Goal: Task Accomplishment & Management: Manage account settings

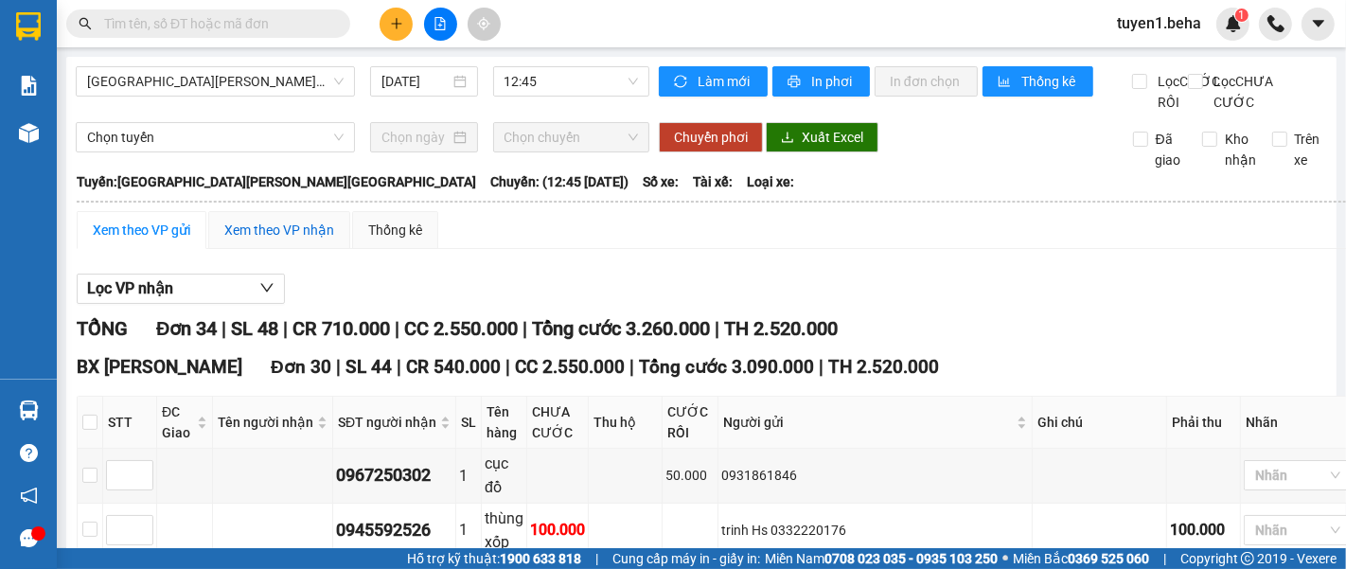
drag, startPoint x: 275, startPoint y: 242, endPoint x: 729, endPoint y: 302, distance: 457.2
click at [276, 240] on div "Xem theo VP nhận" at bounding box center [279, 230] width 110 height 21
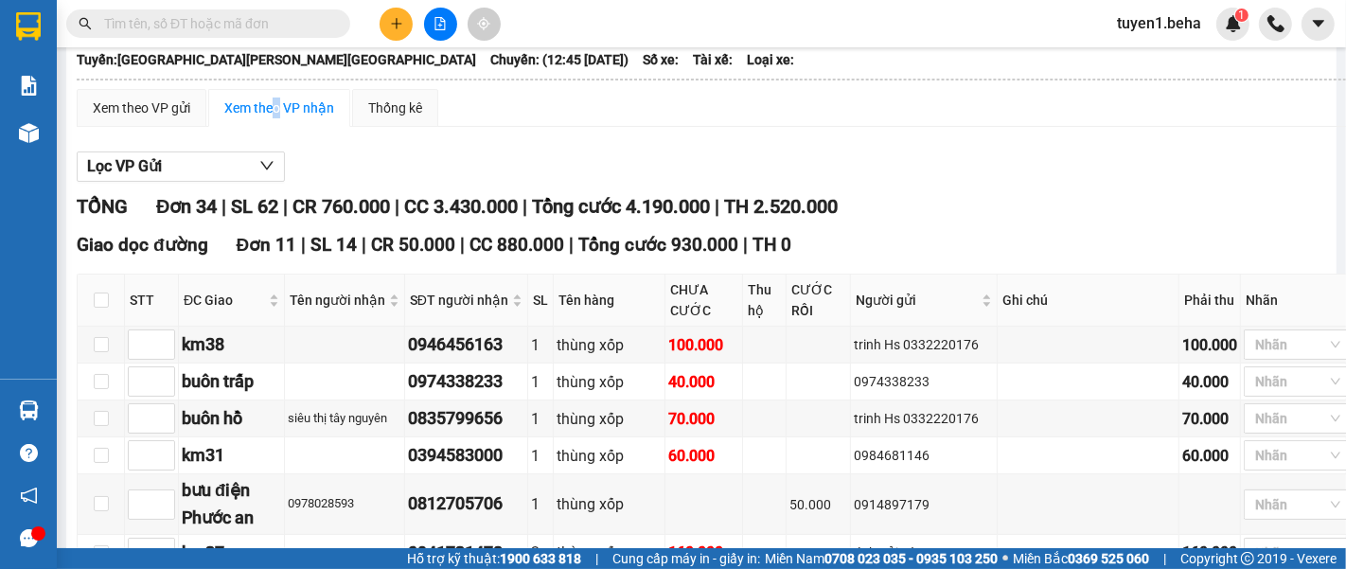
type input "4"
type input "6"
type input "7"
type input "5"
type input "1"
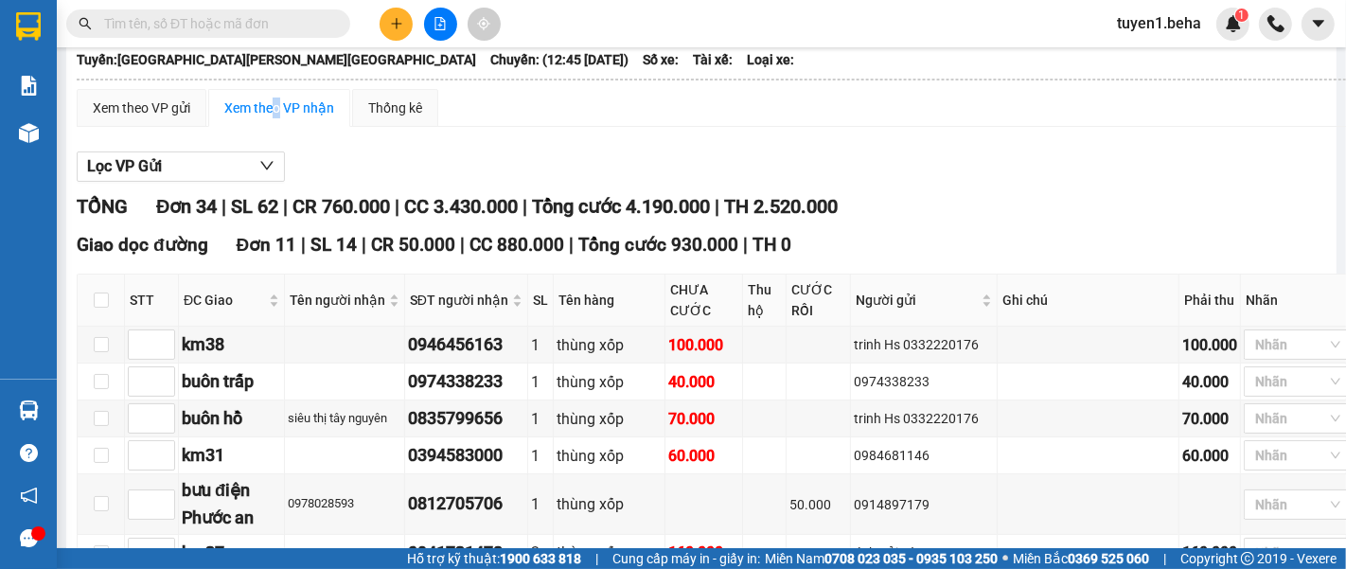
type input "2"
type input "3"
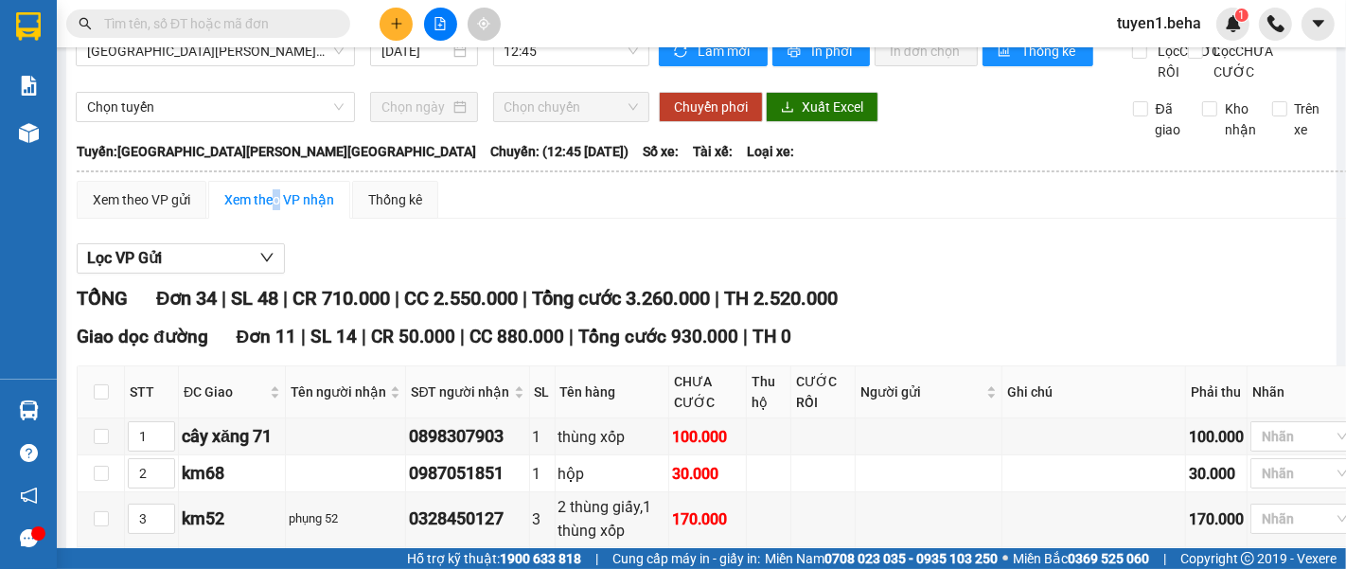
scroll to position [29, 0]
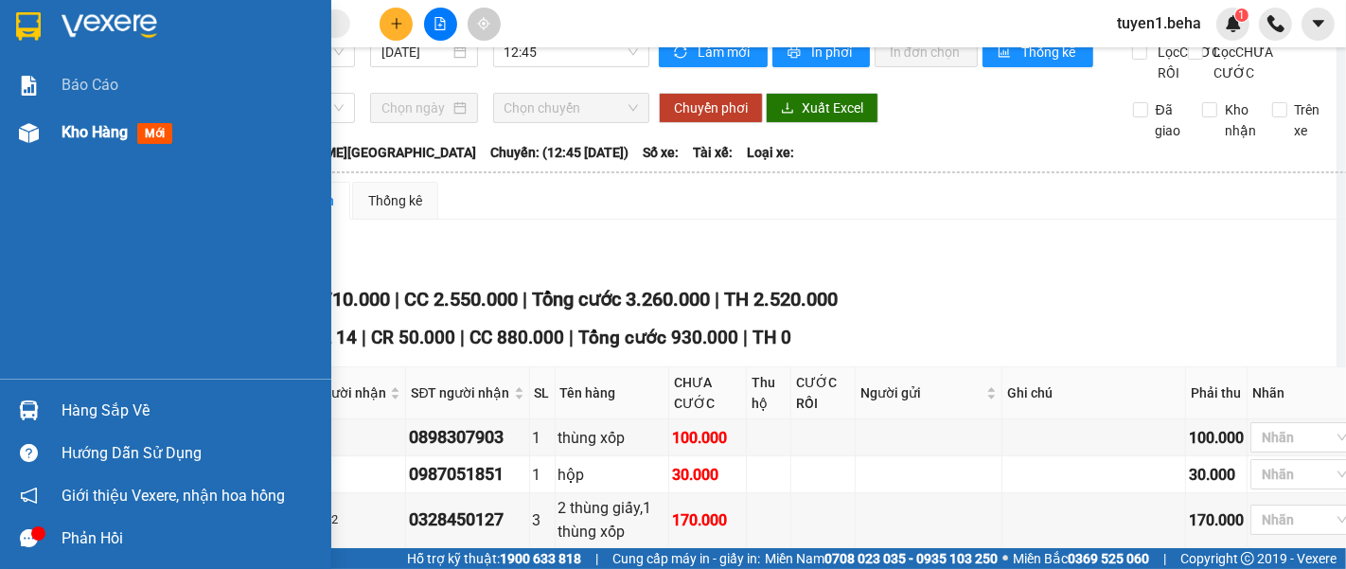
click at [83, 127] on span "Kho hàng" at bounding box center [95, 132] width 66 height 18
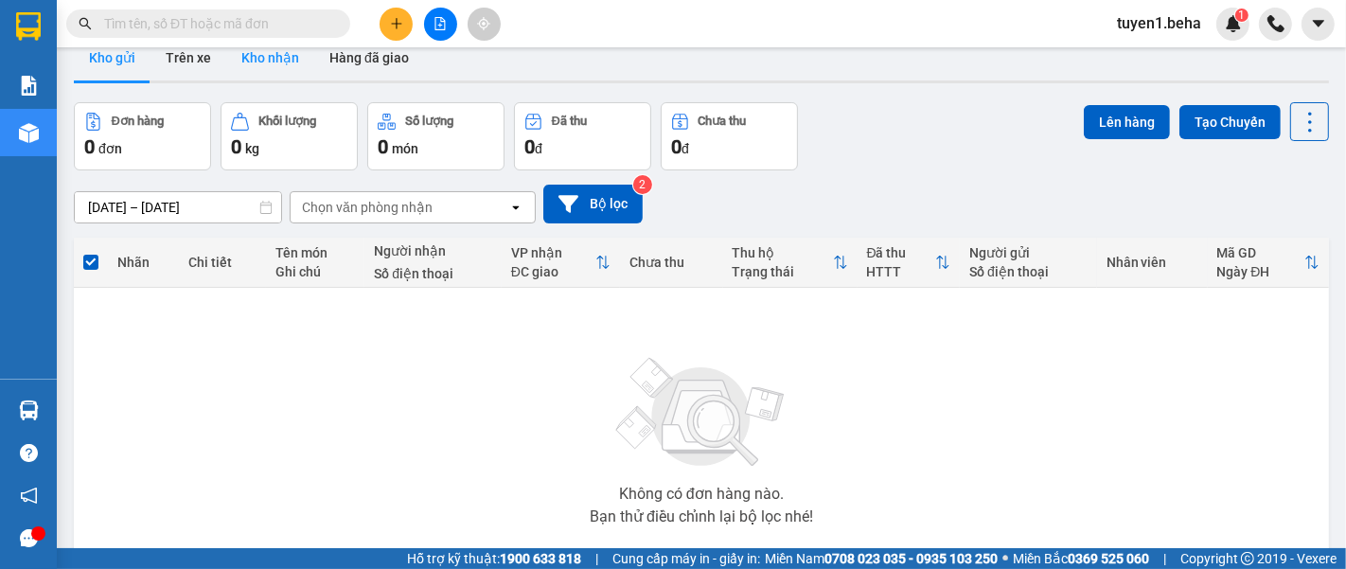
click at [259, 60] on button "Kho nhận" at bounding box center [270, 57] width 88 height 45
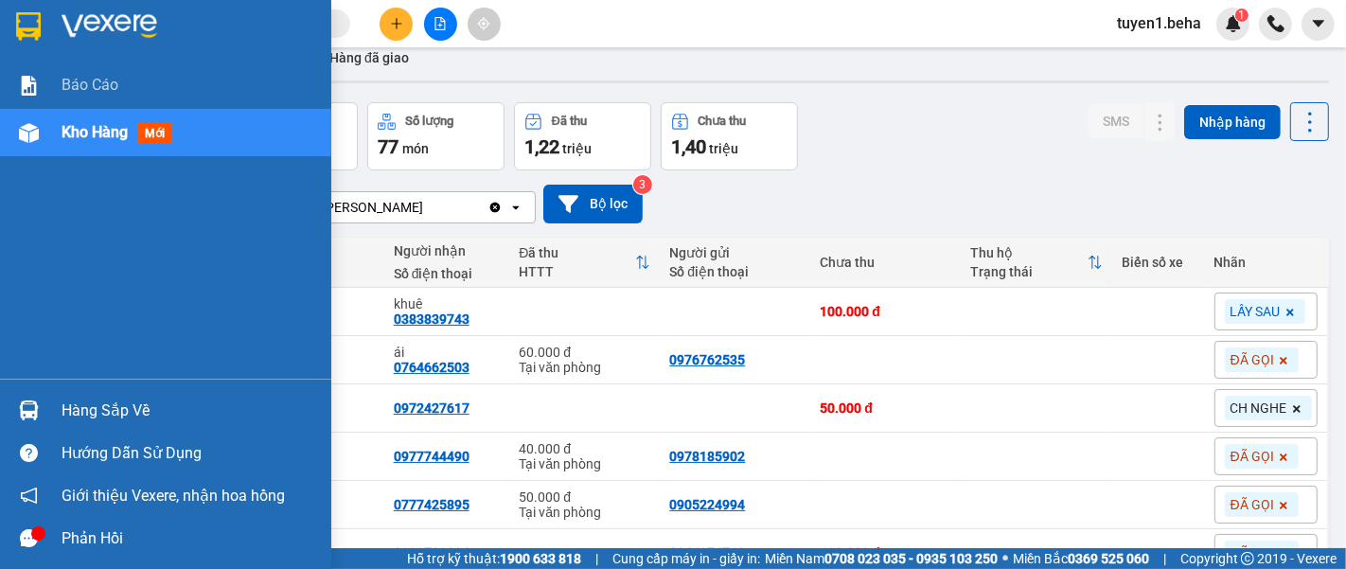
click at [105, 272] on div "Báo cáo Kho hàng mới" at bounding box center [165, 220] width 331 height 317
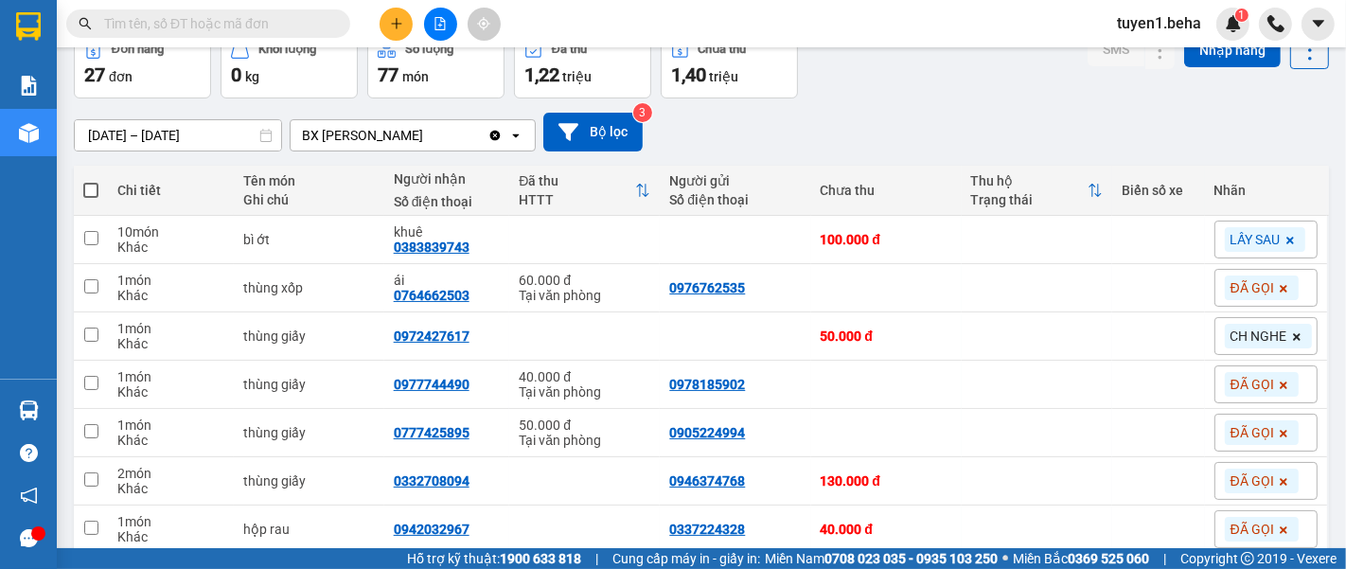
scroll to position [134, 0]
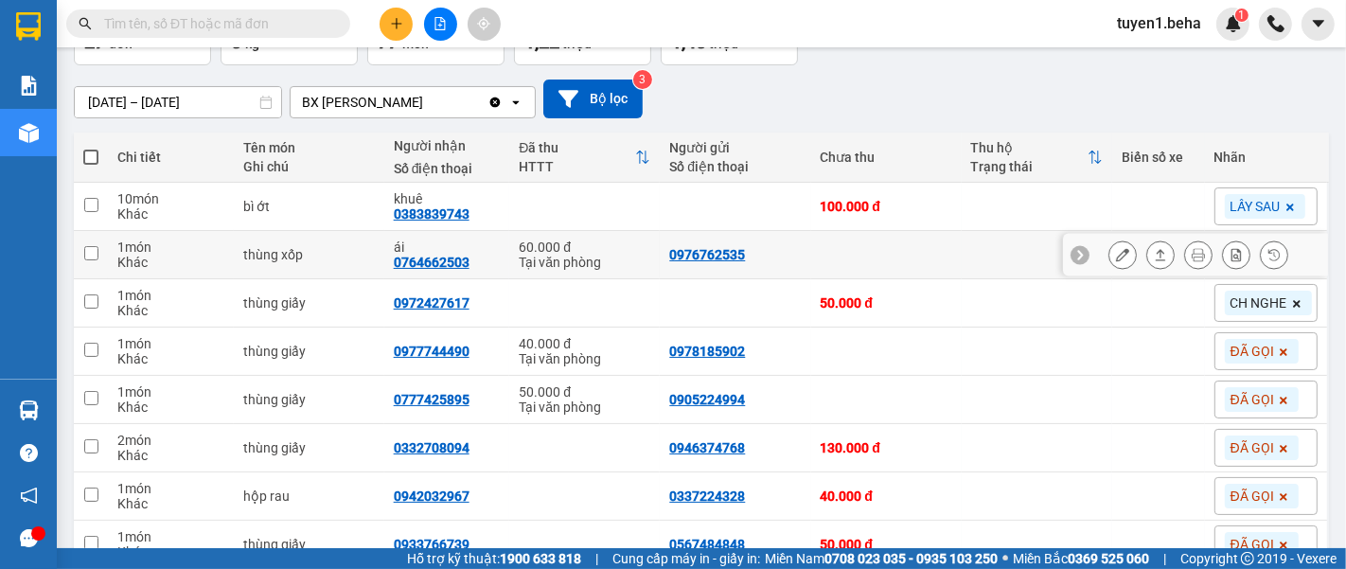
click at [1116, 256] on icon at bounding box center [1122, 254] width 13 height 13
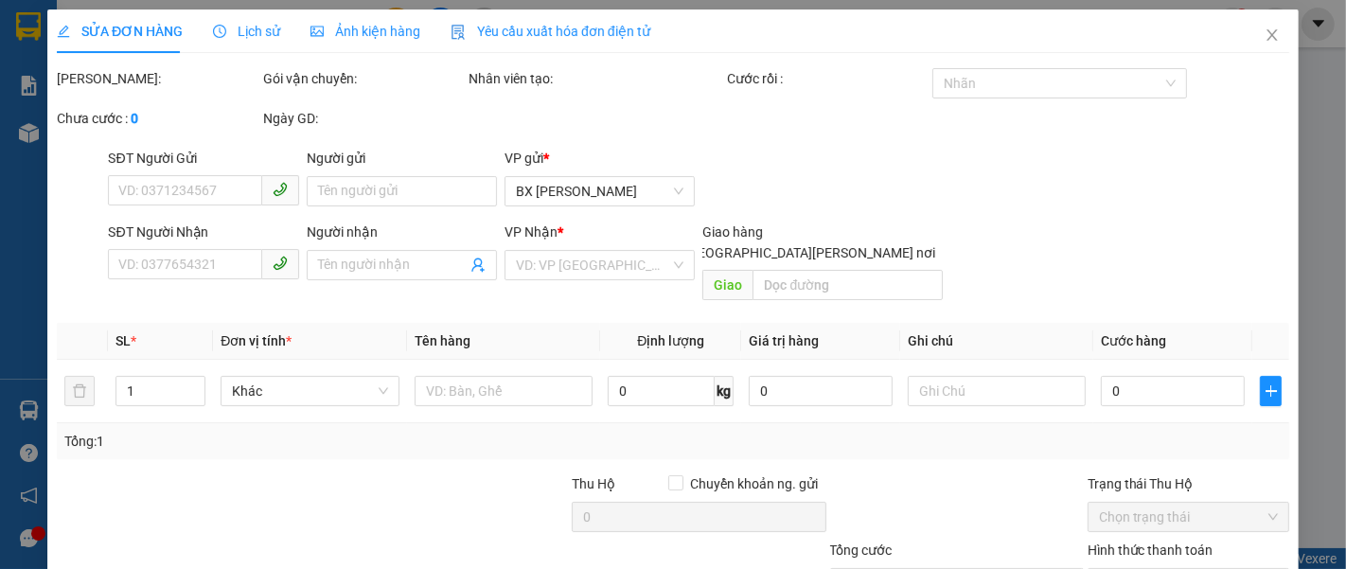
type input "0976762535"
type input "0764662503"
type input "ái"
type input "60.000"
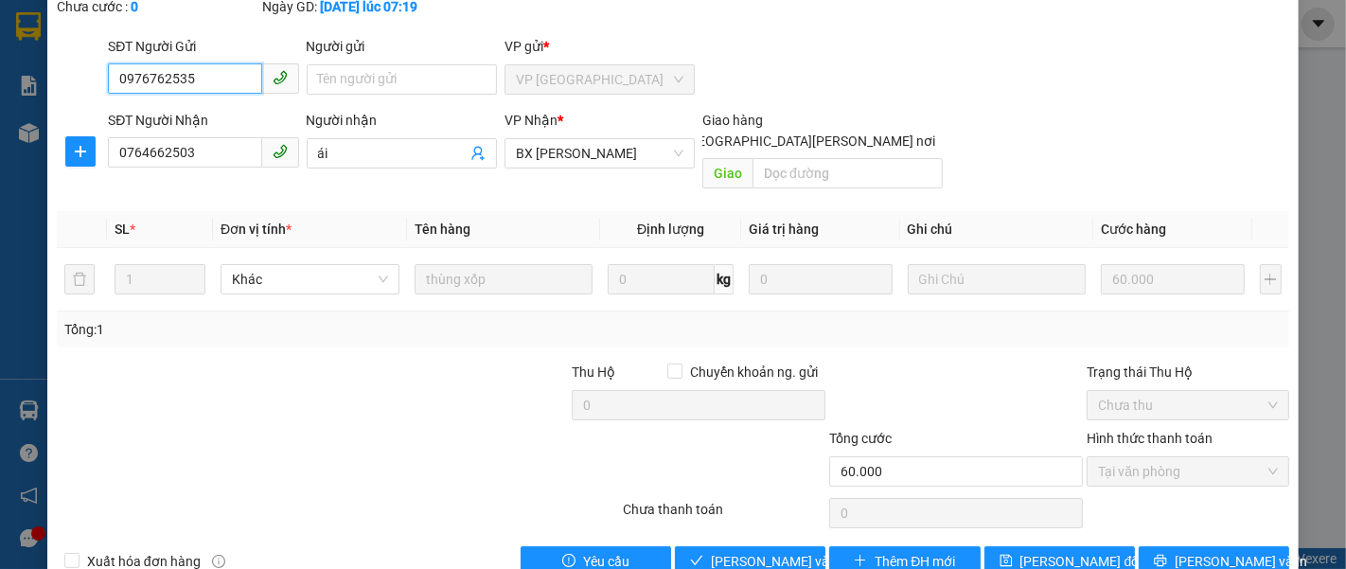
scroll to position [133, 0]
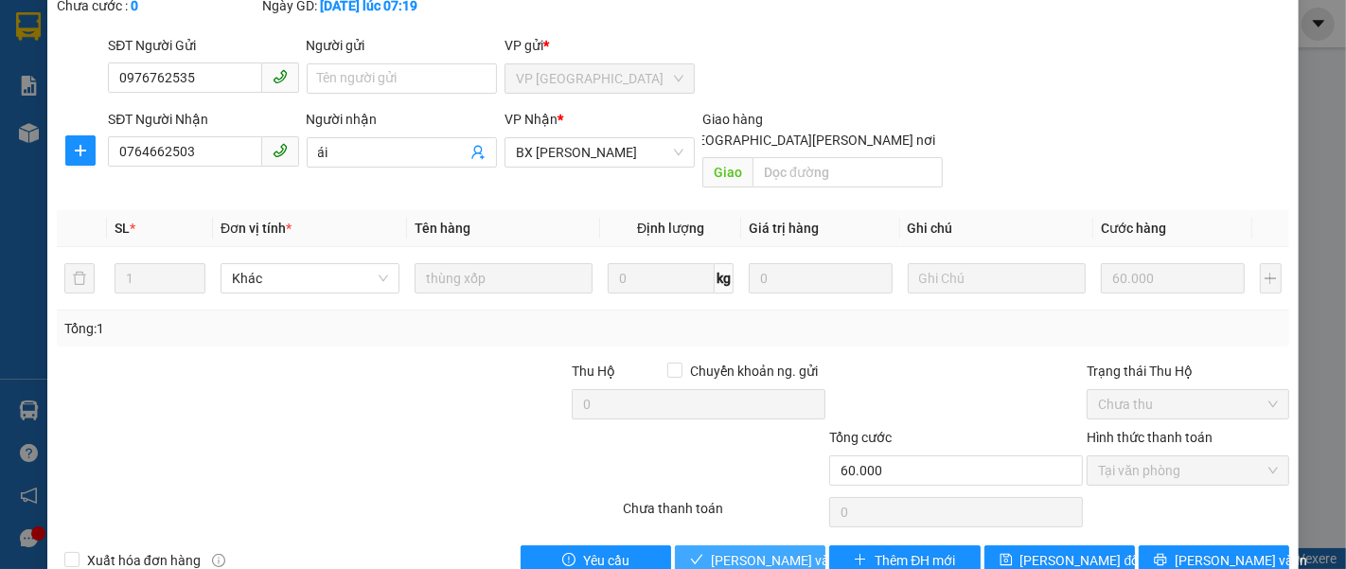
click at [720, 550] on span "[PERSON_NAME] và [PERSON_NAME] hàng" at bounding box center [839, 560] width 256 height 21
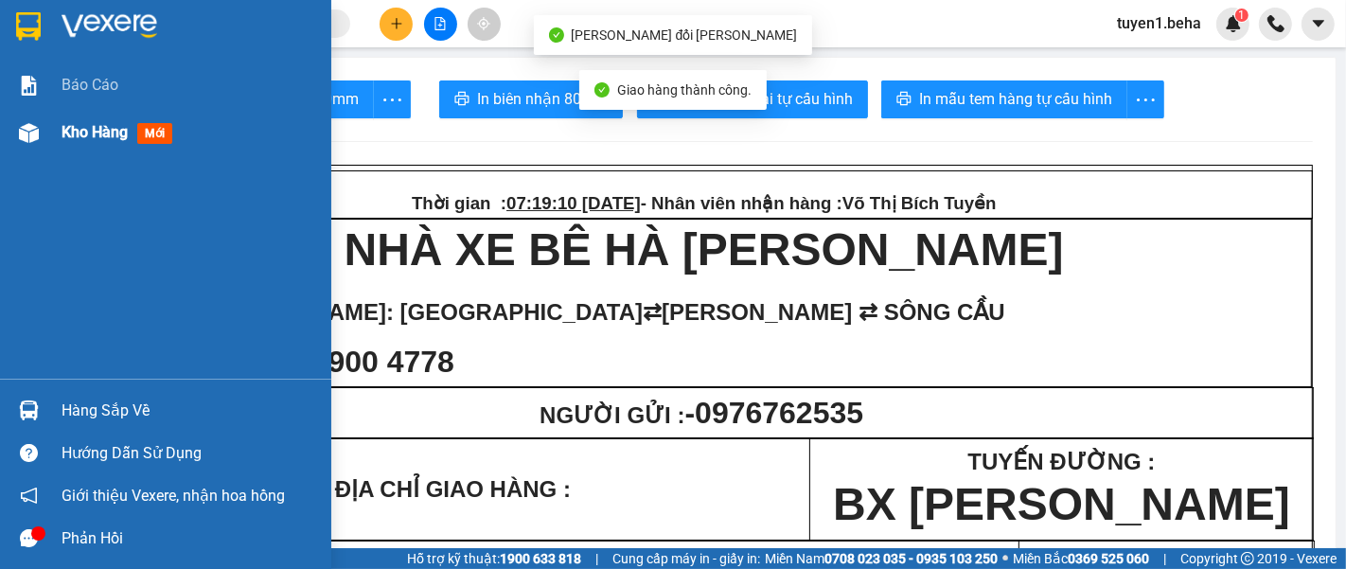
click at [89, 128] on span "Kho hàng" at bounding box center [95, 132] width 66 height 18
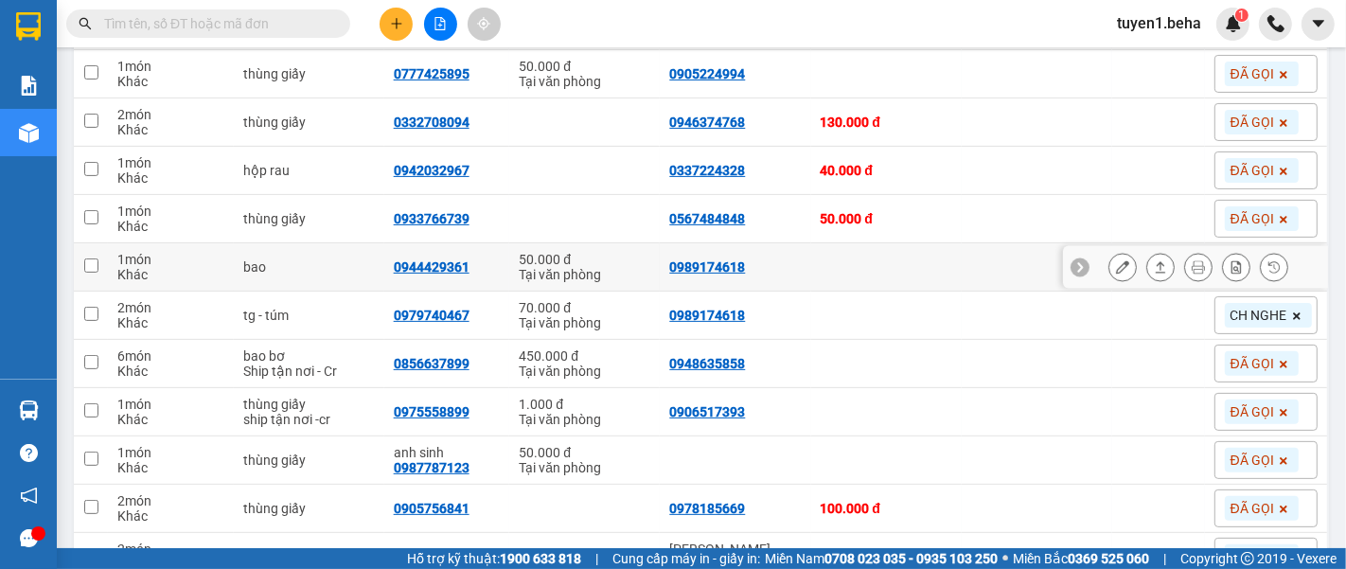
scroll to position [420, 0]
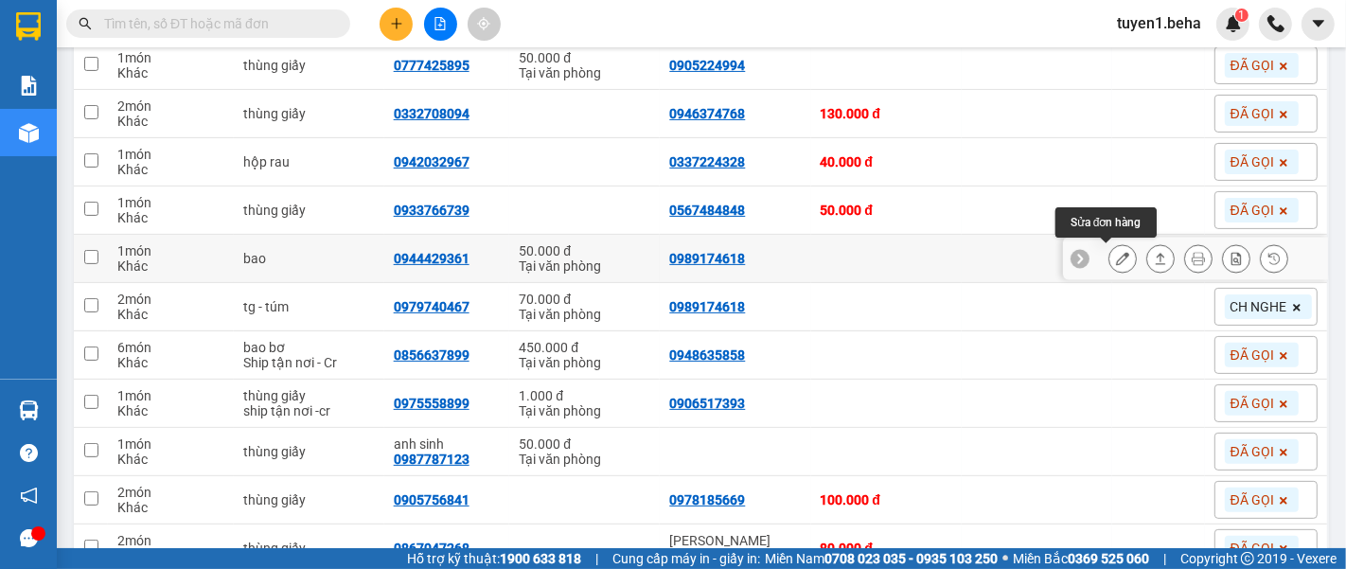
click at [1116, 256] on icon at bounding box center [1122, 258] width 13 height 13
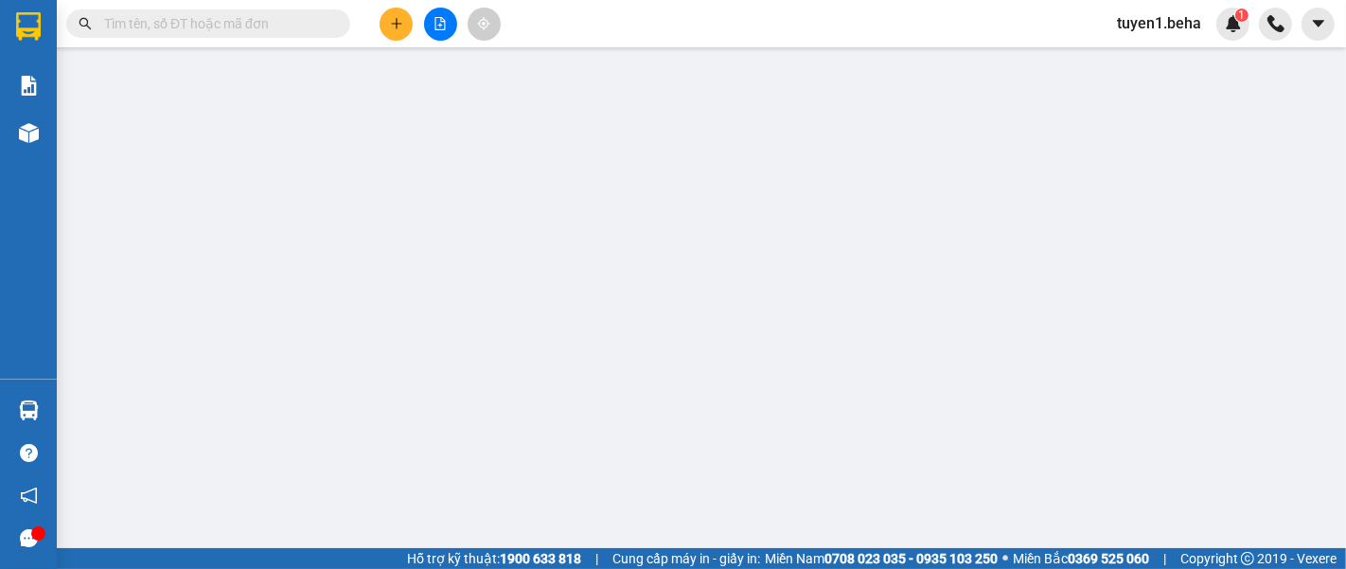
type input "0989174618"
type input "0944429361"
type input "50.000"
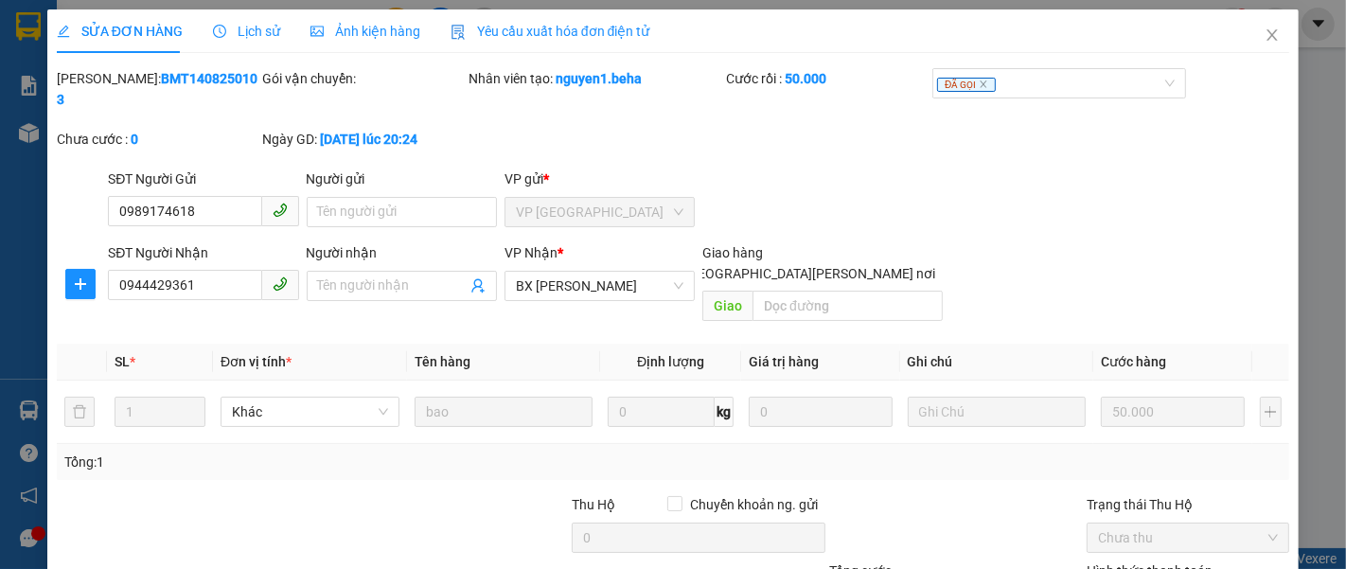
click at [353, 33] on span "Ảnh kiện hàng" at bounding box center [365, 31] width 110 height 15
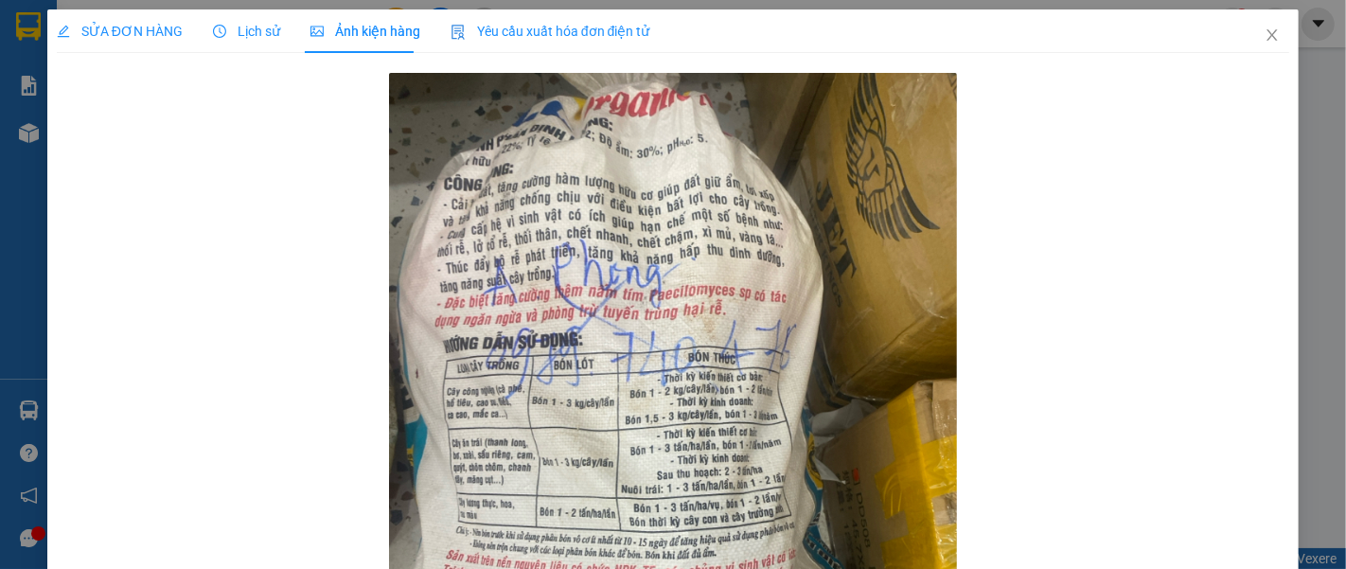
click at [115, 18] on div "SỬA ĐƠN HÀNG" at bounding box center [120, 31] width 126 height 44
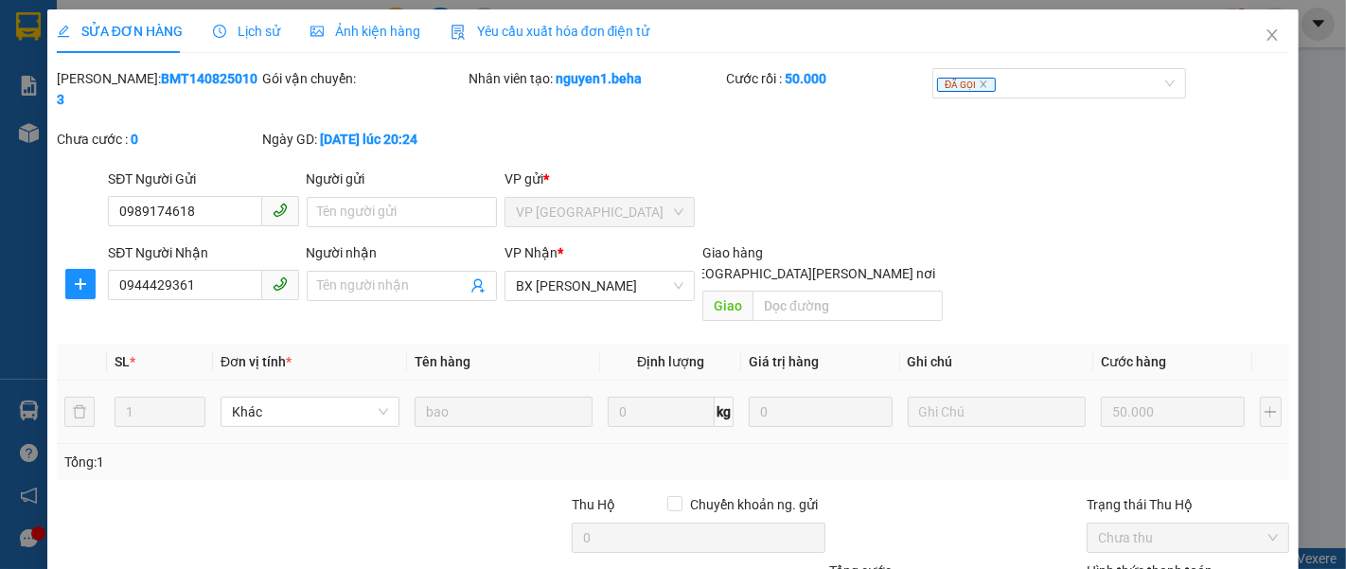
scroll to position [133, 0]
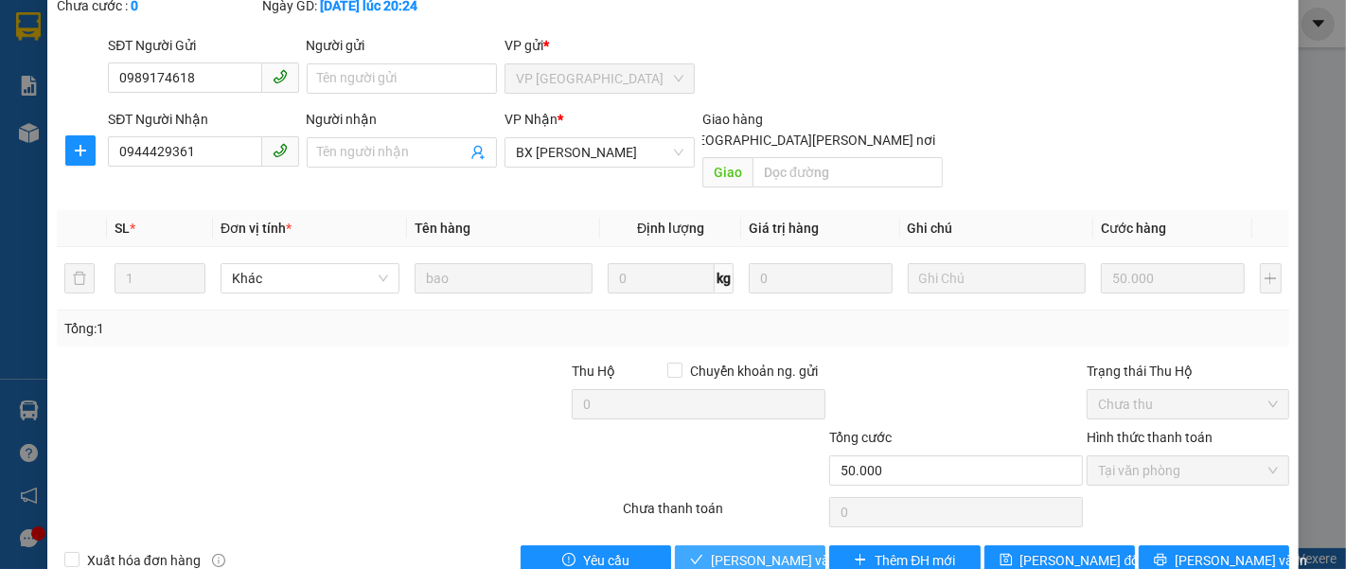
click at [774, 550] on span "[PERSON_NAME] và [PERSON_NAME] hàng" at bounding box center [839, 560] width 256 height 21
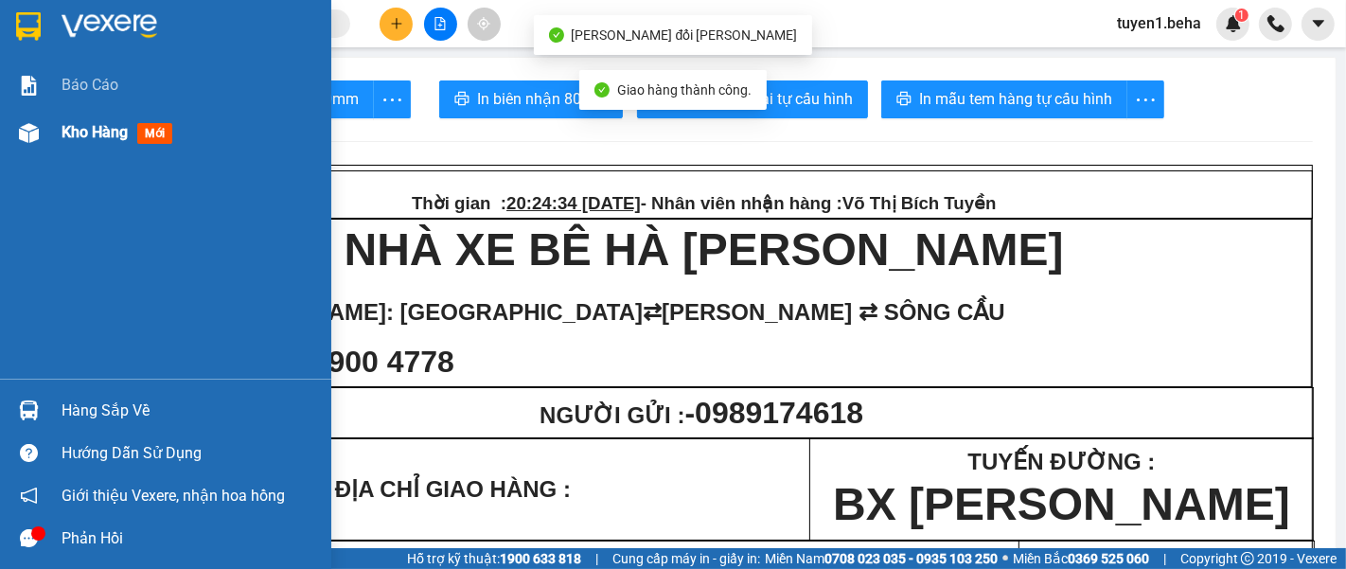
click at [85, 132] on span "Kho hàng" at bounding box center [95, 132] width 66 height 18
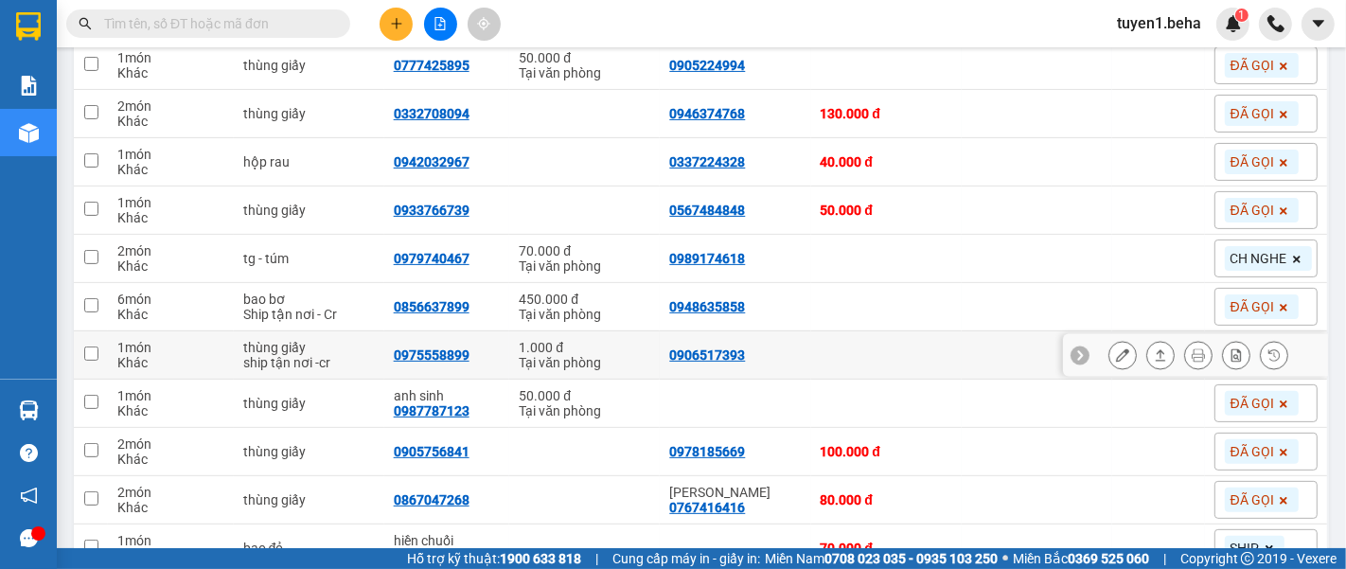
scroll to position [525, 0]
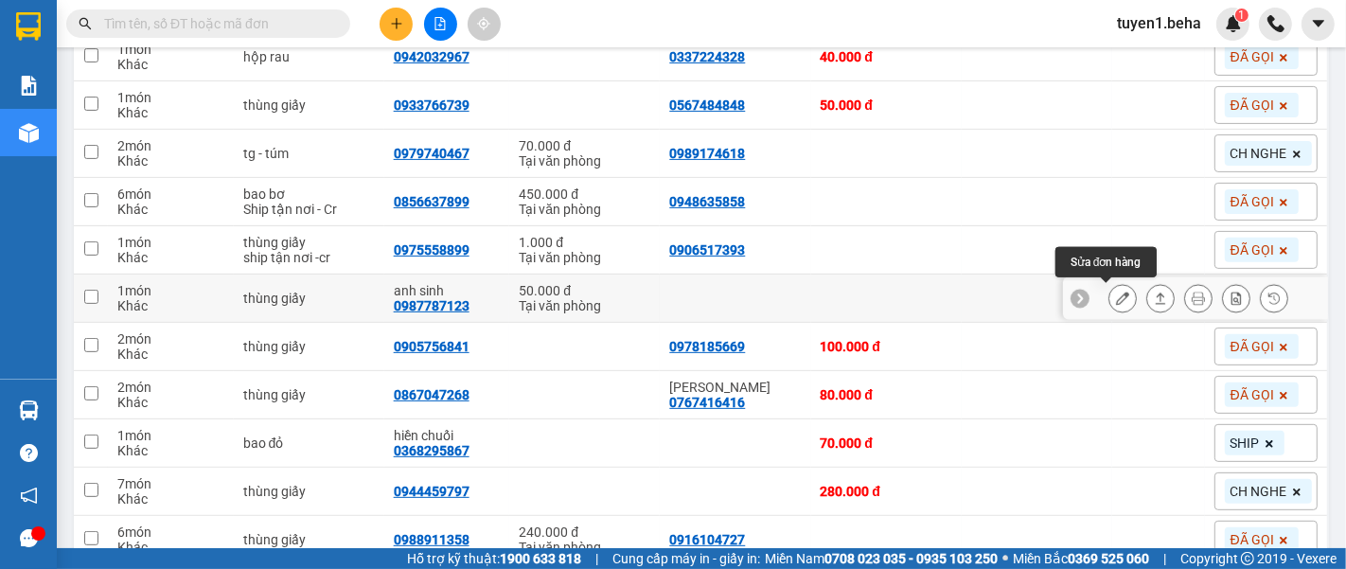
click at [1116, 298] on icon at bounding box center [1122, 297] width 13 height 13
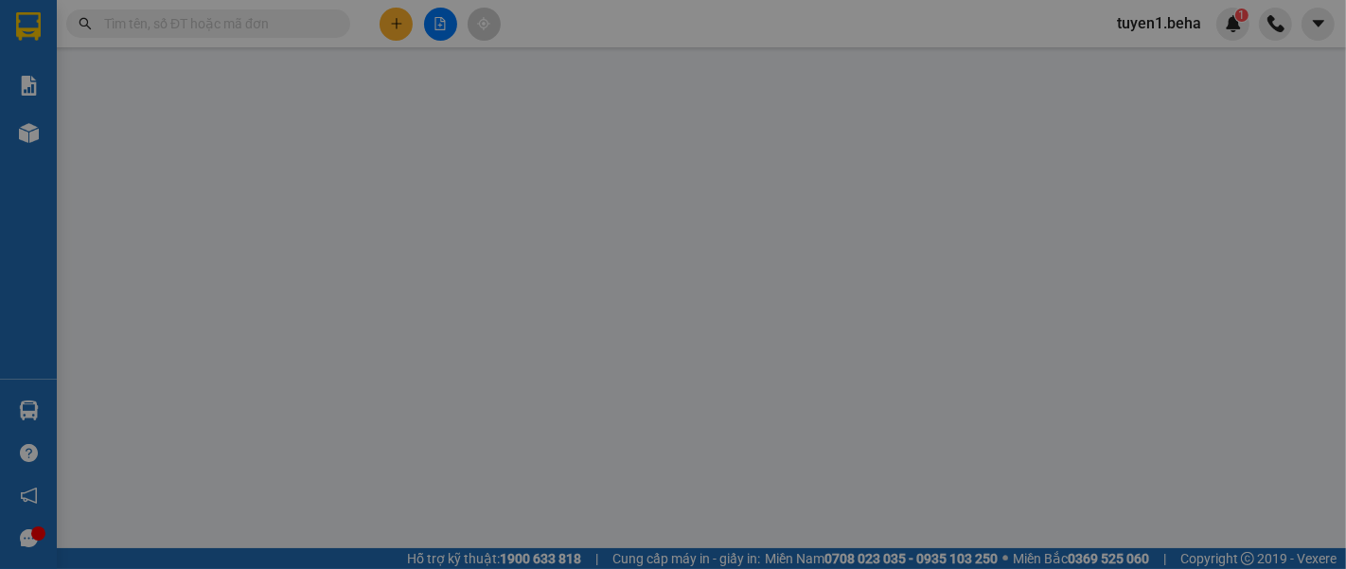
type input "0987787123"
type input "anh sinh"
type input "50.000"
type input "0"
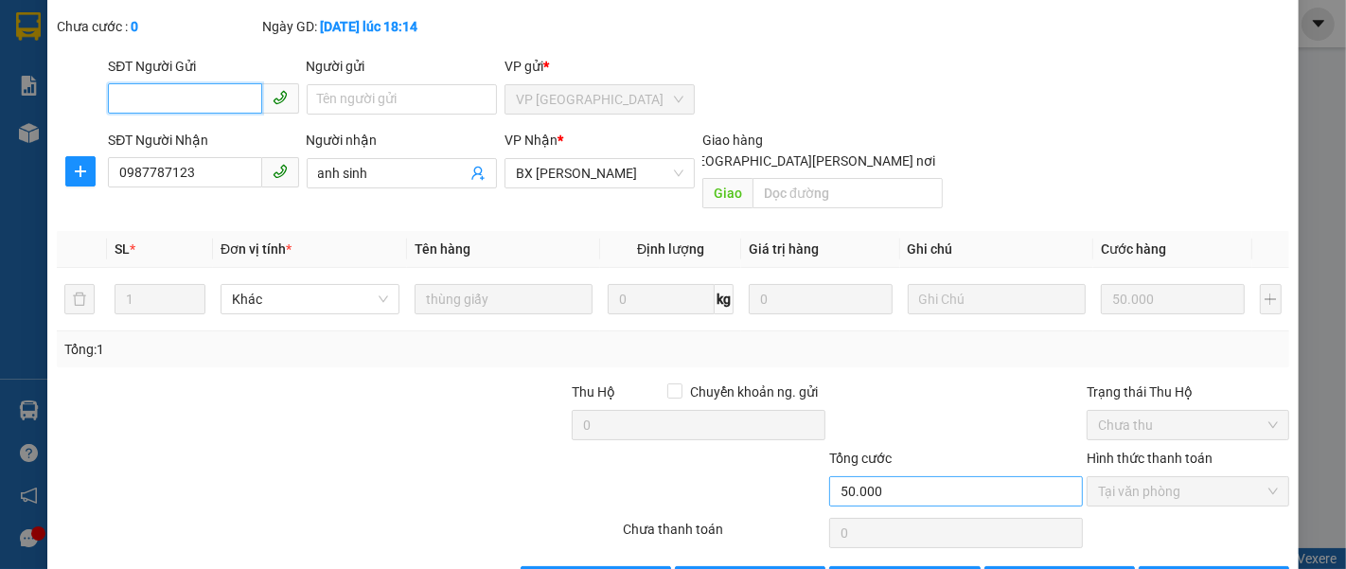
scroll to position [133, 0]
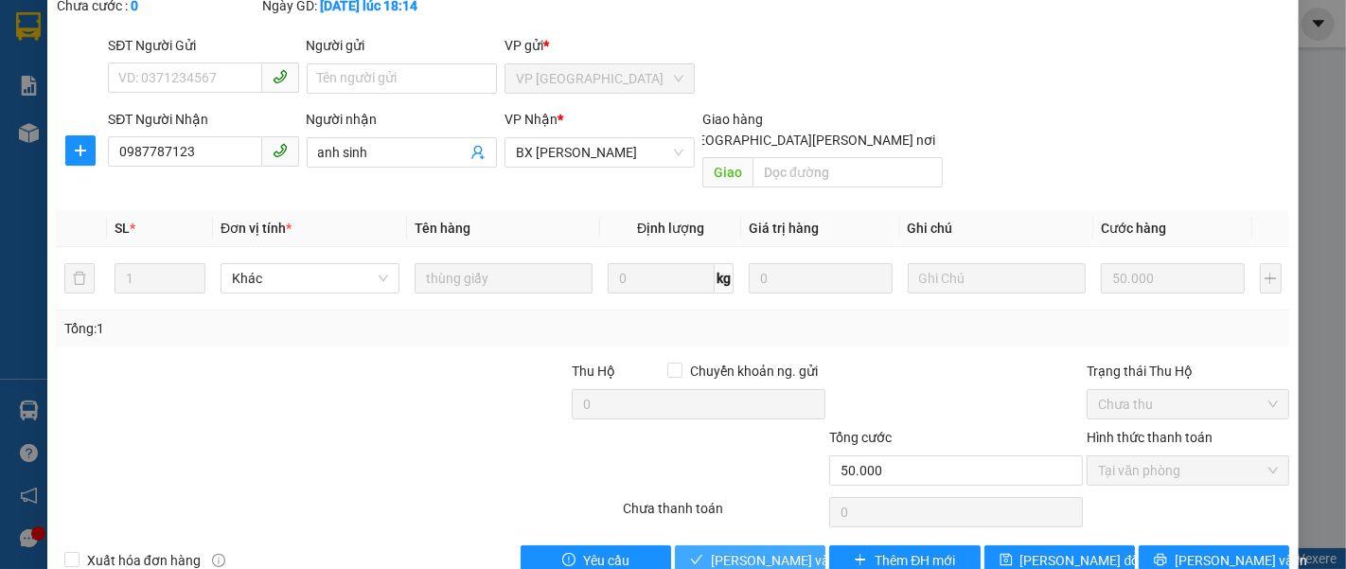
click at [724, 545] on button "[PERSON_NAME] và [PERSON_NAME] hàng" at bounding box center [750, 560] width 150 height 30
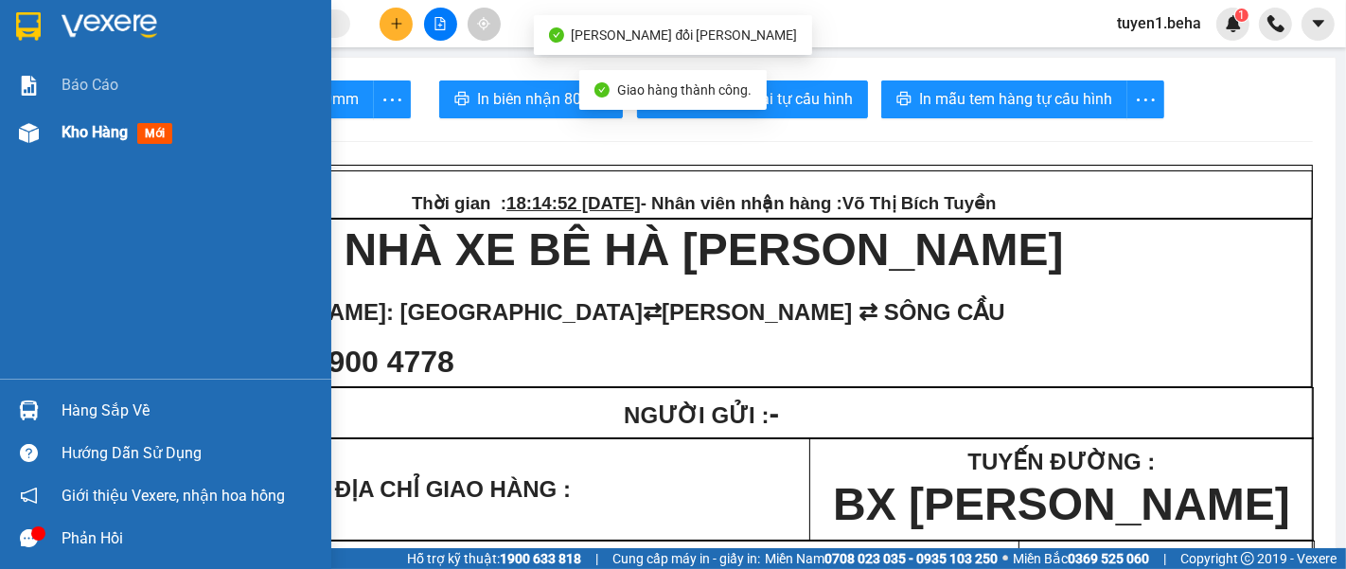
click at [74, 137] on span "Kho hàng" at bounding box center [95, 132] width 66 height 18
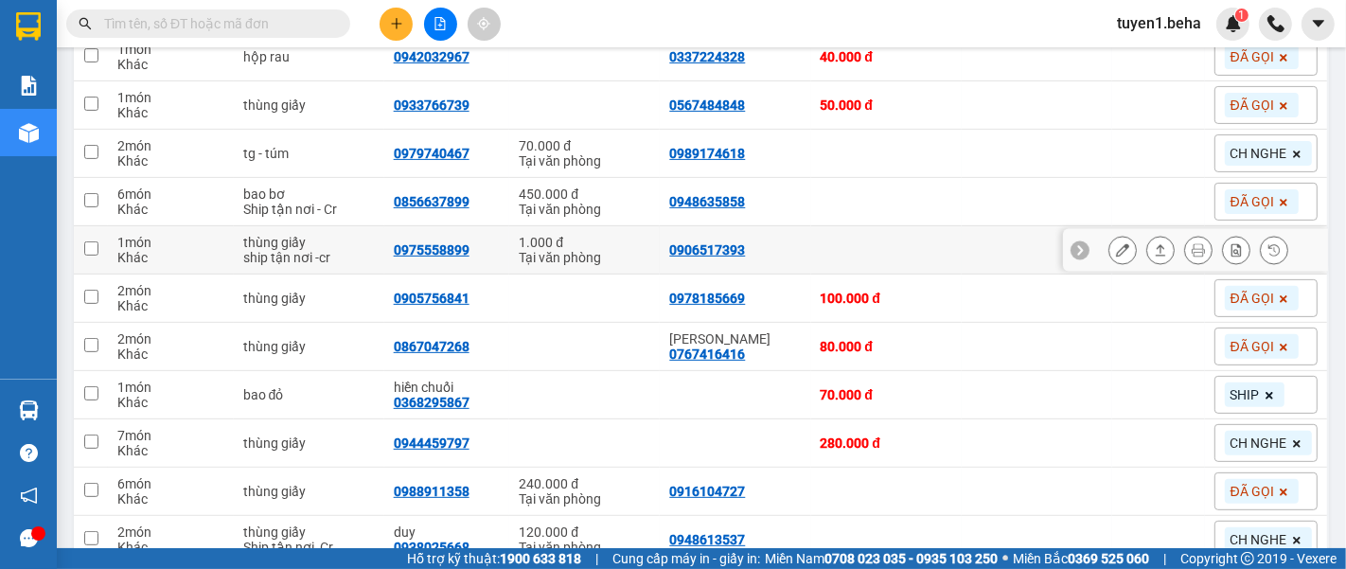
scroll to position [630, 0]
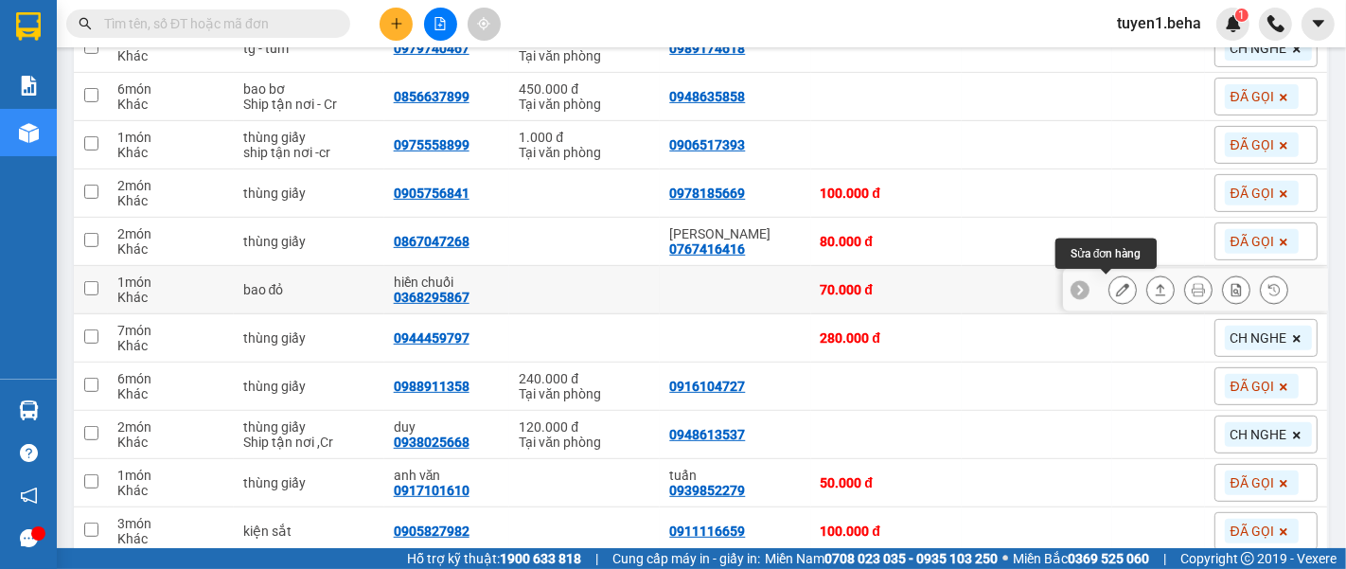
click at [1116, 284] on button at bounding box center [1122, 289] width 26 height 33
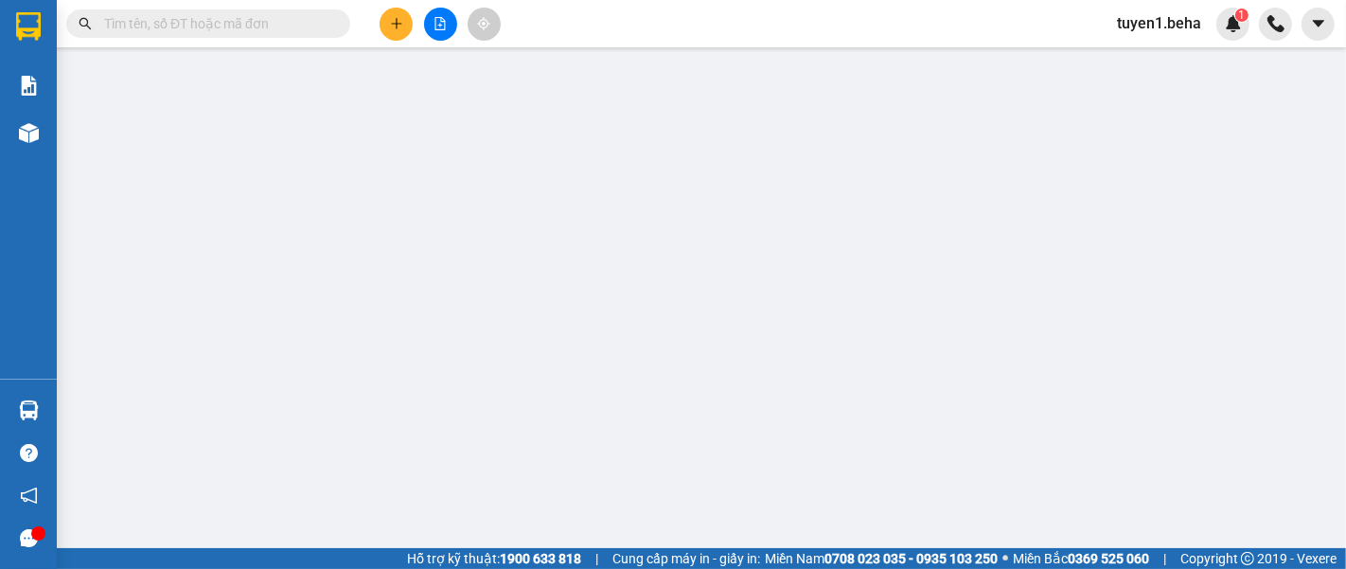
type input "0368295867"
type input "hiền chuối"
type input "70.000"
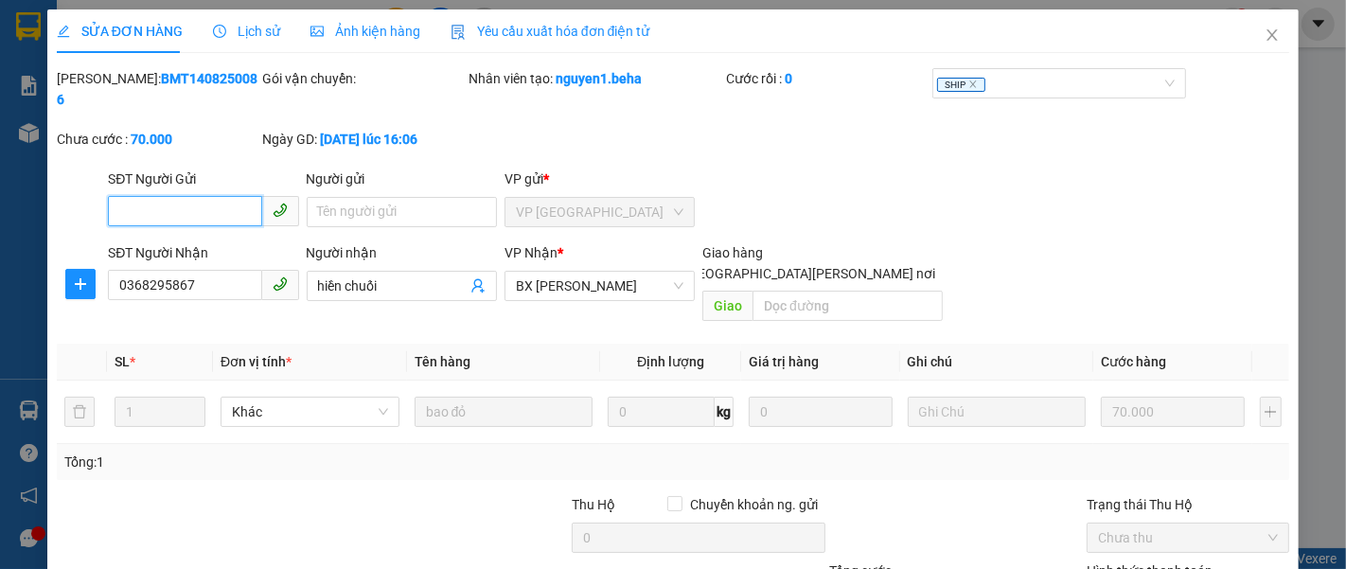
scroll to position [133, 0]
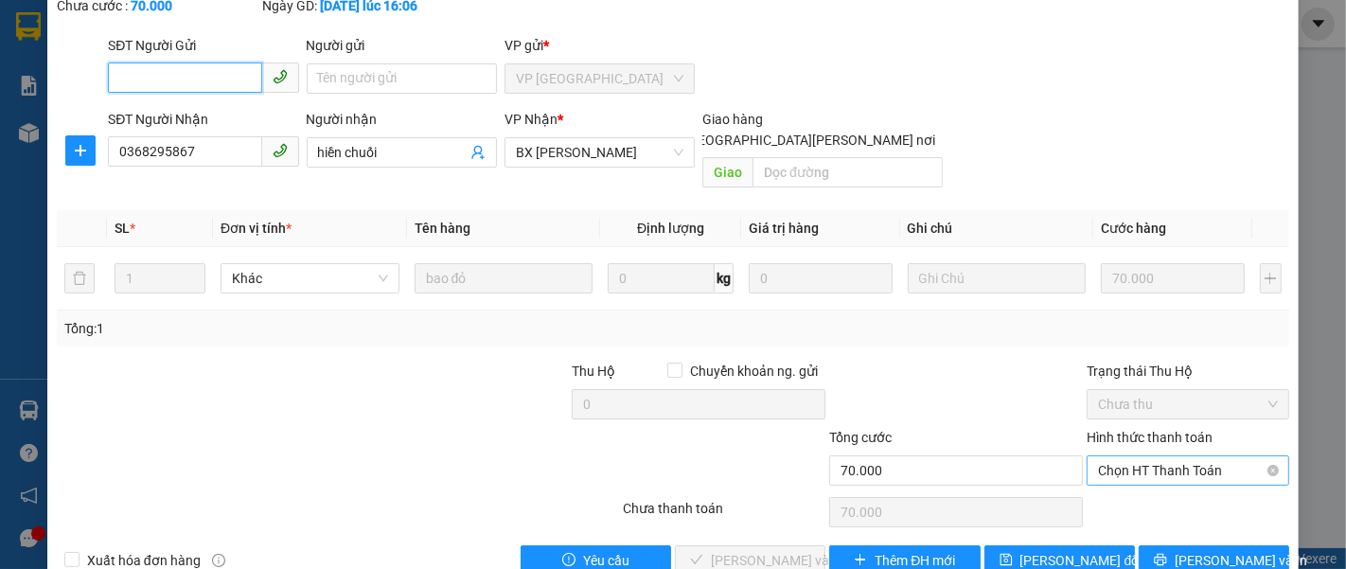
click at [1129, 456] on span "Chọn HT Thanh Toán" at bounding box center [1188, 470] width 180 height 28
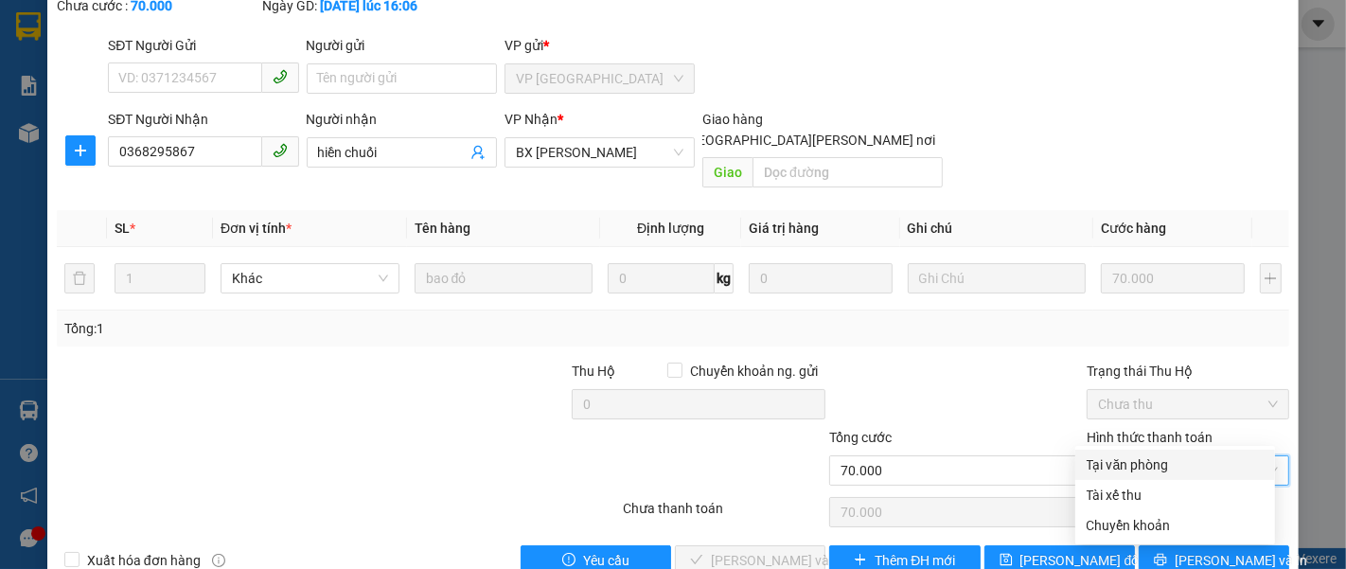
click at [1108, 465] on div "Tại văn phòng" at bounding box center [1174, 464] width 177 height 21
type input "0"
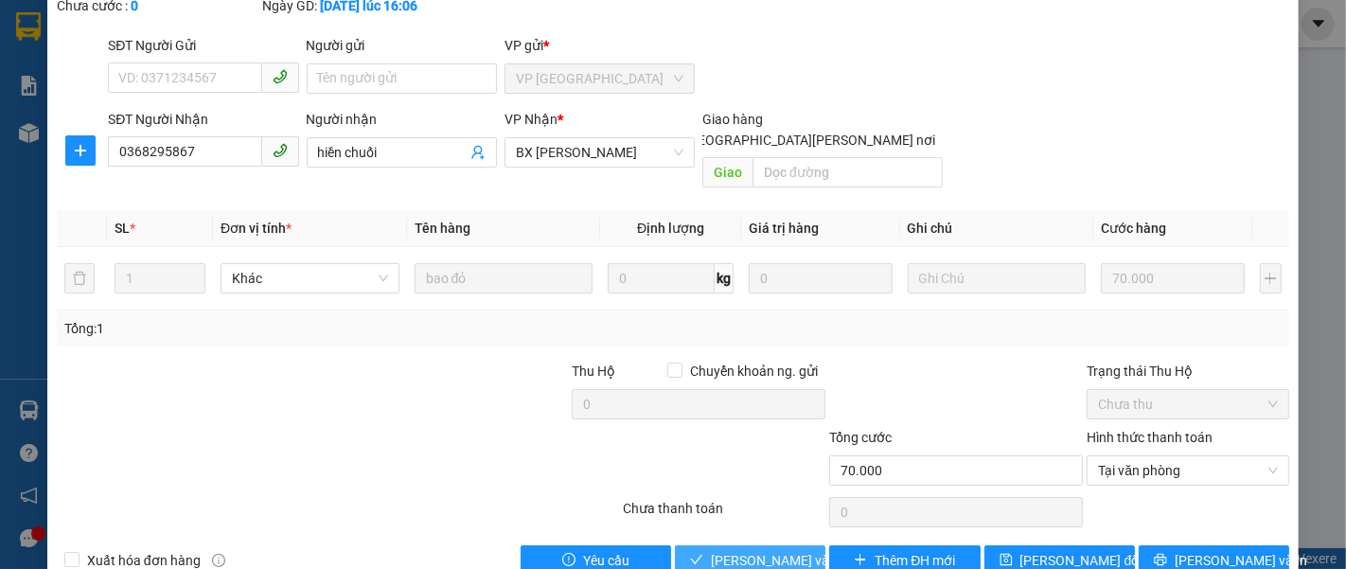
click at [776, 550] on span "[PERSON_NAME] và [PERSON_NAME] hàng" at bounding box center [839, 560] width 256 height 21
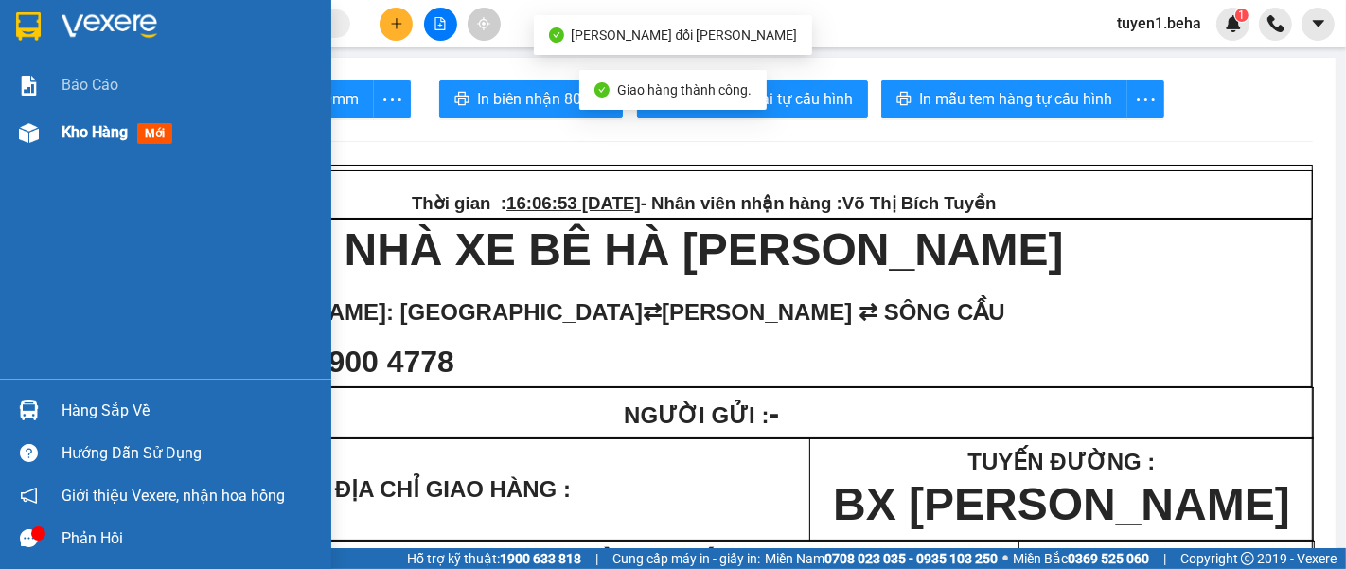
click at [105, 133] on span "Kho hàng" at bounding box center [95, 132] width 66 height 18
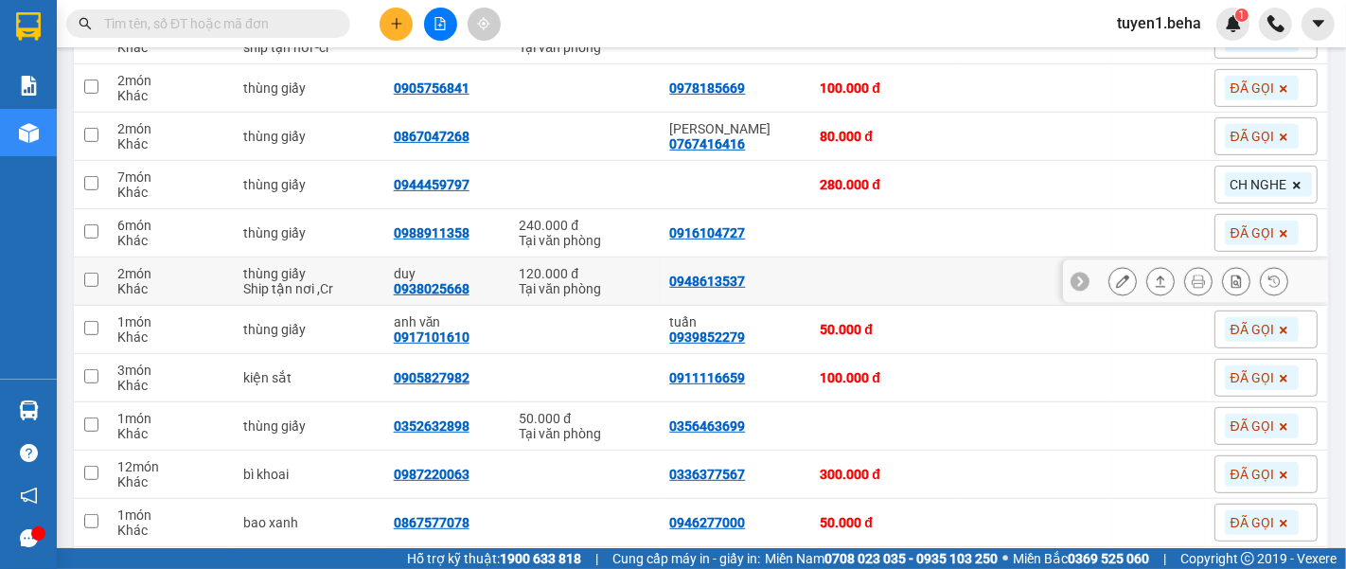
scroll to position [840, 0]
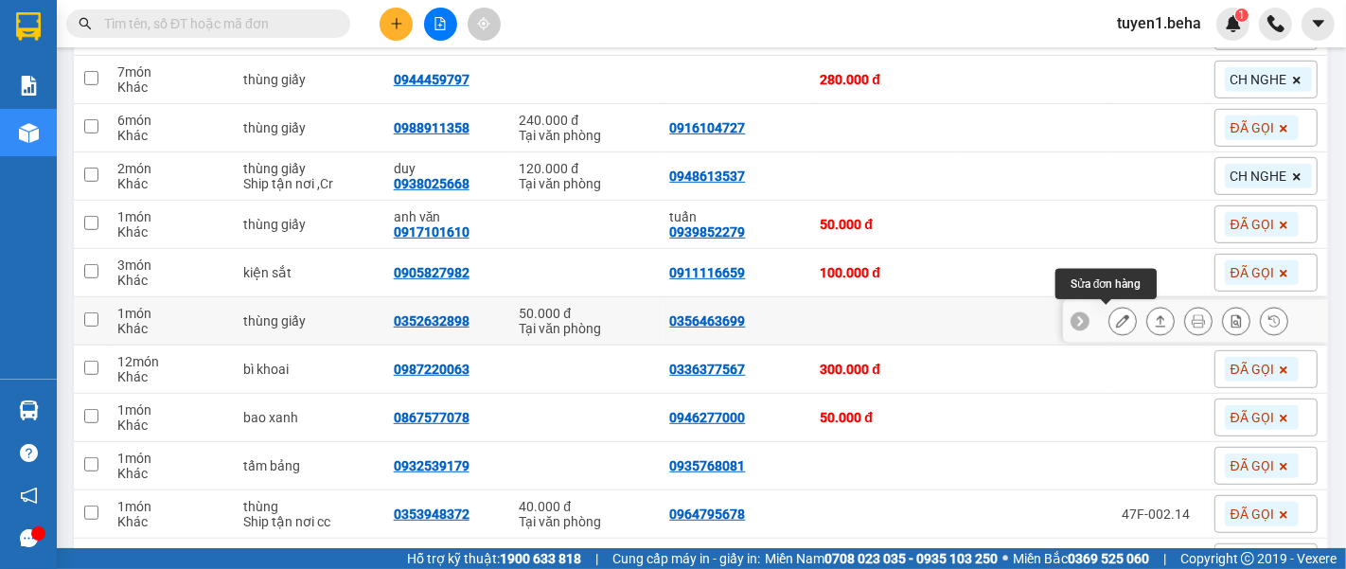
click at [1116, 314] on icon at bounding box center [1122, 320] width 13 height 13
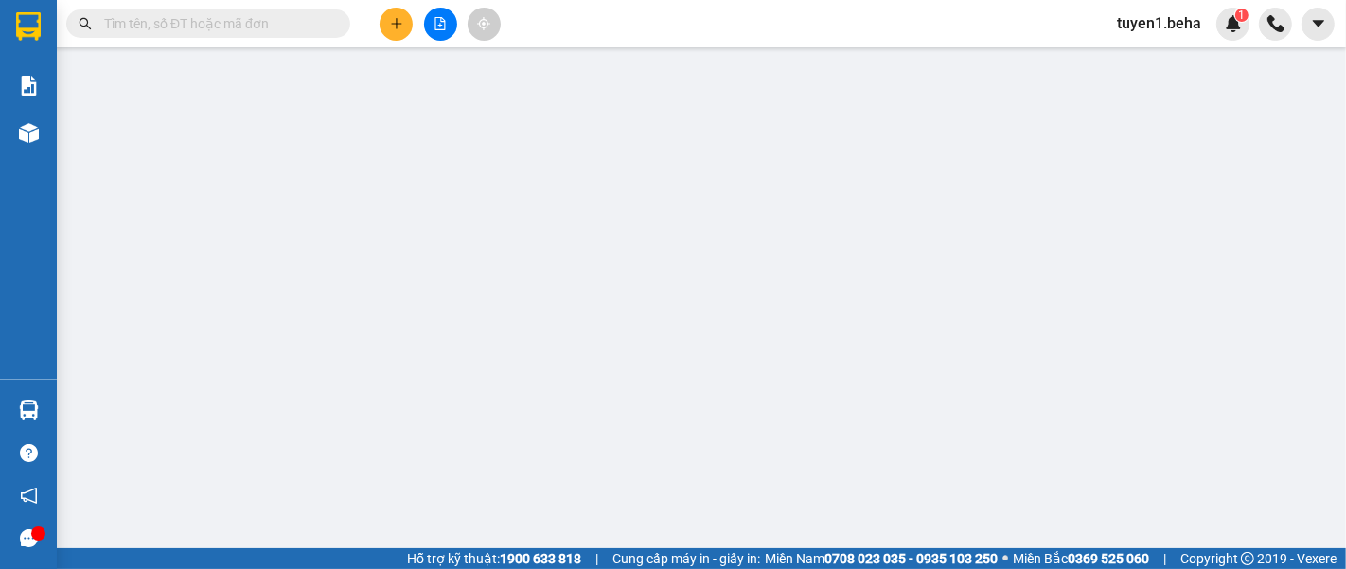
type input "0356463699"
type input "0352632898"
type input "50.000"
type input "0"
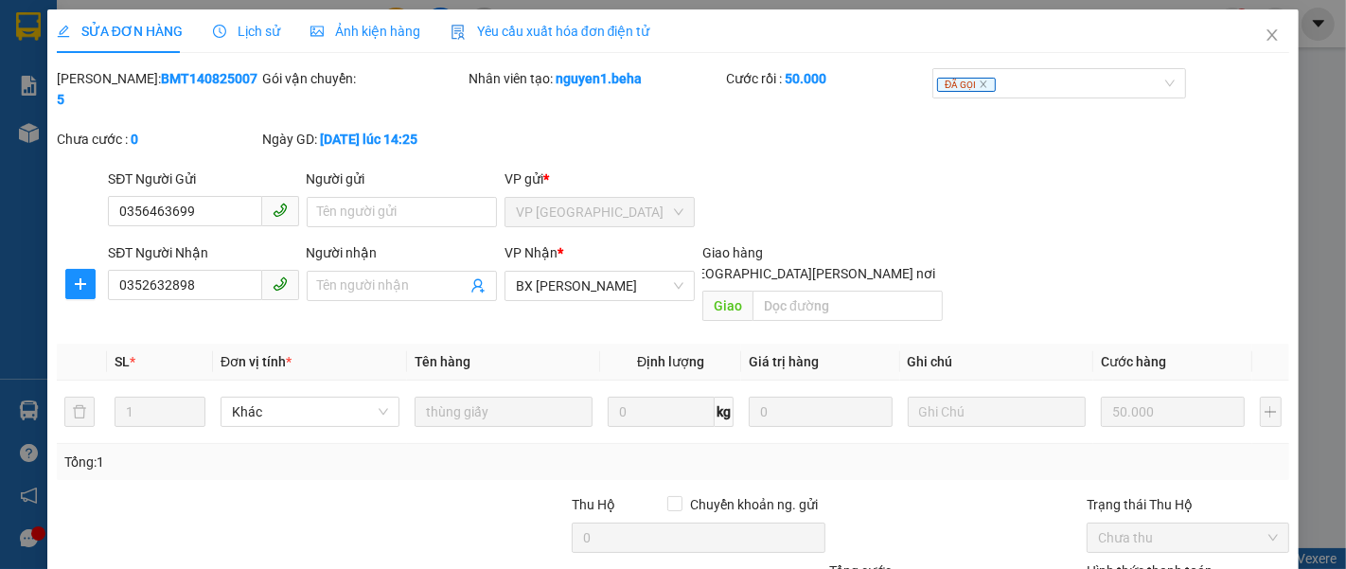
click at [376, 24] on span "Ảnh kiện hàng" at bounding box center [365, 31] width 110 height 15
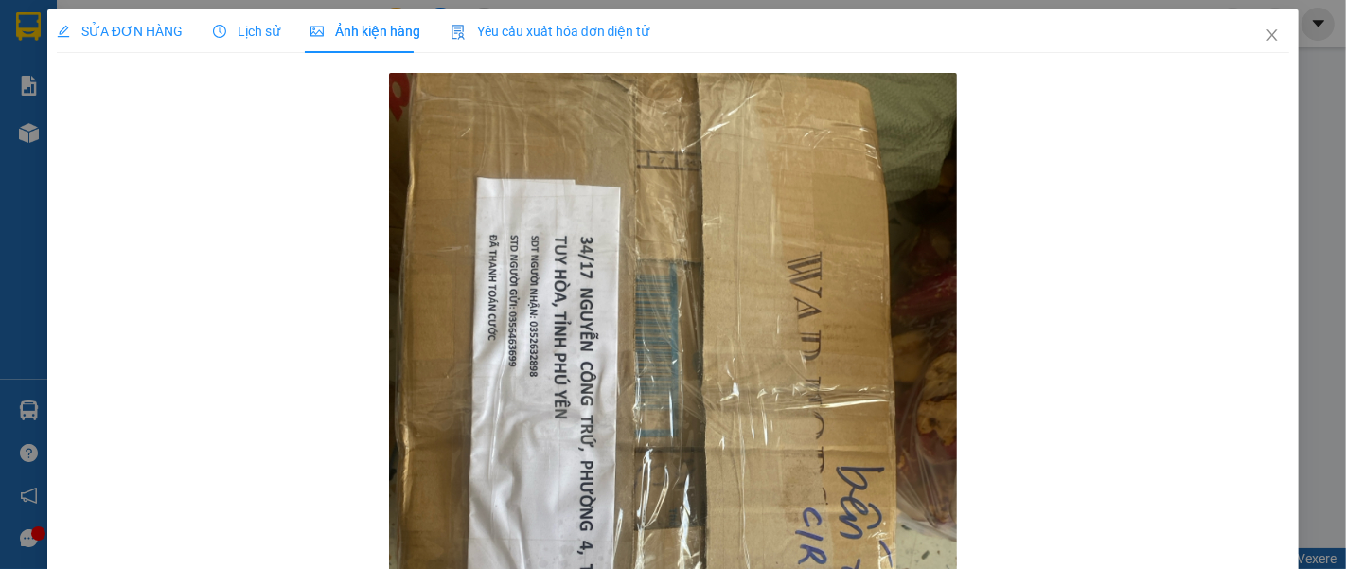
click at [116, 40] on div "SỬA ĐƠN HÀNG" at bounding box center [120, 31] width 126 height 21
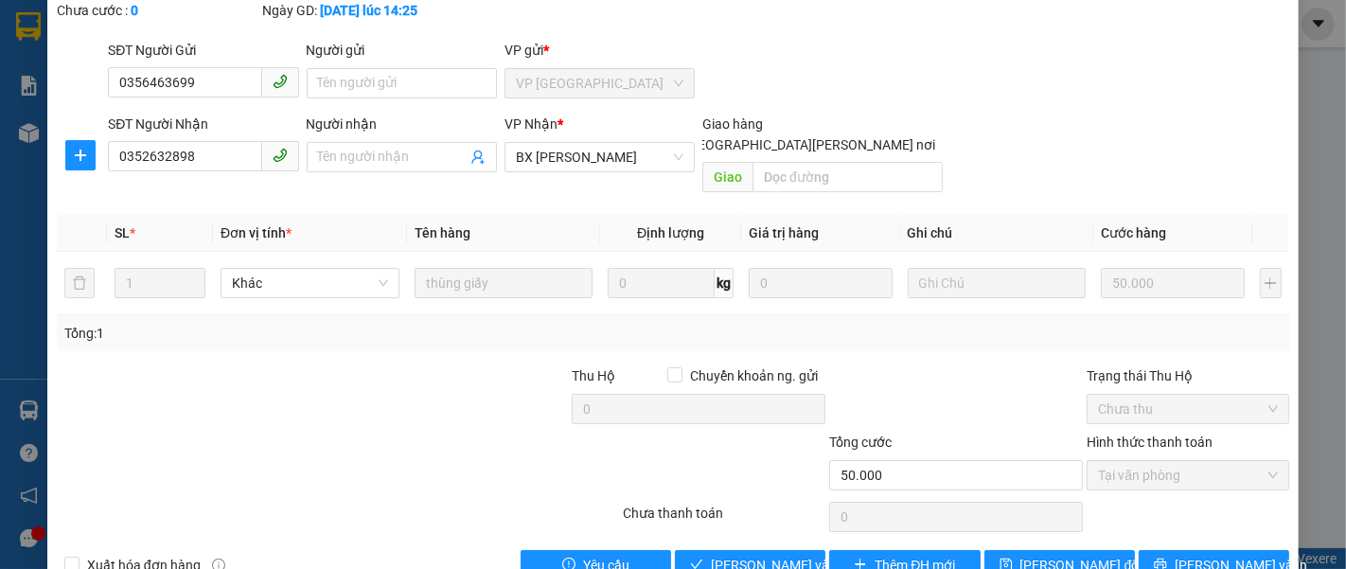
scroll to position [133, 0]
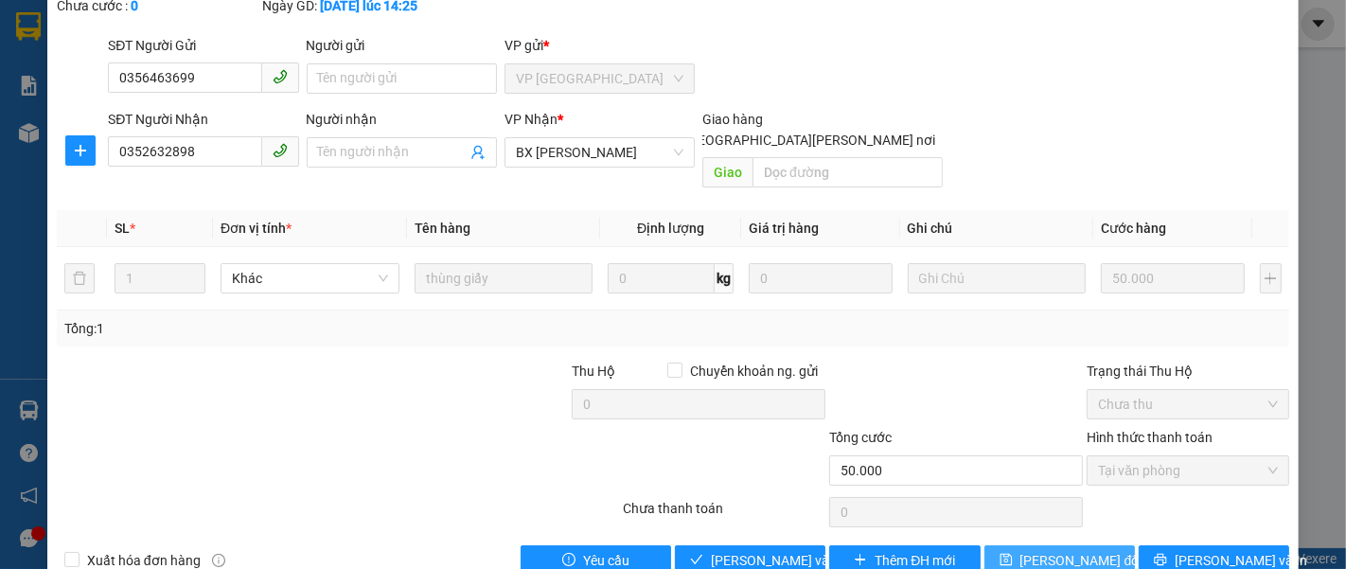
click at [1024, 545] on button "[PERSON_NAME] đổi" at bounding box center [1059, 560] width 150 height 30
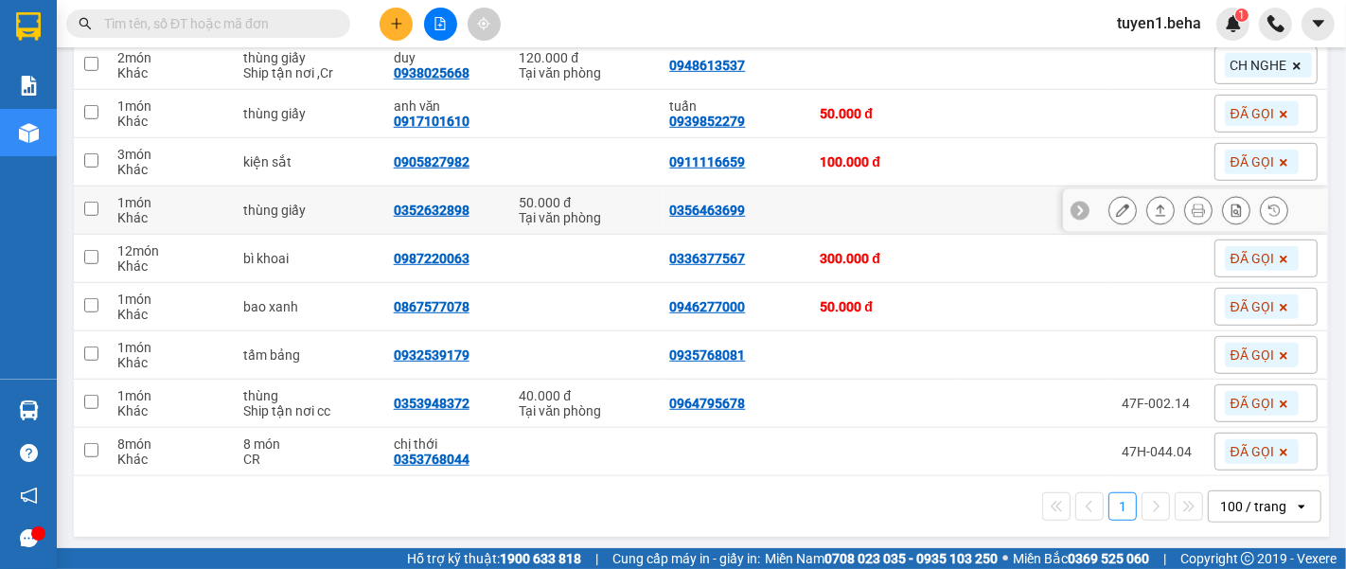
scroll to position [954, 0]
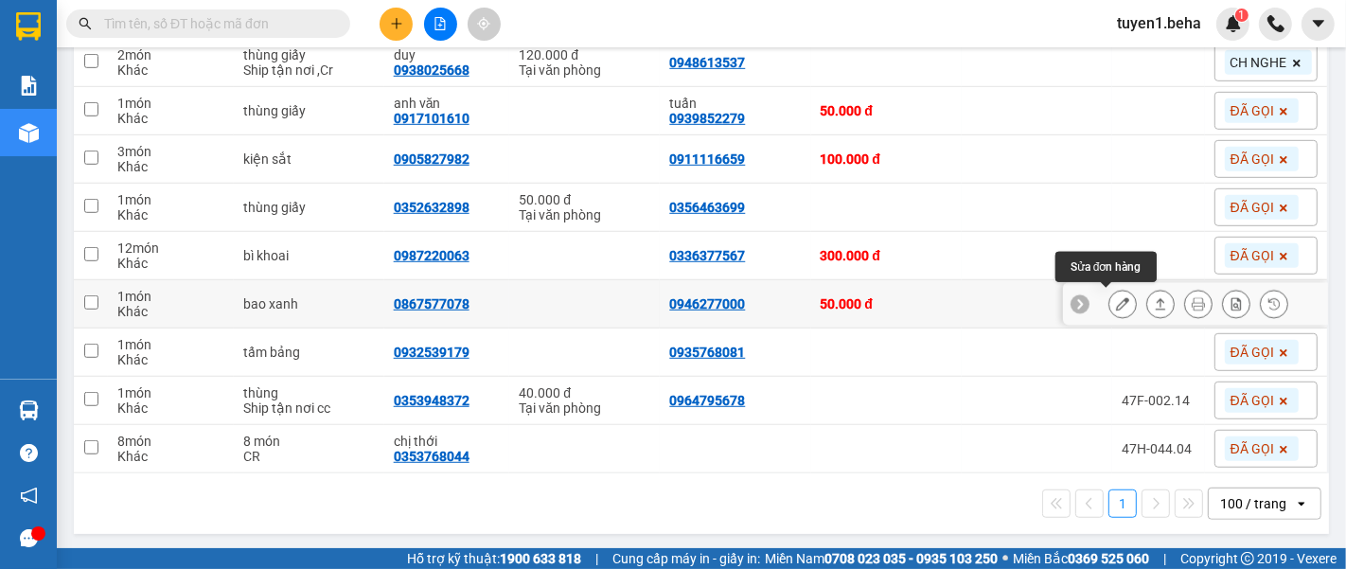
click at [1116, 301] on icon at bounding box center [1122, 303] width 13 height 13
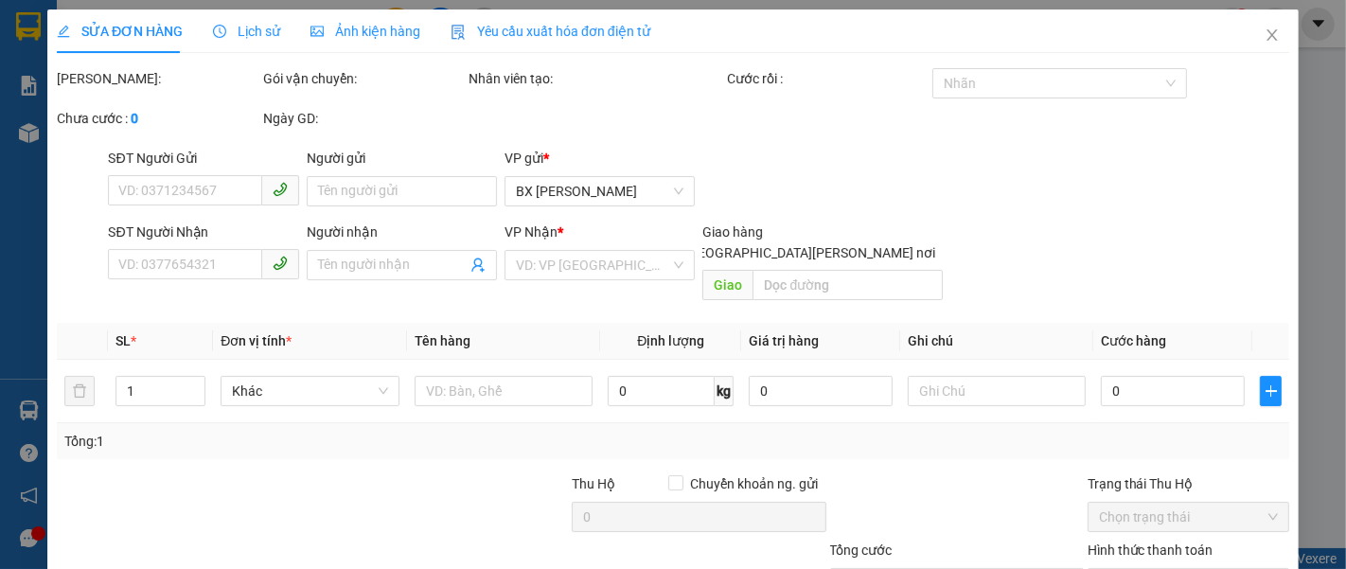
type input "0946277000"
type input "0867577078"
type input "50.000"
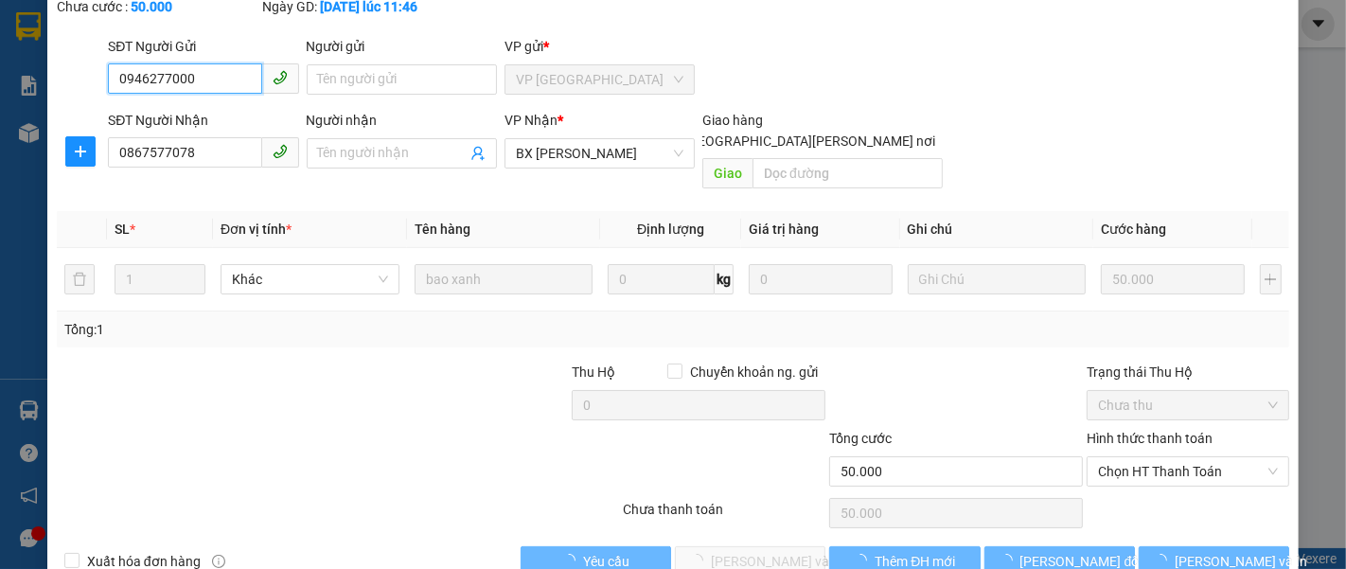
scroll to position [133, 0]
click at [1104, 456] on span "Chọn HT Thanh Toán" at bounding box center [1188, 470] width 180 height 28
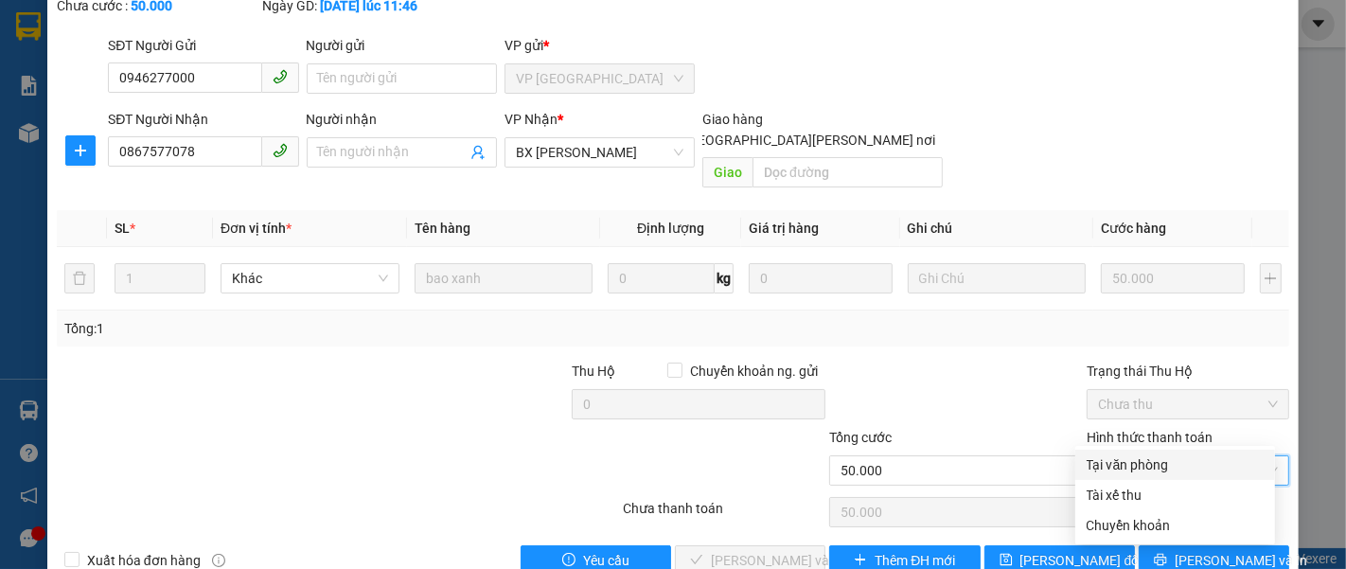
click at [1149, 465] on div "Tại văn phòng" at bounding box center [1174, 464] width 177 height 21
type input "0"
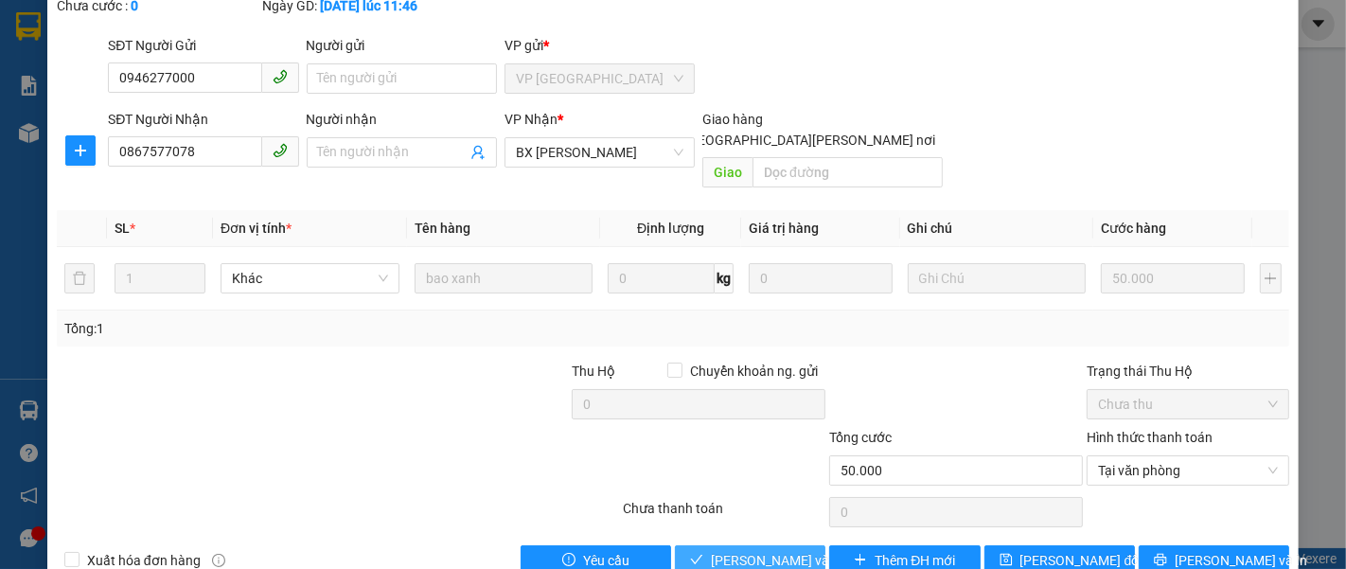
click at [757, 550] on span "[PERSON_NAME] và [PERSON_NAME] hàng" at bounding box center [839, 560] width 256 height 21
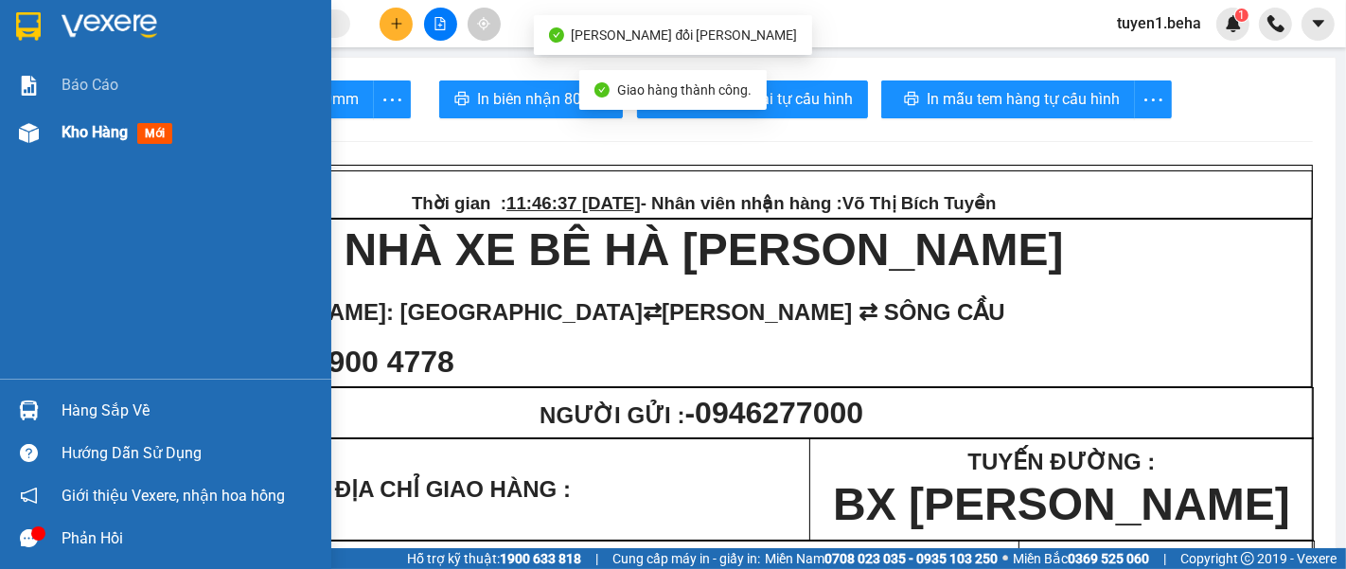
click at [70, 133] on span "Kho hàng" at bounding box center [95, 132] width 66 height 18
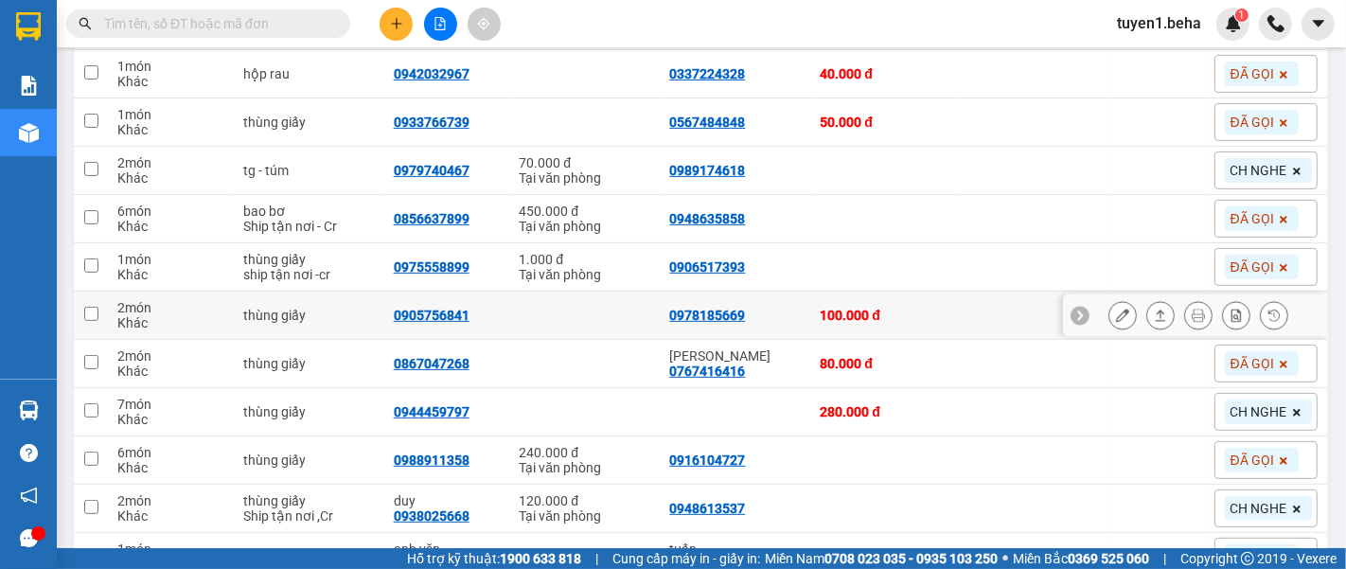
scroll to position [525, 0]
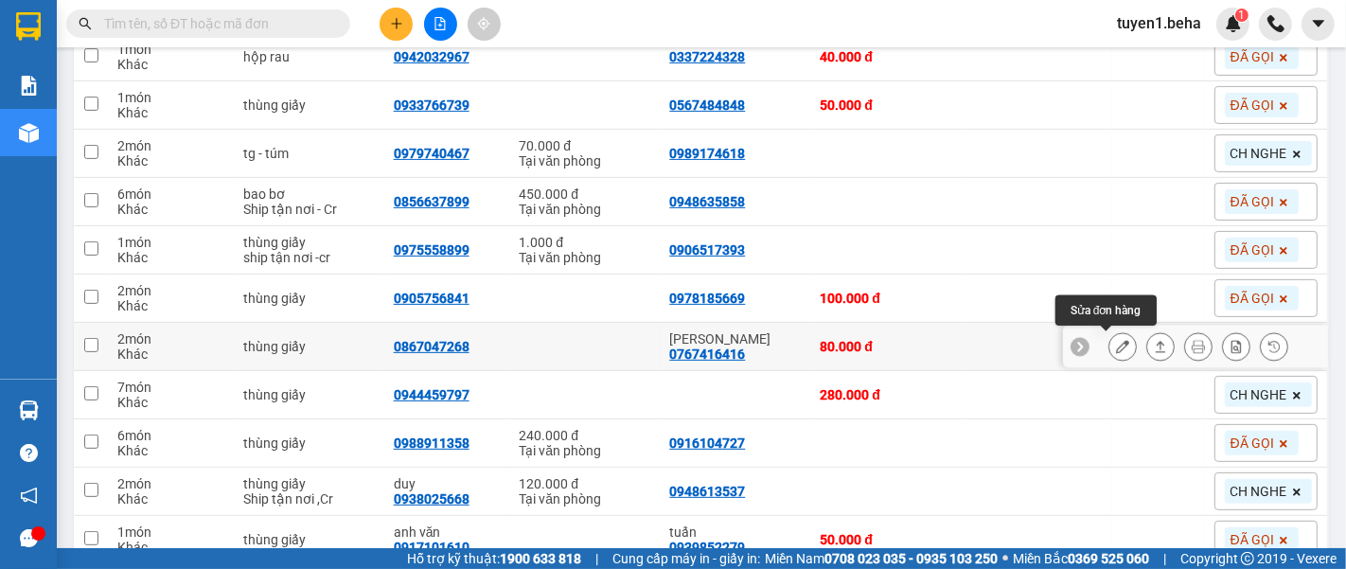
click at [1109, 348] on button at bounding box center [1122, 346] width 26 height 33
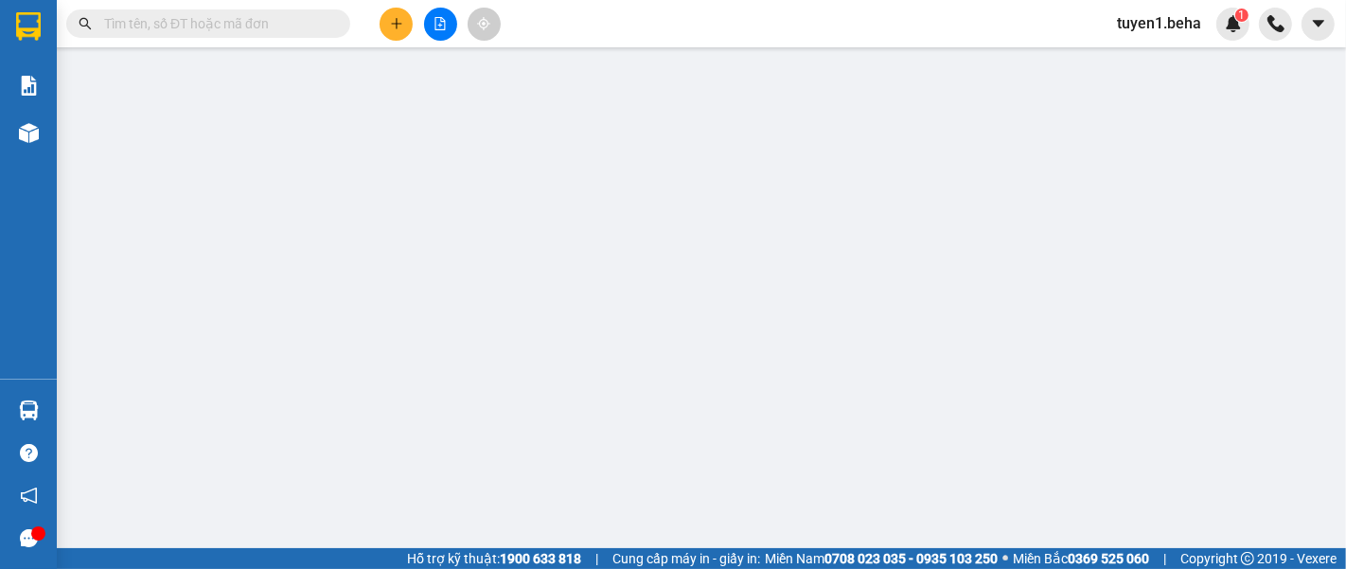
type input "0767416416"
type input "[PERSON_NAME]"
type input "0867047268"
type input "80.000"
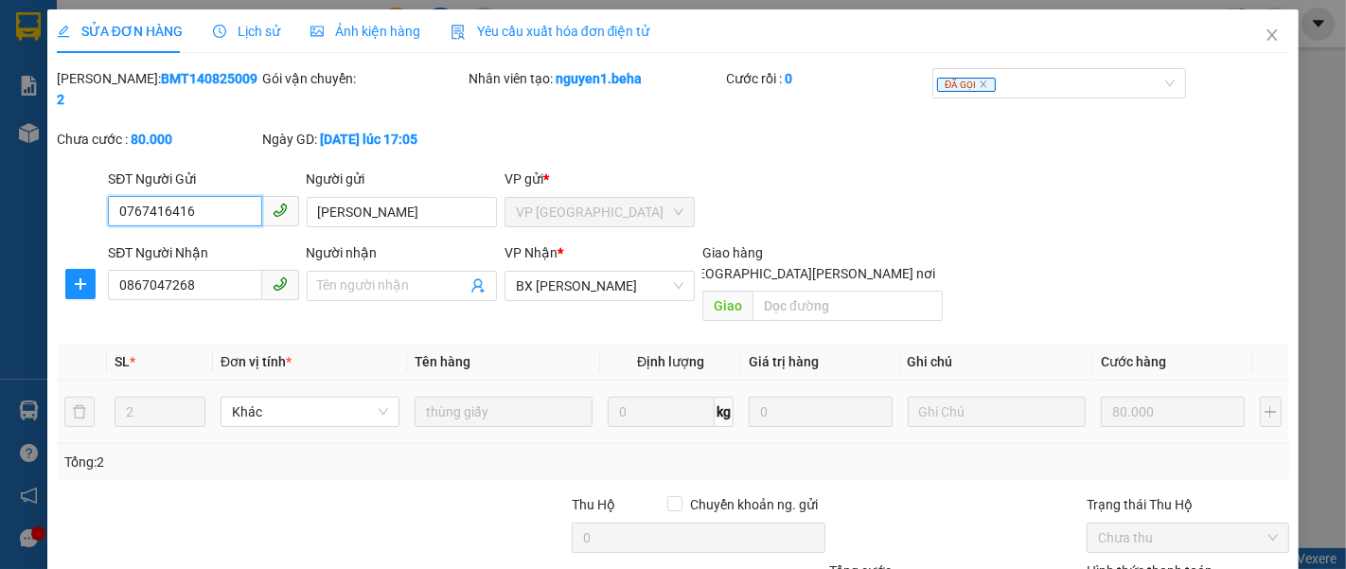
scroll to position [133, 0]
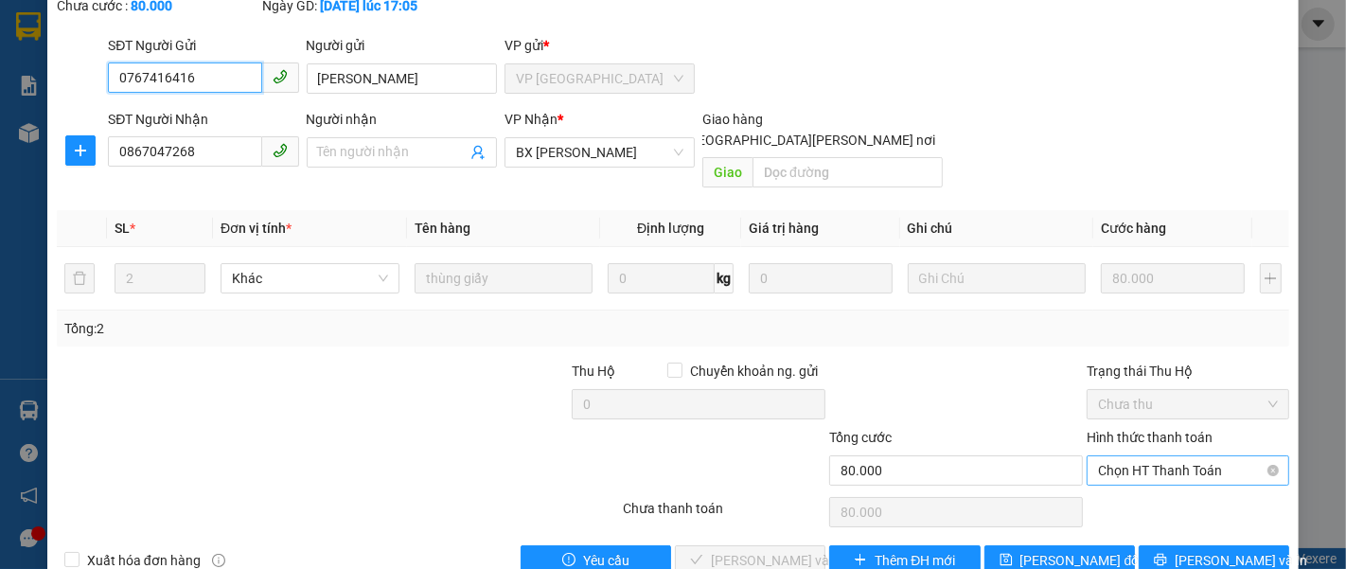
click at [1121, 456] on span "Chọn HT Thanh Toán" at bounding box center [1188, 470] width 180 height 28
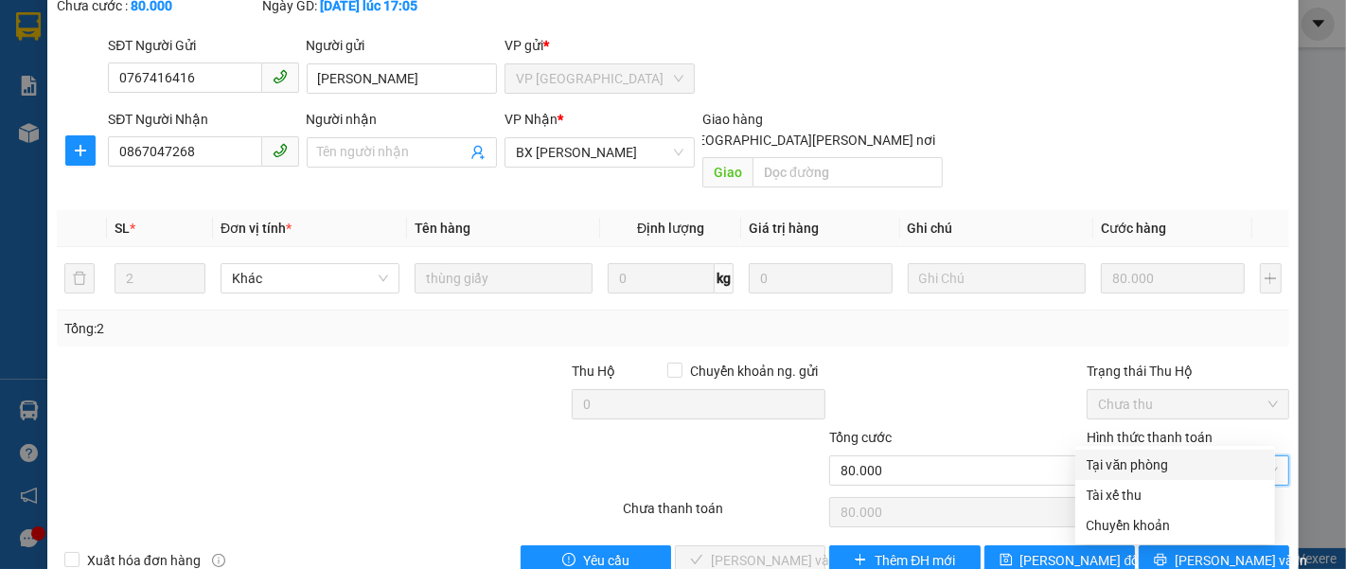
click at [1111, 466] on div "Tại văn phòng" at bounding box center [1174, 464] width 177 height 21
type input "0"
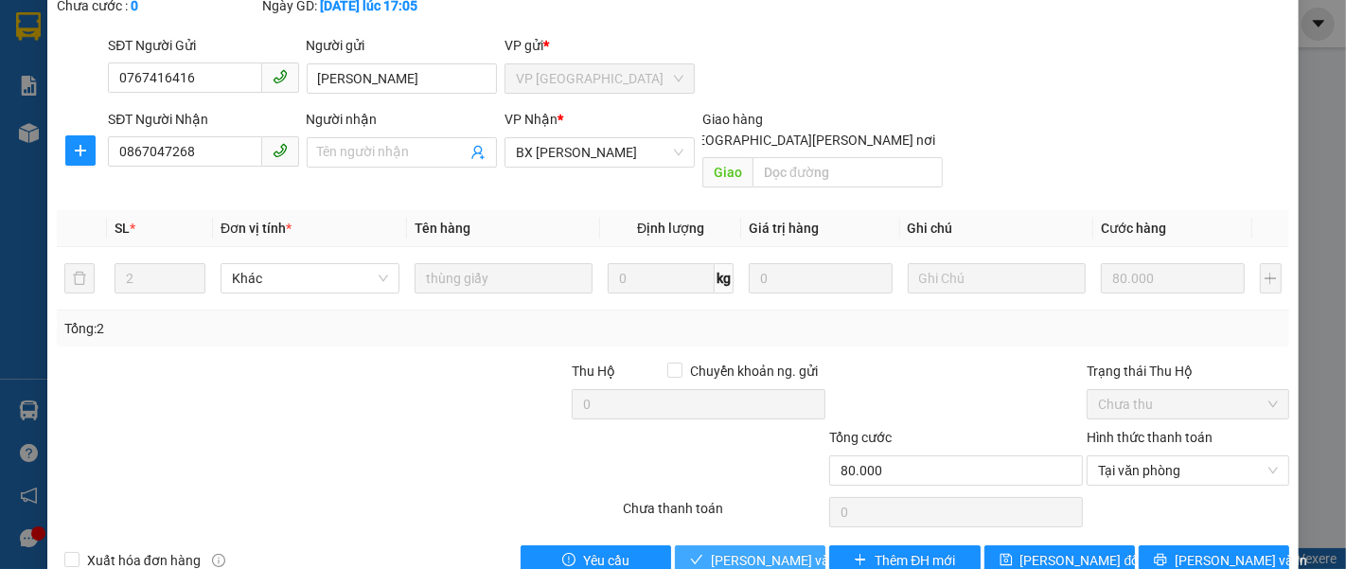
click at [751, 550] on span "[PERSON_NAME] và [PERSON_NAME] hàng" at bounding box center [839, 560] width 256 height 21
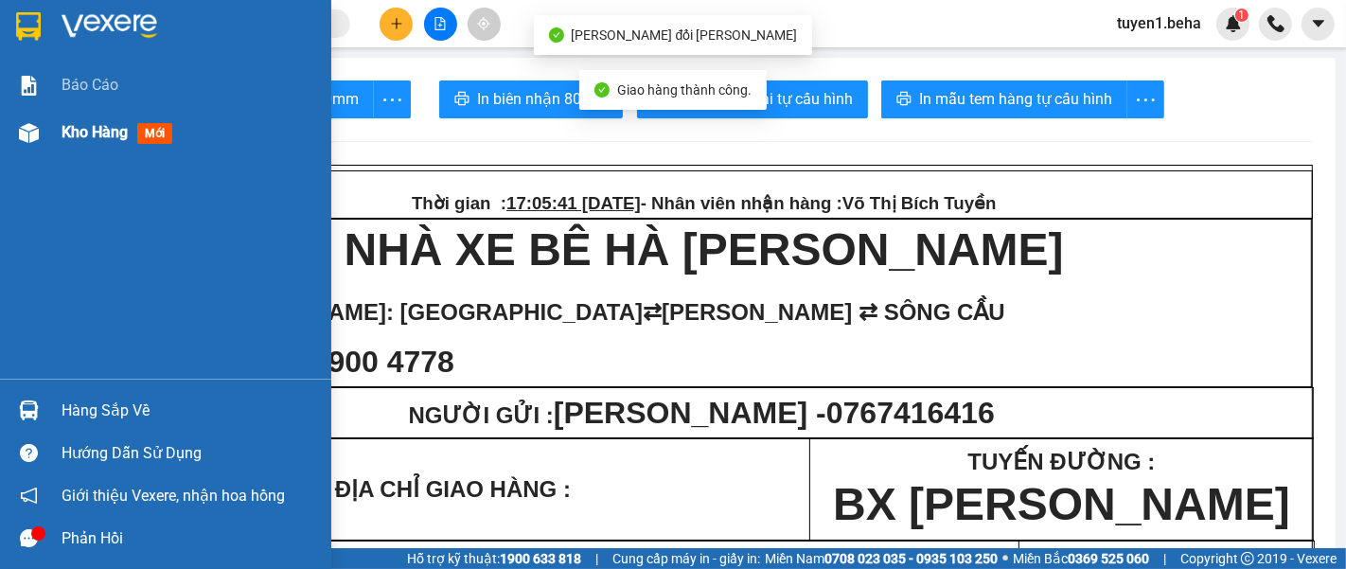
click at [83, 139] on span "Kho hàng" at bounding box center [95, 132] width 66 height 18
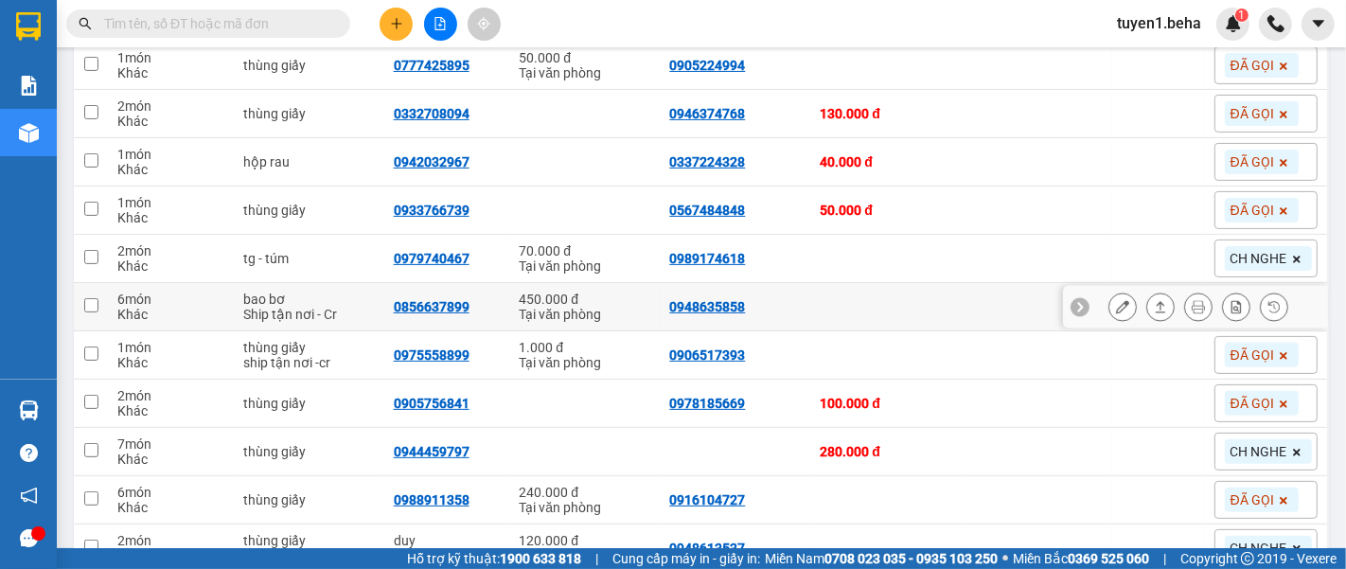
scroll to position [525, 0]
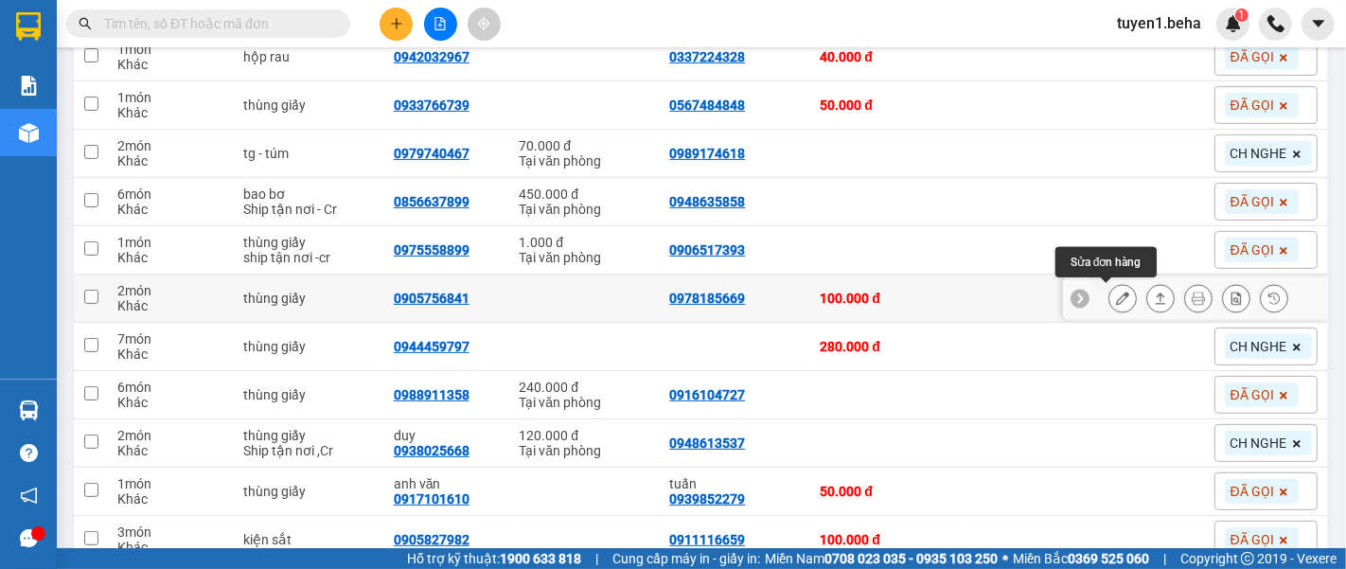
click at [1116, 295] on icon at bounding box center [1122, 297] width 13 height 13
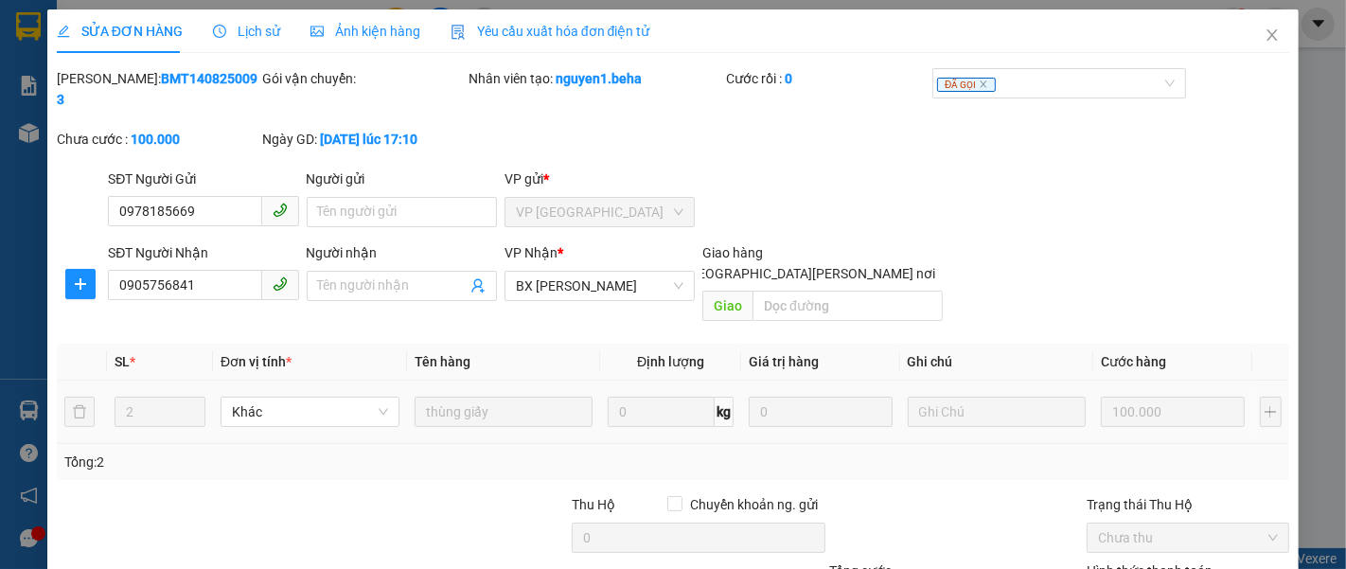
type input "0978185669"
type input "0905756841"
type input "100.000"
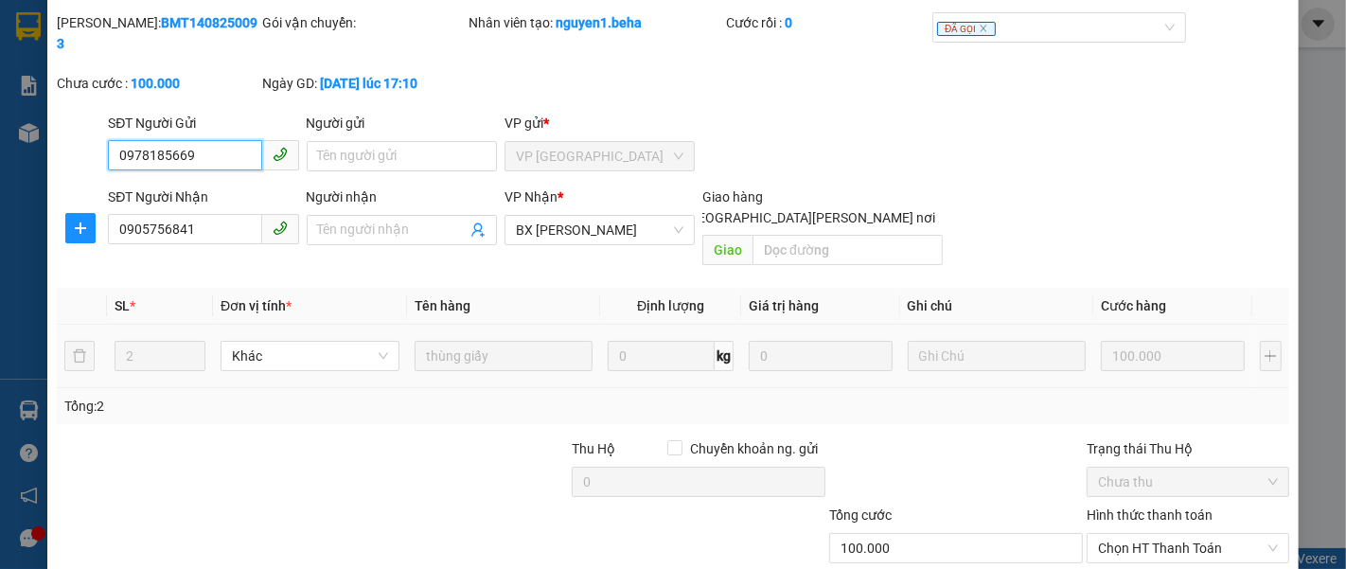
scroll to position [68, 0]
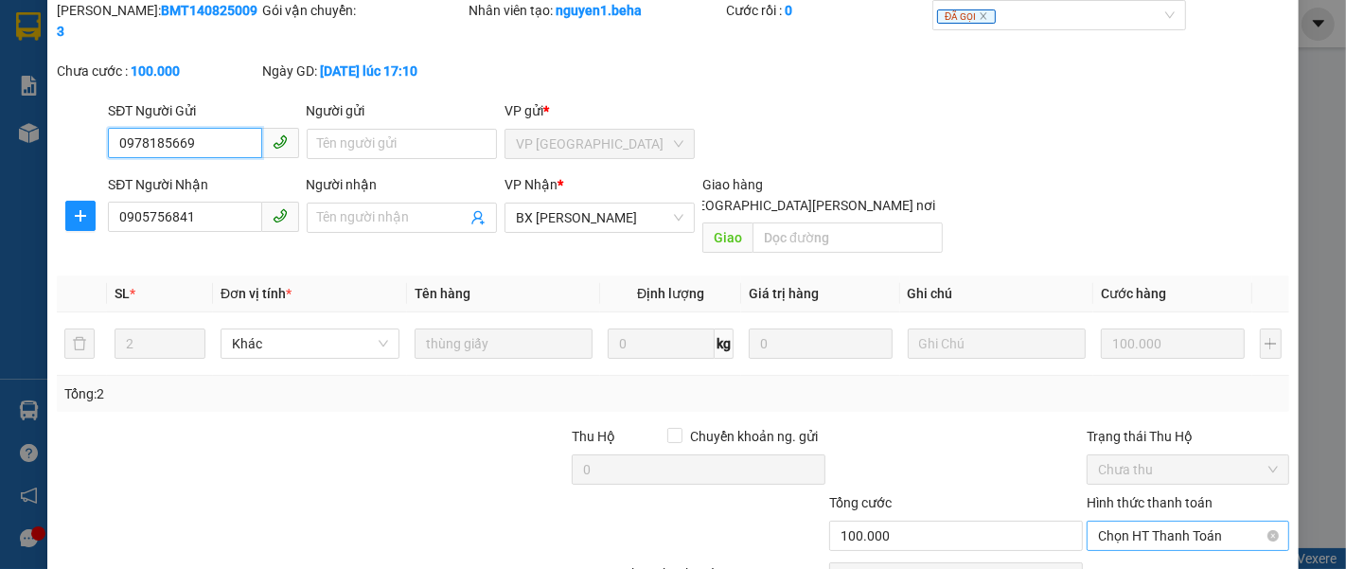
click at [1100, 521] on span "Chọn HT Thanh Toán" at bounding box center [1188, 535] width 180 height 28
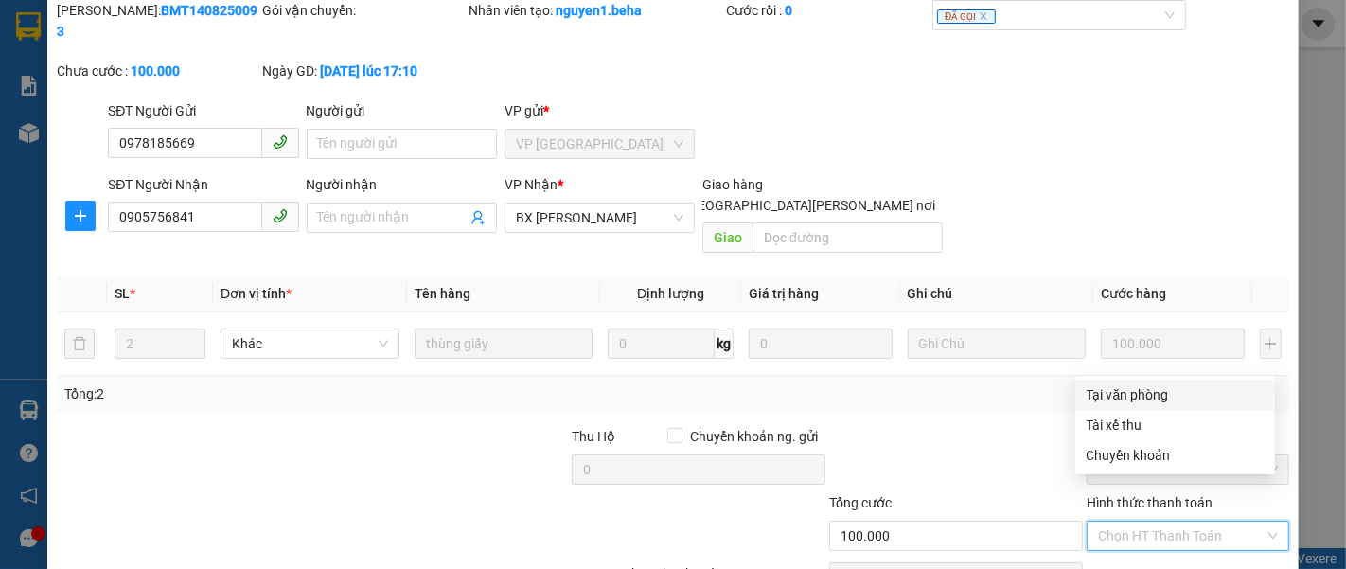
click at [1135, 406] on div "Tại văn phòng" at bounding box center [1175, 394] width 200 height 30
type input "0"
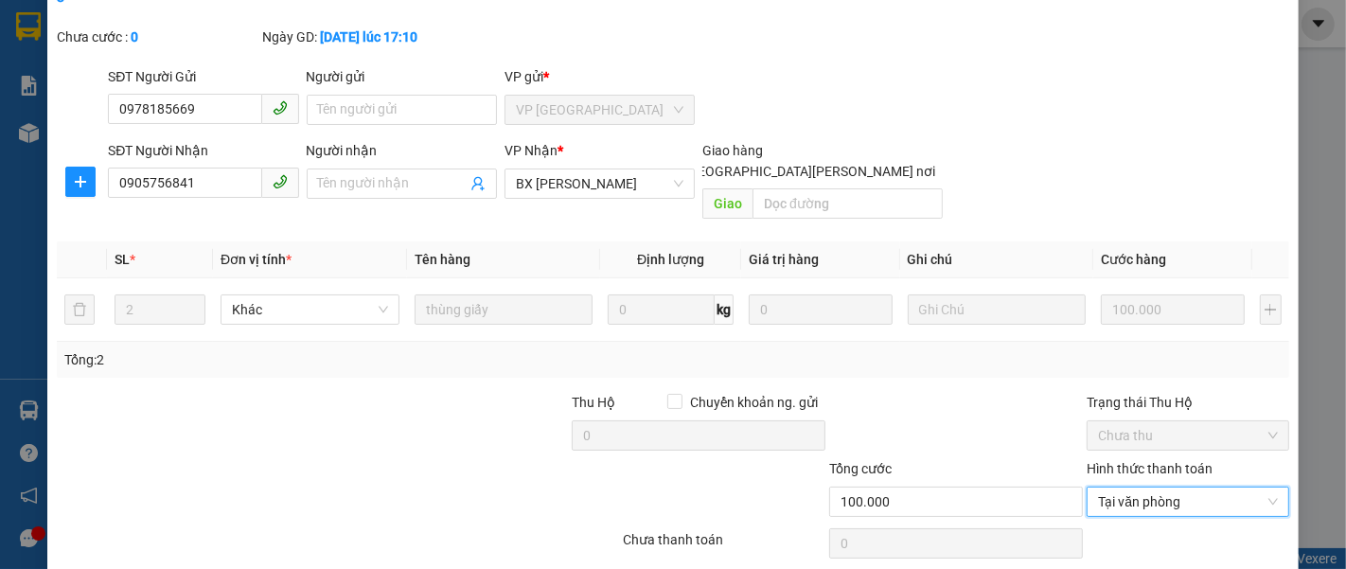
scroll to position [133, 0]
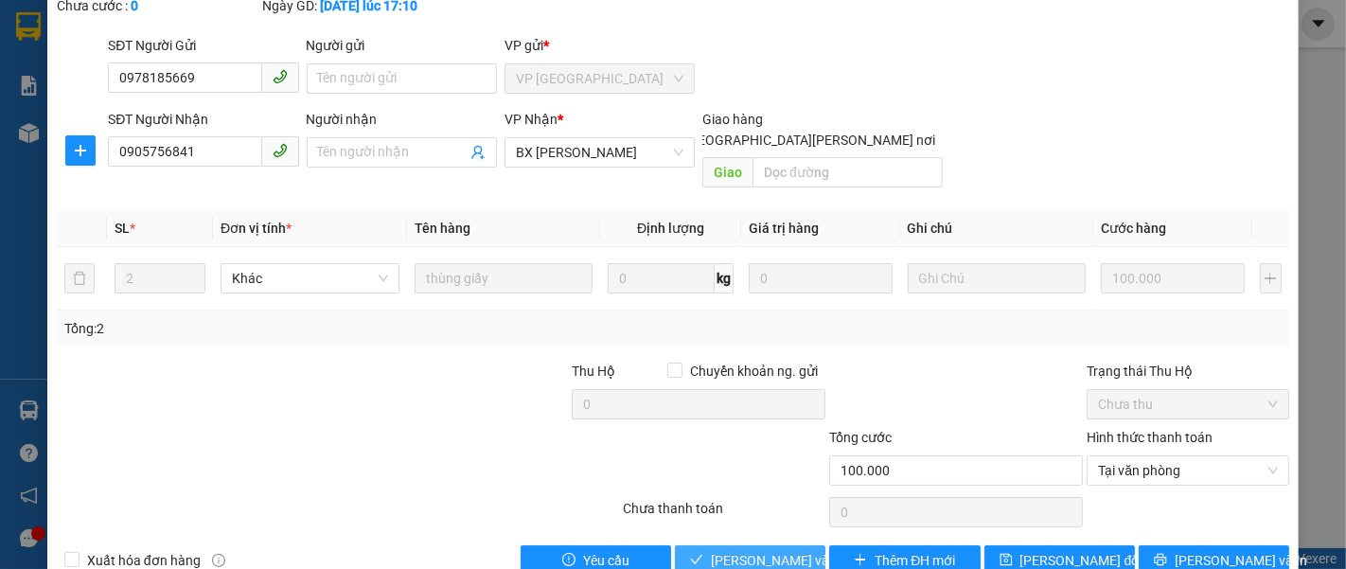
click at [762, 550] on span "[PERSON_NAME] và [PERSON_NAME] hàng" at bounding box center [839, 560] width 256 height 21
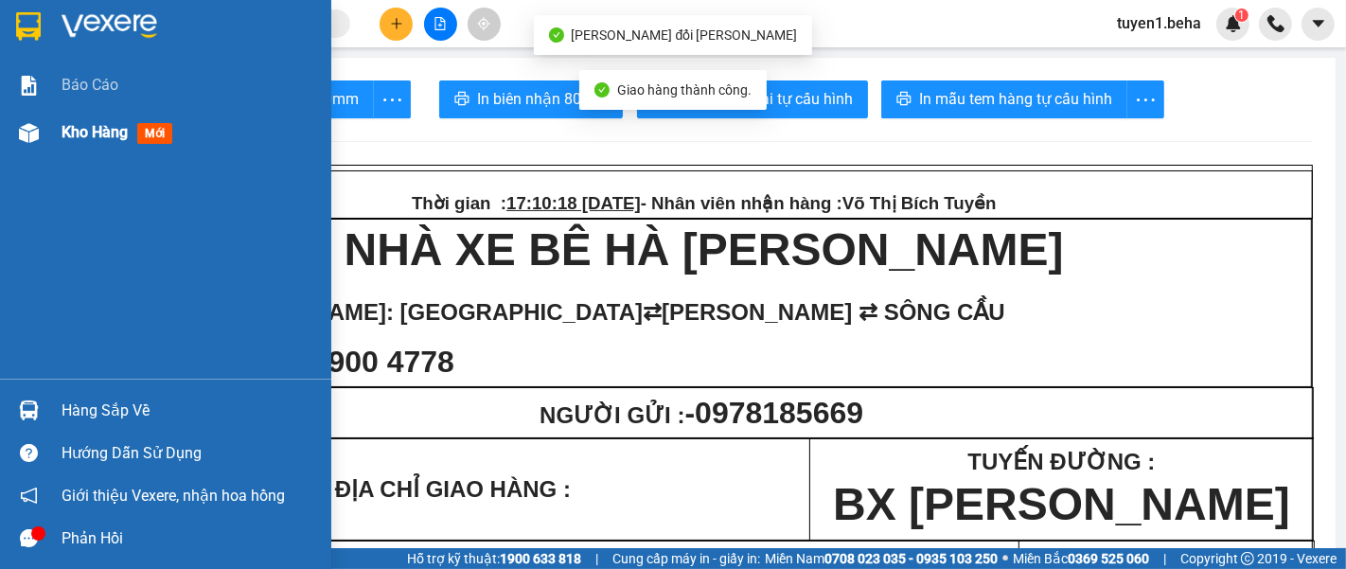
click at [86, 133] on span "Kho hàng" at bounding box center [95, 132] width 66 height 18
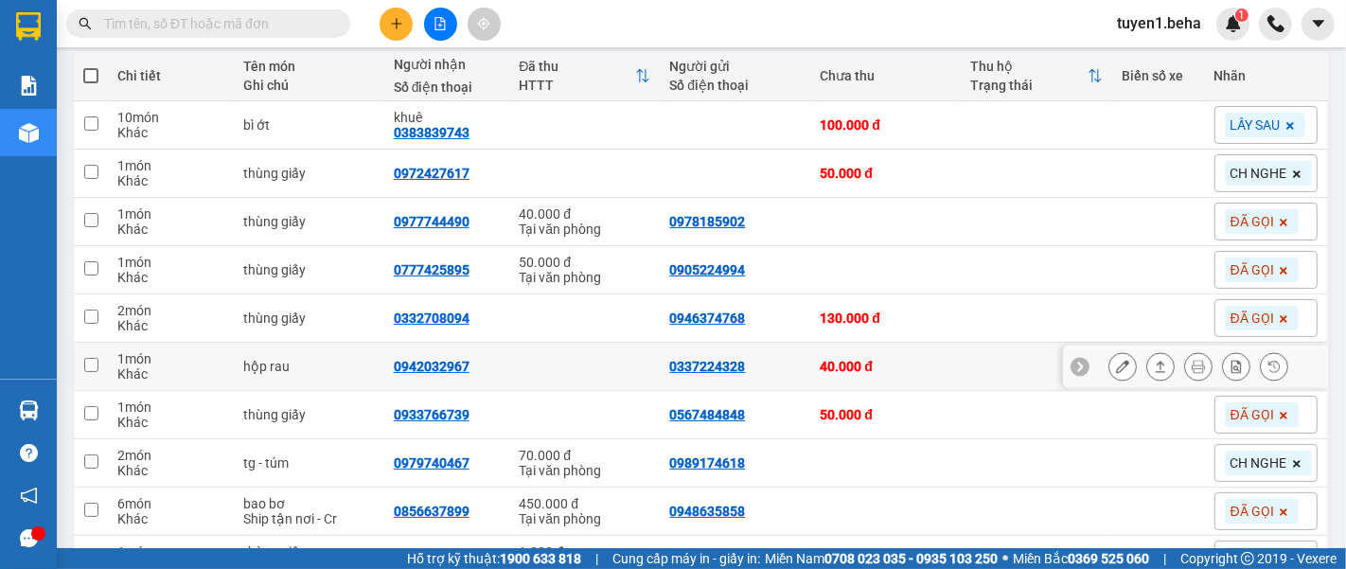
scroll to position [178, 0]
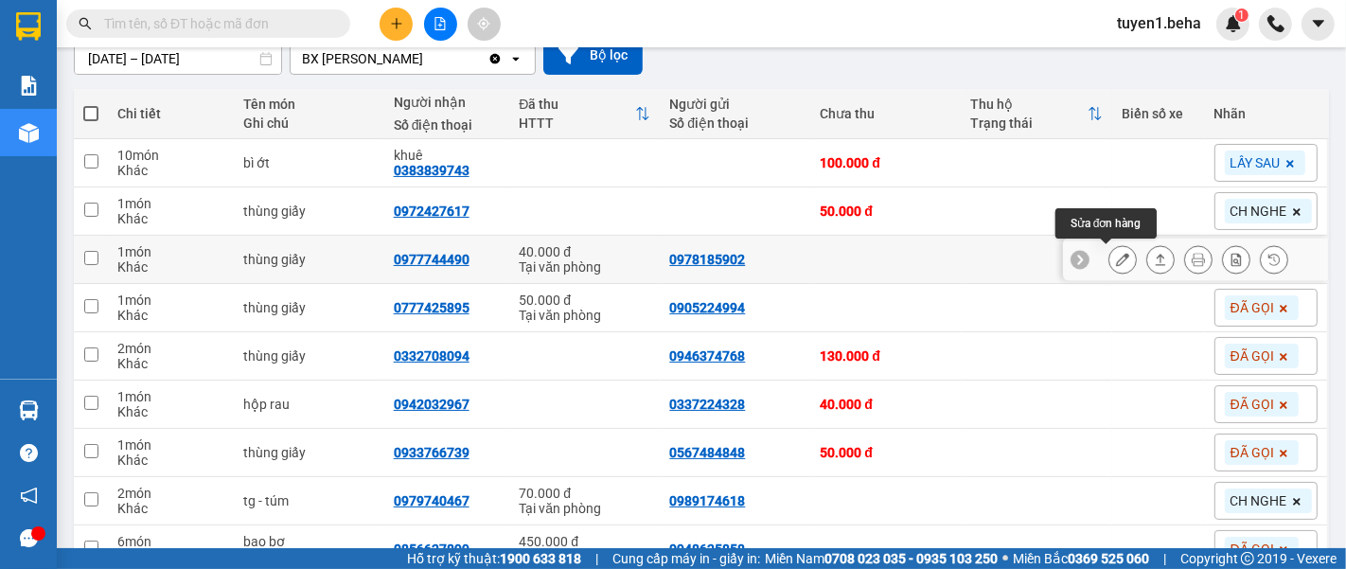
click at [1116, 253] on icon at bounding box center [1122, 259] width 13 height 13
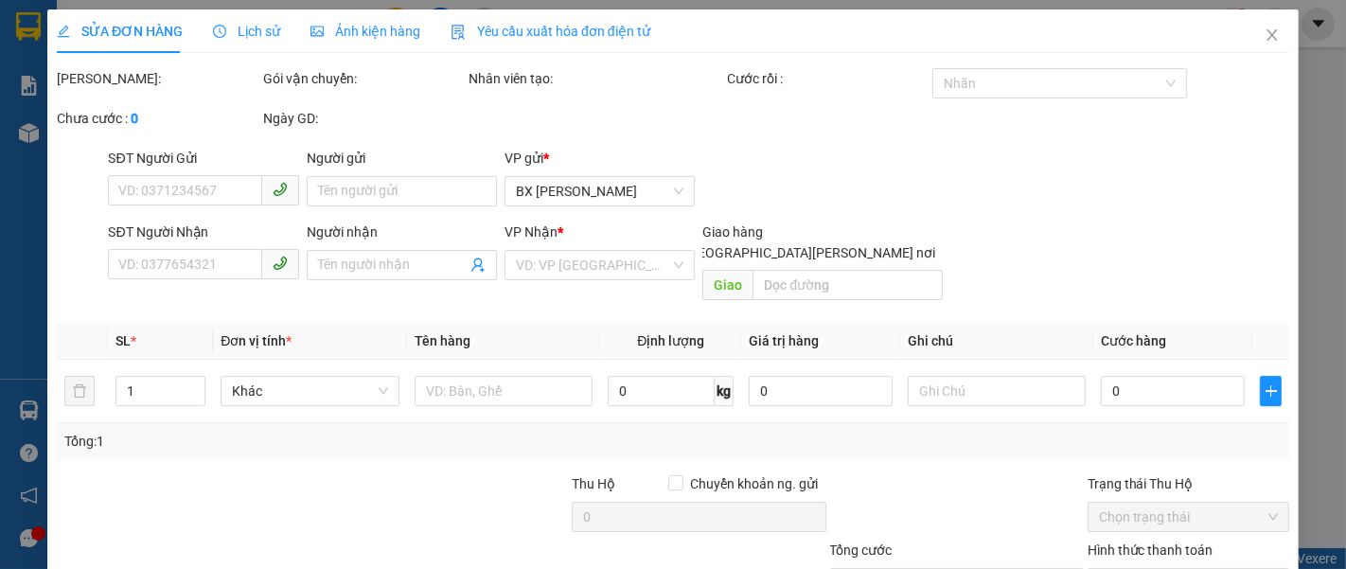
type input "0978185902"
type input "0977744490"
type input "40.000"
type input "0"
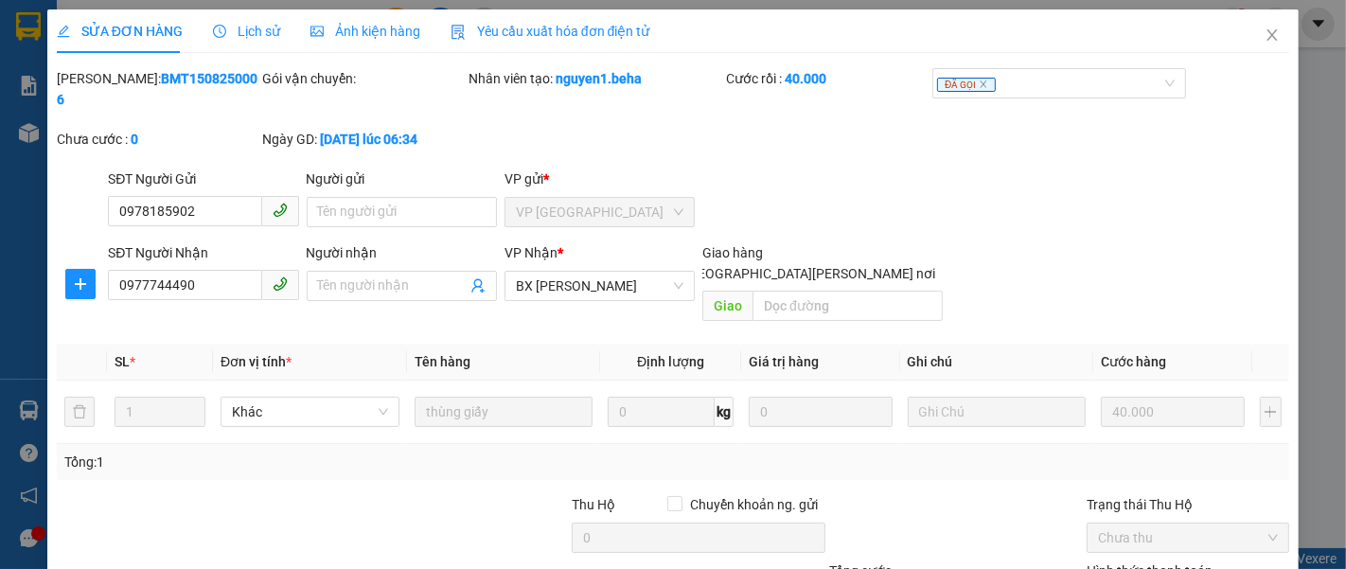
click at [343, 29] on span "Ảnh kiện hàng" at bounding box center [365, 31] width 110 height 15
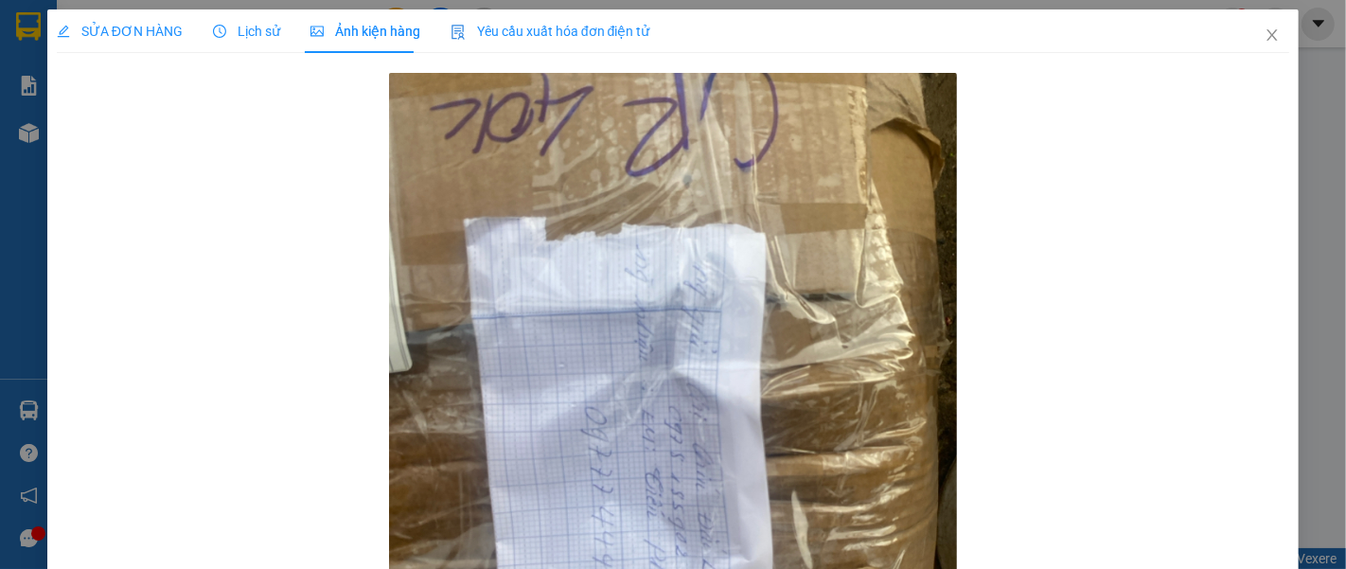
click at [115, 24] on span "SỬA ĐƠN HÀNG" at bounding box center [120, 31] width 126 height 15
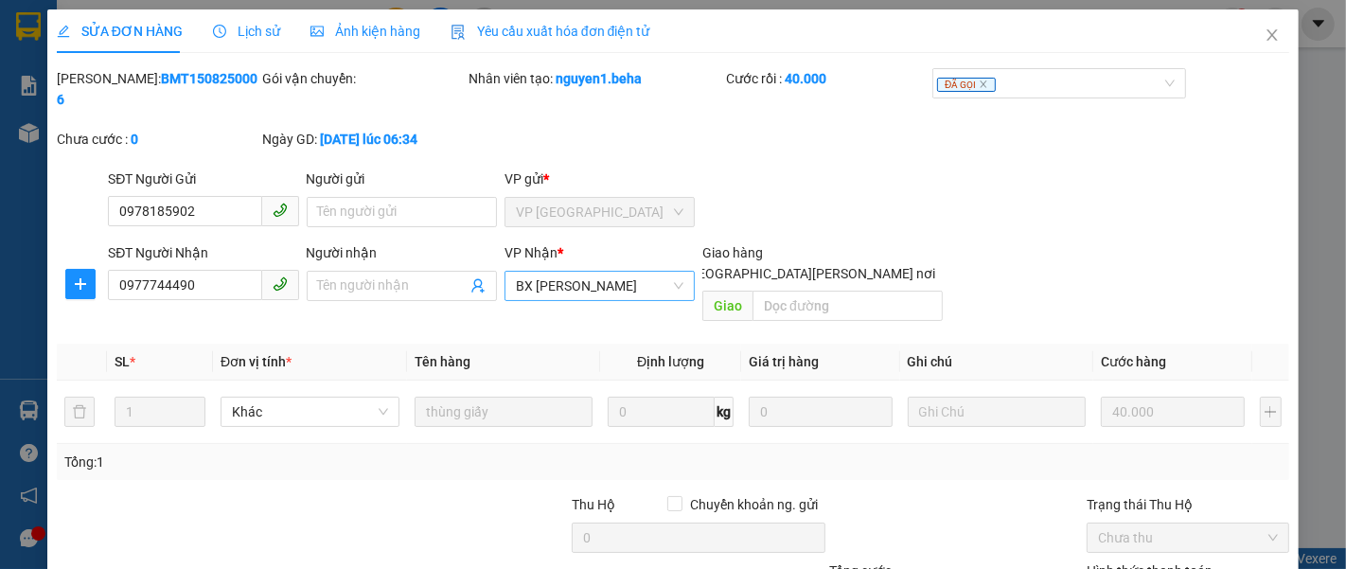
scroll to position [133, 0]
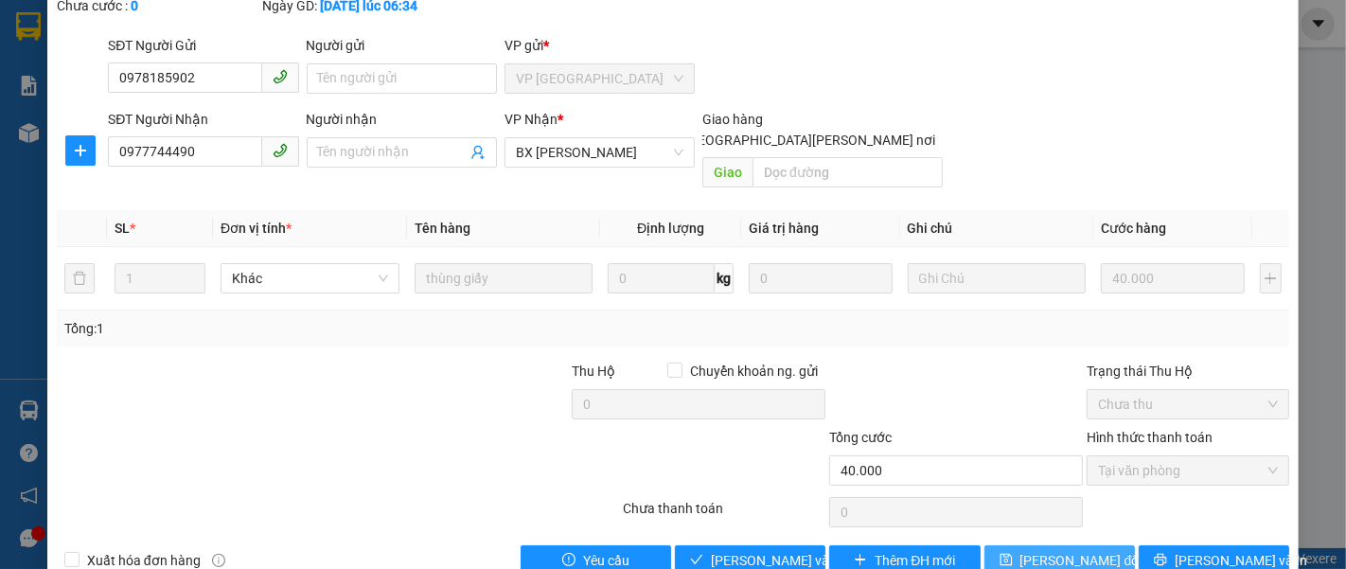
click at [1023, 545] on button "[PERSON_NAME] đổi" at bounding box center [1059, 560] width 150 height 30
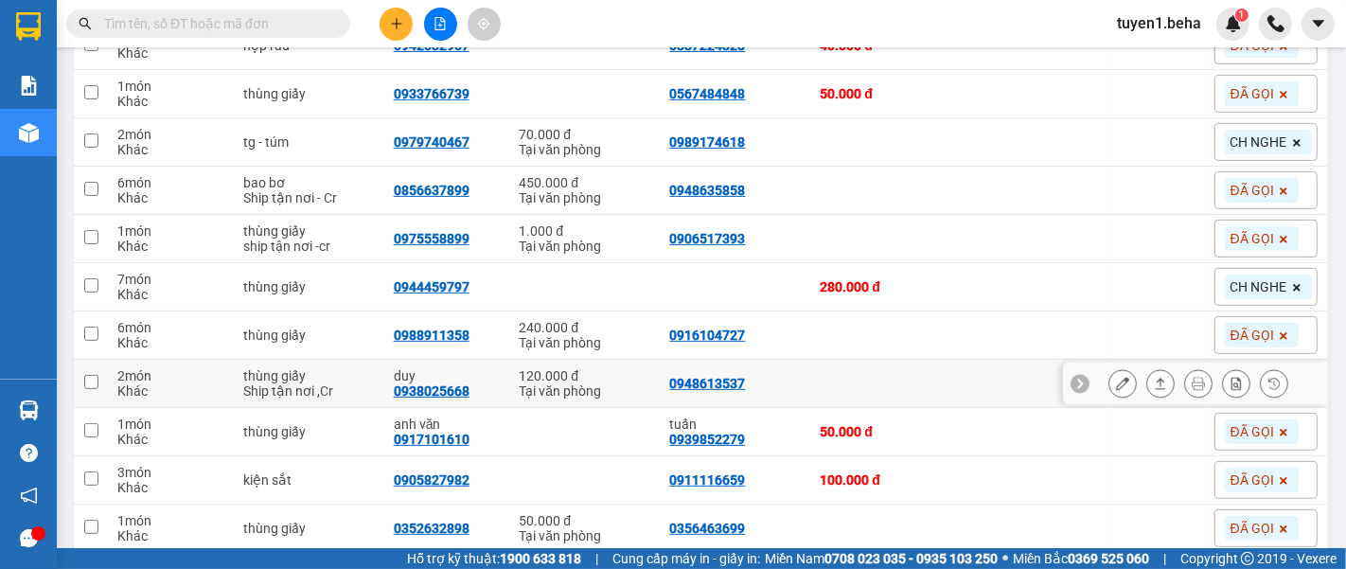
scroll to position [420, 0]
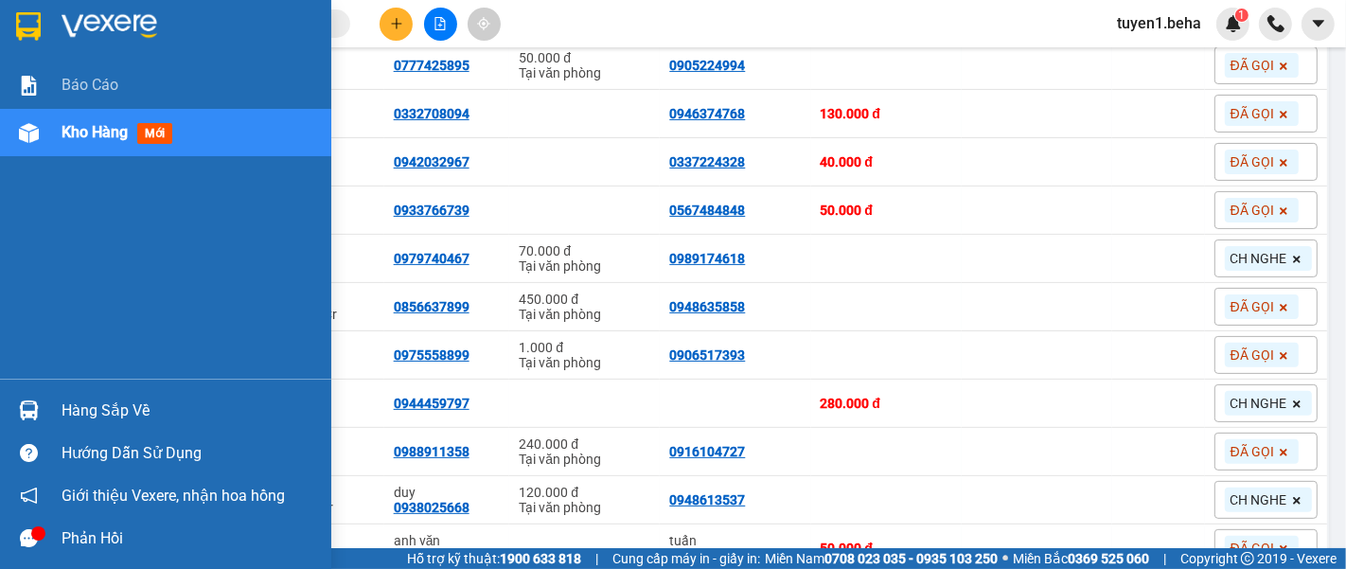
click at [41, 190] on div "Báo cáo Kho hàng mới" at bounding box center [165, 220] width 331 height 317
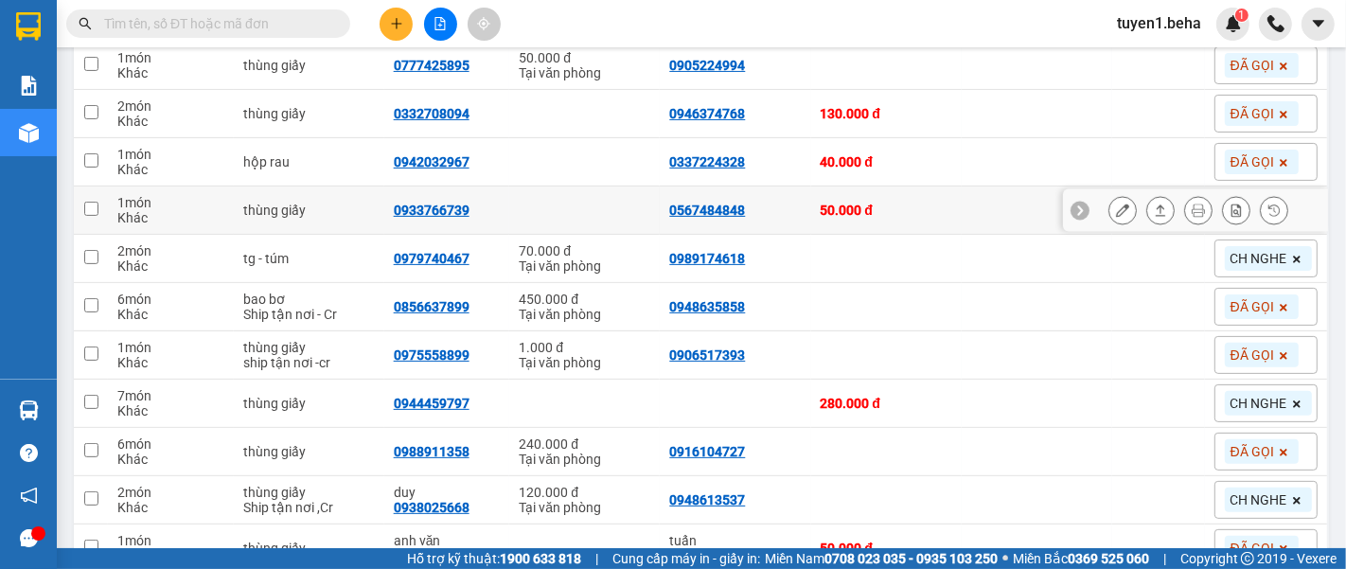
scroll to position [525, 0]
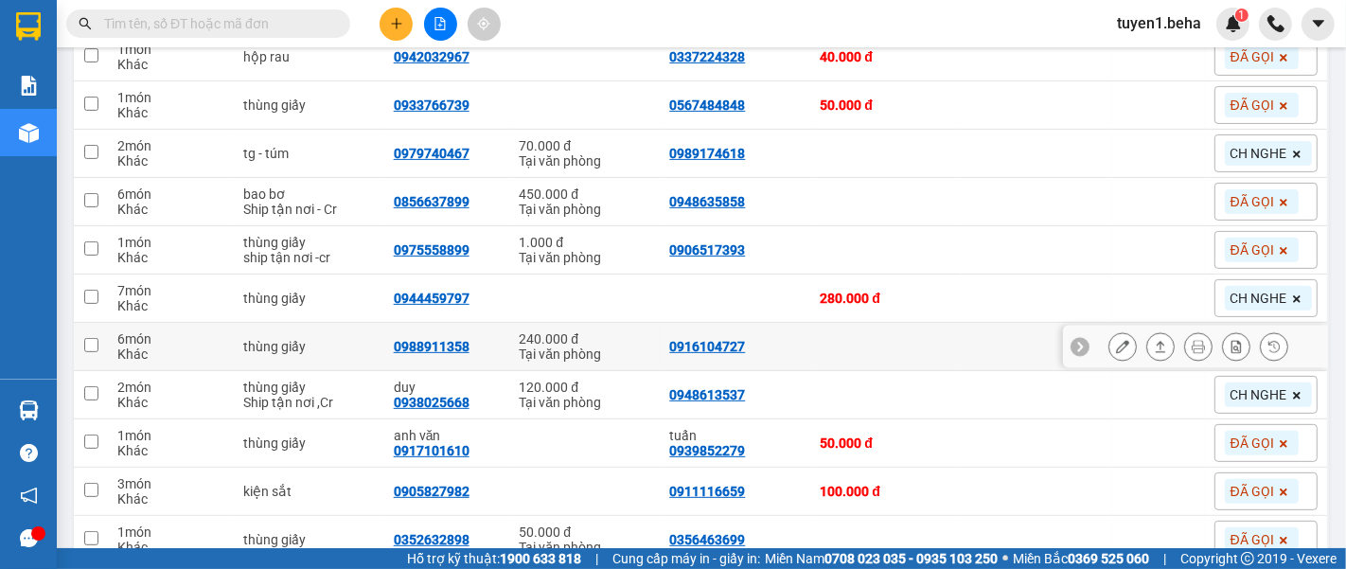
click at [1109, 344] on button at bounding box center [1122, 346] width 26 height 33
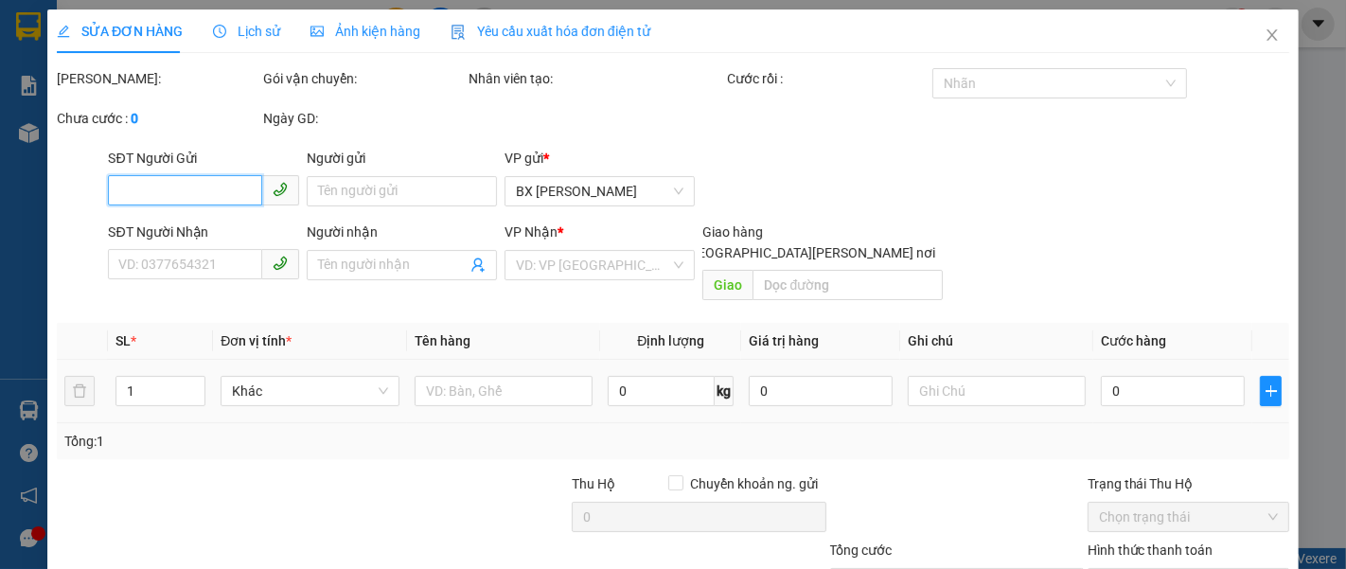
type input "0916104727"
type input "0988911358"
type input "240.000"
type input "0"
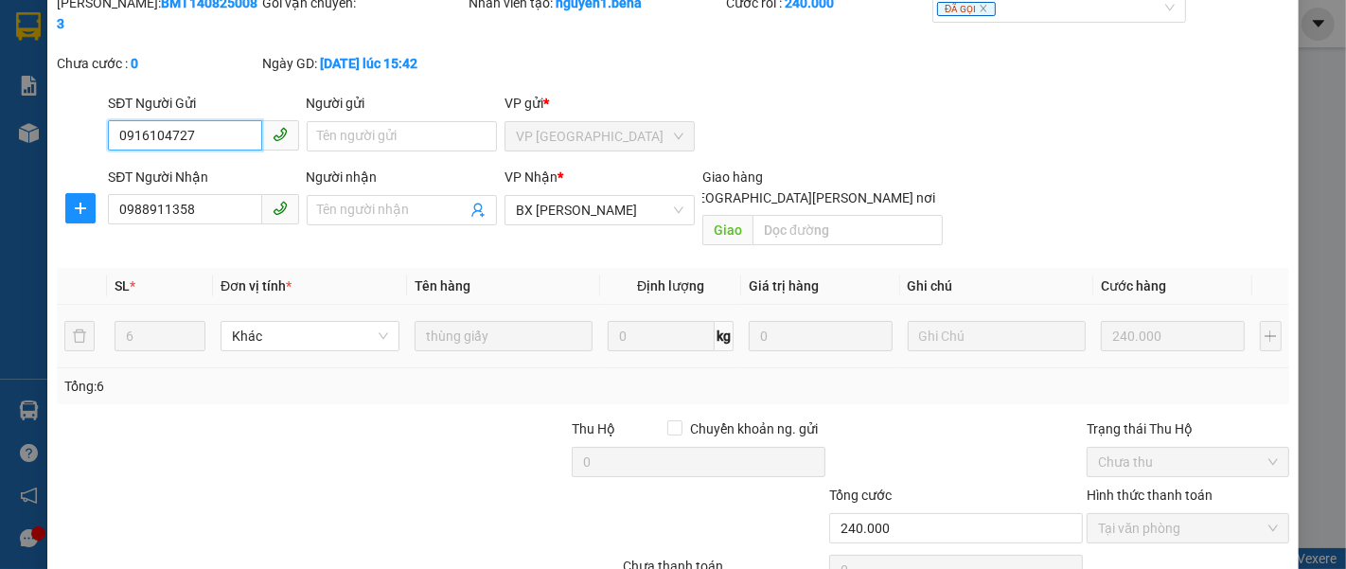
scroll to position [133, 0]
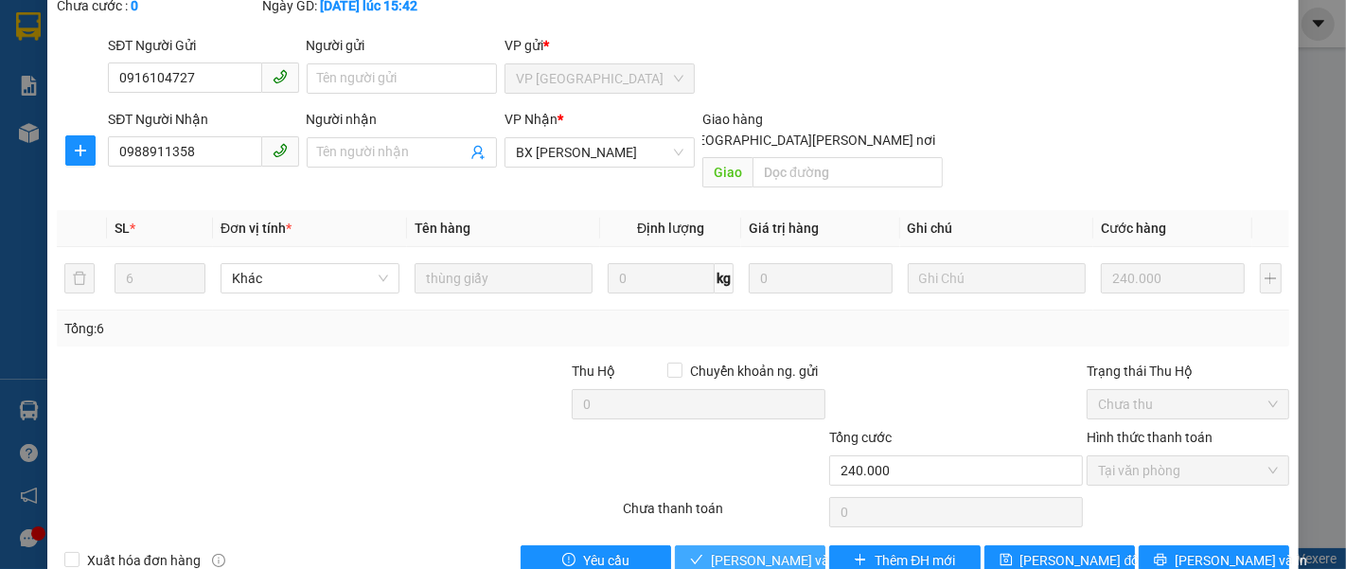
drag, startPoint x: 773, startPoint y: 515, endPoint x: 771, endPoint y: 500, distance: 15.3
click at [772, 550] on span "[PERSON_NAME] và [PERSON_NAME] hàng" at bounding box center [839, 560] width 256 height 21
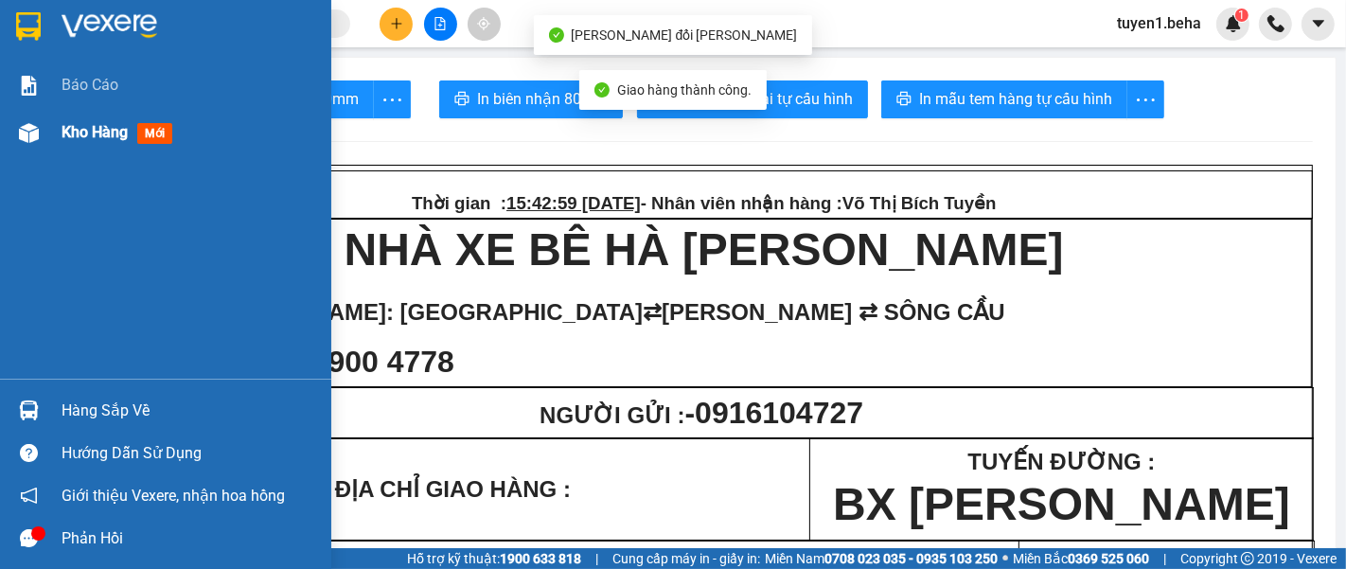
click at [95, 128] on span "Kho hàng" at bounding box center [95, 132] width 66 height 18
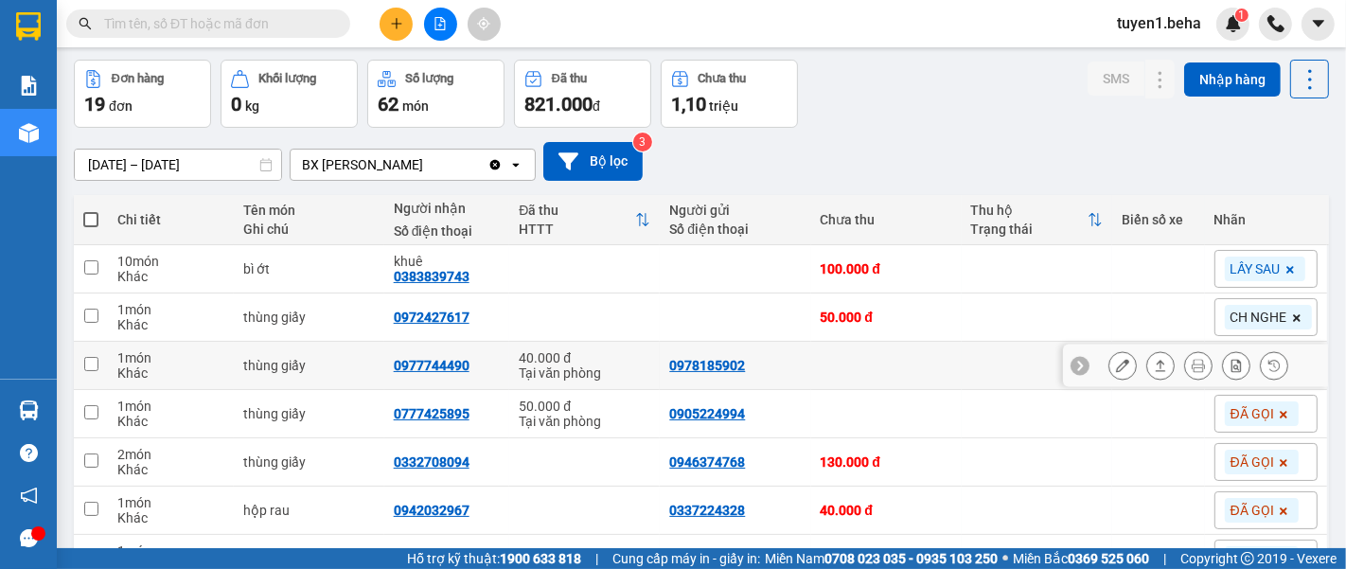
scroll to position [105, 0]
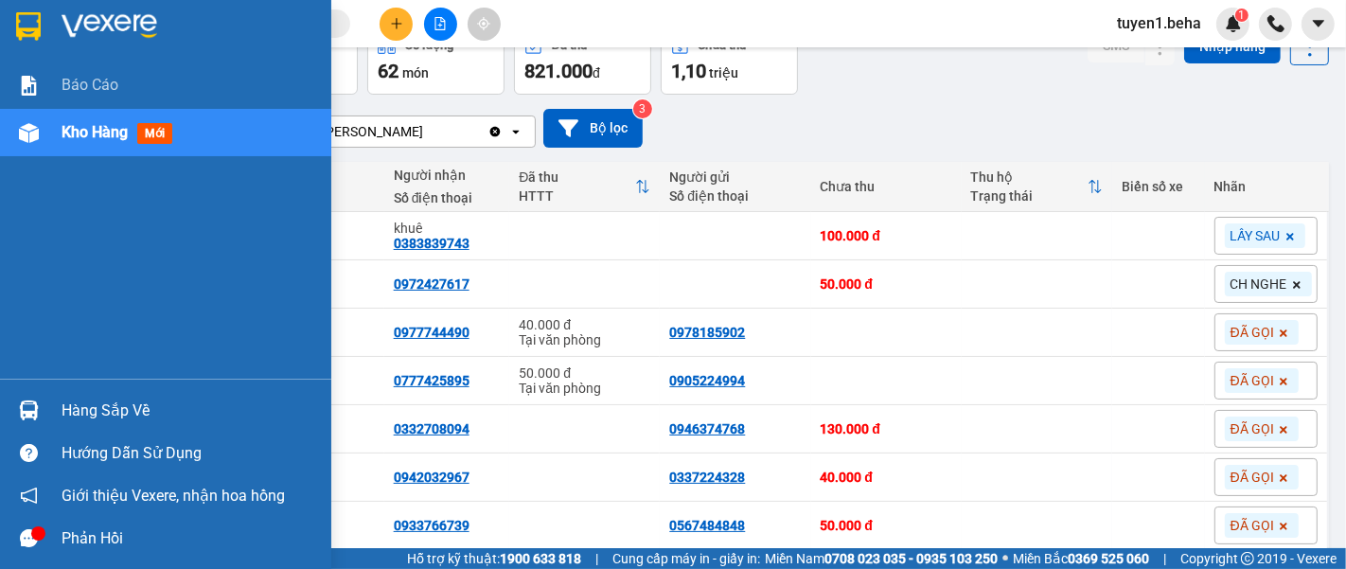
click at [37, 248] on div "Báo cáo Kho hàng mới" at bounding box center [165, 220] width 331 height 317
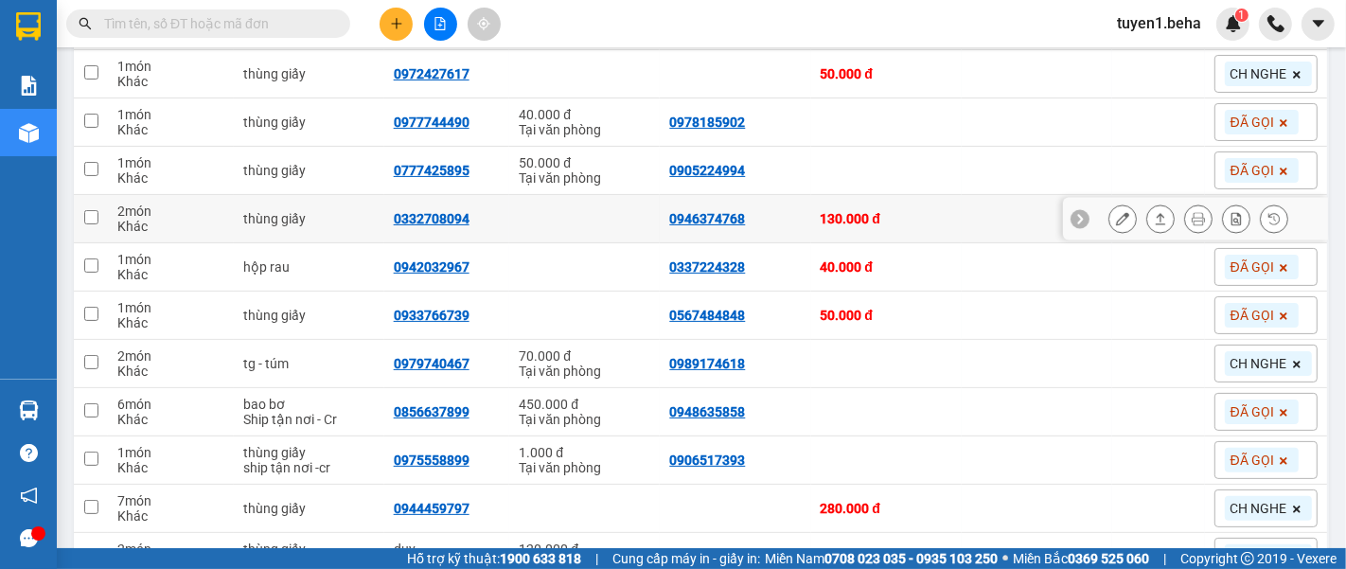
scroll to position [210, 0]
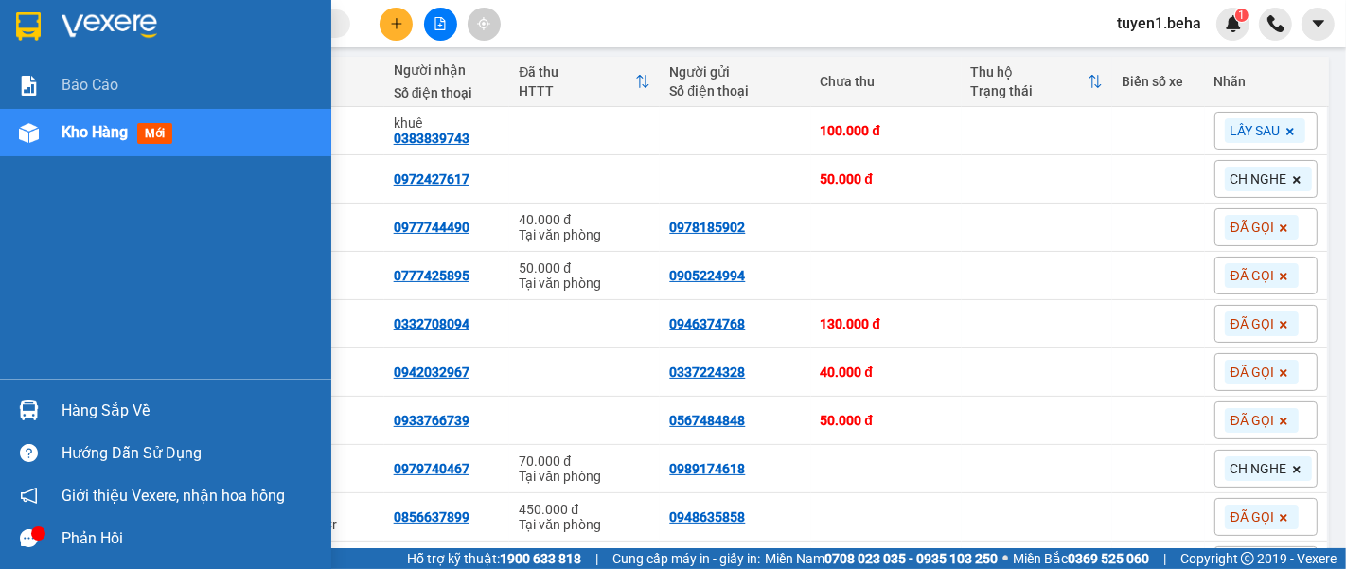
click at [59, 180] on div "Báo cáo Kho hàng mới" at bounding box center [165, 220] width 331 height 317
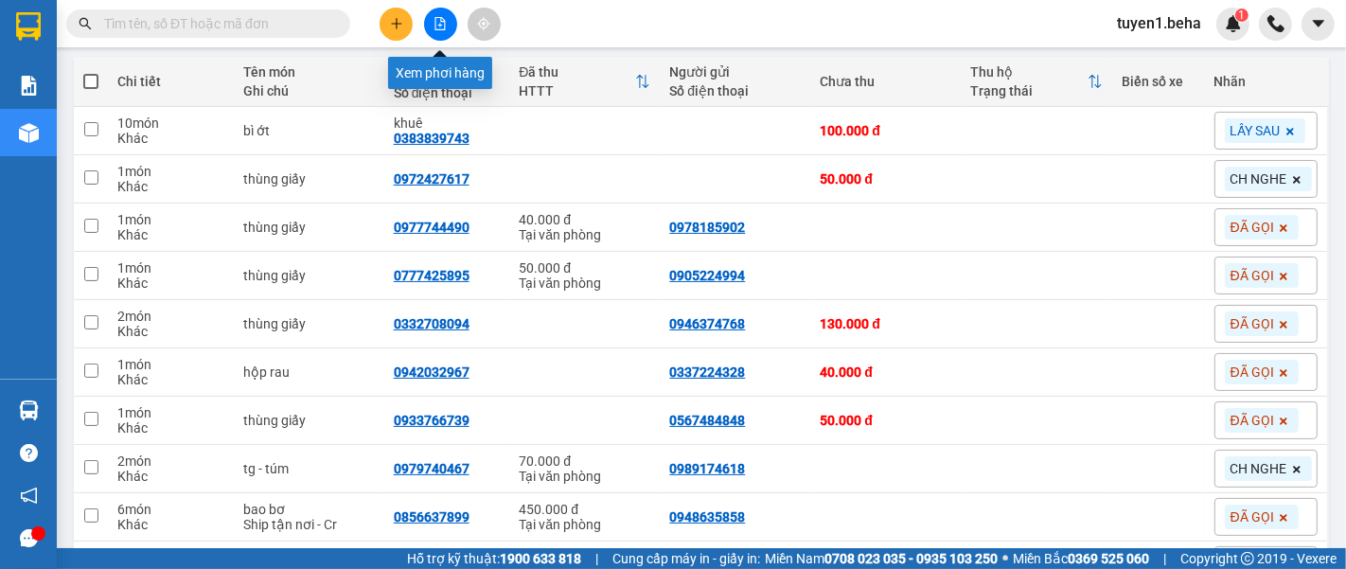
click at [435, 18] on icon "file-add" at bounding box center [440, 23] width 10 height 13
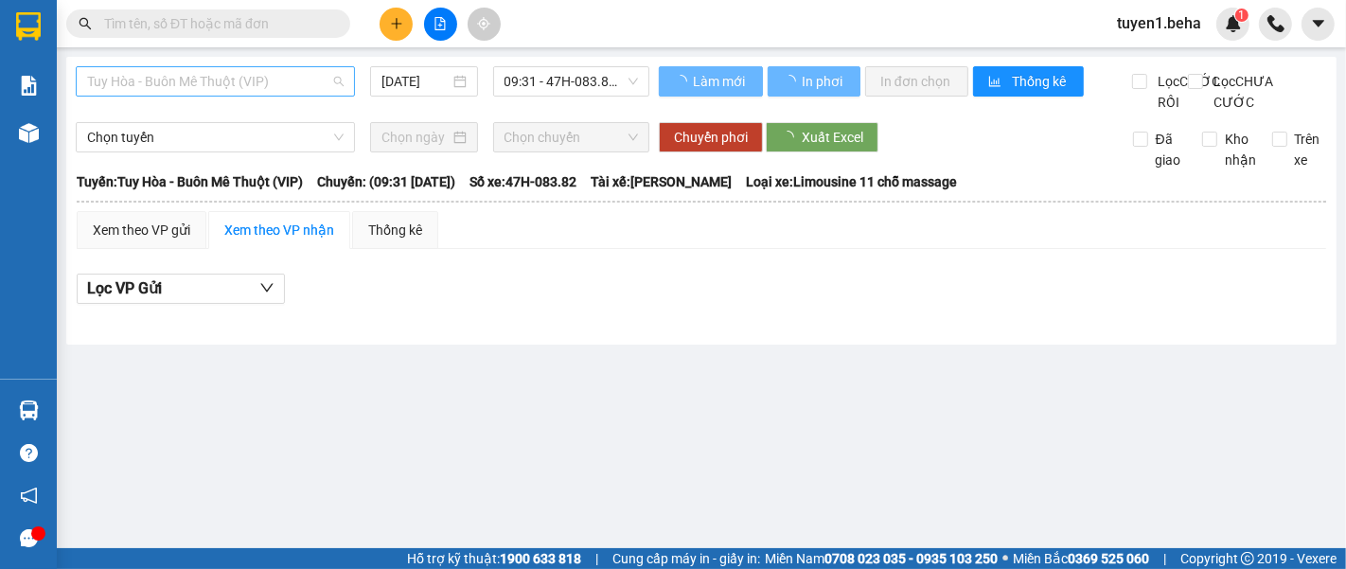
click at [271, 79] on span "Tuy Hòa - Buôn Mê Thuột (VIP)" at bounding box center [215, 81] width 256 height 28
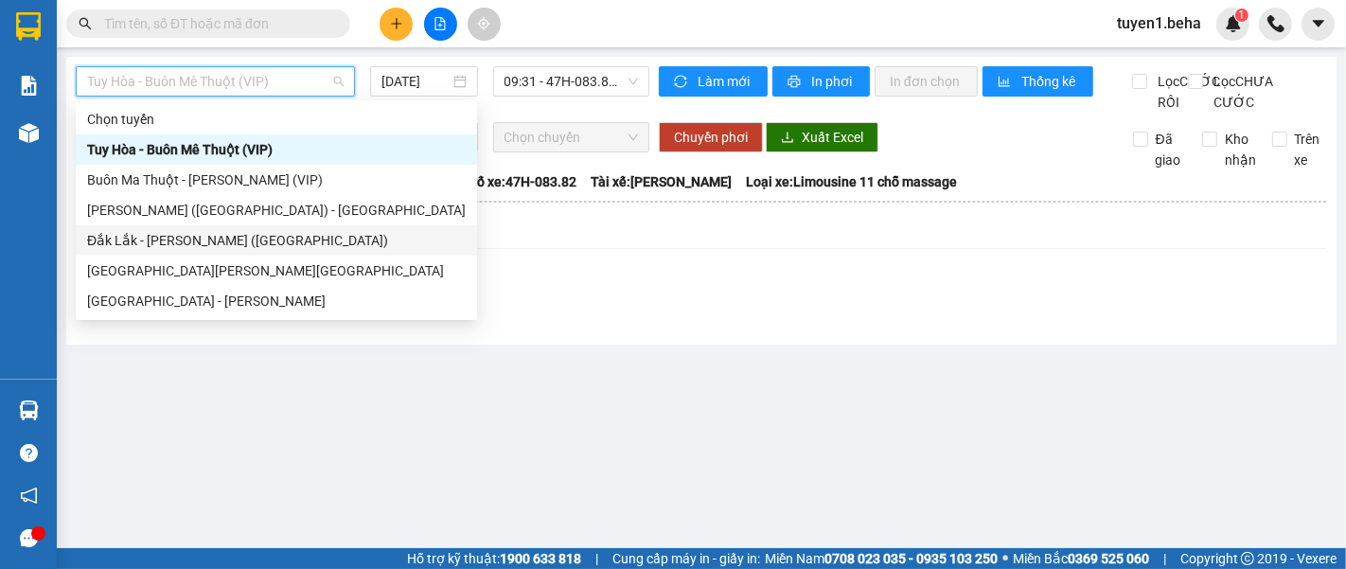
click at [203, 234] on div "Đắk Lắk - [PERSON_NAME] ([GEOGRAPHIC_DATA])" at bounding box center [276, 240] width 379 height 21
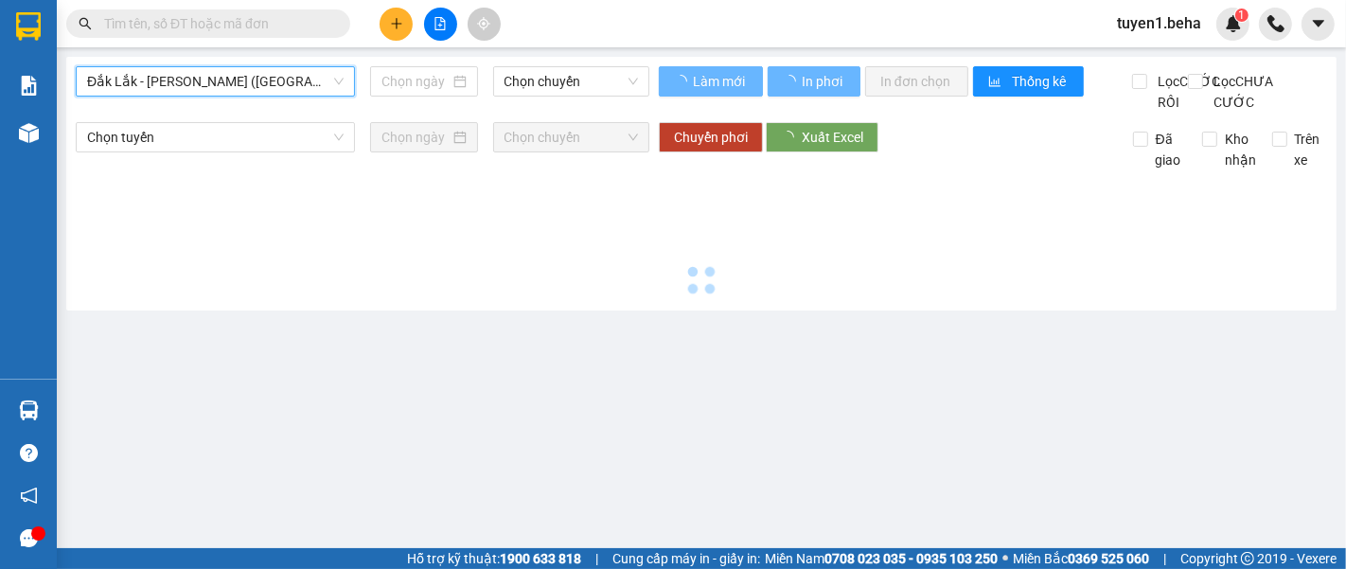
type input "[DATE]"
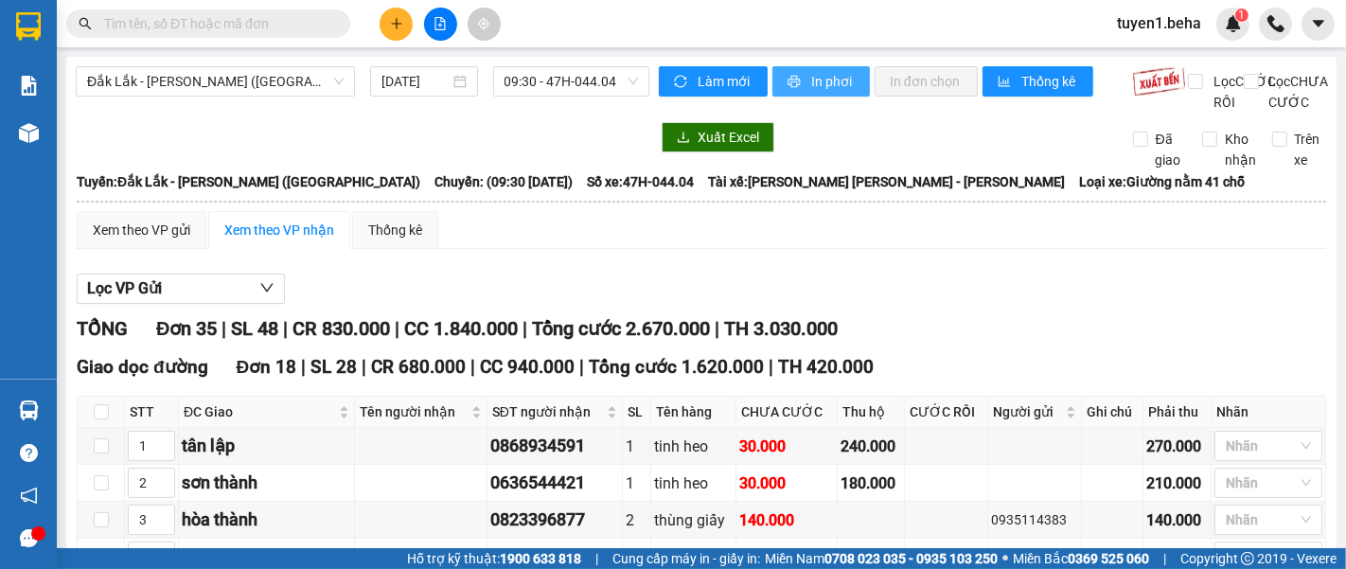
click at [824, 79] on span "In phơi" at bounding box center [833, 81] width 44 height 21
click at [818, 77] on span "In phơi" at bounding box center [833, 81] width 44 height 21
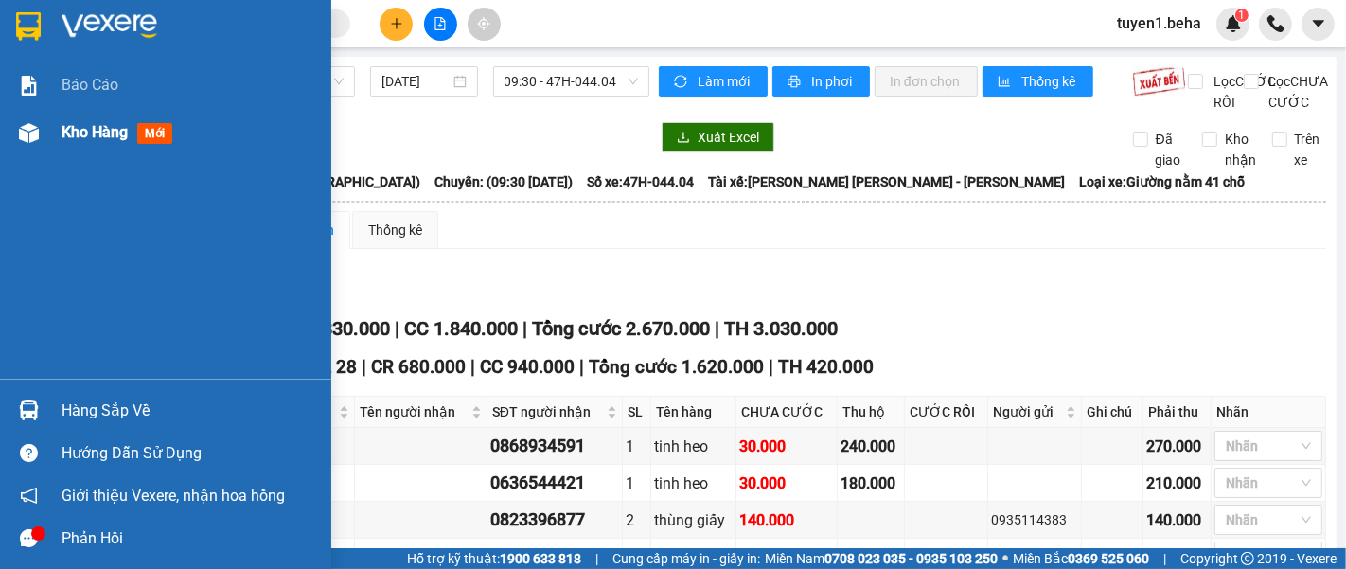
click at [81, 123] on span "Kho hàng" at bounding box center [95, 132] width 66 height 18
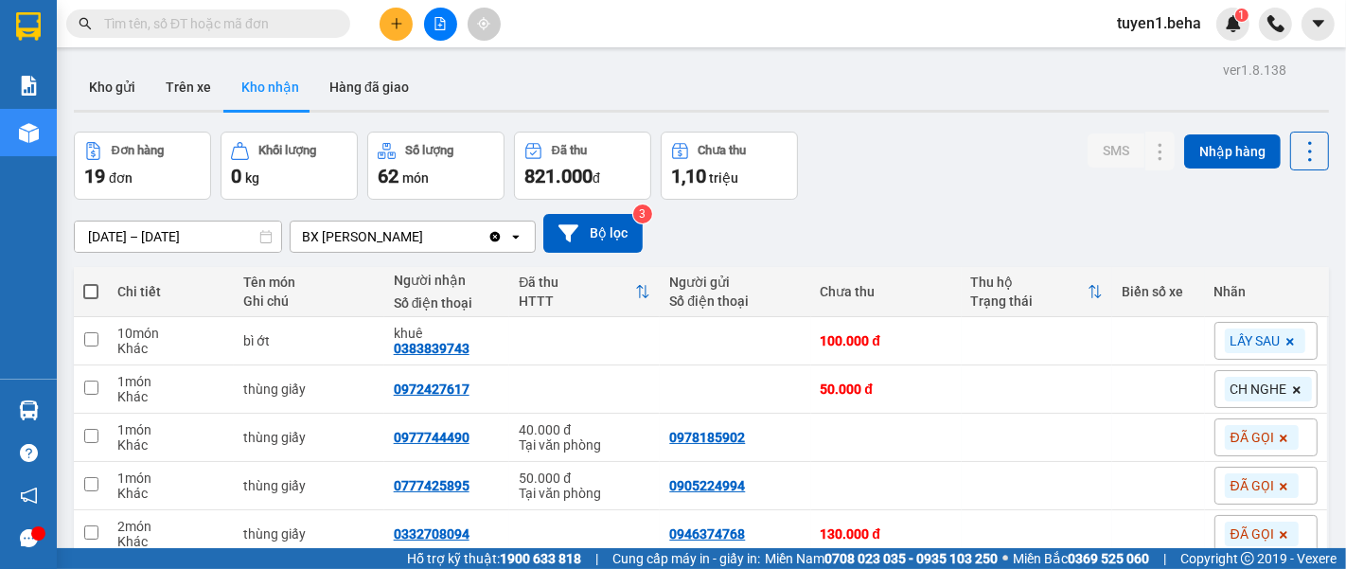
click at [185, 26] on input "text" at bounding box center [215, 23] width 223 height 21
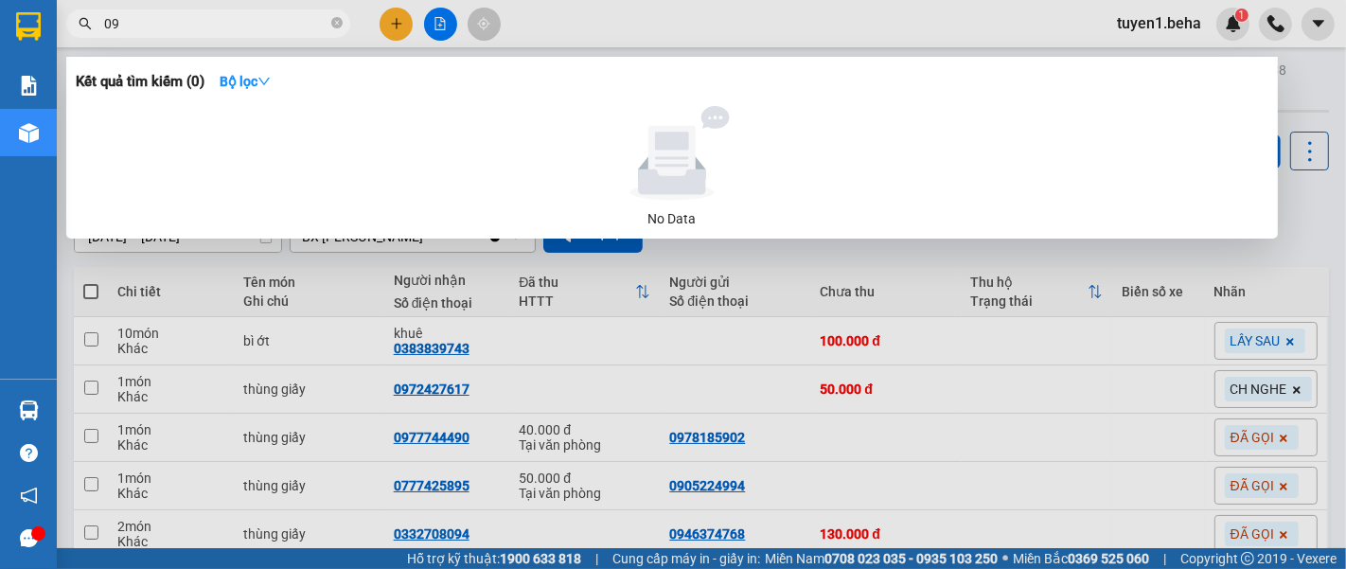
type input "0"
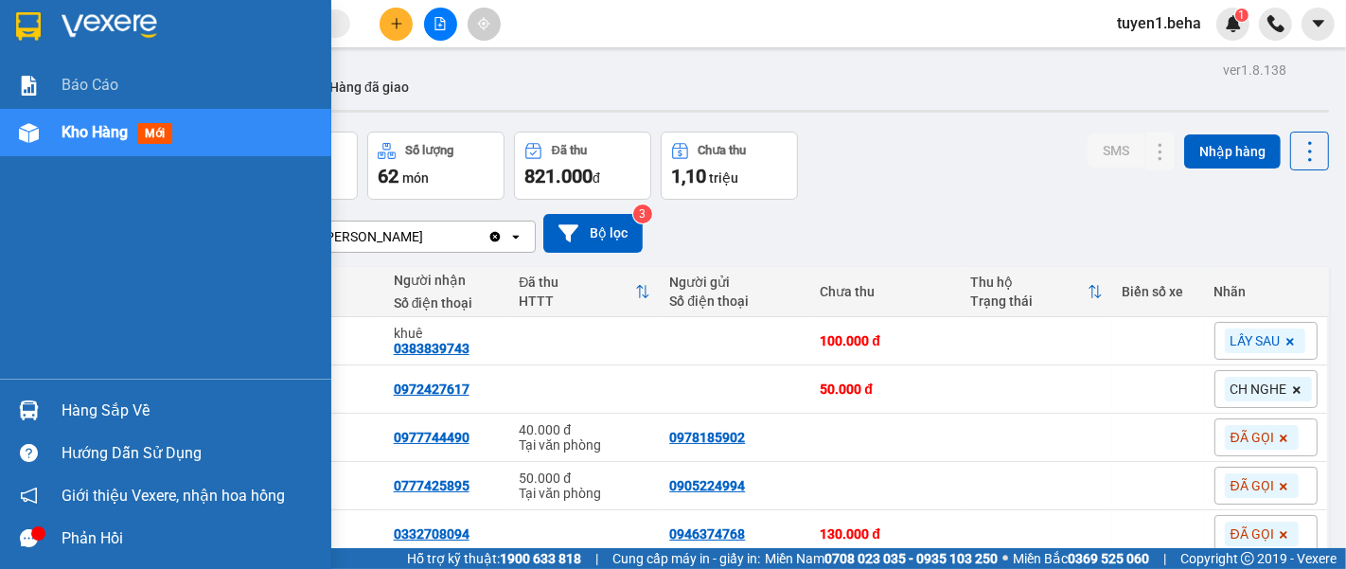
click at [92, 135] on span "Kho hàng" at bounding box center [95, 132] width 66 height 18
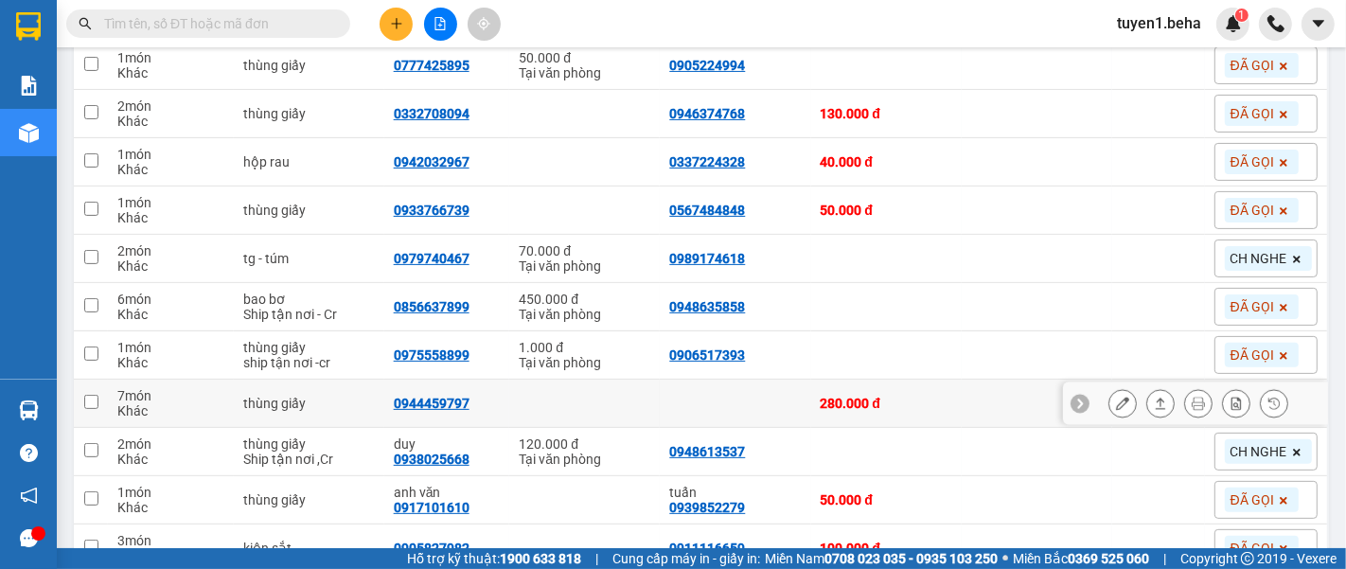
scroll to position [315, 0]
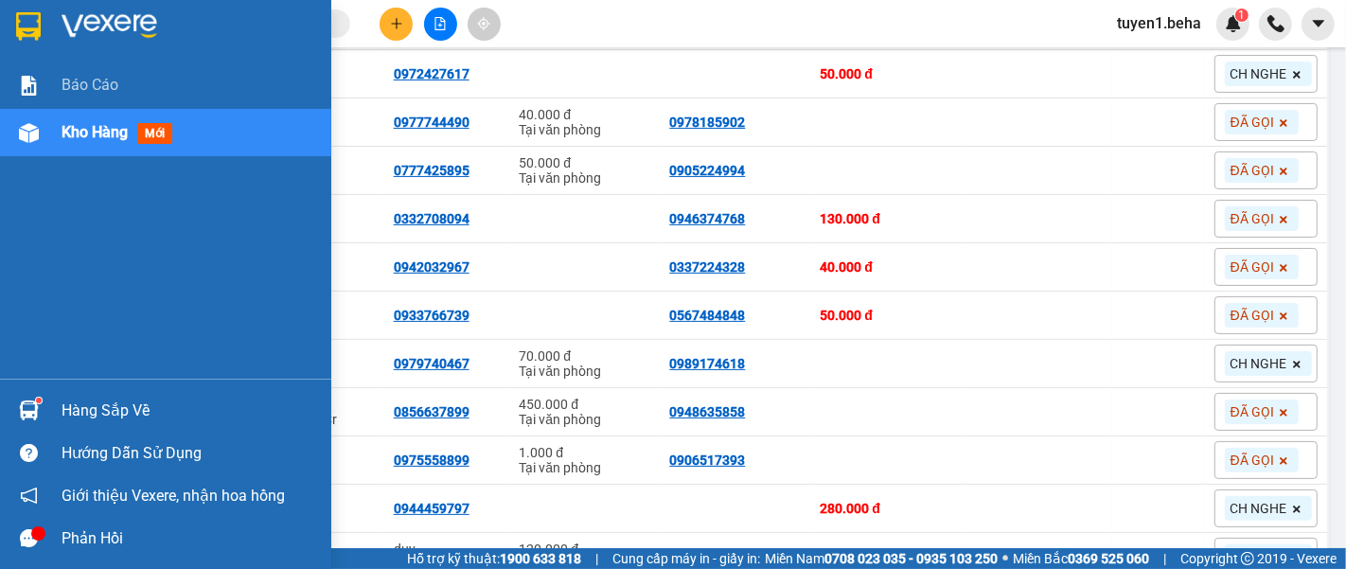
click at [63, 206] on div "Báo cáo Kho hàng mới" at bounding box center [165, 220] width 331 height 317
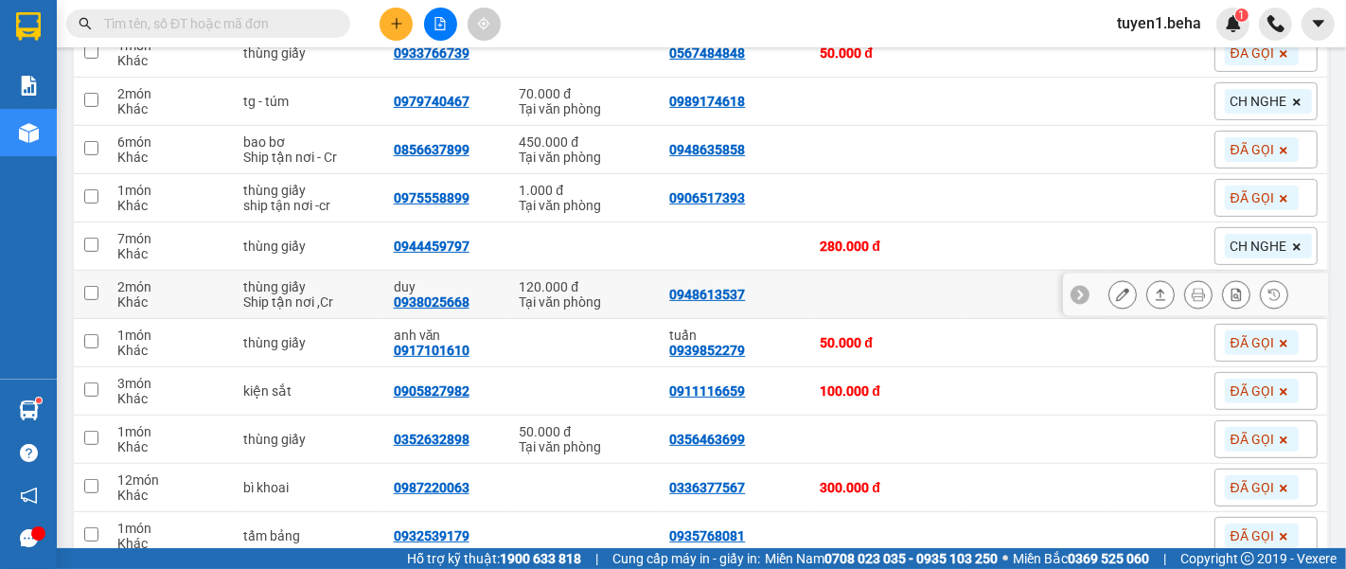
scroll to position [551, 0]
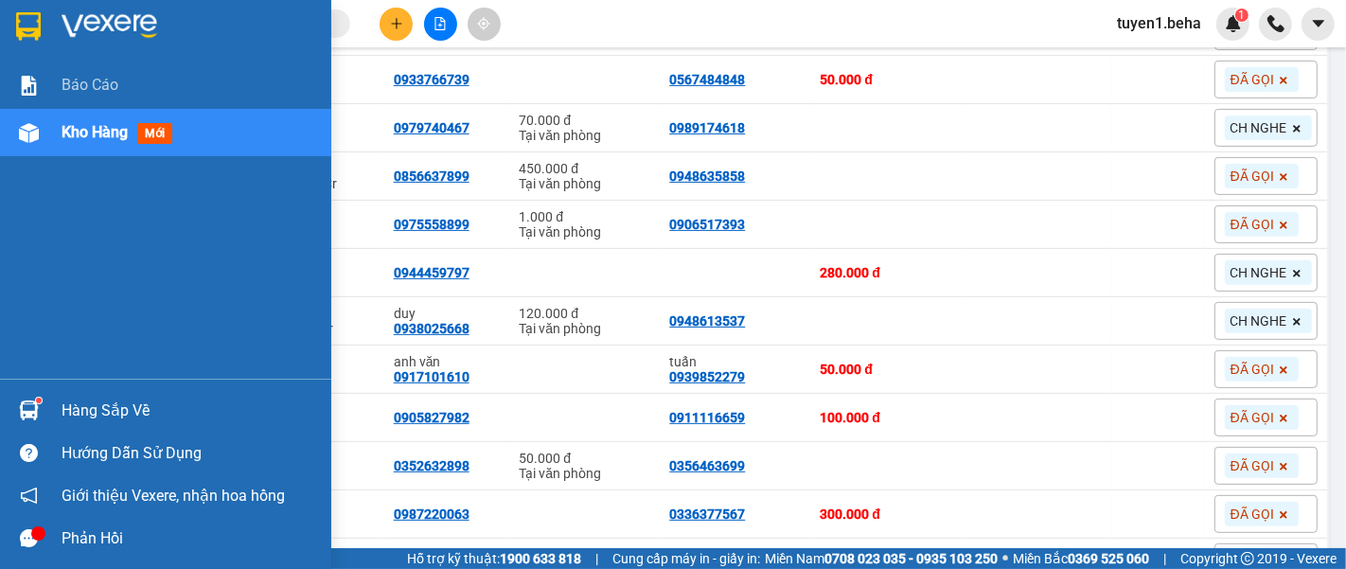
click at [97, 131] on span "Kho hàng" at bounding box center [95, 132] width 66 height 18
click at [73, 306] on div "Báo cáo Kho hàng mới" at bounding box center [165, 220] width 331 height 317
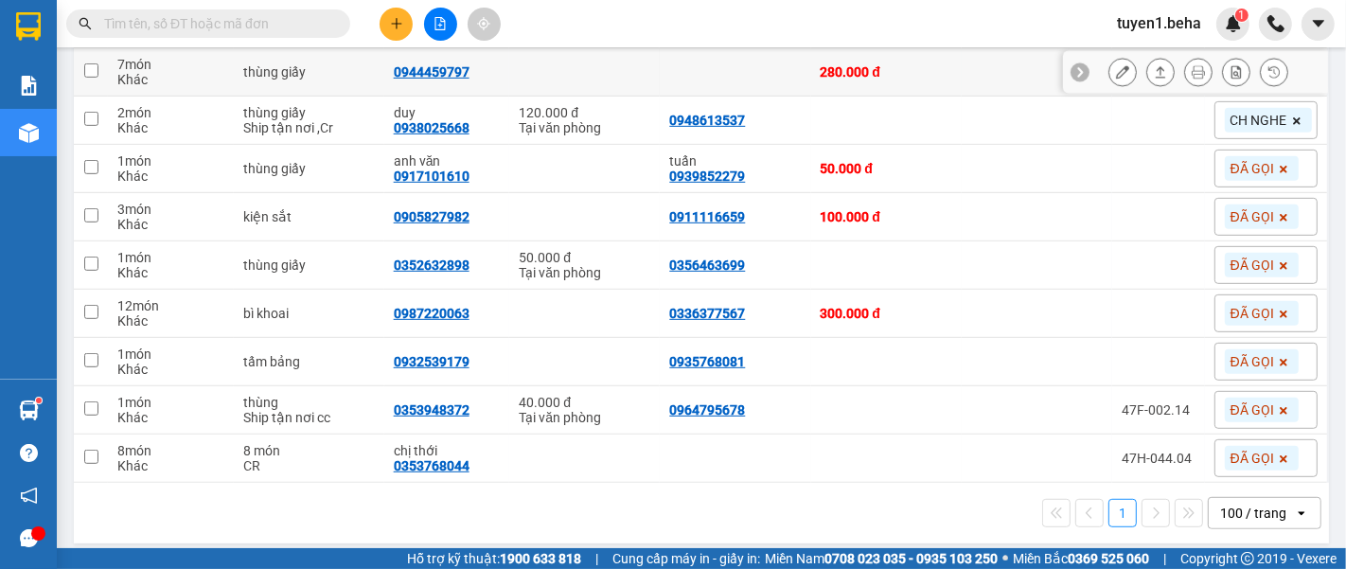
scroll to position [761, 0]
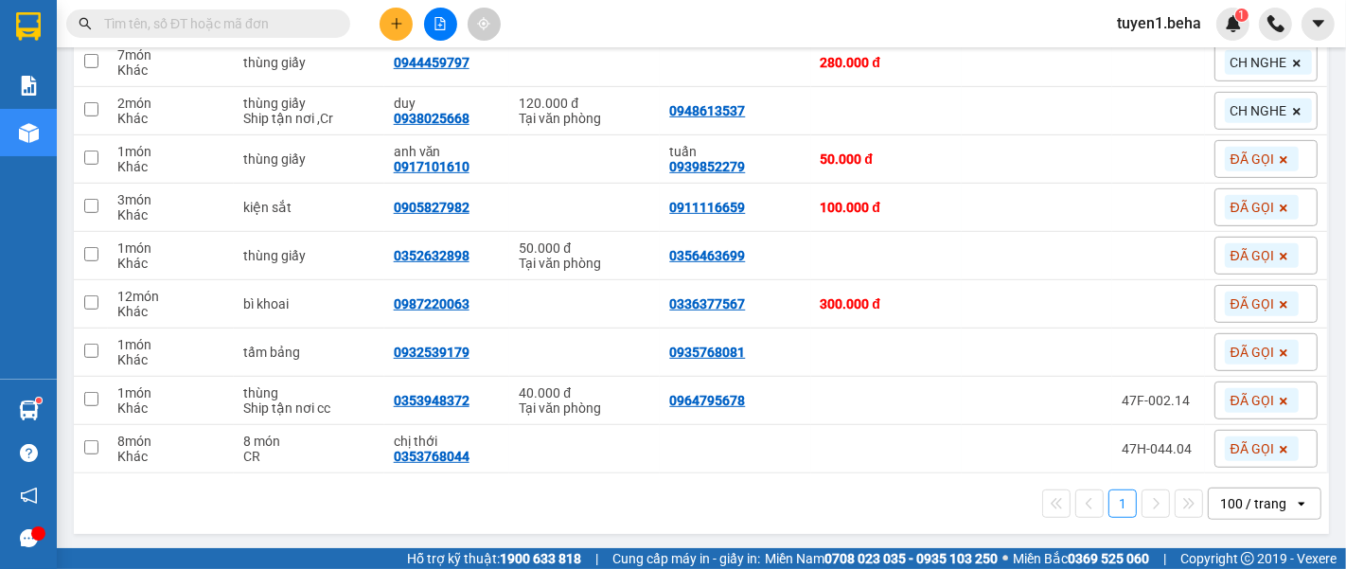
click at [200, 509] on div "1 100 / trang open" at bounding box center [701, 503] width 1240 height 32
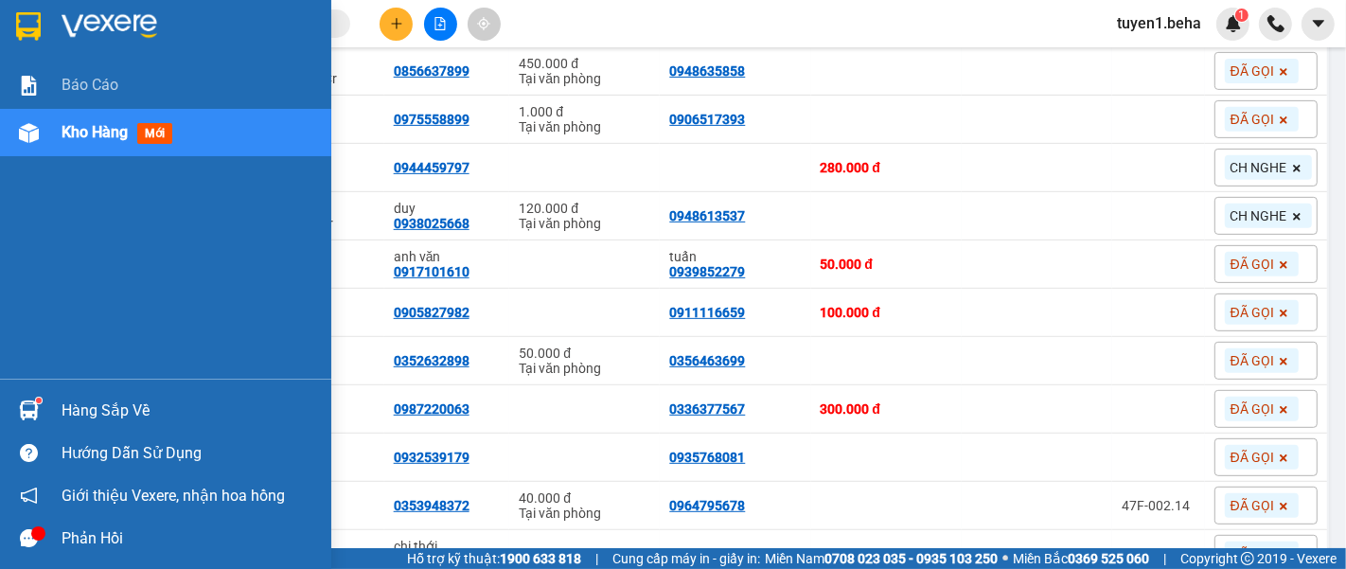
click at [46, 272] on div "Báo cáo Kho hàng mới" at bounding box center [165, 220] width 331 height 317
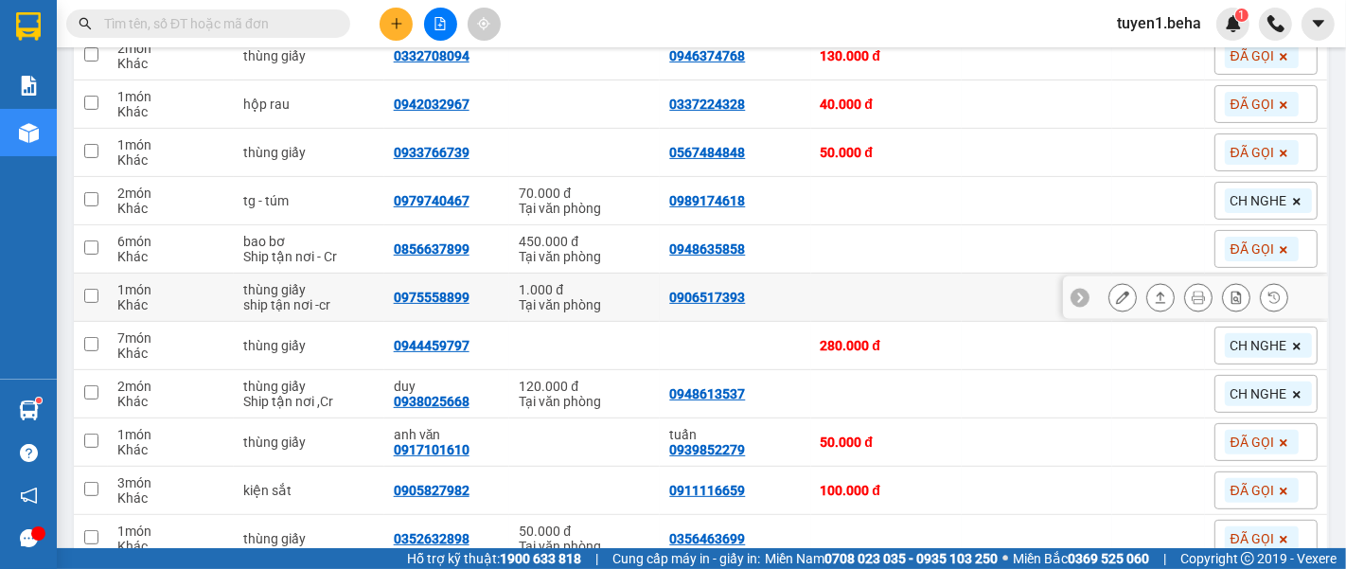
scroll to position [446, 0]
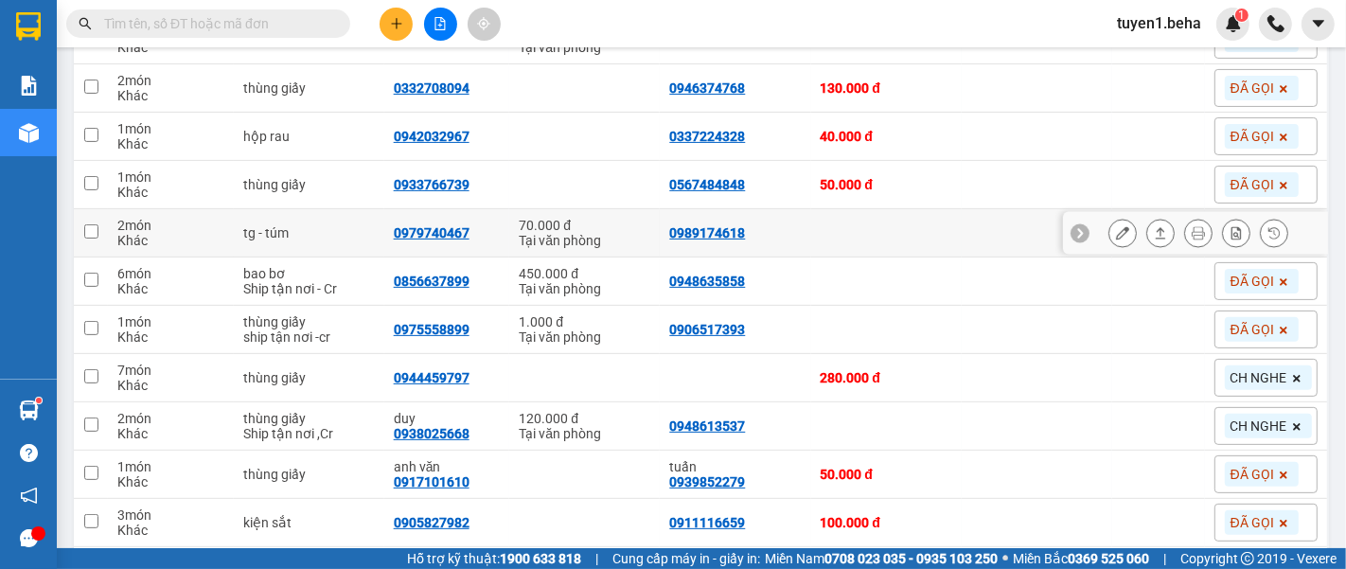
click at [1116, 227] on icon at bounding box center [1122, 232] width 13 height 13
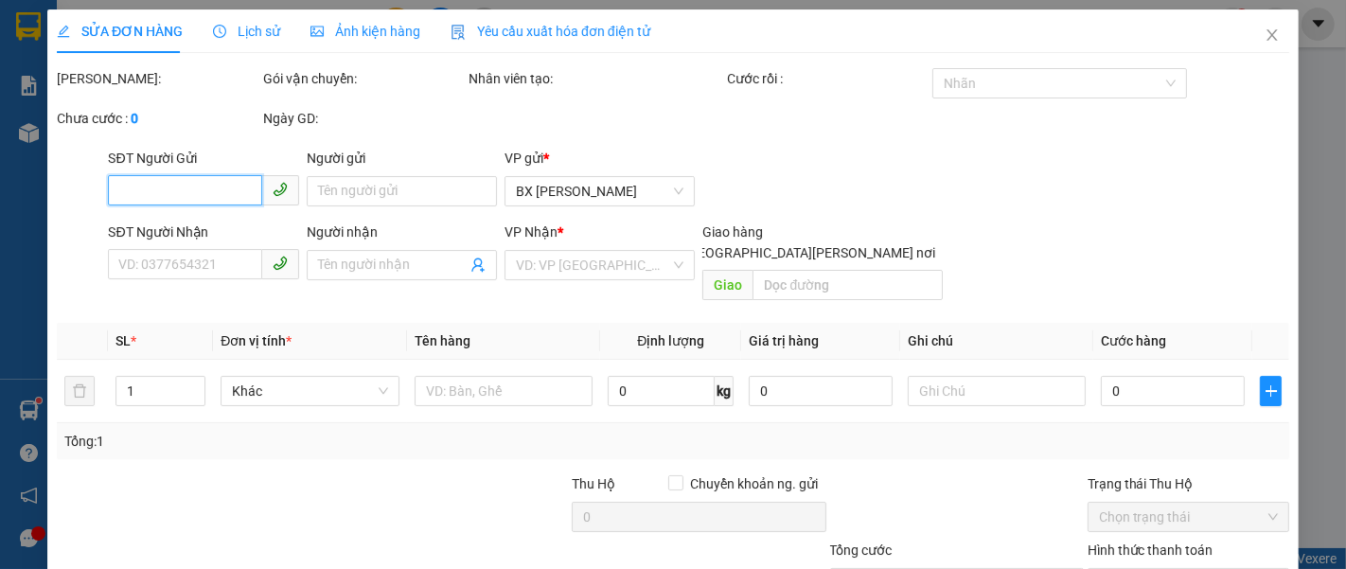
type input "0989174618"
type input "0979740467"
type input "70.000"
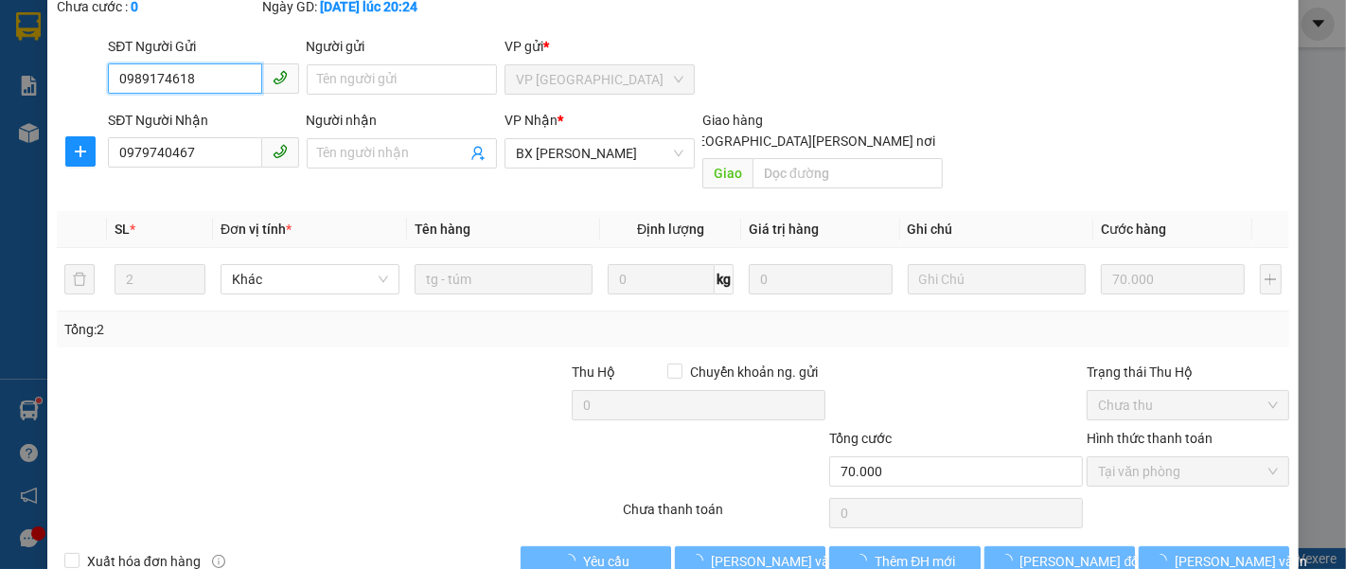
scroll to position [133, 0]
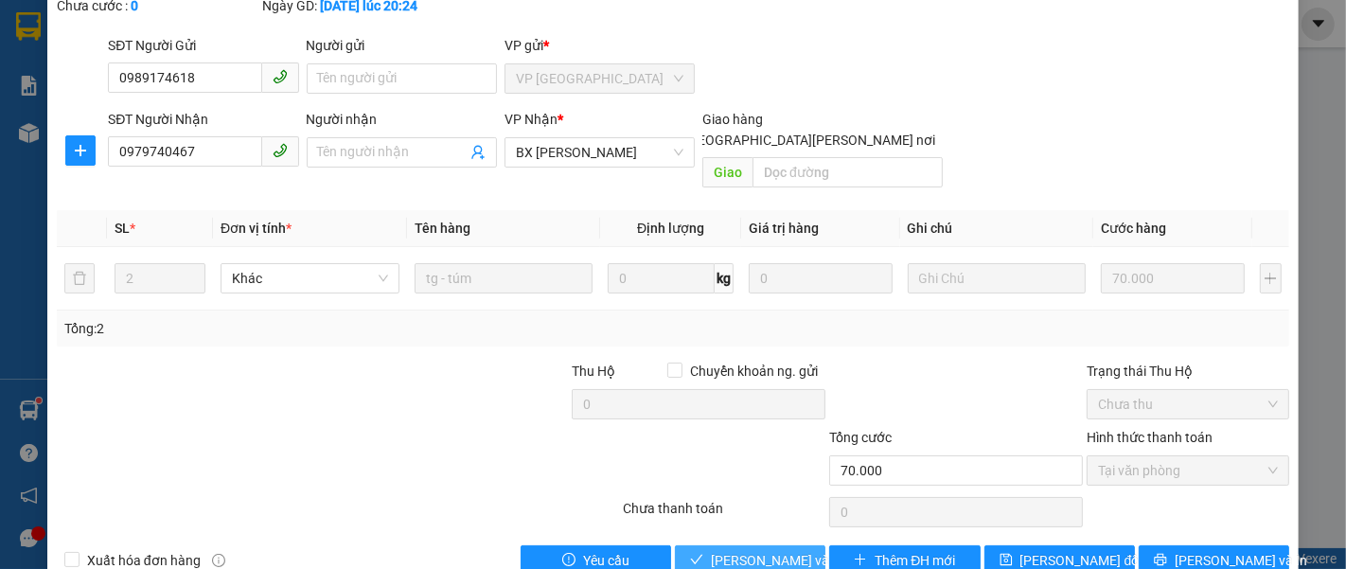
click at [762, 550] on span "[PERSON_NAME] và [PERSON_NAME] hàng" at bounding box center [839, 560] width 256 height 21
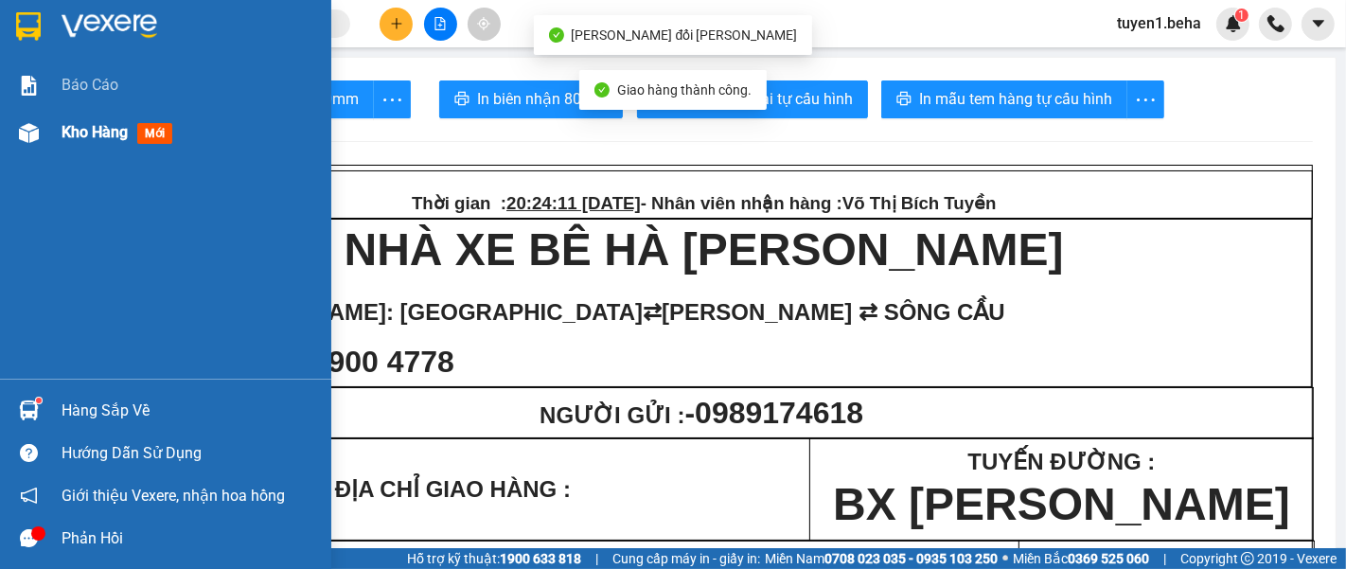
click at [71, 132] on span "Kho hàng" at bounding box center [95, 132] width 66 height 18
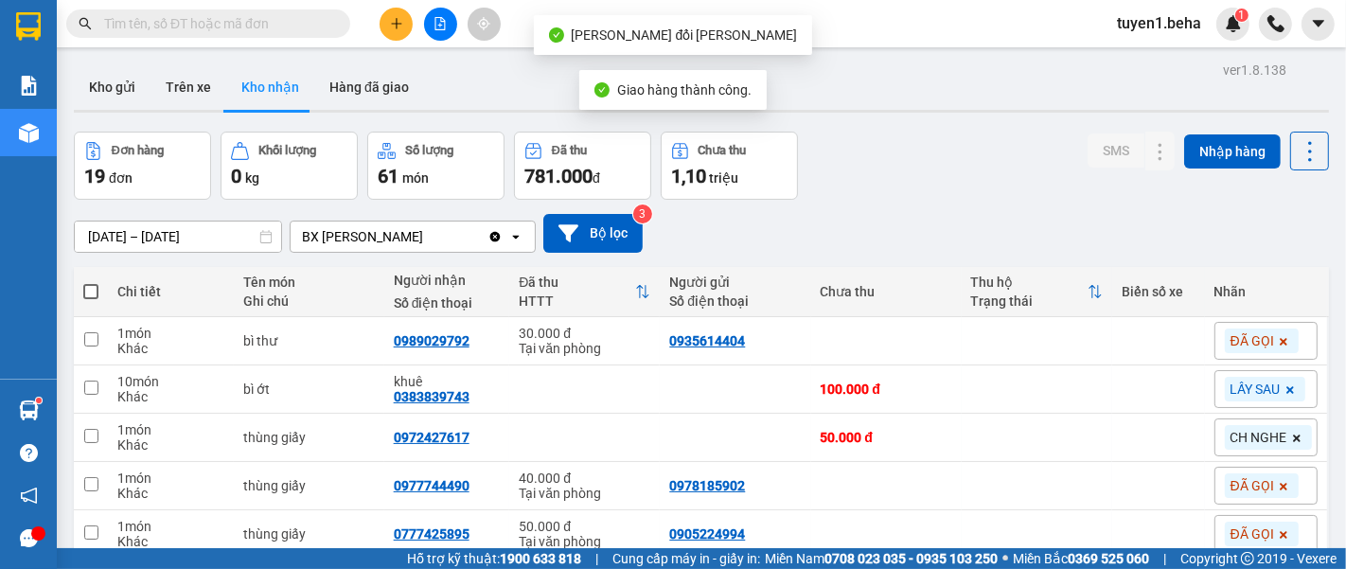
scroll to position [105, 0]
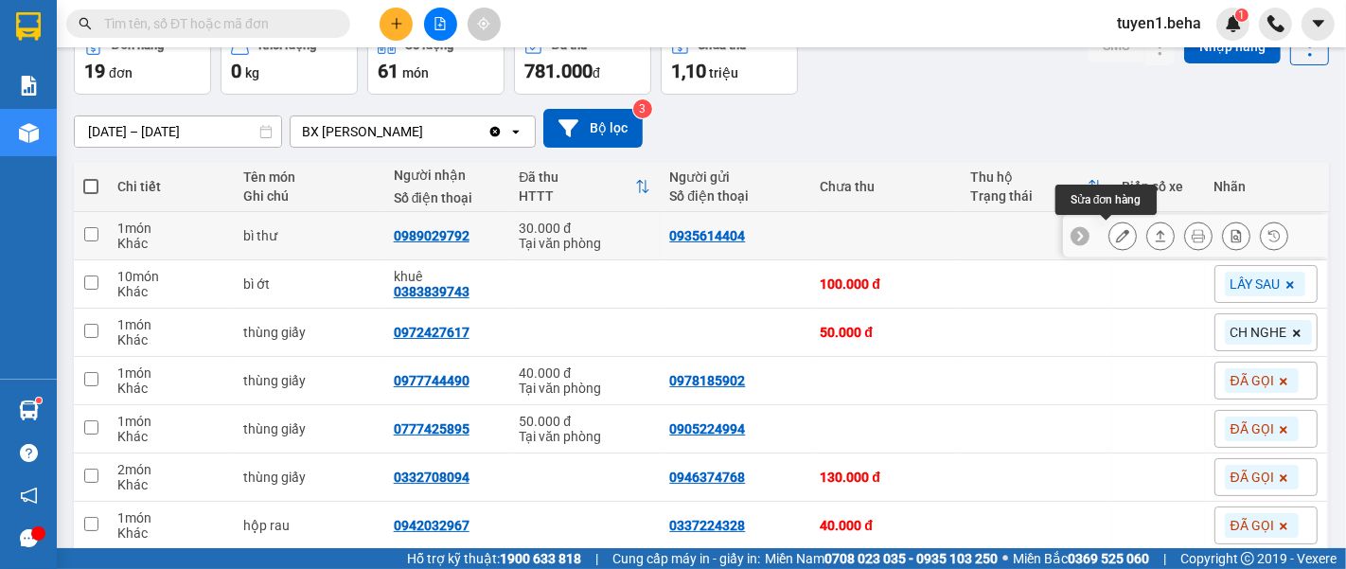
click at [1116, 238] on icon at bounding box center [1122, 235] width 13 height 13
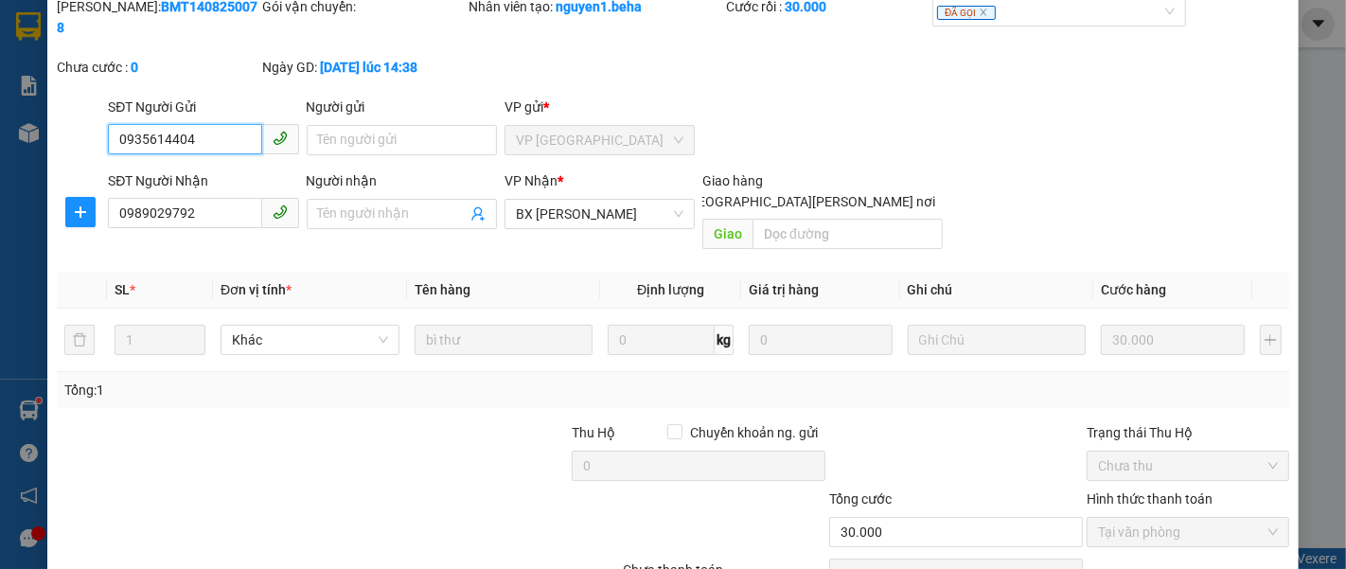
scroll to position [105, 0]
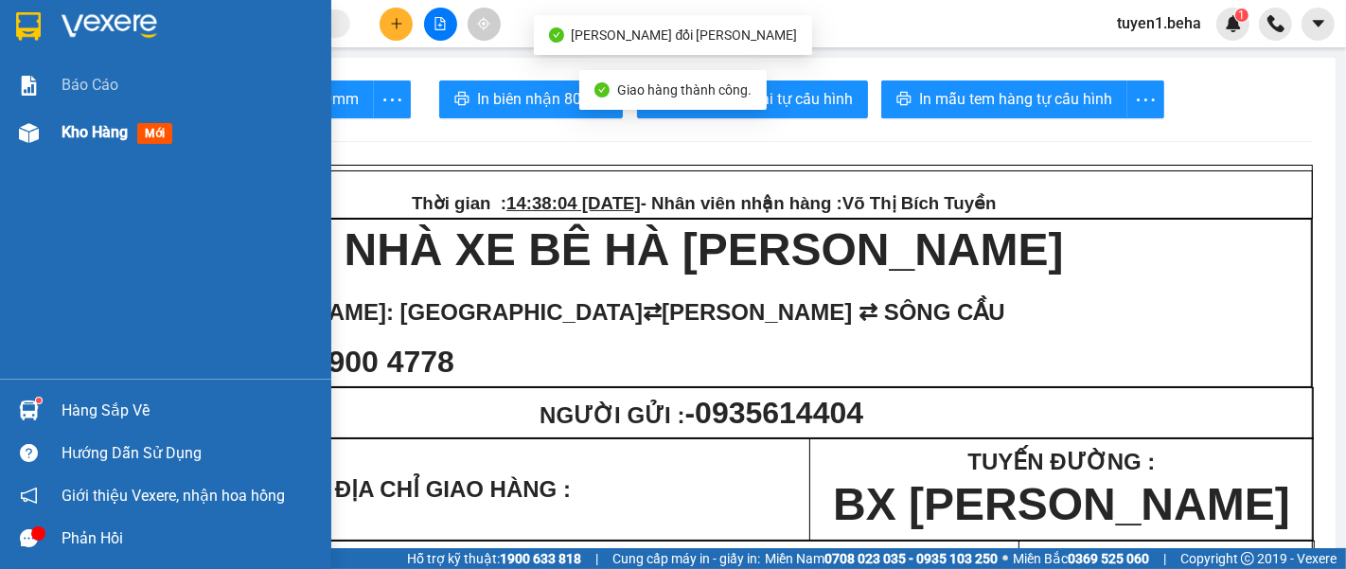
click at [84, 132] on span "Kho hàng" at bounding box center [95, 132] width 66 height 18
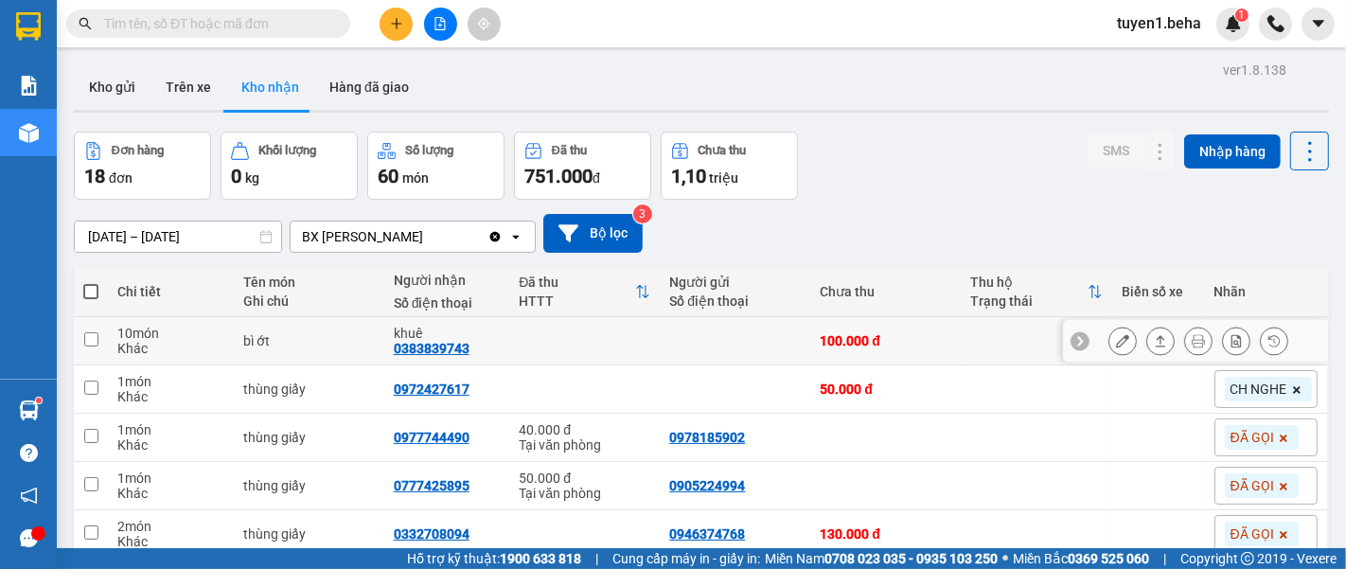
scroll to position [105, 0]
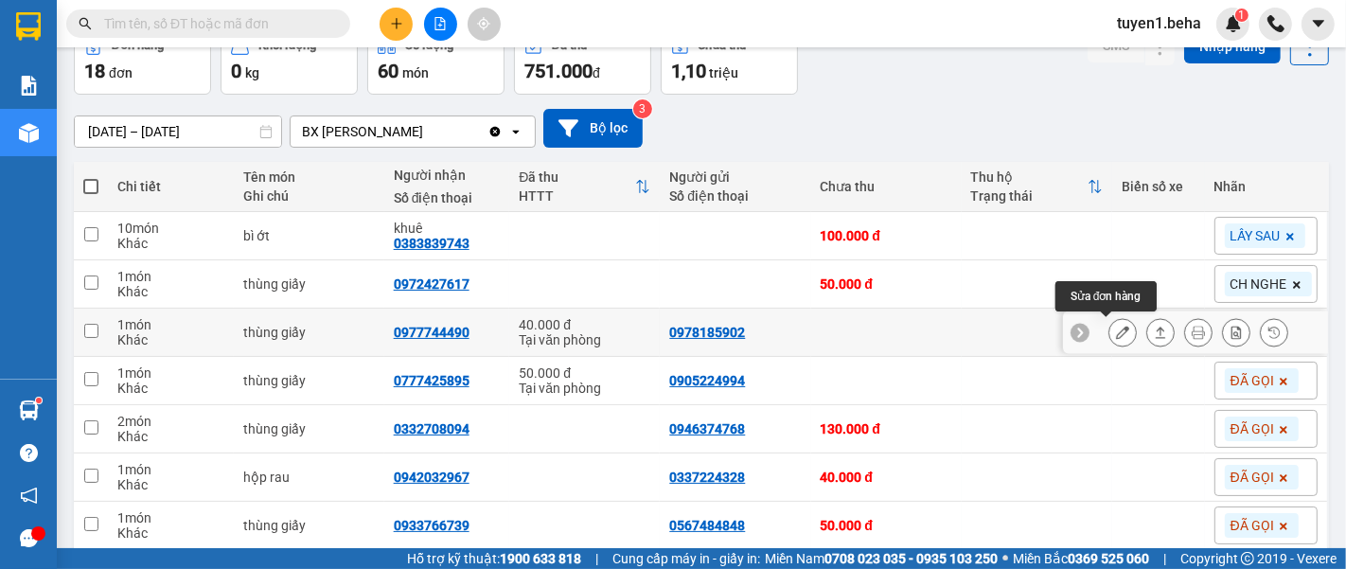
click at [1116, 326] on icon at bounding box center [1122, 332] width 13 height 13
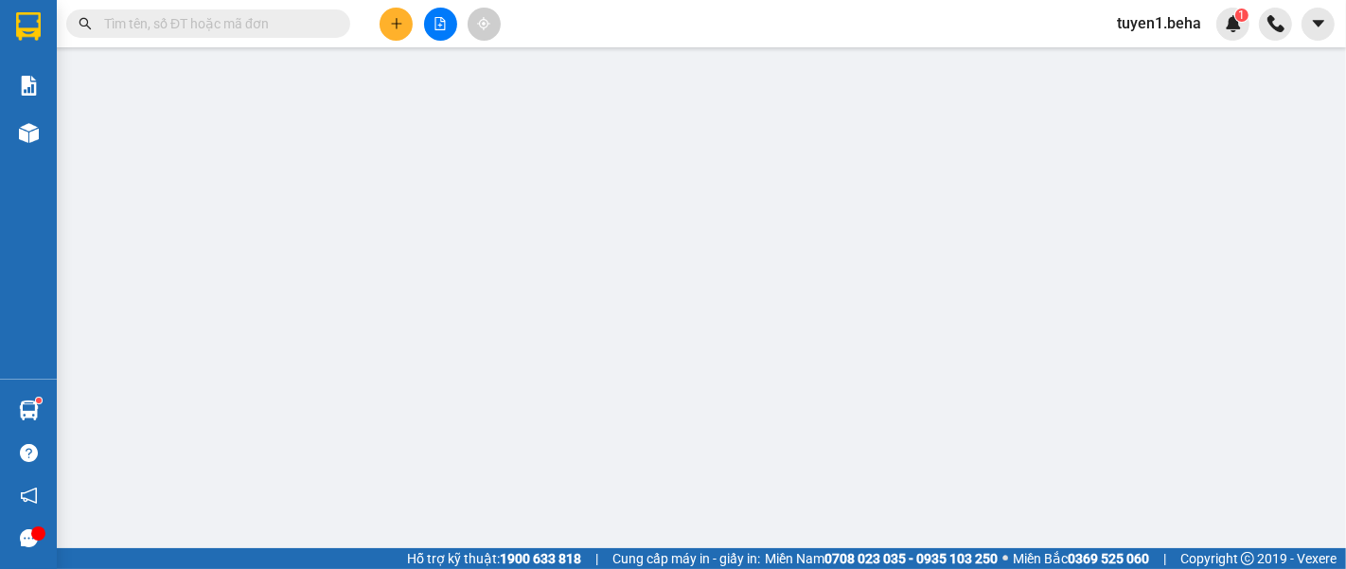
type input "0978185902"
type input "0977744490"
type input "40.000"
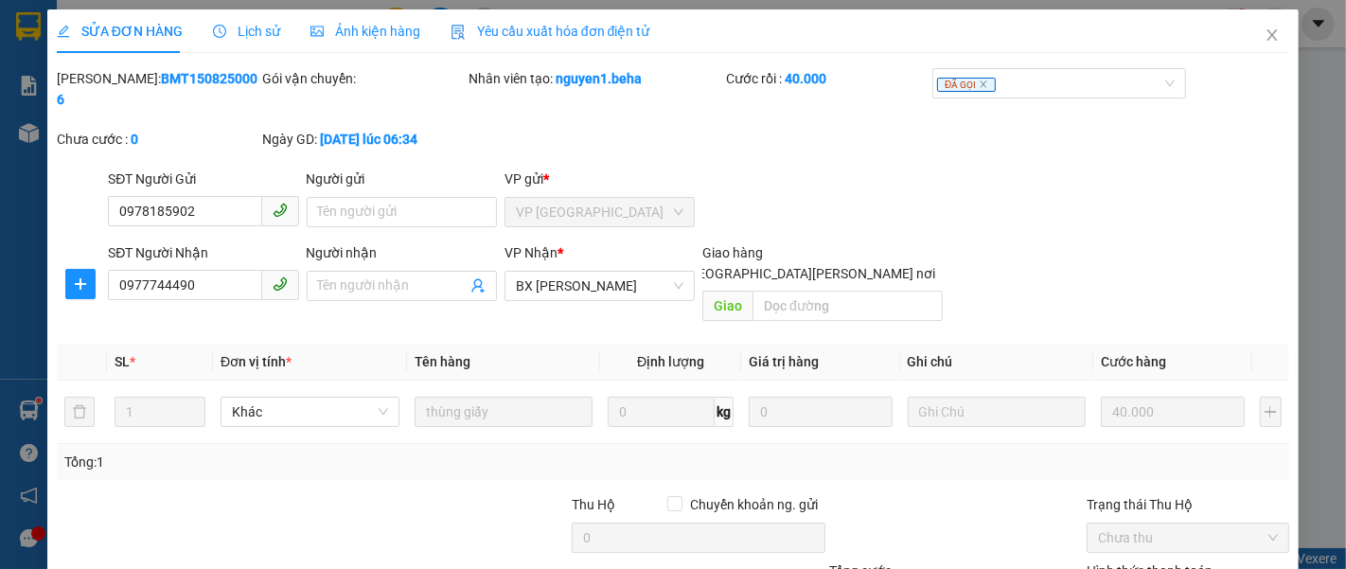
click at [357, 19] on div "Ảnh kiện hàng" at bounding box center [365, 31] width 110 height 44
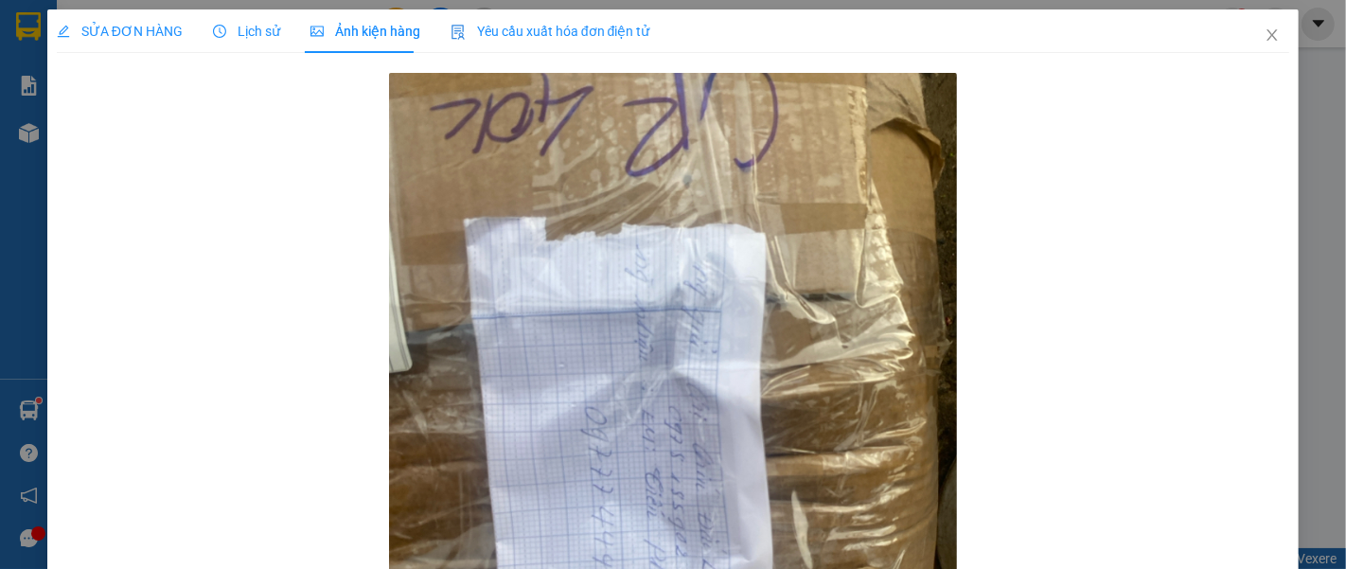
click at [156, 27] on span "SỬA ĐƠN HÀNG" at bounding box center [120, 31] width 126 height 15
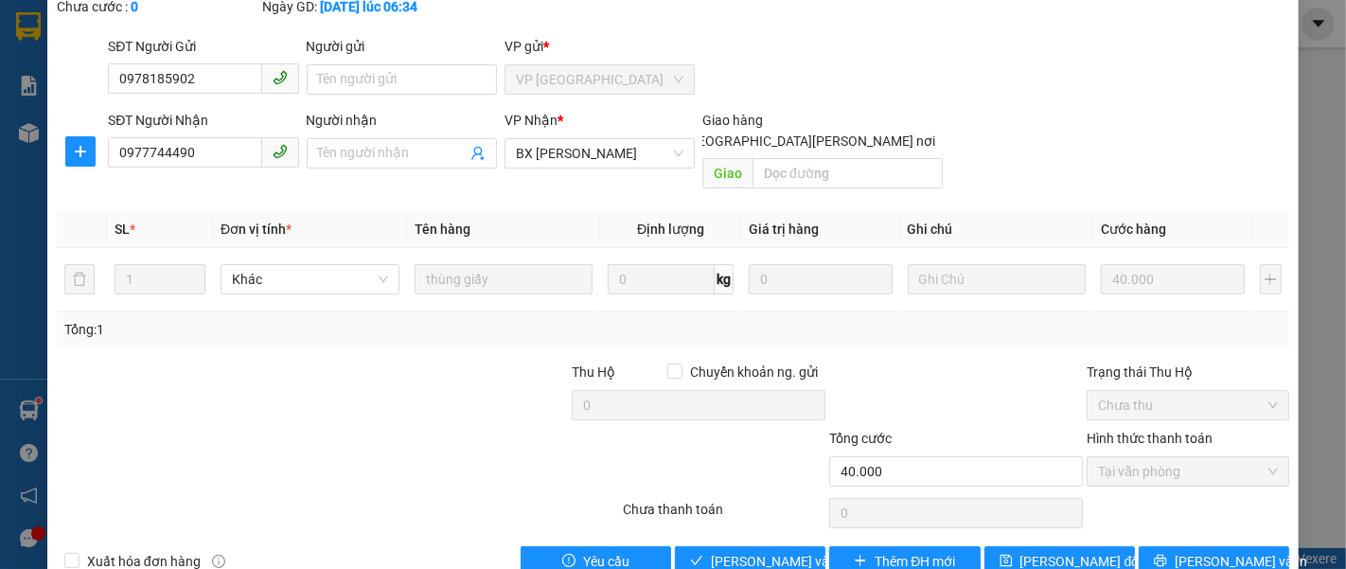
scroll to position [133, 0]
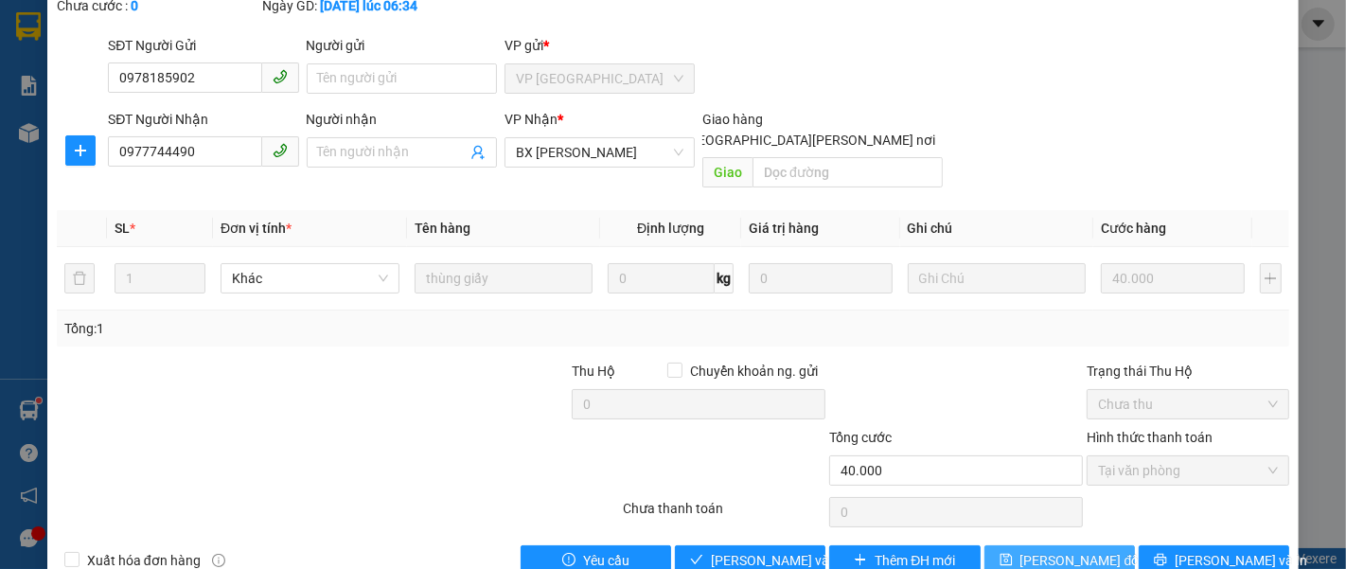
click at [1032, 550] on span "[PERSON_NAME] đổi" at bounding box center [1081, 560] width 122 height 21
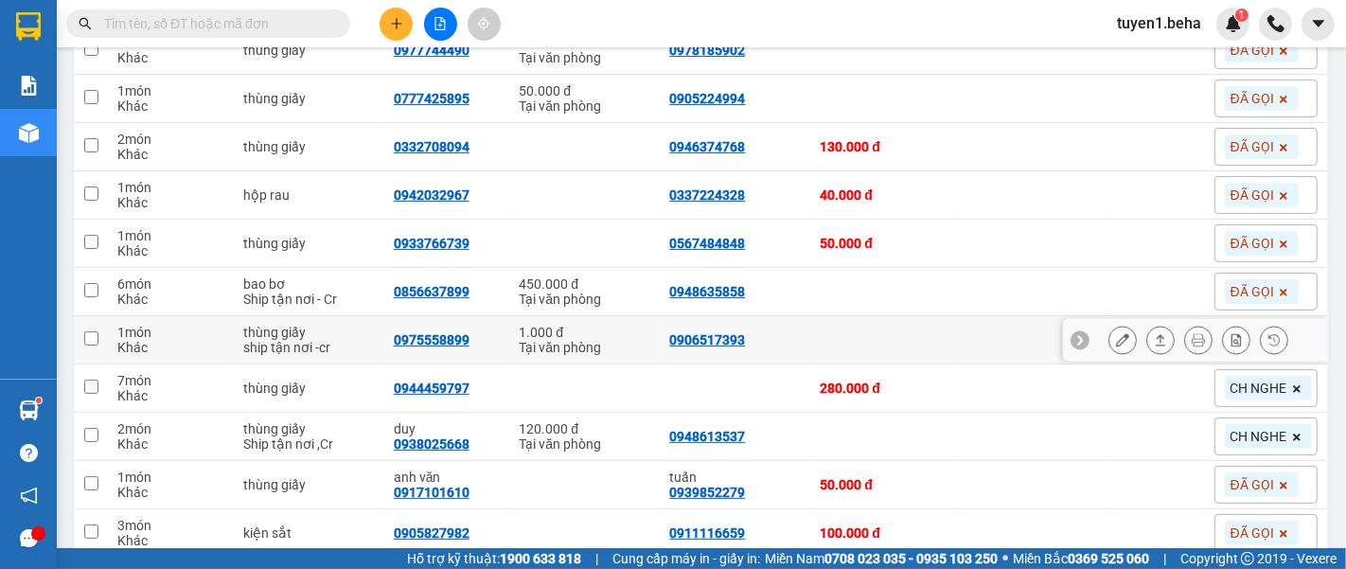
scroll to position [420, 0]
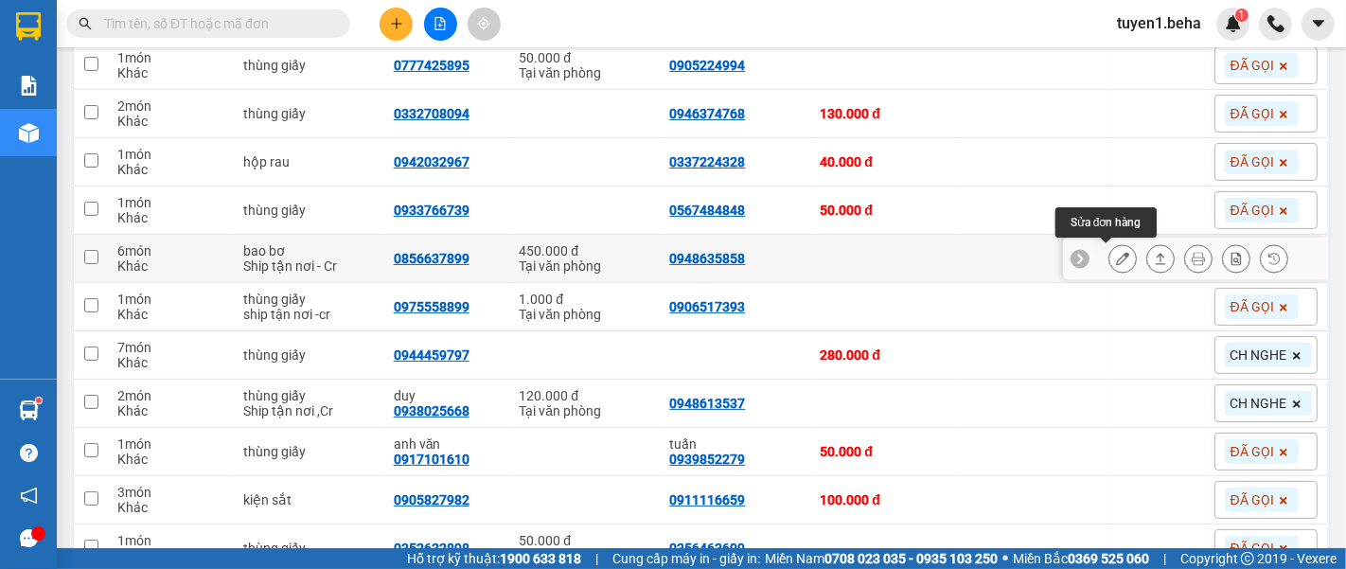
click at [1114, 255] on button at bounding box center [1122, 258] width 26 height 33
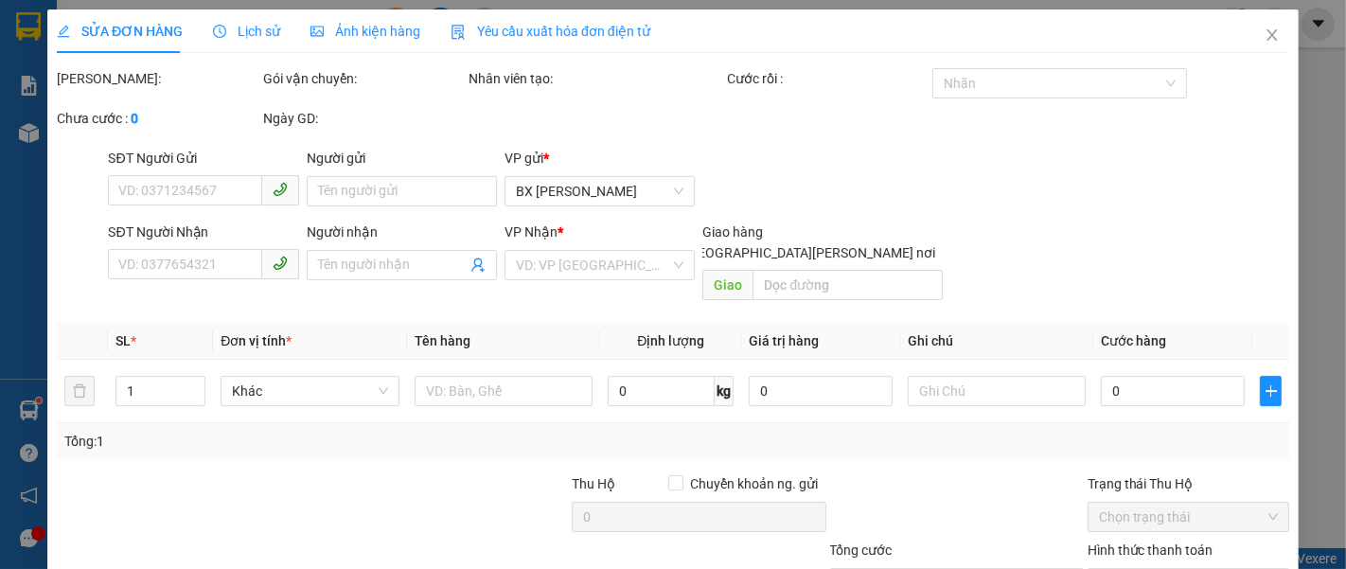
type input "0948635858"
type input "0856637899"
type input "450.000"
type input "0"
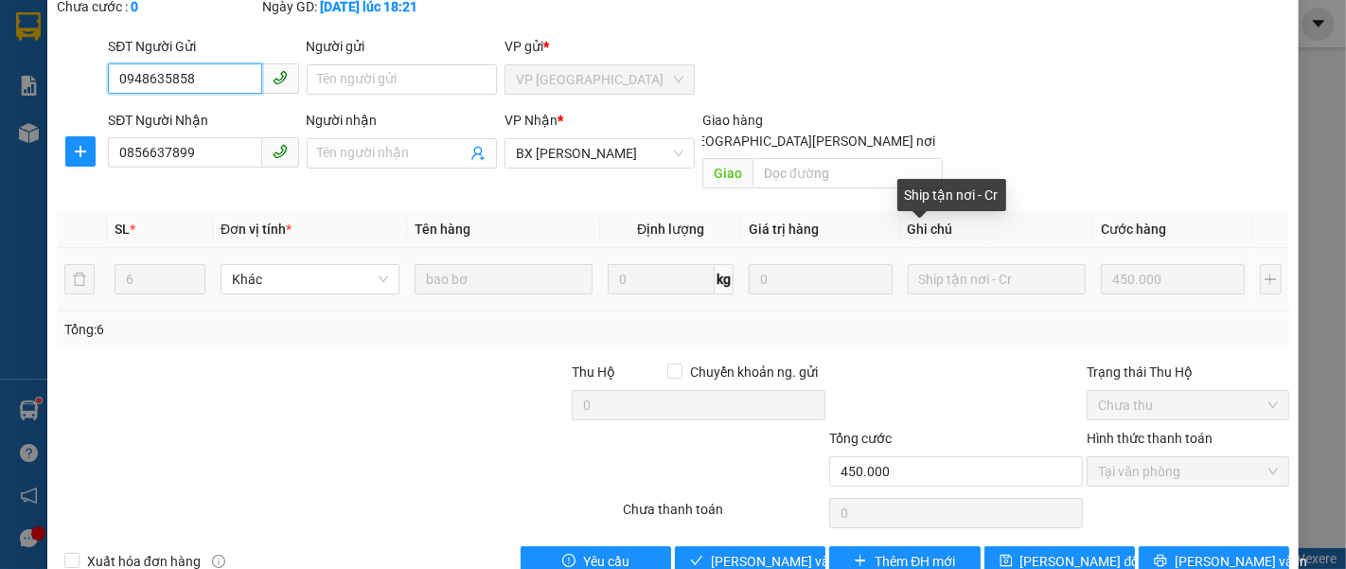
scroll to position [133, 0]
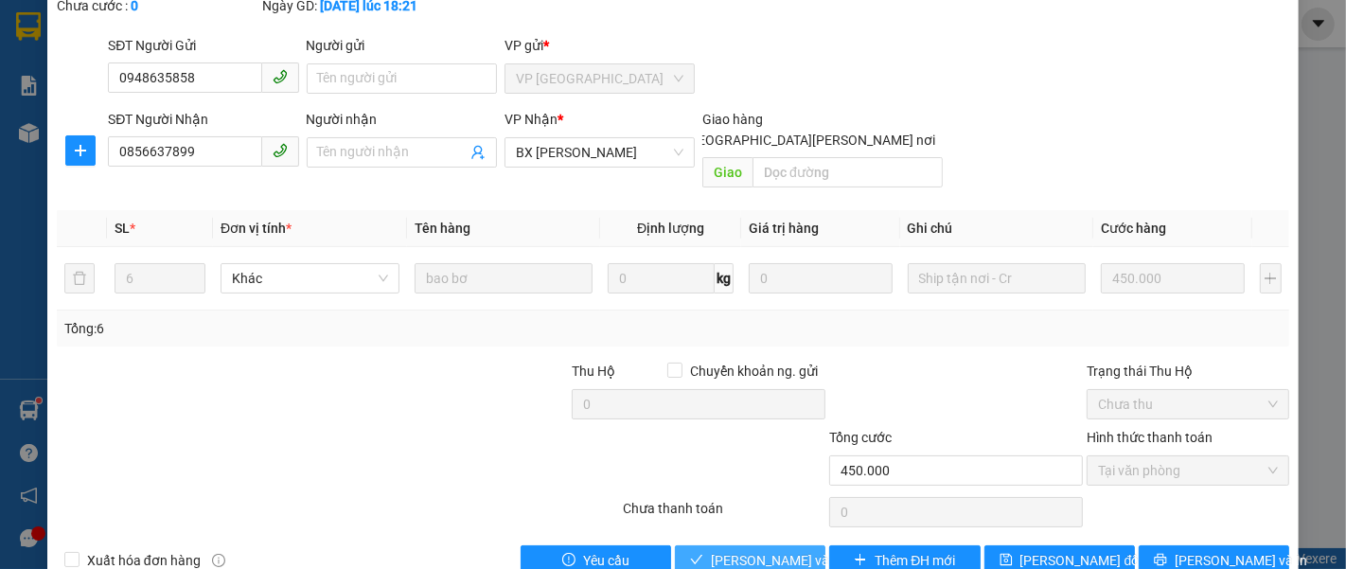
drag, startPoint x: 761, startPoint y: 509, endPoint x: 737, endPoint y: 474, distance: 42.3
click at [761, 550] on span "[PERSON_NAME] và [PERSON_NAME] hàng" at bounding box center [839, 560] width 256 height 21
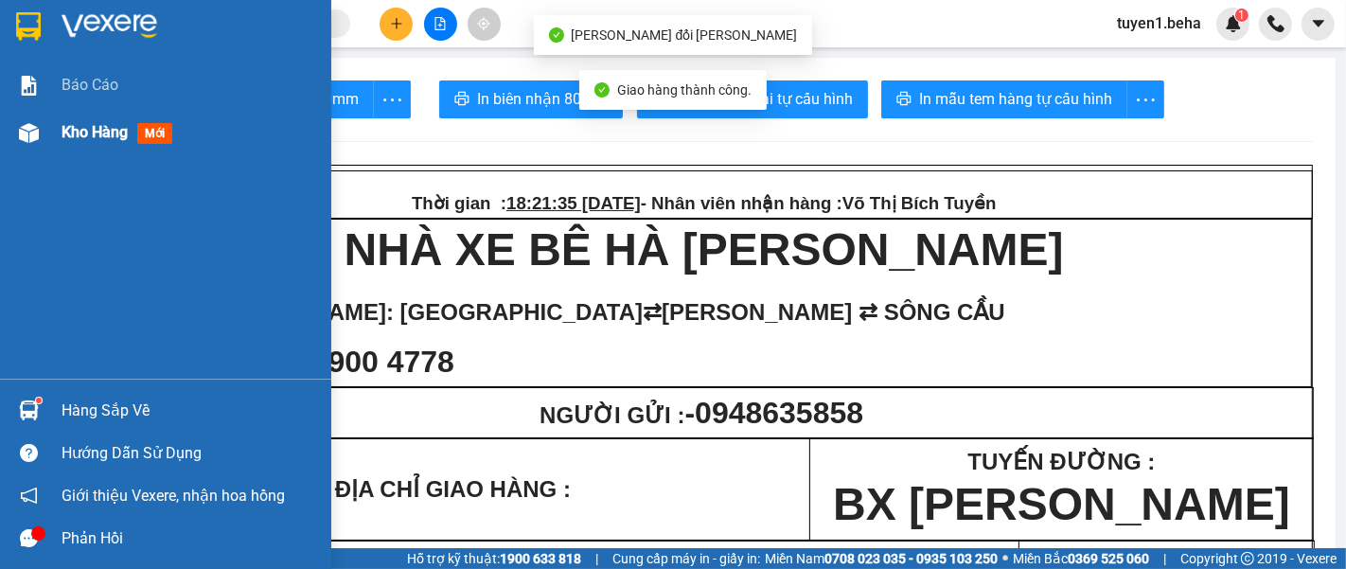
click at [78, 135] on span "Kho hàng" at bounding box center [95, 132] width 66 height 18
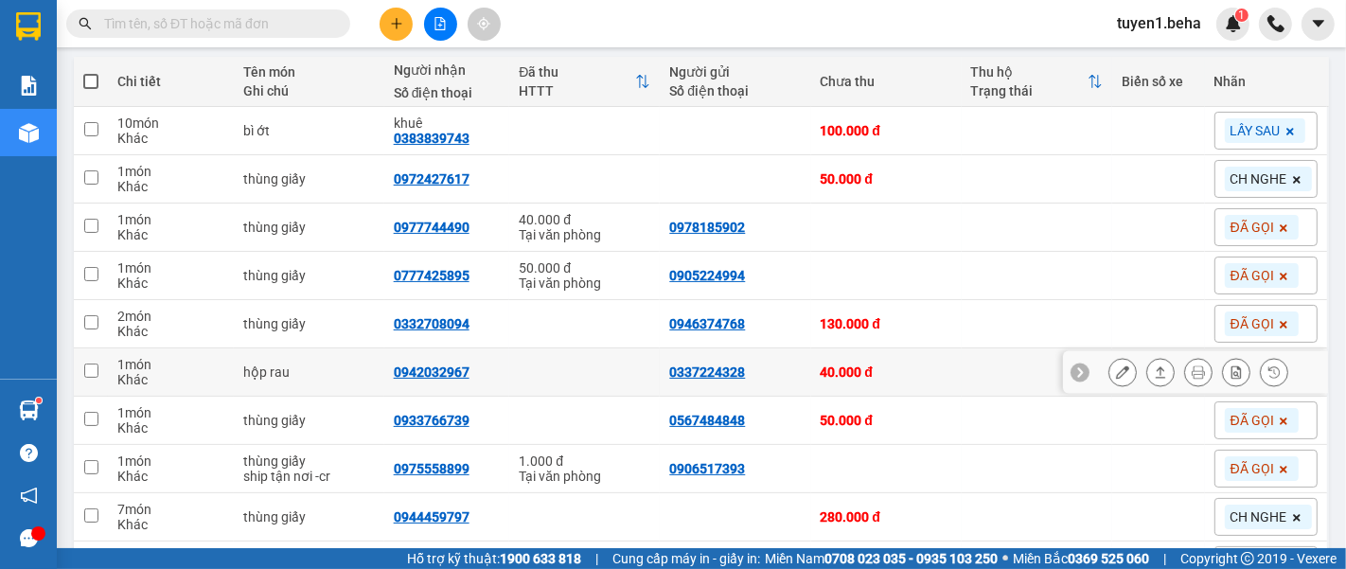
scroll to position [315, 0]
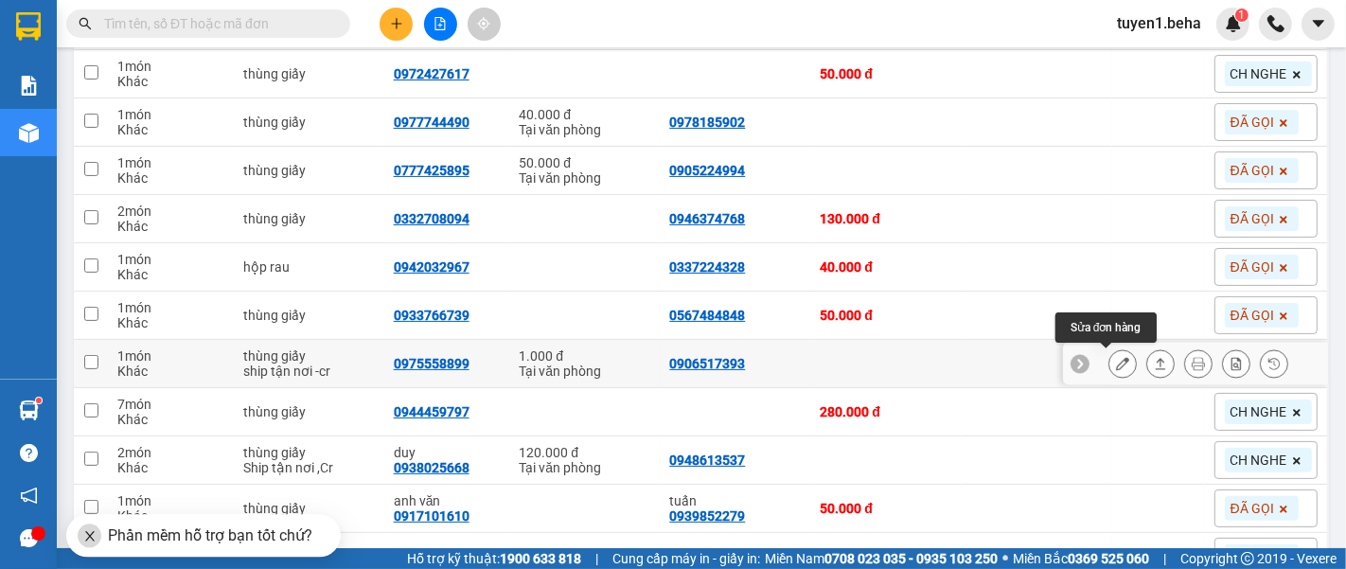
click at [1109, 367] on button at bounding box center [1122, 363] width 26 height 33
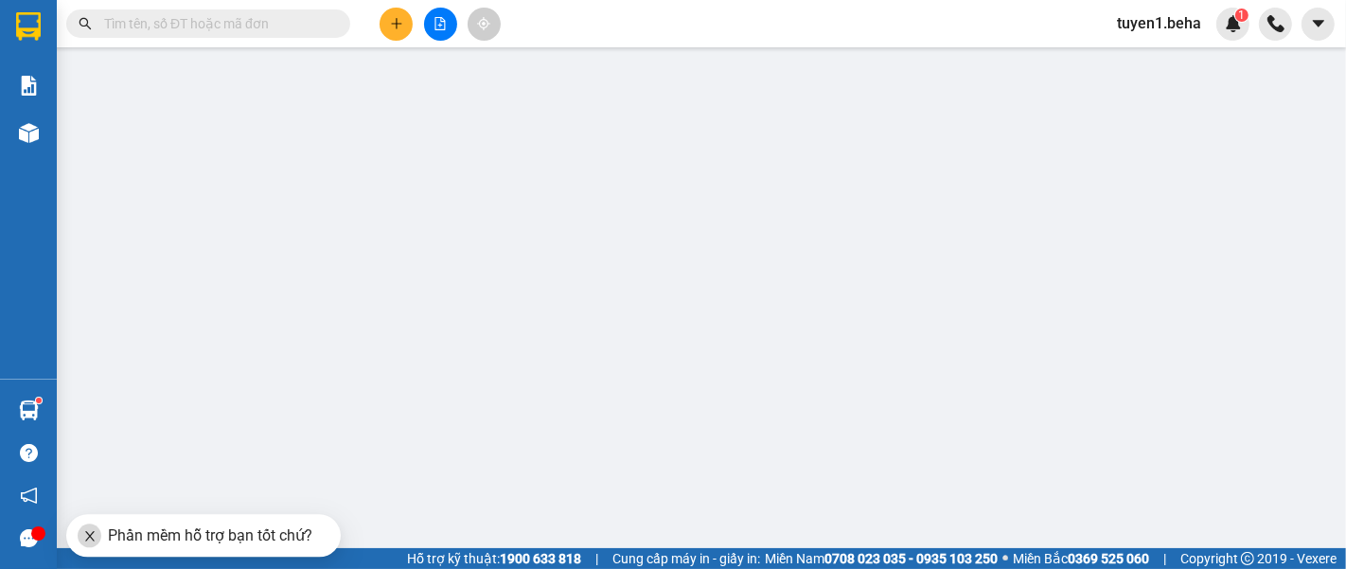
type input "0906517393"
type input "0975558899"
type input "1.000"
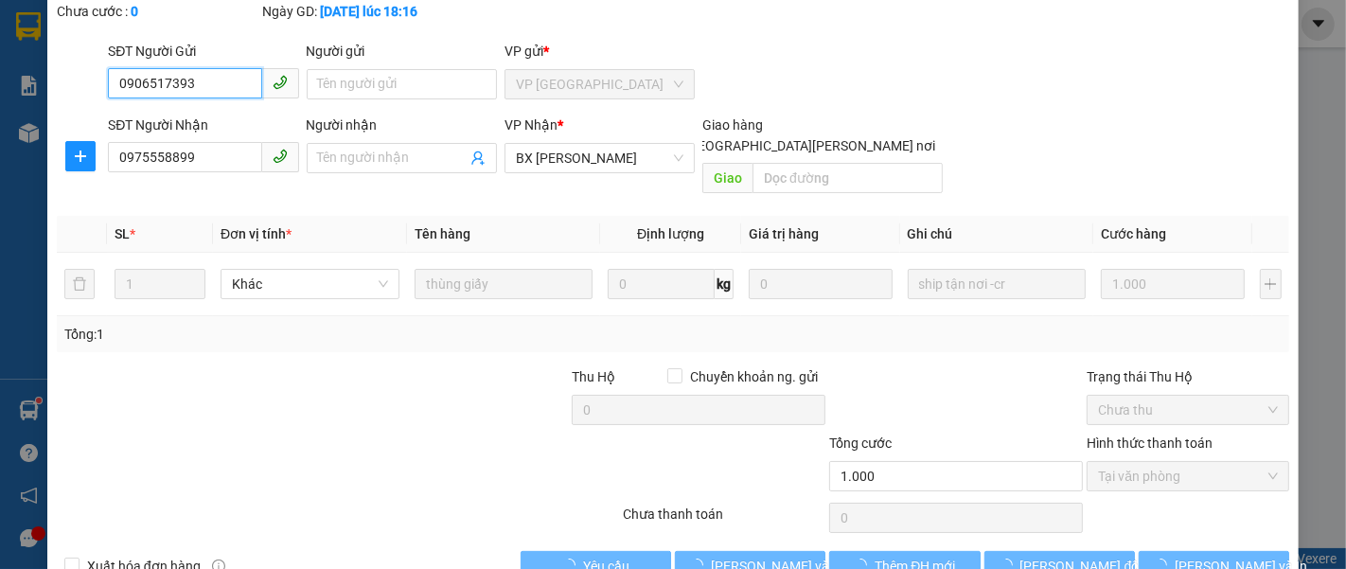
scroll to position [133, 0]
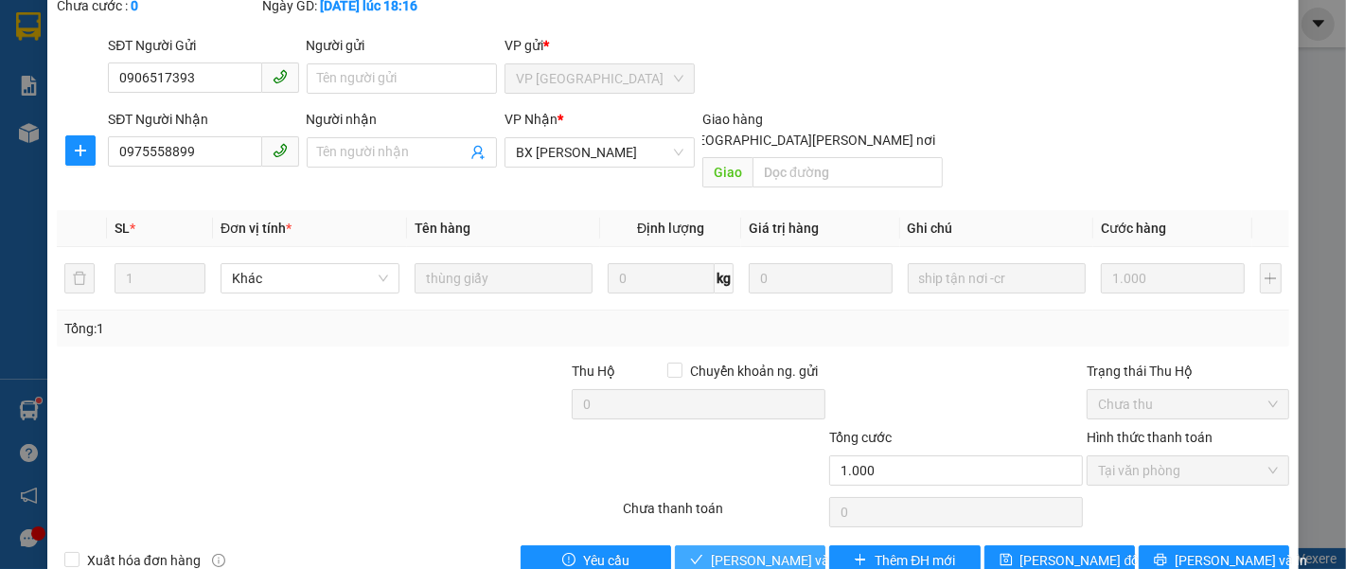
drag, startPoint x: 792, startPoint y: 513, endPoint x: 769, endPoint y: 478, distance: 41.7
click at [792, 550] on span "[PERSON_NAME] và [PERSON_NAME] hàng" at bounding box center [839, 560] width 256 height 21
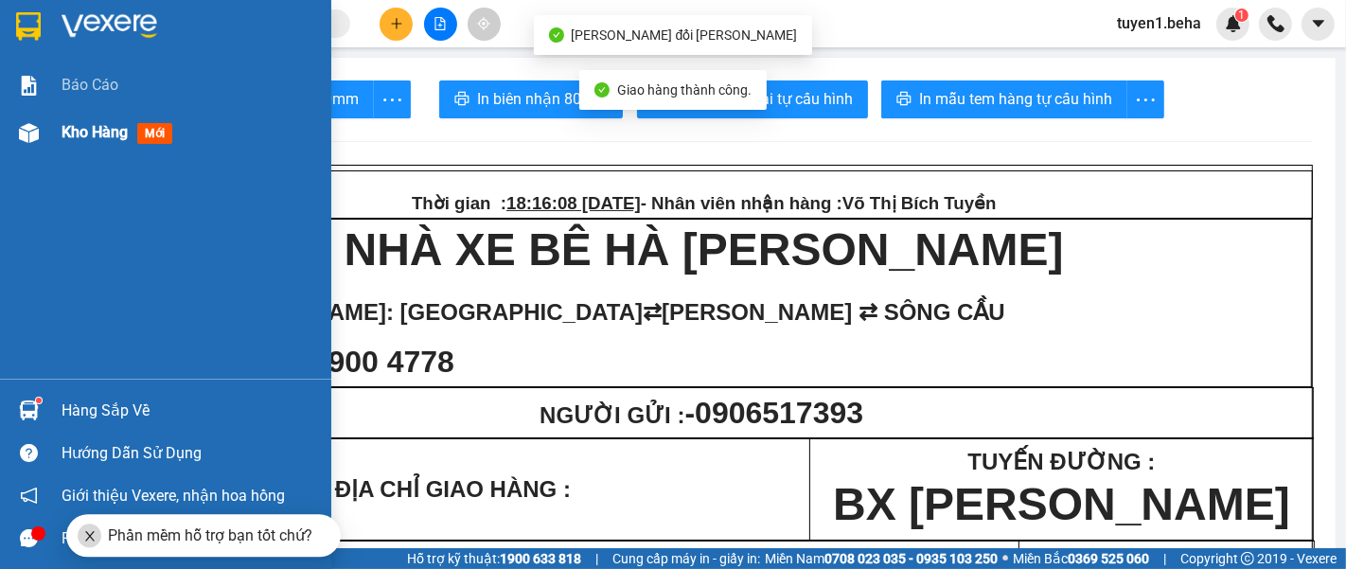
click at [96, 137] on span "Kho hàng" at bounding box center [95, 132] width 66 height 18
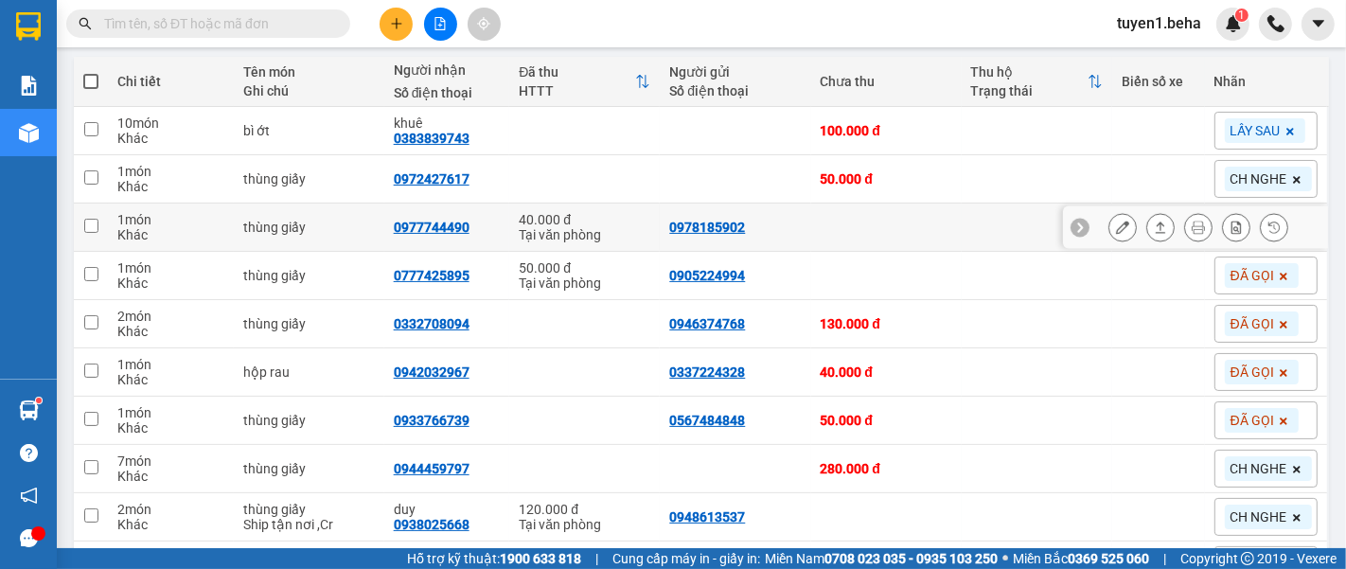
scroll to position [315, 0]
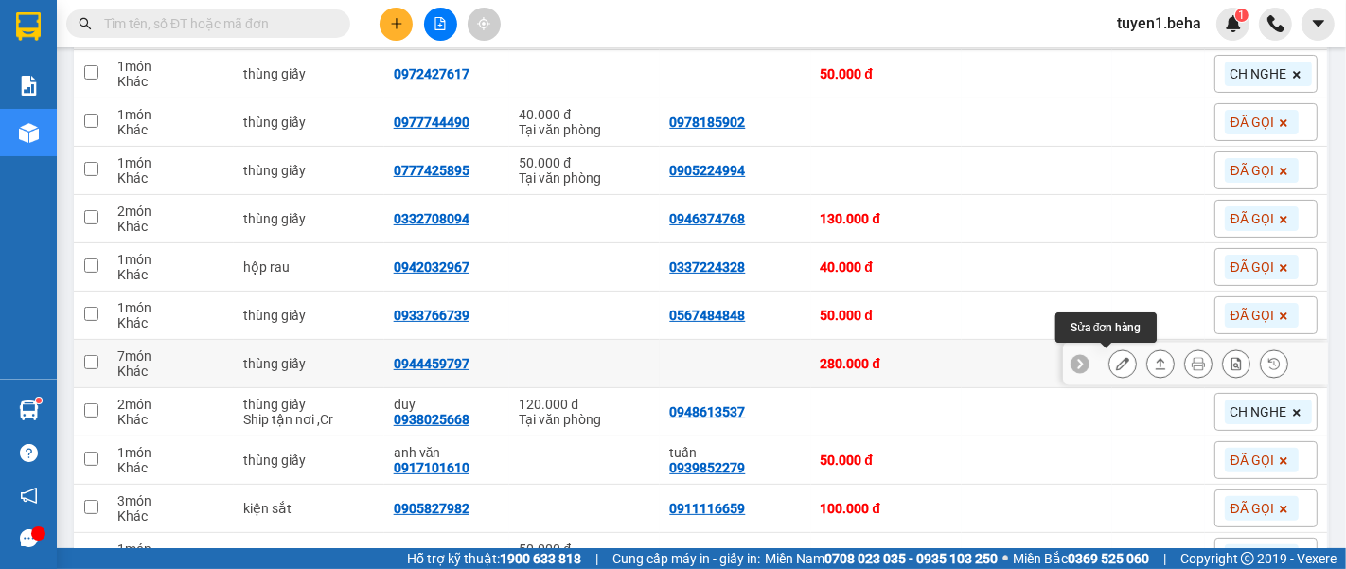
click at [1116, 362] on icon at bounding box center [1122, 363] width 13 height 13
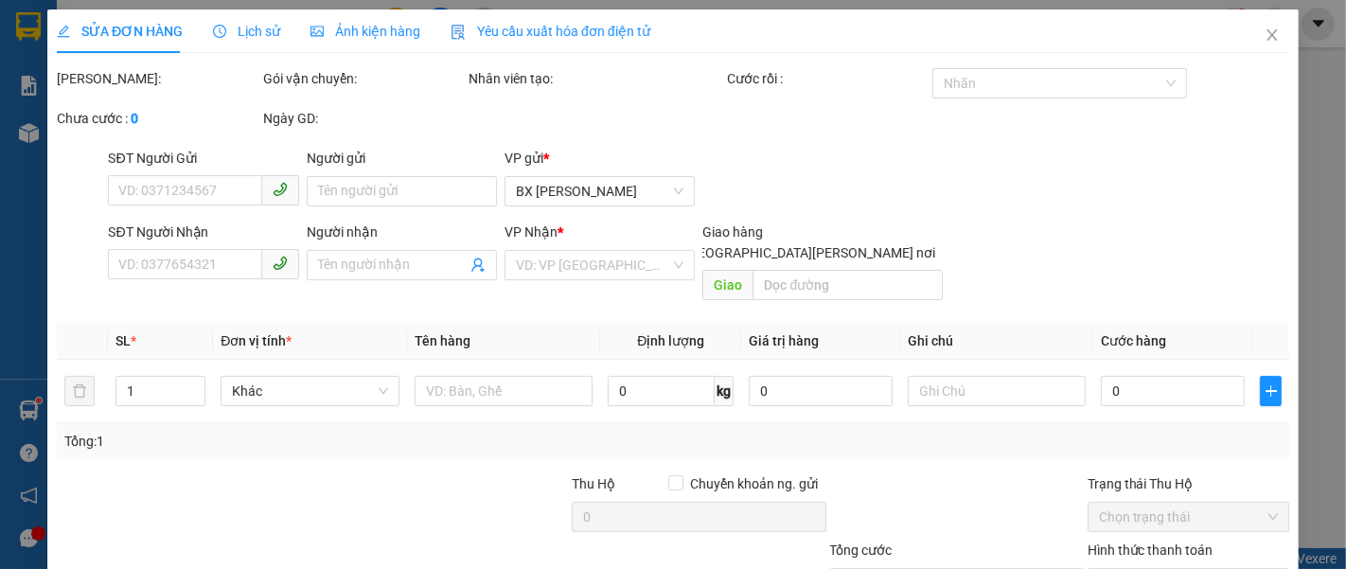
type input "0944459797"
type input "280.000"
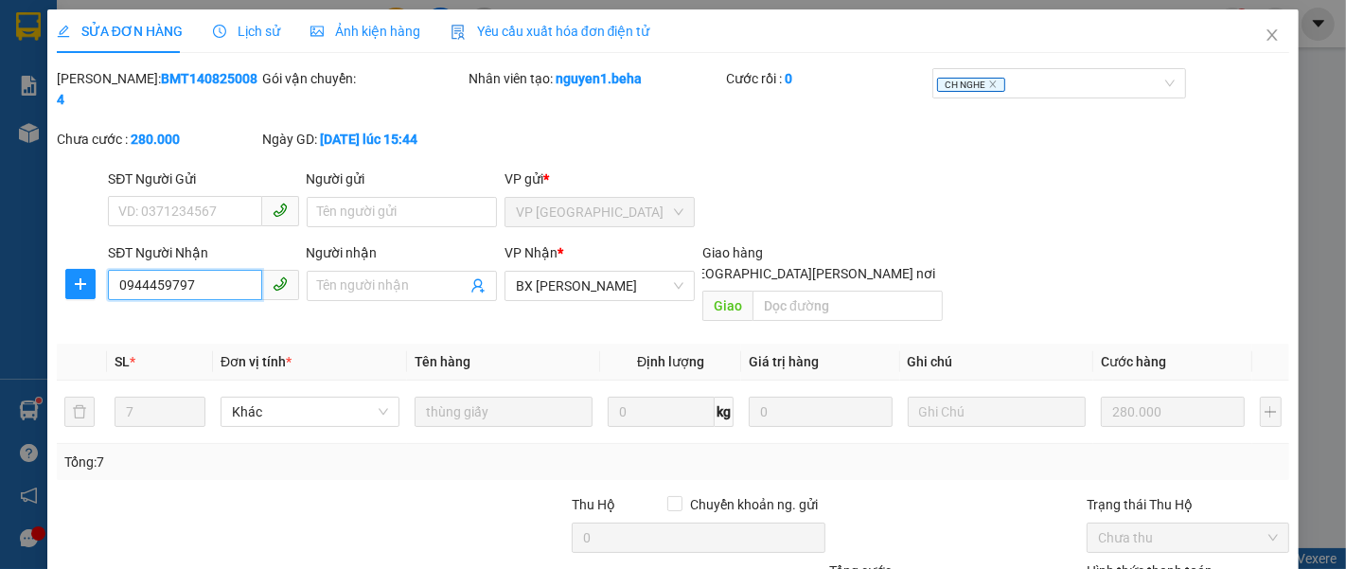
click at [203, 270] on input "0944459797" at bounding box center [184, 285] width 153 height 30
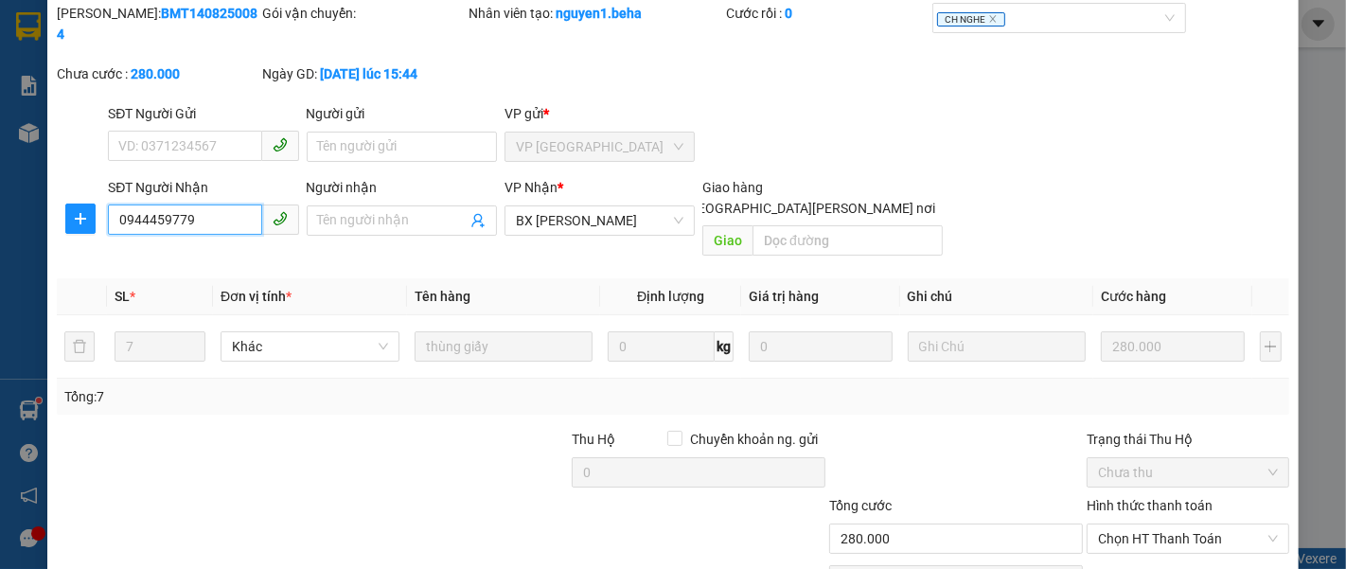
scroll to position [133, 0]
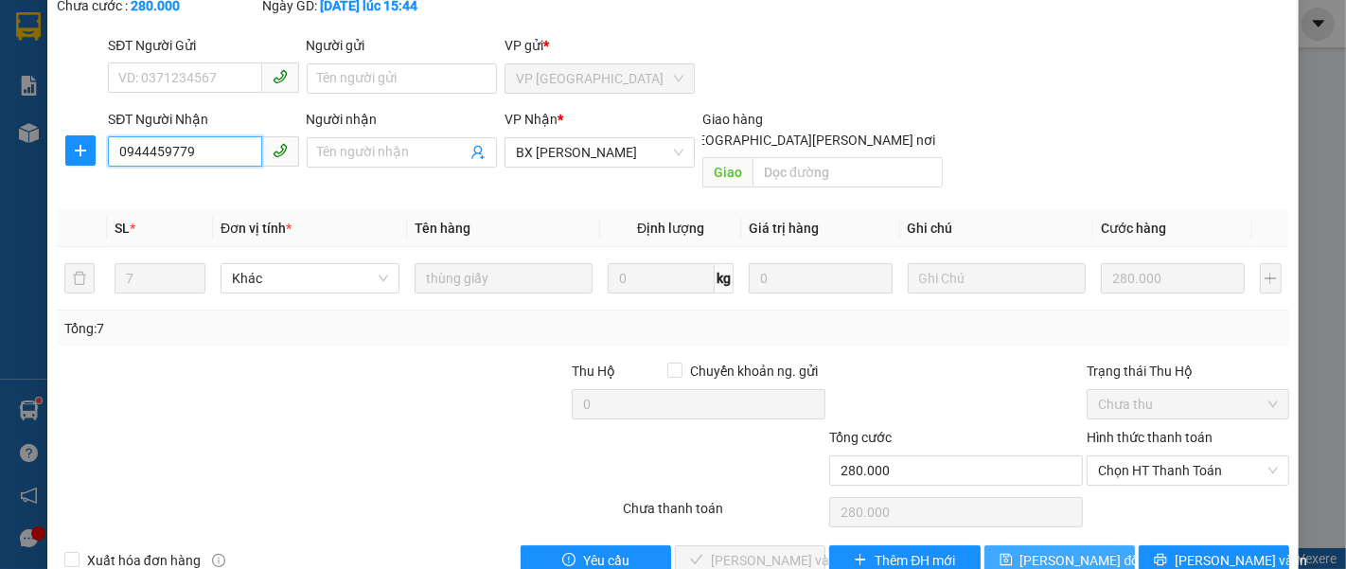
type input "0944459779"
click at [1016, 545] on button "[PERSON_NAME] đổi" at bounding box center [1059, 560] width 150 height 30
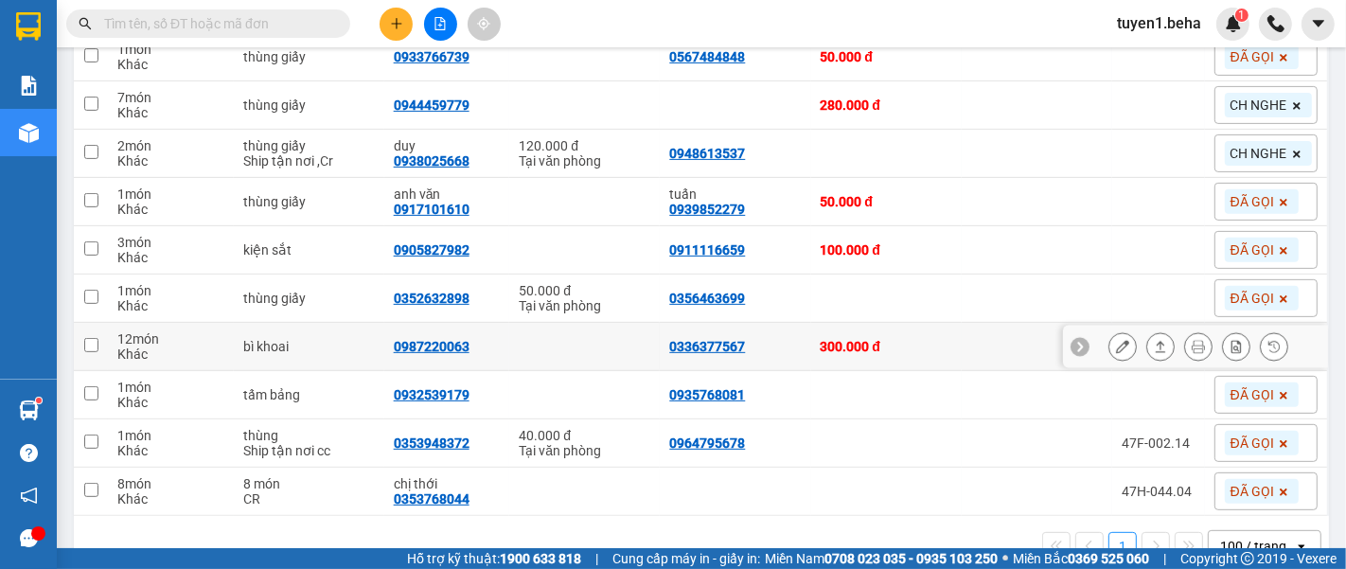
scroll to position [616, 0]
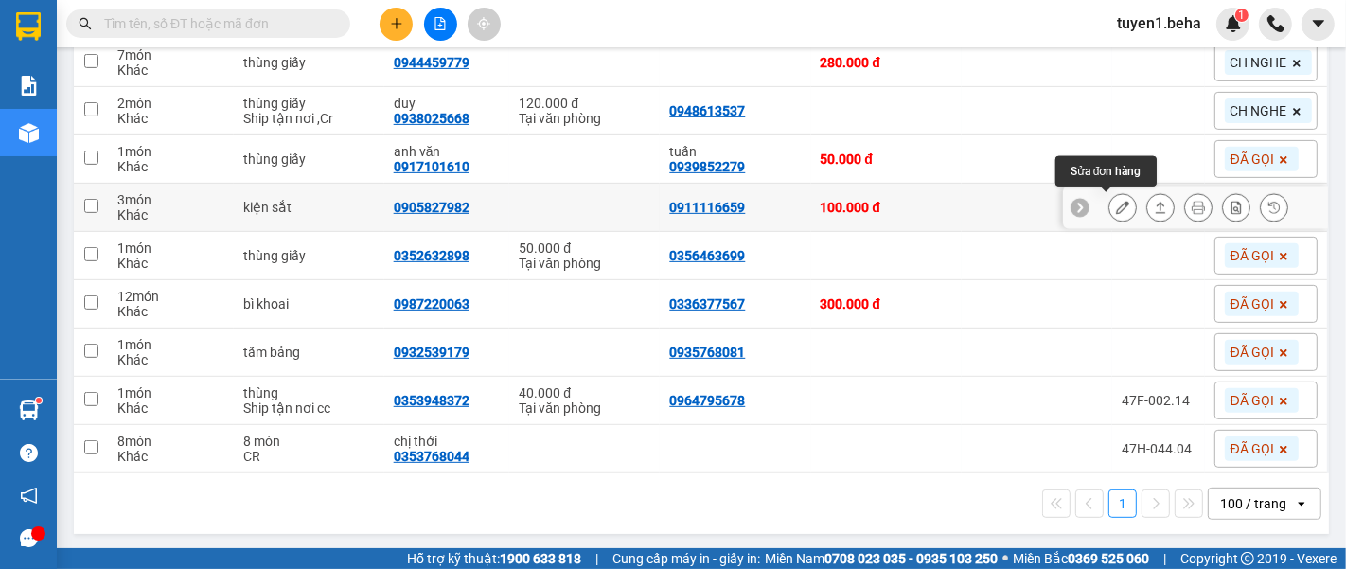
click at [1116, 203] on icon at bounding box center [1122, 207] width 13 height 13
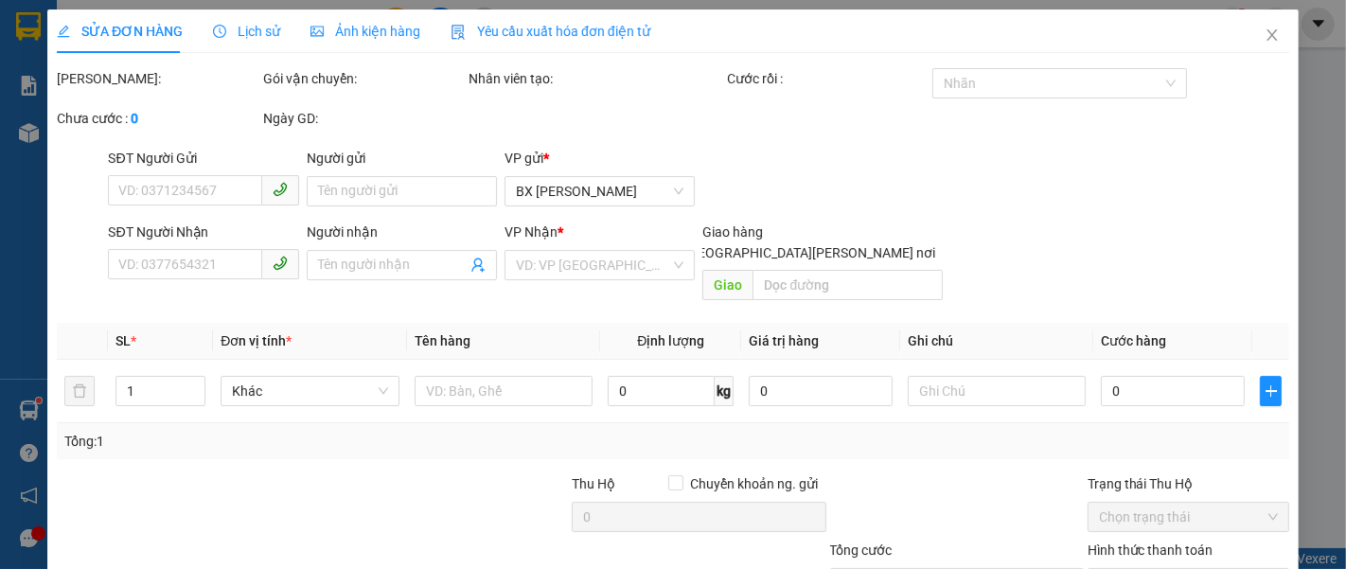
type input "0911116659"
type input "0905827982"
type input "100.000"
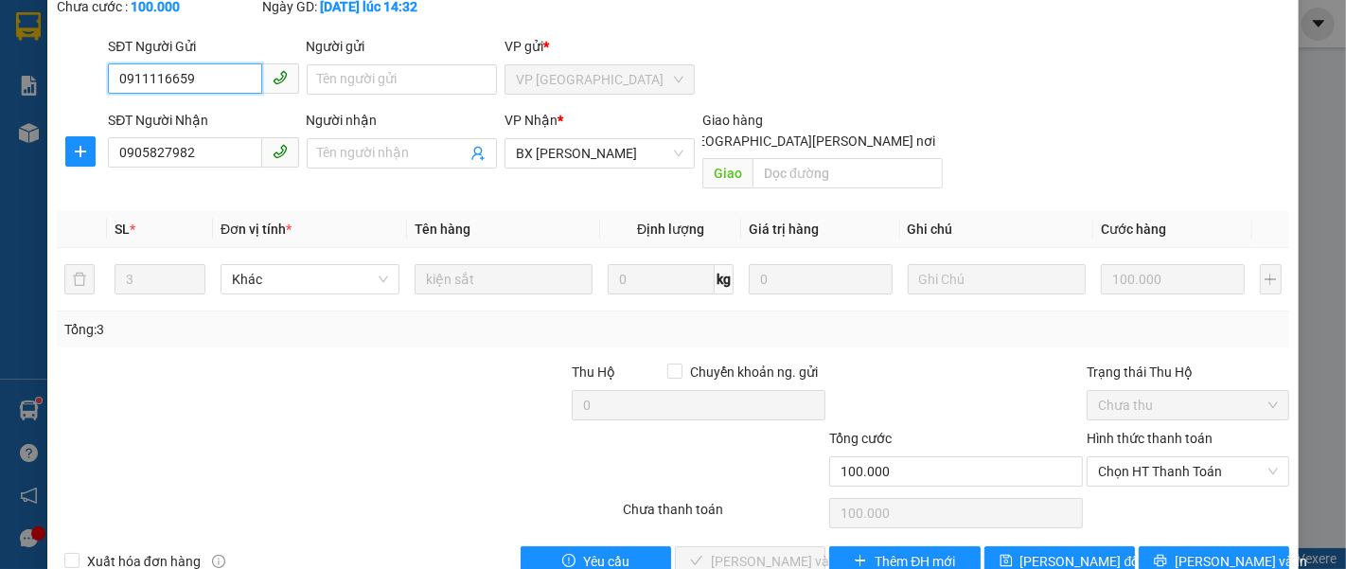
scroll to position [133, 0]
click at [1137, 456] on span "Chọn HT Thanh Toán" at bounding box center [1188, 470] width 180 height 28
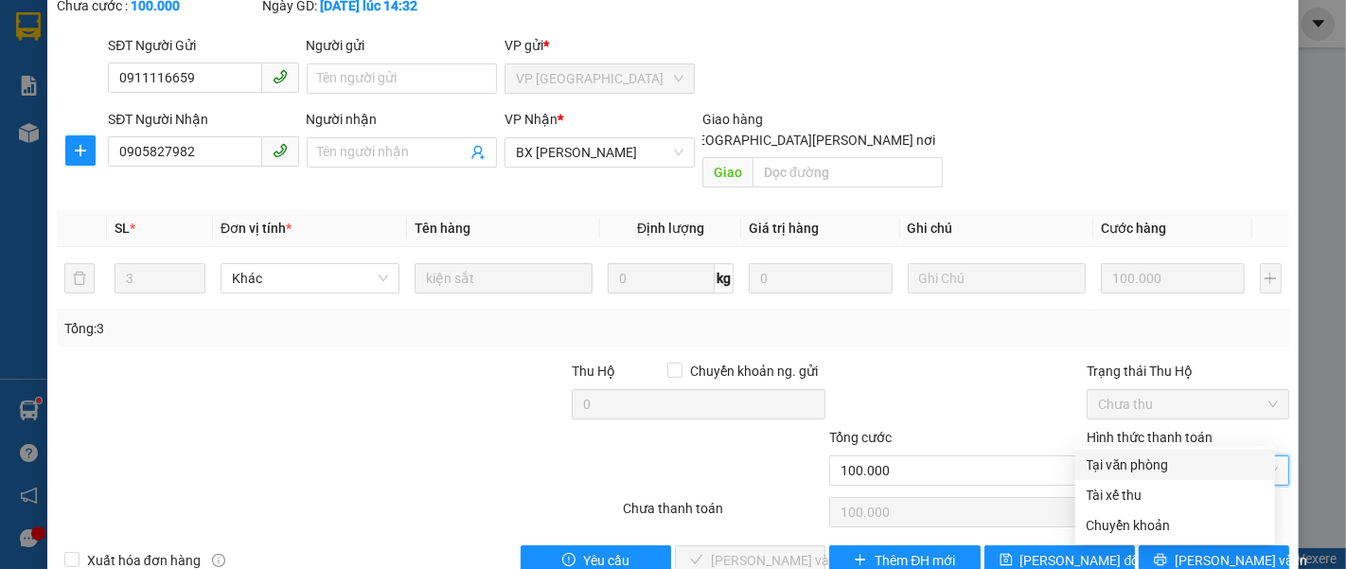
click at [1155, 457] on div "Tại văn phòng" at bounding box center [1174, 464] width 177 height 21
type input "0"
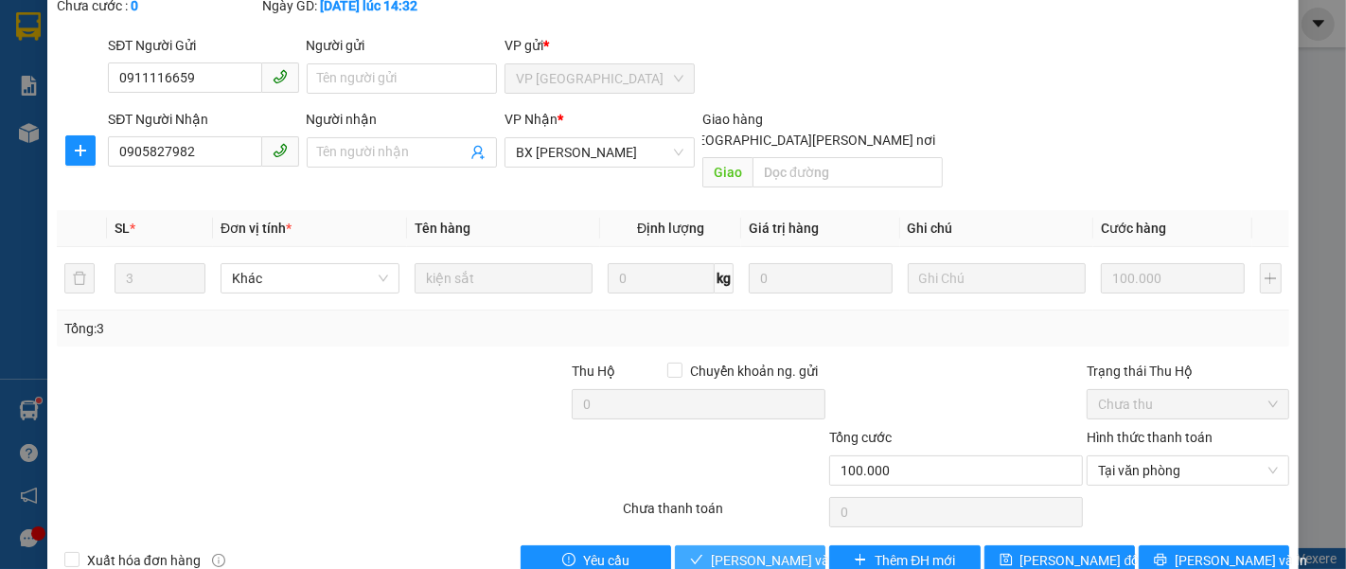
click at [773, 550] on span "[PERSON_NAME] và [PERSON_NAME] hàng" at bounding box center [839, 560] width 256 height 21
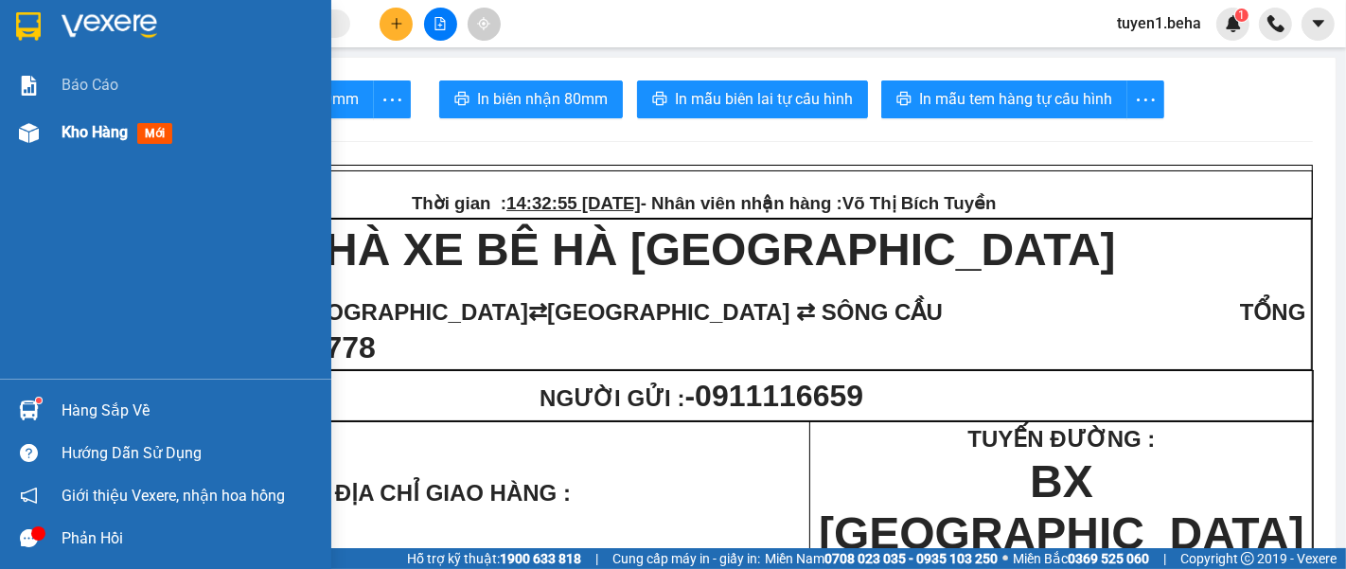
click at [80, 133] on span "Kho hàng" at bounding box center [95, 132] width 66 height 18
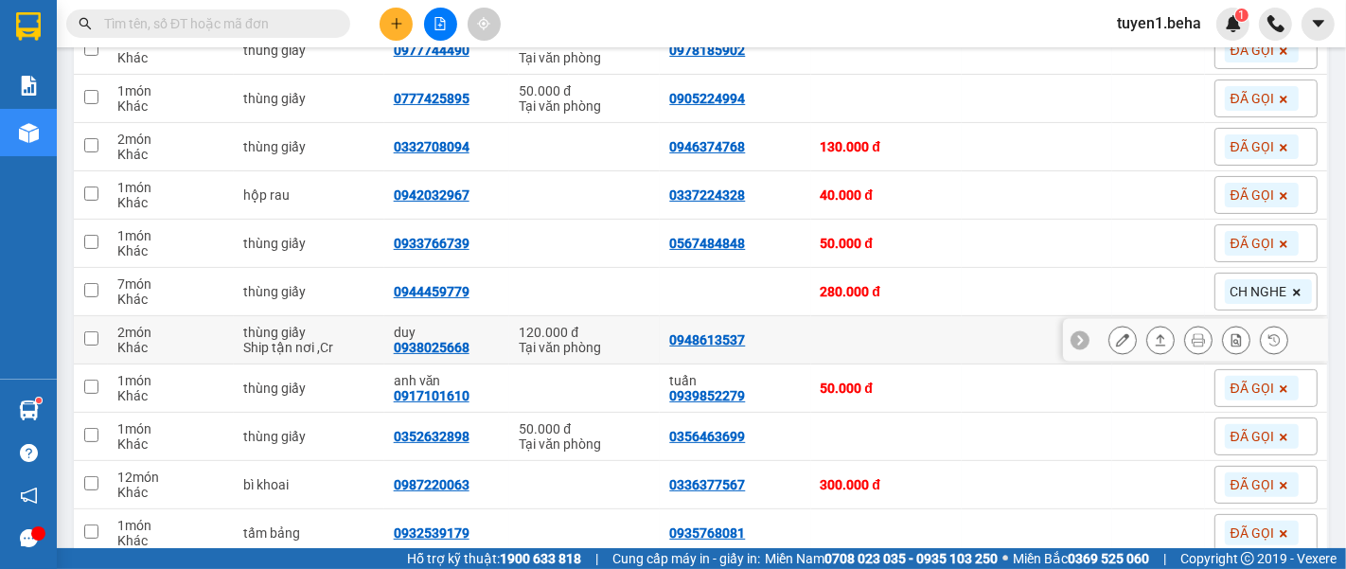
scroll to position [420, 0]
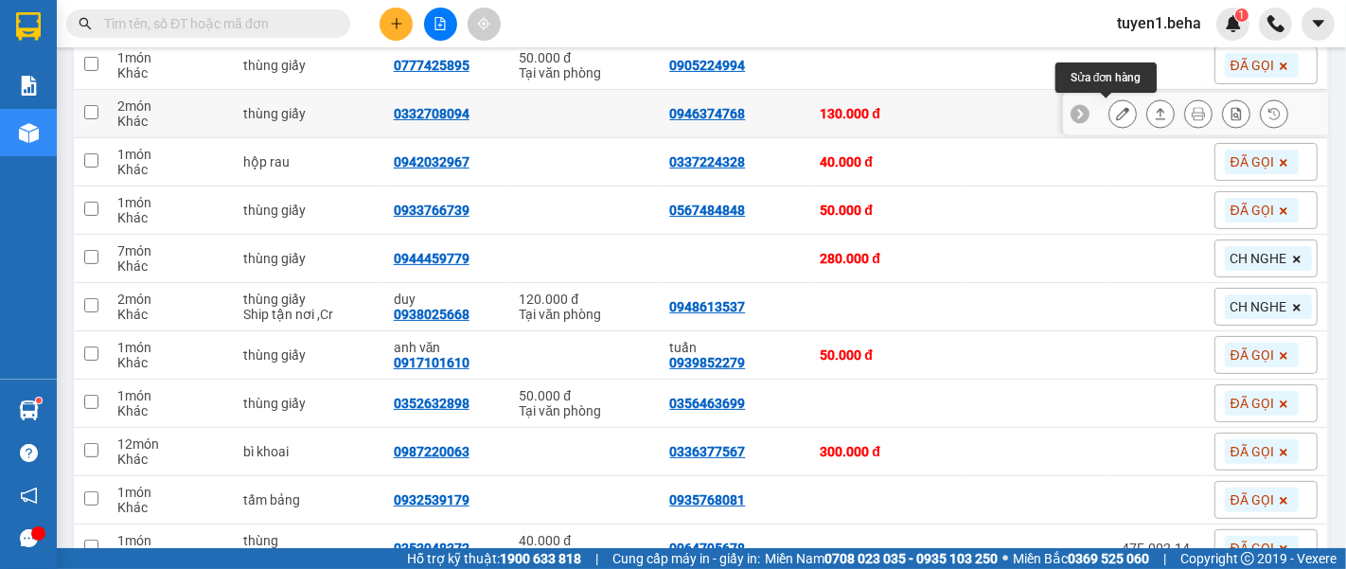
click at [1116, 112] on icon at bounding box center [1122, 113] width 13 height 13
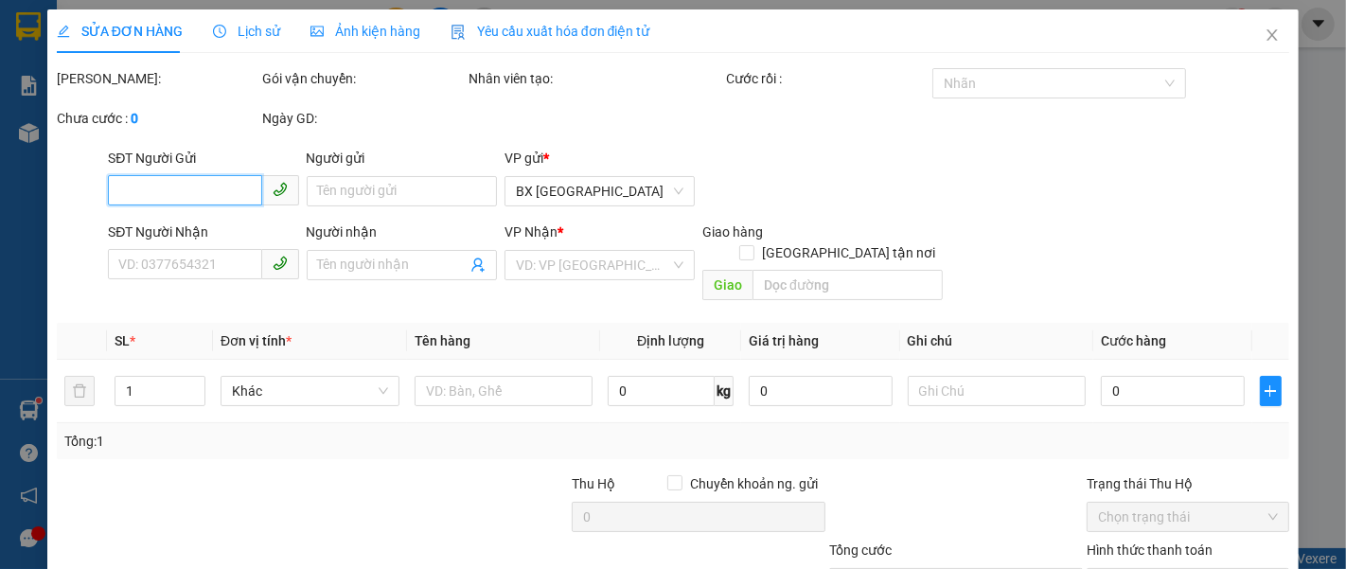
type input "0946374768"
type input "0332708094"
type input "130.000"
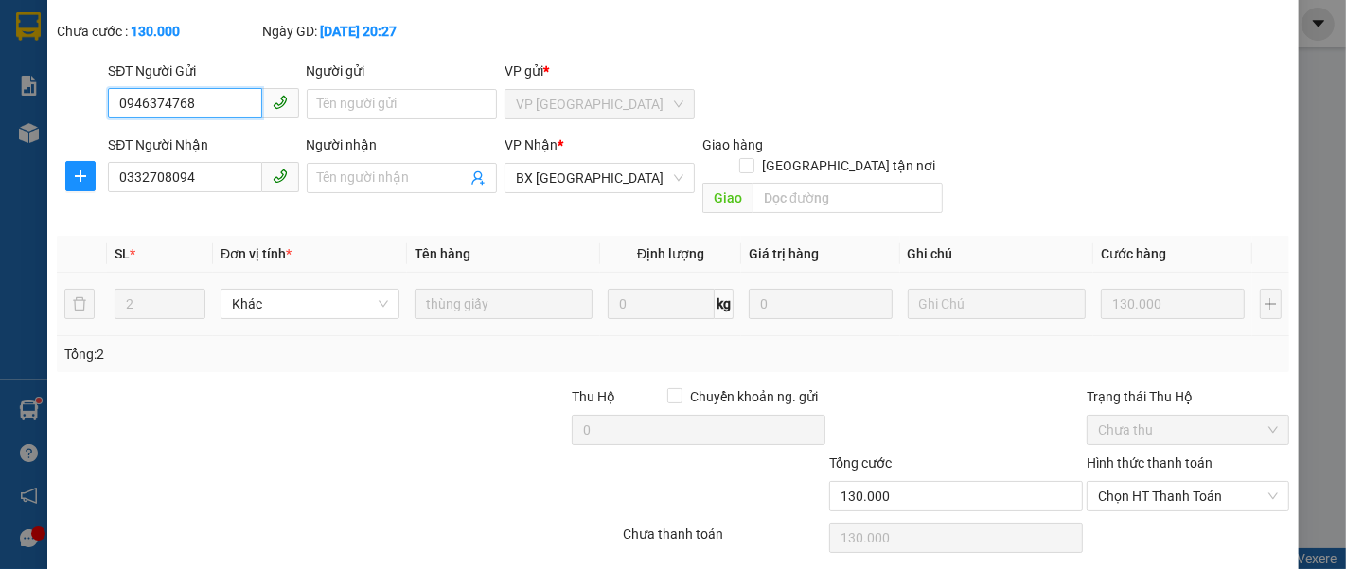
scroll to position [133, 0]
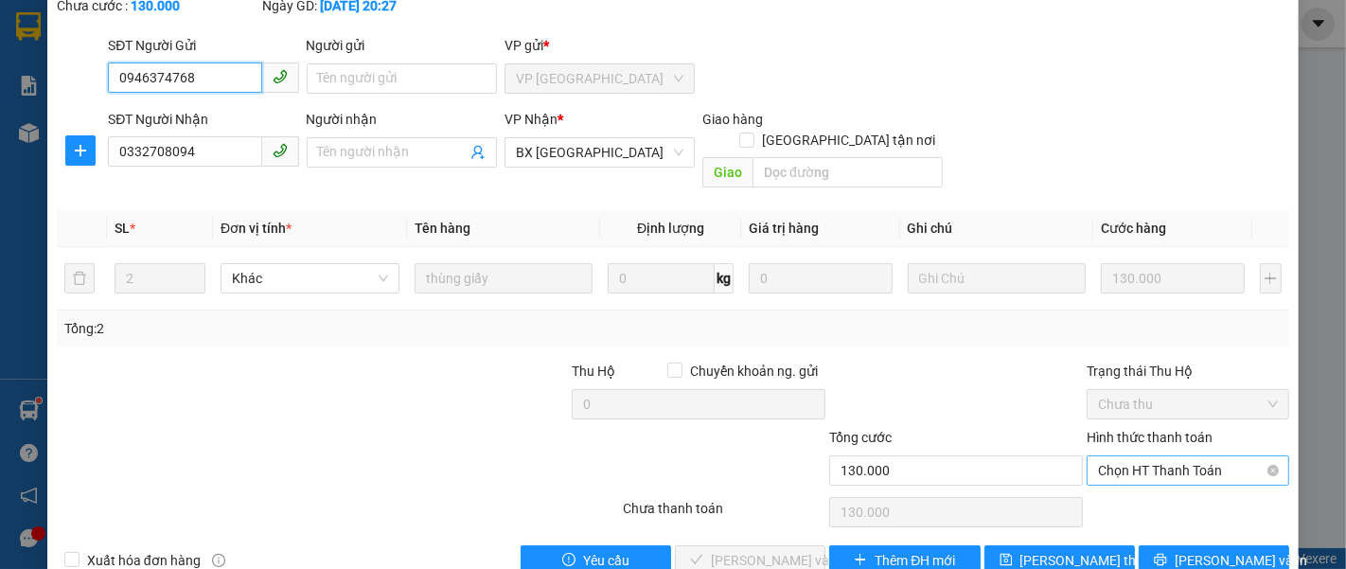
click at [1132, 456] on span "Chọn HT Thanh Toán" at bounding box center [1188, 470] width 180 height 28
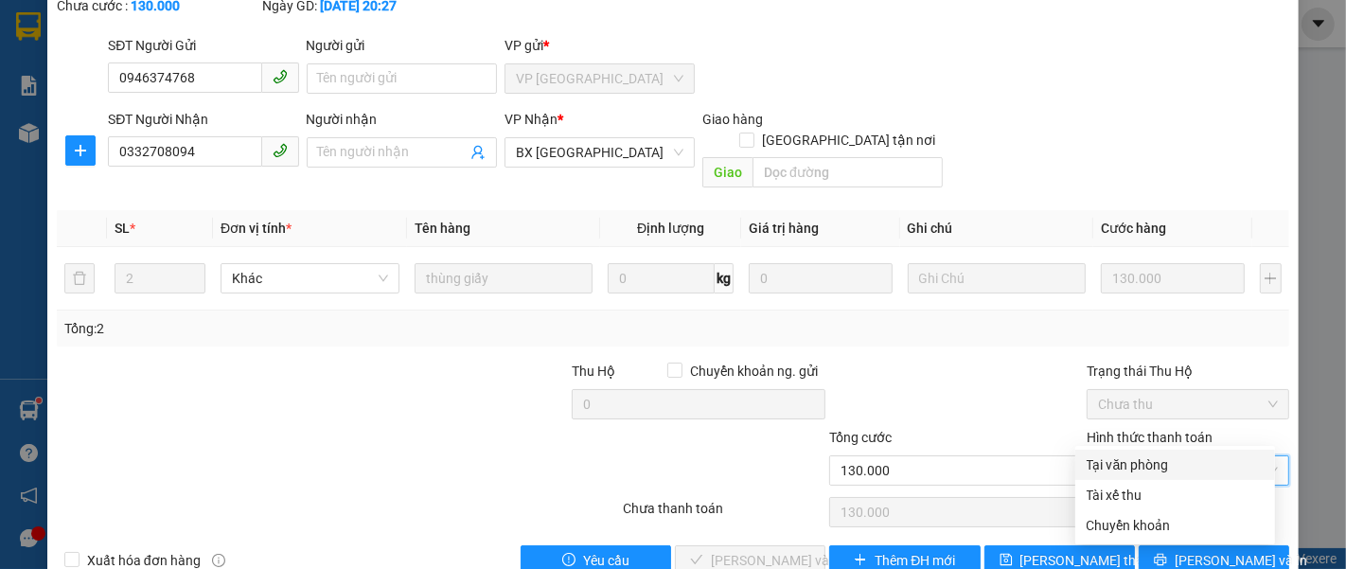
click at [1123, 456] on div "Tại văn phòng" at bounding box center [1174, 464] width 177 height 21
type input "0"
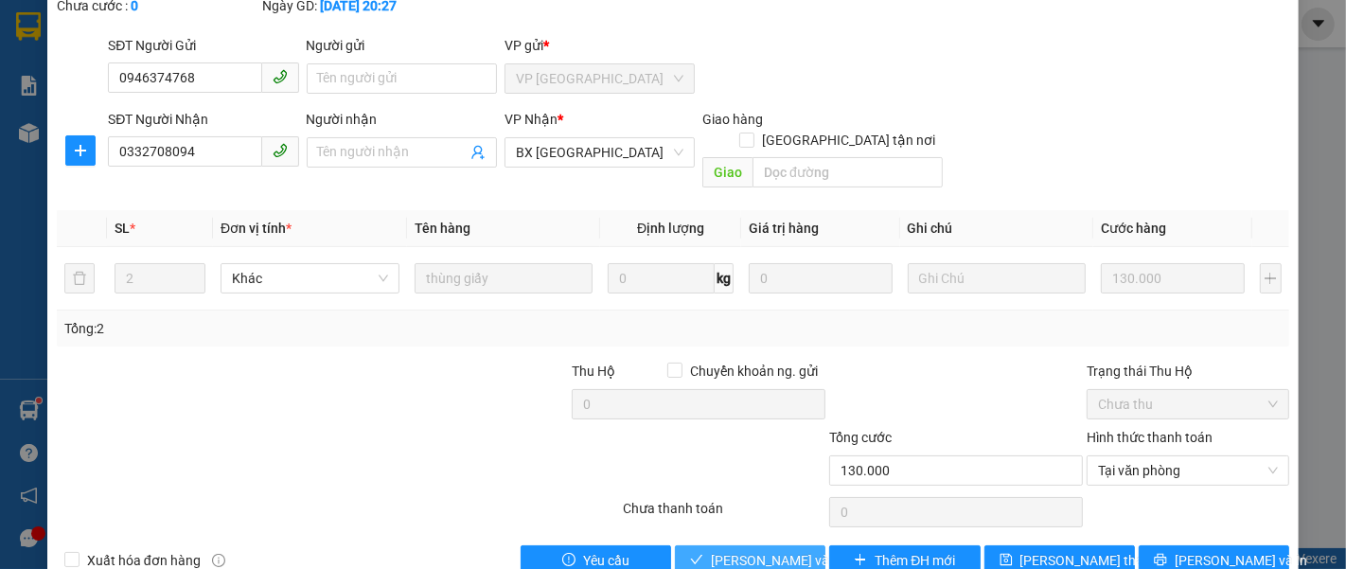
click at [711, 550] on span "[PERSON_NAME] và [PERSON_NAME] hàng" at bounding box center [802, 560] width 182 height 21
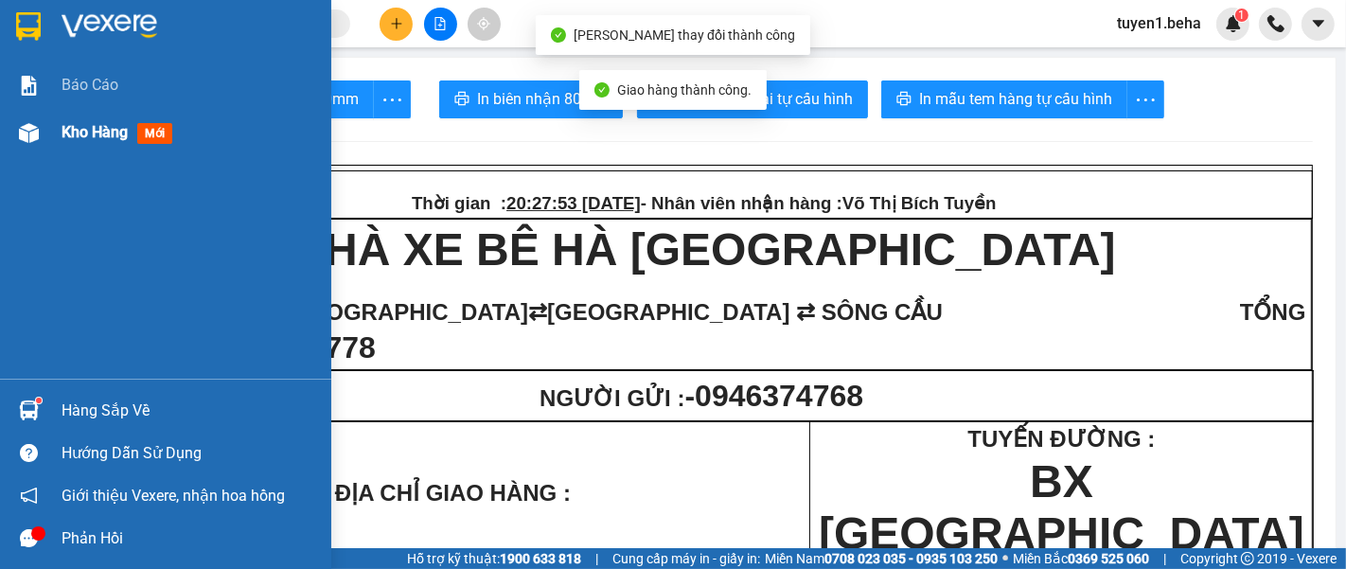
click at [88, 139] on span "Kho hàng" at bounding box center [95, 132] width 66 height 18
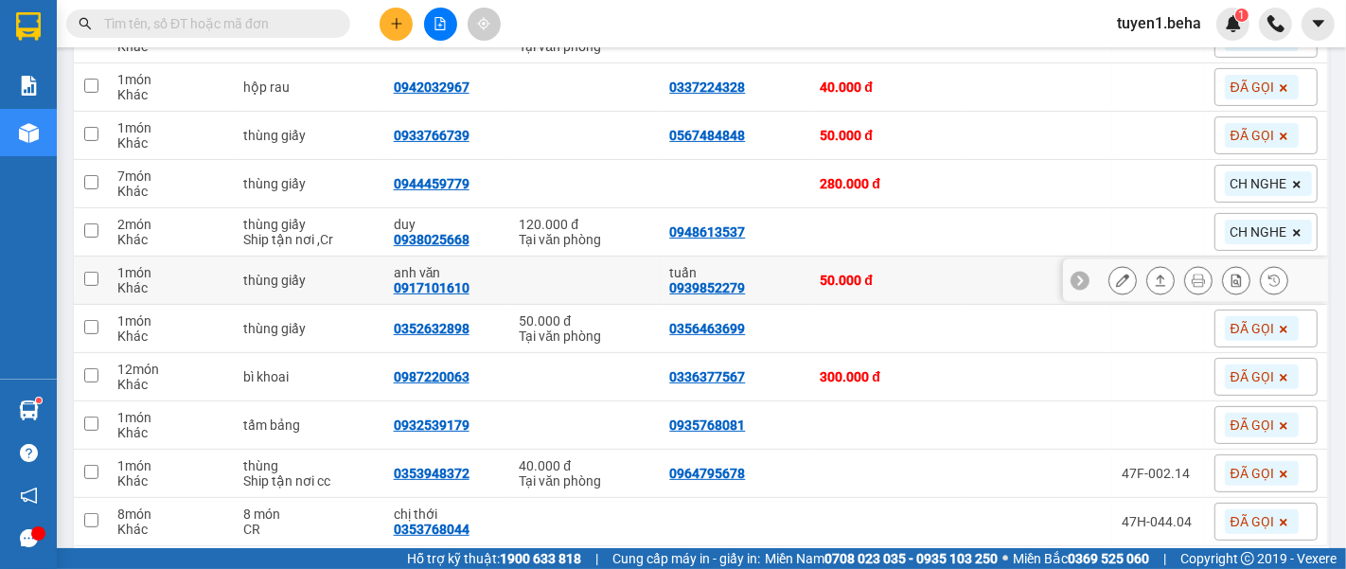
scroll to position [414, 0]
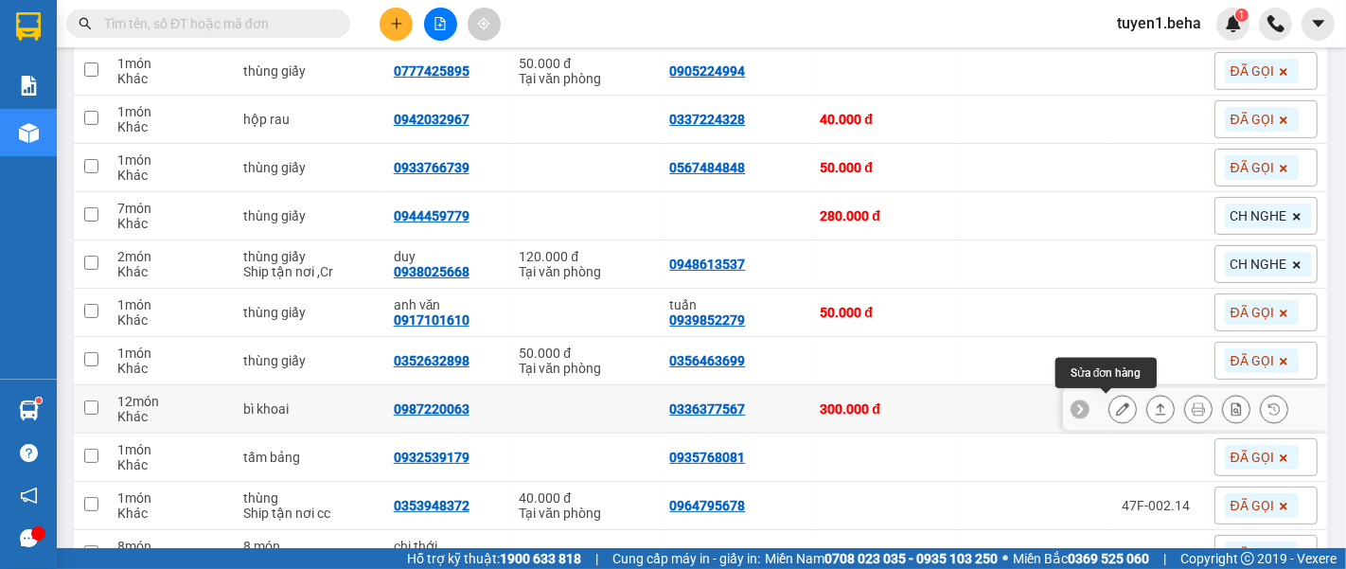
click at [1116, 412] on icon at bounding box center [1122, 408] width 13 height 13
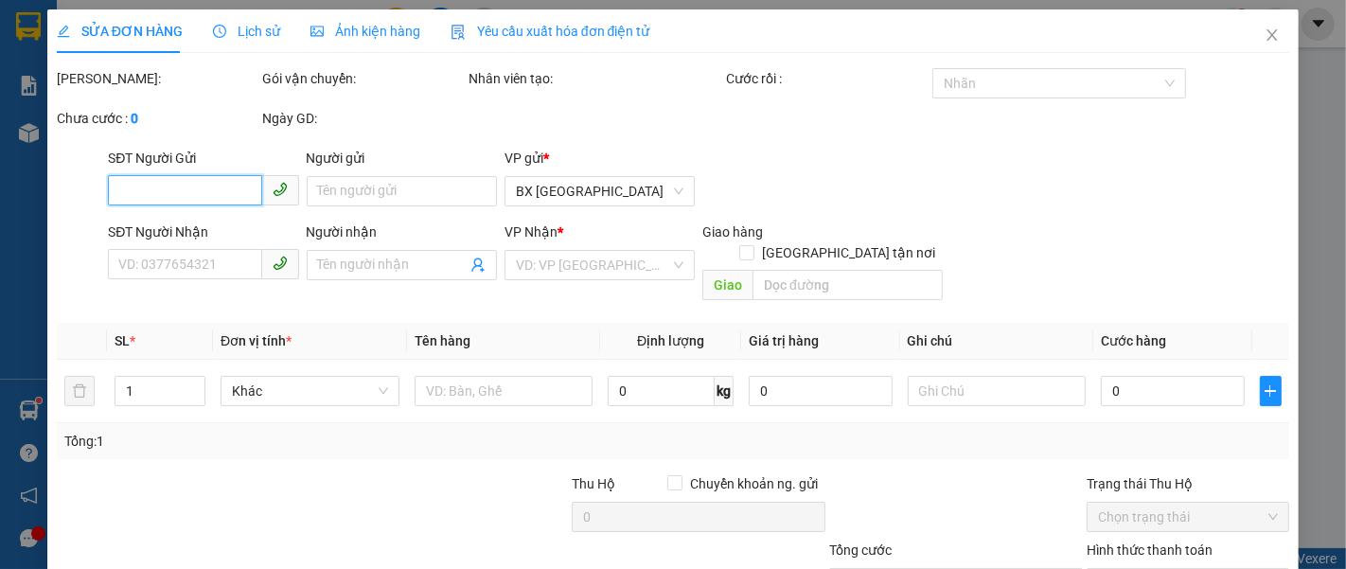
type input "0336377567"
type input "0987220063"
type input "300.000"
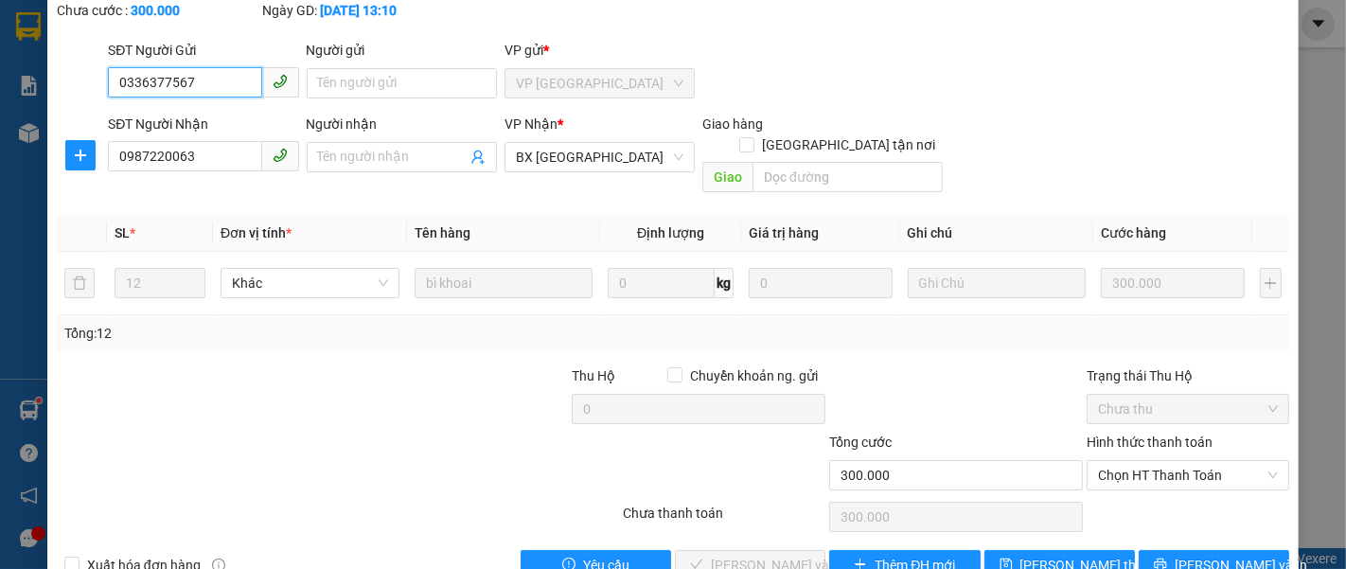
scroll to position [133, 0]
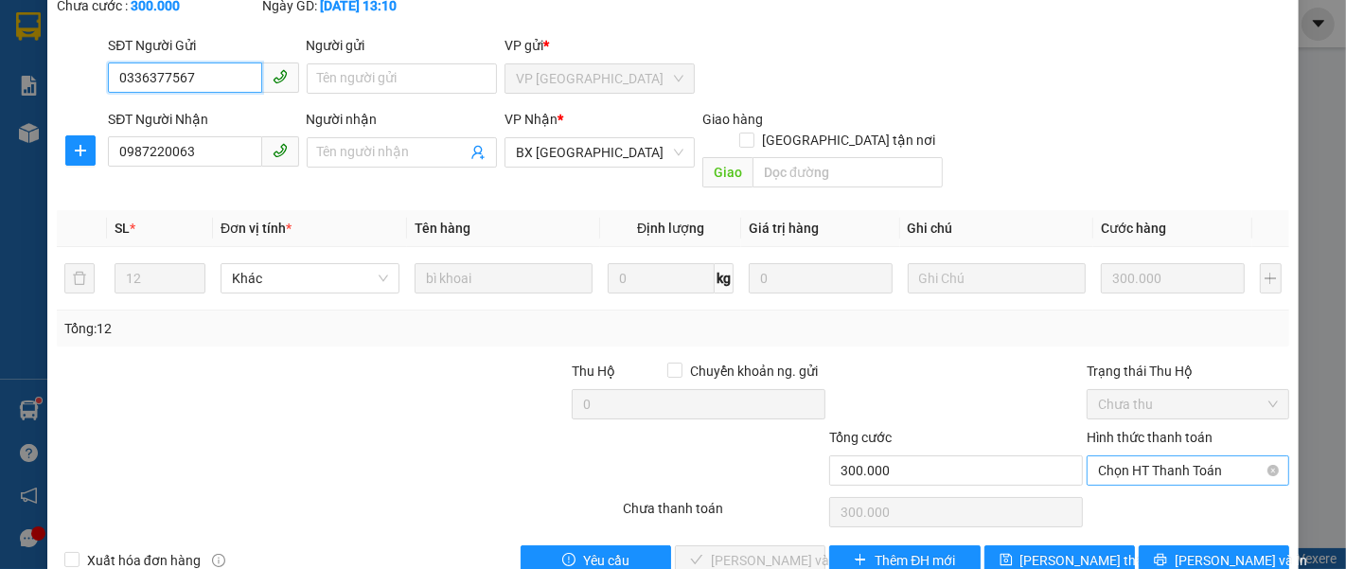
click at [1134, 456] on span "Chọn HT Thanh Toán" at bounding box center [1188, 470] width 180 height 28
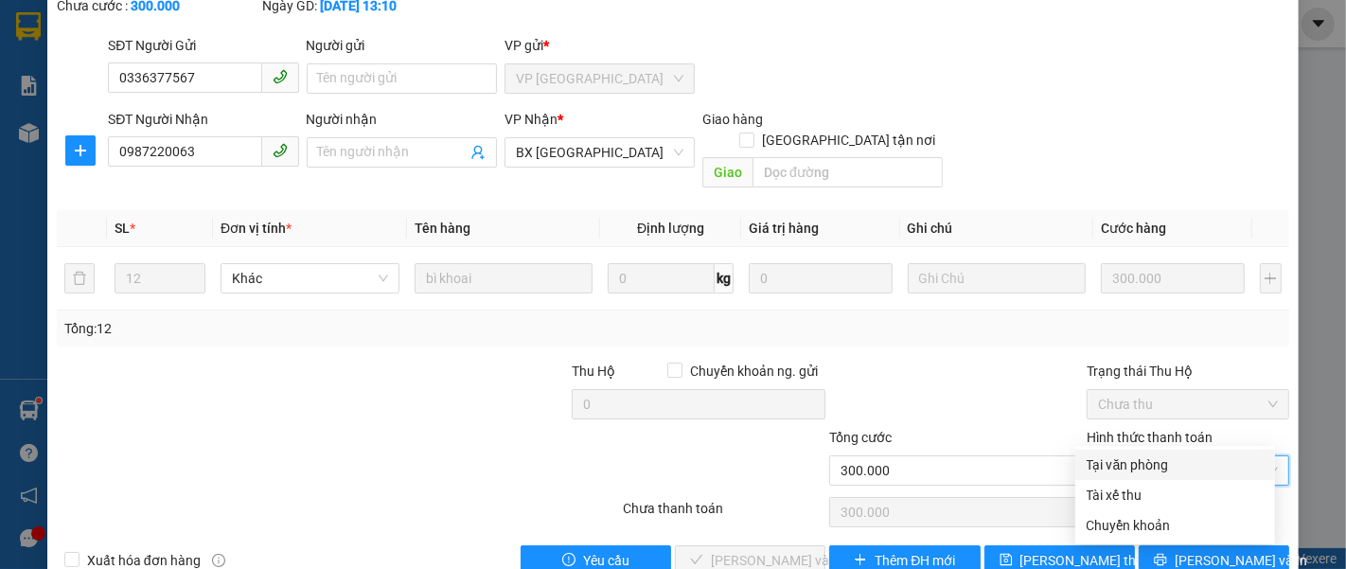
click at [1112, 466] on div "Tại văn phòng" at bounding box center [1174, 464] width 177 height 21
type input "0"
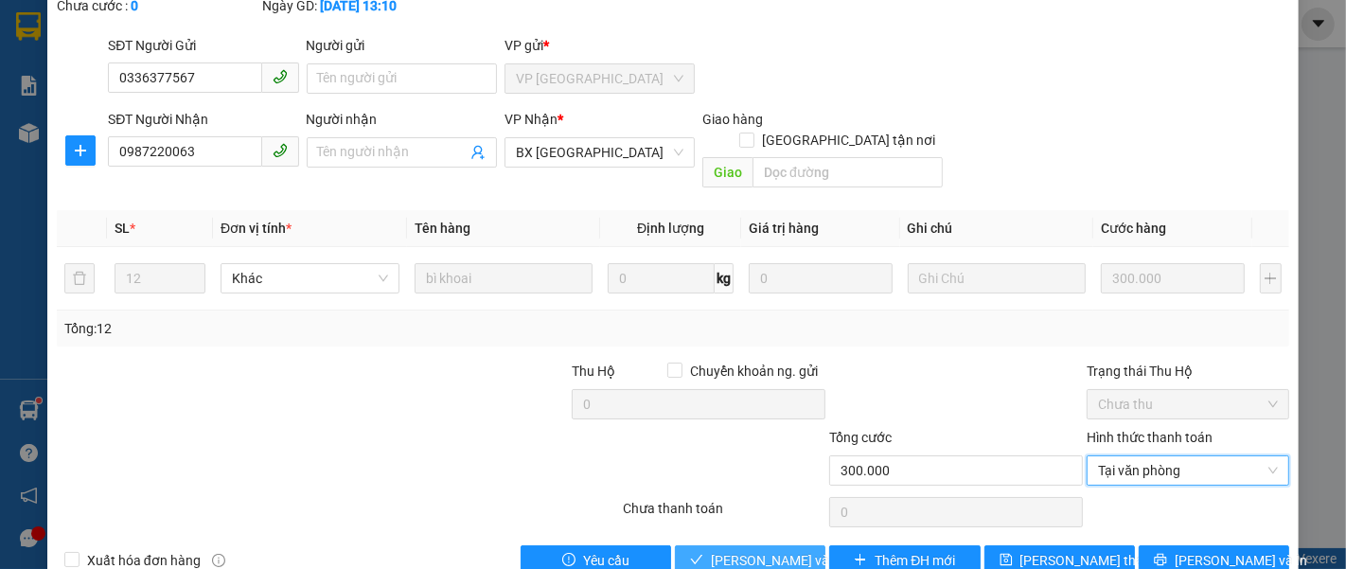
click at [740, 550] on span "[PERSON_NAME] và [PERSON_NAME] hàng" at bounding box center [802, 560] width 182 height 21
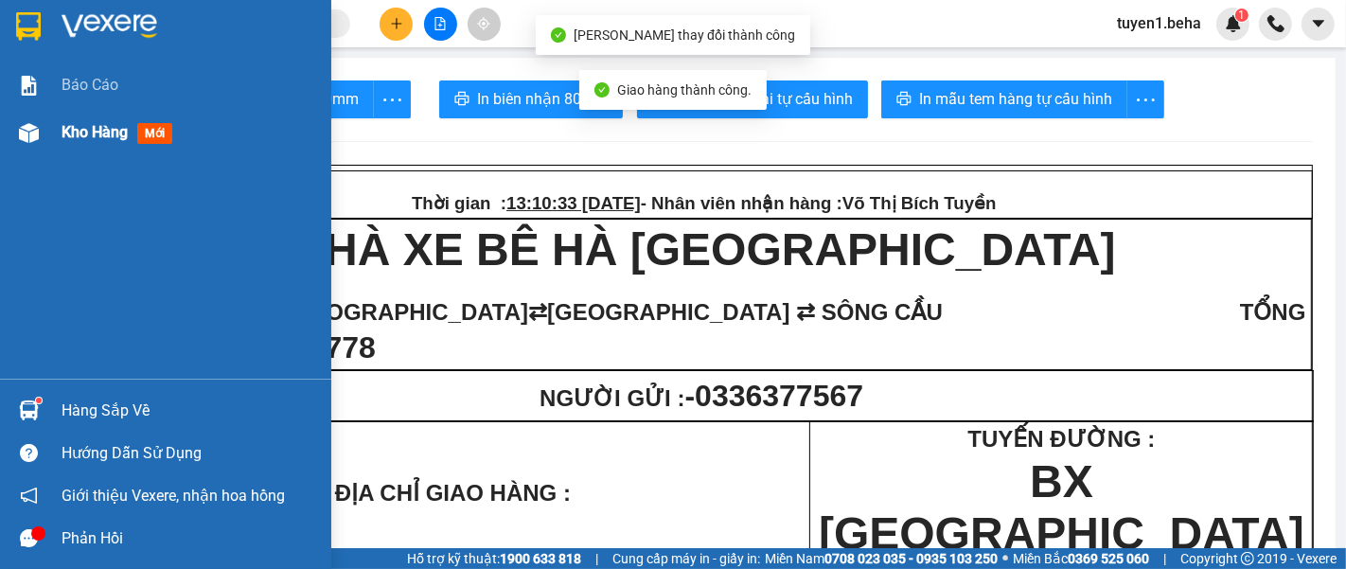
click at [77, 127] on span "Kho hàng" at bounding box center [95, 132] width 66 height 18
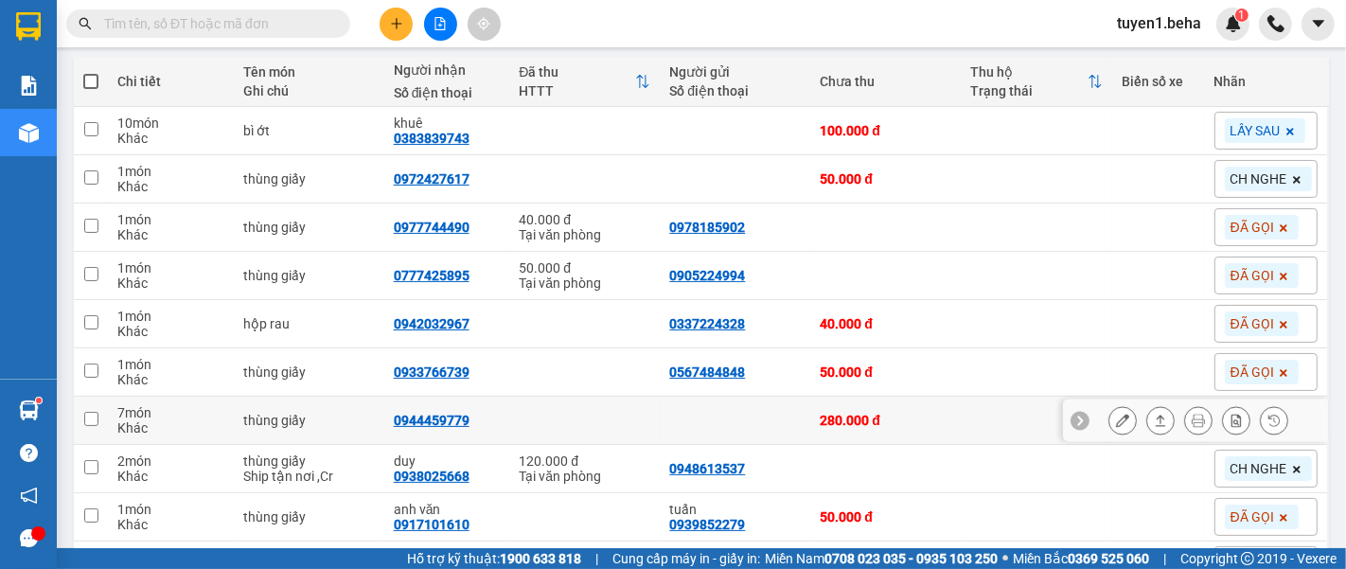
scroll to position [315, 0]
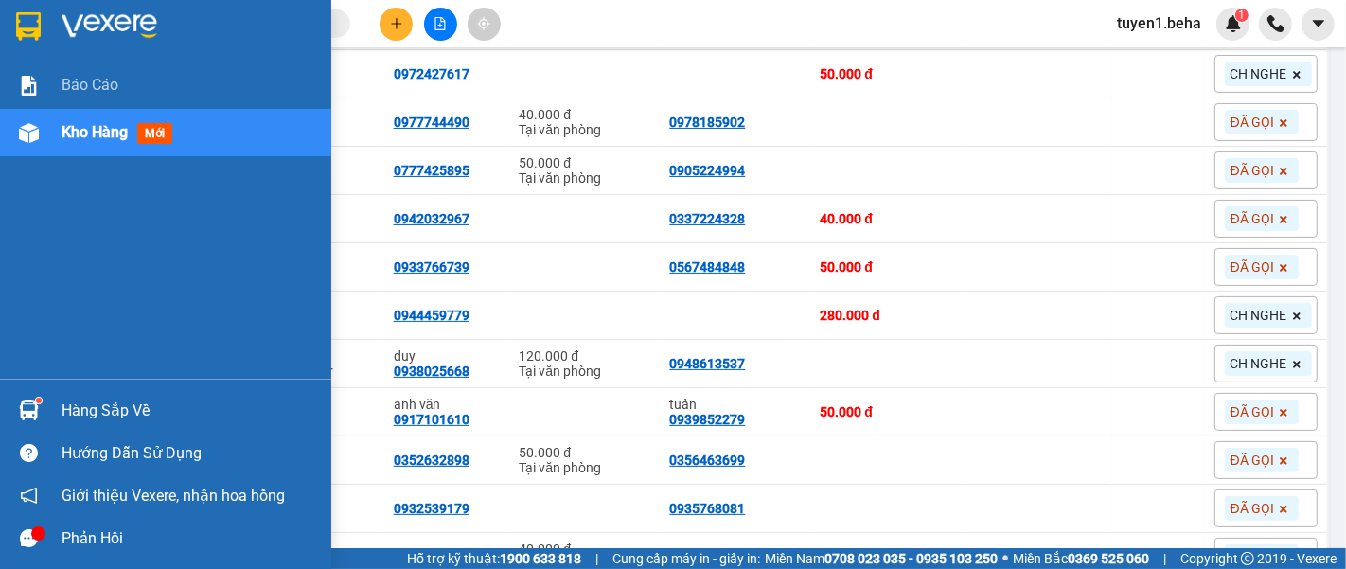
click at [74, 285] on div "Báo cáo Kho hàng mới" at bounding box center [165, 220] width 331 height 317
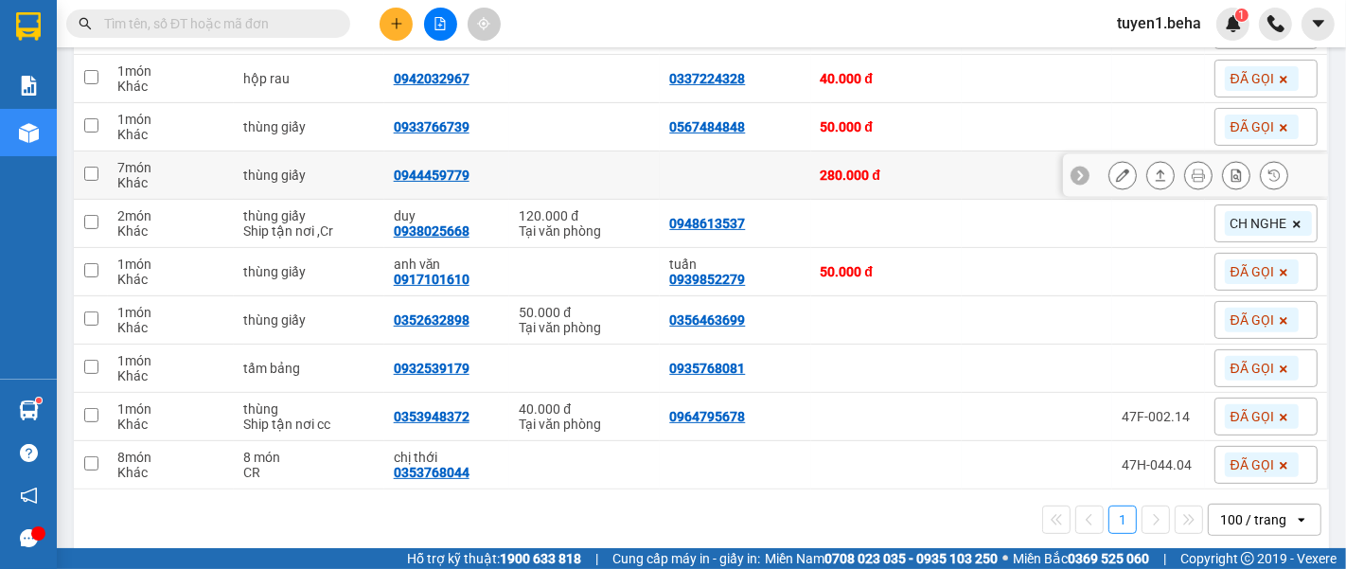
scroll to position [471, 0]
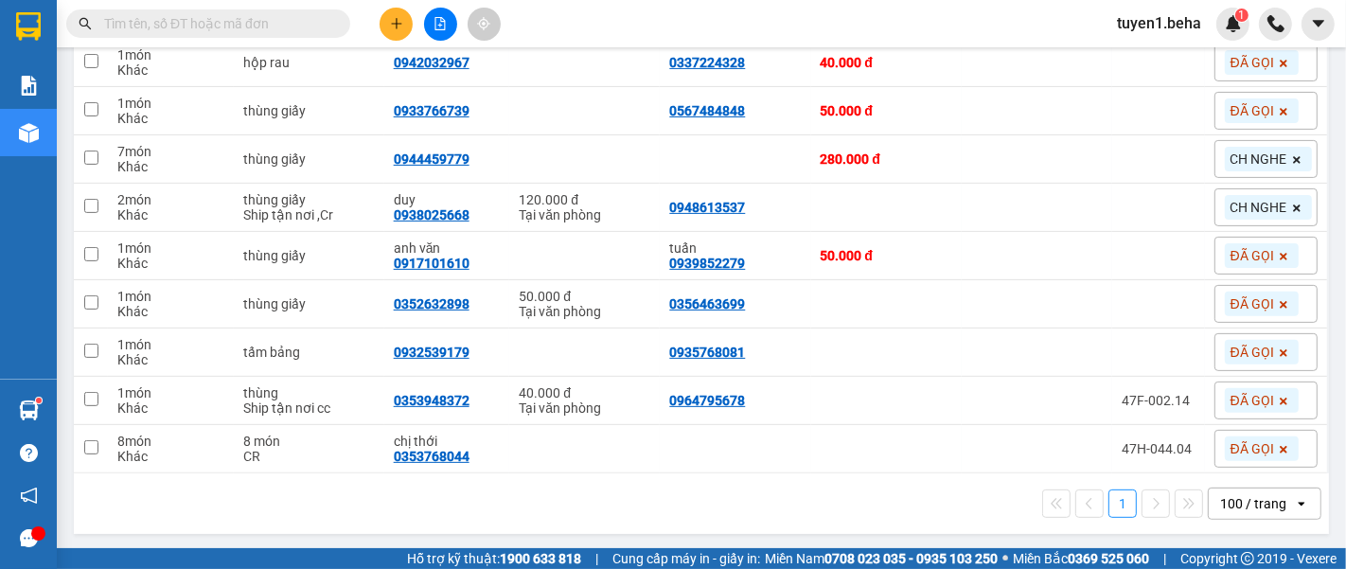
click at [199, 512] on div "1 100 / trang open" at bounding box center [701, 503] width 1240 height 32
click at [873, 508] on div "1 100 / trang open" at bounding box center [701, 503] width 1240 height 32
click at [197, 512] on div "1 100 / trang open" at bounding box center [701, 503] width 1240 height 32
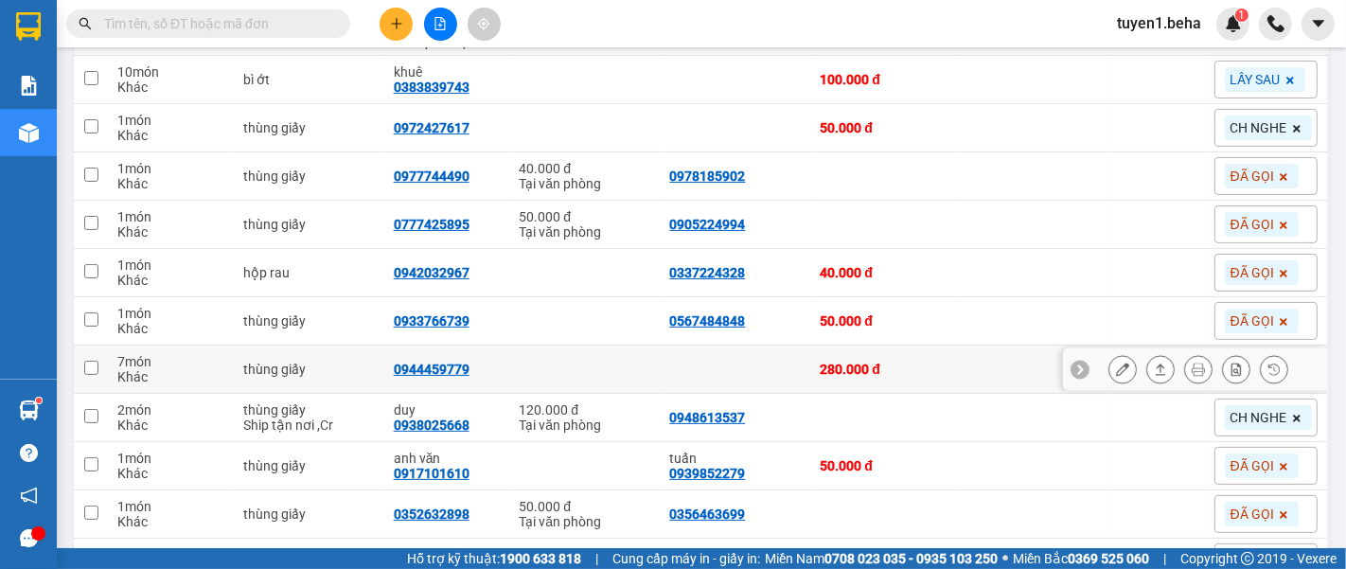
scroll to position [156, 0]
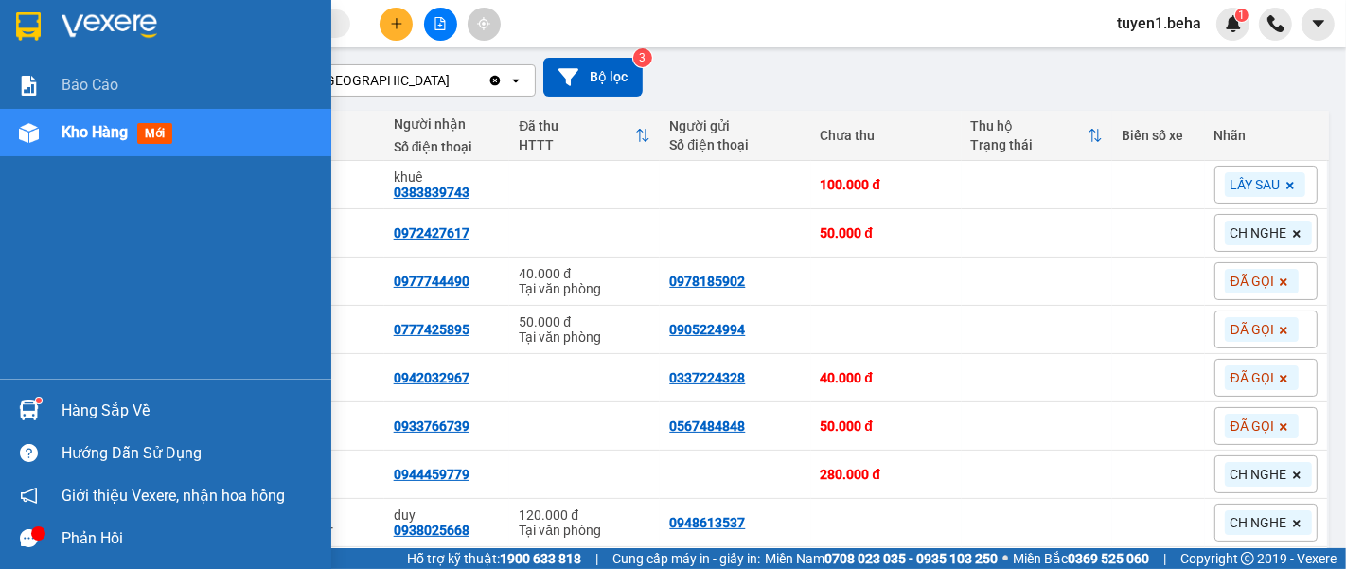
click at [62, 183] on div "Báo cáo Kho hàng mới" at bounding box center [165, 220] width 331 height 317
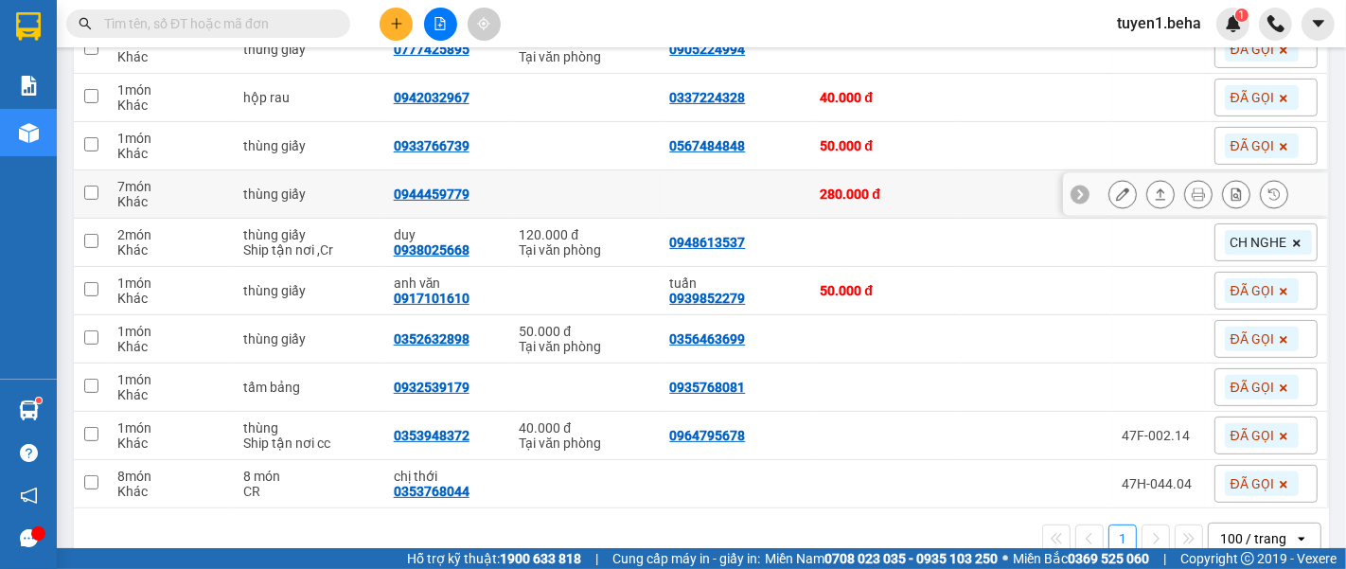
scroll to position [471, 0]
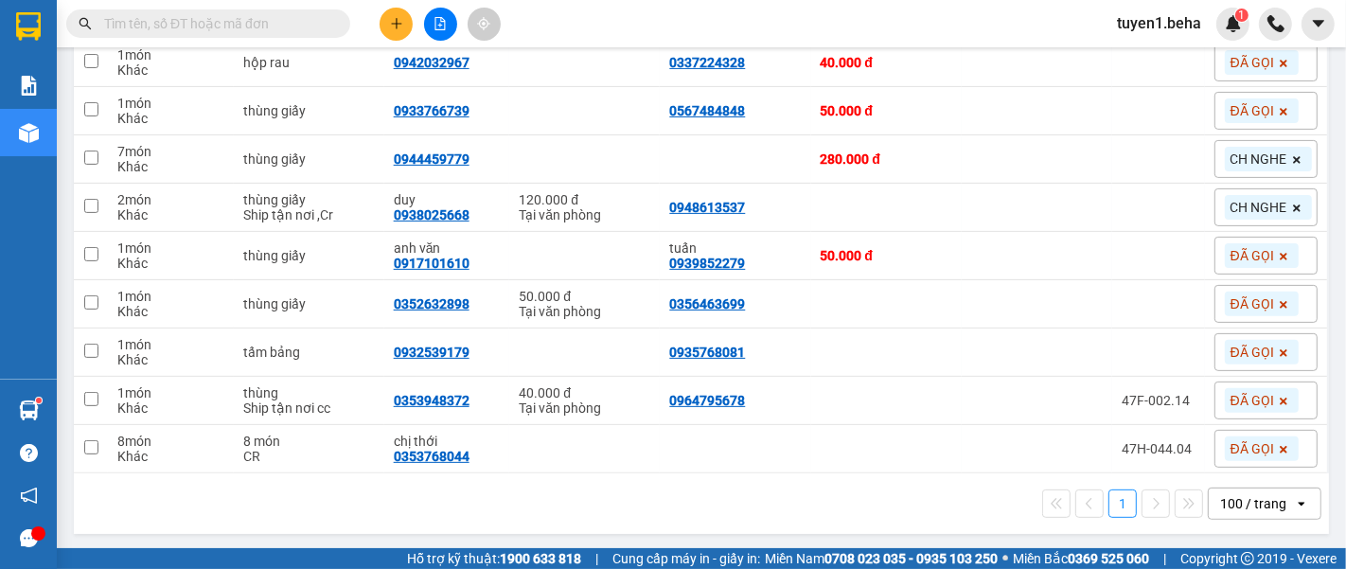
click at [160, 526] on div "1 100 / trang open" at bounding box center [701, 503] width 1255 height 61
click at [440, 17] on icon "file-add" at bounding box center [439, 23] width 13 height 13
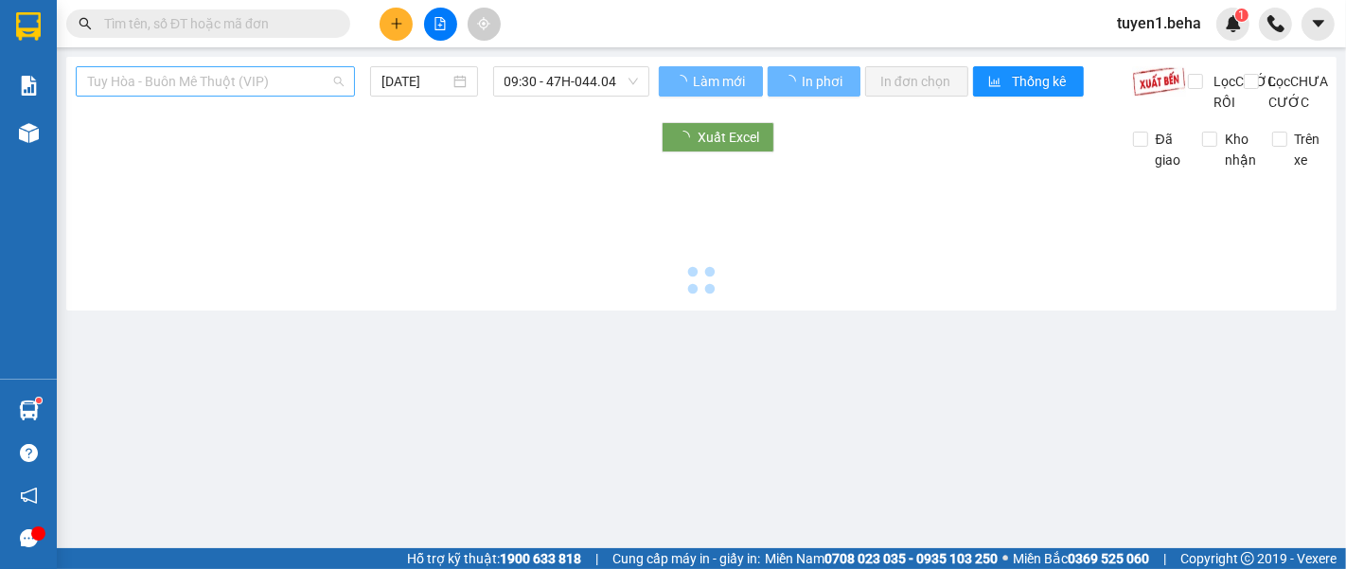
click at [253, 79] on span "Tuy Hòa - Buôn Mê Thuột (VIP)" at bounding box center [215, 81] width 256 height 28
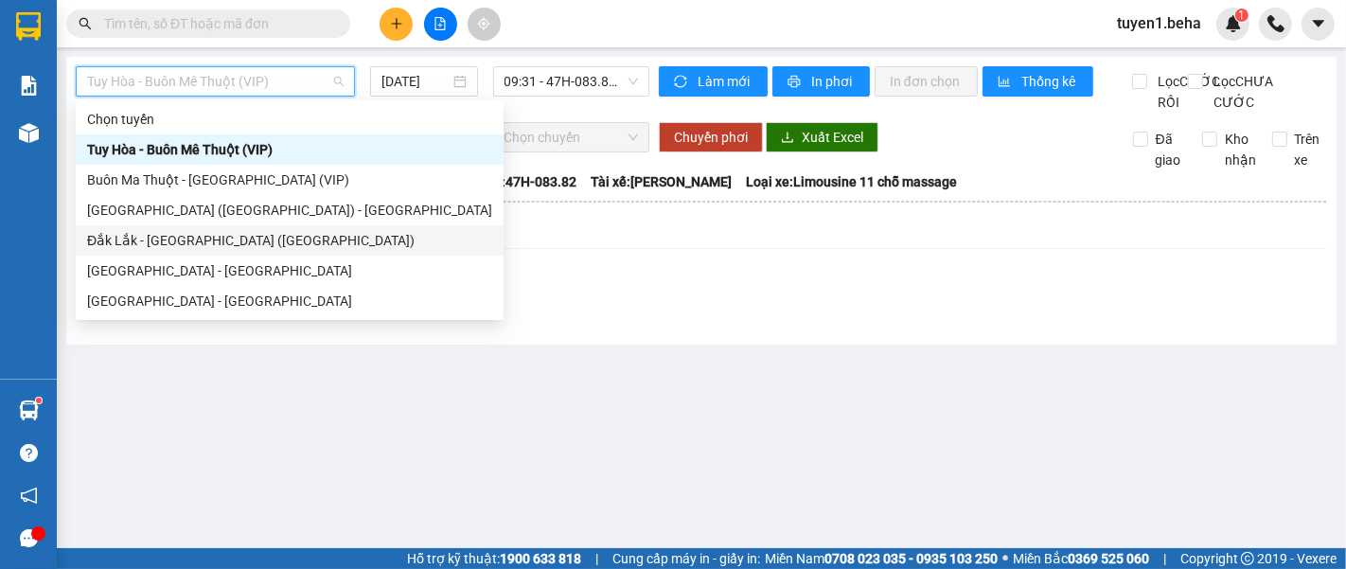
click at [210, 238] on div "Đắk Lắk - [PERSON_NAME] ([GEOGRAPHIC_DATA])" at bounding box center [289, 240] width 405 height 21
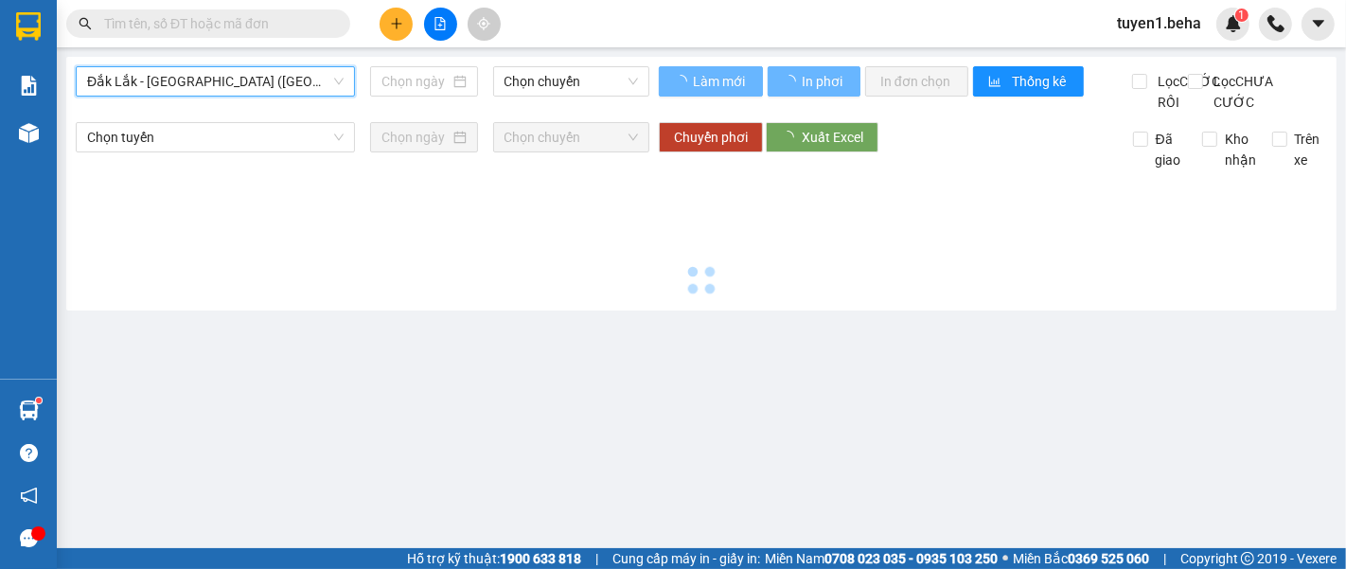
type input "[DATE]"
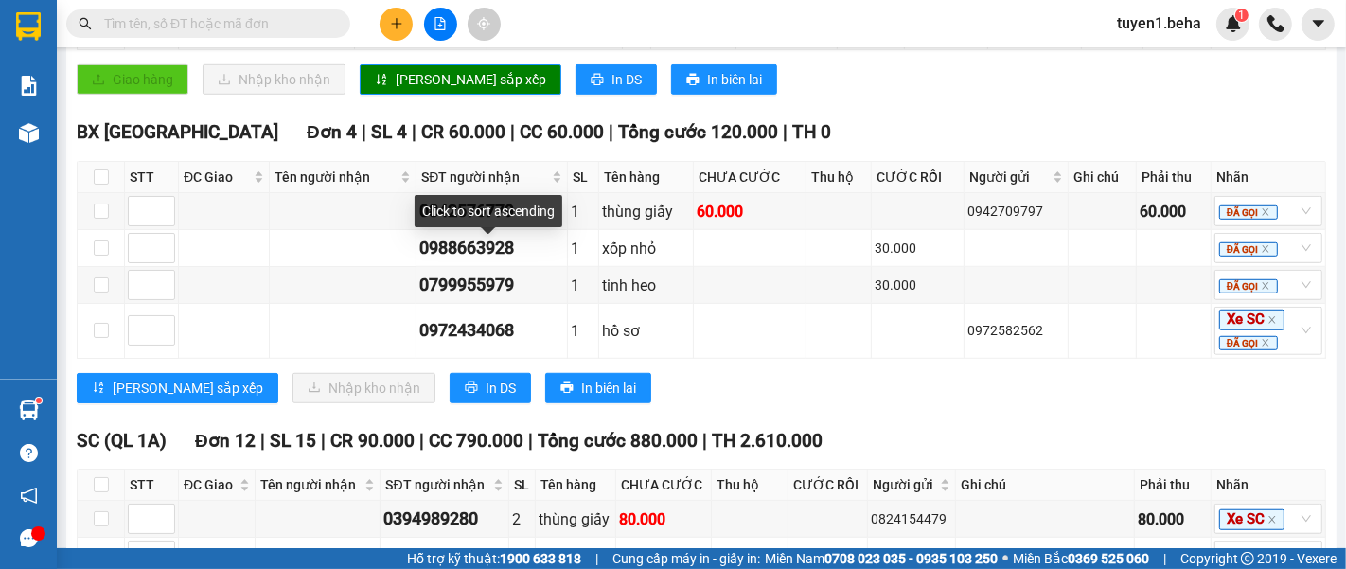
scroll to position [1074, 0]
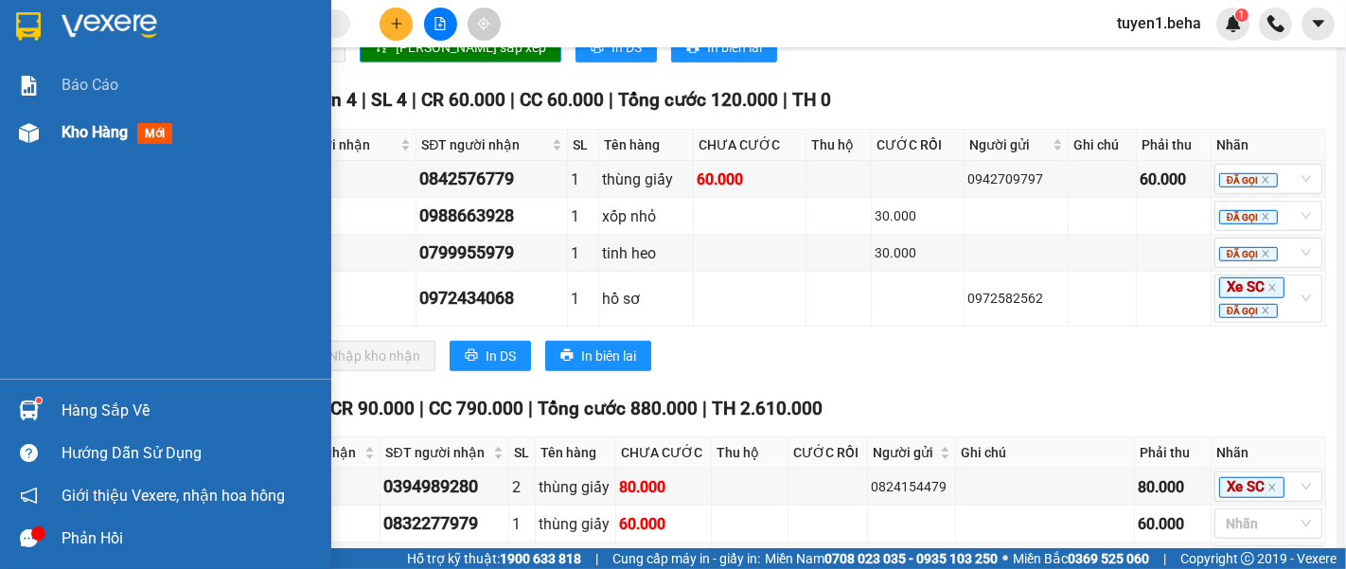
click at [100, 136] on span "Kho hàng" at bounding box center [95, 132] width 66 height 18
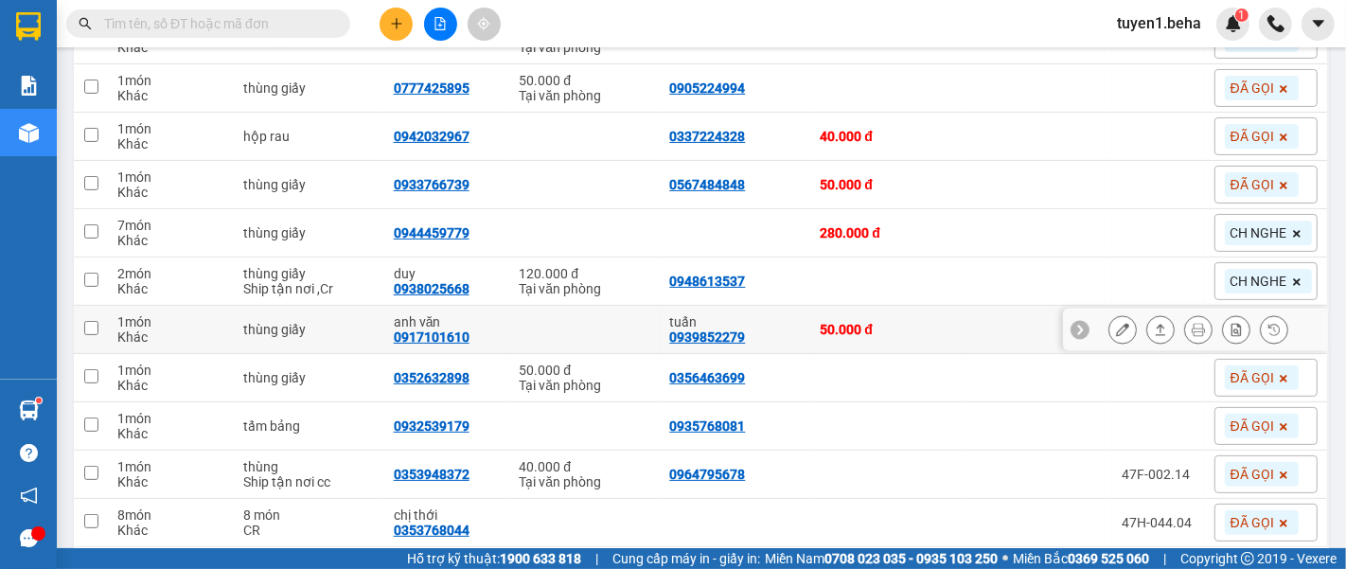
scroll to position [366, 0]
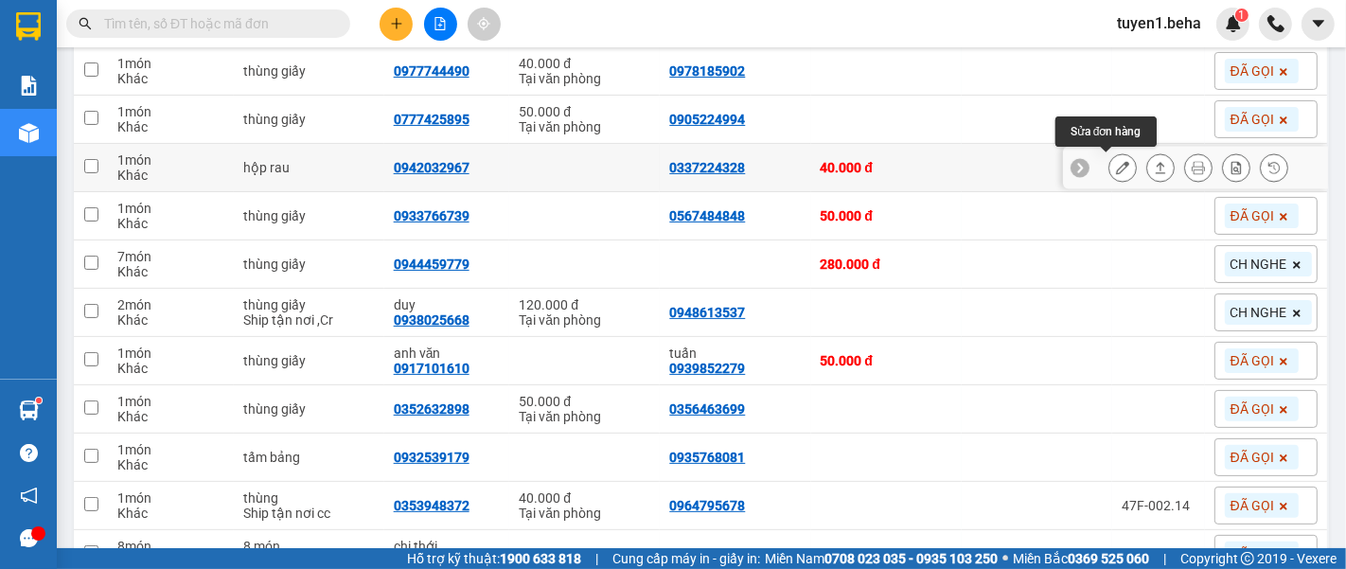
click at [1116, 165] on icon at bounding box center [1122, 167] width 13 height 13
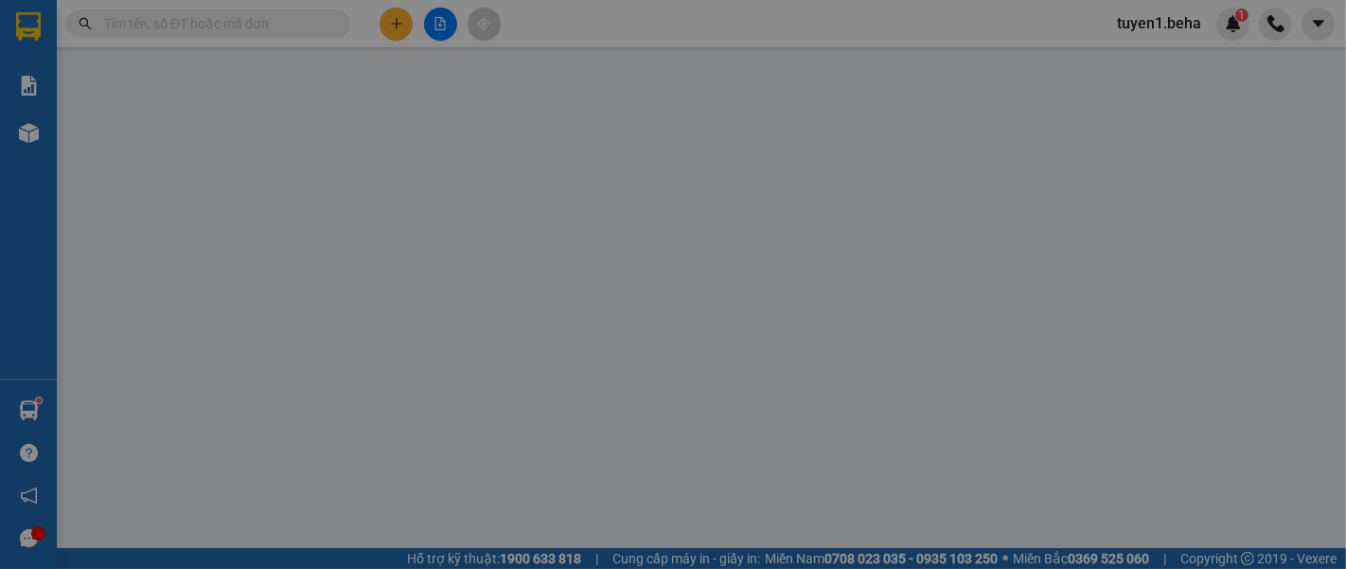
type input "0337224328"
type input "0942032967"
type input "40.000"
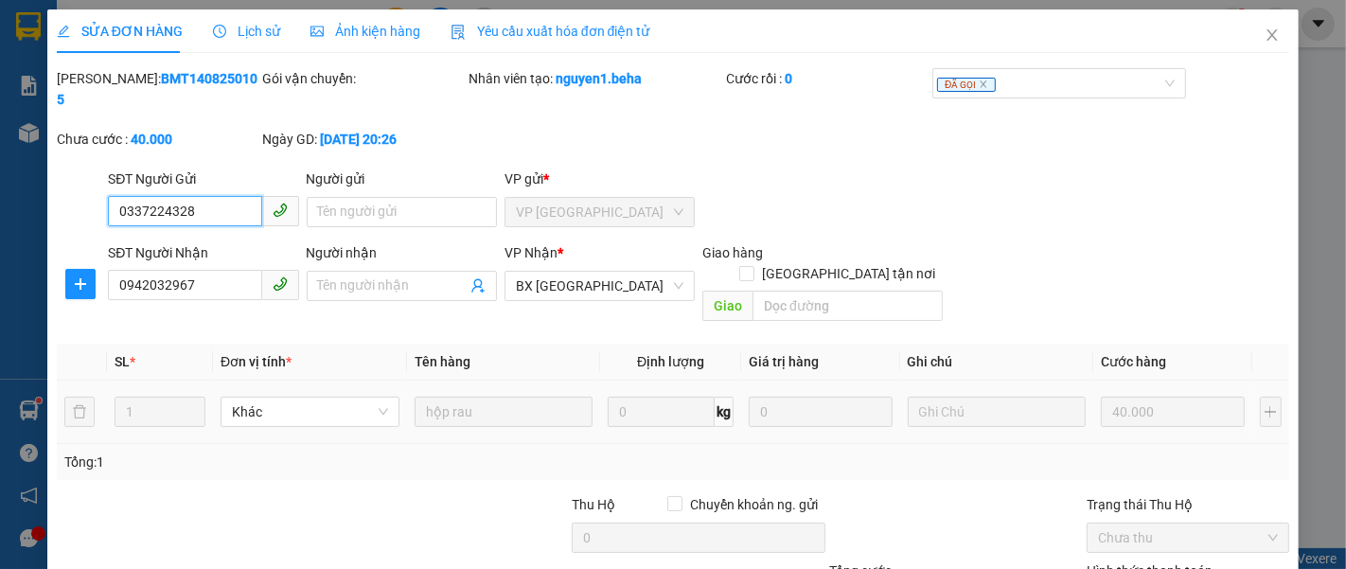
scroll to position [105, 0]
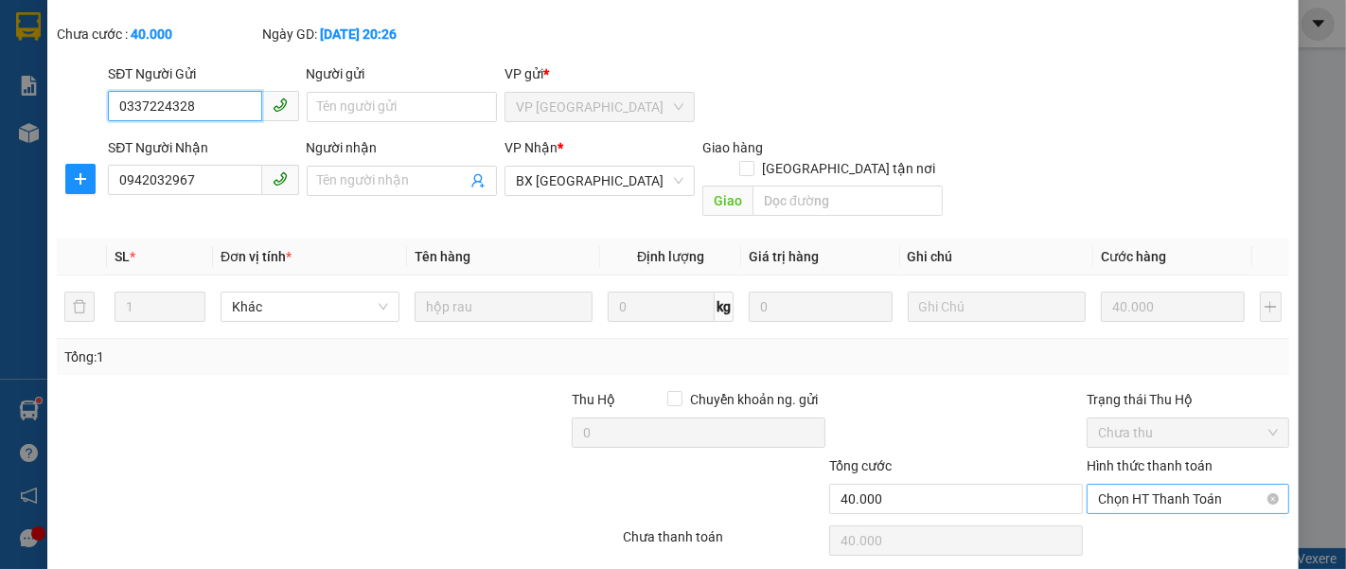
click at [1111, 485] on span "Chọn HT Thanh Toán" at bounding box center [1188, 499] width 180 height 28
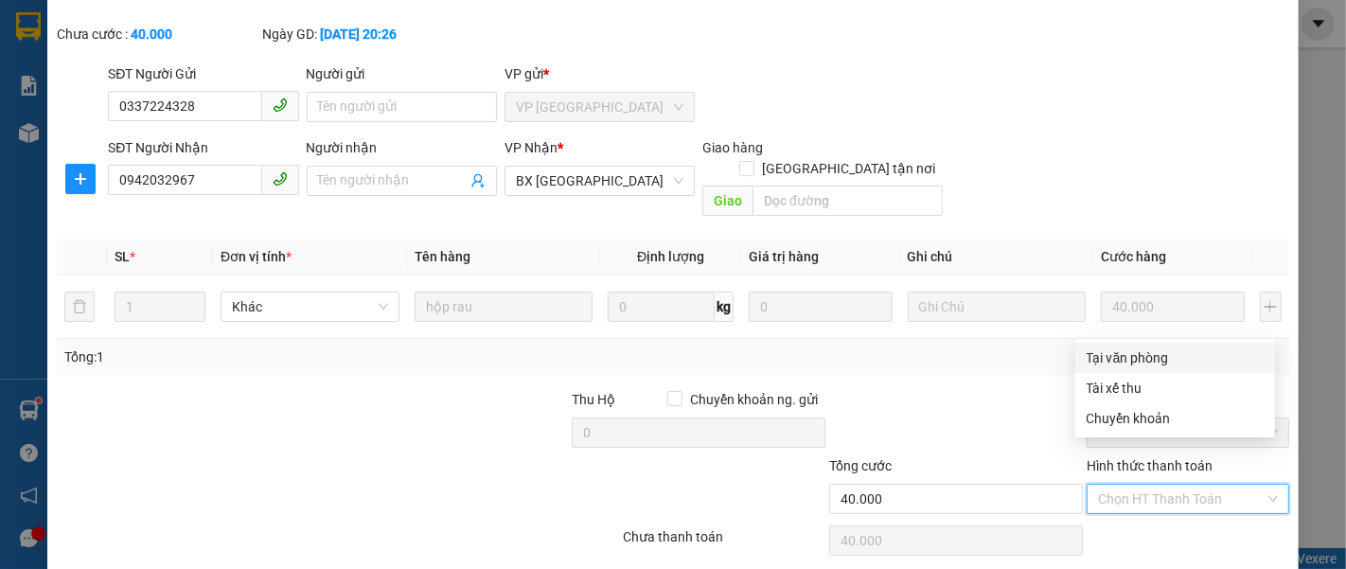
click at [1130, 348] on div "Tại văn phòng" at bounding box center [1174, 357] width 177 height 21
type input "0"
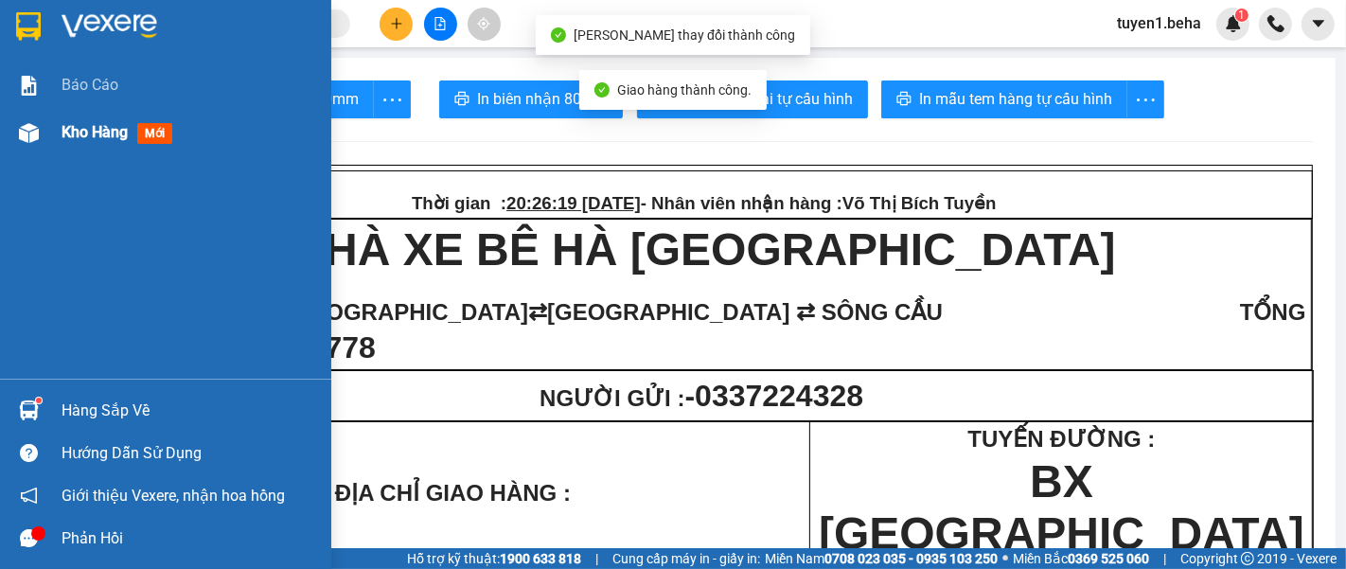
click at [69, 127] on span "Kho hàng" at bounding box center [95, 132] width 66 height 18
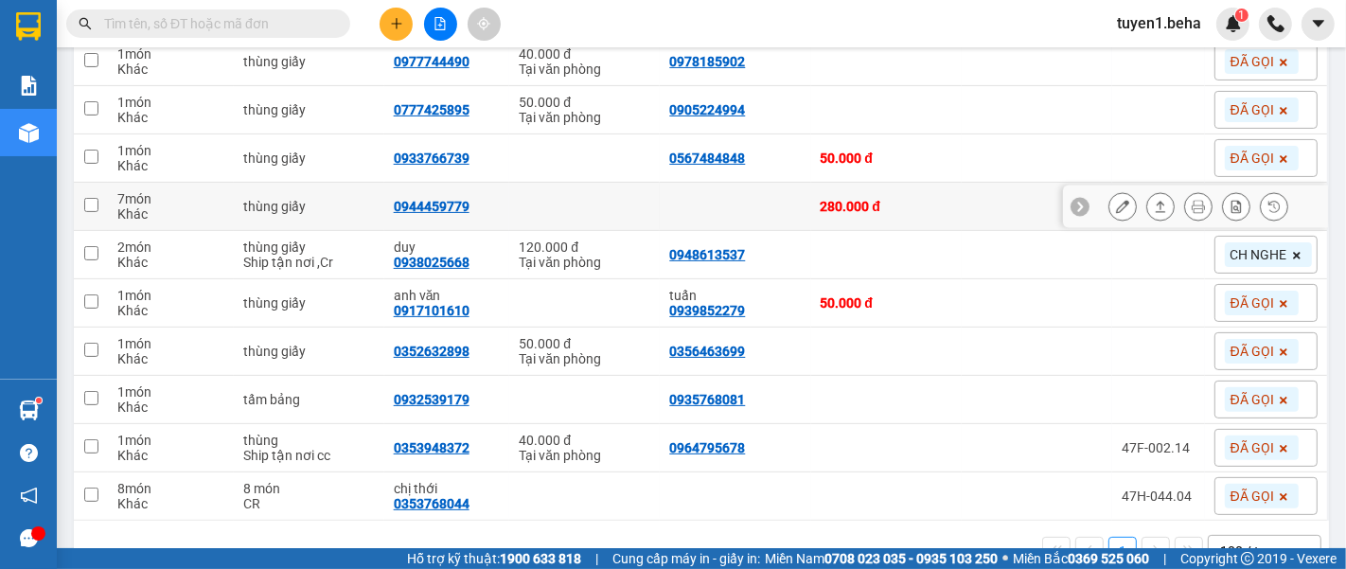
scroll to position [420, 0]
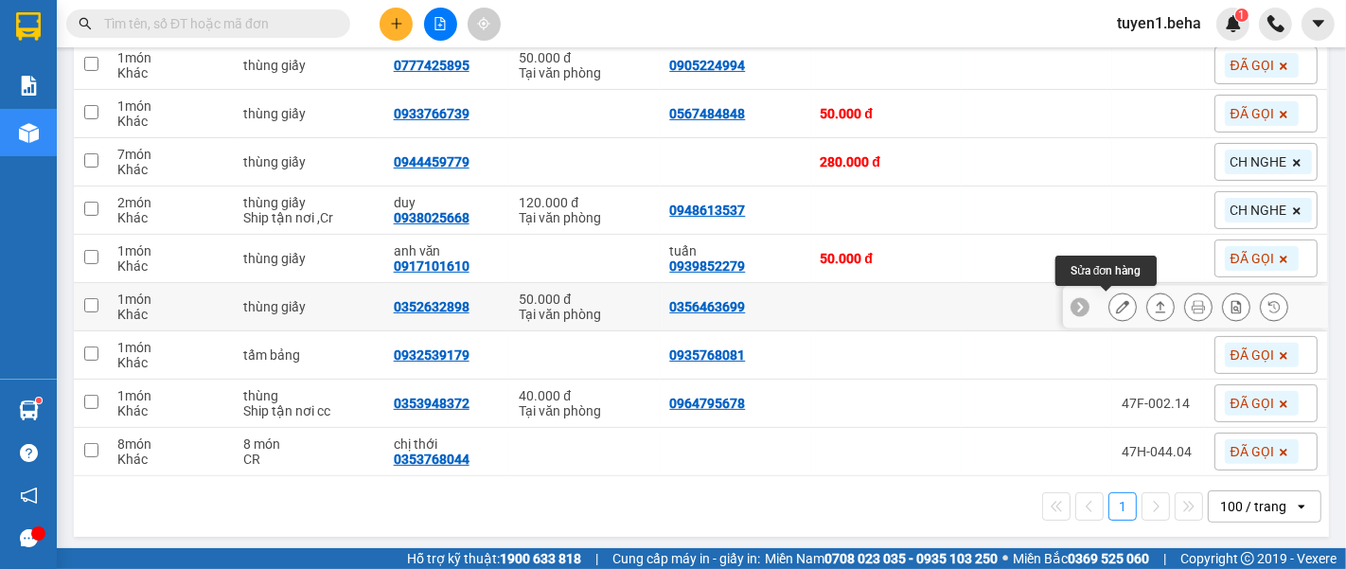
click at [1116, 300] on icon at bounding box center [1122, 306] width 13 height 13
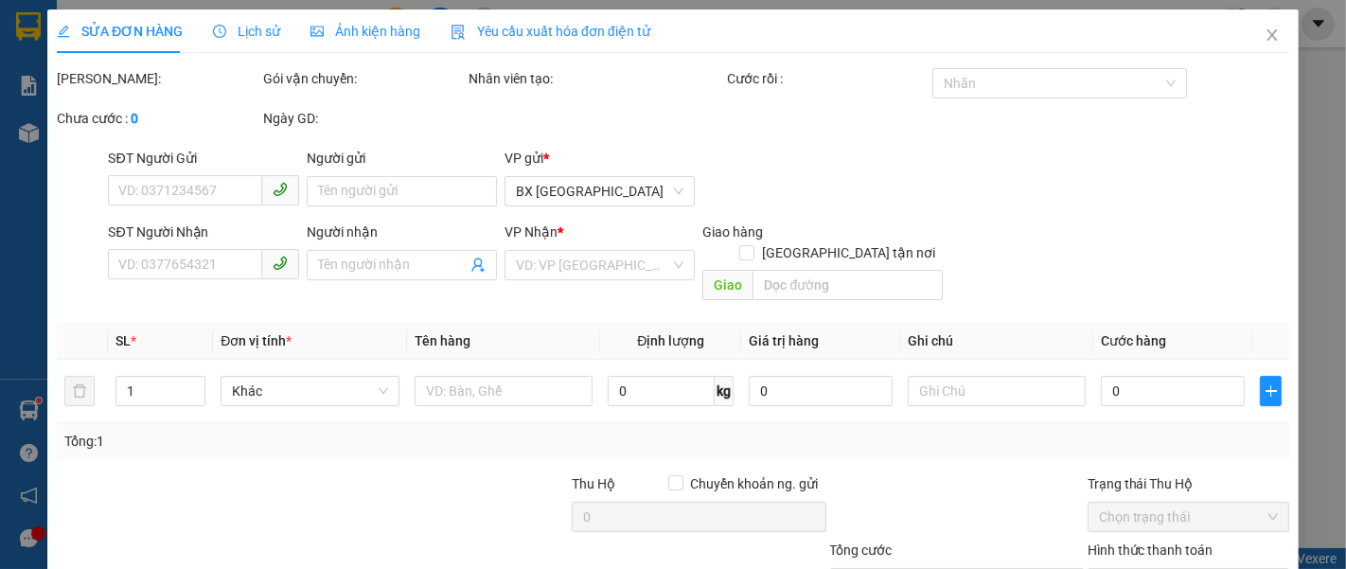
type input "0356463699"
type input "0352632898"
type input "50.000"
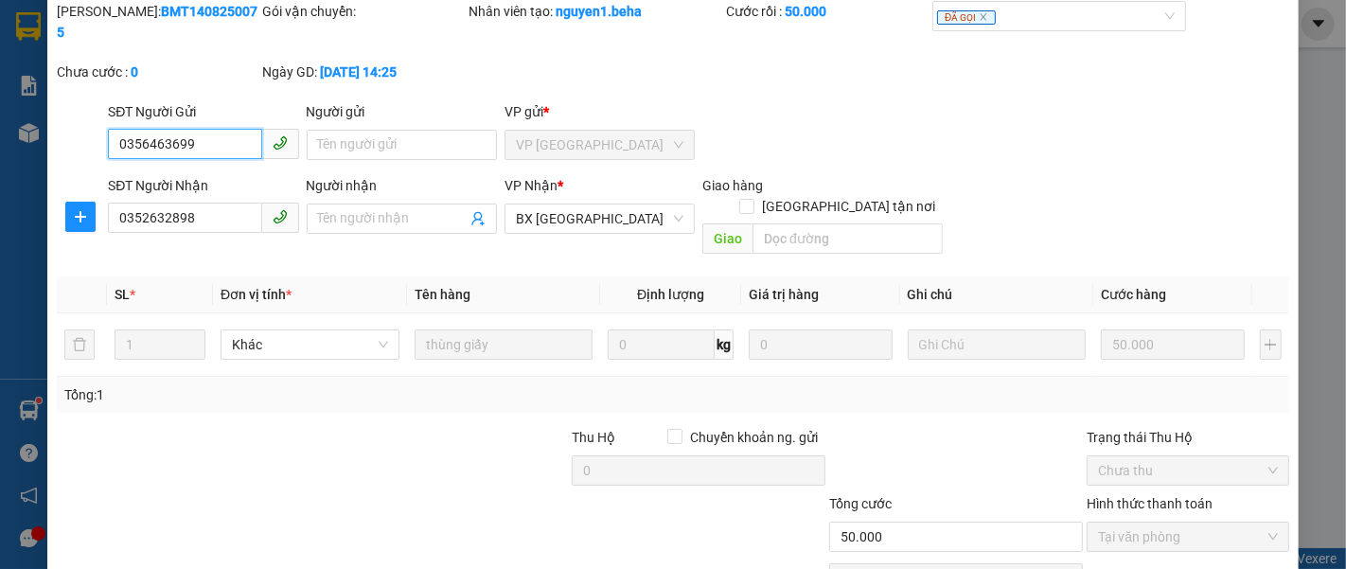
scroll to position [133, 0]
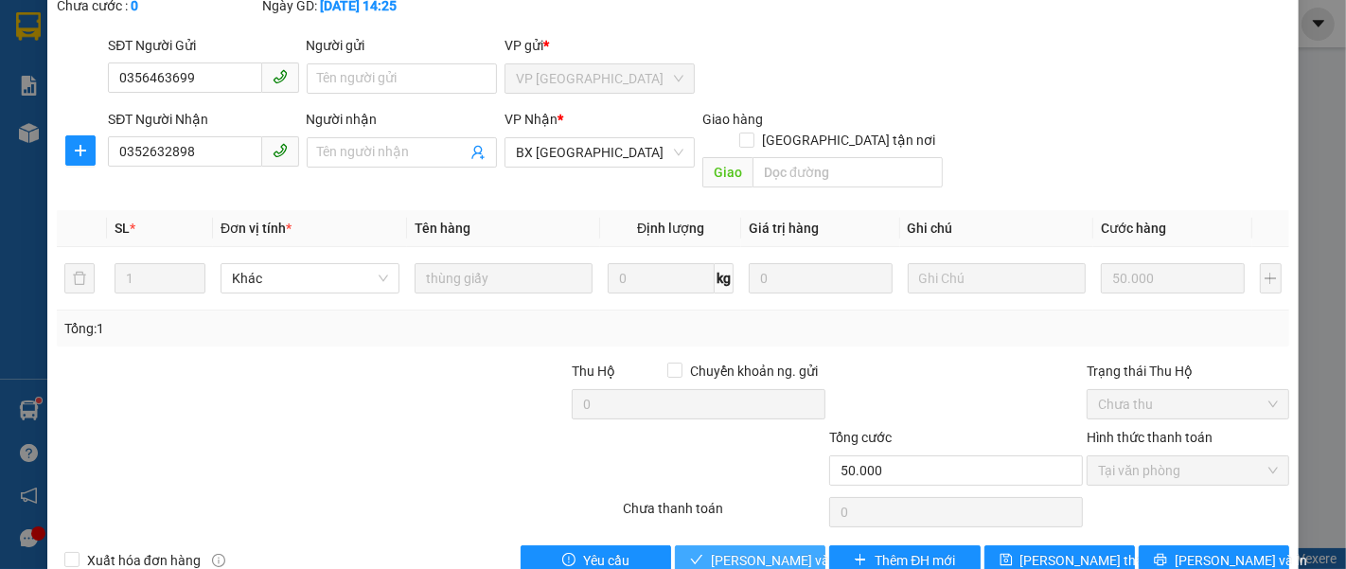
drag, startPoint x: 749, startPoint y: 509, endPoint x: 727, endPoint y: 439, distance: 73.3
click at [746, 545] on button "[PERSON_NAME] và [PERSON_NAME] hàng" at bounding box center [750, 560] width 150 height 30
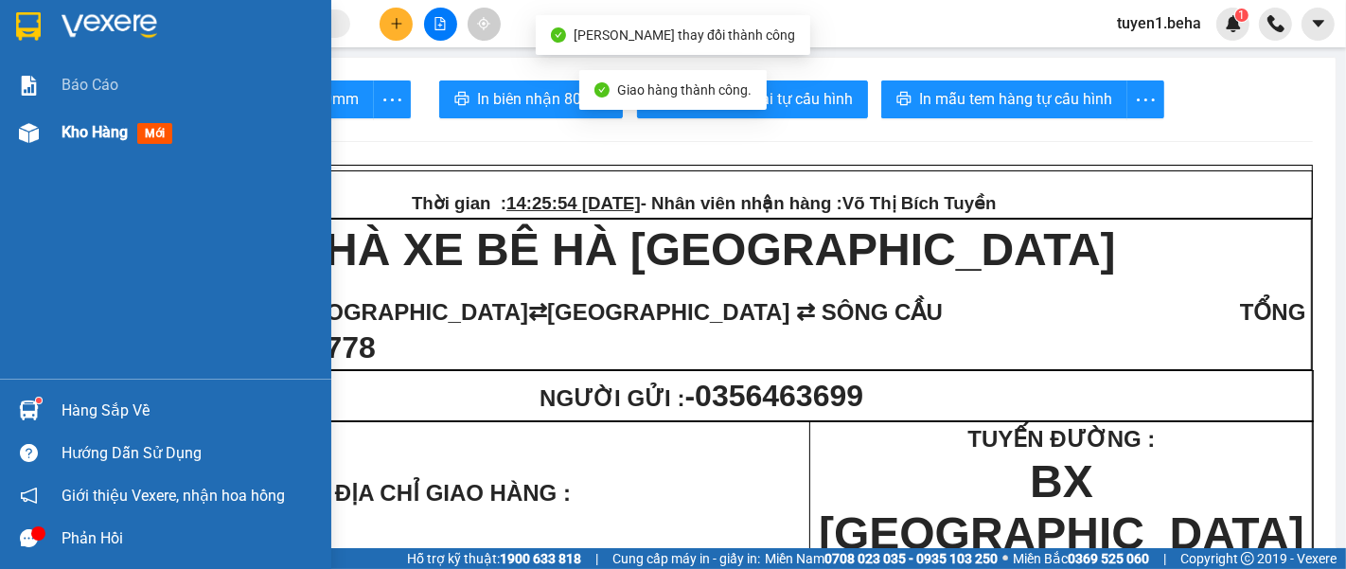
click at [79, 128] on span "Kho hàng" at bounding box center [95, 132] width 66 height 18
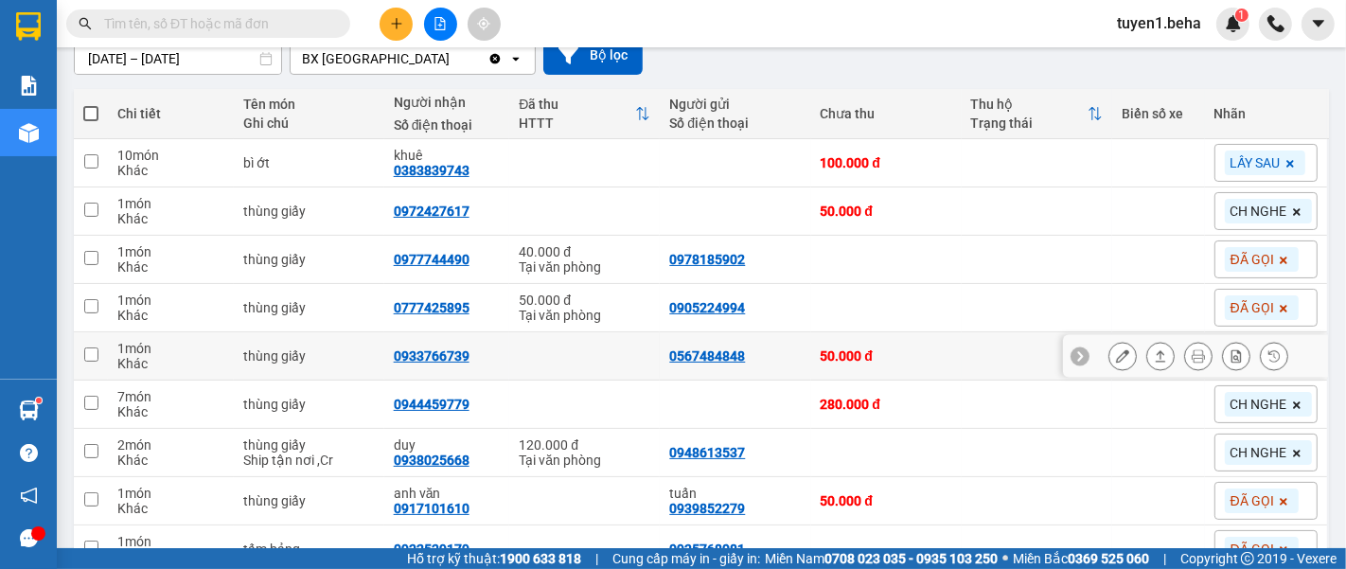
scroll to position [210, 0]
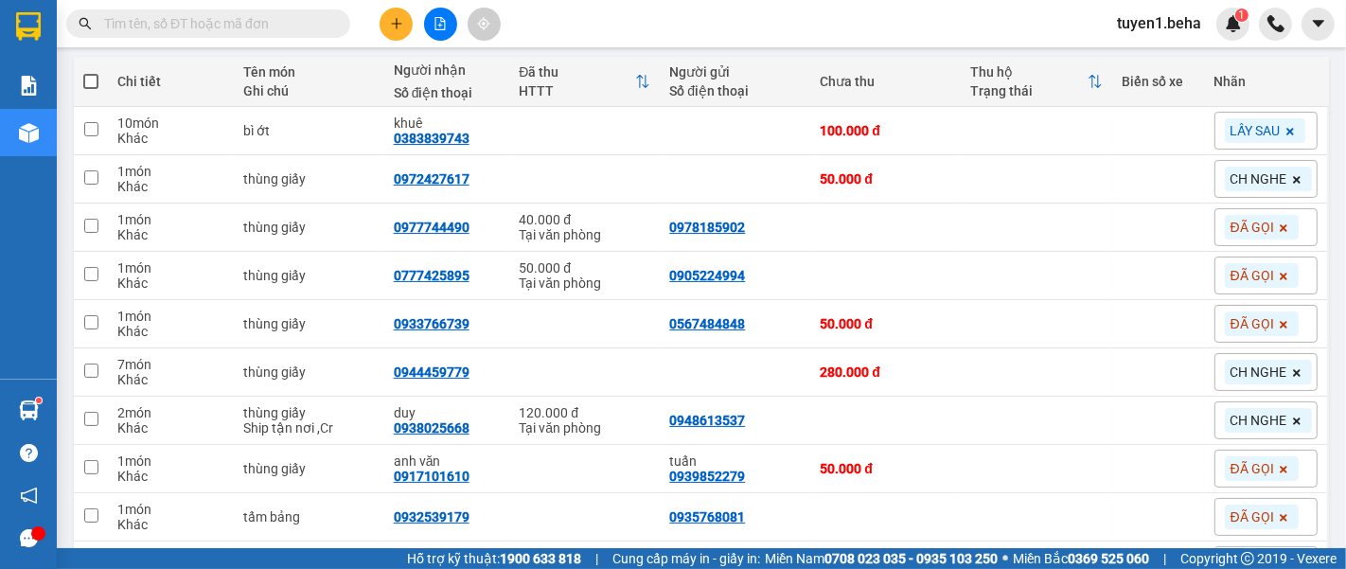
click at [1238, 275] on span "ĐÃ GỌI" at bounding box center [1252, 275] width 44 height 17
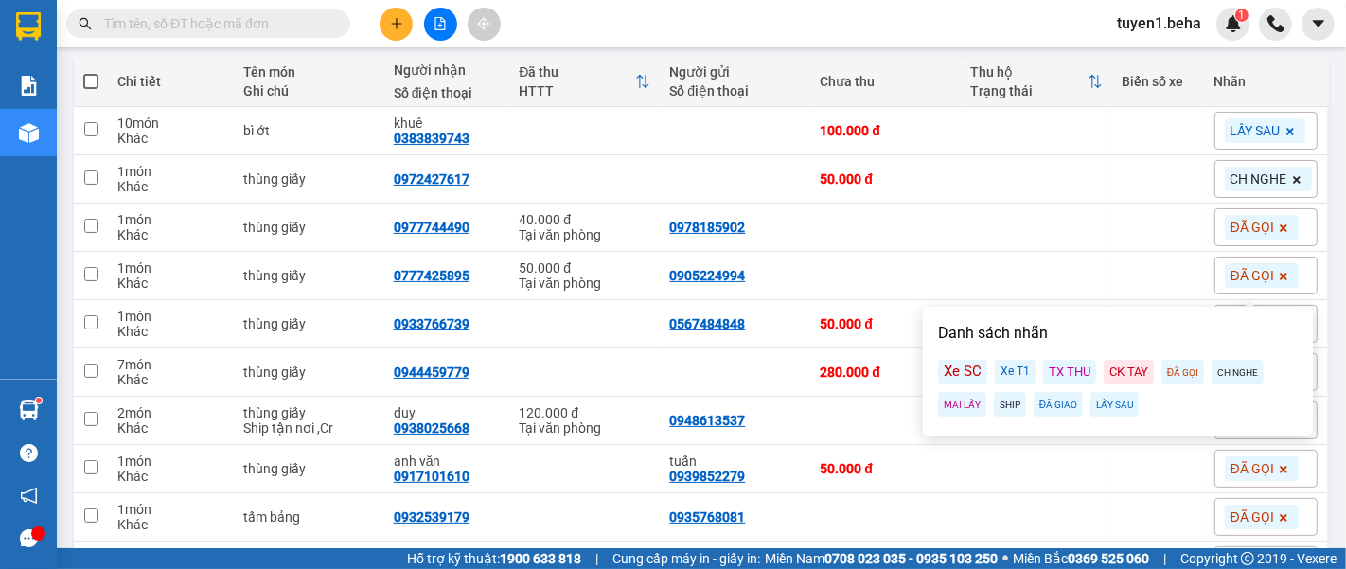
click at [1014, 401] on div "SHIP" at bounding box center [1010, 404] width 32 height 25
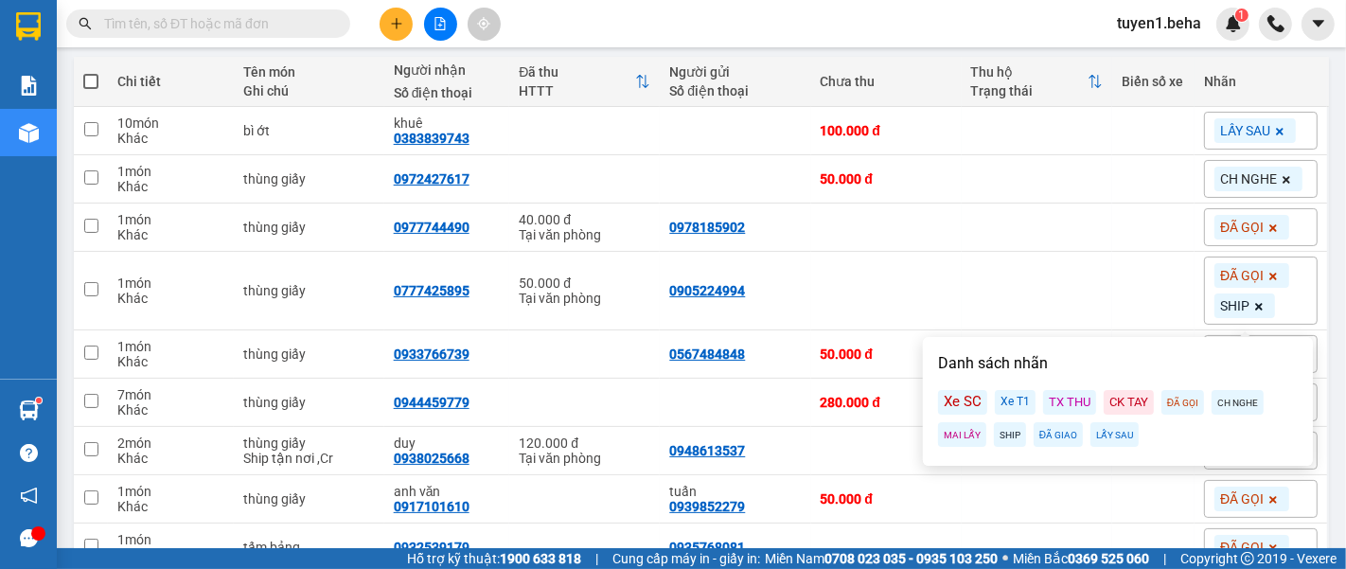
click at [1270, 273] on icon at bounding box center [1274, 277] width 8 height 8
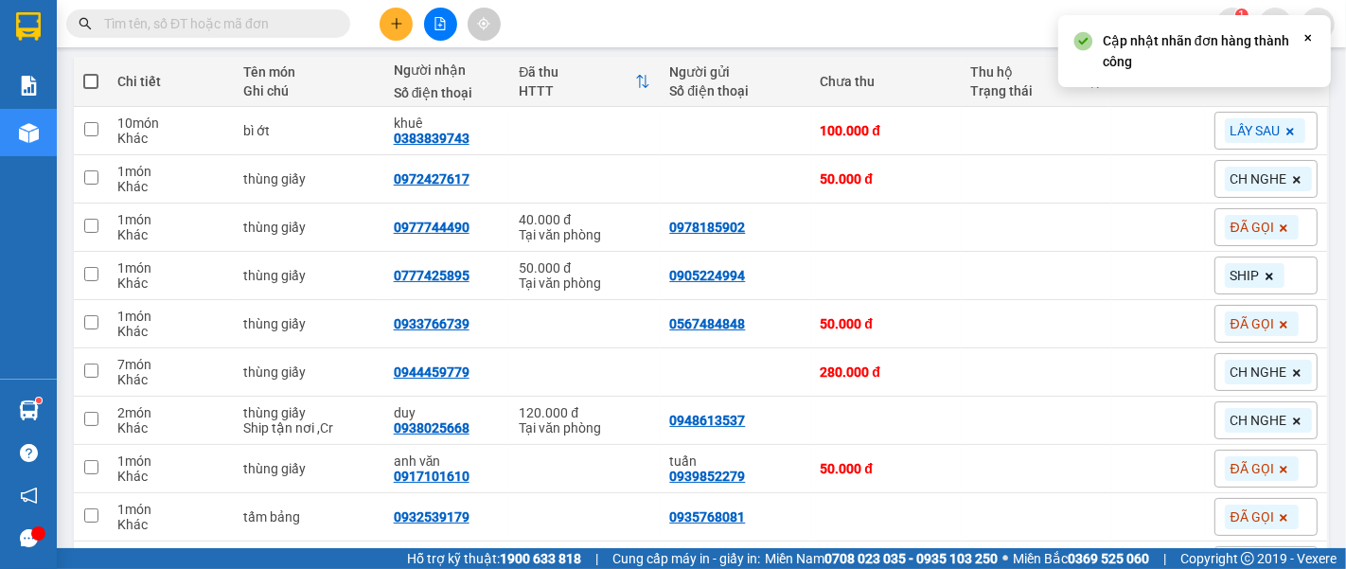
click at [979, 20] on div "Kết quả tìm kiếm ( 0 ) Bộ lọc No Data tuyen1.beha 1" at bounding box center [673, 23] width 1346 height 47
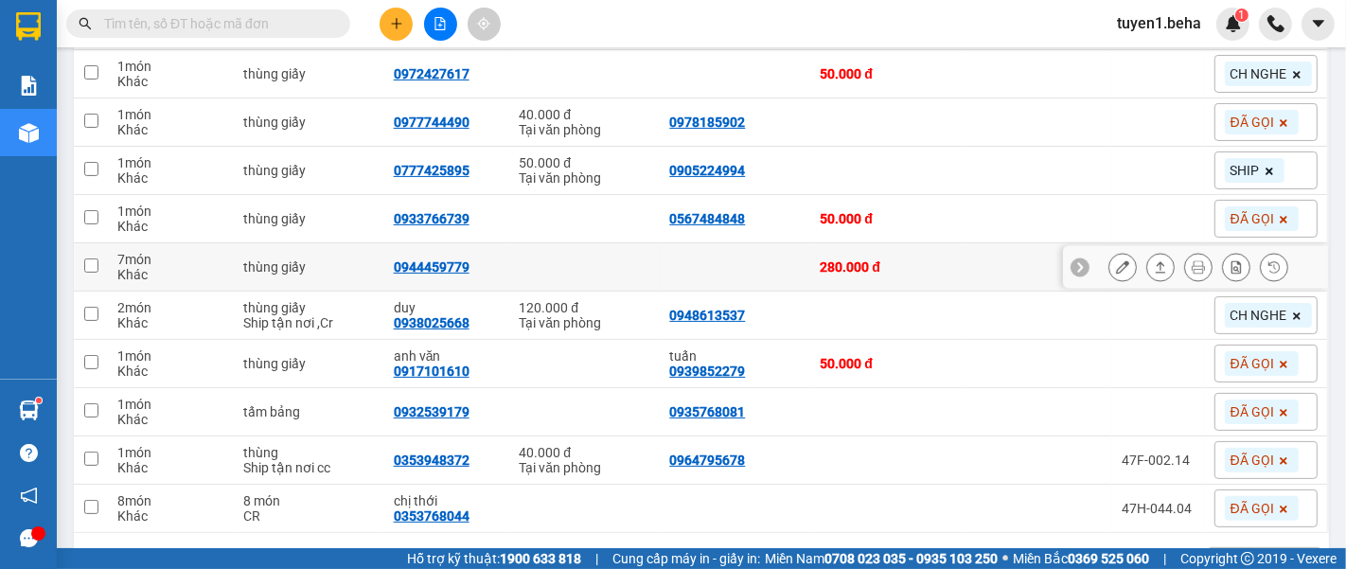
scroll to position [376, 0]
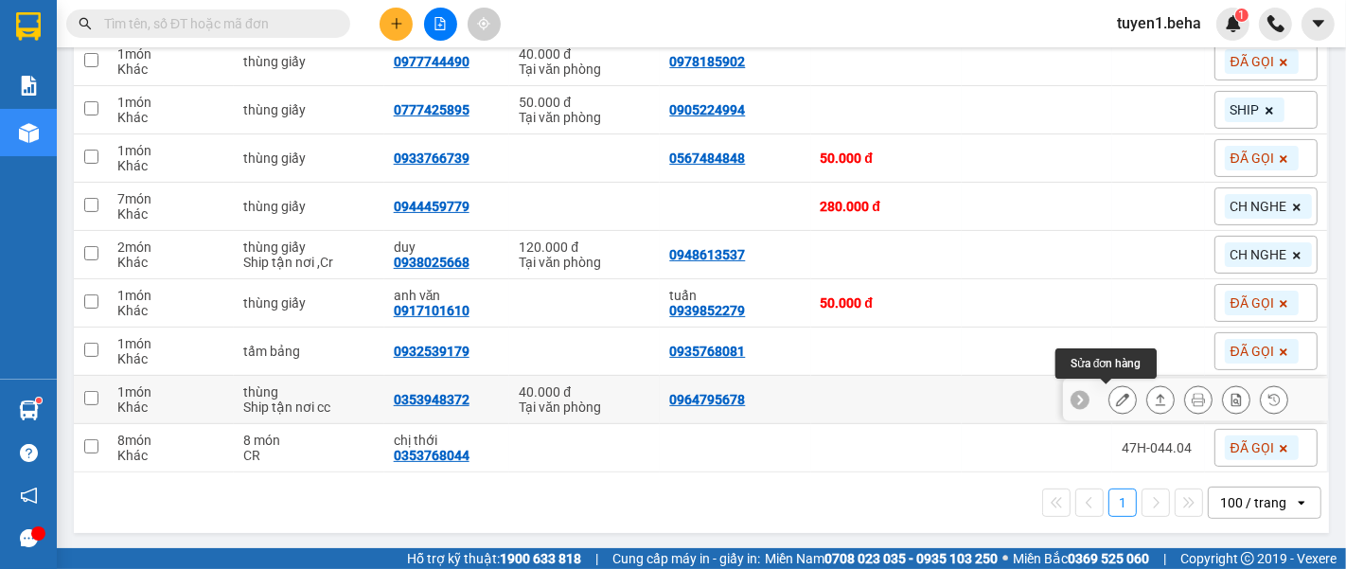
click at [1116, 402] on icon at bounding box center [1122, 399] width 13 height 13
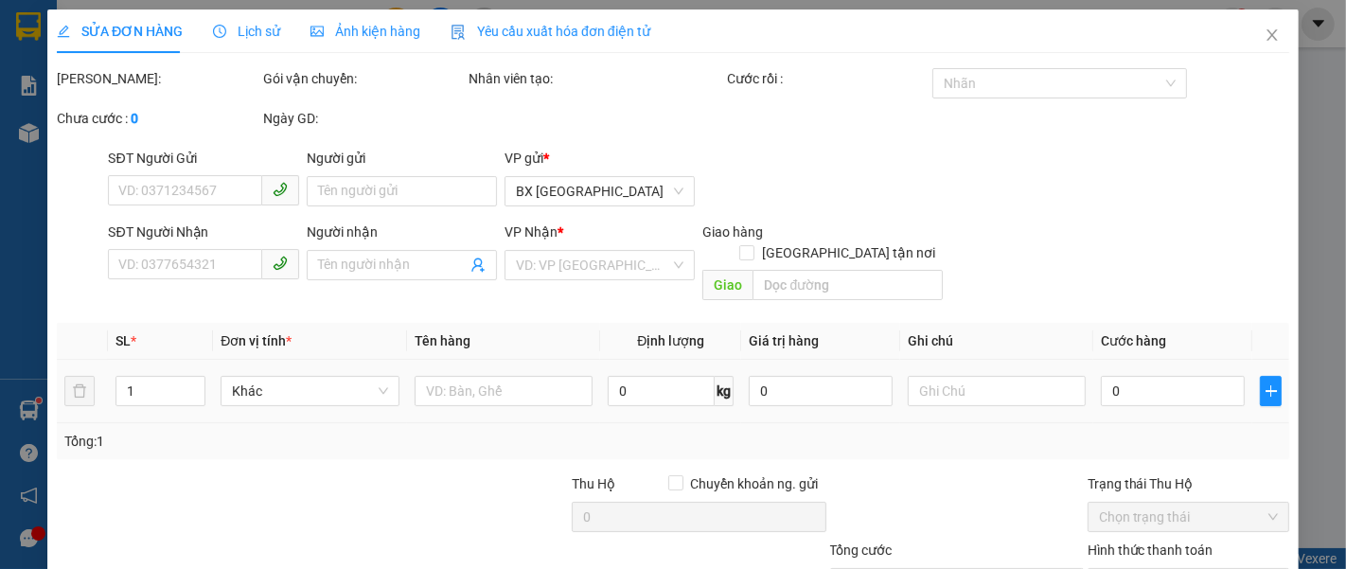
type input "0964795678"
type input "0353948372"
type input "40.000"
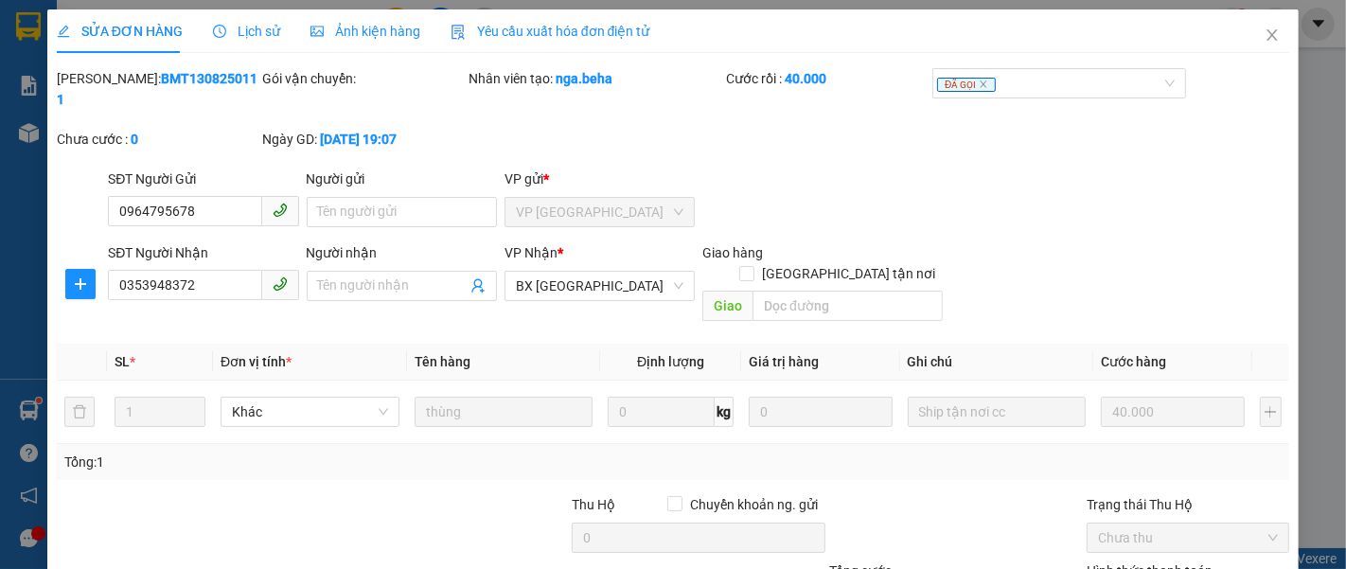
click at [389, 42] on div "Ảnh kiện hàng" at bounding box center [365, 31] width 110 height 44
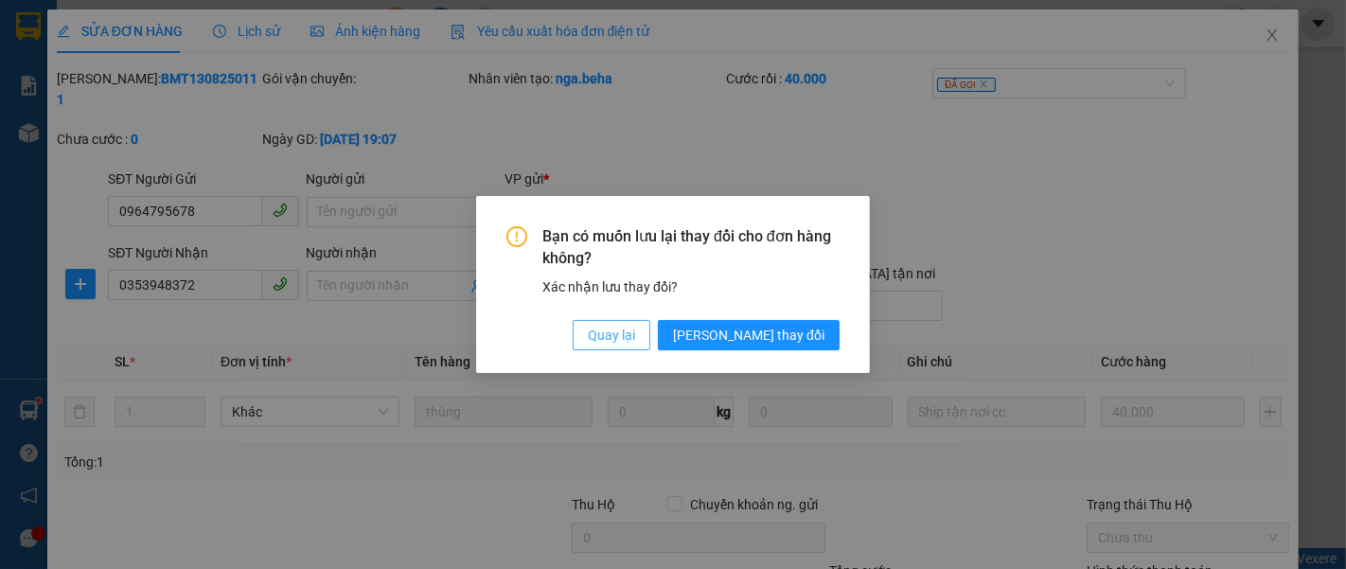
click at [635, 336] on span "Quay lại" at bounding box center [611, 335] width 47 height 21
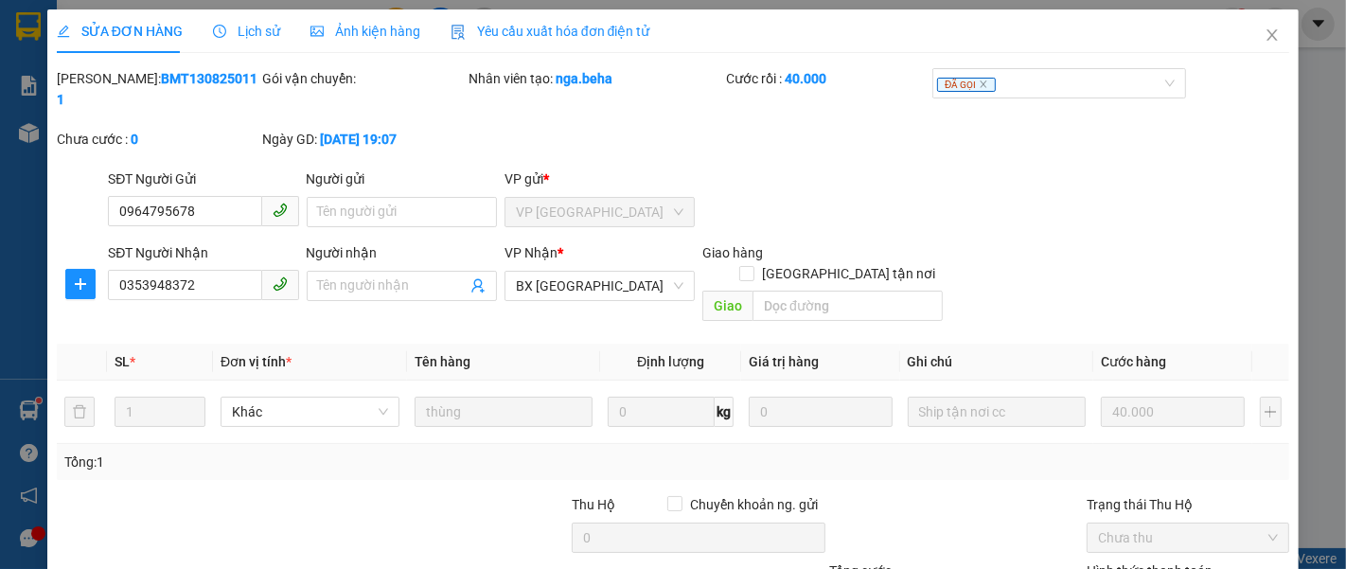
click at [365, 28] on span "Ảnh kiện hàng" at bounding box center [365, 31] width 110 height 15
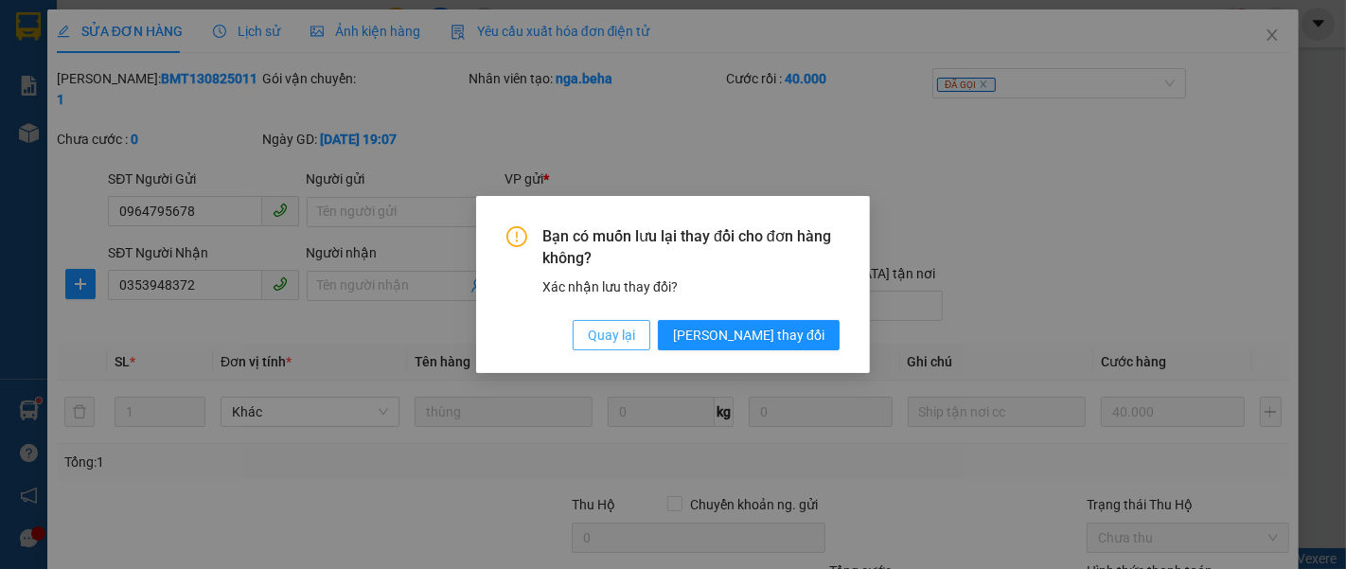
click at [635, 342] on span "Quay lại" at bounding box center [611, 335] width 47 height 21
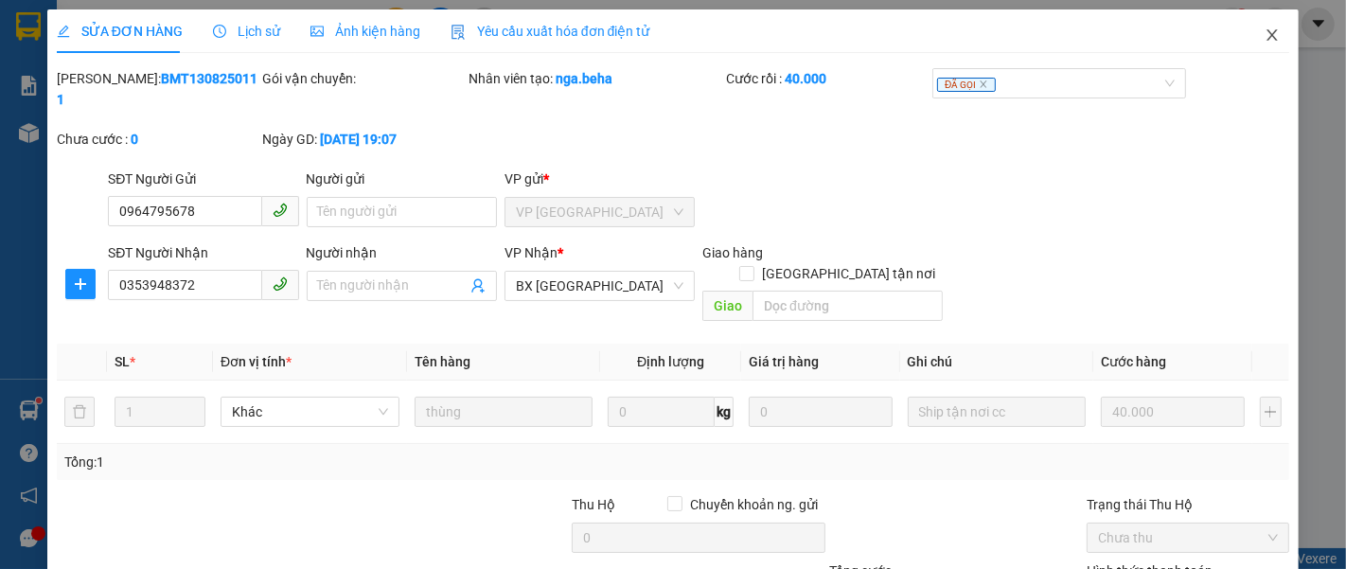
click at [1247, 36] on span "Close" at bounding box center [1271, 35] width 53 height 53
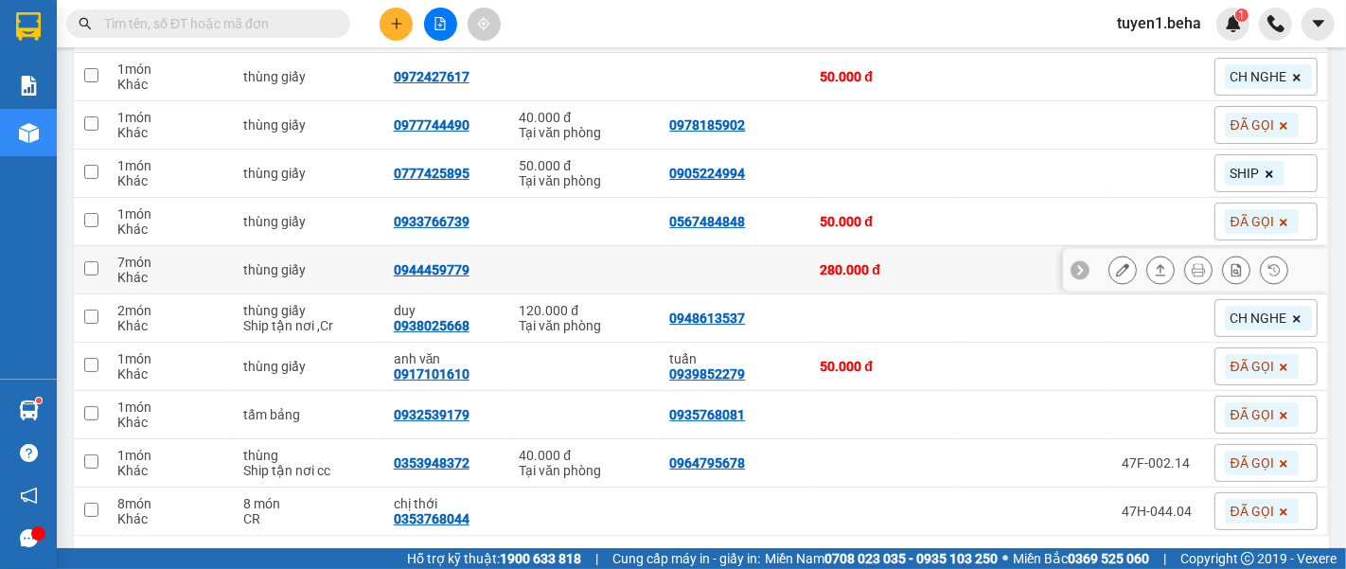
scroll to position [315, 0]
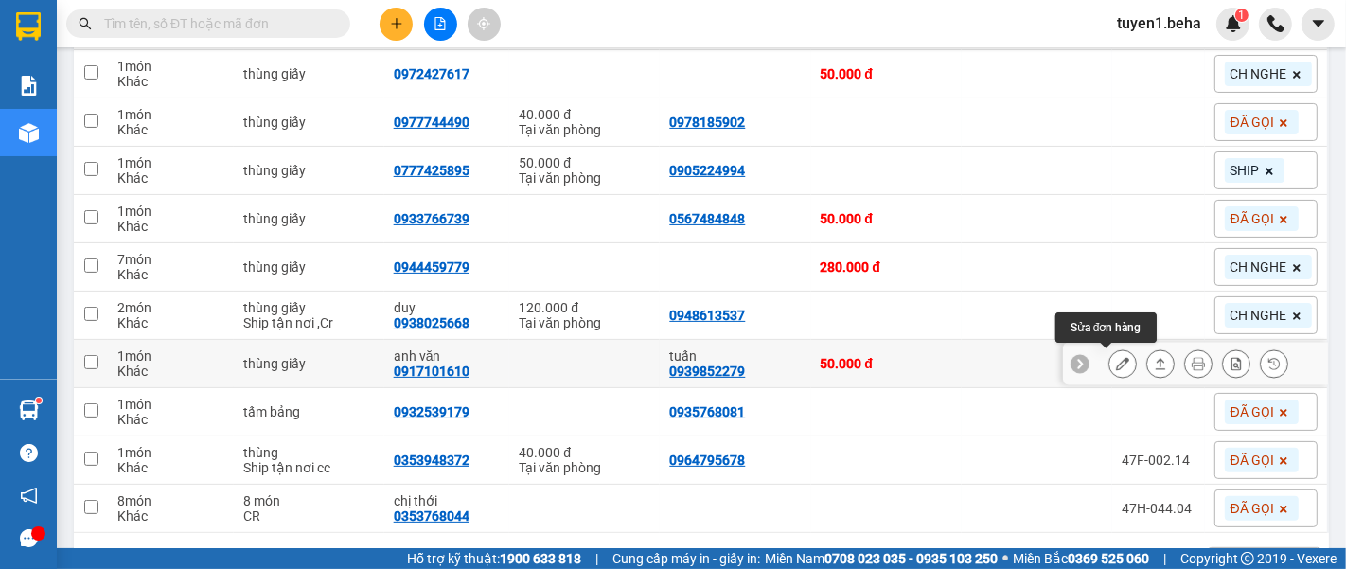
click at [1109, 363] on button at bounding box center [1122, 363] width 26 height 33
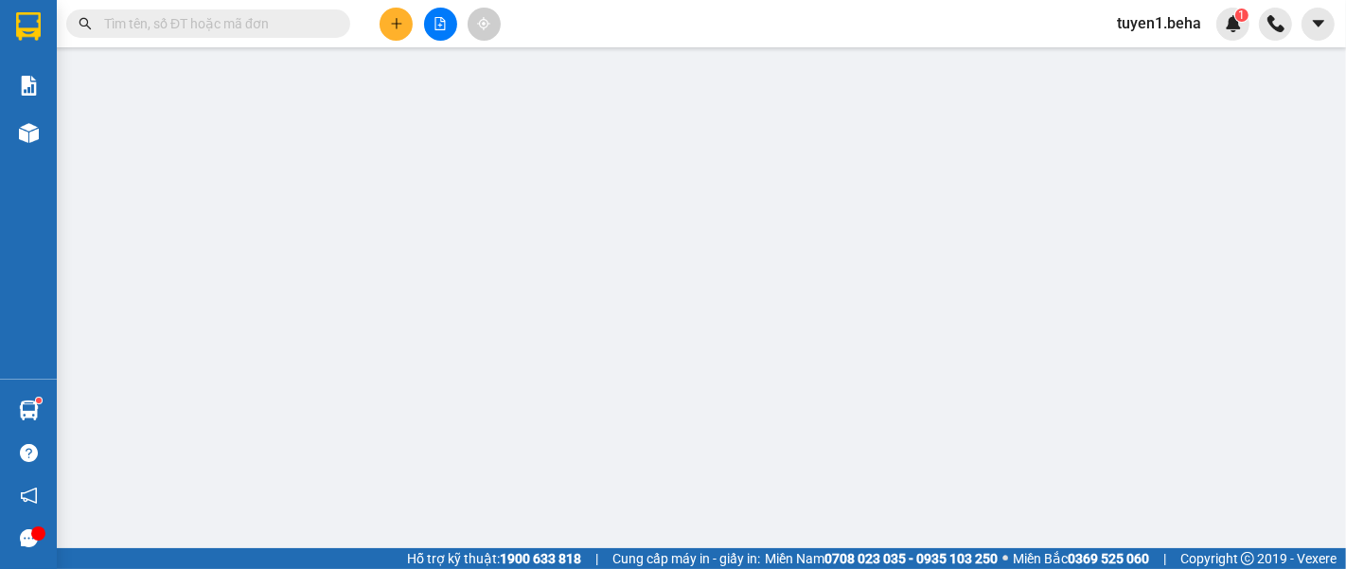
type input "0939852279"
type input "tuấn"
type input "0917101610"
type input "anh văn"
type input "50.000"
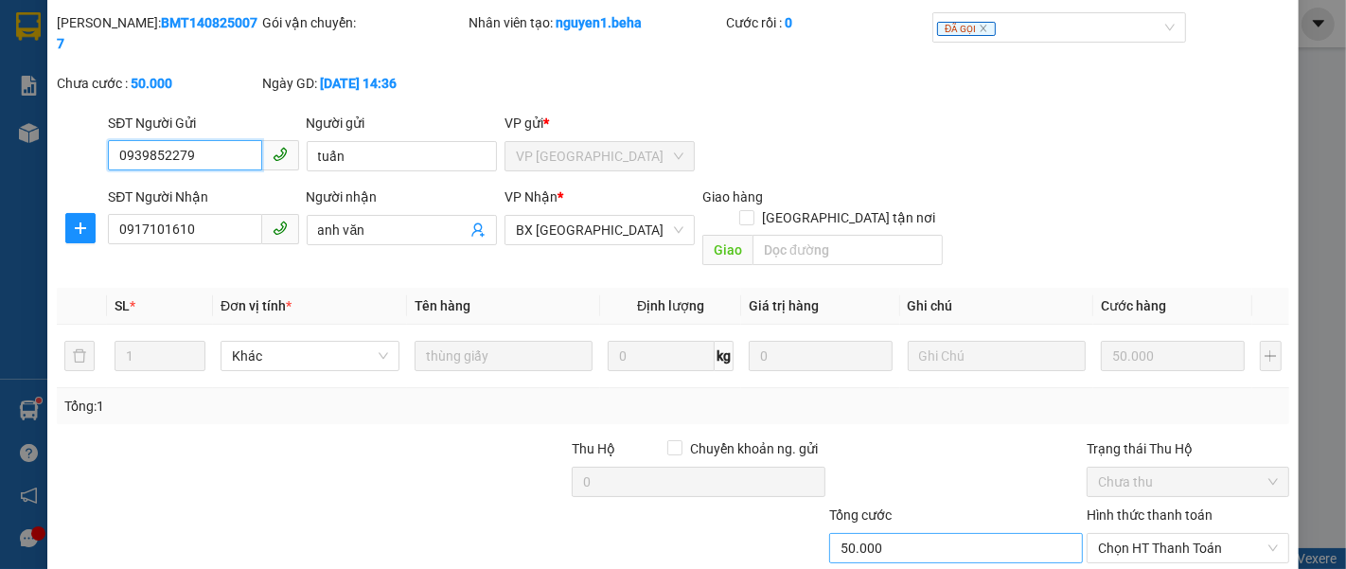
scroll to position [133, 0]
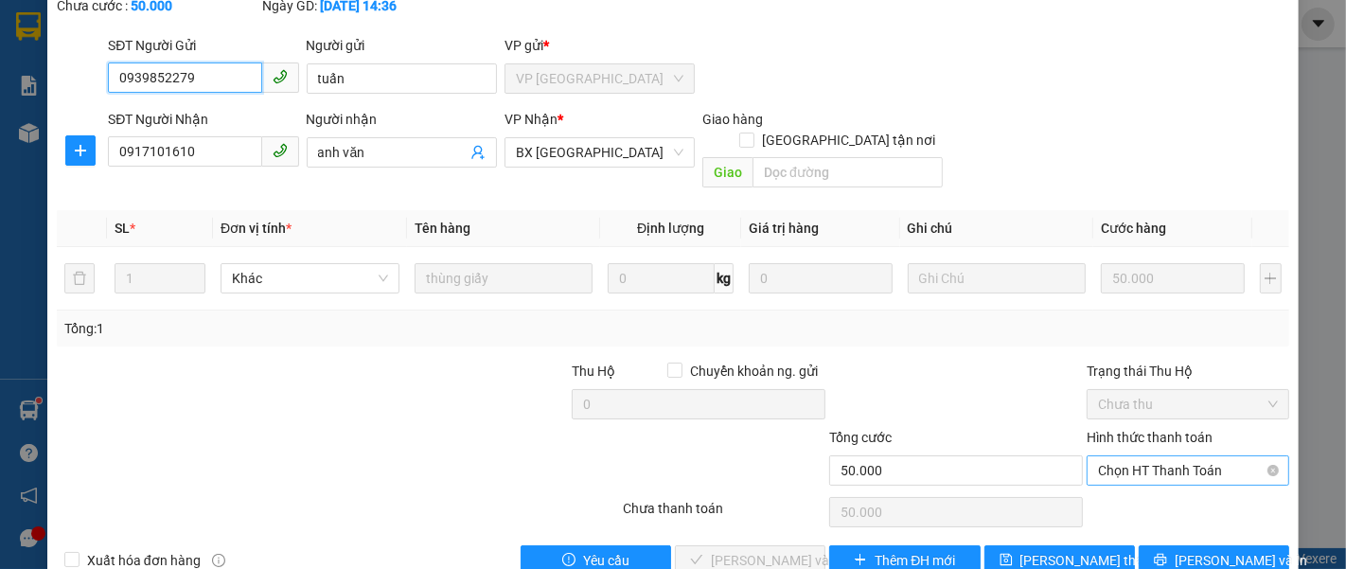
click at [1118, 456] on span "Chọn HT Thanh Toán" at bounding box center [1188, 470] width 180 height 28
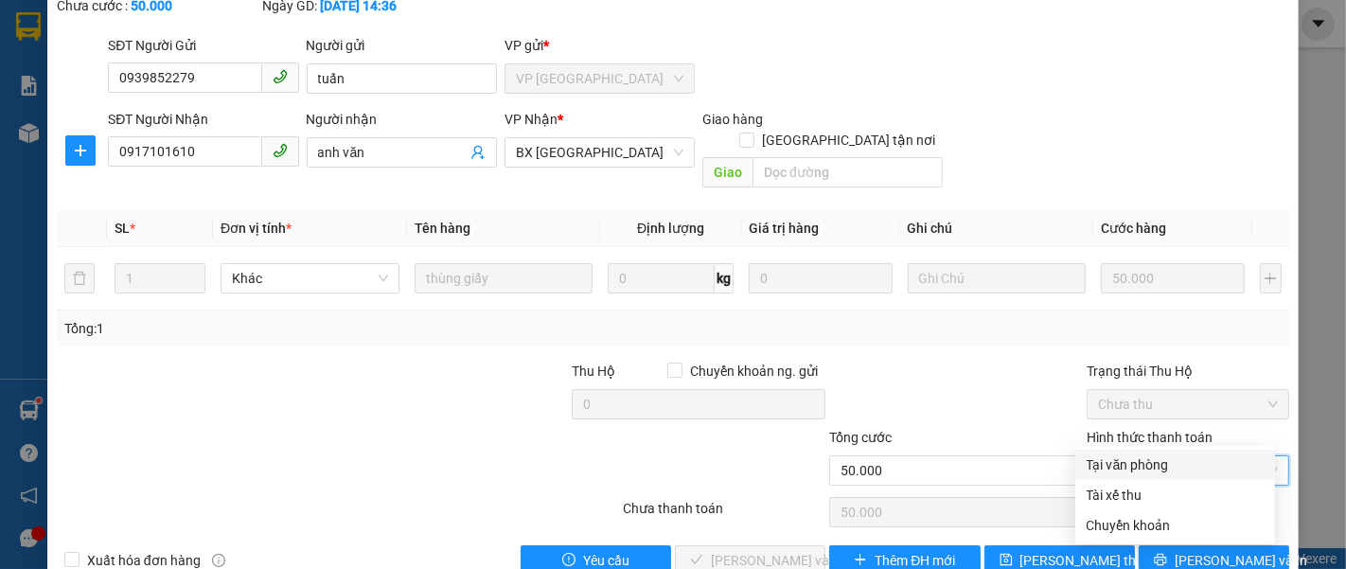
click at [1126, 455] on div "Tại văn phòng" at bounding box center [1174, 464] width 177 height 21
type input "0"
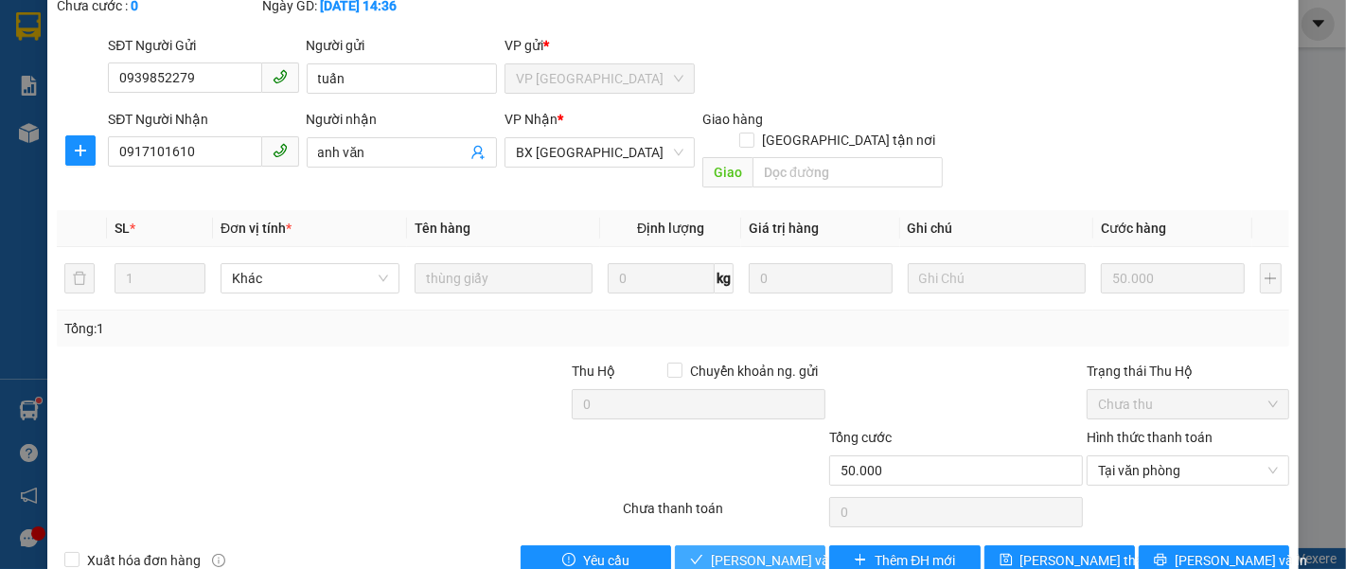
click at [756, 545] on button "[PERSON_NAME] và [PERSON_NAME] hàng" at bounding box center [750, 560] width 150 height 30
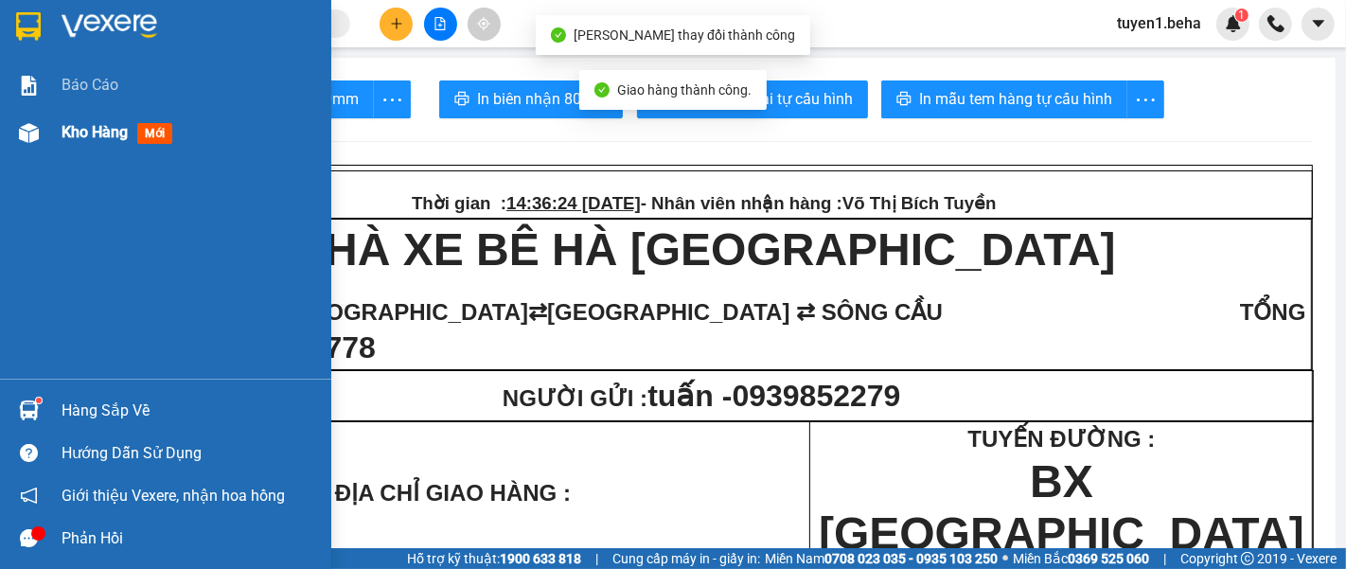
click at [78, 127] on span "Kho hàng" at bounding box center [95, 132] width 66 height 18
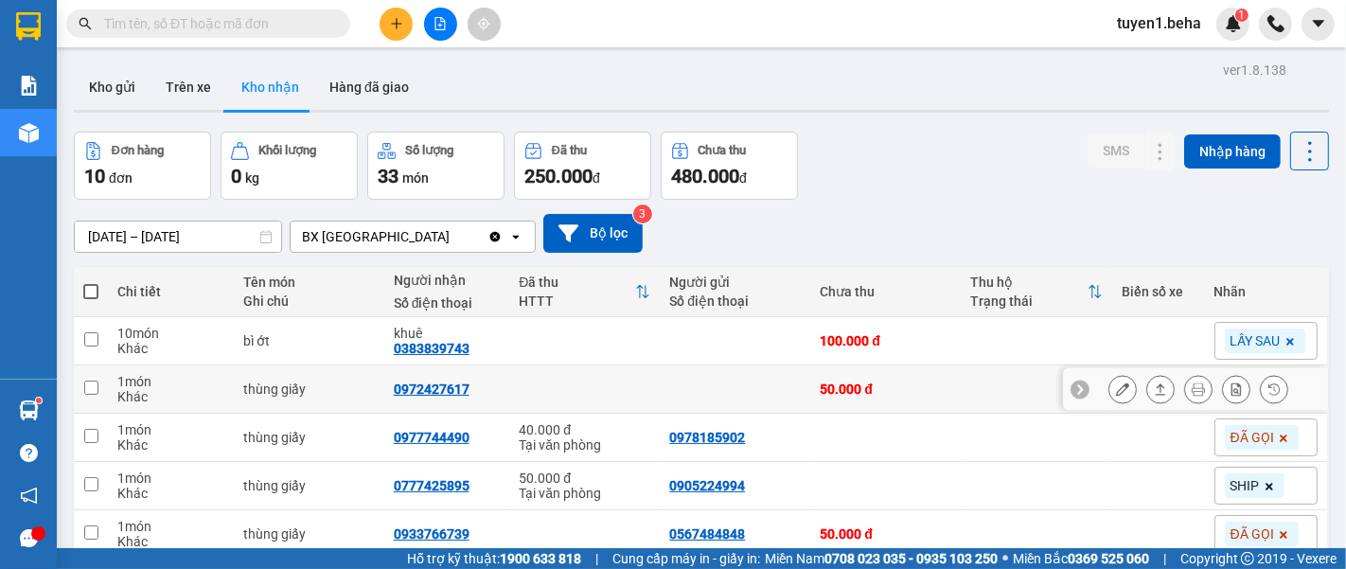
scroll to position [326, 0]
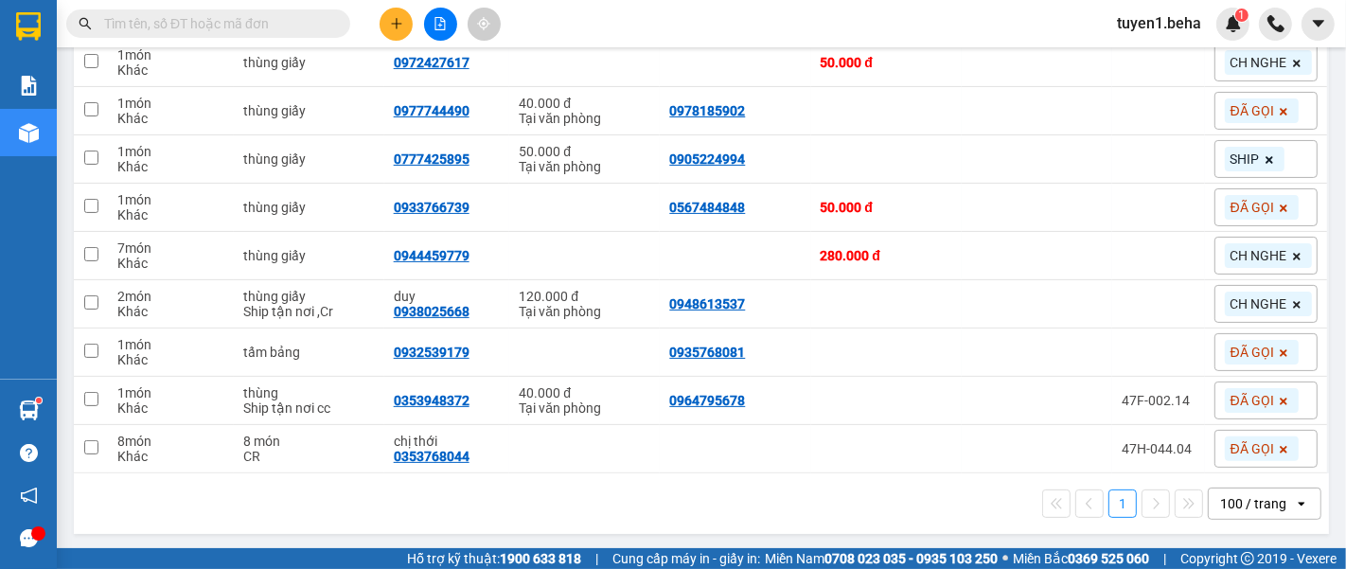
click at [208, 494] on div "1 100 / trang open" at bounding box center [701, 503] width 1240 height 32
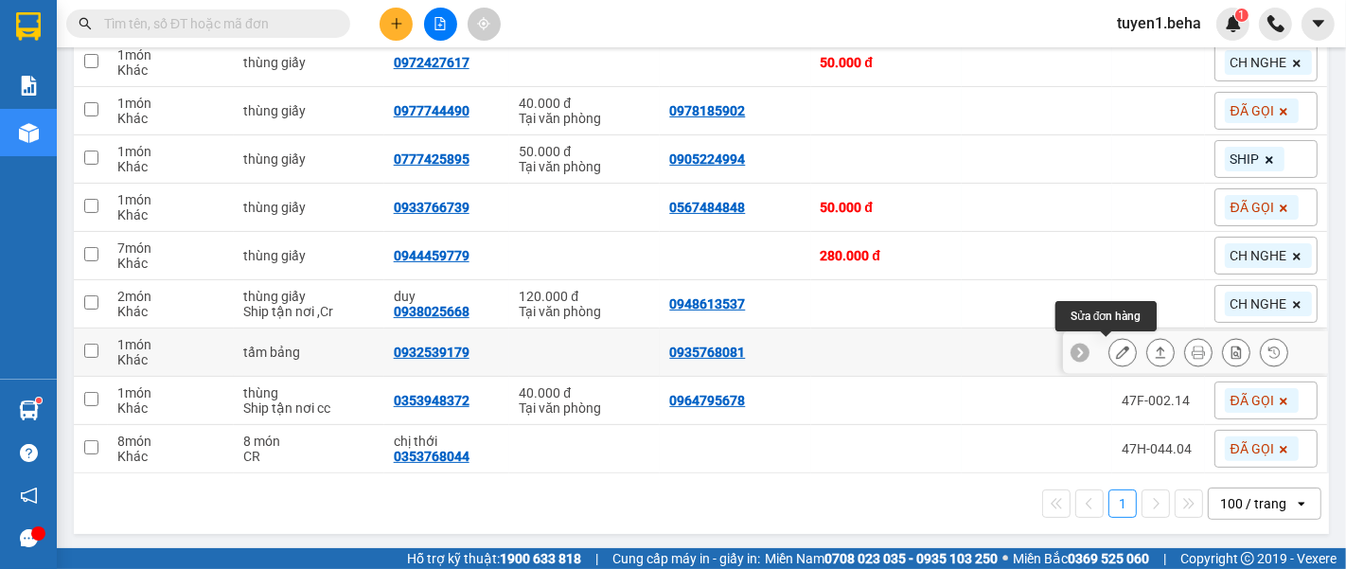
click at [1116, 347] on icon at bounding box center [1122, 351] width 13 height 13
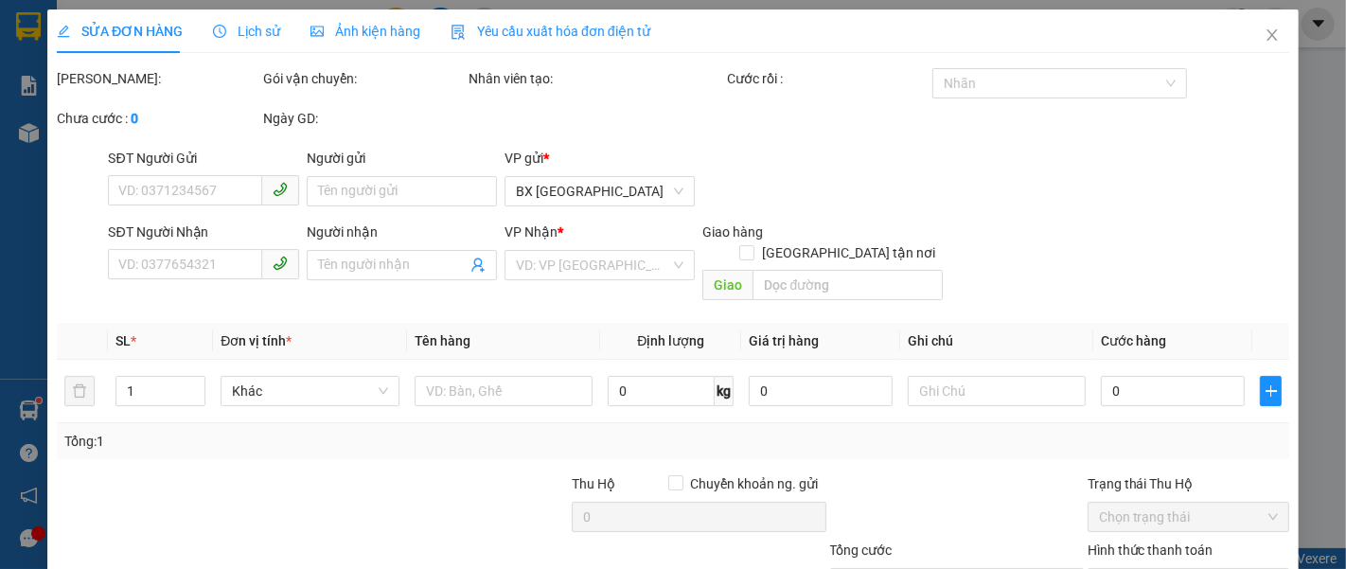
type input "0935768081"
type input "0932539179"
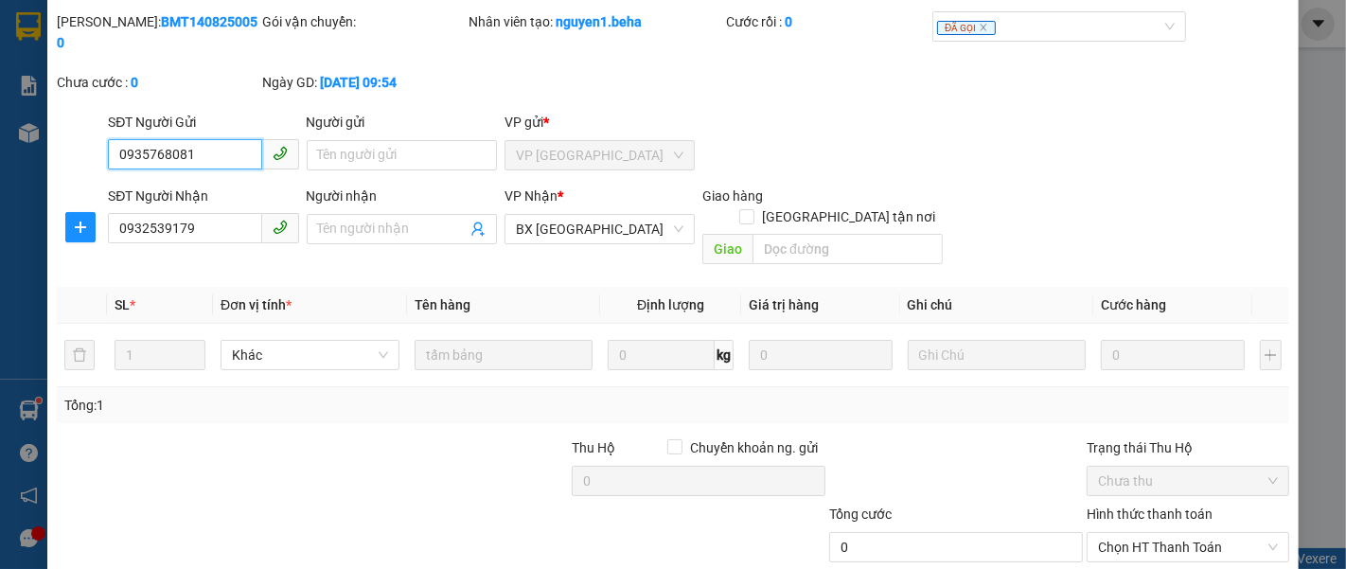
scroll to position [133, 0]
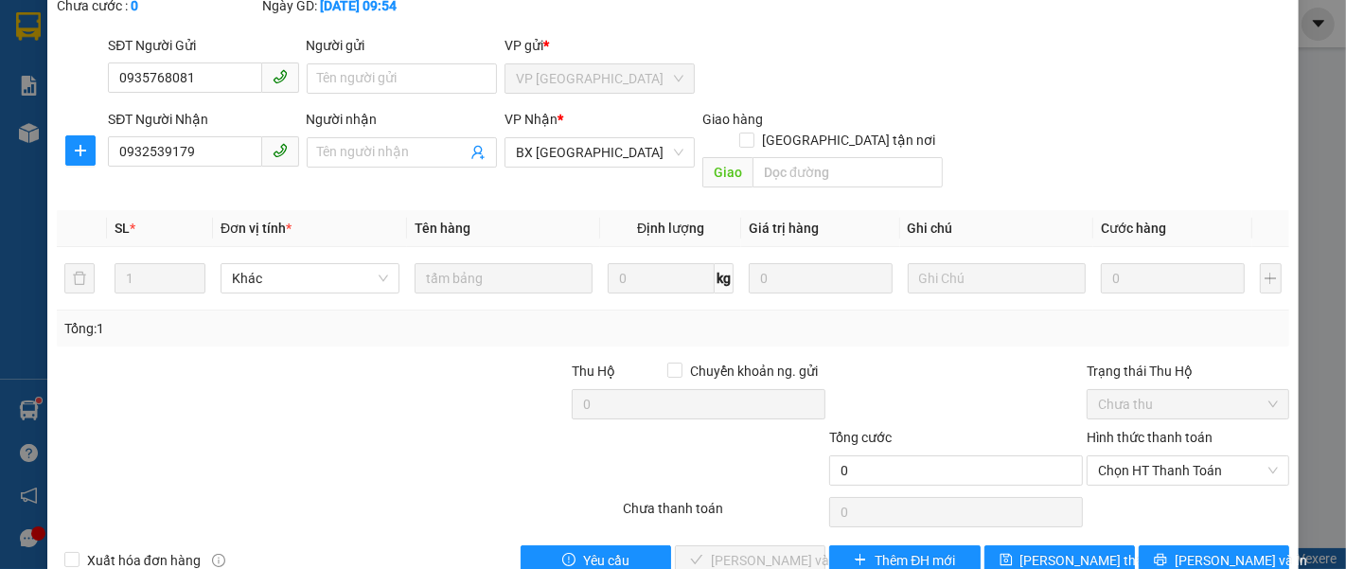
click at [968, 361] on div at bounding box center [955, 394] width 257 height 66
click at [927, 370] on div at bounding box center [955, 394] width 257 height 66
click at [403, 427] on div at bounding box center [235, 460] width 361 height 66
click at [1062, 550] on span "[PERSON_NAME] đổi" at bounding box center [1095, 560] width 151 height 21
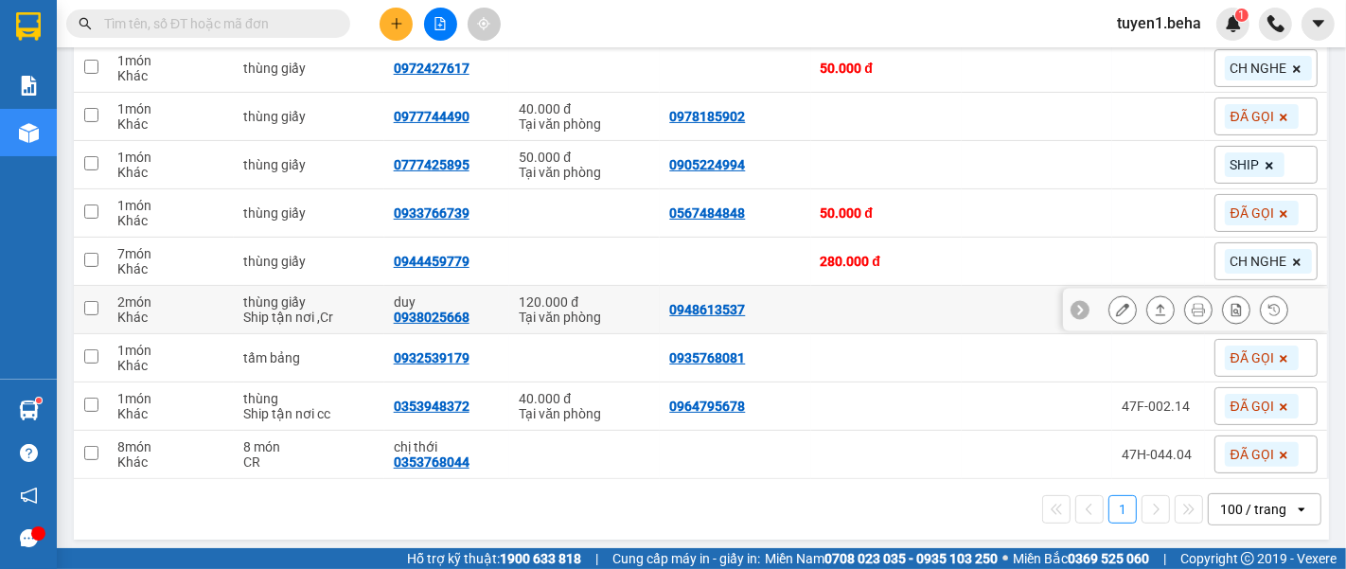
scroll to position [326, 0]
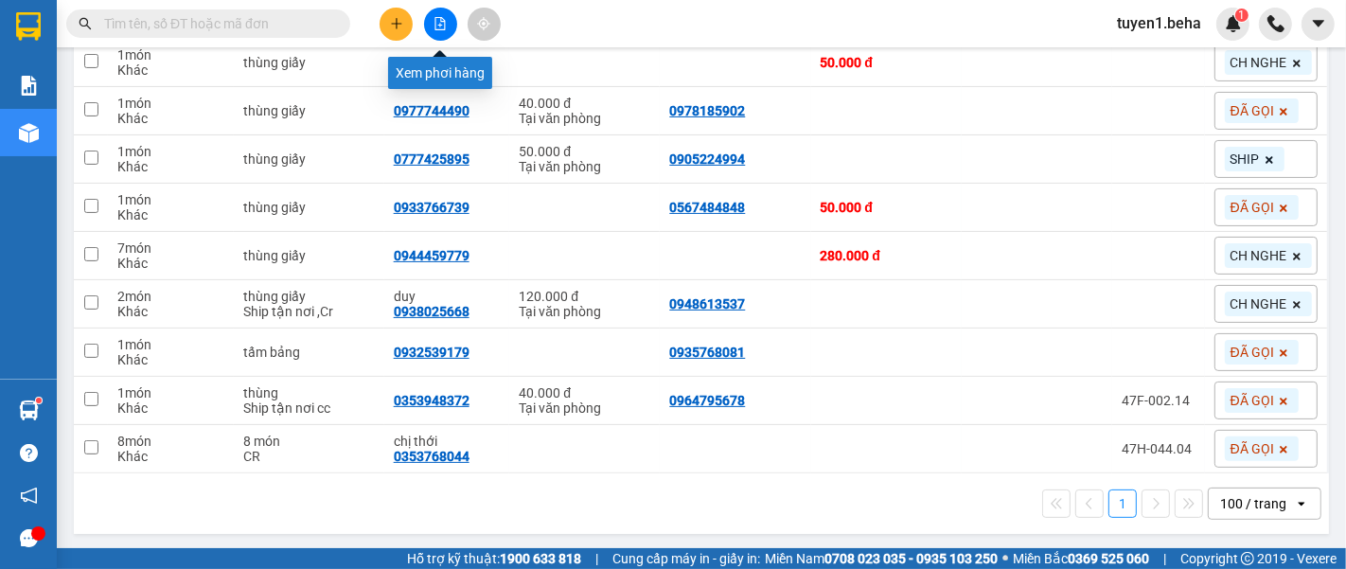
click at [430, 13] on button at bounding box center [440, 24] width 33 height 33
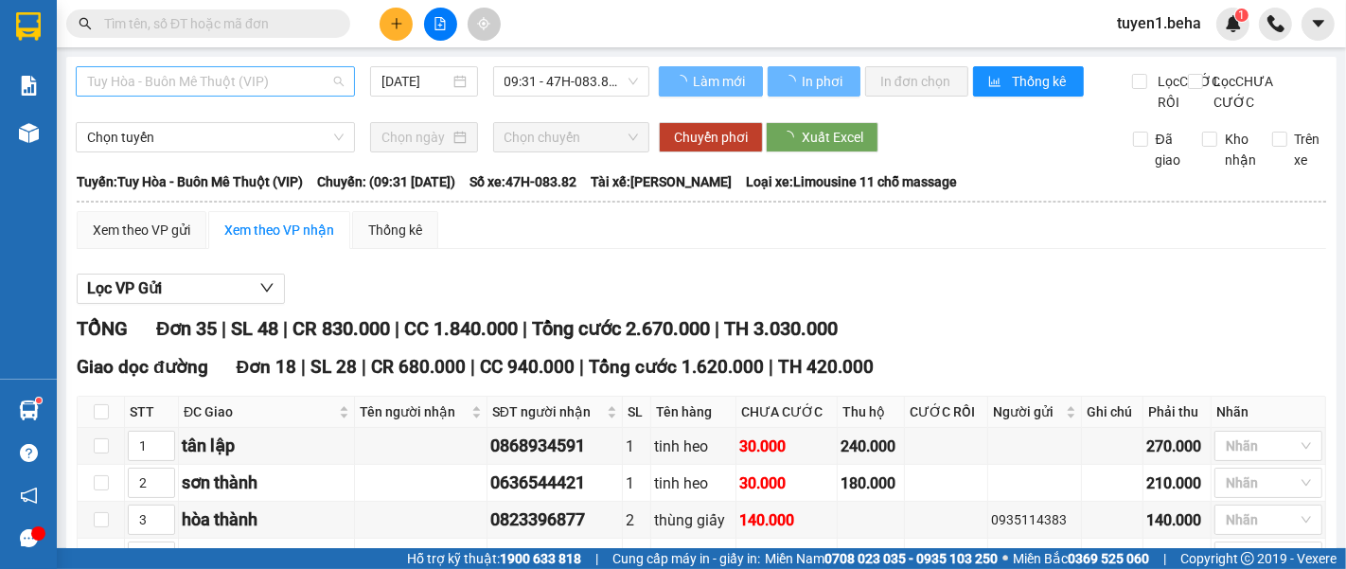
click at [307, 82] on span "Tuy Hòa - Buôn Mê Thuột (VIP)" at bounding box center [215, 81] width 256 height 28
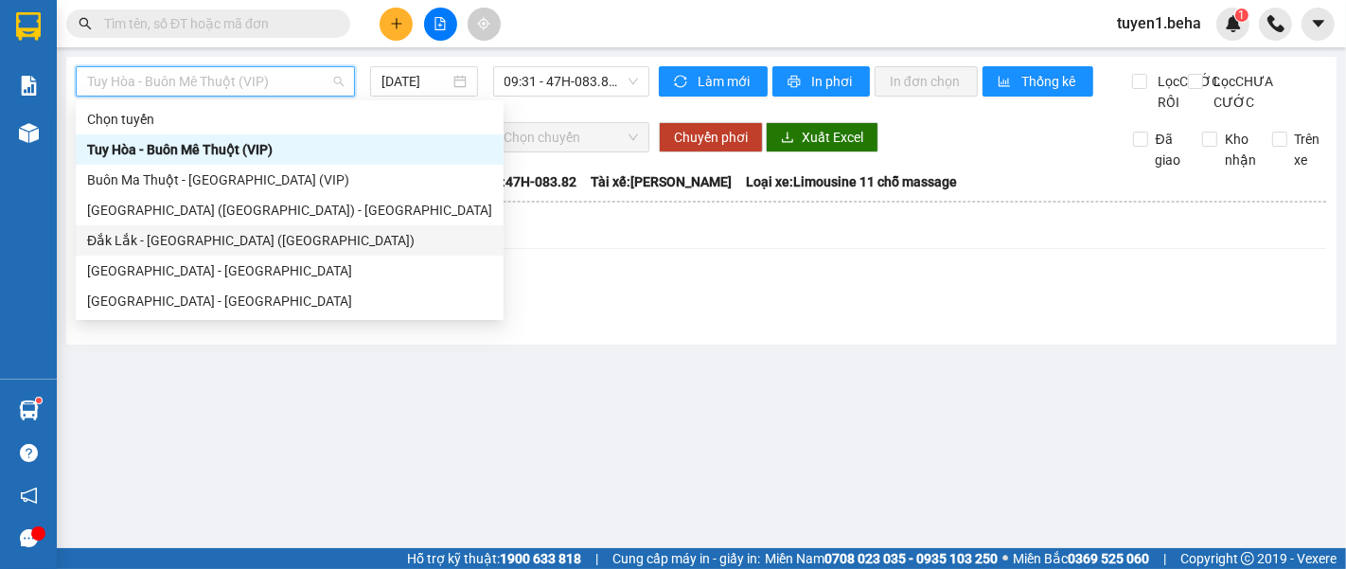
click at [286, 254] on div "Đắk Lắk - [PERSON_NAME] ([GEOGRAPHIC_DATA])" at bounding box center [290, 240] width 428 height 30
type input "[DATE]"
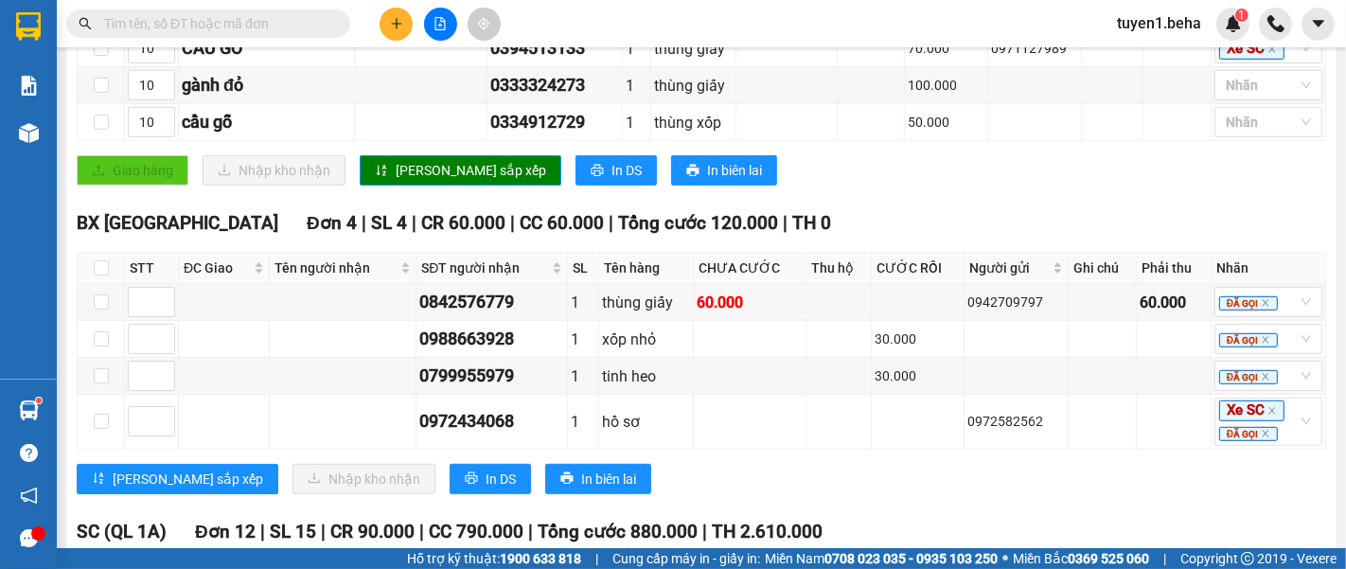
scroll to position [1051, 0]
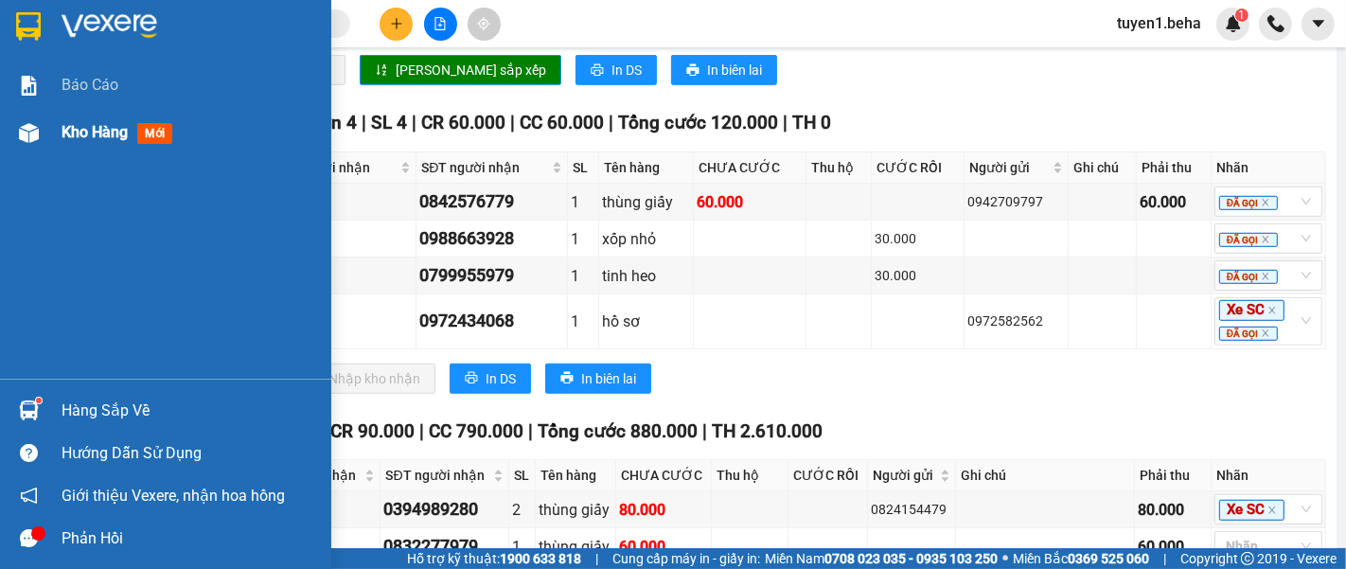
click at [90, 125] on span "Kho hàng" at bounding box center [95, 132] width 66 height 18
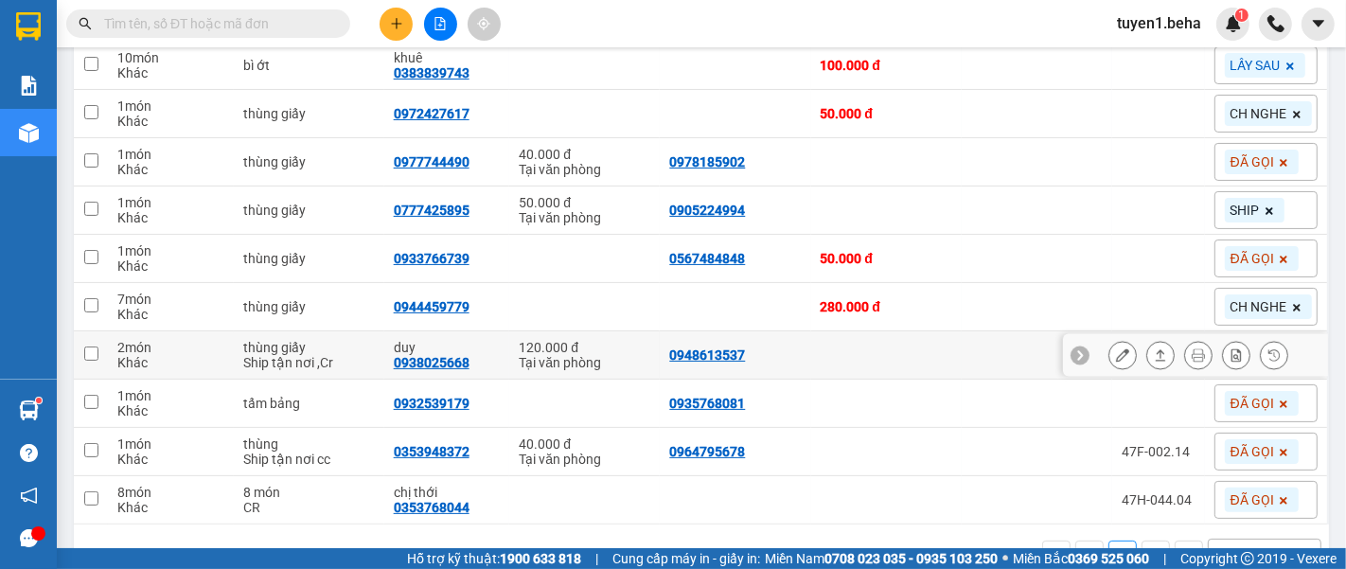
scroll to position [326, 0]
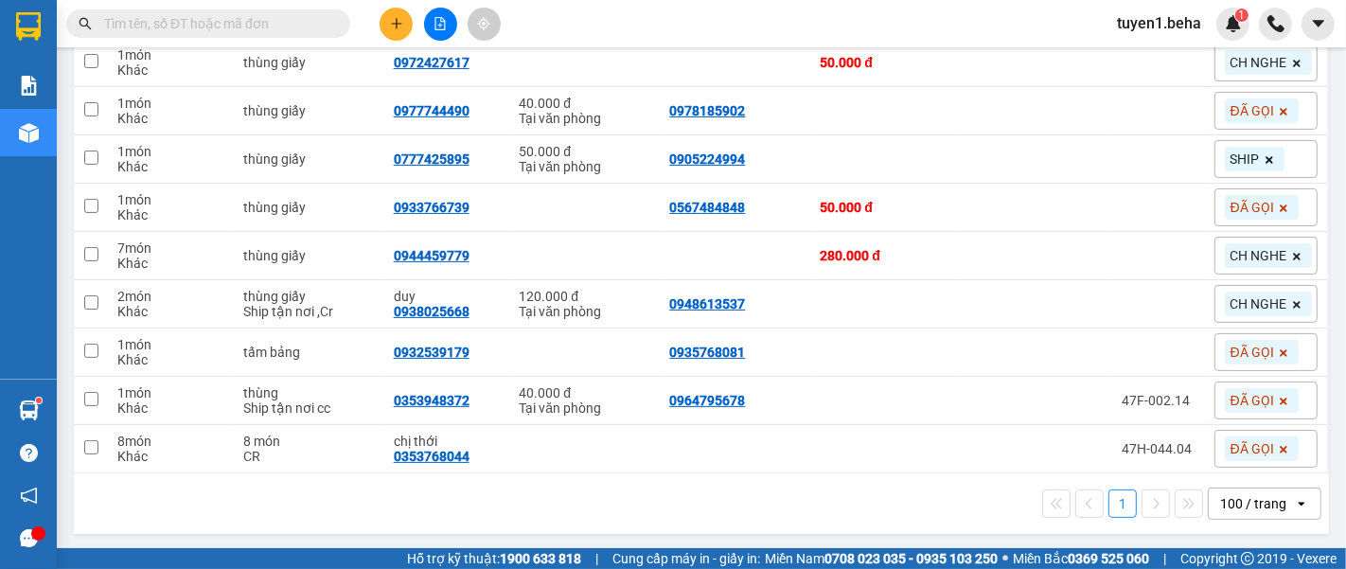
click at [203, 30] on input "text" at bounding box center [215, 23] width 223 height 21
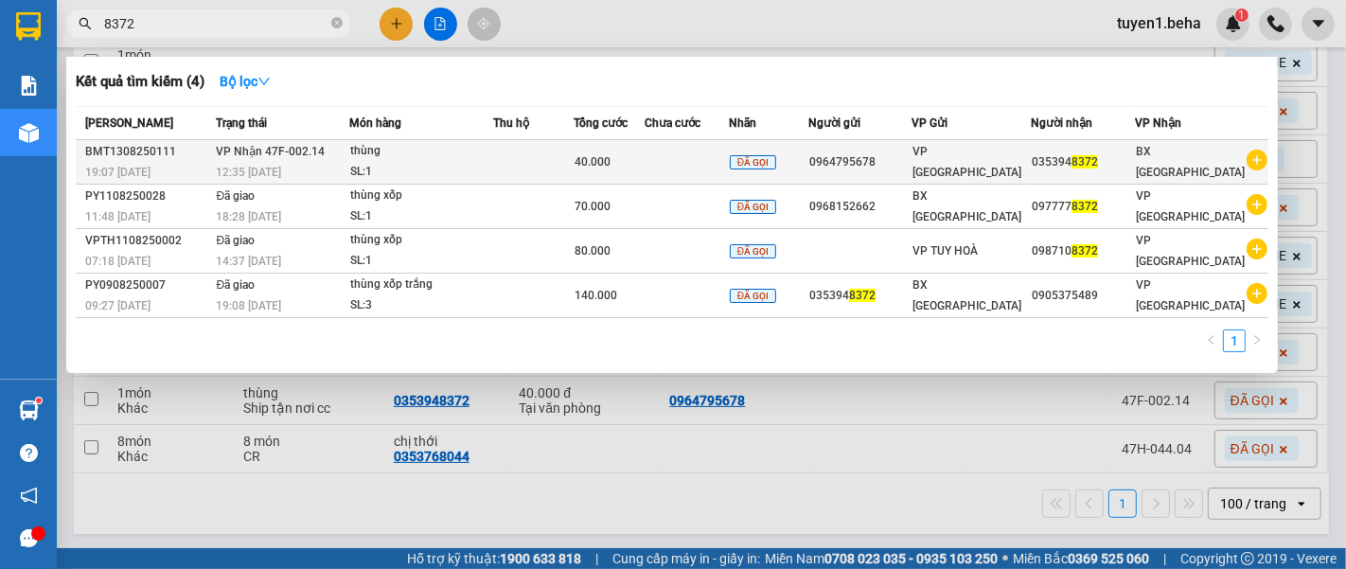
type input "8372"
click at [492, 158] on div "thùng" at bounding box center [421, 151] width 142 height 21
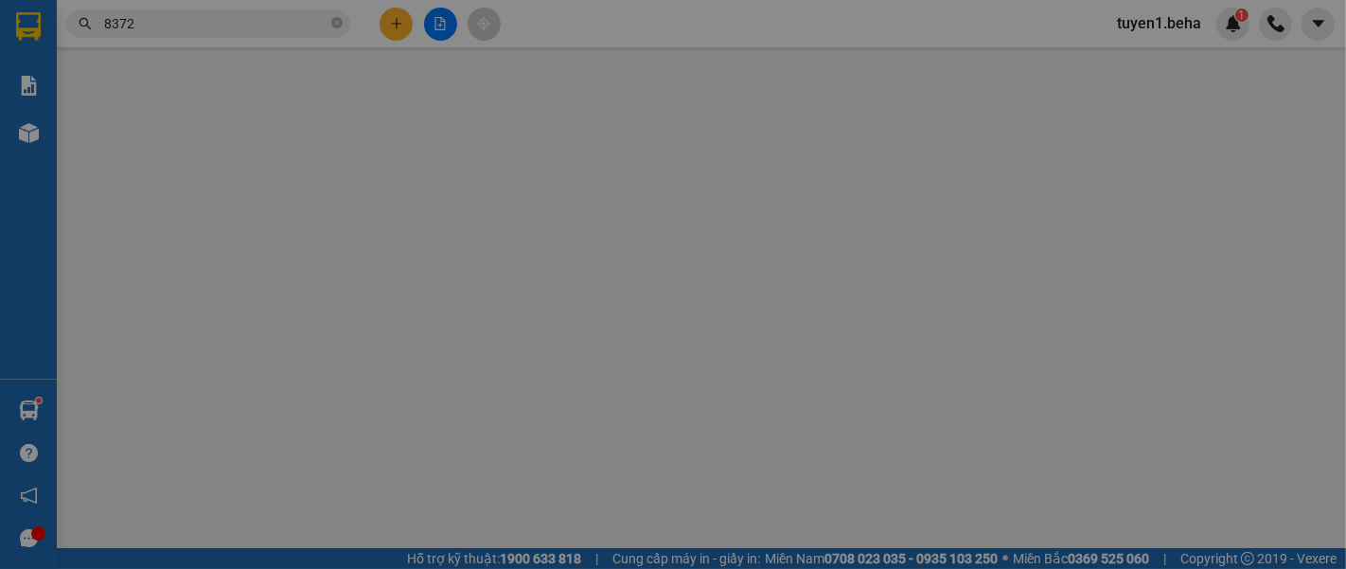
type input "0964795678"
type input "0353948372"
type input "40.000"
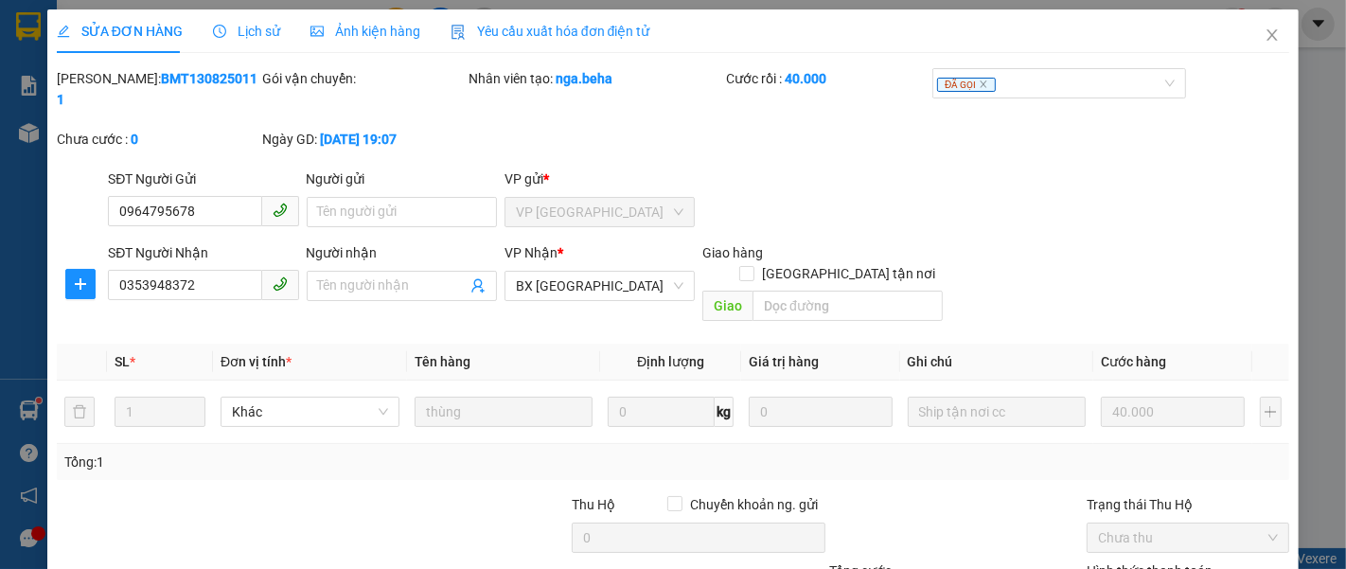
click at [373, 30] on span "Ảnh kiện hàng" at bounding box center [365, 31] width 110 height 15
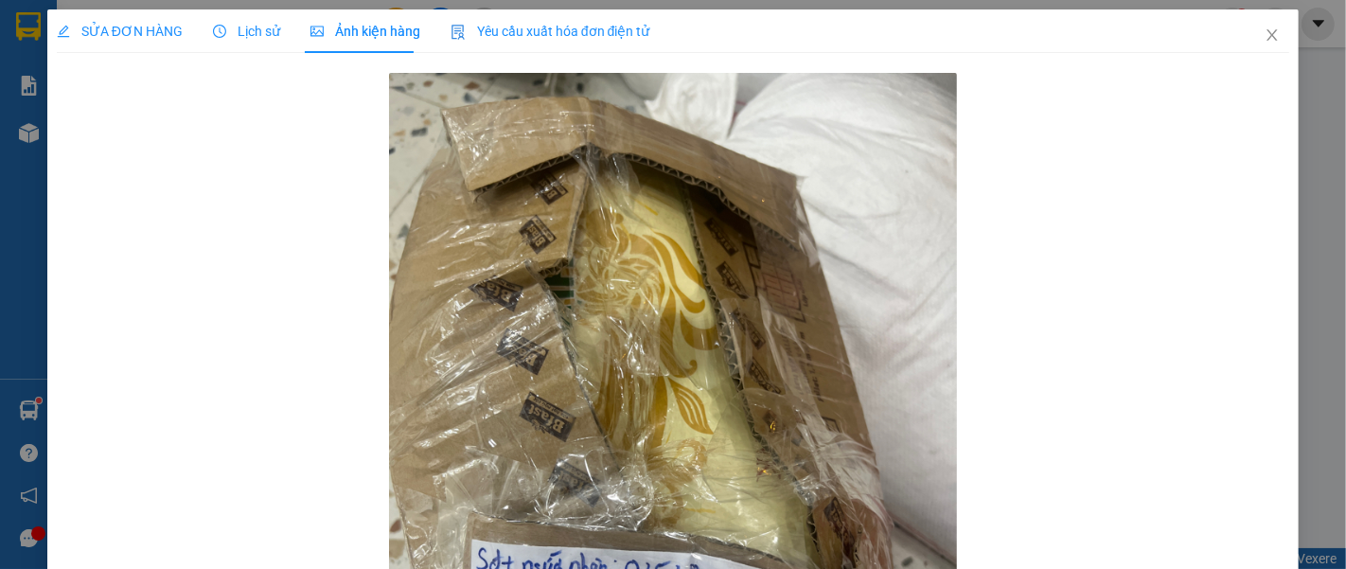
click at [128, 24] on span "SỬA ĐƠN HÀNG" at bounding box center [120, 31] width 126 height 15
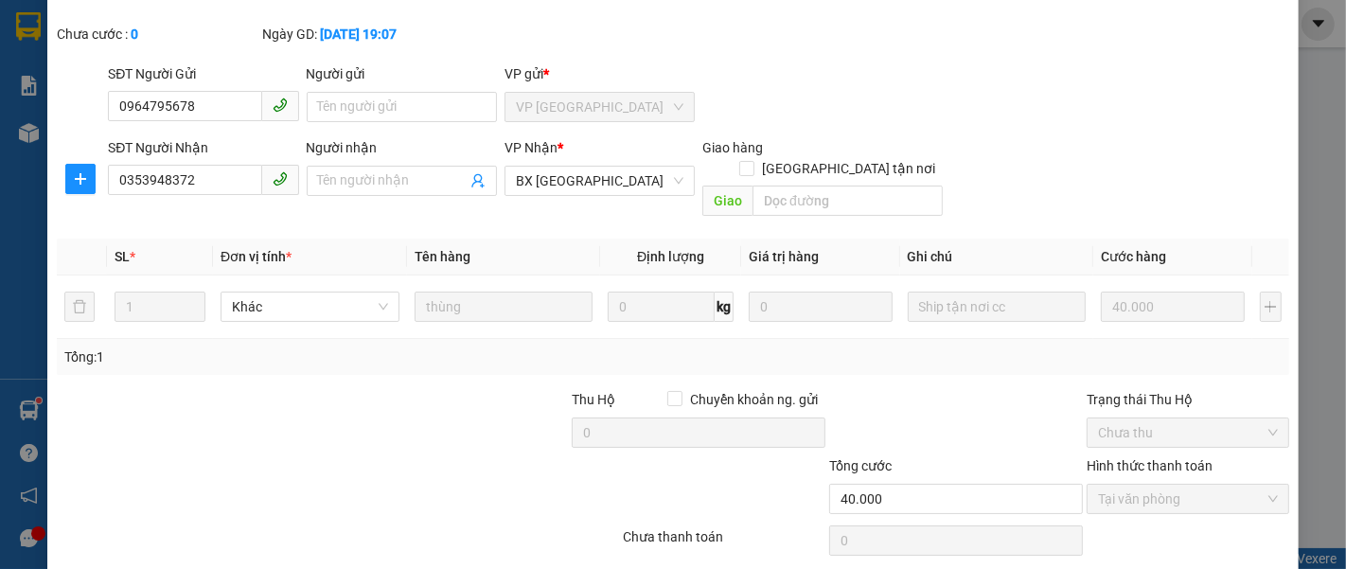
scroll to position [133, 0]
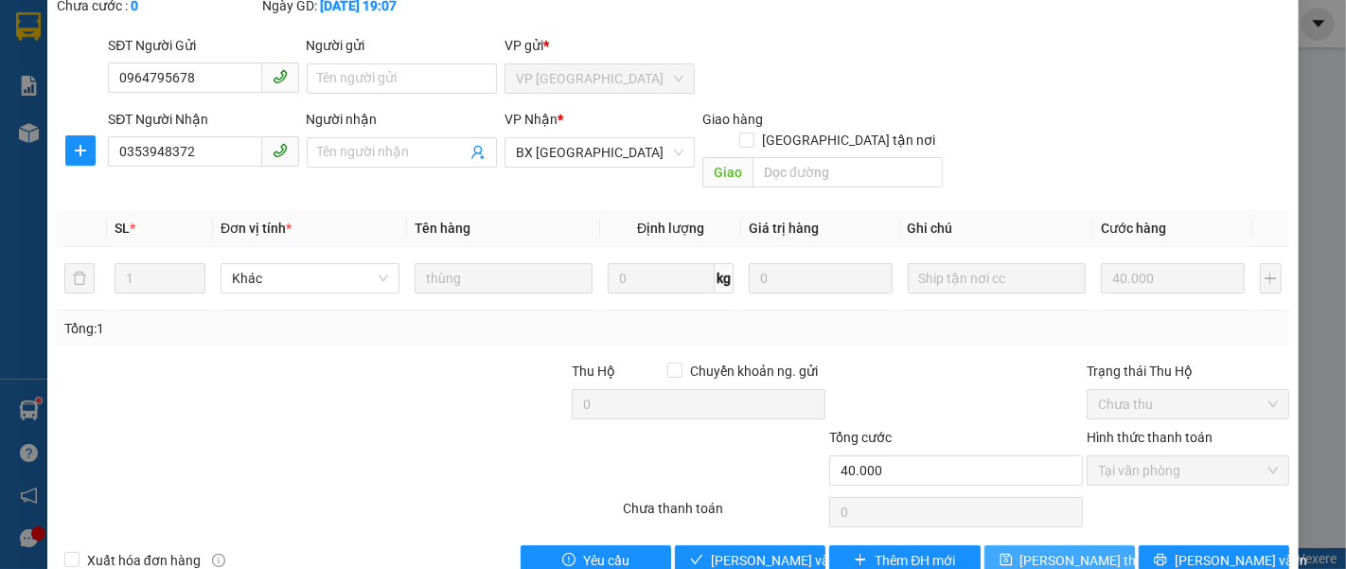
click at [1027, 550] on span "[PERSON_NAME] đổi" at bounding box center [1095, 560] width 151 height 21
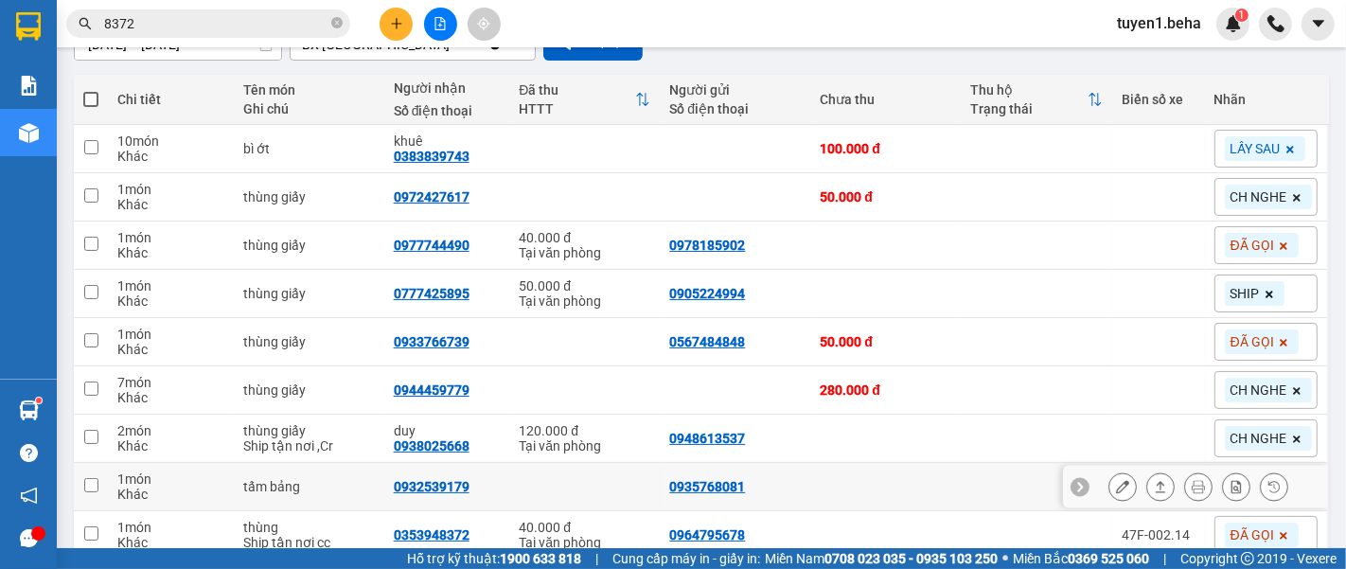
scroll to position [116, 0]
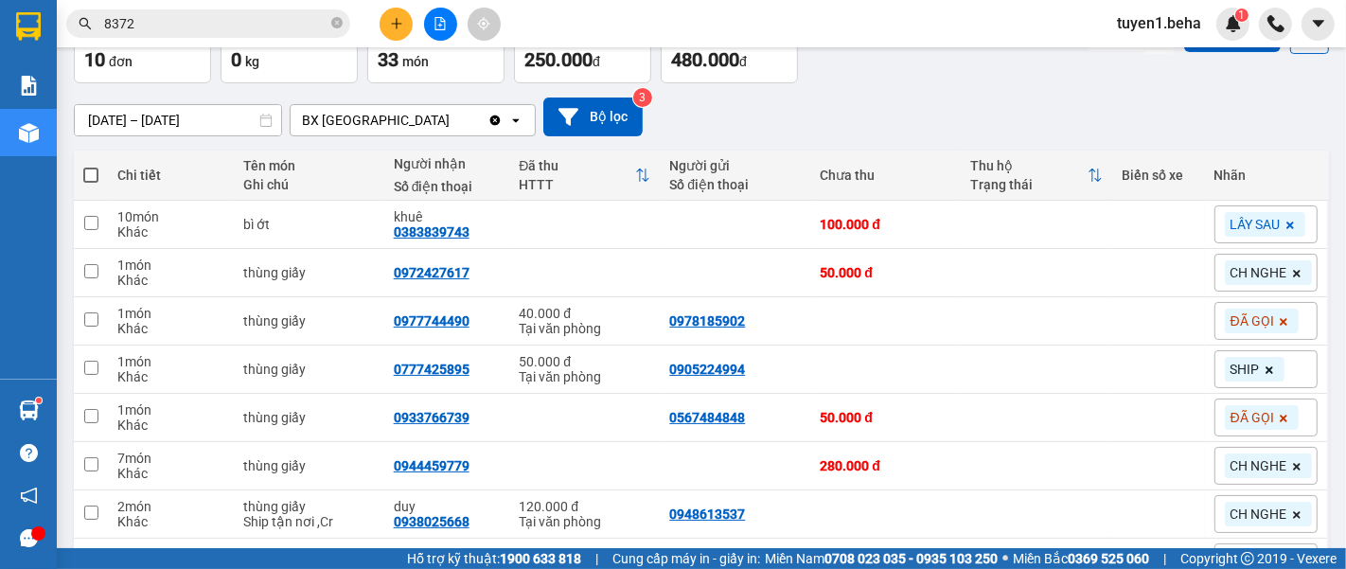
click at [209, 137] on div "13/08/2025 – 15/08/2025 Press the down arrow key to interact with the calendar …" at bounding box center [701, 116] width 1255 height 67
click at [437, 20] on icon "file-add" at bounding box center [439, 23] width 13 height 13
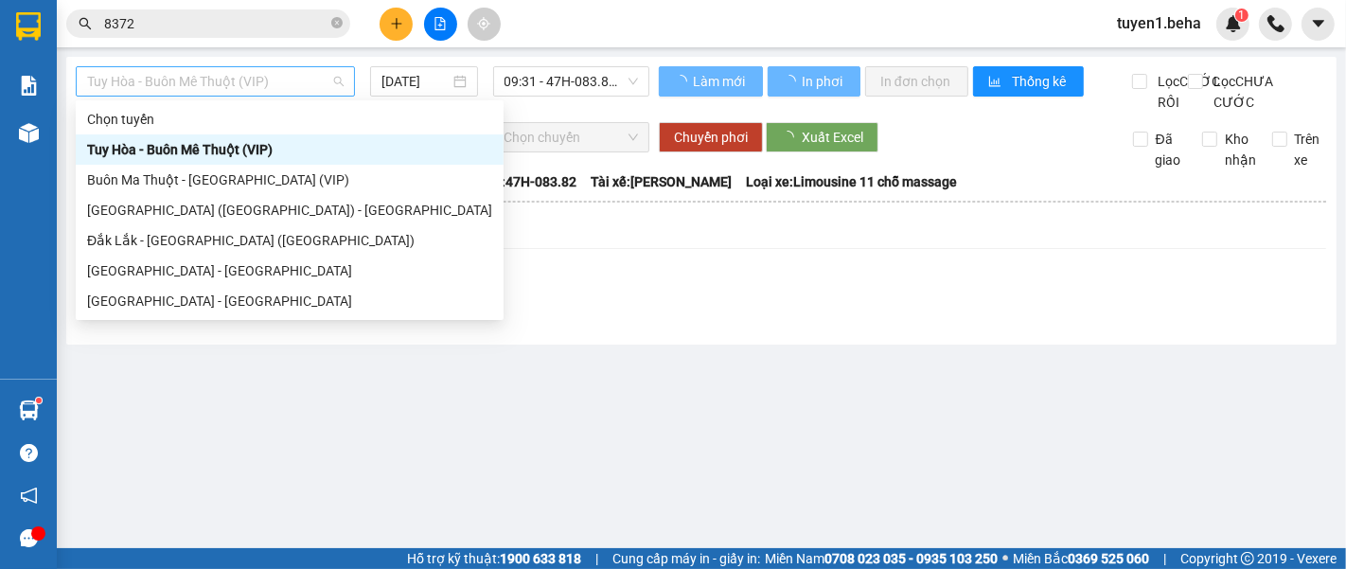
click at [243, 79] on span "Tuy Hòa - Buôn Mê Thuột (VIP)" at bounding box center [215, 81] width 256 height 28
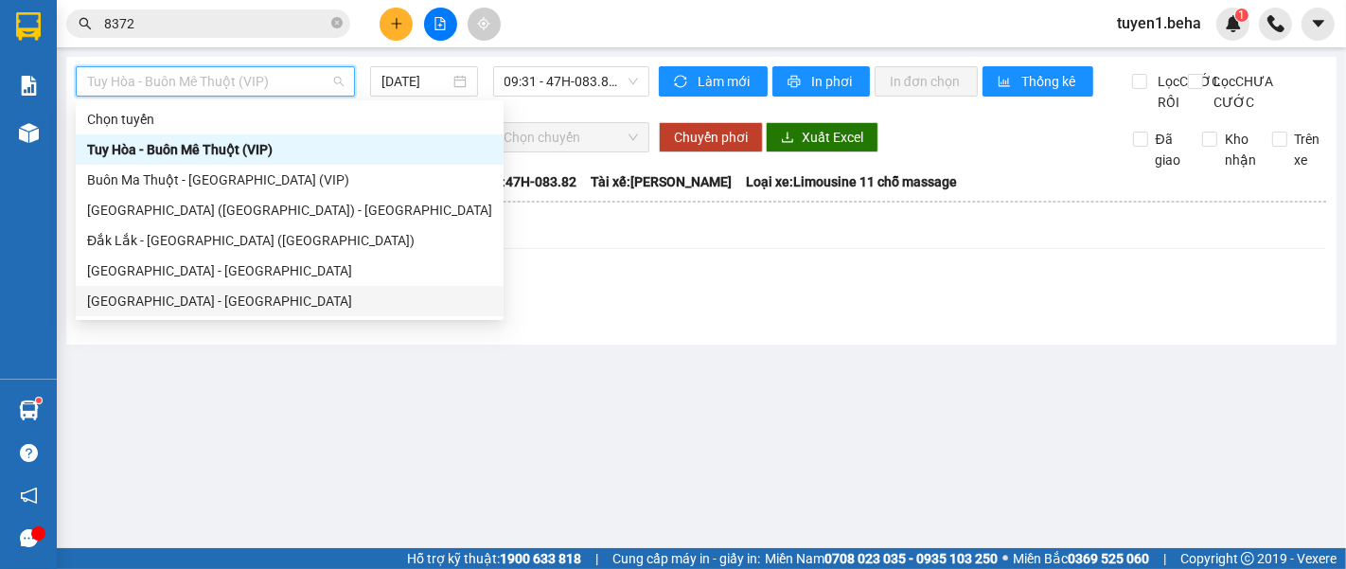
click at [178, 293] on div "[GEOGRAPHIC_DATA] - [PERSON_NAME]" at bounding box center [289, 301] width 405 height 21
type input "[DATE]"
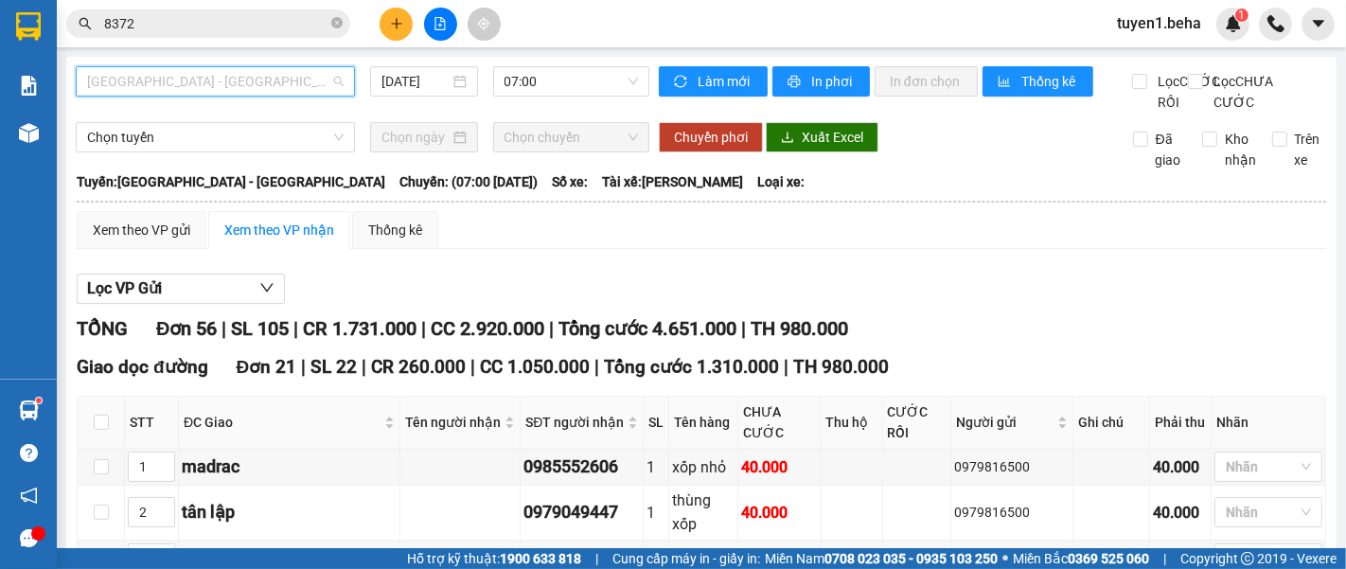
click at [185, 73] on span "[GEOGRAPHIC_DATA] - [PERSON_NAME]" at bounding box center [215, 81] width 256 height 28
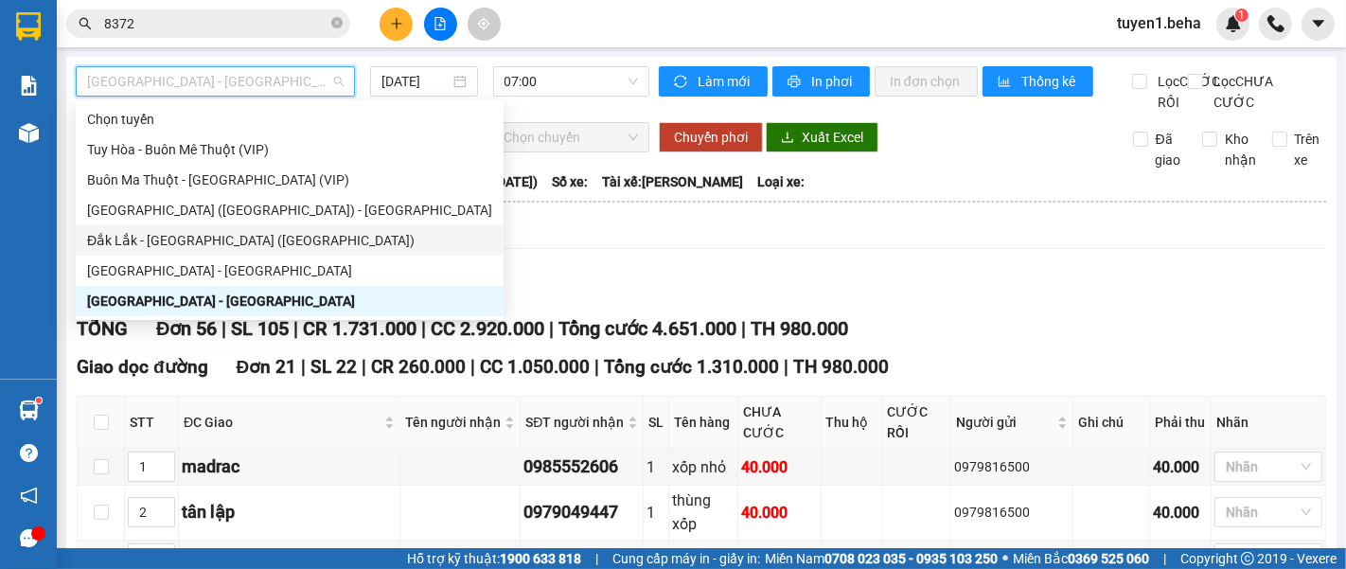
click at [194, 231] on div "Đắk Lắk - [PERSON_NAME] ([GEOGRAPHIC_DATA])" at bounding box center [289, 240] width 405 height 21
type input "[DATE]"
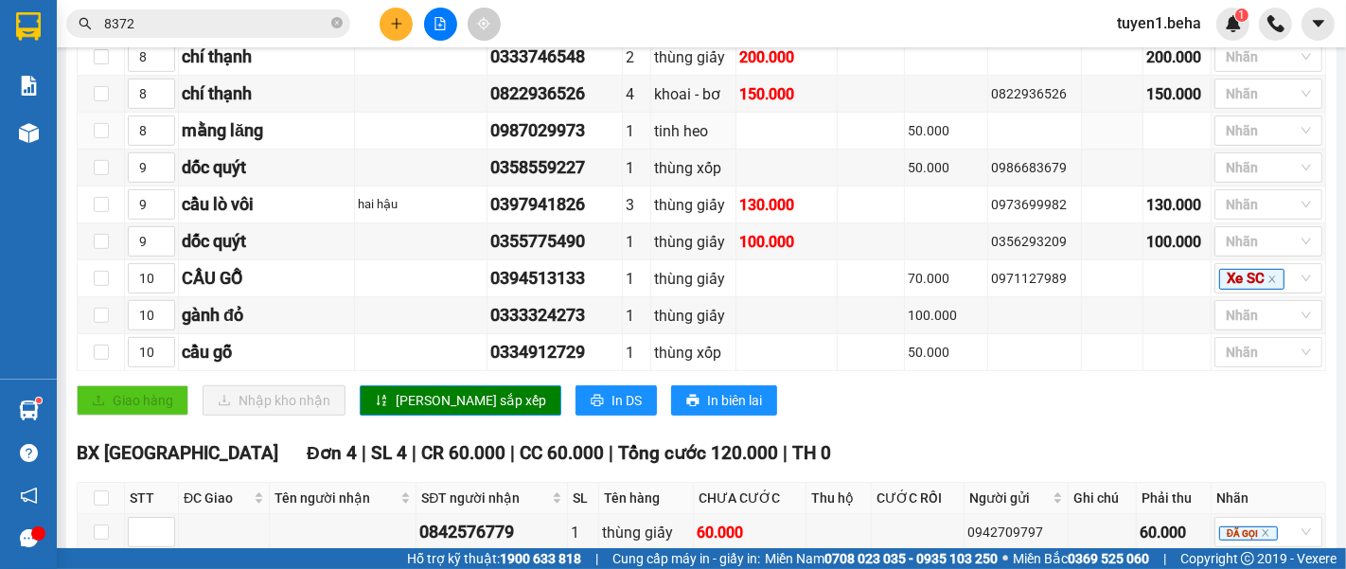
scroll to position [946, 0]
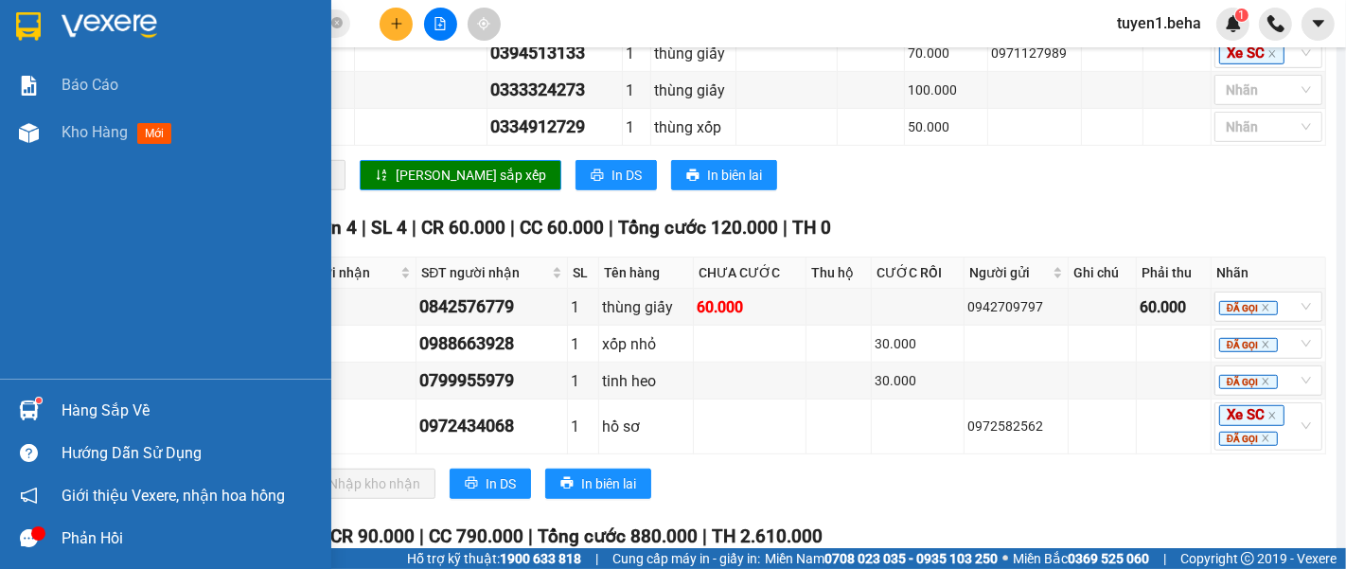
click at [50, 209] on div "Báo cáo Kho hàng mới" at bounding box center [165, 220] width 331 height 317
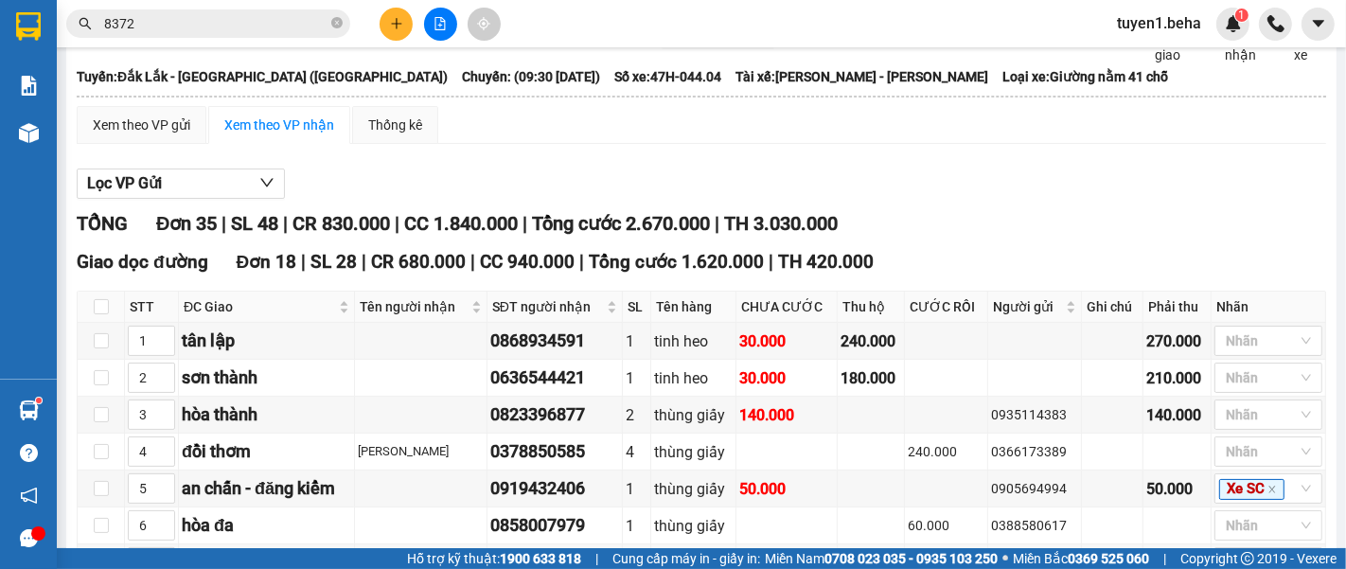
scroll to position [0, 0]
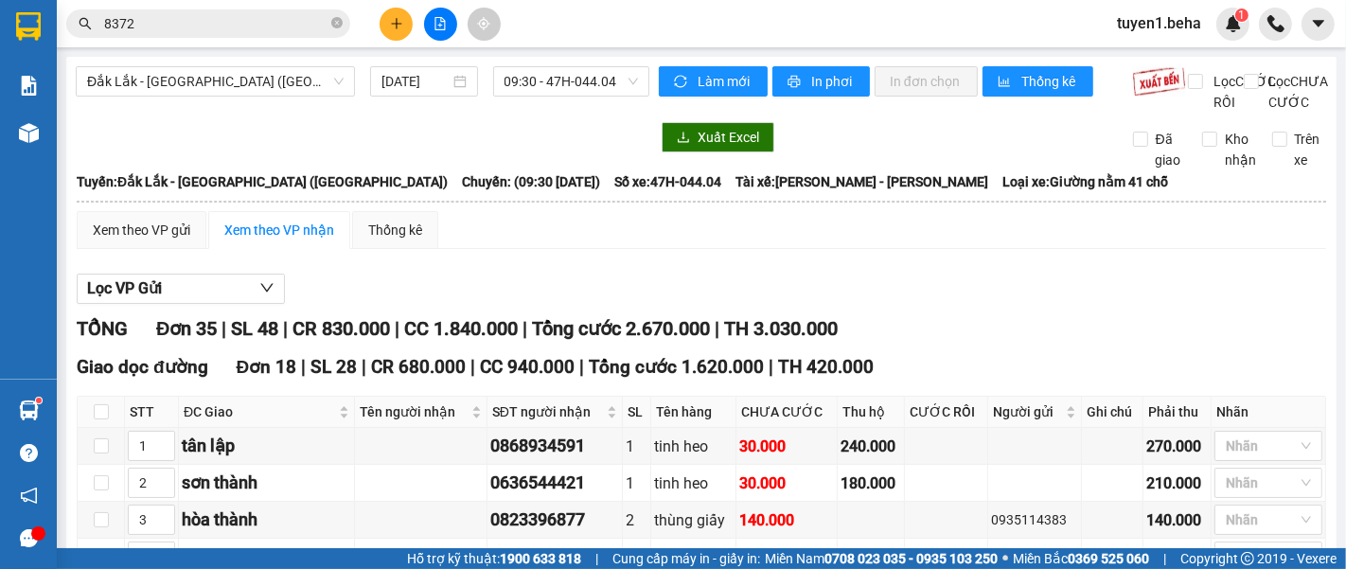
click at [225, 24] on input "8372" at bounding box center [215, 23] width 223 height 21
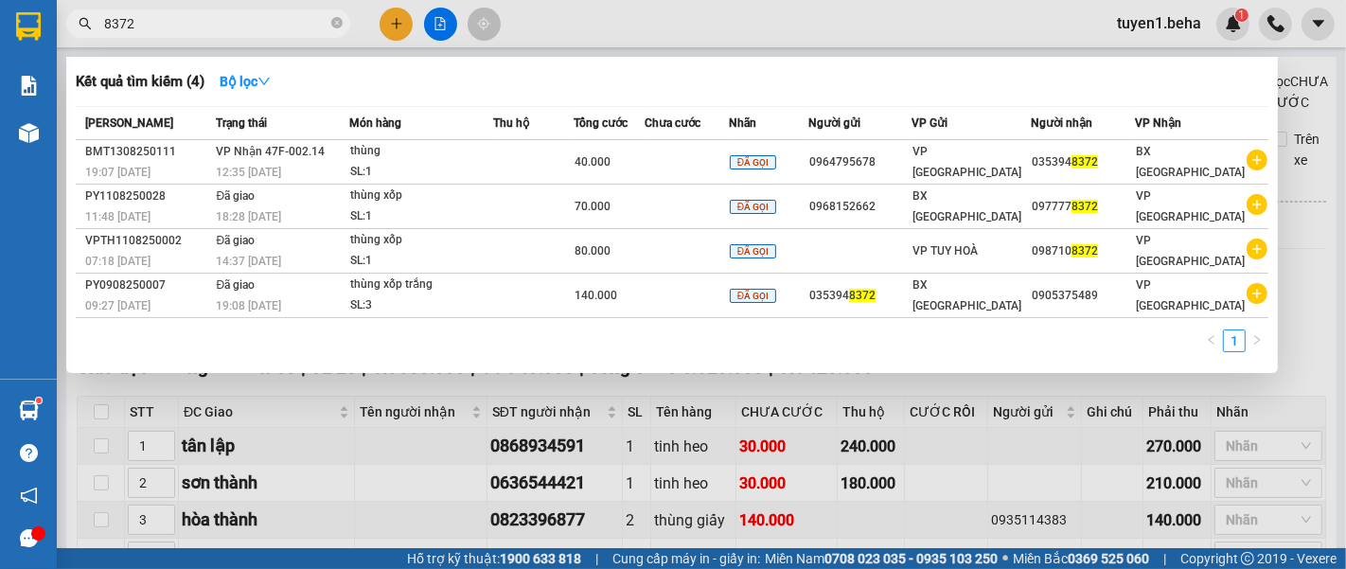
click at [439, 24] on div at bounding box center [673, 284] width 1346 height 569
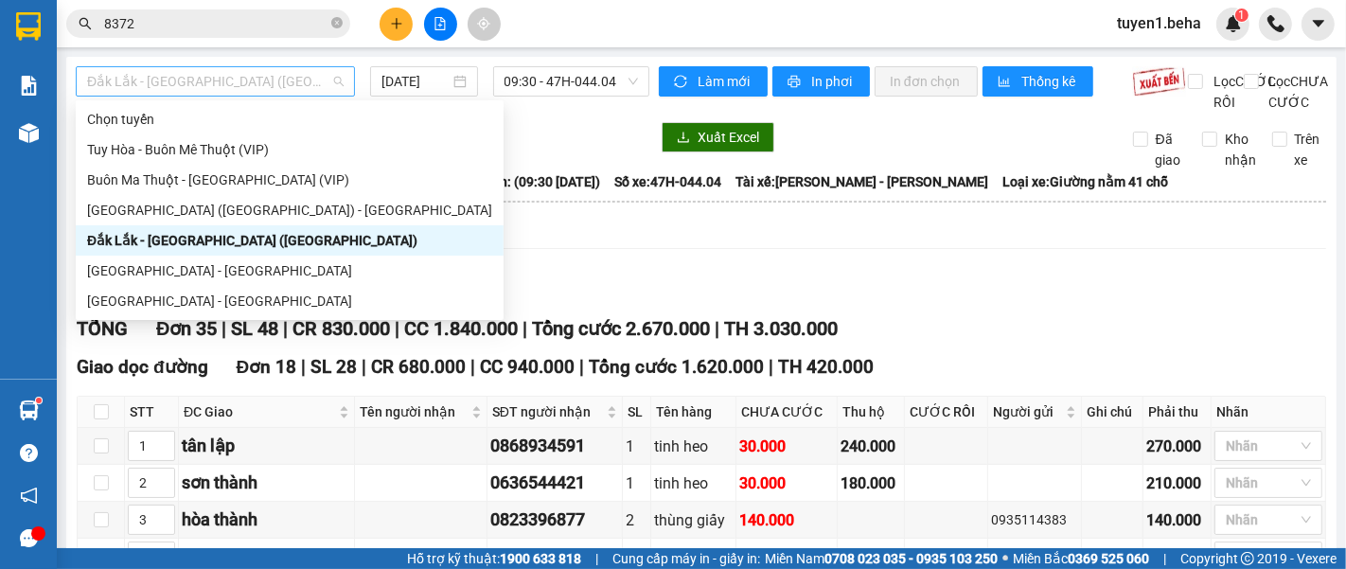
click at [255, 85] on span "Đắk Lắk - [PERSON_NAME] ([GEOGRAPHIC_DATA])" at bounding box center [215, 81] width 256 height 28
click at [183, 292] on div "[GEOGRAPHIC_DATA] - [PERSON_NAME]" at bounding box center [289, 301] width 405 height 21
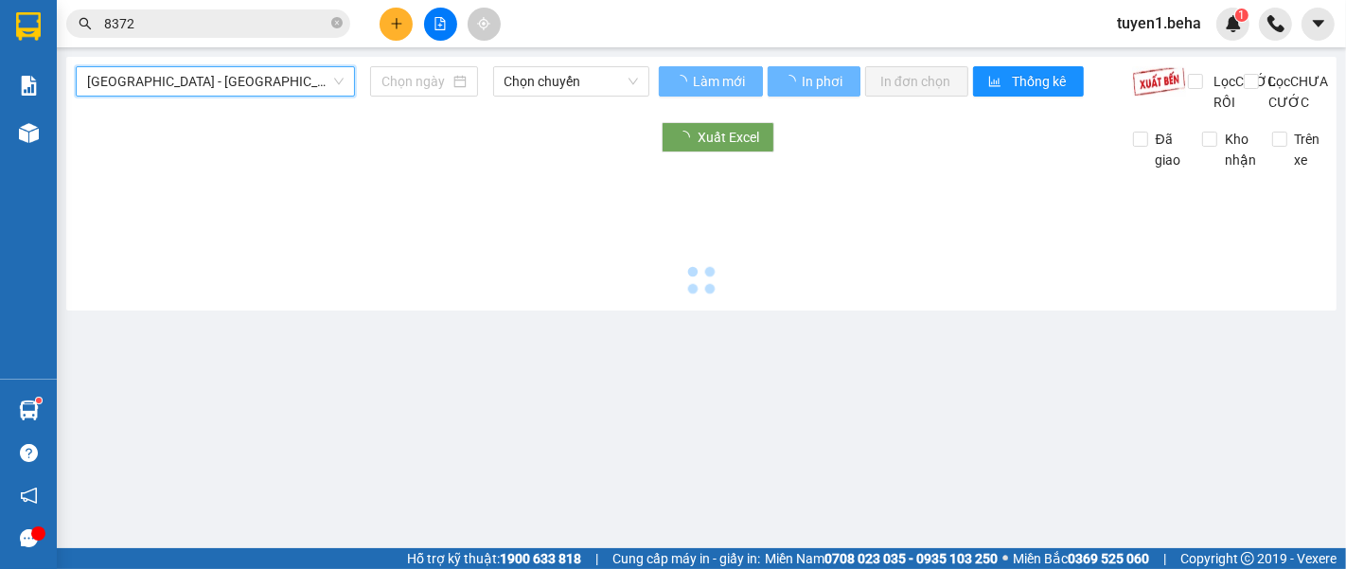
type input "[DATE]"
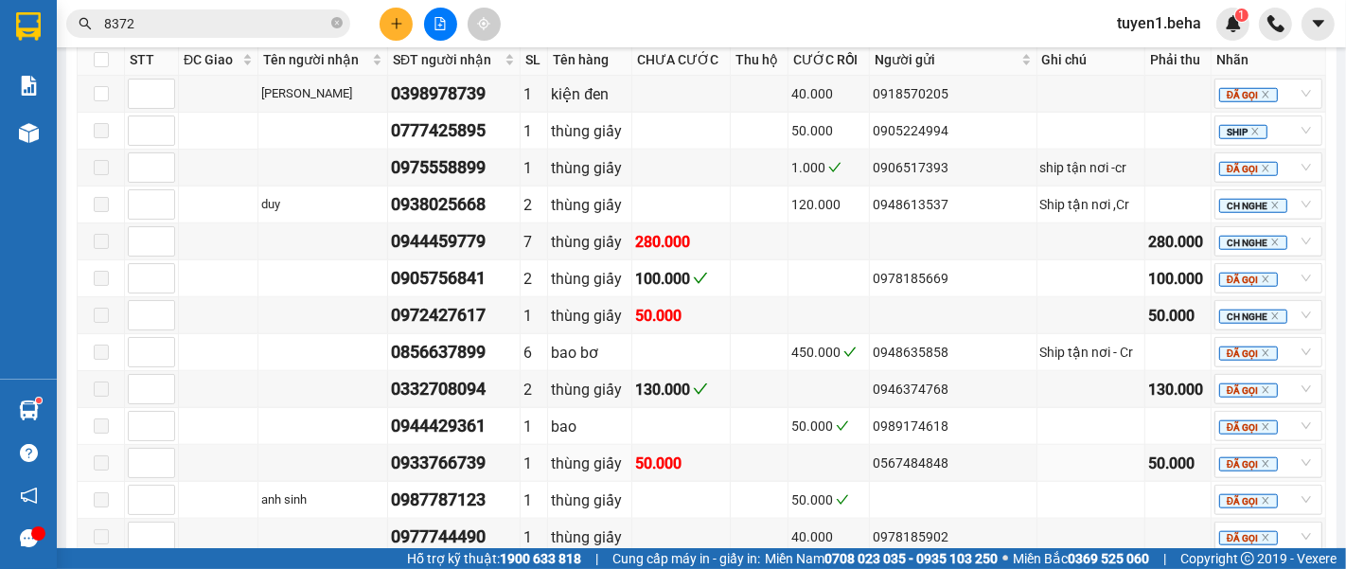
scroll to position [1367, 0]
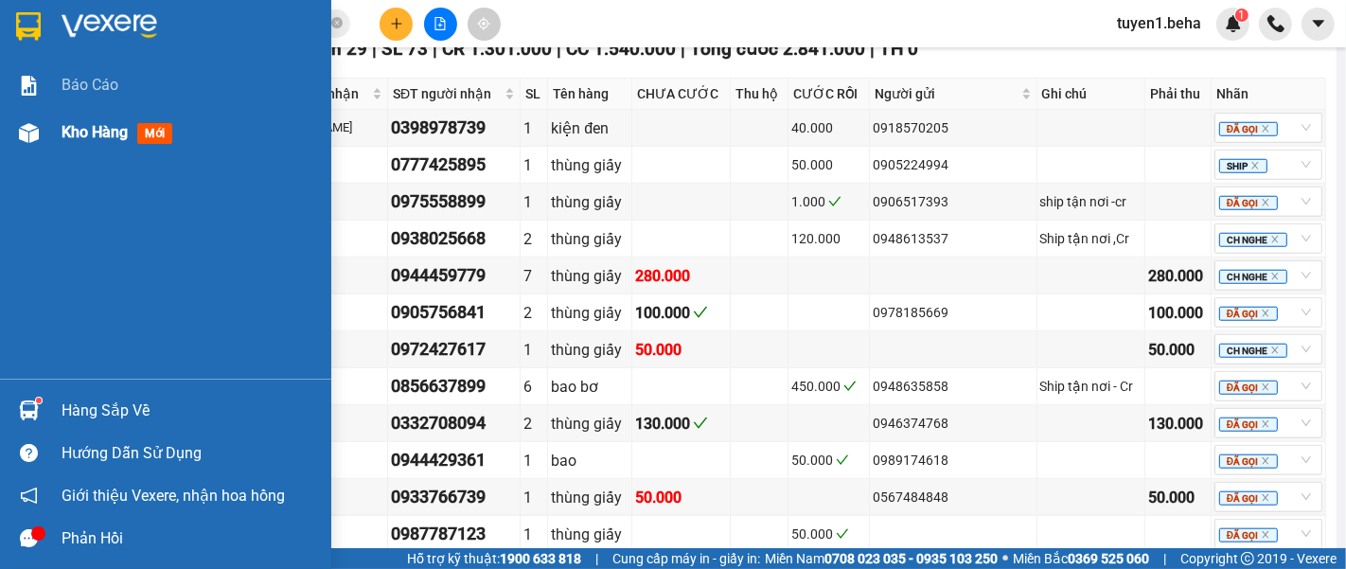
click at [93, 133] on span "Kho hàng" at bounding box center [95, 132] width 66 height 18
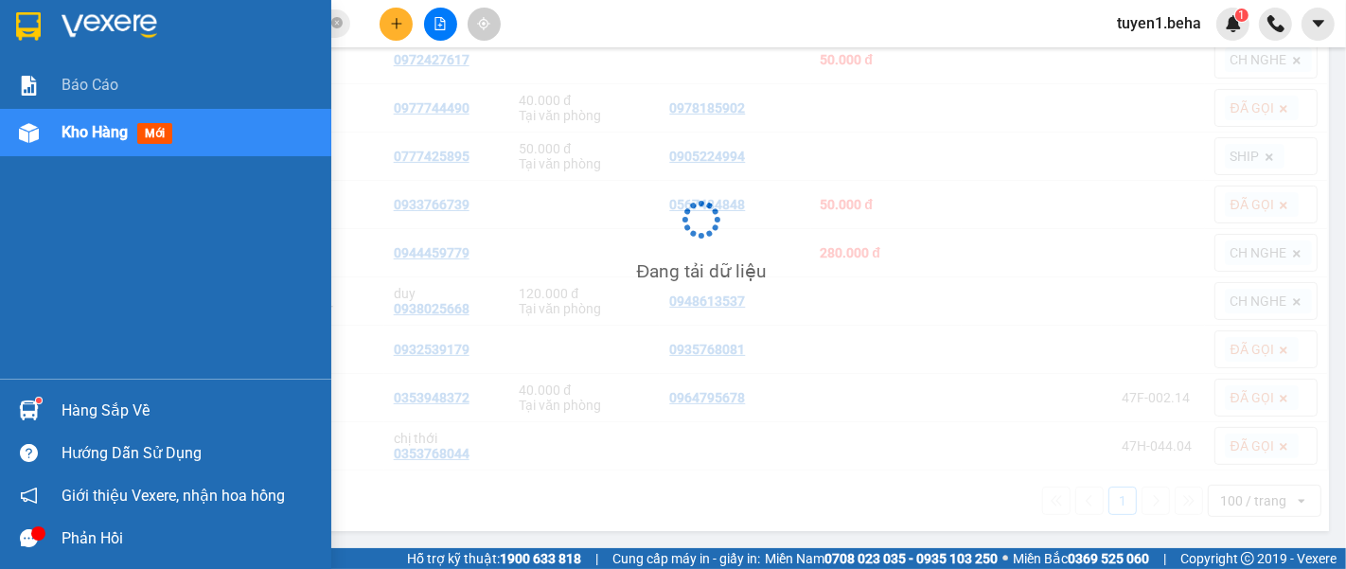
scroll to position [275, 0]
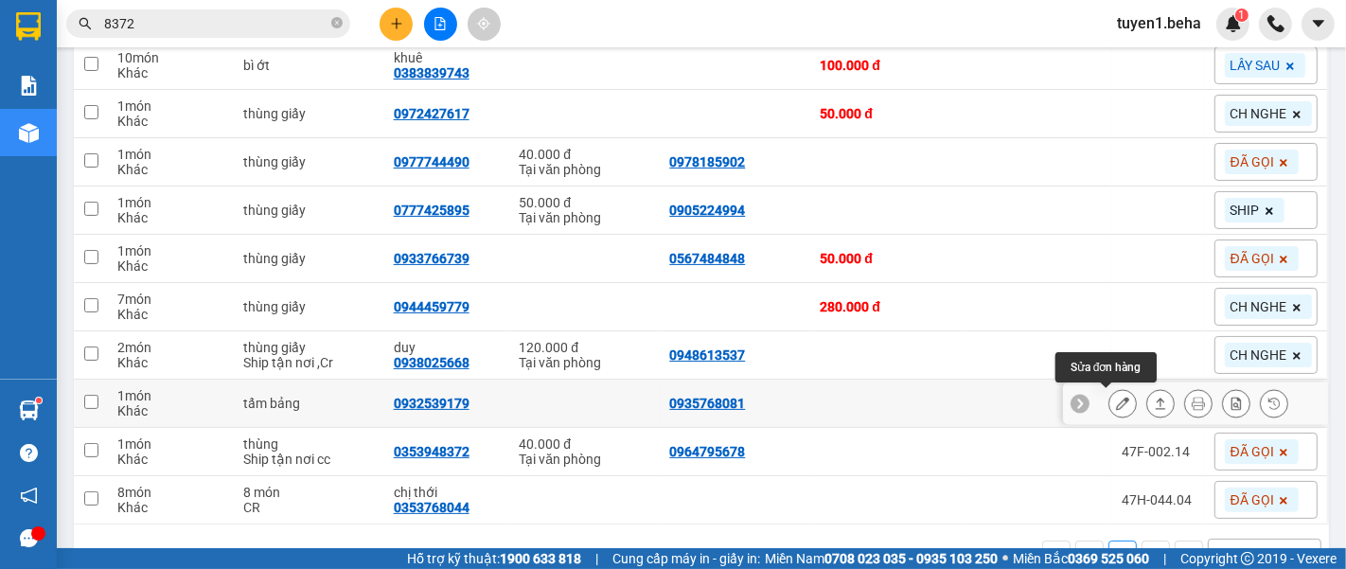
click at [1116, 402] on icon at bounding box center [1122, 403] width 13 height 13
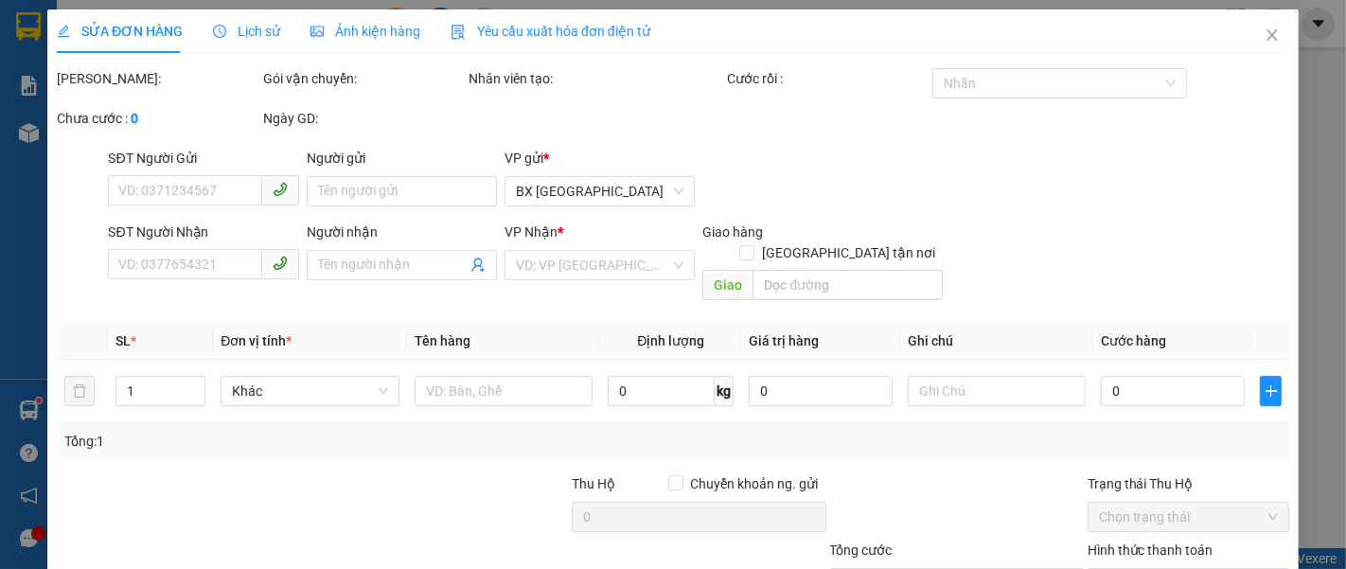
type input "0935768081"
type input "0932539179"
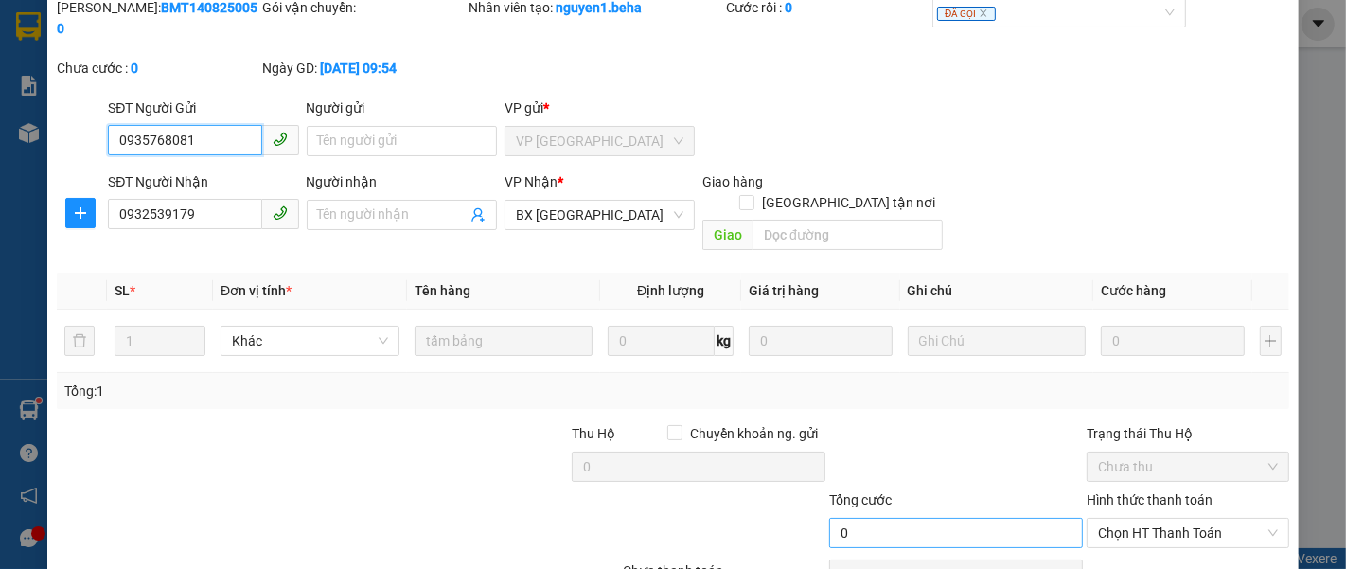
scroll to position [133, 0]
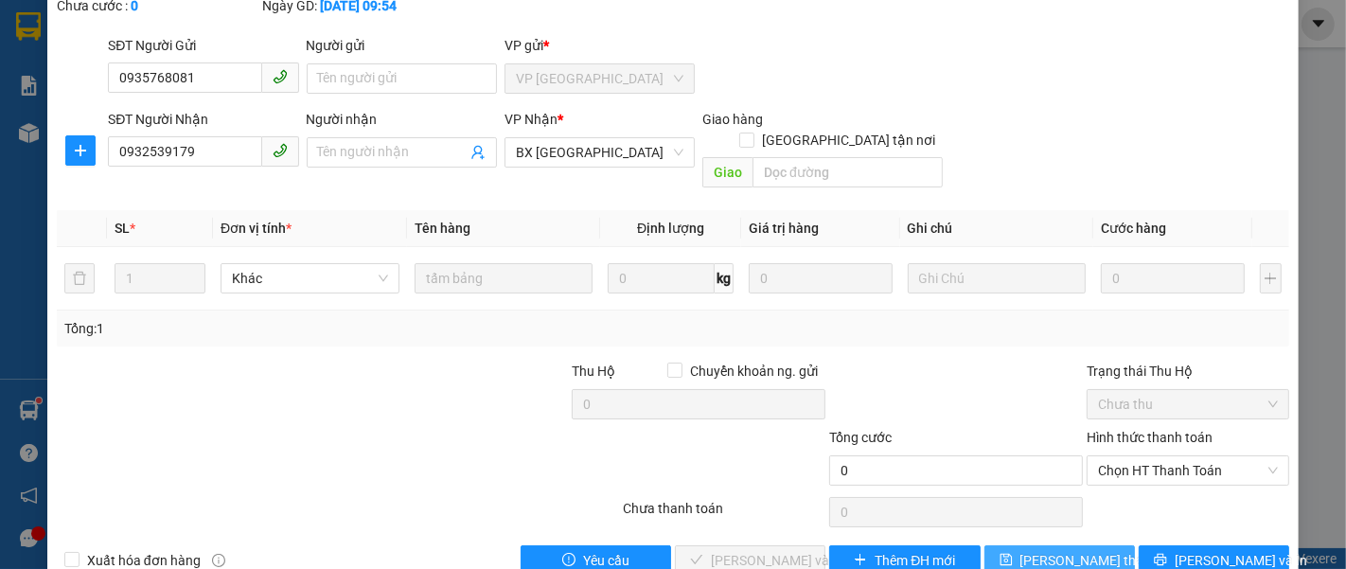
click at [1013, 553] on icon "save" at bounding box center [1005, 559] width 13 height 13
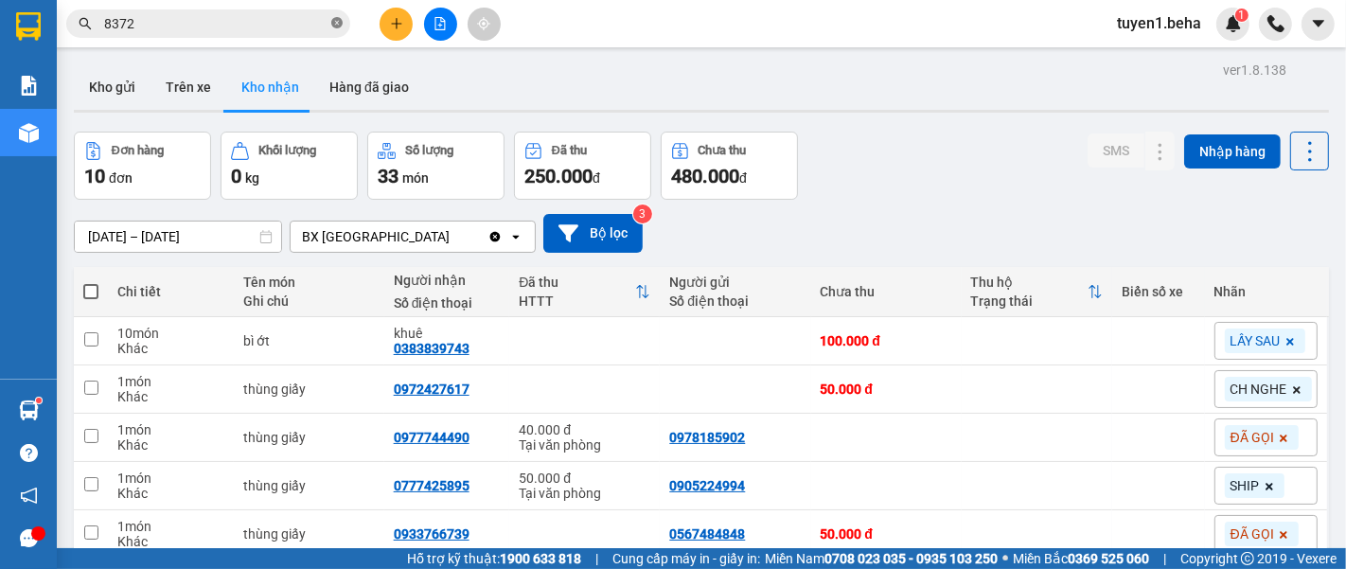
click at [332, 23] on icon "close-circle" at bounding box center [336, 22] width 11 height 11
click at [432, 26] on button at bounding box center [440, 24] width 33 height 33
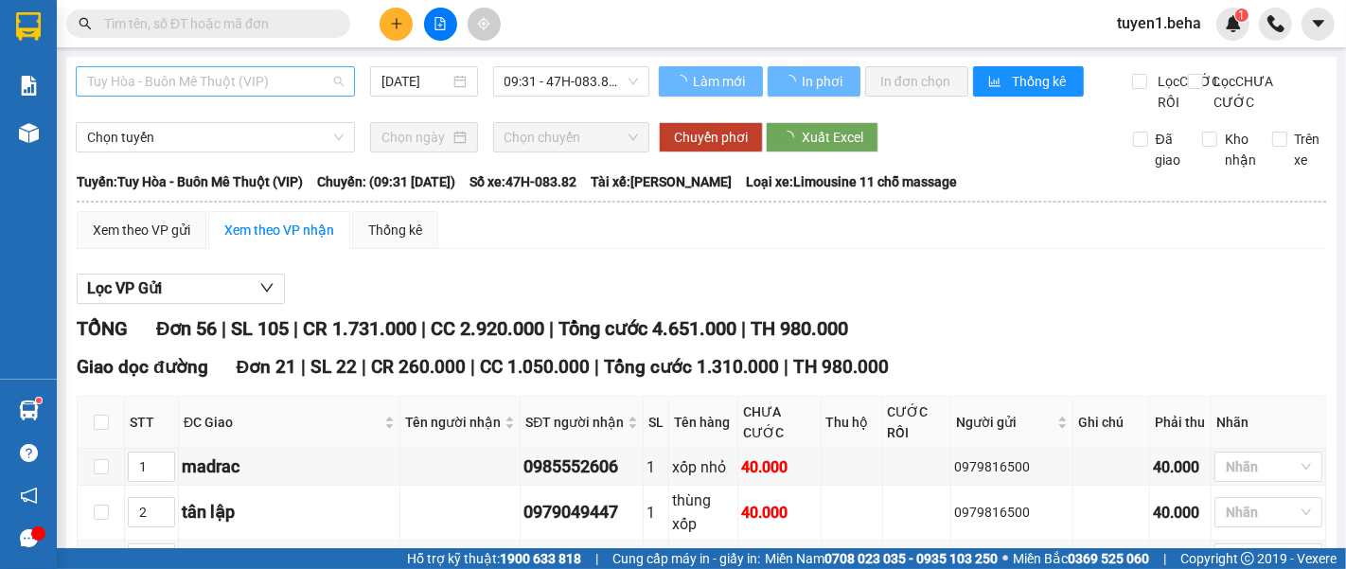
click at [207, 71] on span "Tuy Hòa - Buôn Mê Thuột (VIP)" at bounding box center [215, 81] width 256 height 28
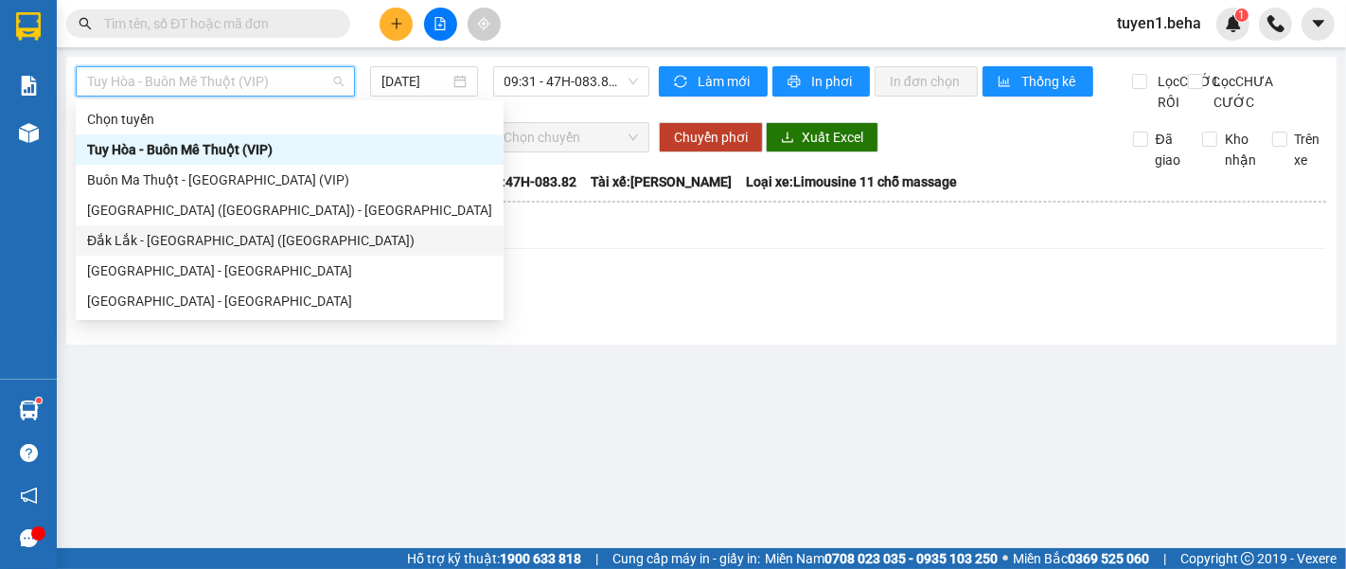
click at [202, 230] on div "Đắk Lắk - [PERSON_NAME] ([GEOGRAPHIC_DATA])" at bounding box center [289, 240] width 405 height 21
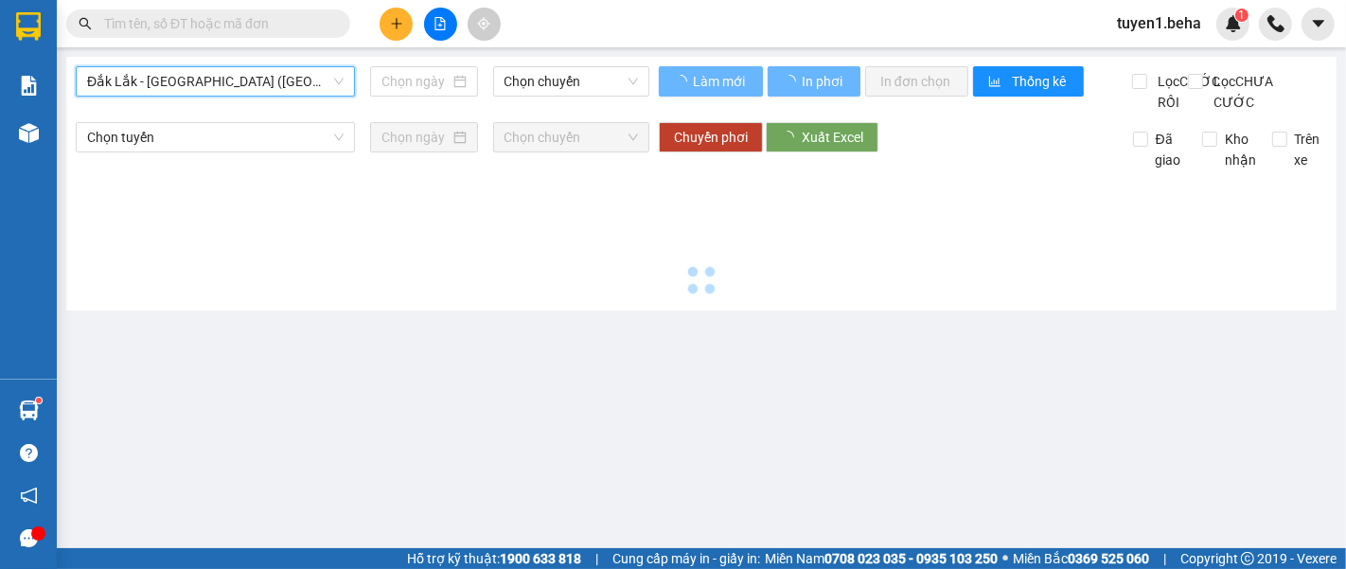
type input "[DATE]"
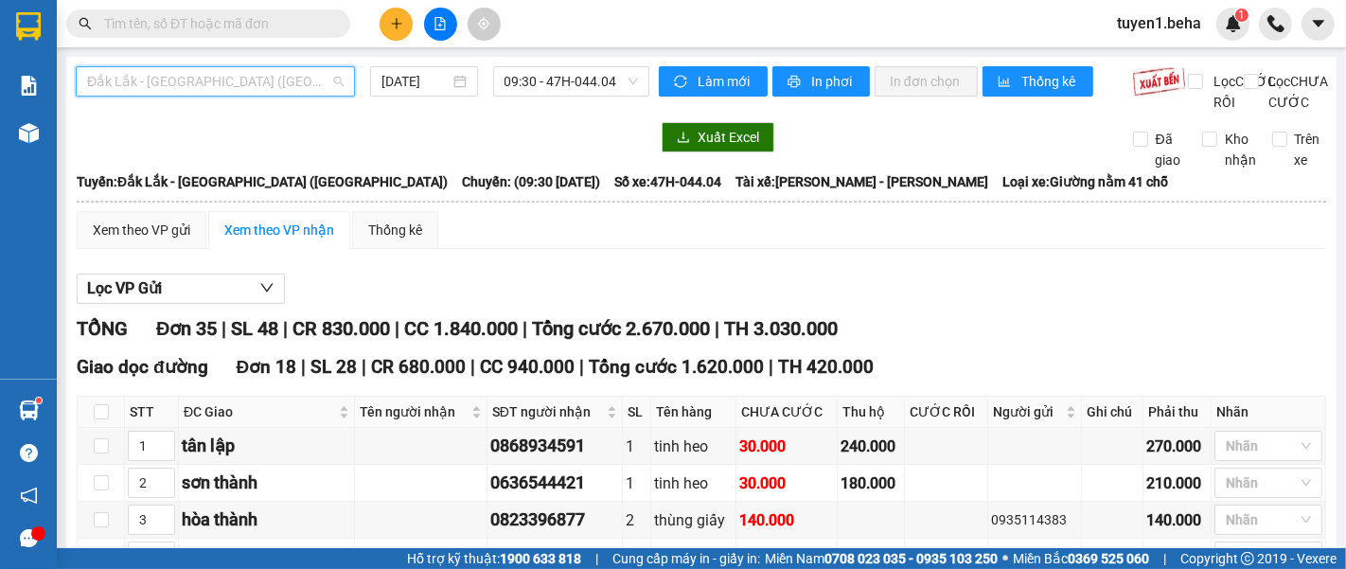
click at [229, 87] on span "Đắk Lắk - [PERSON_NAME] ([GEOGRAPHIC_DATA])" at bounding box center [215, 81] width 256 height 28
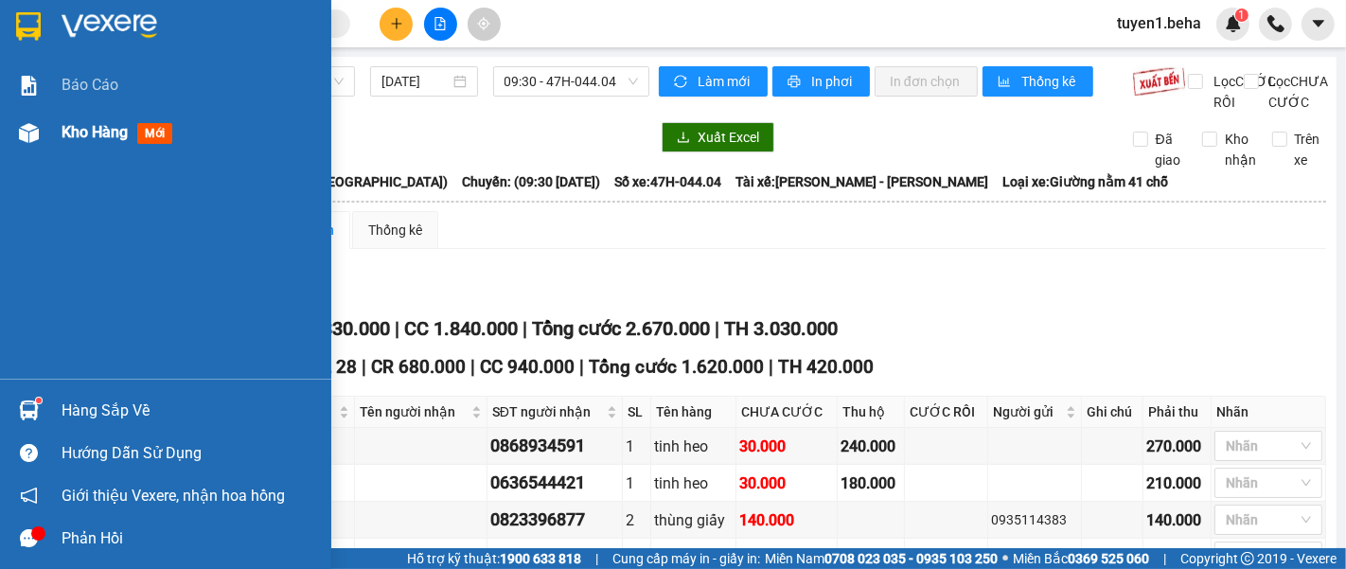
click at [60, 135] on div "Kho hàng mới" at bounding box center [165, 132] width 331 height 47
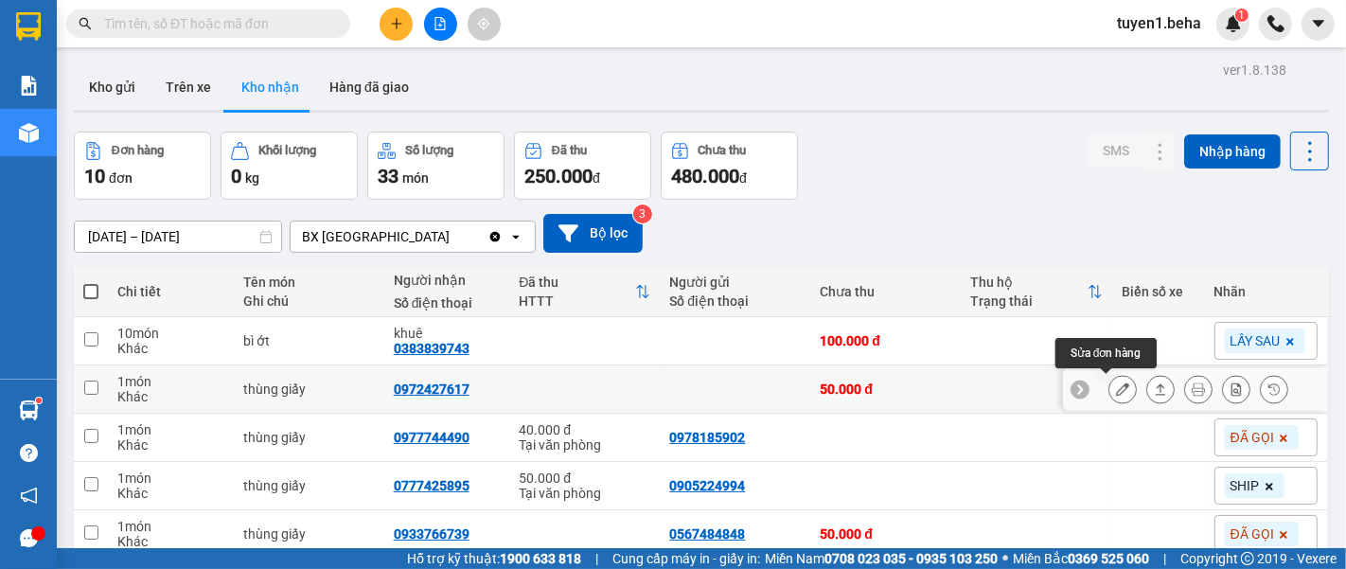
click at [1109, 396] on button at bounding box center [1122, 389] width 26 height 33
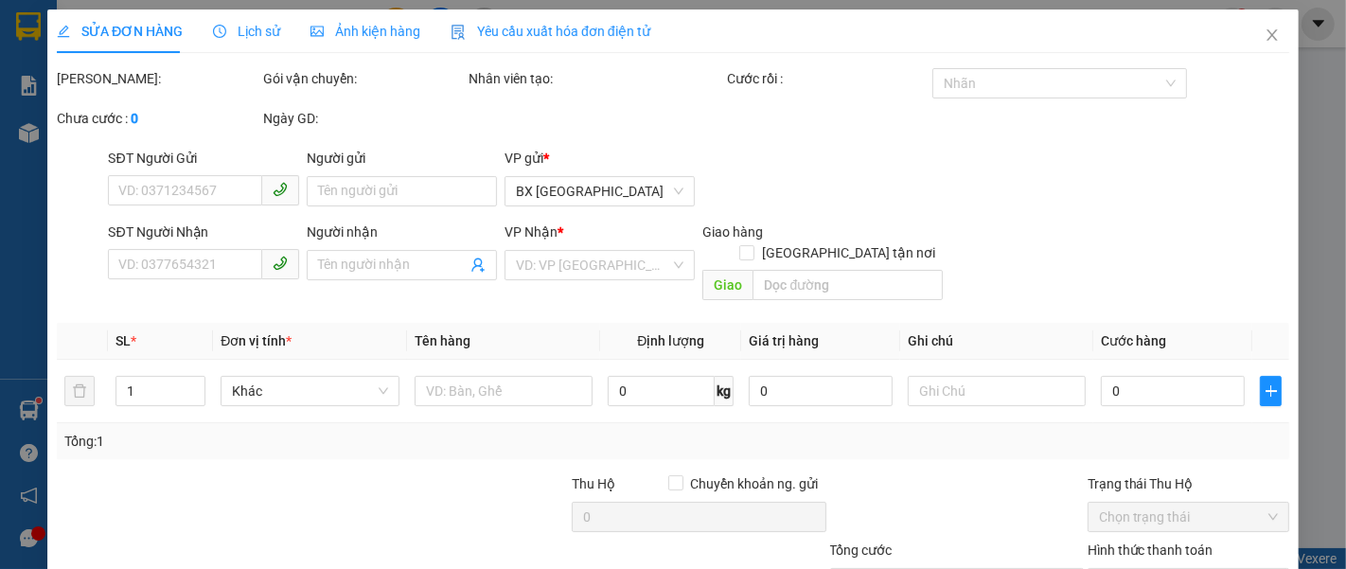
type input "0972427617"
type input "50.000"
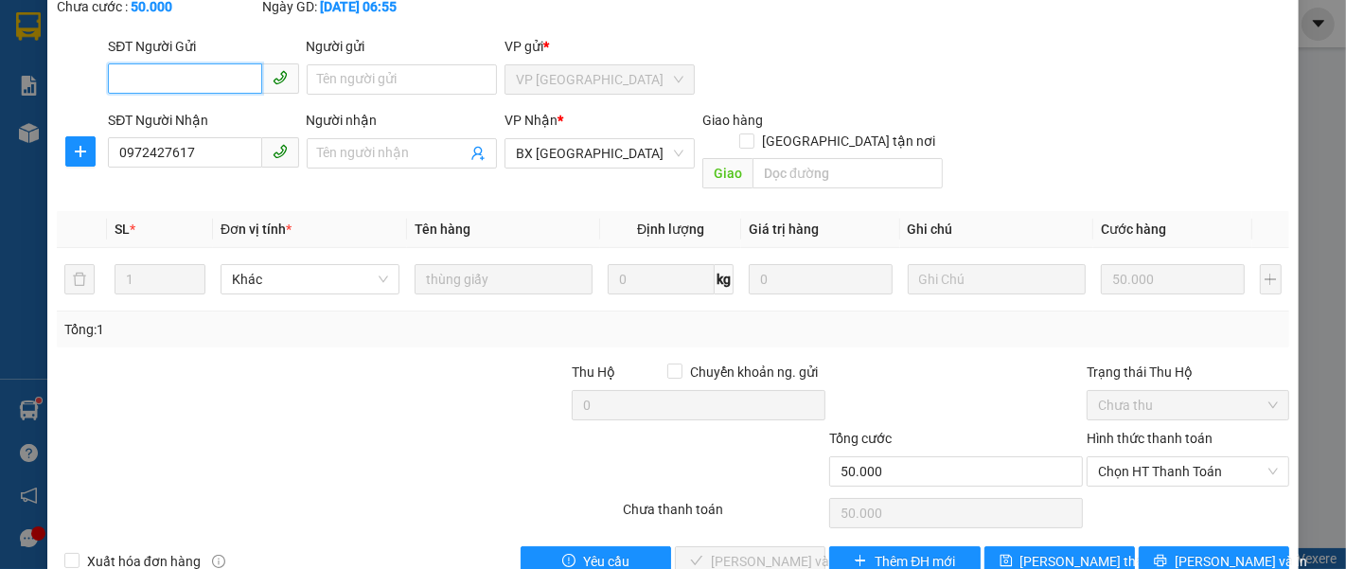
scroll to position [133, 0]
click at [1109, 456] on span "Chọn HT Thanh Toán" at bounding box center [1188, 470] width 180 height 28
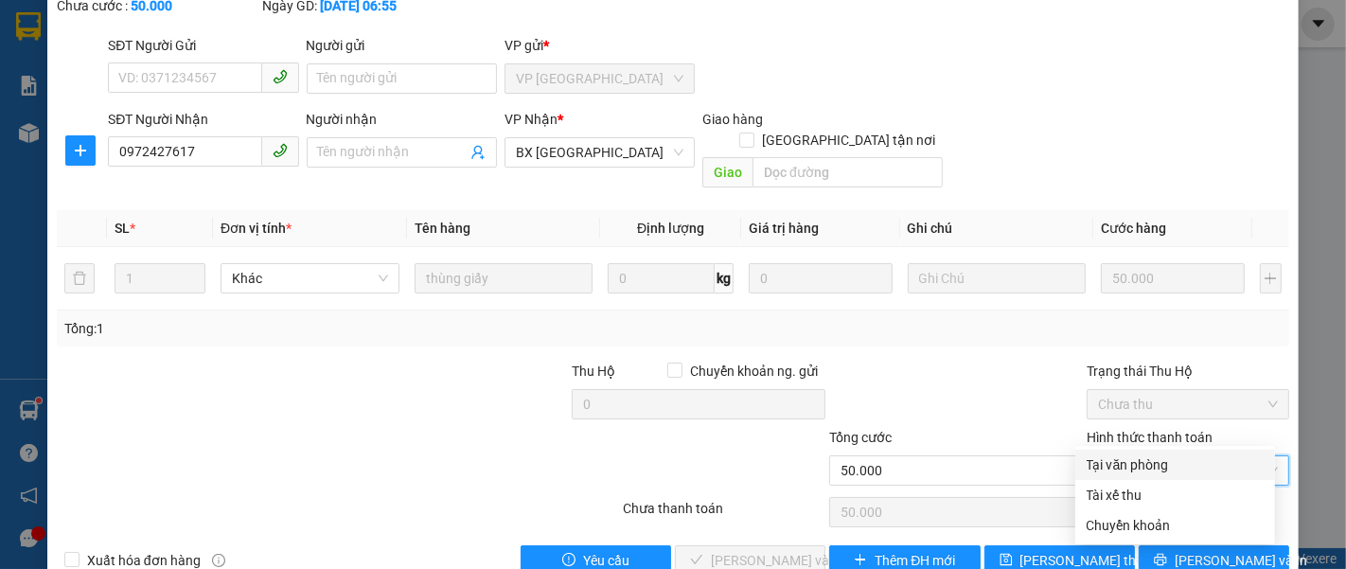
click at [1115, 468] on div "Tại văn phòng" at bounding box center [1174, 464] width 177 height 21
type input "0"
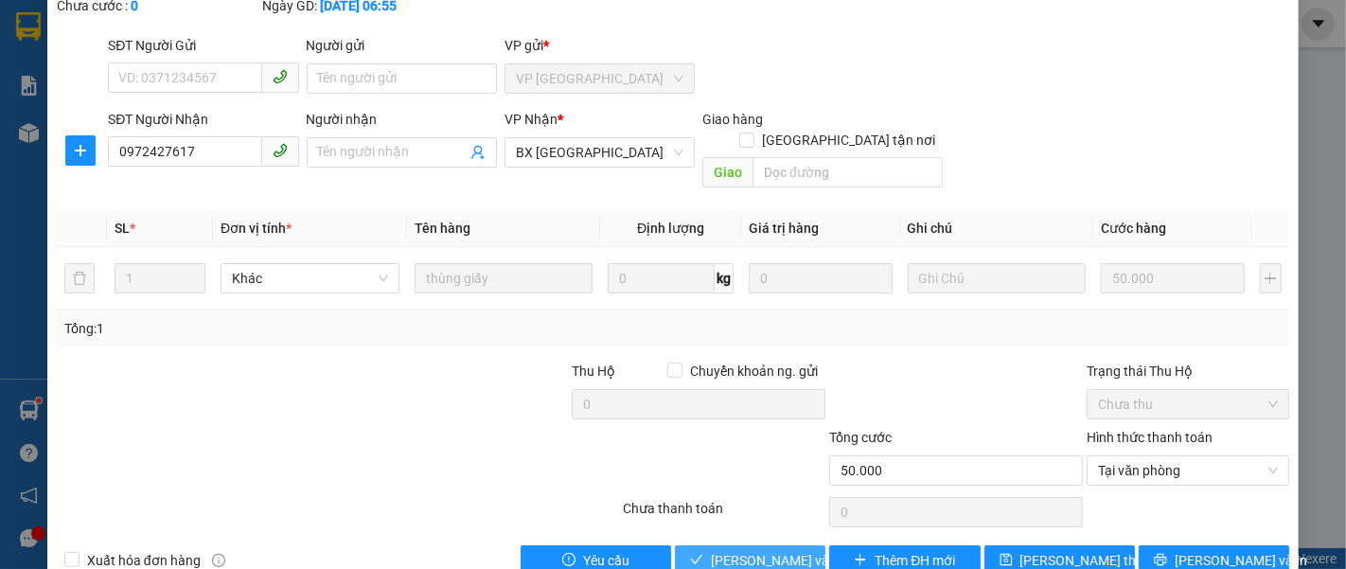
click at [711, 550] on span "[PERSON_NAME] và [PERSON_NAME] hàng" at bounding box center [802, 560] width 182 height 21
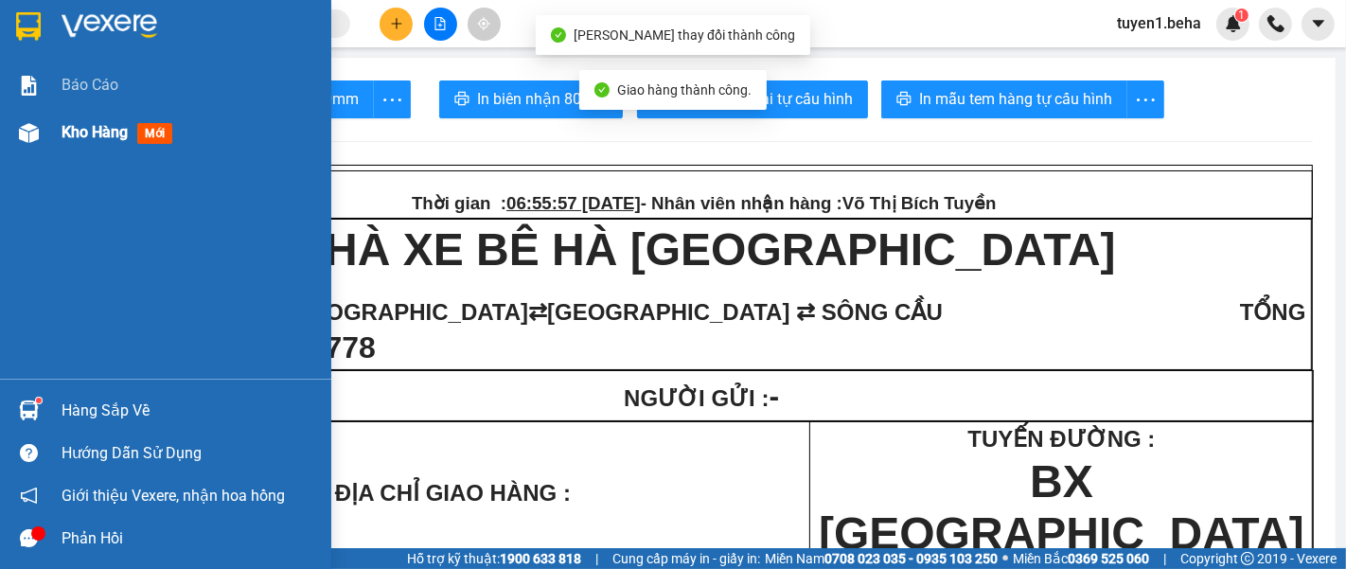
click at [114, 131] on span "Kho hàng" at bounding box center [95, 132] width 66 height 18
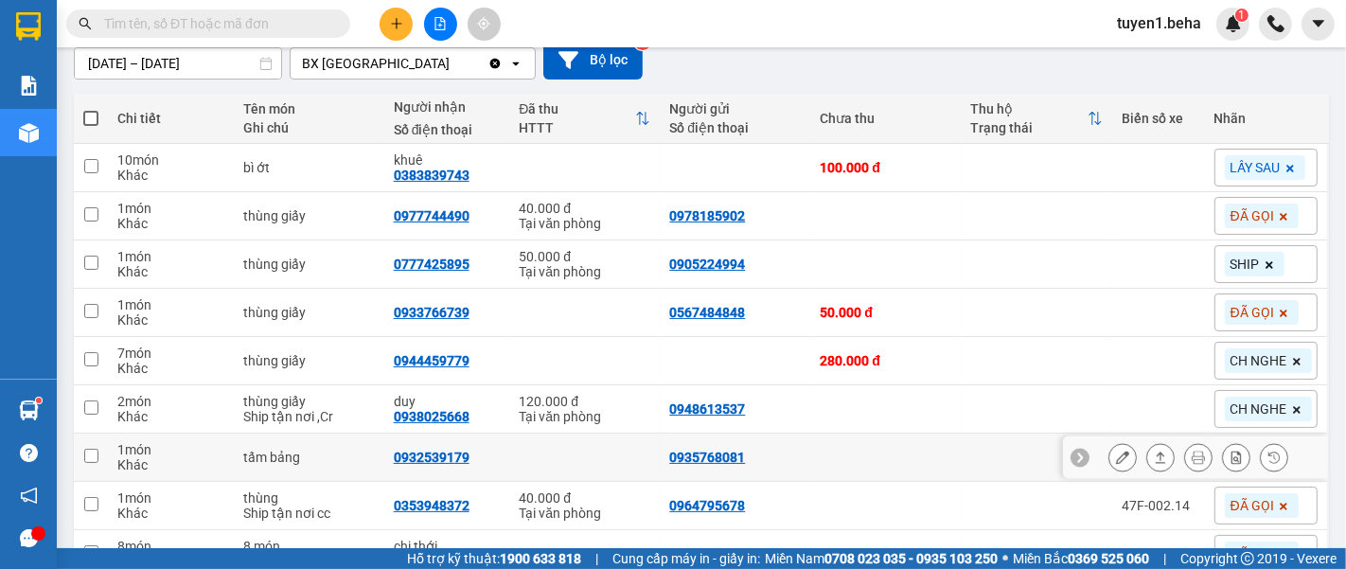
scroll to position [278, 0]
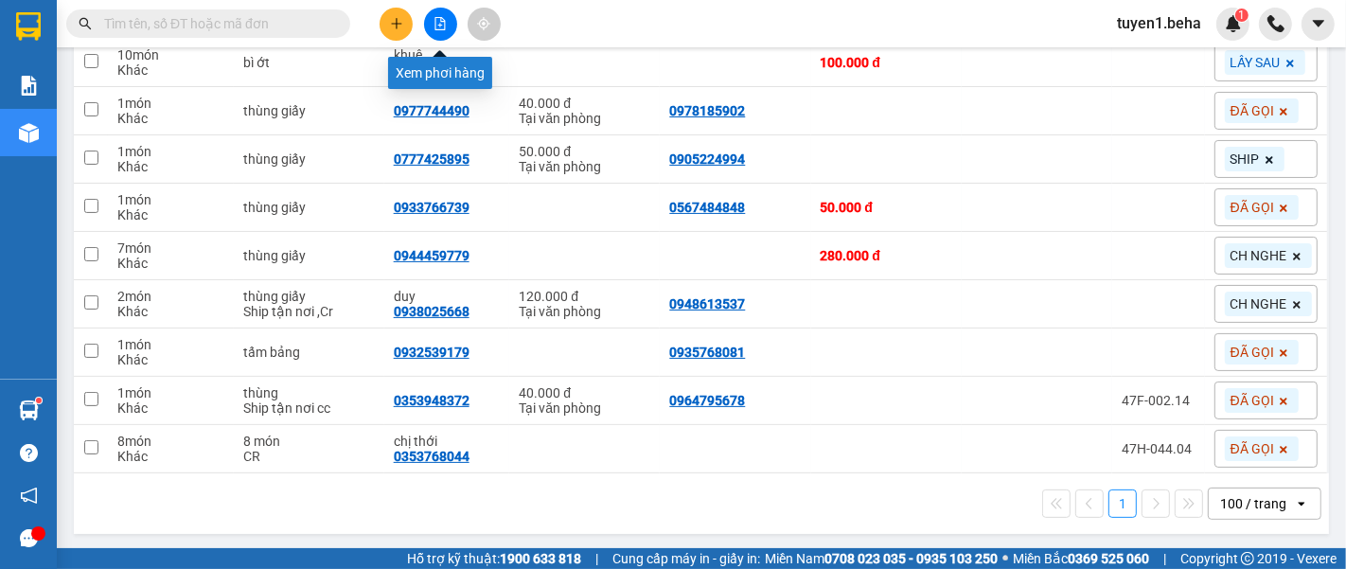
click at [435, 21] on icon "file-add" at bounding box center [439, 23] width 13 height 13
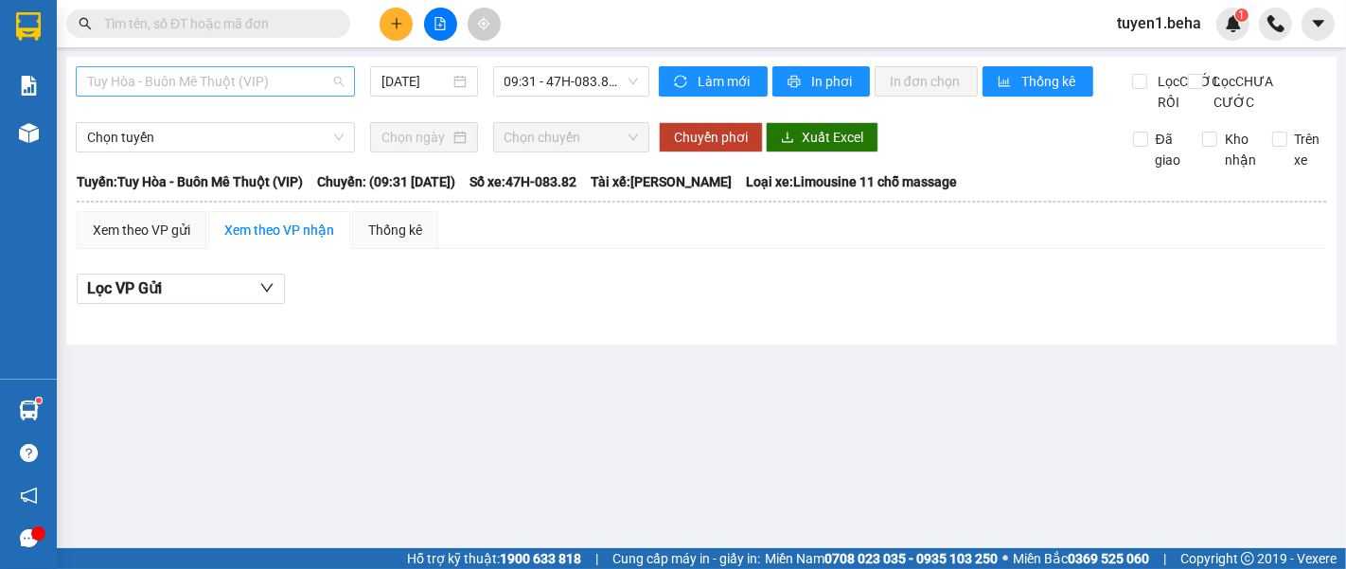
click at [248, 78] on span "Tuy Hòa - Buôn Mê Thuột (VIP)" at bounding box center [215, 81] width 256 height 28
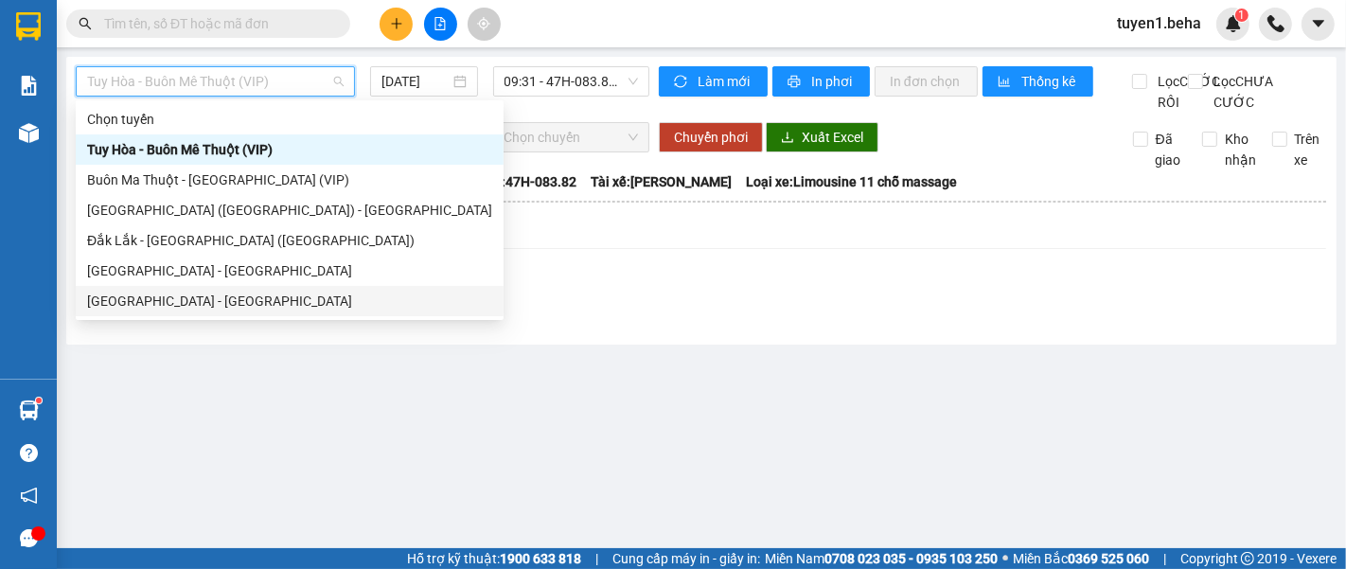
click at [210, 296] on div "[GEOGRAPHIC_DATA] - [PERSON_NAME]" at bounding box center [289, 301] width 405 height 21
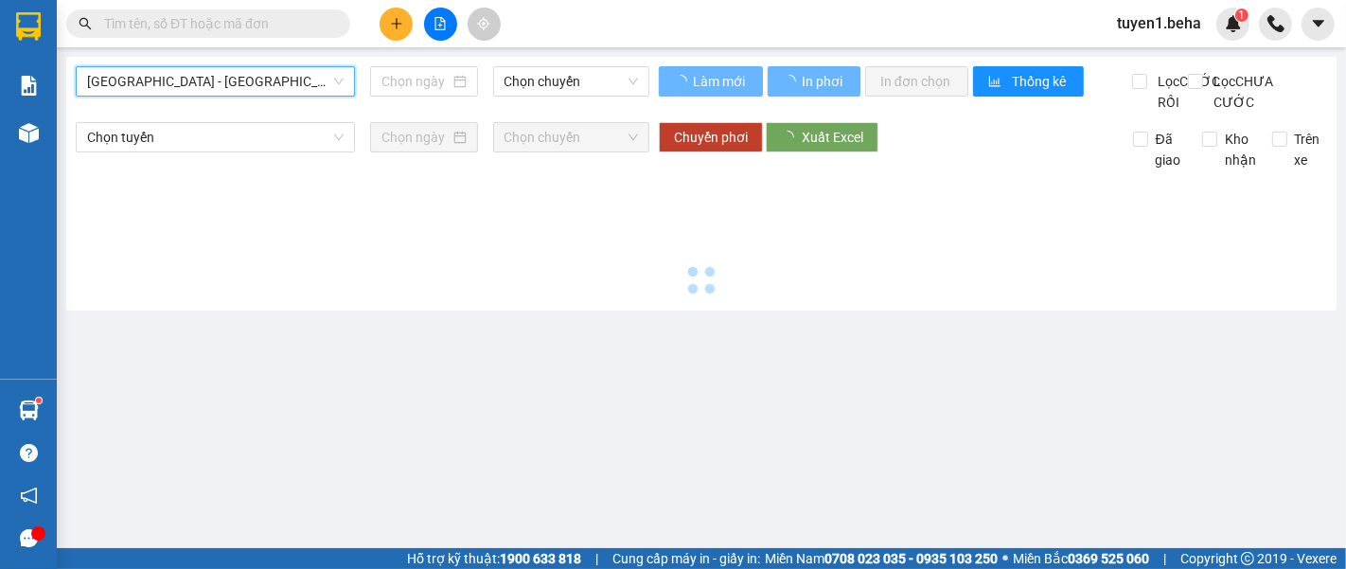
type input "[DATE]"
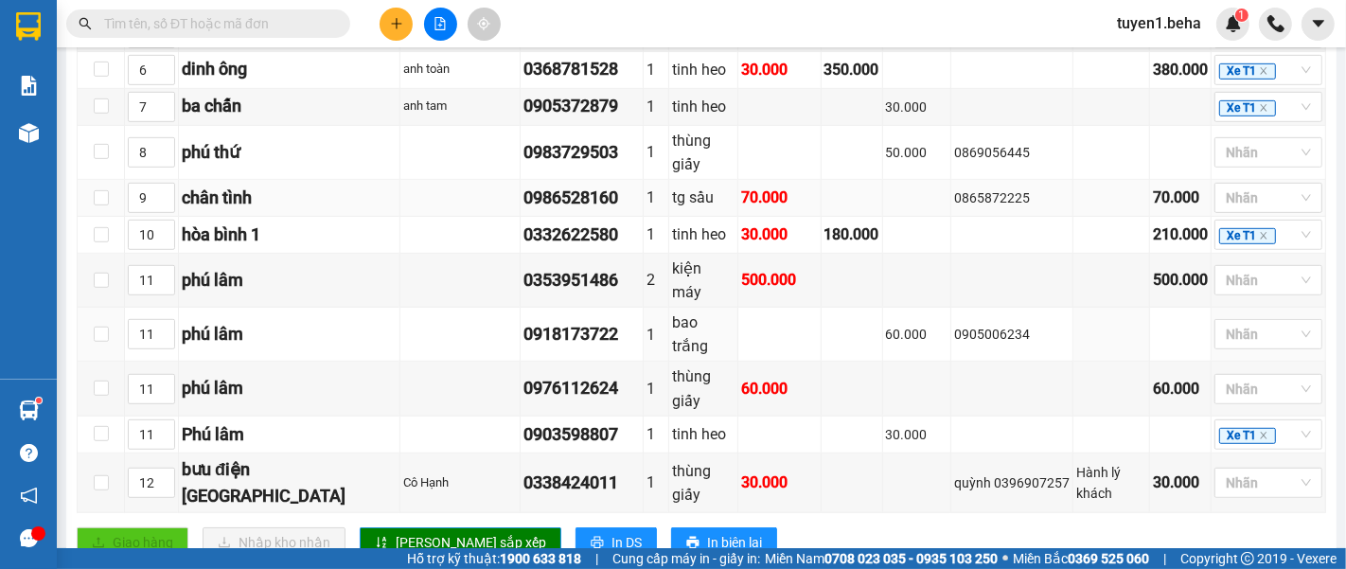
scroll to position [840, 0]
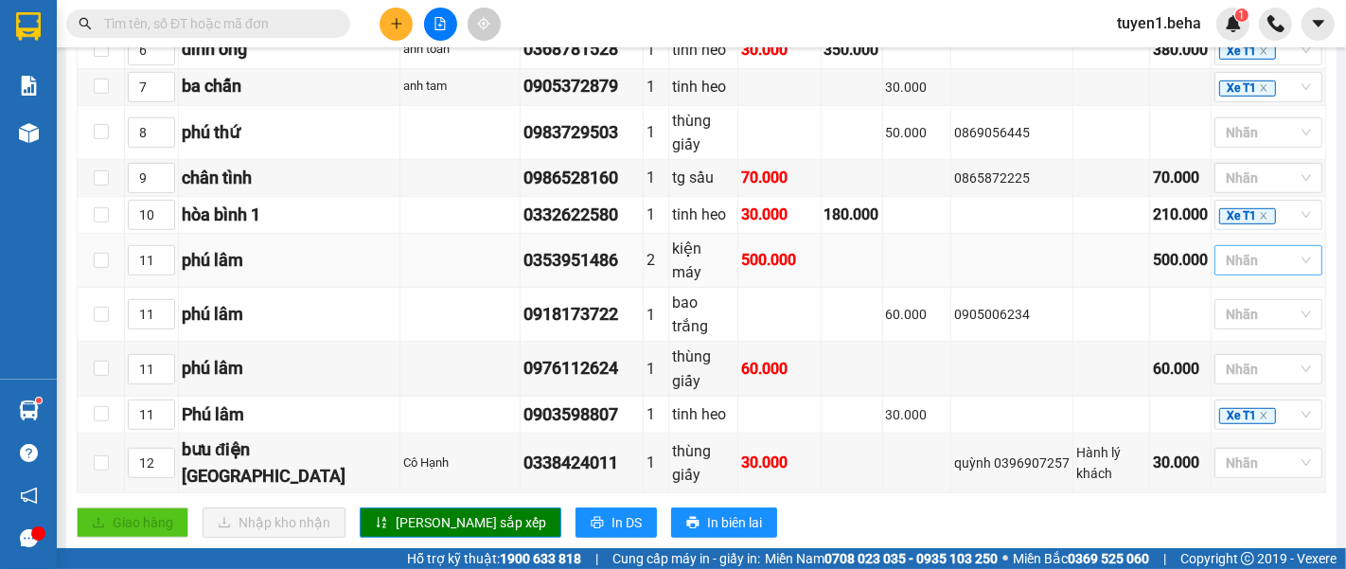
click at [1219, 266] on div at bounding box center [1258, 260] width 79 height 23
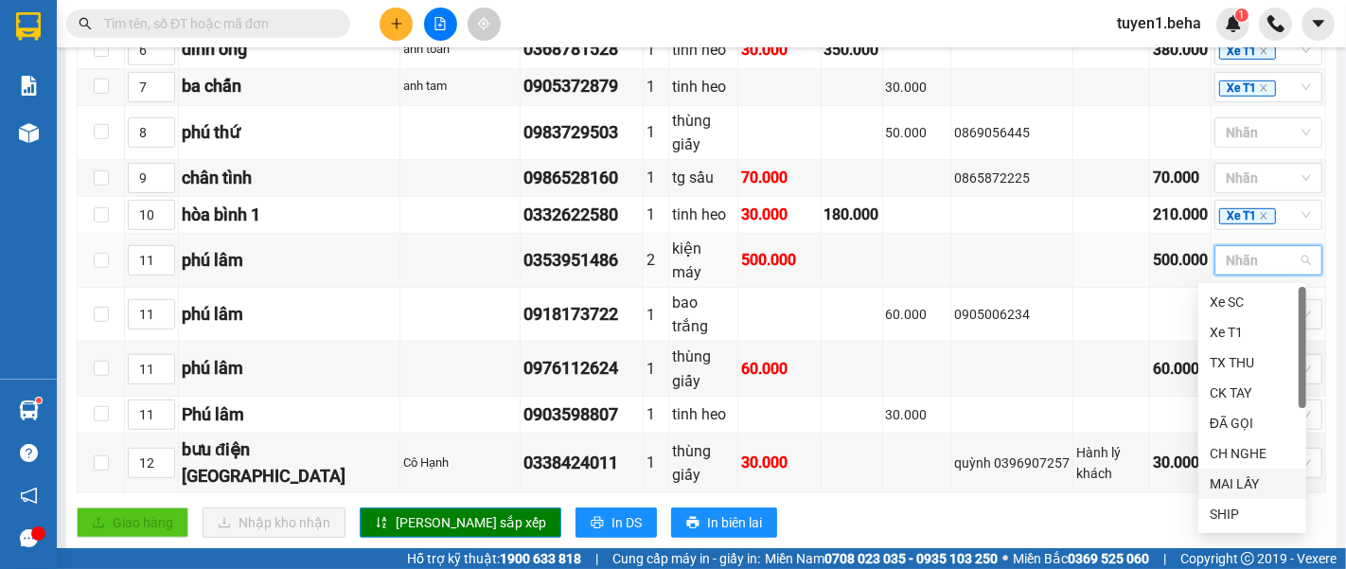
click at [1244, 481] on div "MAI LẤY" at bounding box center [1251, 483] width 85 height 21
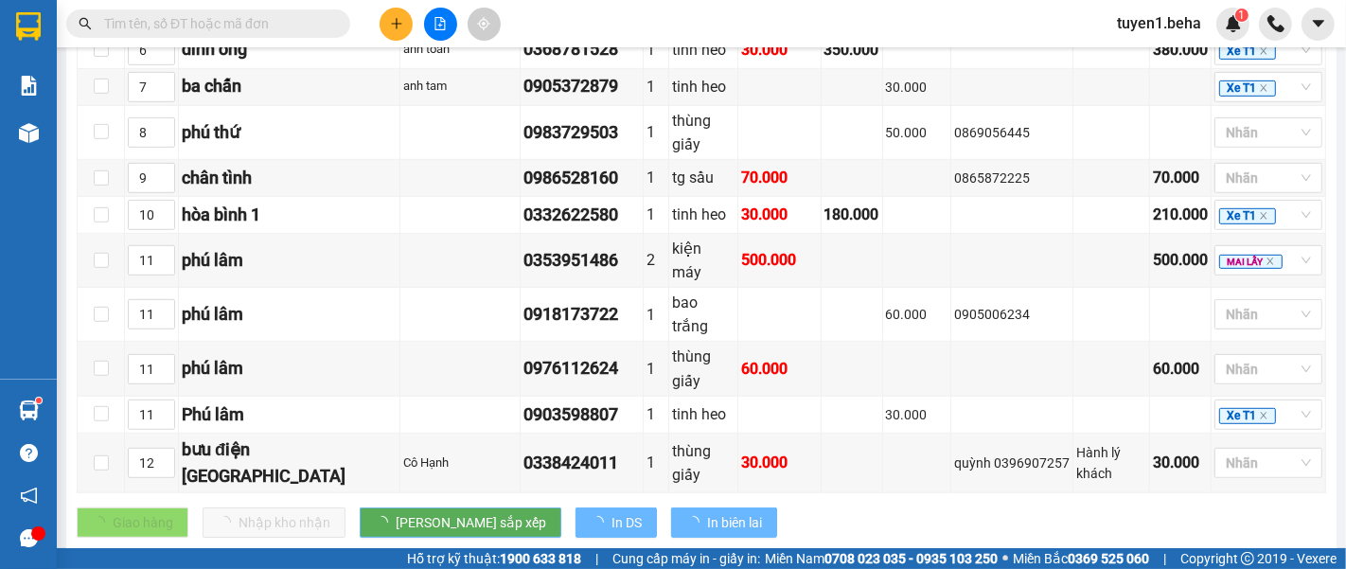
click at [1088, 510] on div "Giao dọc đường Đơn 21 | SL 22 | CR 260.000 | CC 1.050.000 | Tổng cước 1.310.000…" at bounding box center [701, 32] width 1249 height 1039
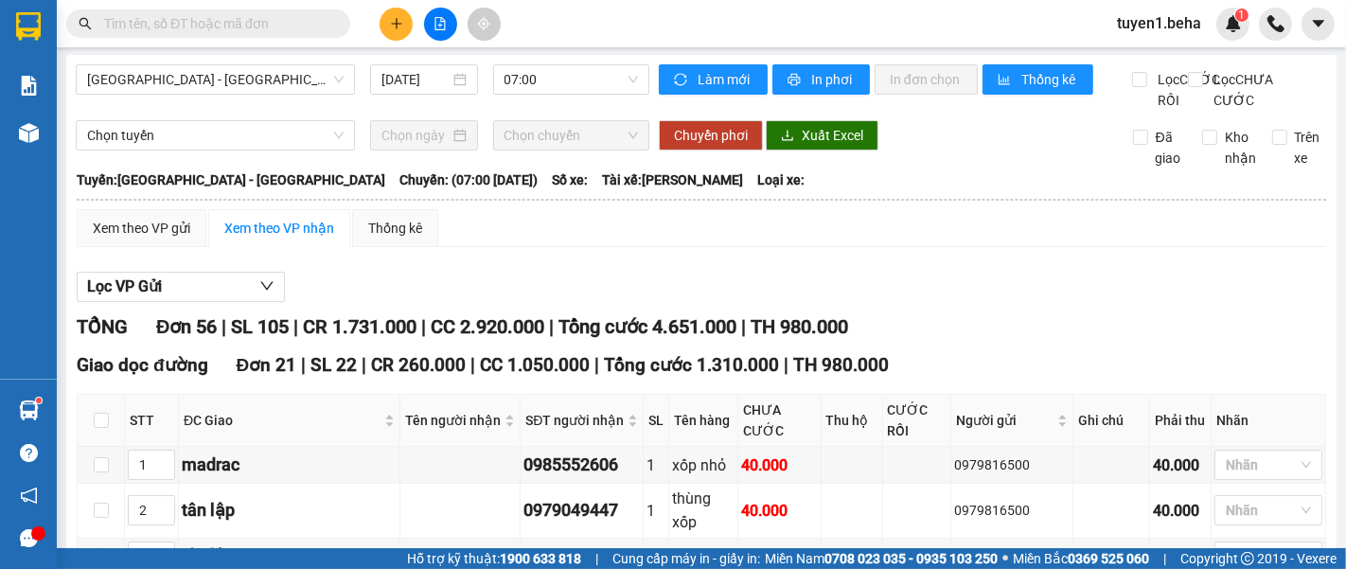
scroll to position [0, 0]
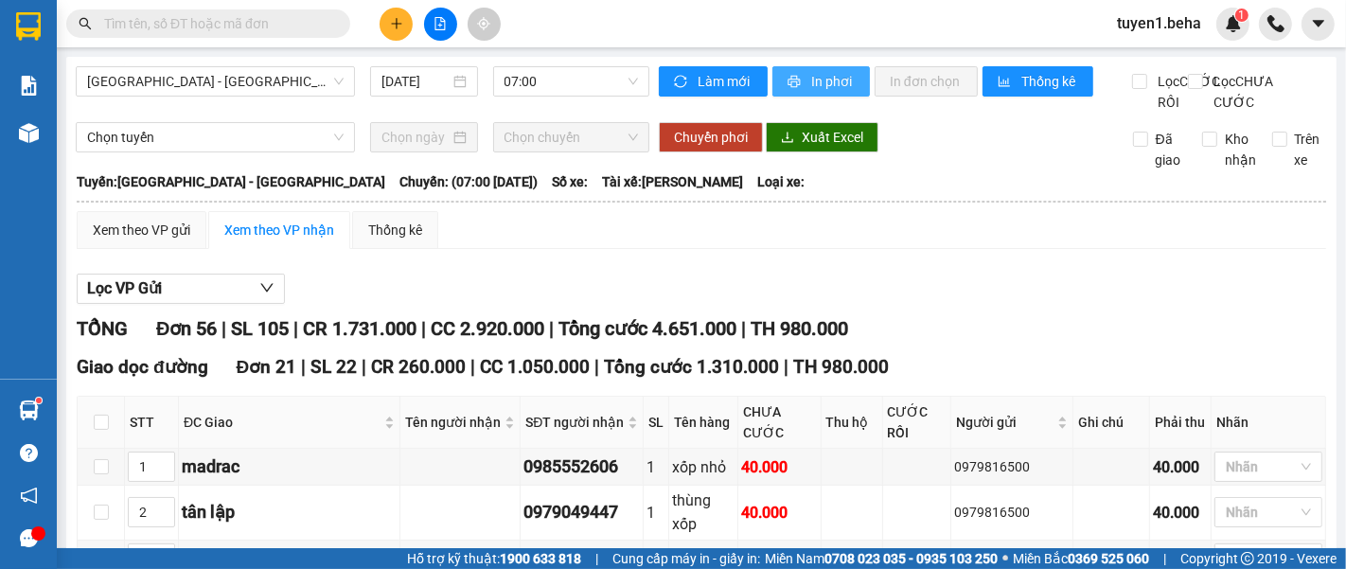
click at [827, 74] on span "In phơi" at bounding box center [833, 81] width 44 height 21
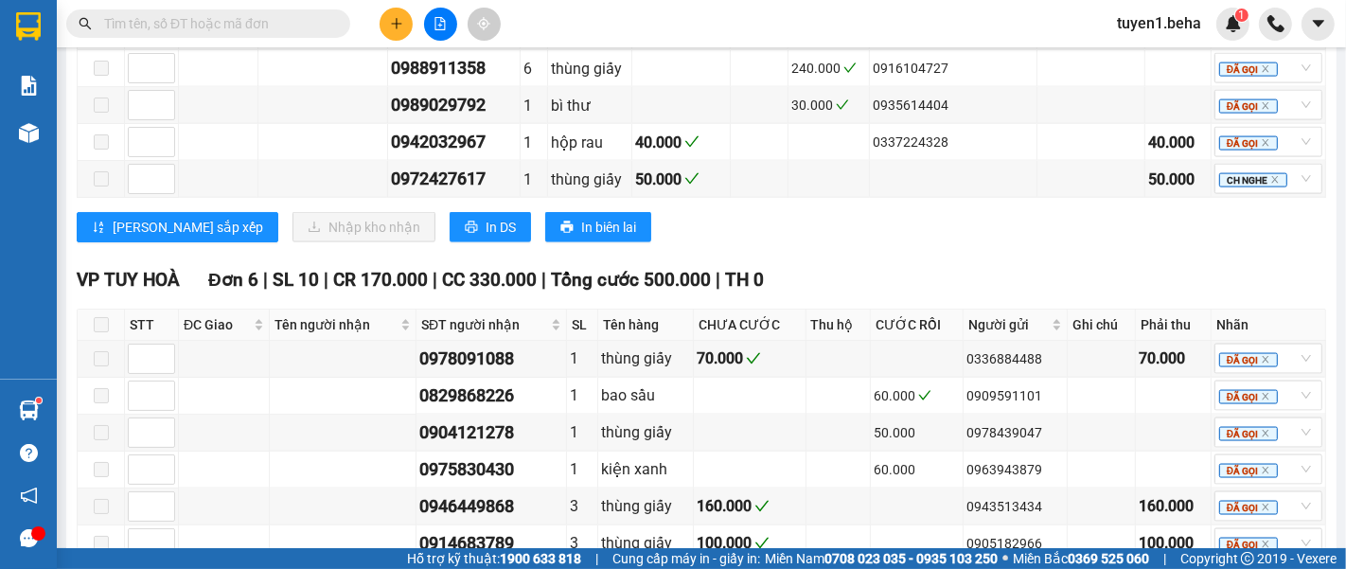
scroll to position [2404, 0]
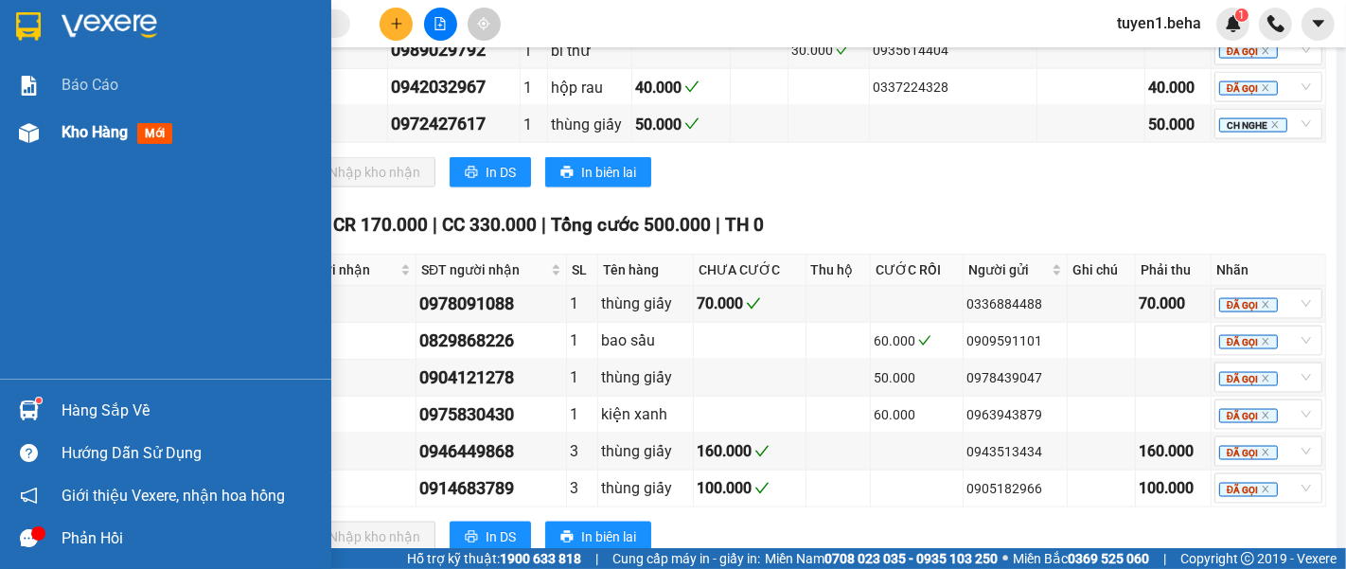
click at [80, 130] on span "Kho hàng" at bounding box center [95, 132] width 66 height 18
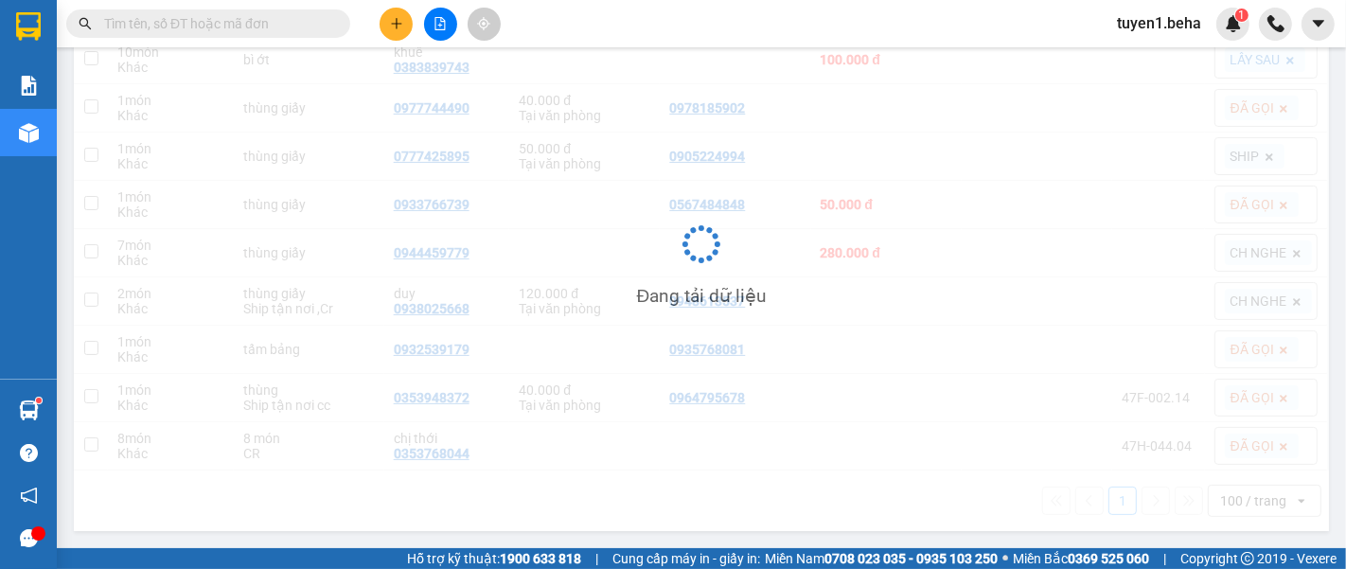
scroll to position [232, 0]
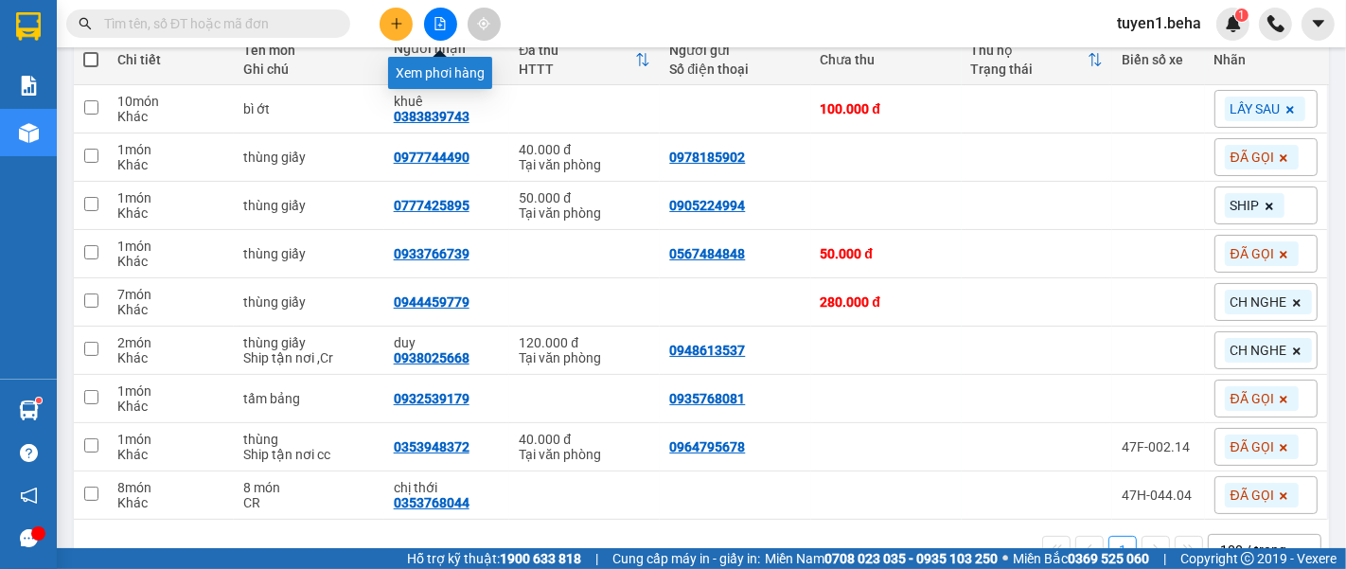
click at [439, 23] on icon "file-add" at bounding box center [439, 23] width 13 height 13
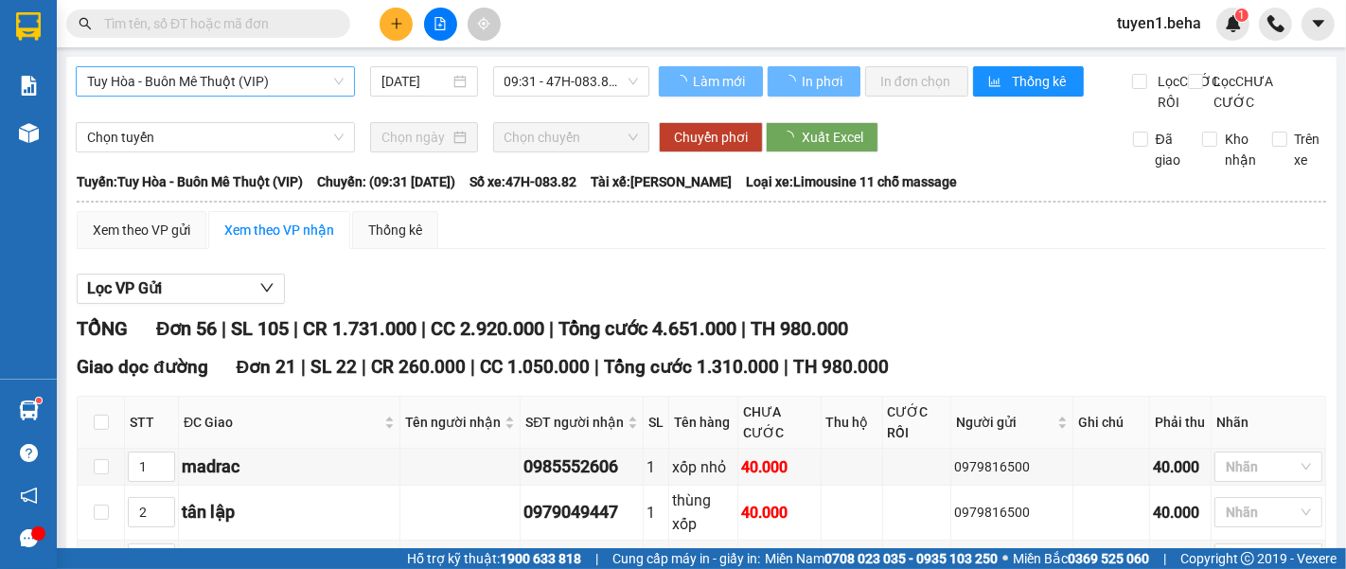
click at [233, 83] on span "Tuy Hòa - Buôn Mê Thuột (VIP)" at bounding box center [215, 81] width 256 height 28
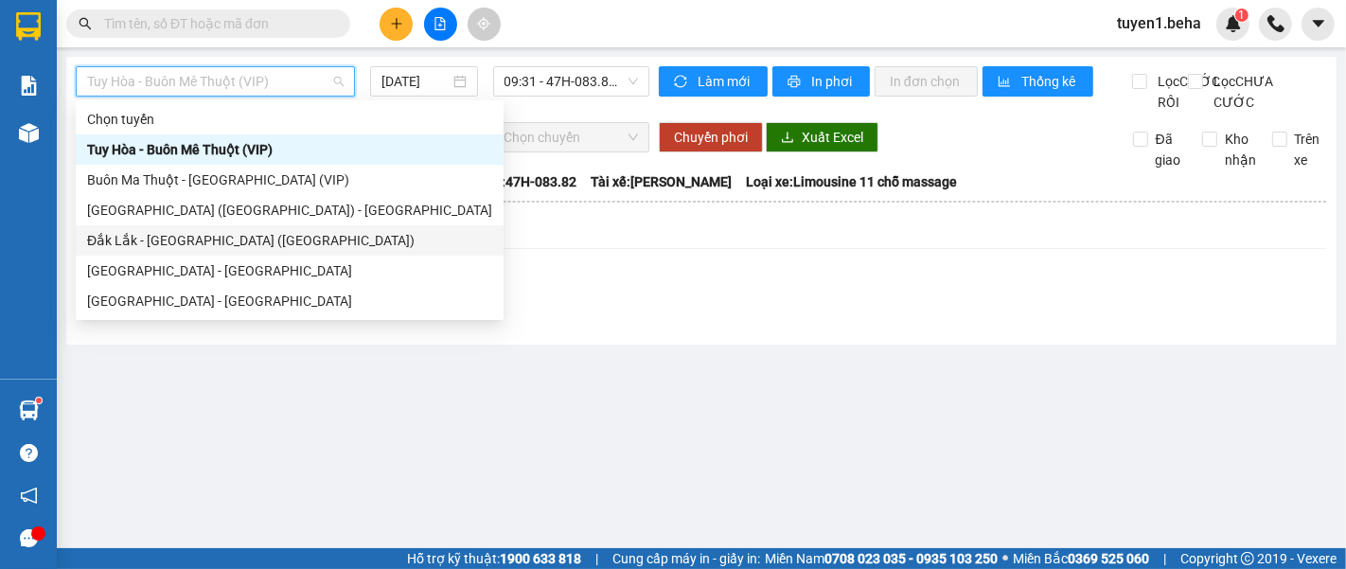
click at [197, 238] on div "Đắk Lắk - [PERSON_NAME] ([GEOGRAPHIC_DATA])" at bounding box center [289, 240] width 405 height 21
type input "[DATE]"
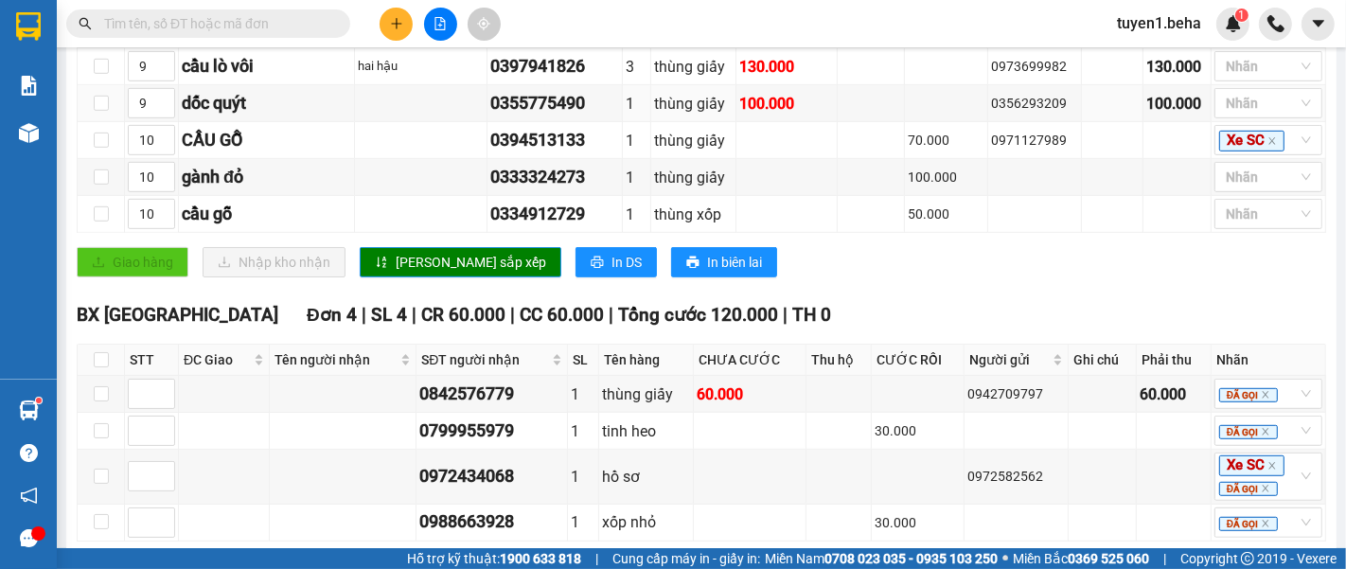
scroll to position [1051, 0]
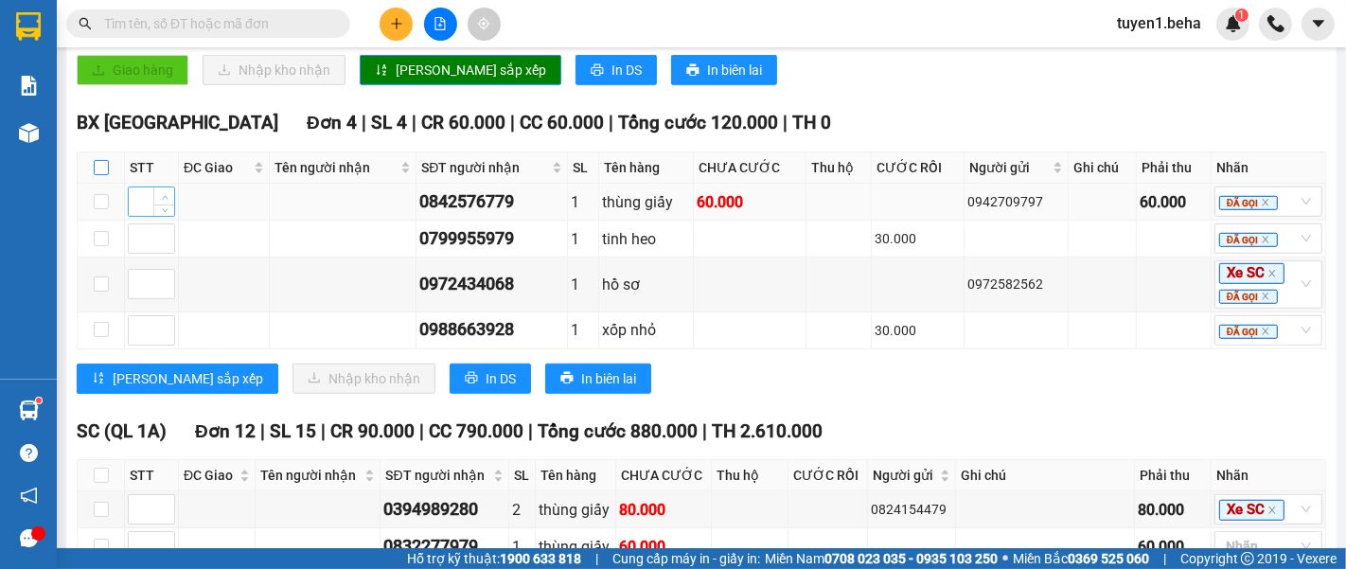
drag, startPoint x: 101, startPoint y: 177, endPoint x: 171, endPoint y: 201, distance: 73.9
click at [100, 175] on input "checkbox" at bounding box center [101, 167] width 15 height 15
checkbox input "true"
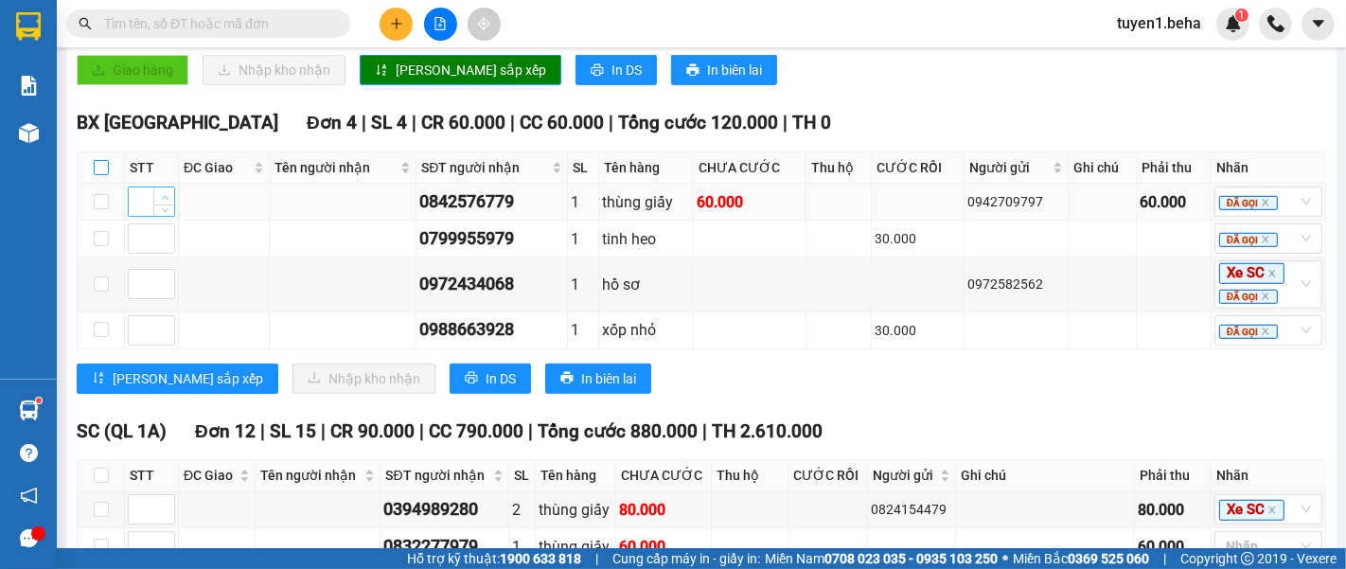
checkbox input "true"
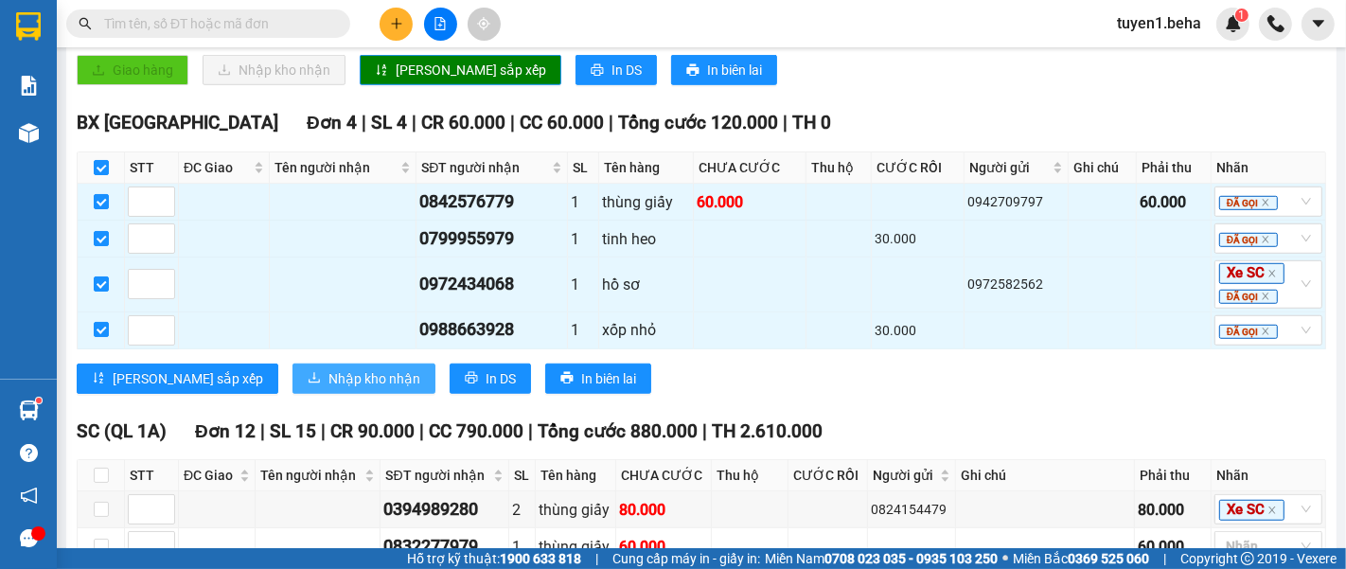
click at [328, 379] on span "Nhập kho nhận" at bounding box center [374, 378] width 92 height 21
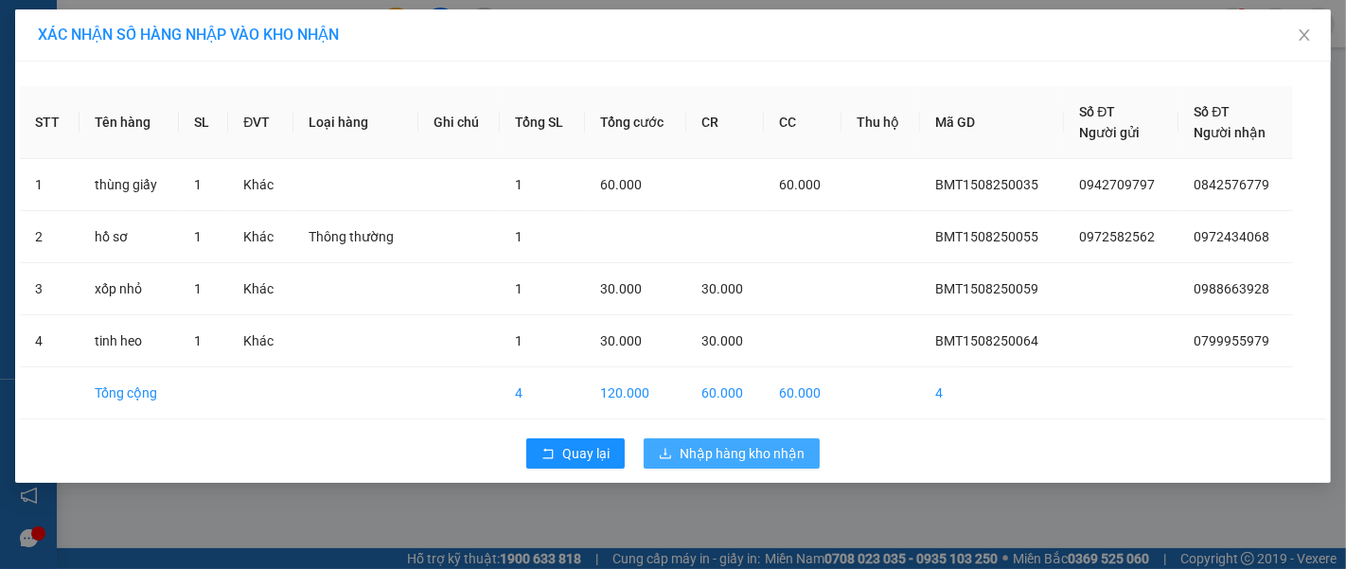
click at [768, 455] on span "Nhập hàng kho nhận" at bounding box center [741, 453] width 125 height 21
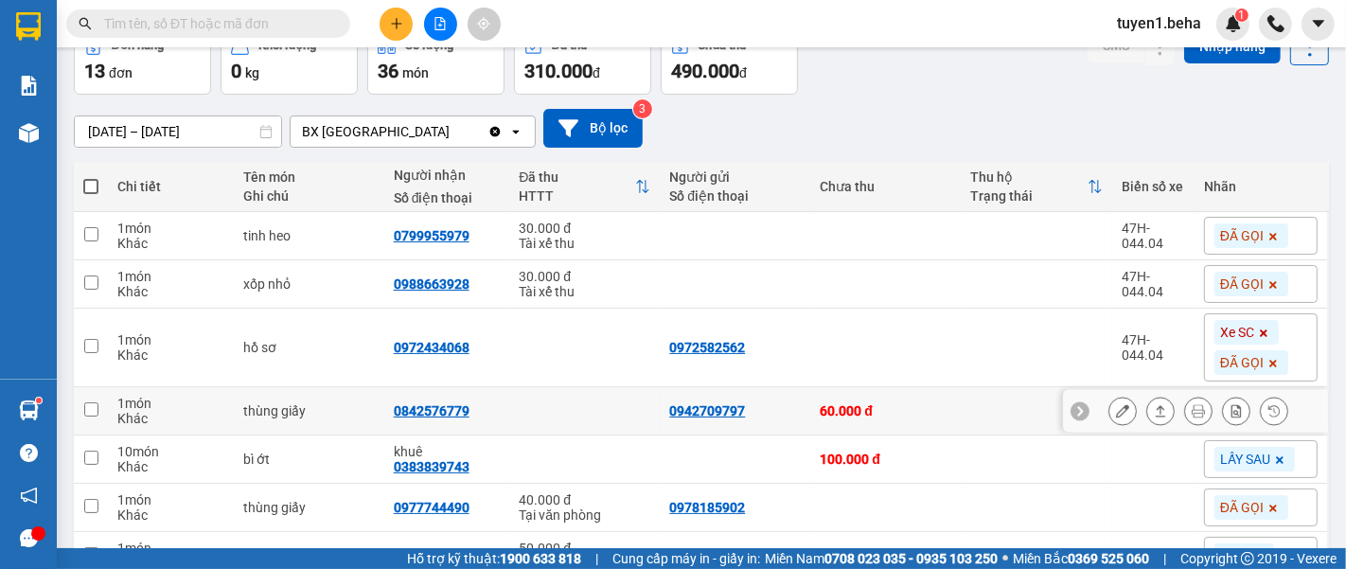
scroll to position [210, 0]
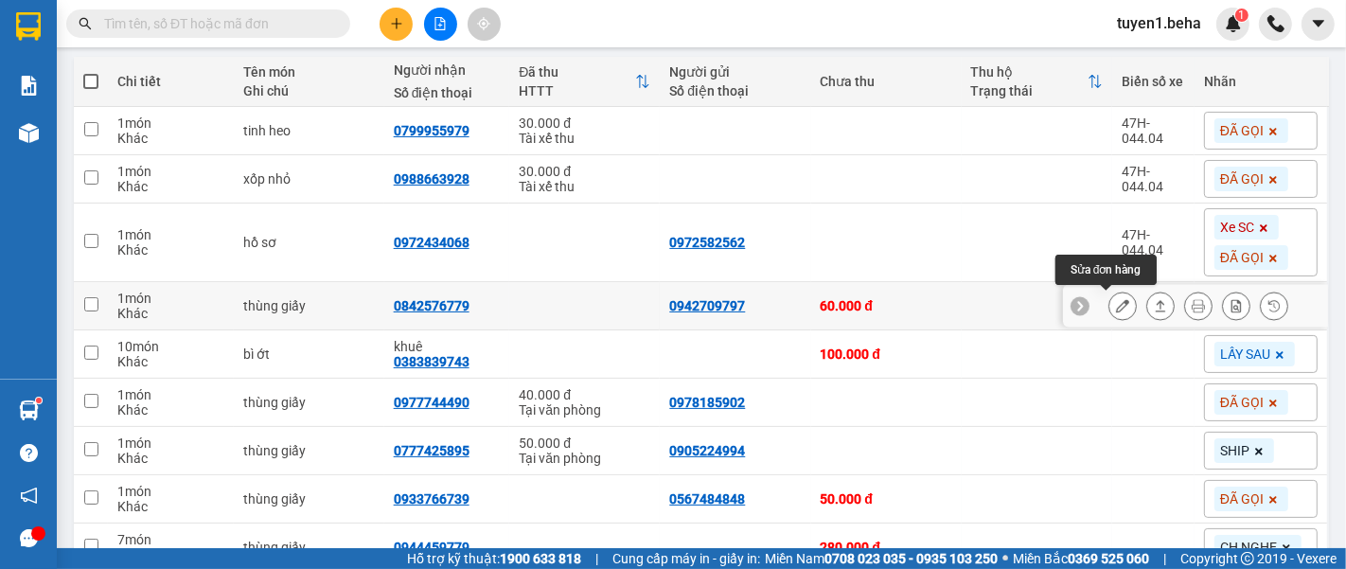
click at [1116, 309] on icon at bounding box center [1122, 305] width 13 height 13
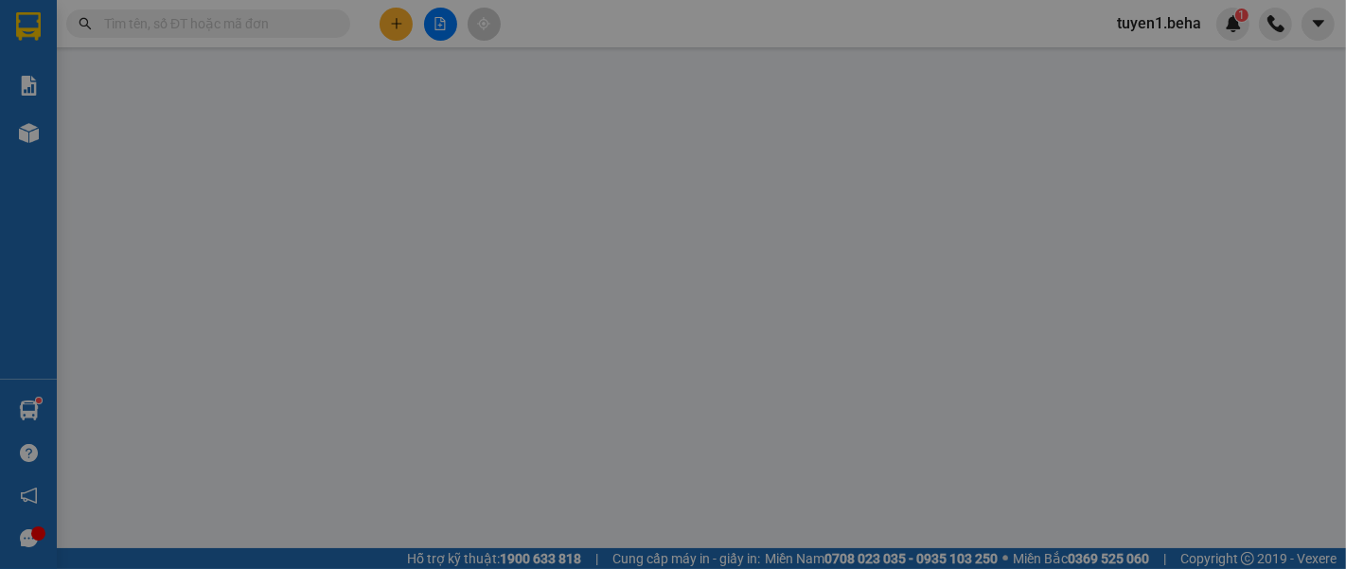
type input "0942709797"
type input "0842576779"
type input "60.000"
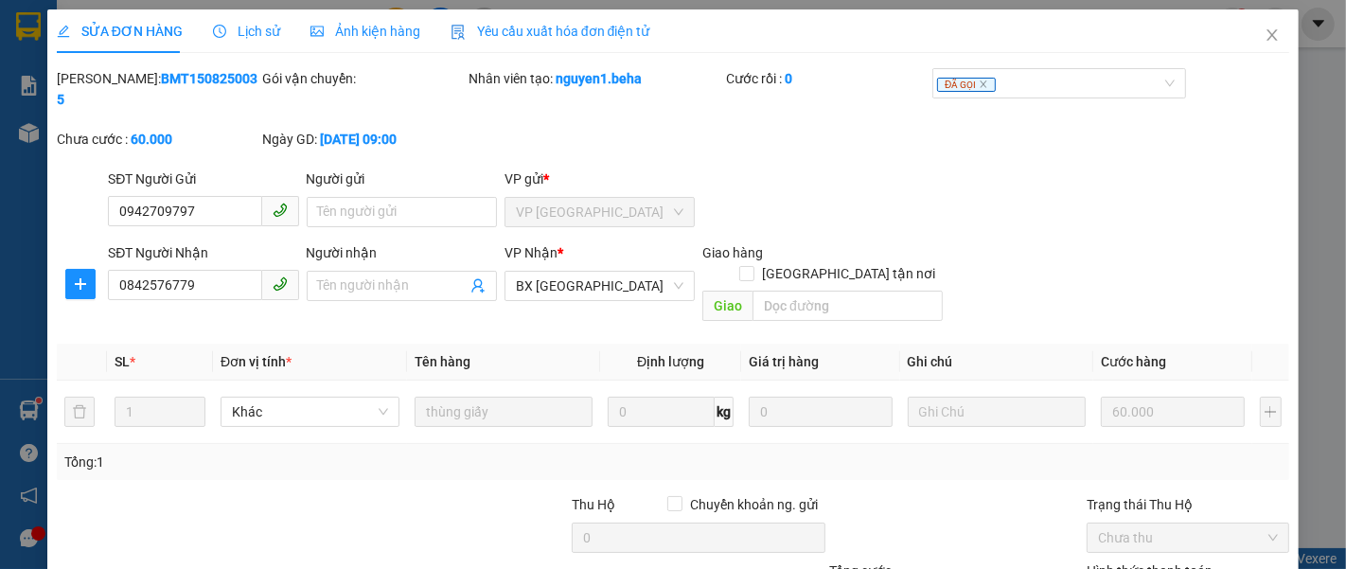
click at [377, 30] on span "Ảnh kiện hàng" at bounding box center [365, 31] width 110 height 15
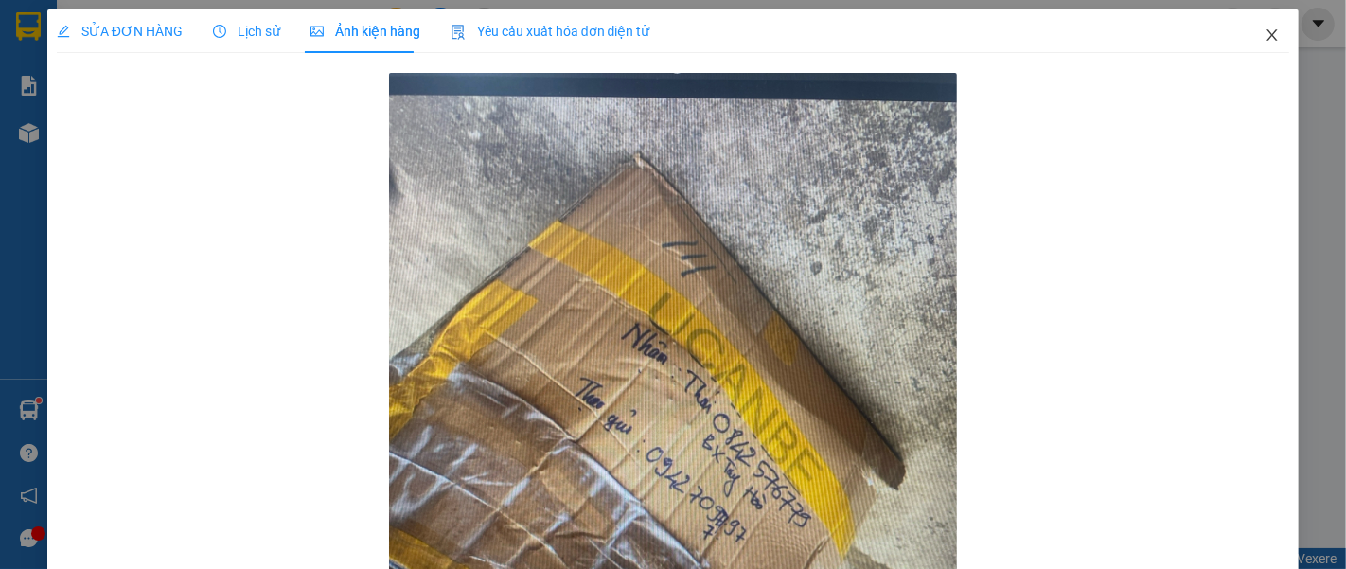
click at [1267, 35] on icon "close" at bounding box center [1272, 34] width 10 height 11
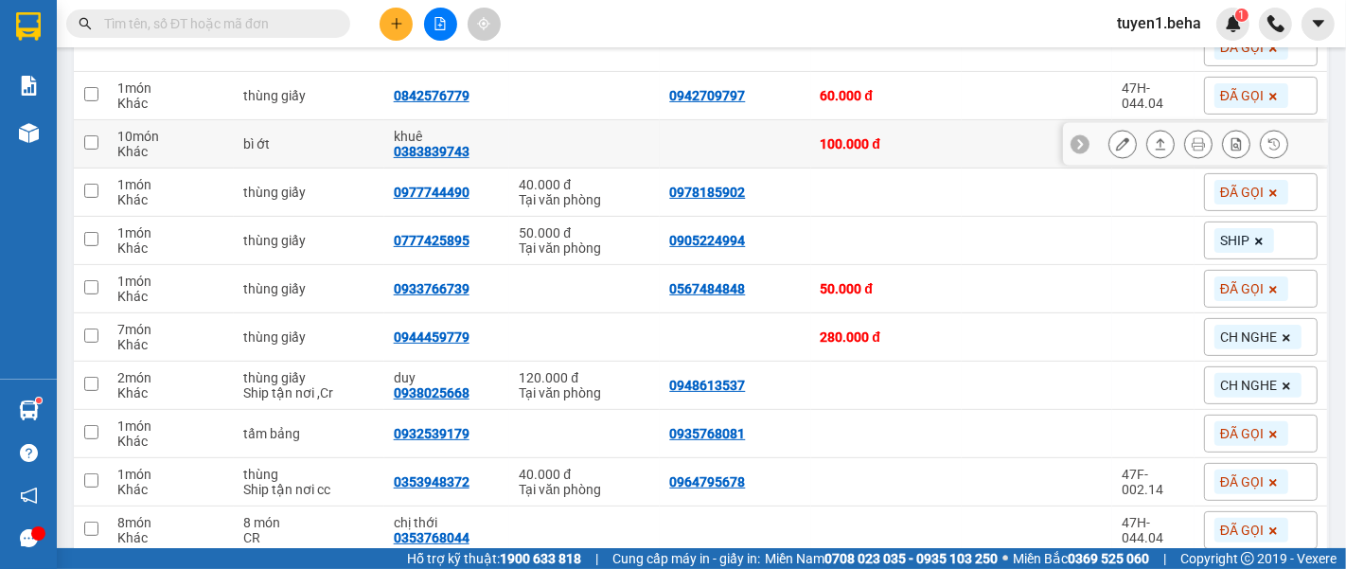
scroll to position [502, 0]
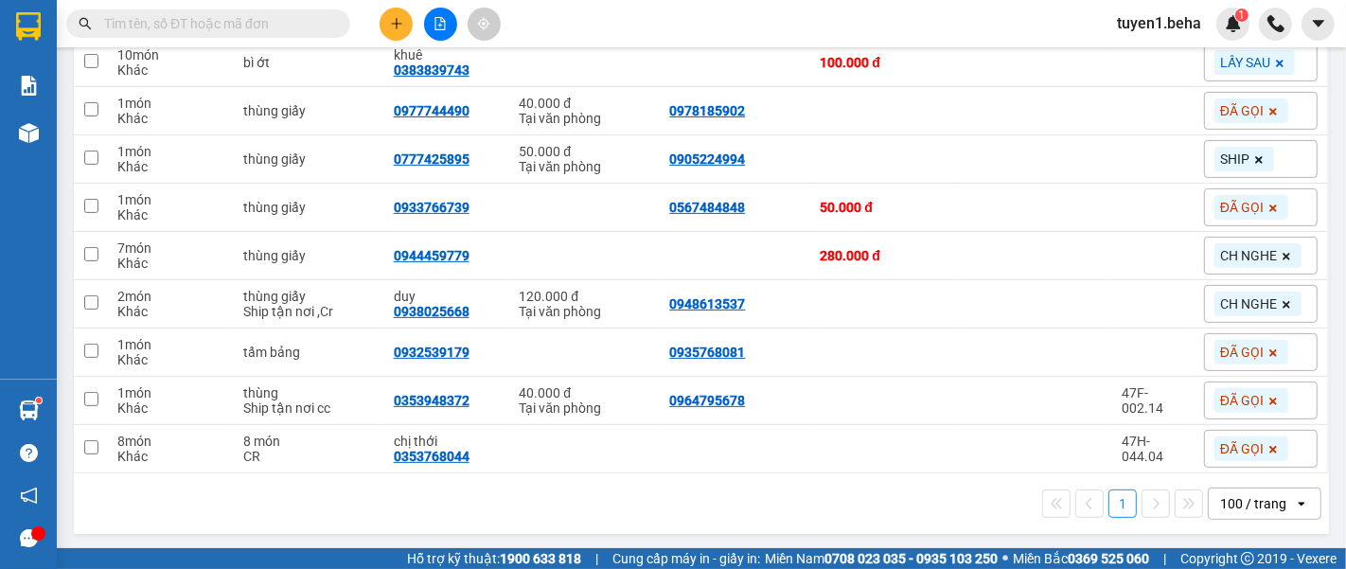
click at [249, 18] on input "text" at bounding box center [215, 23] width 223 height 21
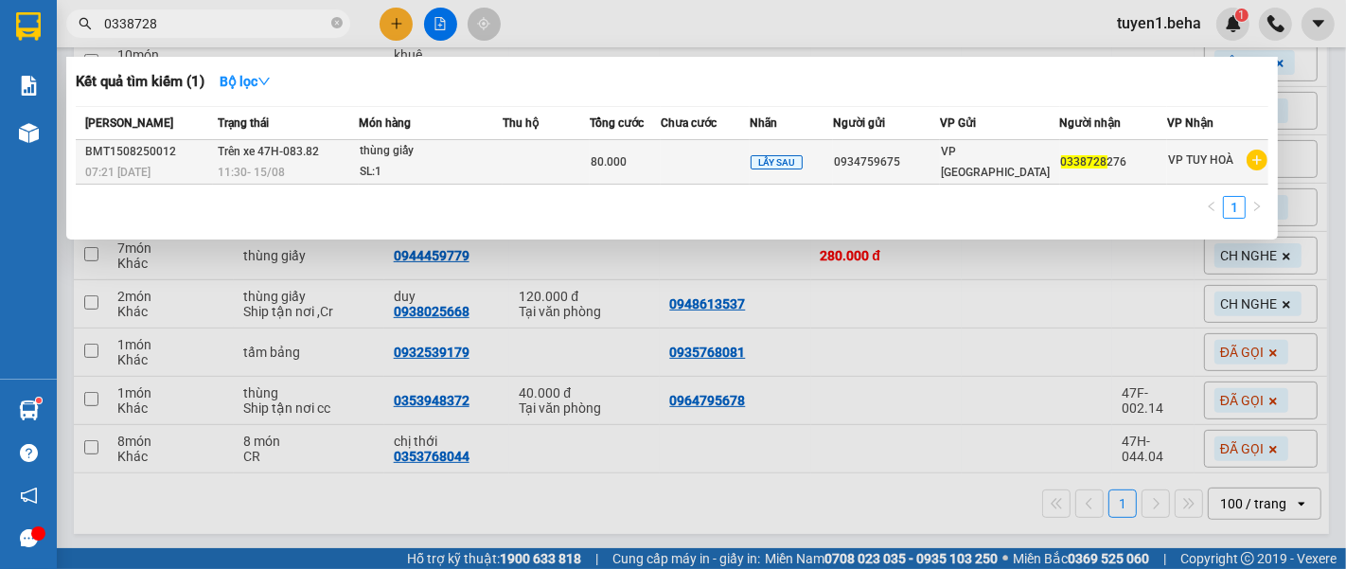
type input "0338728"
click at [567, 162] on td at bounding box center [546, 162] width 86 height 44
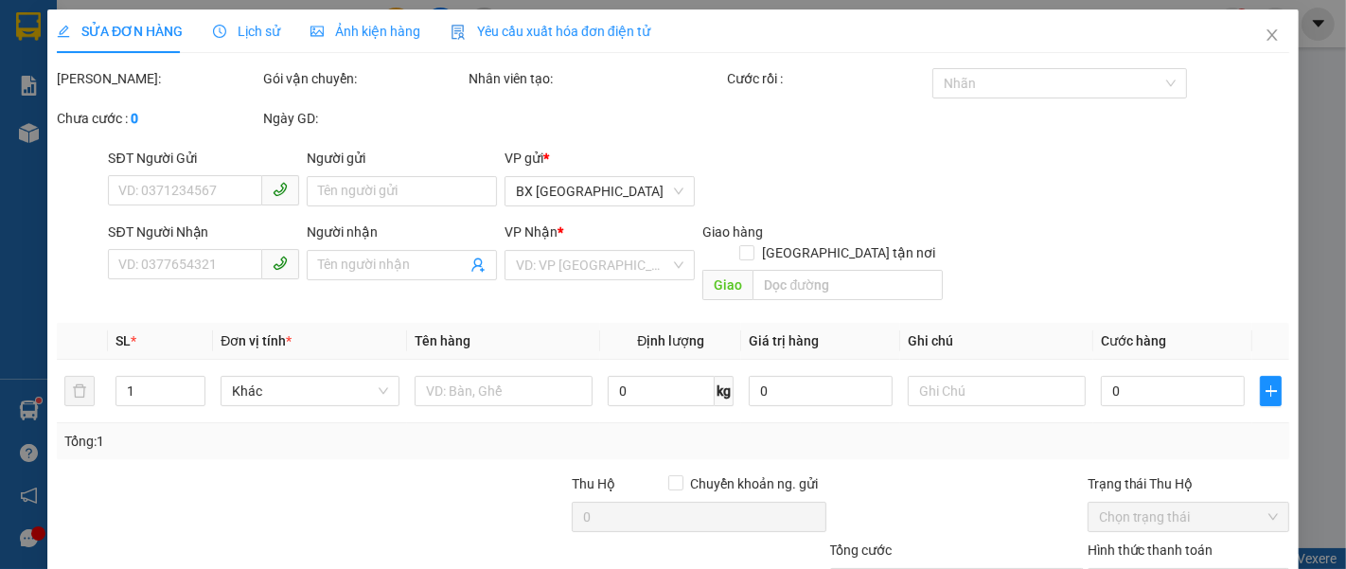
type input "0934759675"
type input "0338728276"
type input "80.000"
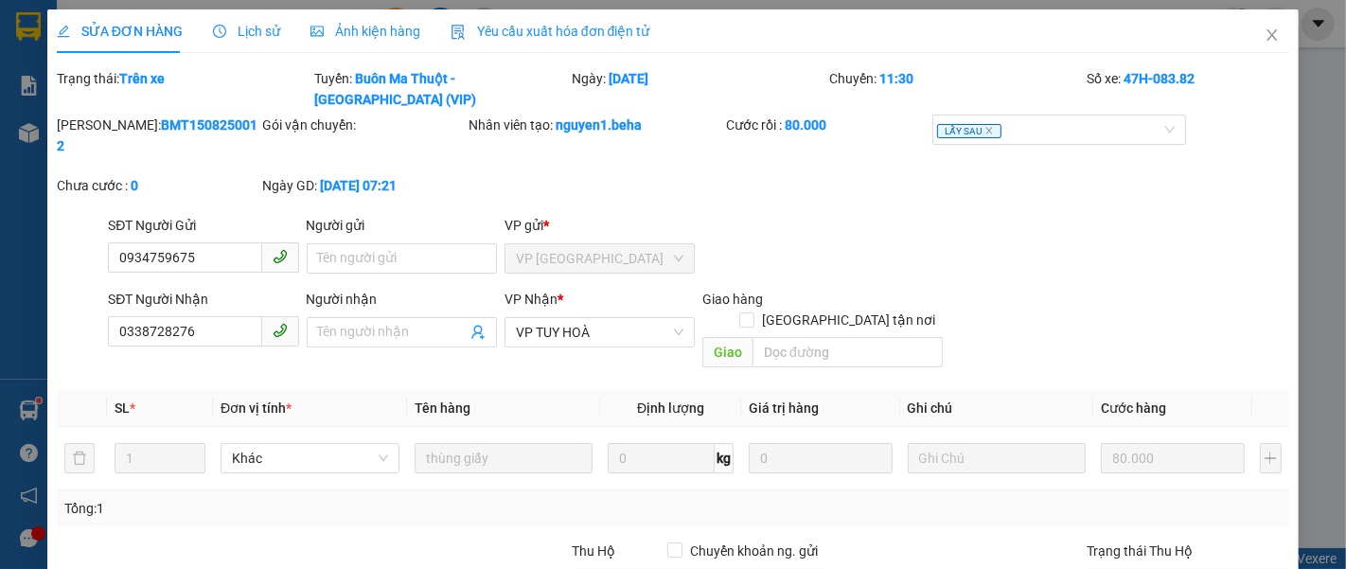
click at [359, 32] on span "Ảnh kiện hàng" at bounding box center [365, 31] width 110 height 15
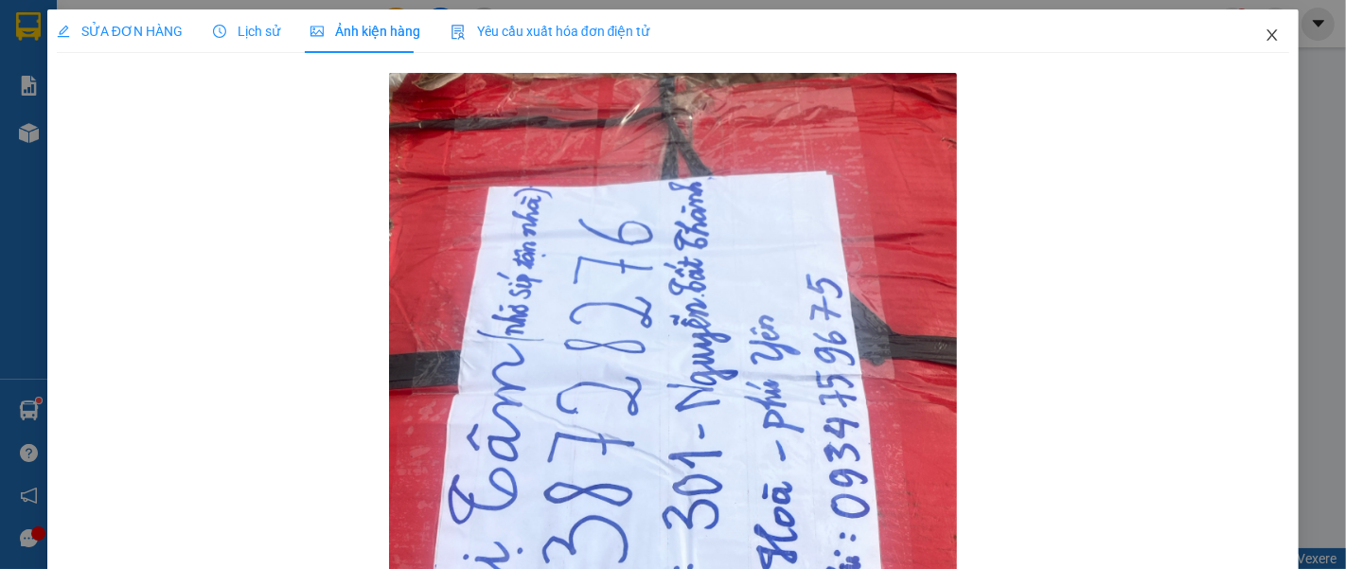
click at [1254, 24] on span "Close" at bounding box center [1271, 35] width 53 height 53
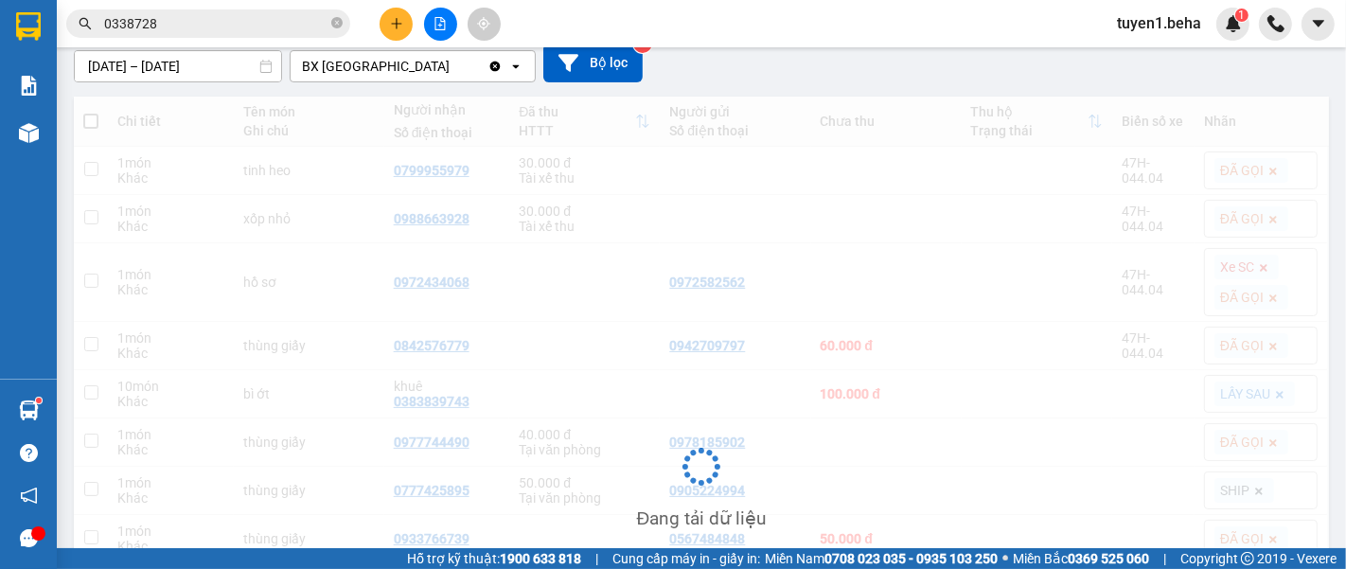
scroll to position [318, 0]
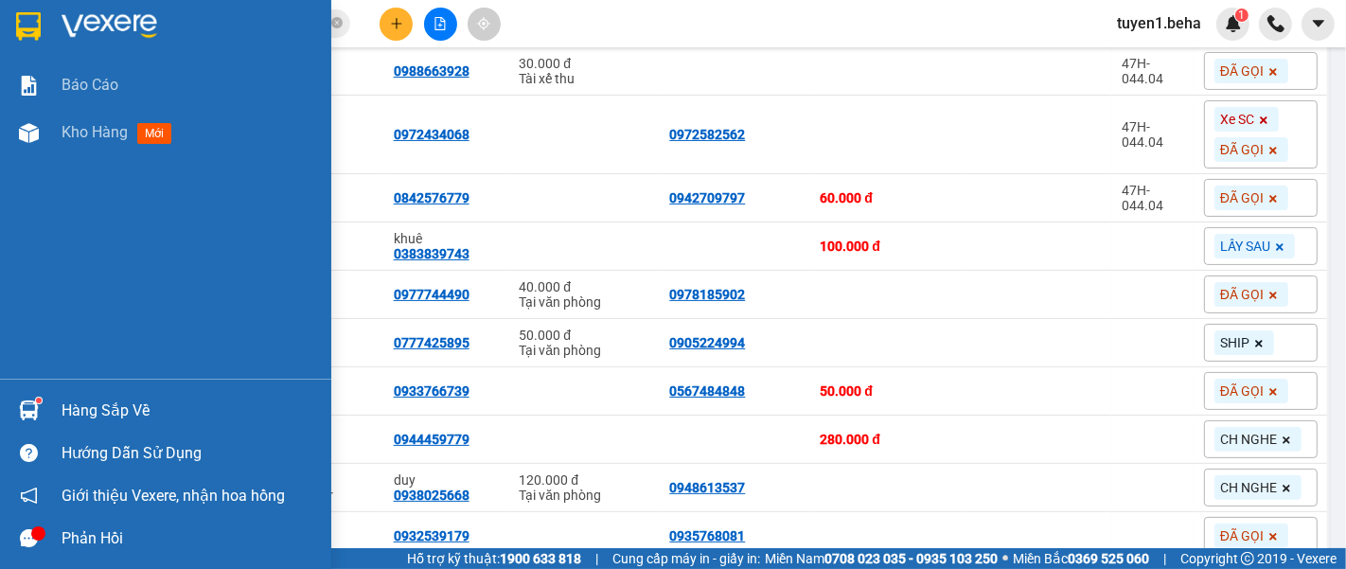
click at [34, 190] on div "Báo cáo Kho hàng mới" at bounding box center [165, 220] width 331 height 317
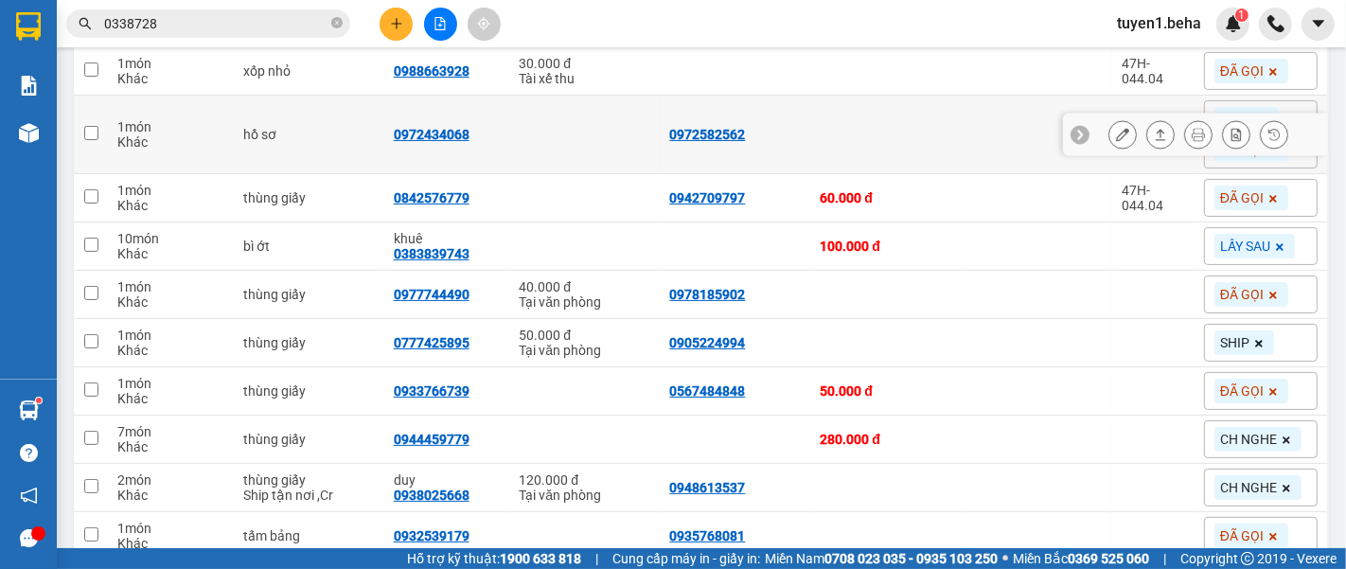
scroll to position [108, 0]
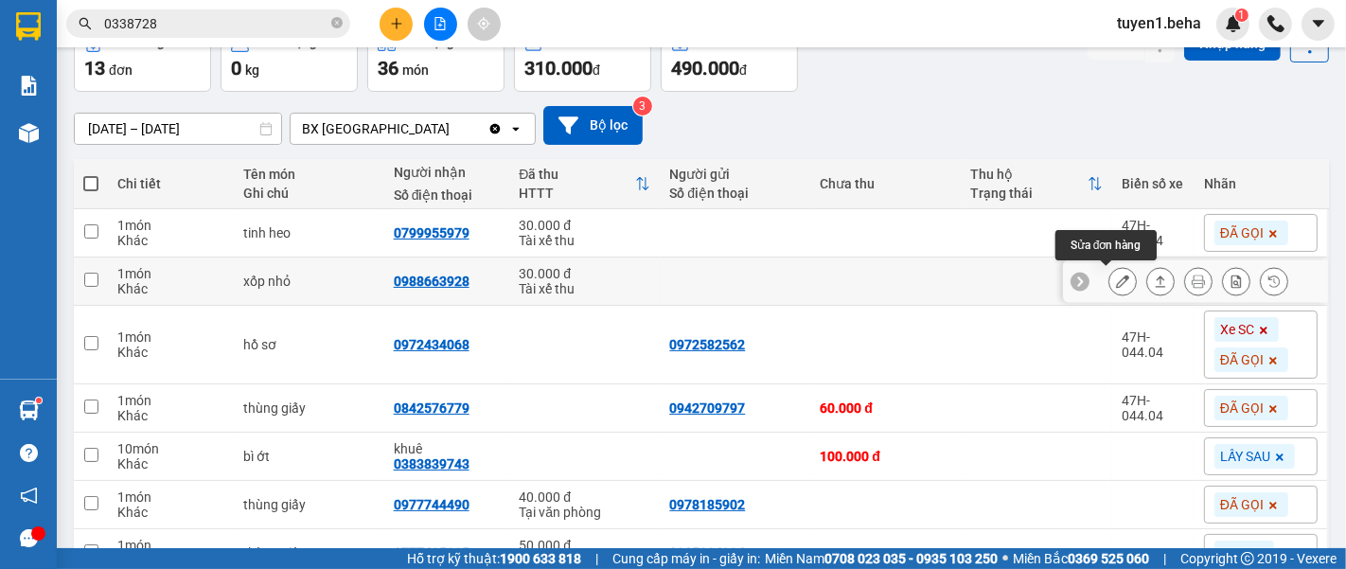
click at [1116, 276] on icon at bounding box center [1122, 280] width 13 height 13
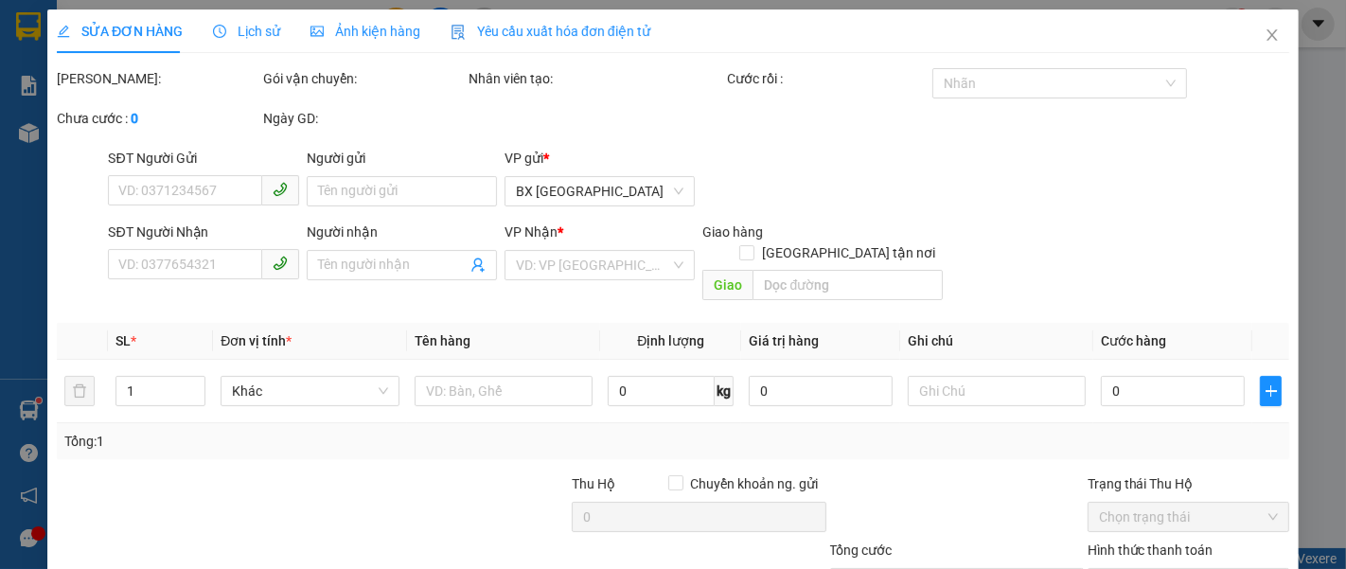
type input "0988663928"
type input "30.000"
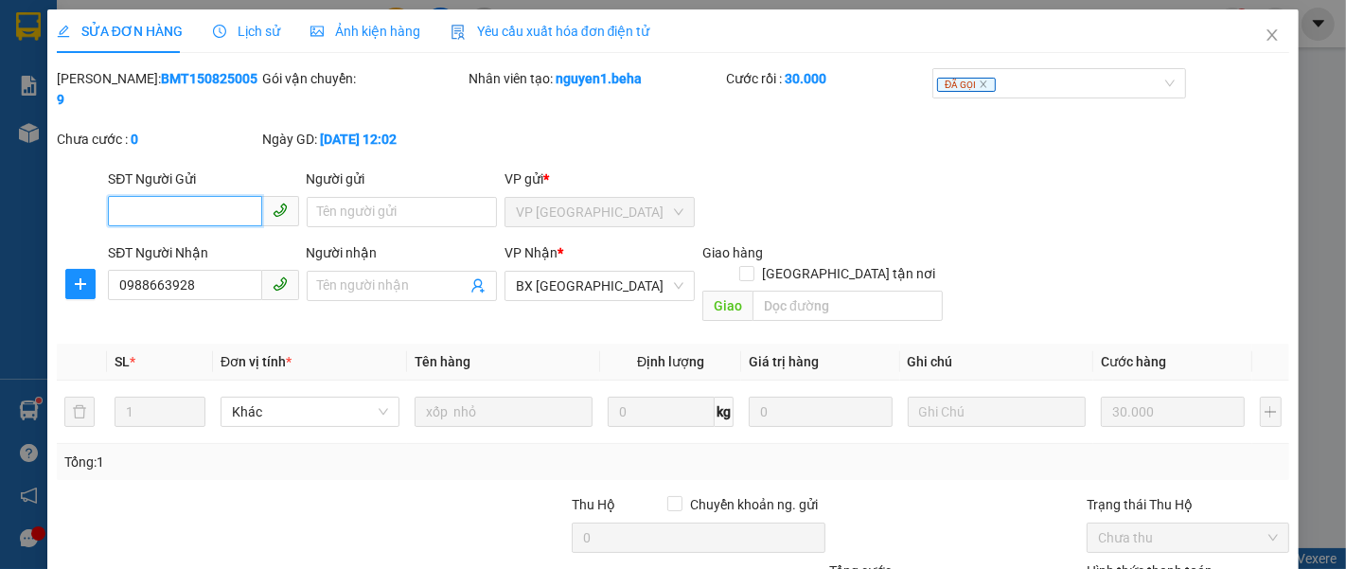
scroll to position [133, 0]
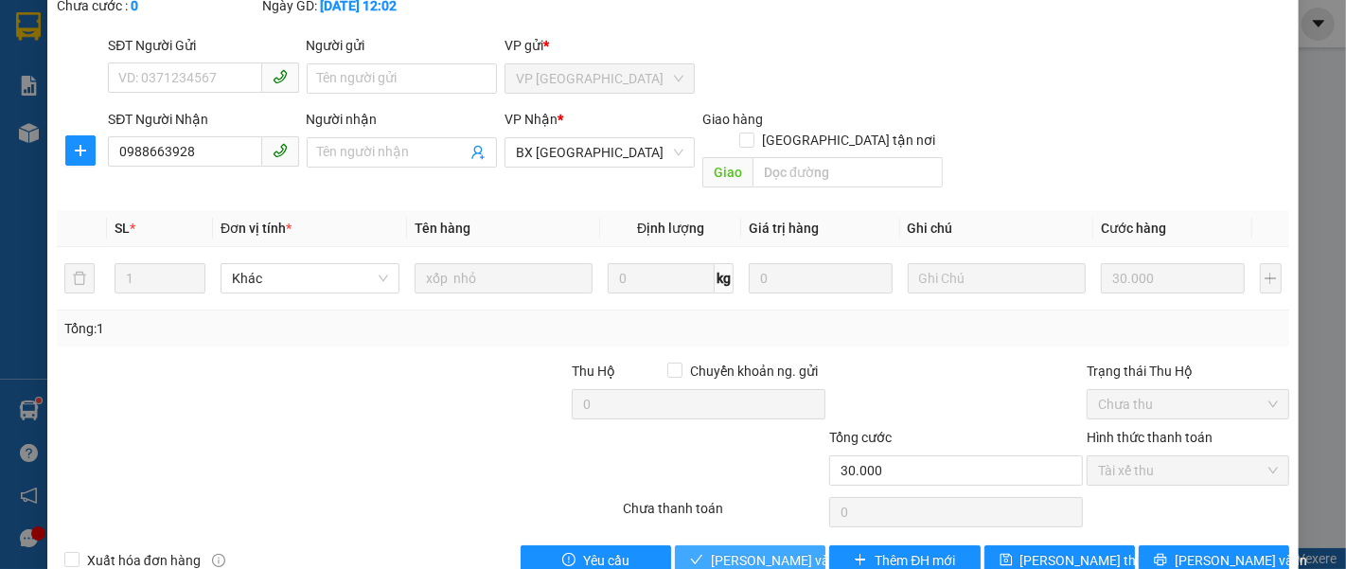
drag, startPoint x: 757, startPoint y: 524, endPoint x: 744, endPoint y: 498, distance: 29.6
click at [757, 550] on span "[PERSON_NAME] và [PERSON_NAME] hàng" at bounding box center [802, 560] width 182 height 21
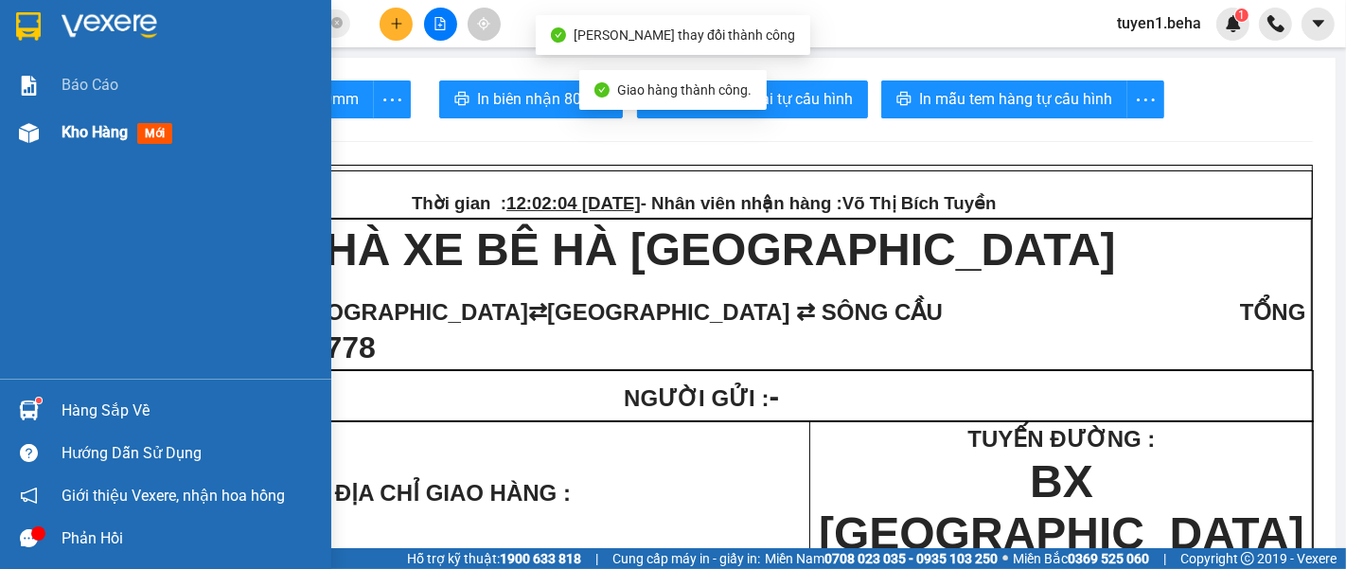
click at [90, 123] on span "Kho hàng" at bounding box center [95, 132] width 66 height 18
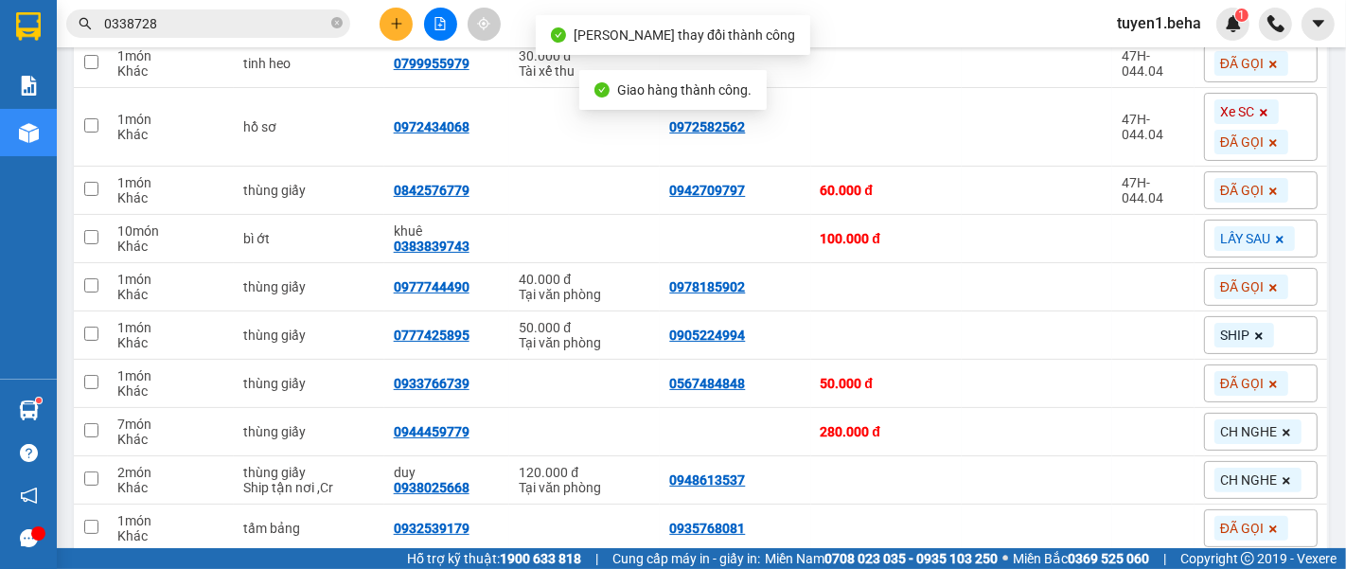
scroll to position [315, 0]
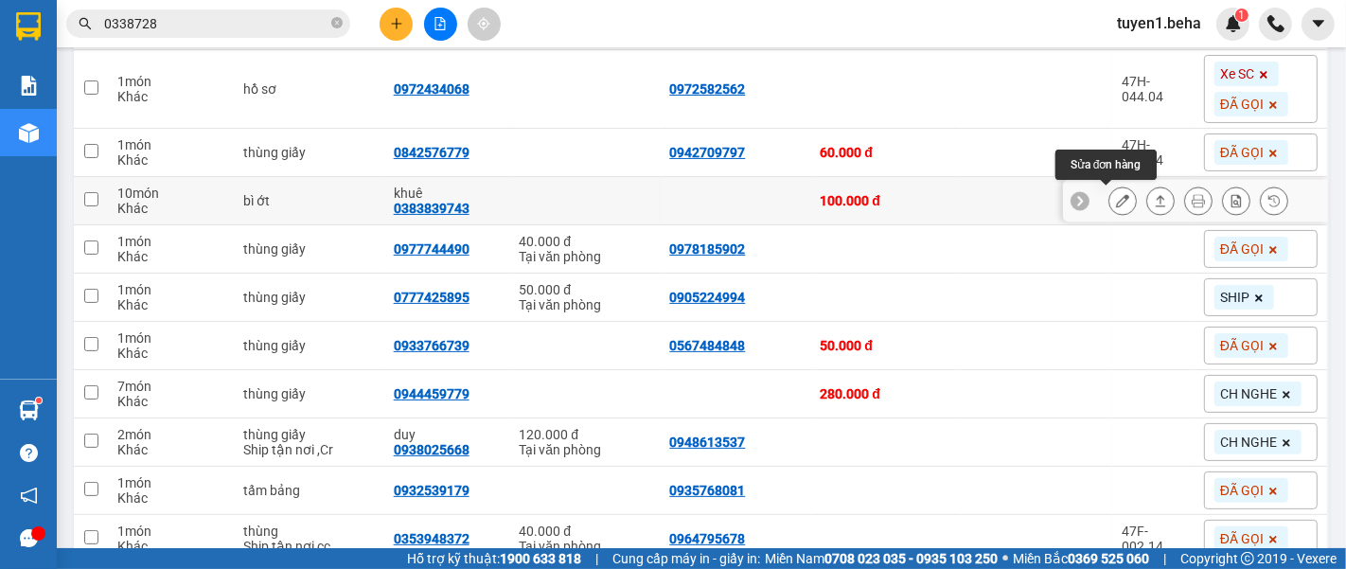
click at [1116, 203] on icon at bounding box center [1122, 200] width 13 height 13
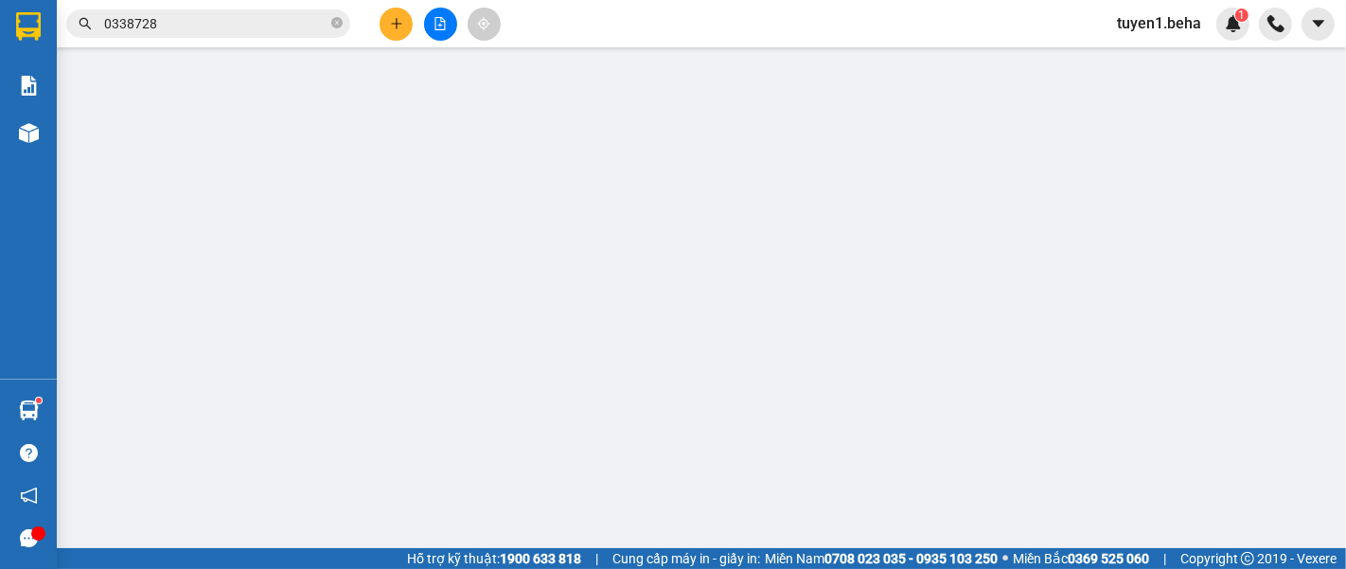
type input "0383839743"
type input "khuê"
type input "100.000"
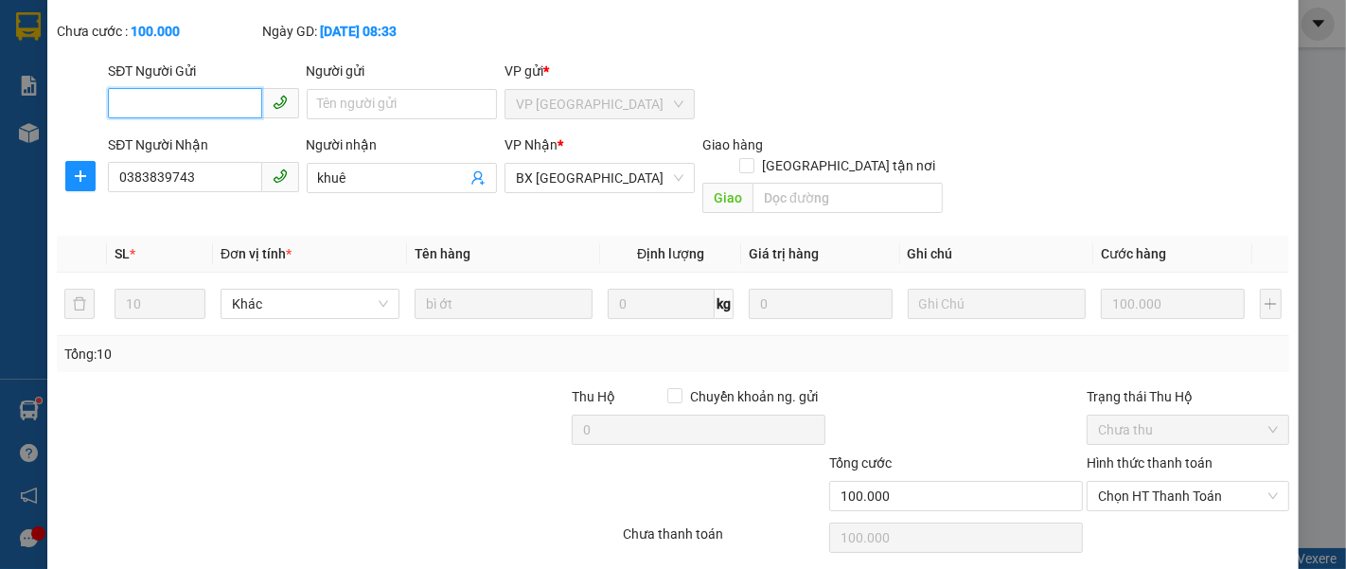
scroll to position [133, 0]
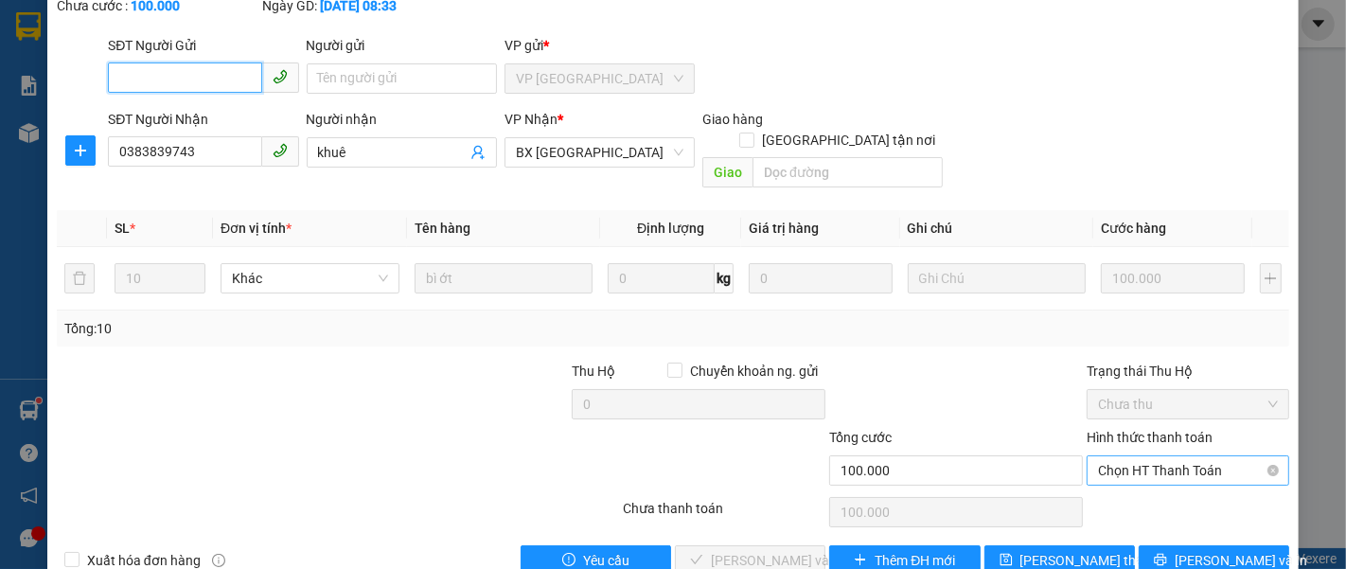
click at [1119, 456] on span "Chọn HT Thanh Toán" at bounding box center [1188, 470] width 180 height 28
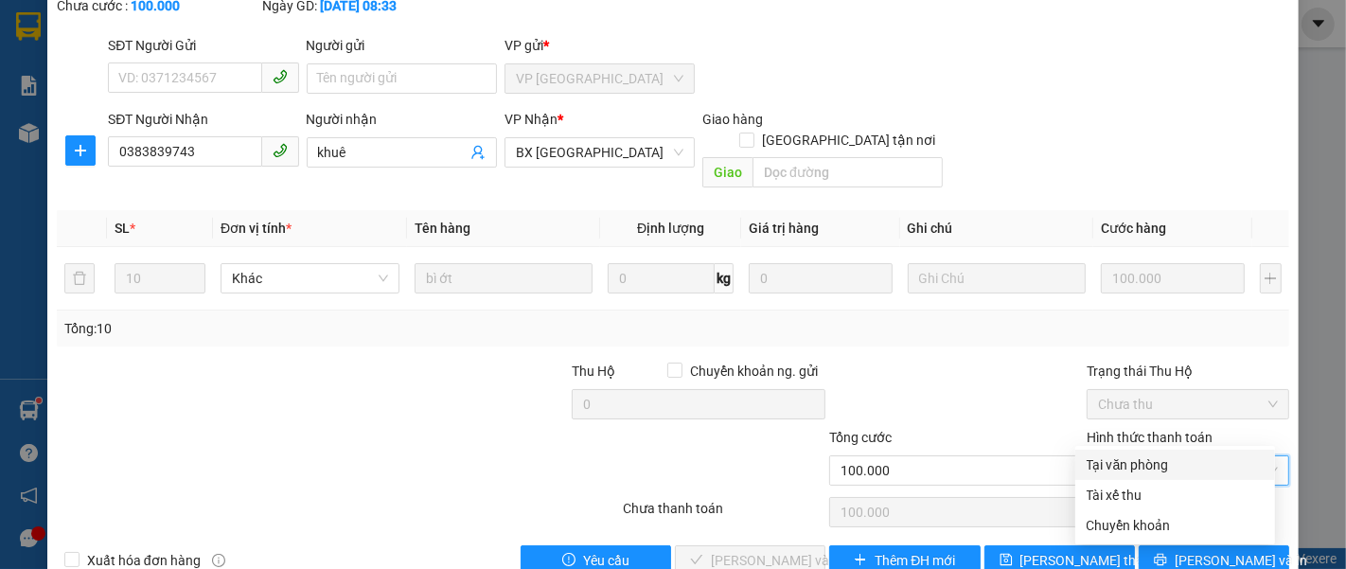
drag, startPoint x: 1116, startPoint y: 464, endPoint x: 1043, endPoint y: 444, distance: 75.5
click at [1116, 463] on div "Tại văn phòng" at bounding box center [1174, 464] width 177 height 21
type input "0"
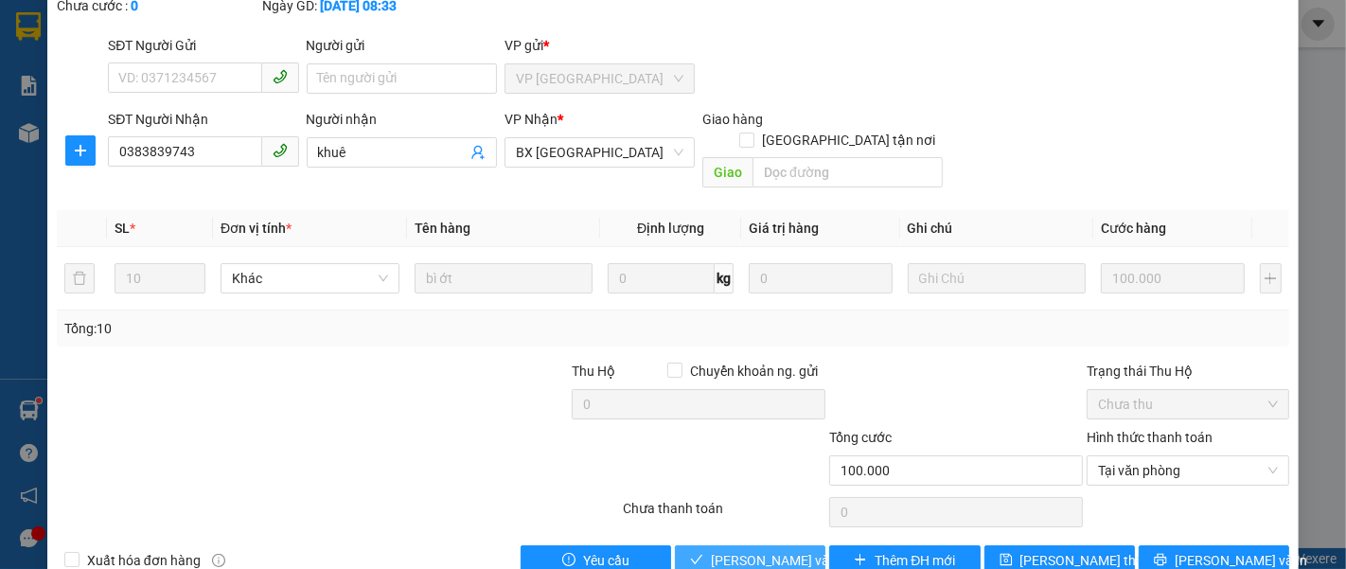
drag, startPoint x: 751, startPoint y: 512, endPoint x: 752, endPoint y: 487, distance: 24.6
click at [751, 550] on span "[PERSON_NAME] và [PERSON_NAME] hàng" at bounding box center [802, 560] width 182 height 21
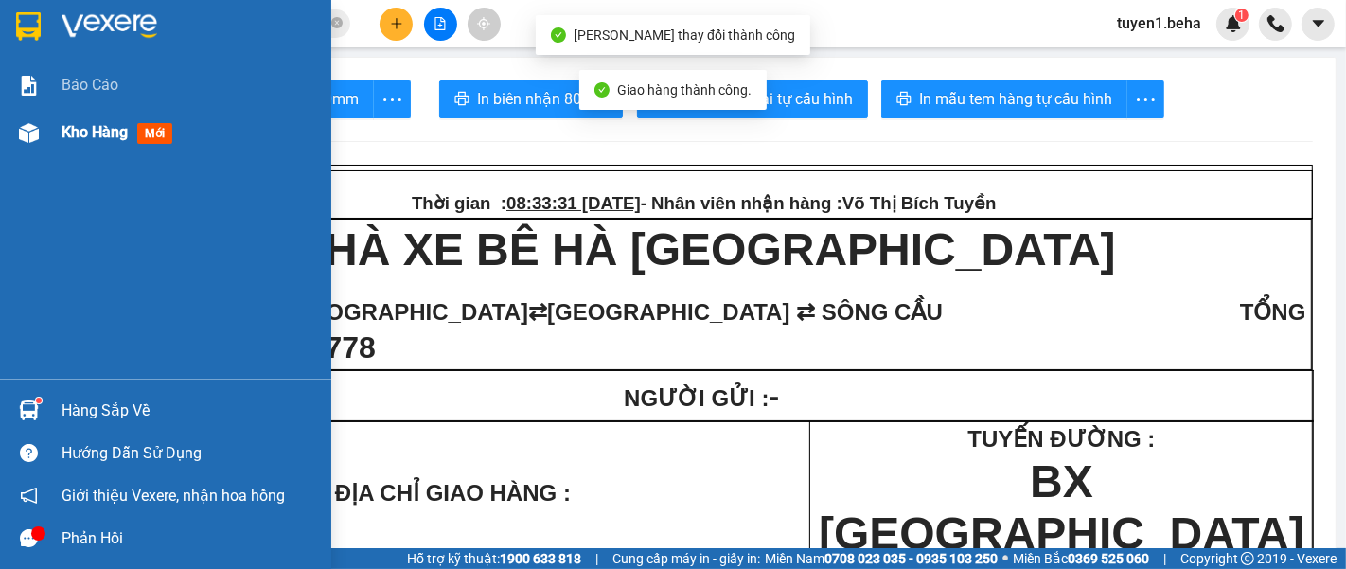
click at [84, 131] on span "Kho hàng" at bounding box center [95, 132] width 66 height 18
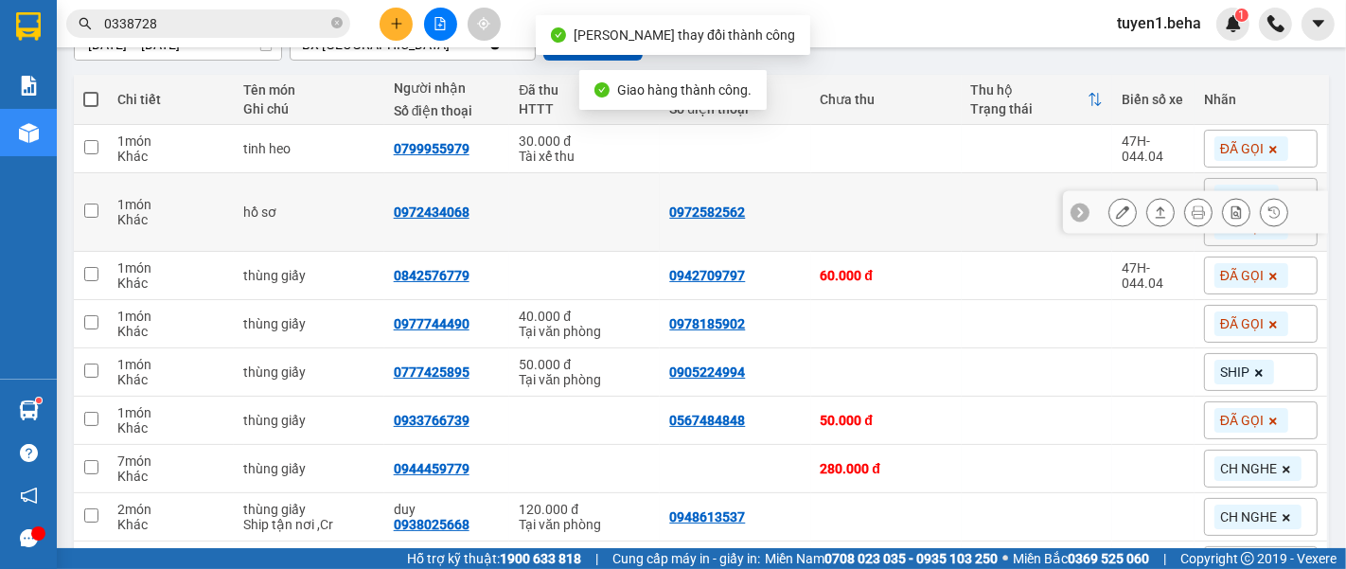
scroll to position [210, 0]
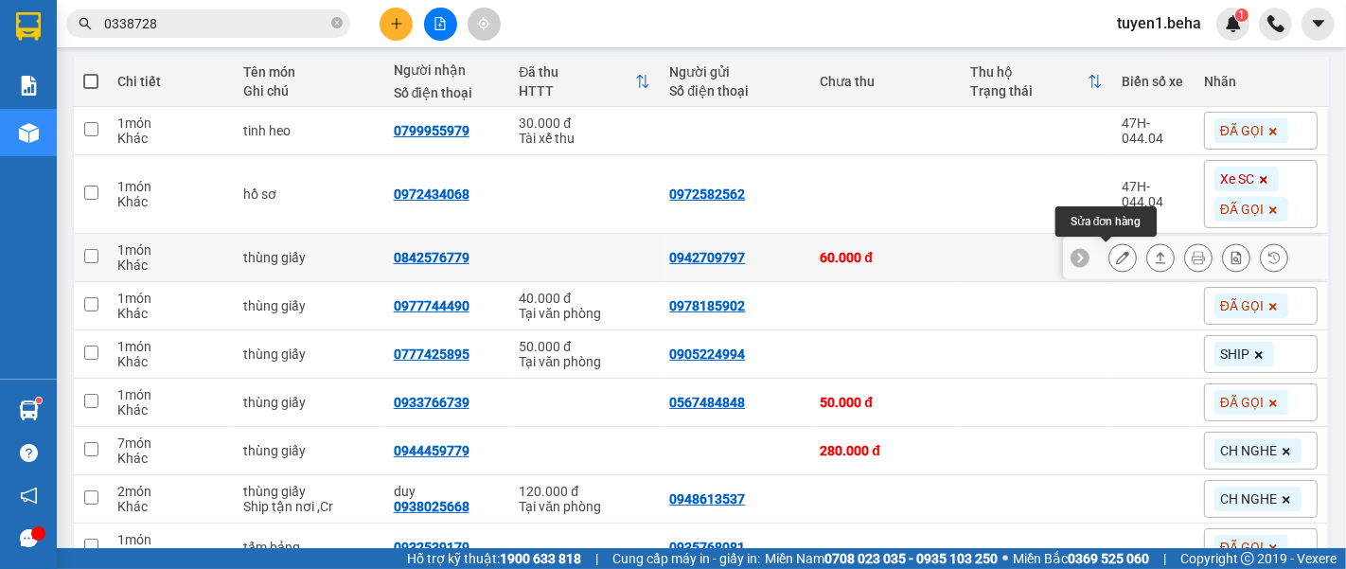
click at [1116, 256] on icon at bounding box center [1122, 257] width 13 height 13
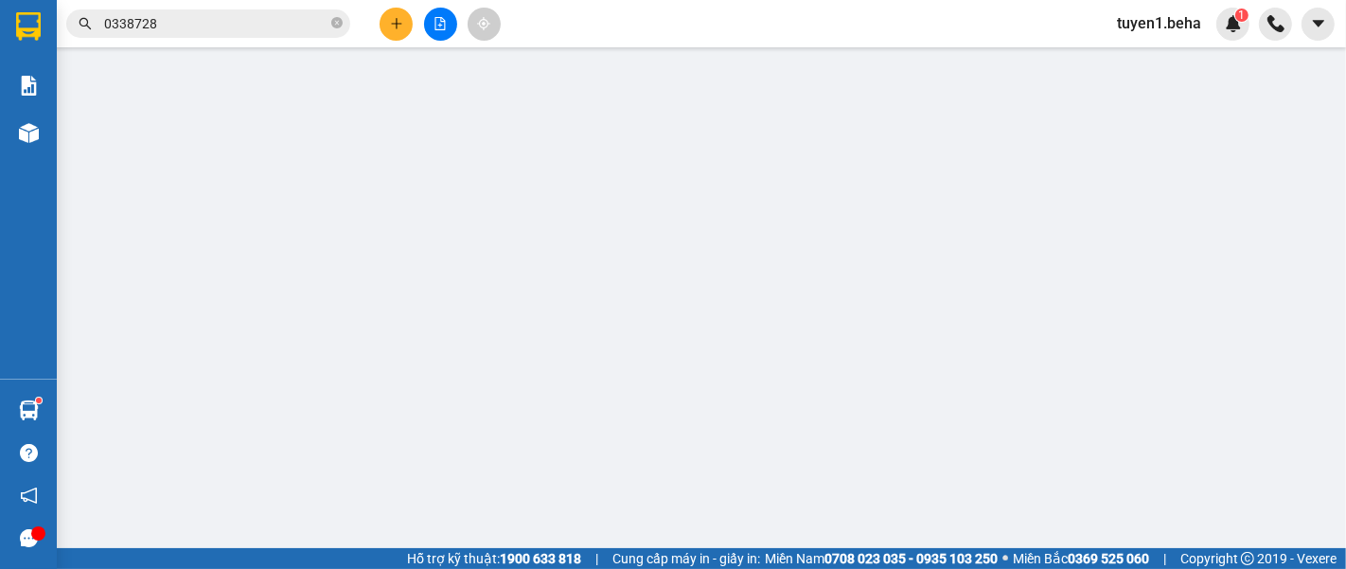
type input "0942709797"
type input "0842576779"
type input "60.000"
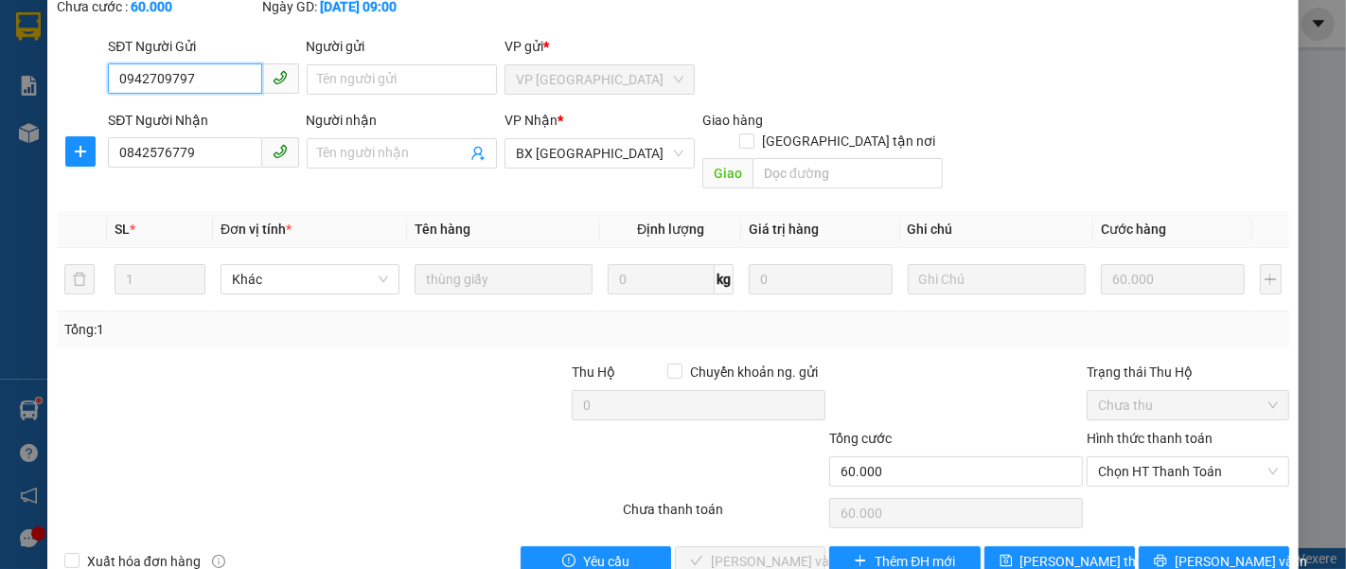
scroll to position [133, 0]
click at [1120, 456] on span "Chọn HT Thanh Toán" at bounding box center [1188, 470] width 180 height 28
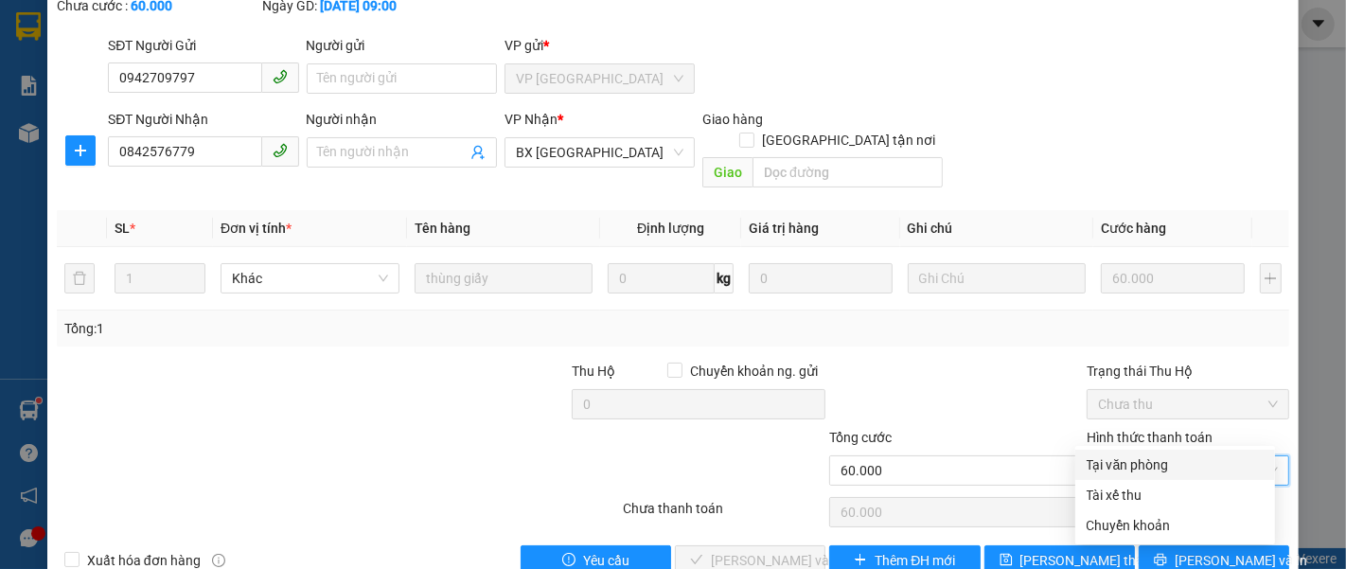
click at [1122, 455] on div "Tại văn phòng" at bounding box center [1174, 464] width 177 height 21
type input "0"
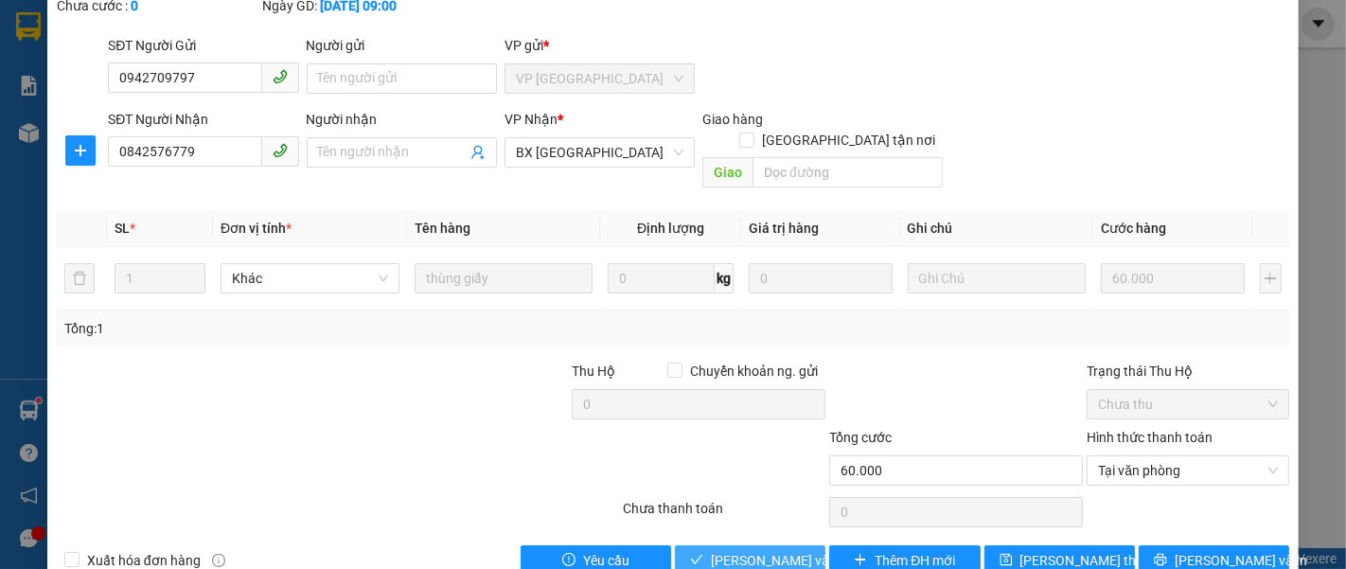
drag, startPoint x: 774, startPoint y: 512, endPoint x: 751, endPoint y: 485, distance: 34.9
click at [773, 550] on span "[PERSON_NAME] và [PERSON_NAME] hàng" at bounding box center [802, 560] width 182 height 21
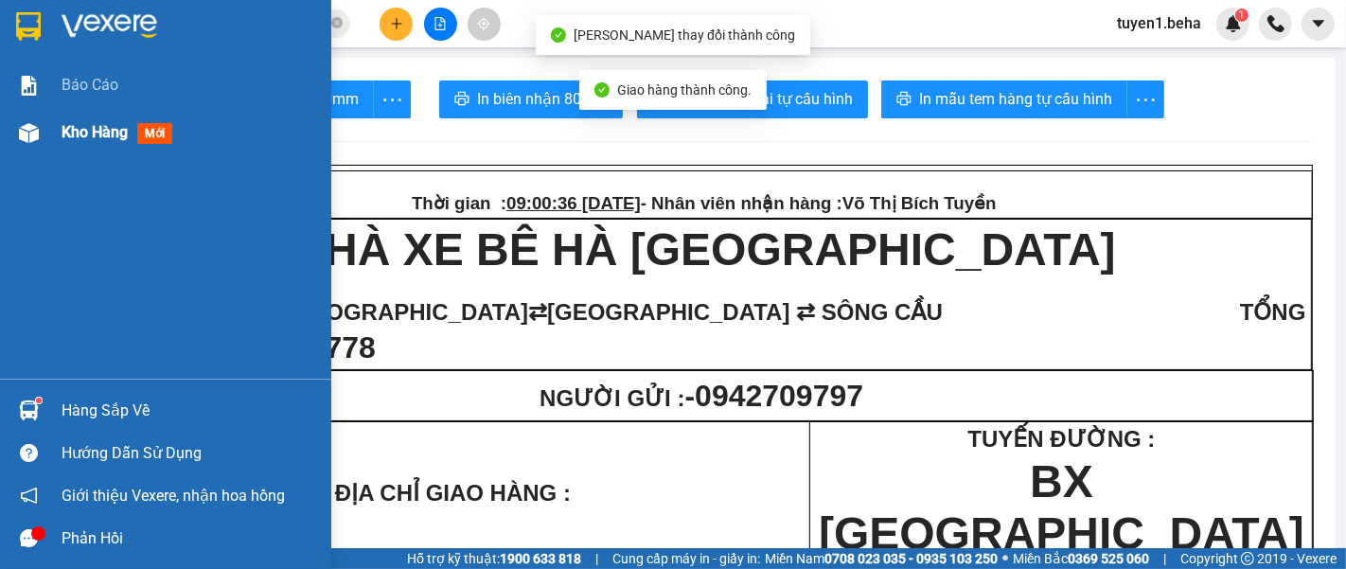
click at [83, 130] on span "Kho hàng" at bounding box center [95, 132] width 66 height 18
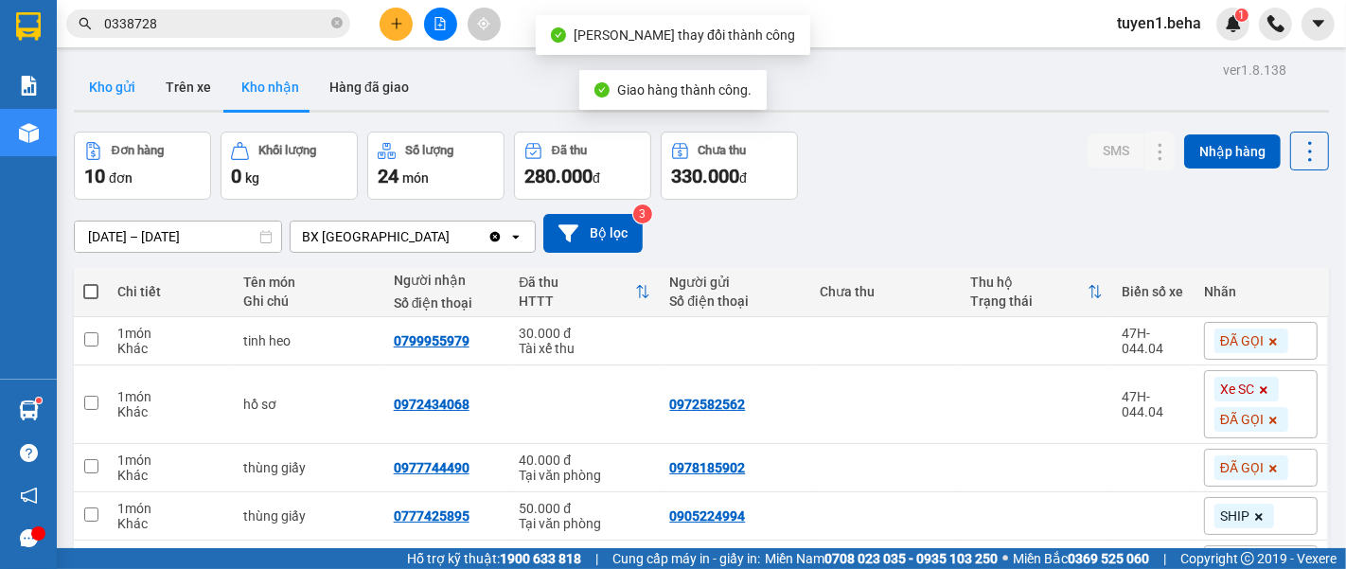
click at [120, 74] on button "Kho gửi" at bounding box center [112, 86] width 77 height 45
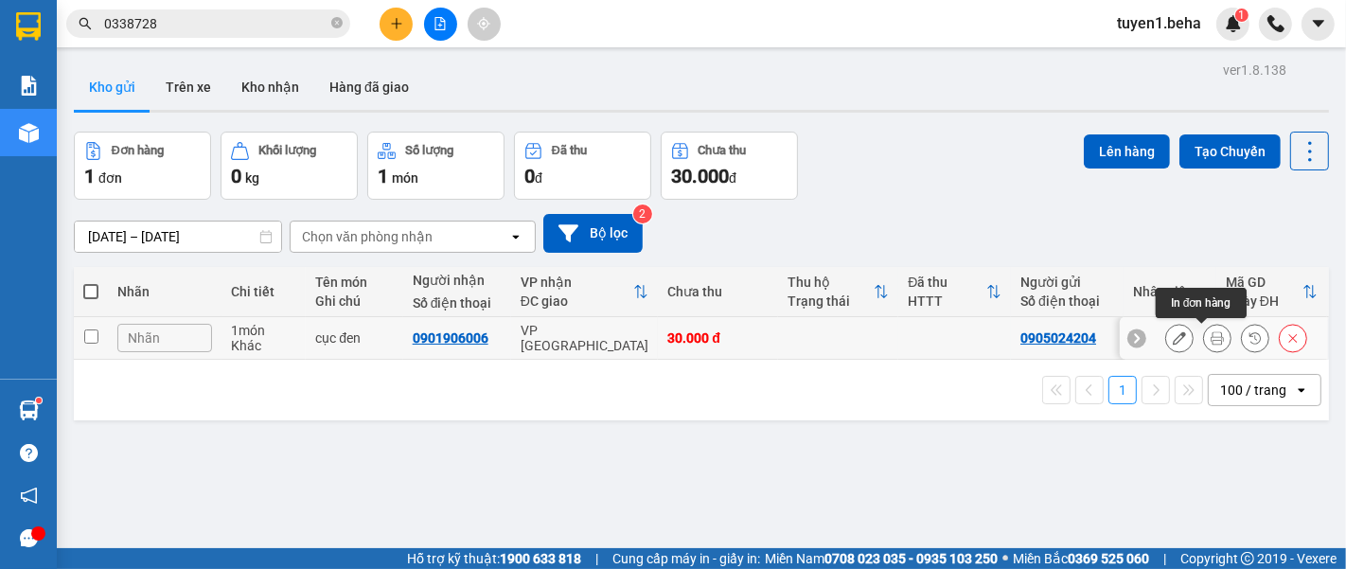
click at [1204, 343] on button at bounding box center [1217, 338] width 26 height 33
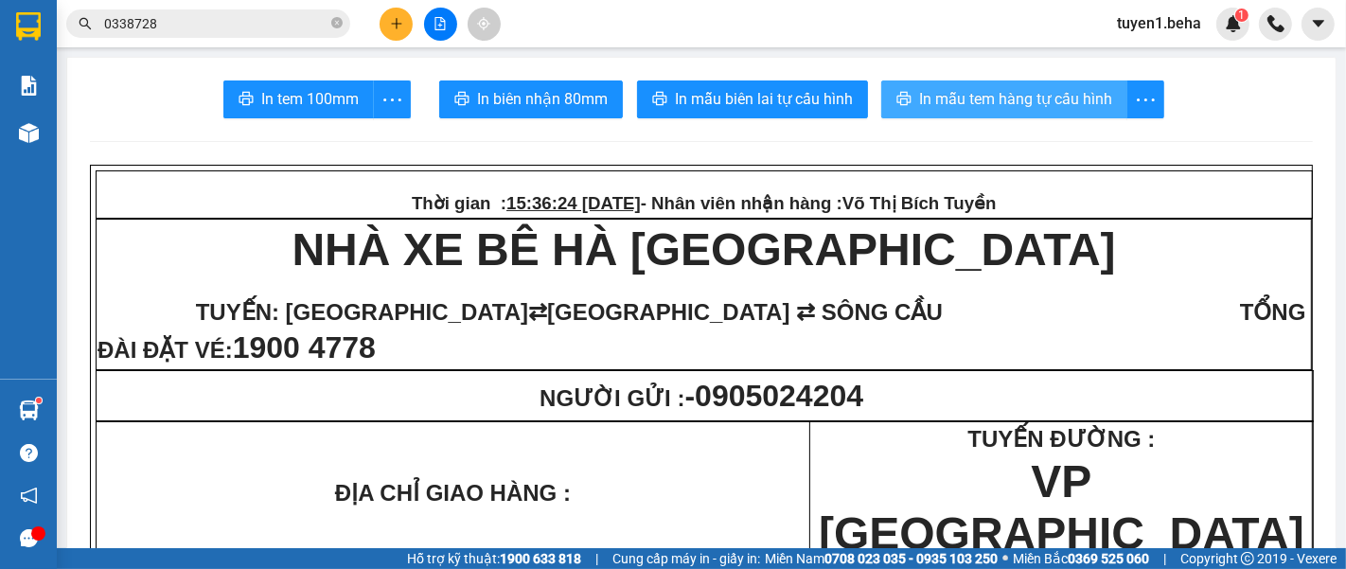
click at [1019, 96] on span "In mẫu tem hàng tự cấu hình" at bounding box center [1015, 99] width 193 height 24
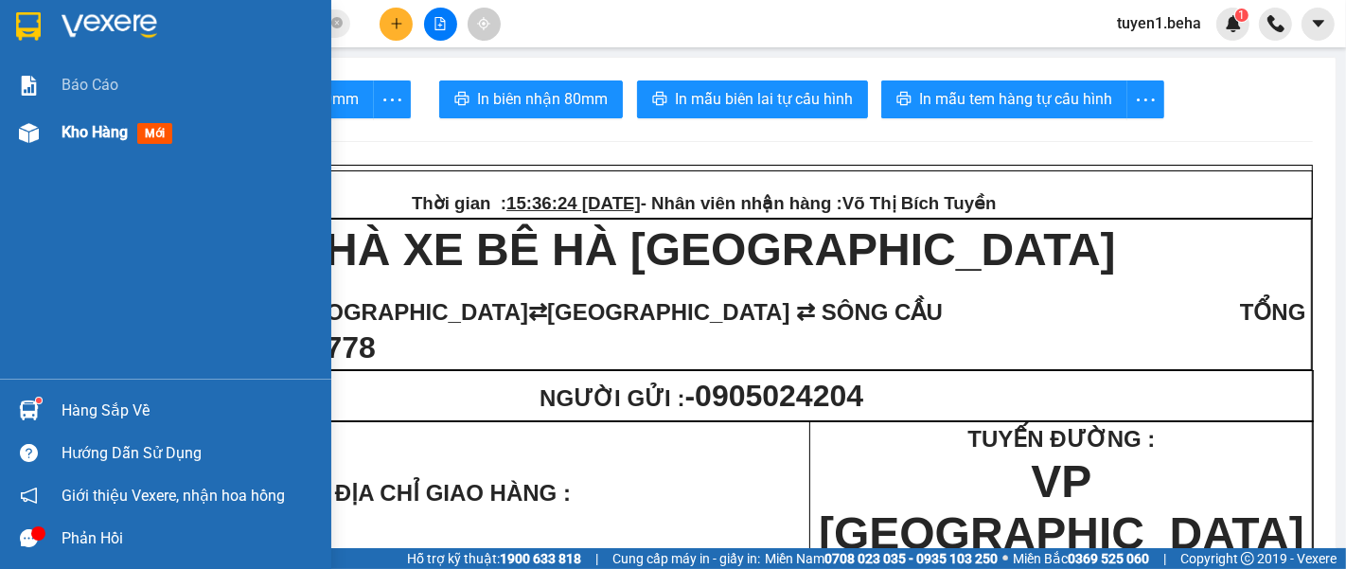
click at [69, 125] on span "Kho hàng" at bounding box center [95, 132] width 66 height 18
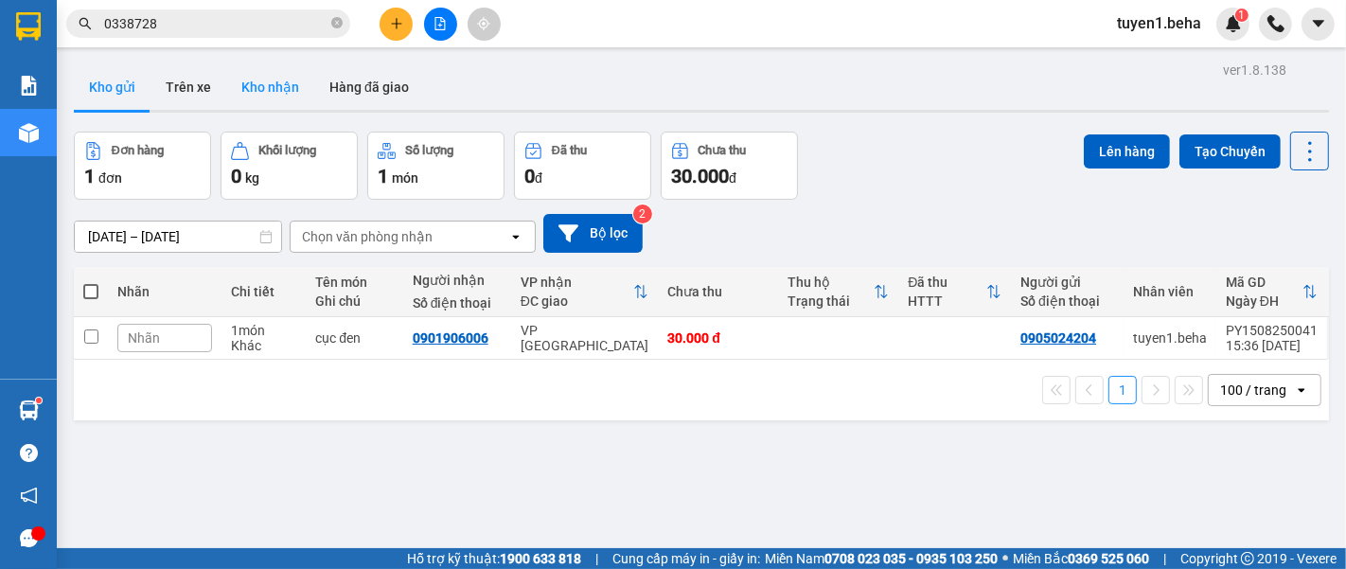
click at [282, 79] on button "Kho nhận" at bounding box center [270, 86] width 88 height 45
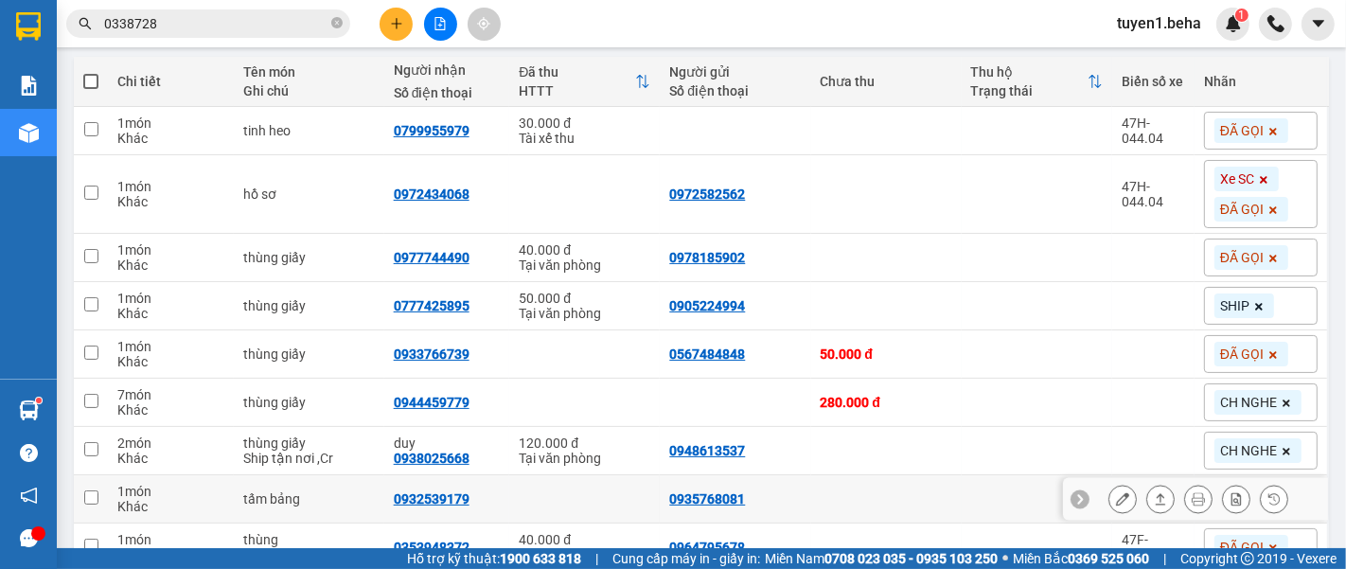
scroll to position [315, 0]
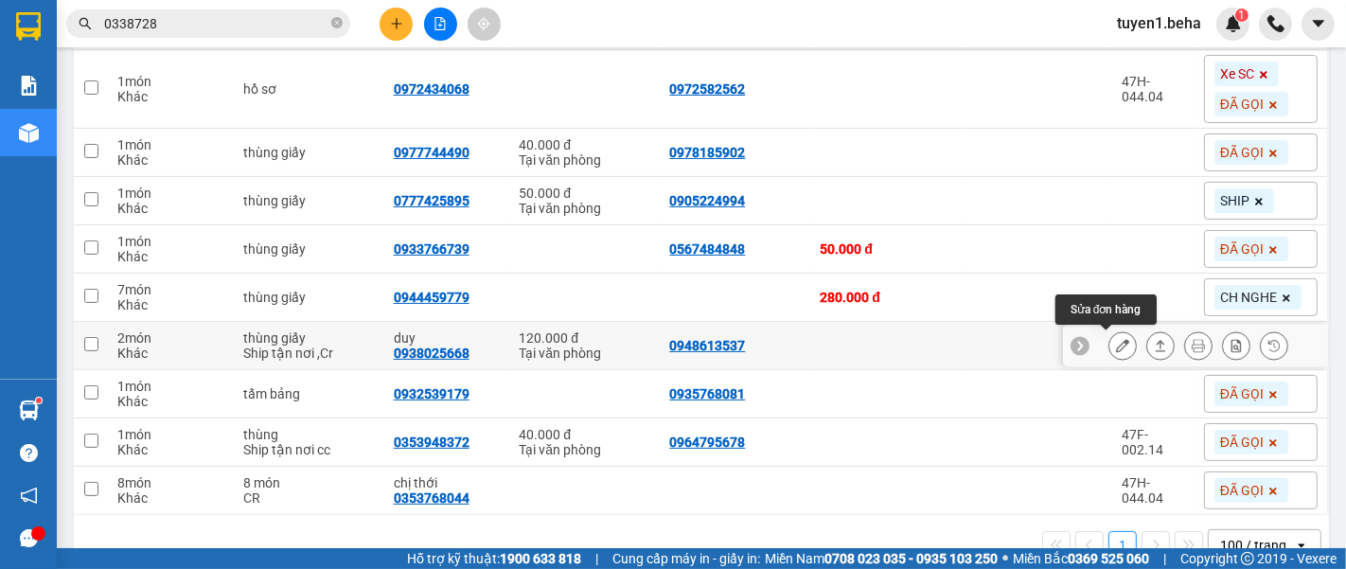
click at [1109, 351] on button at bounding box center [1122, 345] width 26 height 33
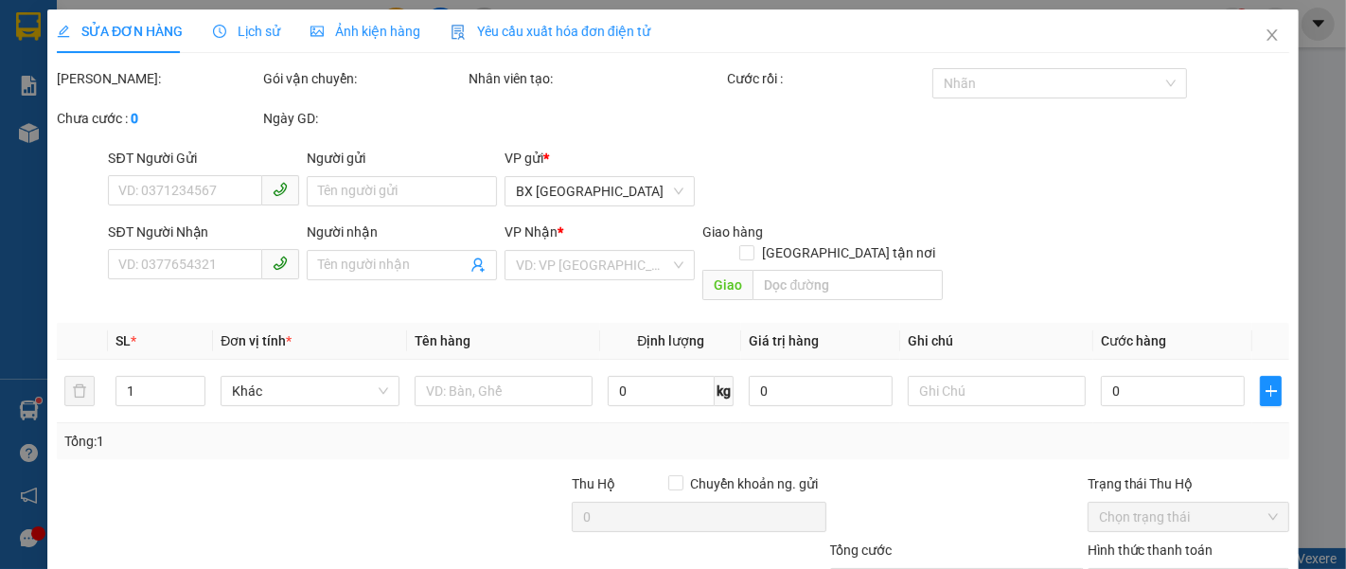
type input "0948613537"
type input "0938025668"
type input "duy"
type input "120.000"
type input "0"
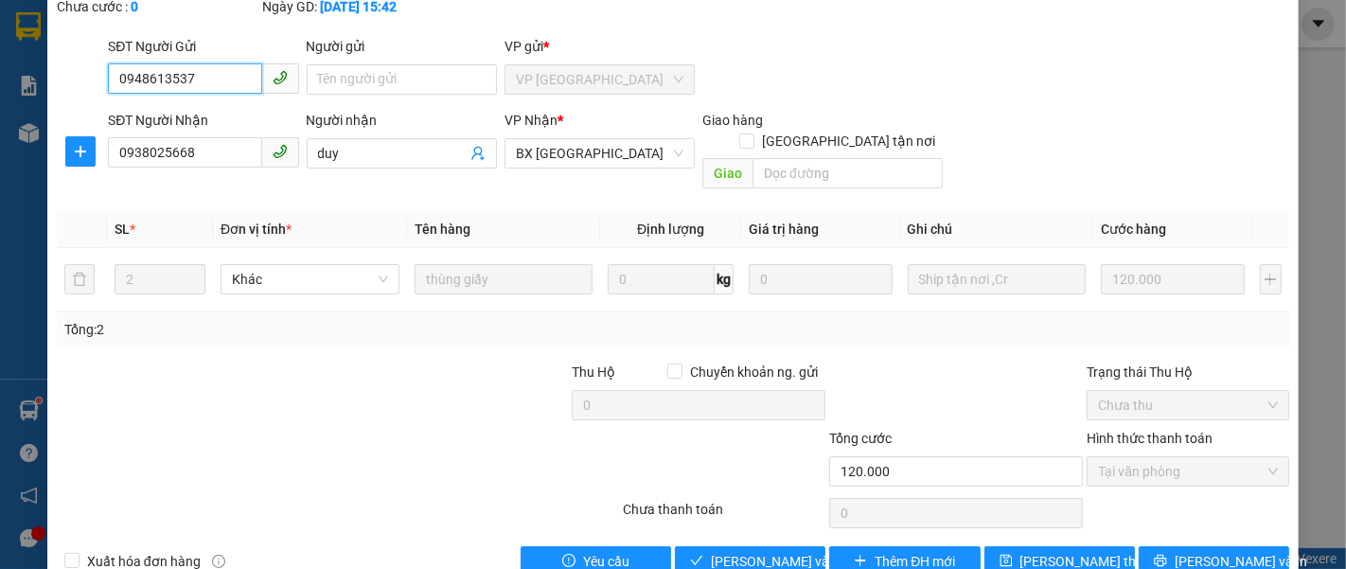
scroll to position [133, 0]
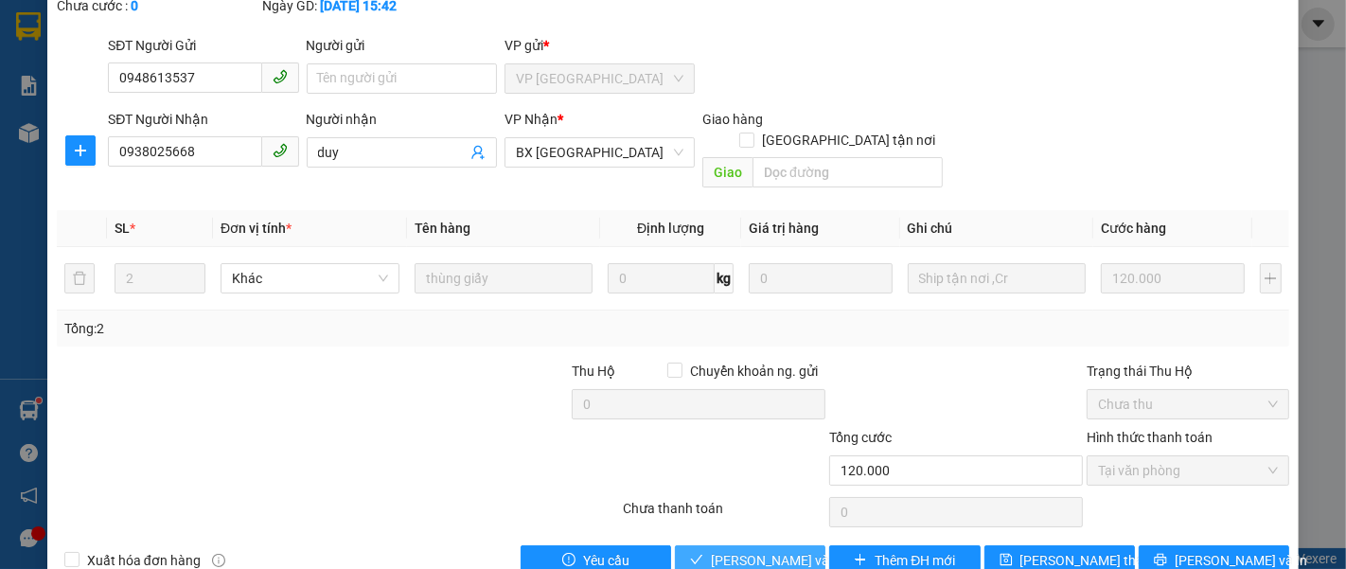
click at [760, 550] on span "[PERSON_NAME] và [PERSON_NAME] hàng" at bounding box center [802, 560] width 182 height 21
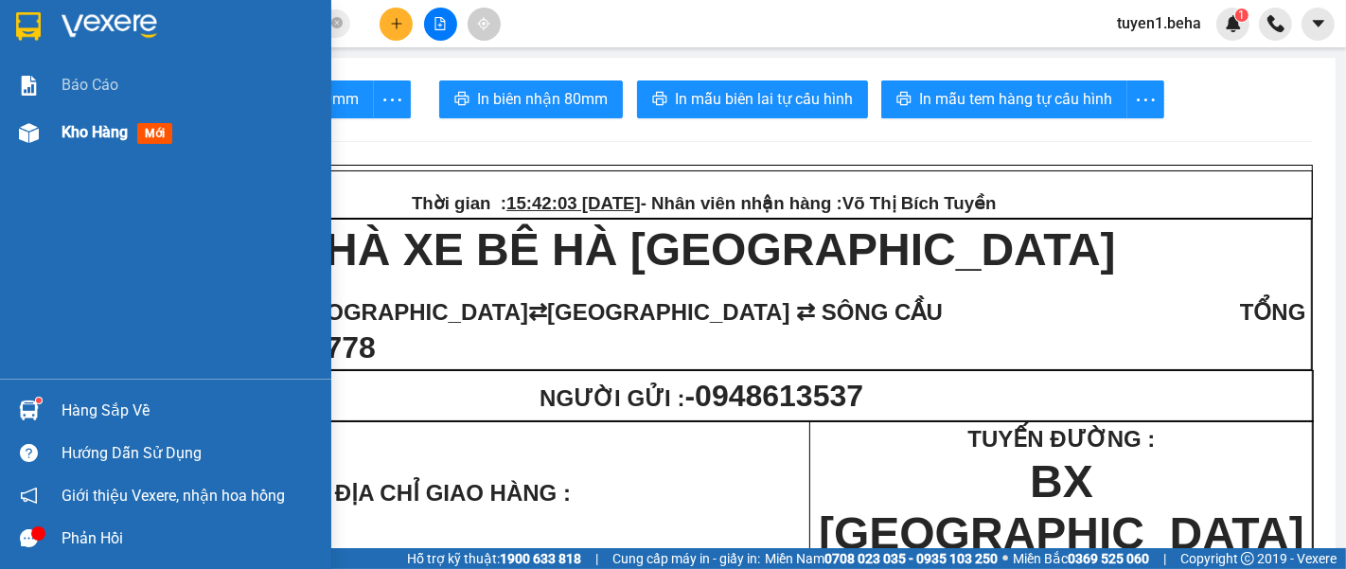
click at [81, 118] on div "Kho hàng mới" at bounding box center [190, 132] width 256 height 47
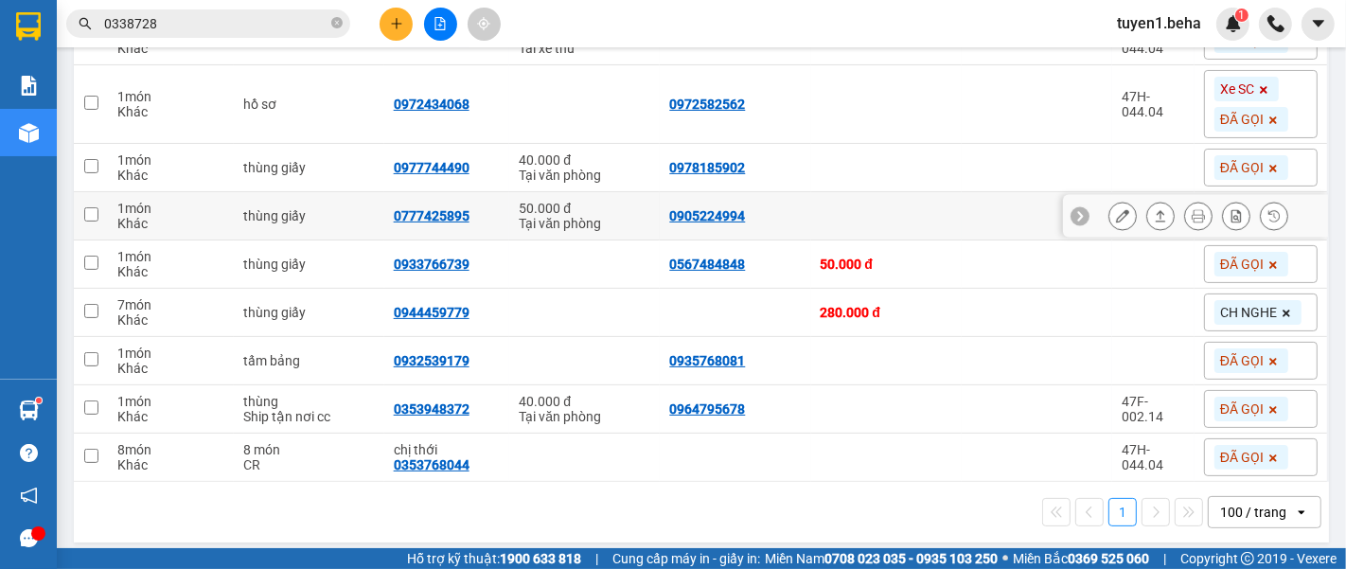
scroll to position [309, 0]
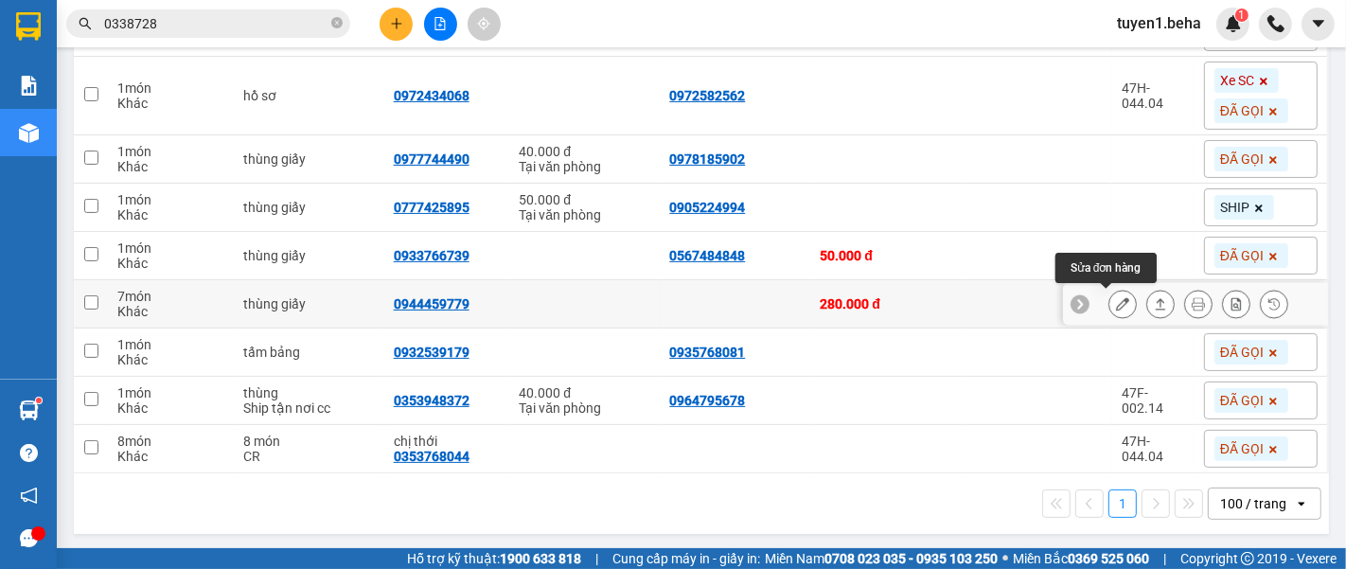
click at [1114, 301] on button at bounding box center [1122, 304] width 26 height 33
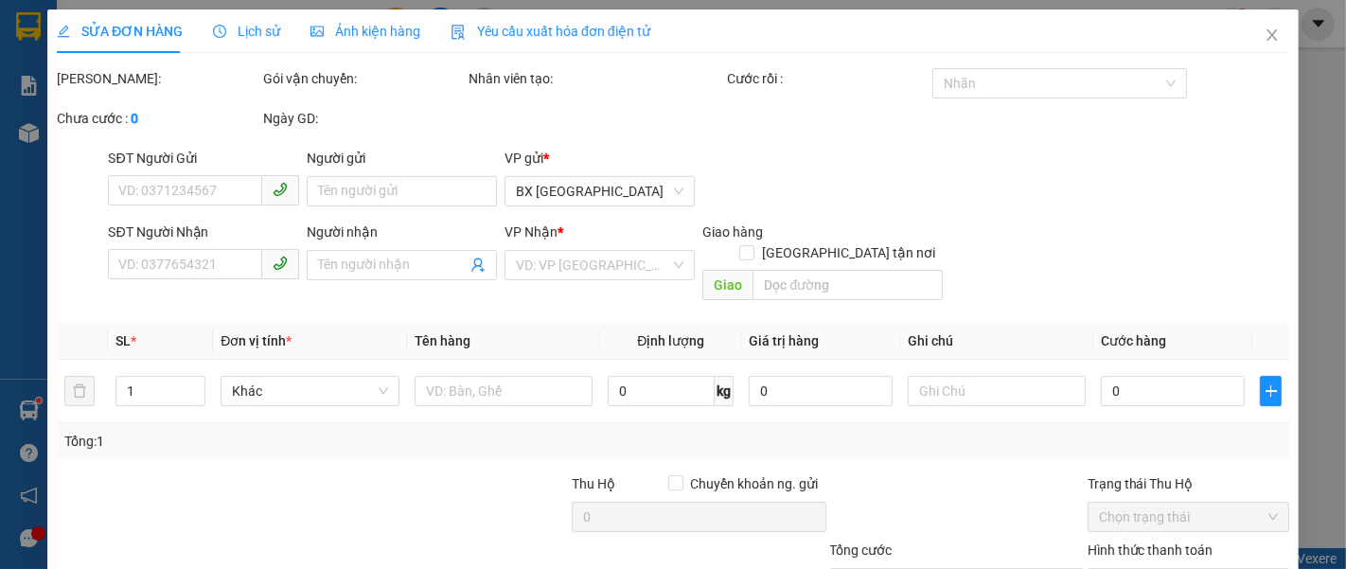
type input "0944459779"
type input "280.000"
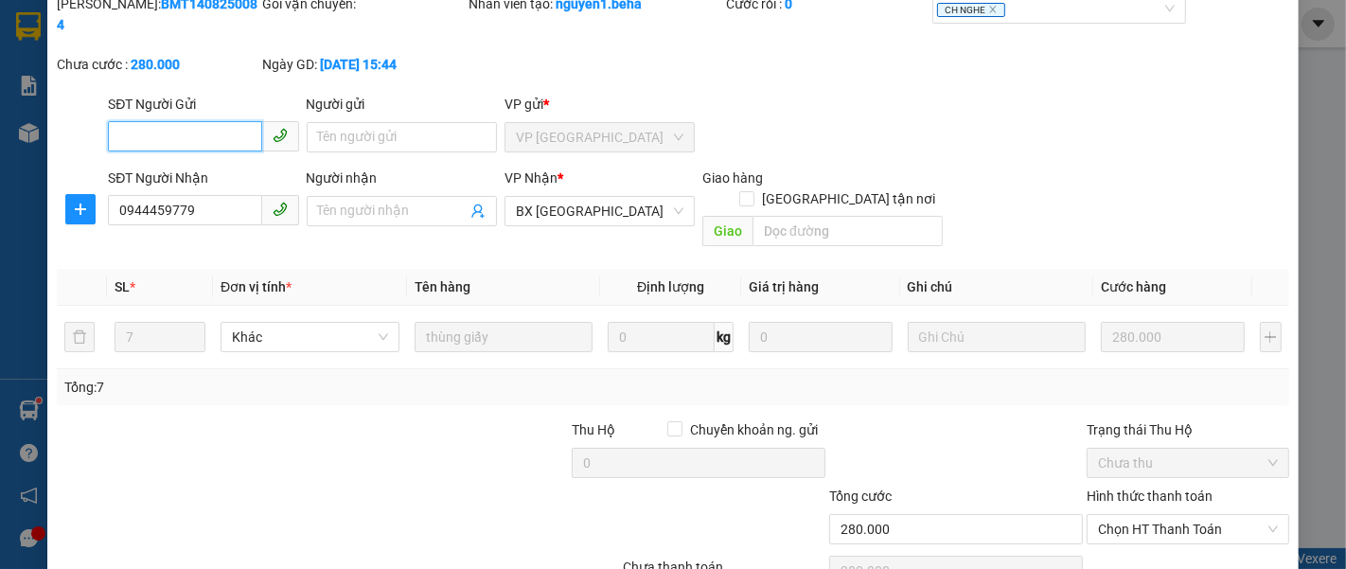
scroll to position [133, 0]
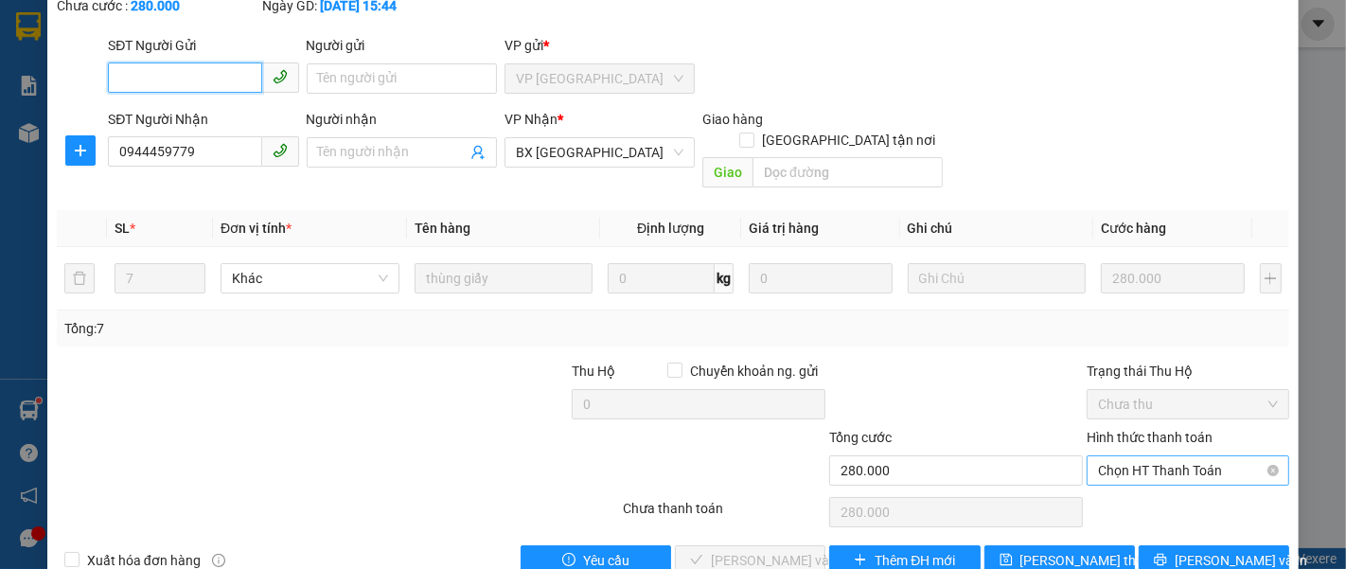
click at [1114, 456] on span "Chọn HT Thanh Toán" at bounding box center [1188, 470] width 180 height 28
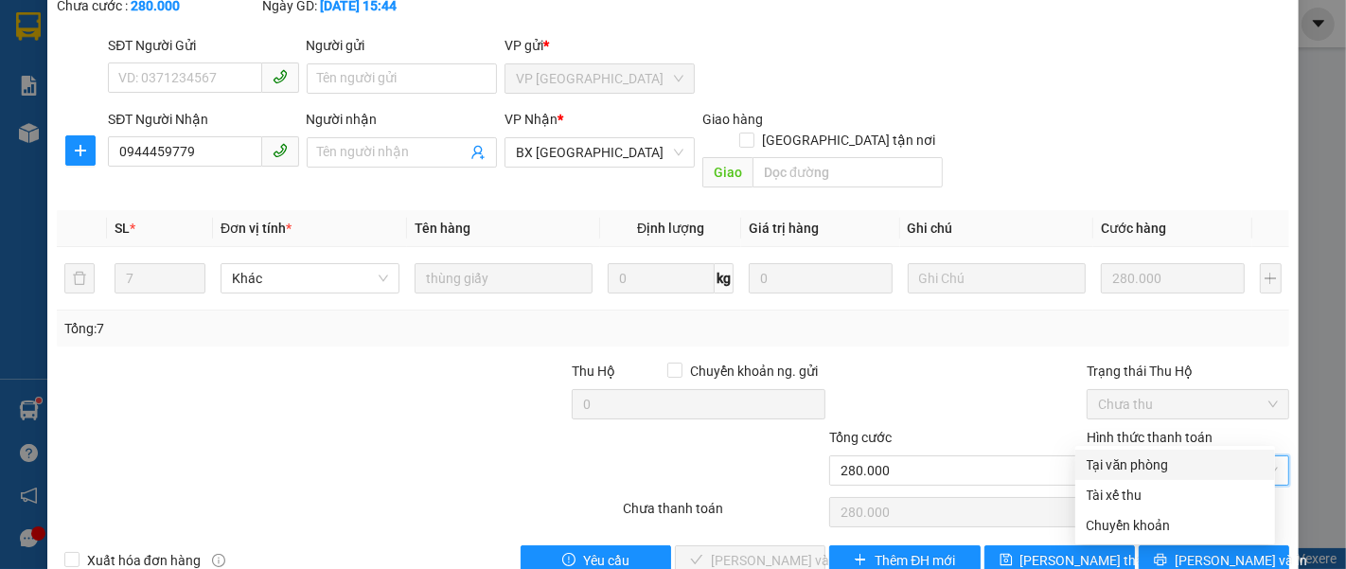
click at [1149, 470] on div "Tại văn phòng" at bounding box center [1174, 464] width 177 height 21
type input "0"
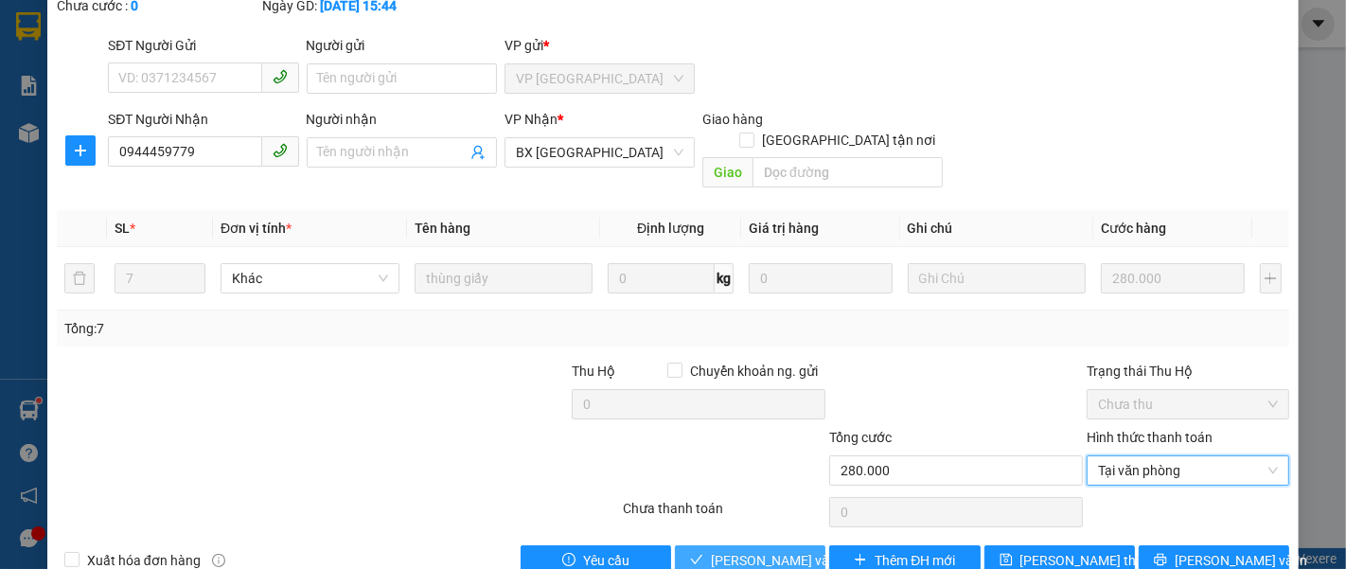
click at [781, 550] on span "[PERSON_NAME] và [PERSON_NAME] hàng" at bounding box center [802, 560] width 182 height 21
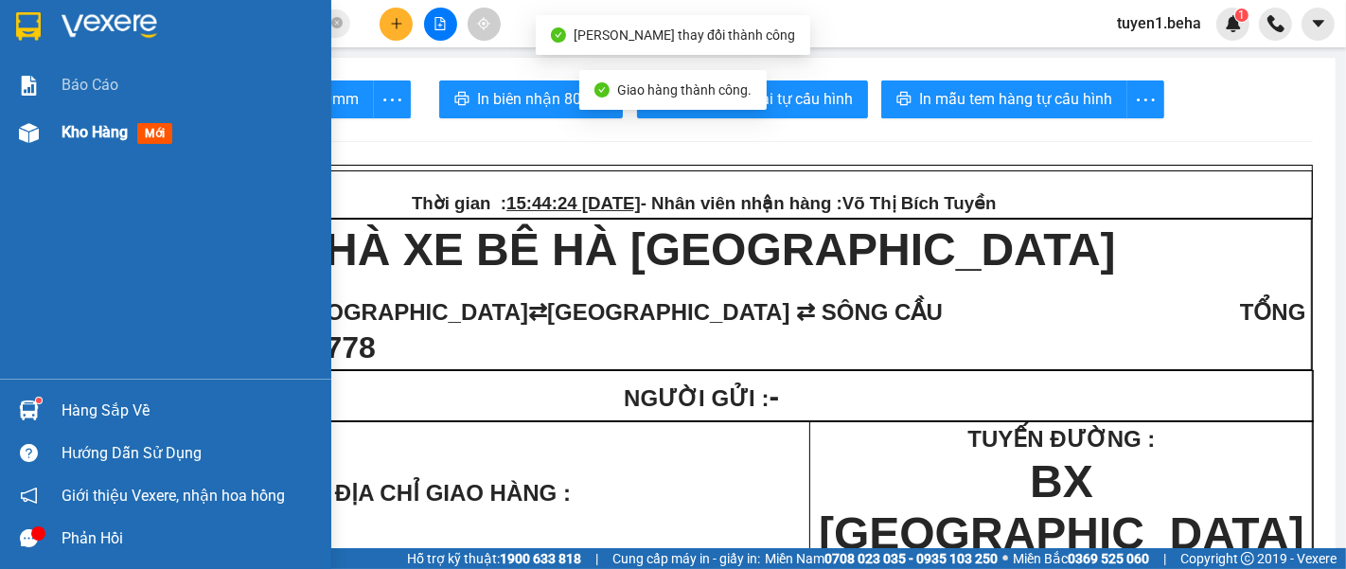
click at [73, 115] on div "Kho hàng mới" at bounding box center [190, 132] width 256 height 47
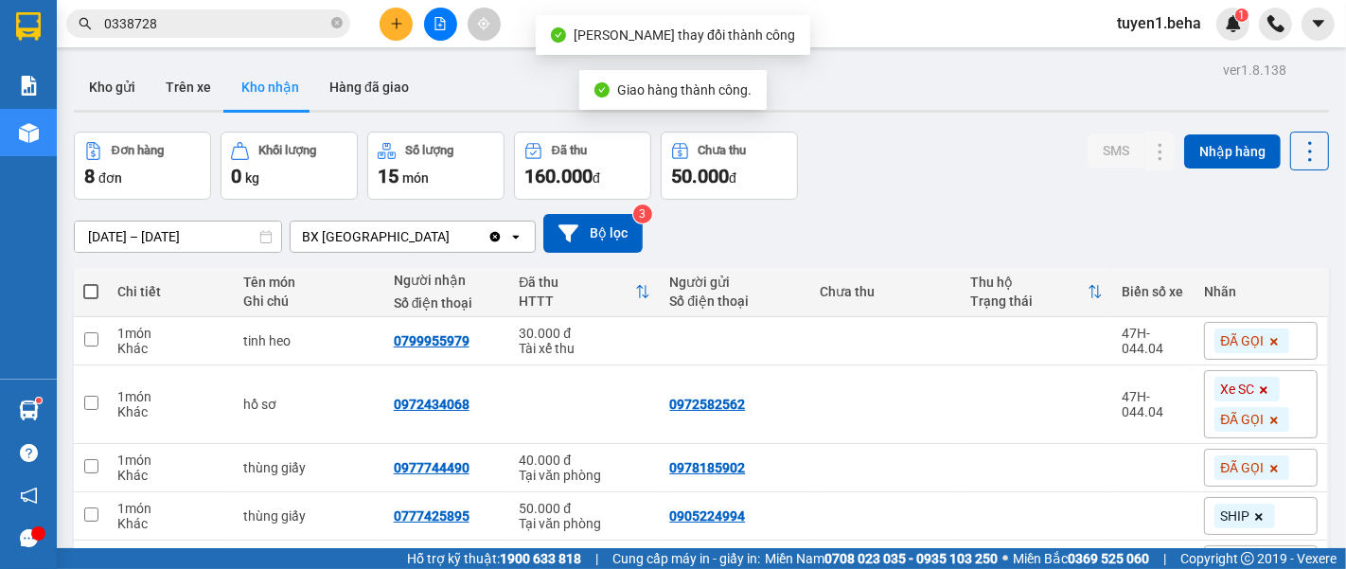
scroll to position [105, 0]
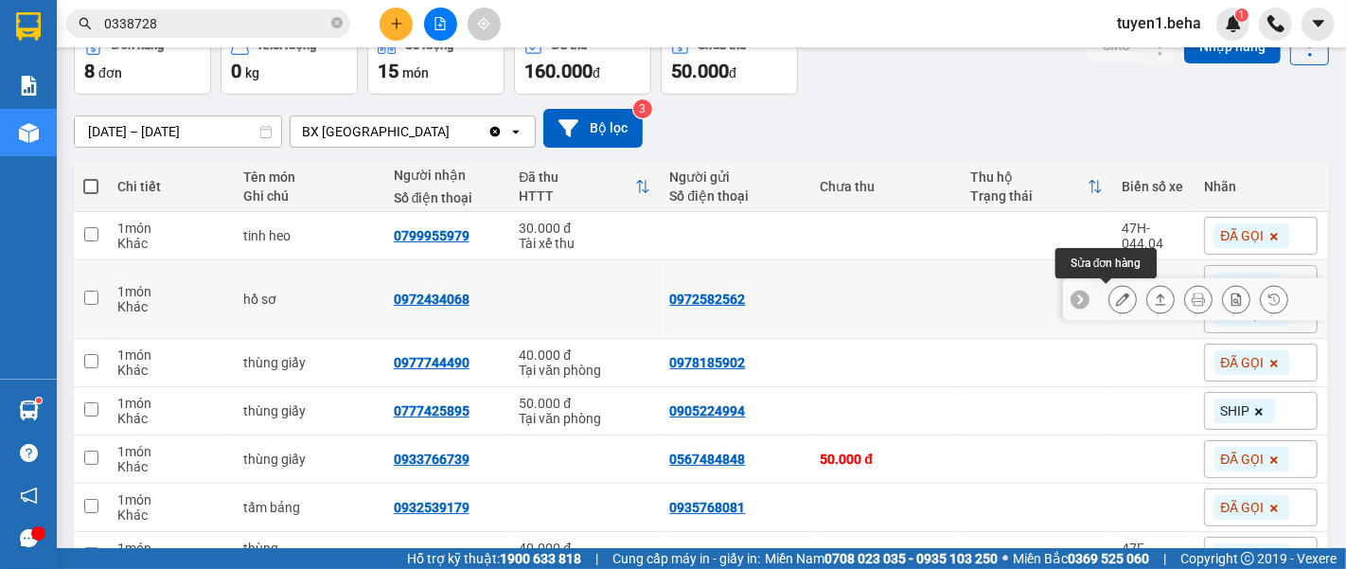
click at [1109, 298] on button at bounding box center [1122, 299] width 26 height 33
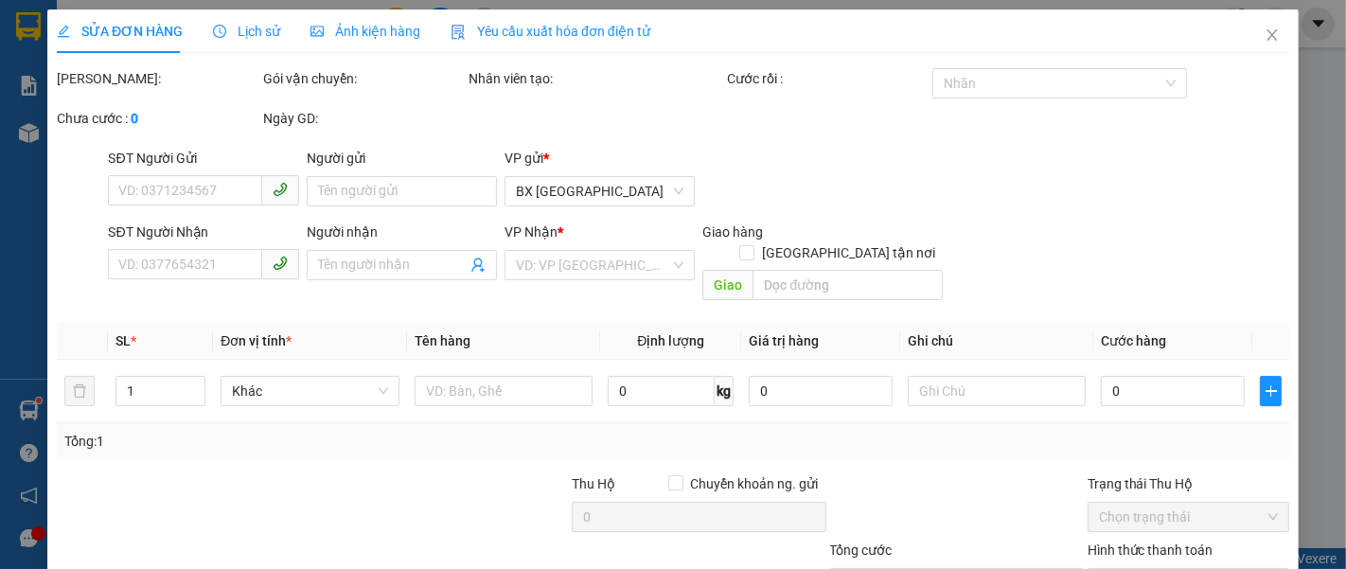
type input "0972582562"
type input "0972434068"
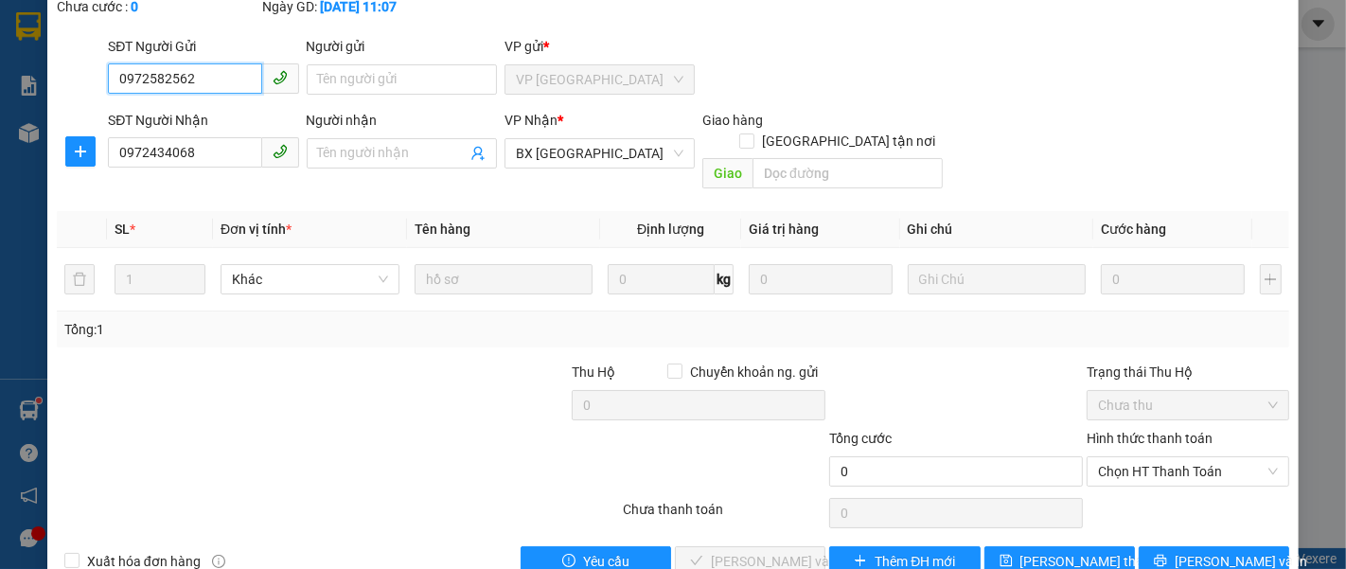
scroll to position [133, 0]
click at [1127, 456] on span "Chọn HT Thanh Toán" at bounding box center [1188, 470] width 180 height 28
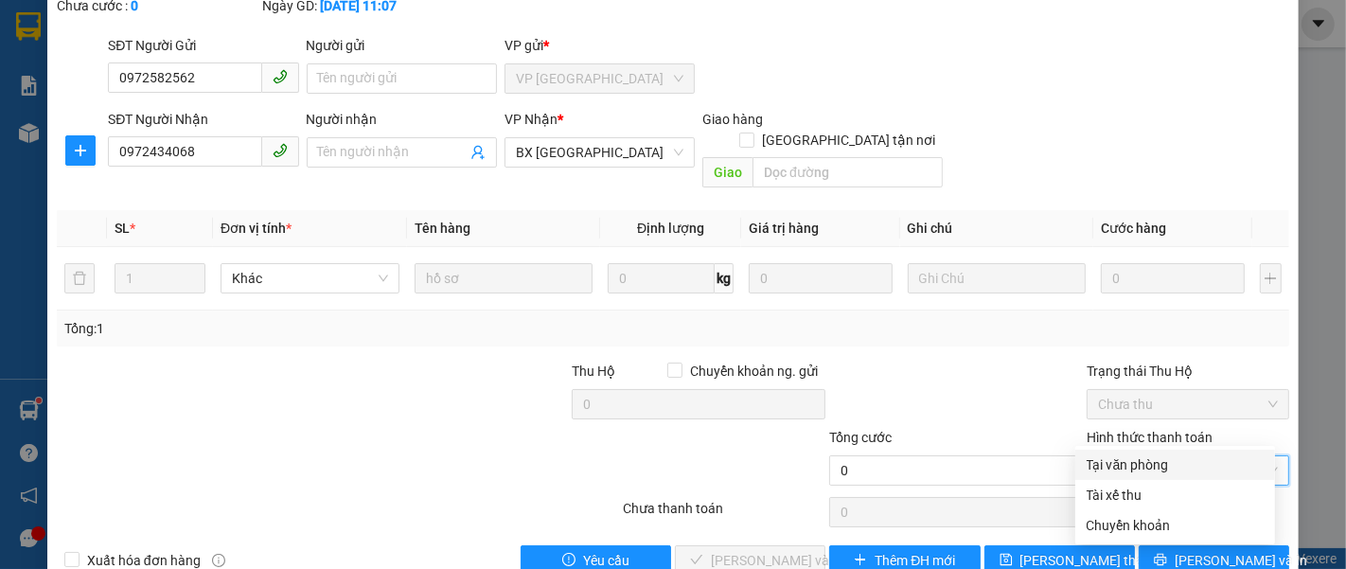
click at [1114, 466] on div "Tại văn phòng" at bounding box center [1174, 464] width 177 height 21
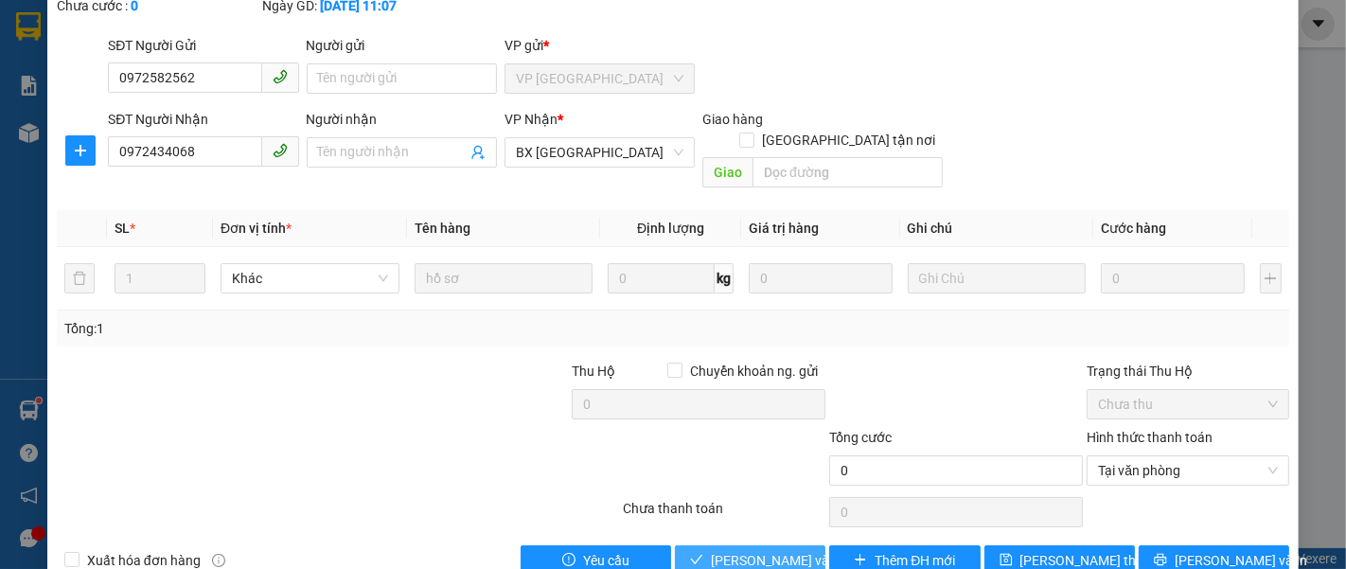
click at [732, 550] on span "[PERSON_NAME] và [PERSON_NAME] hàng" at bounding box center [802, 560] width 182 height 21
click at [731, 550] on span "[PERSON_NAME] và [PERSON_NAME] hàng" at bounding box center [802, 560] width 182 height 21
click at [1030, 545] on button "[PERSON_NAME] đổi" at bounding box center [1059, 560] width 150 height 30
click at [754, 550] on span "[PERSON_NAME] và [PERSON_NAME] hàng" at bounding box center [802, 560] width 182 height 21
click at [757, 550] on span "[PERSON_NAME] và [PERSON_NAME] hàng" at bounding box center [802, 560] width 182 height 21
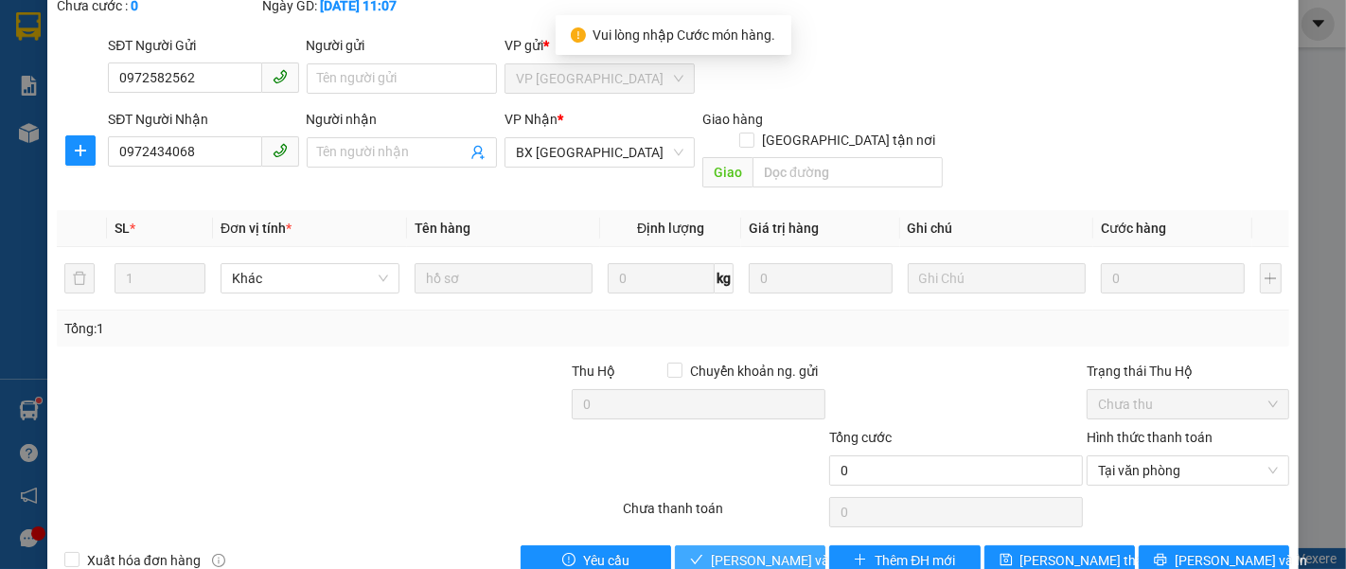
scroll to position [0, 0]
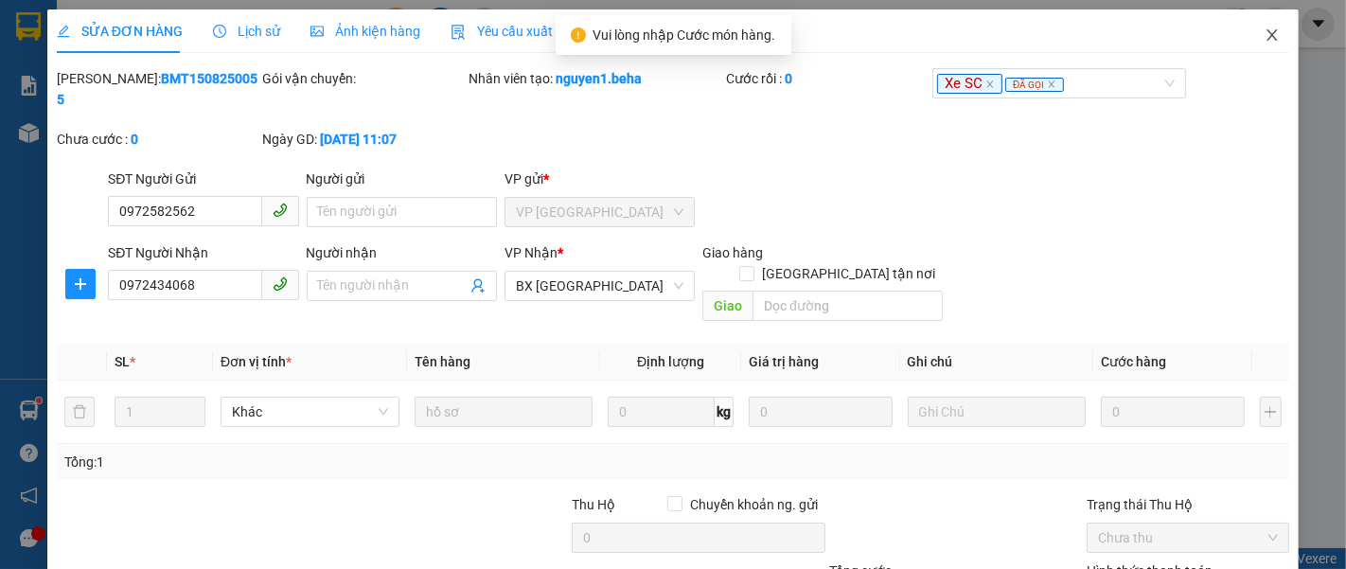
click at [1267, 32] on icon "close" at bounding box center [1272, 34] width 10 height 11
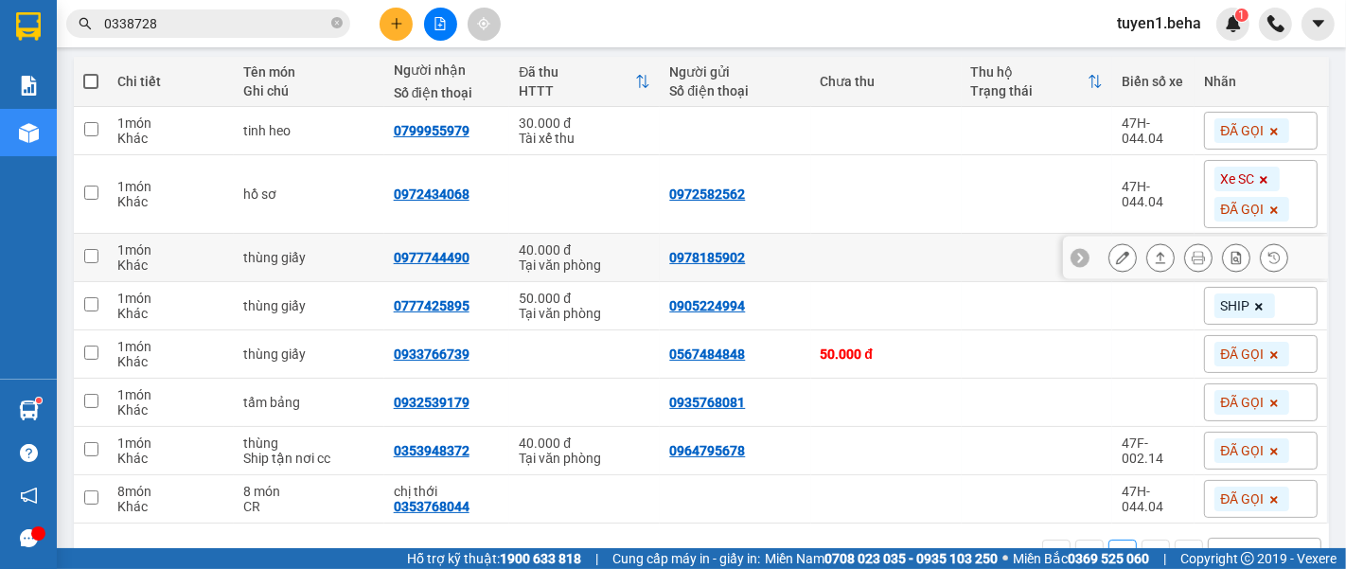
scroll to position [261, 0]
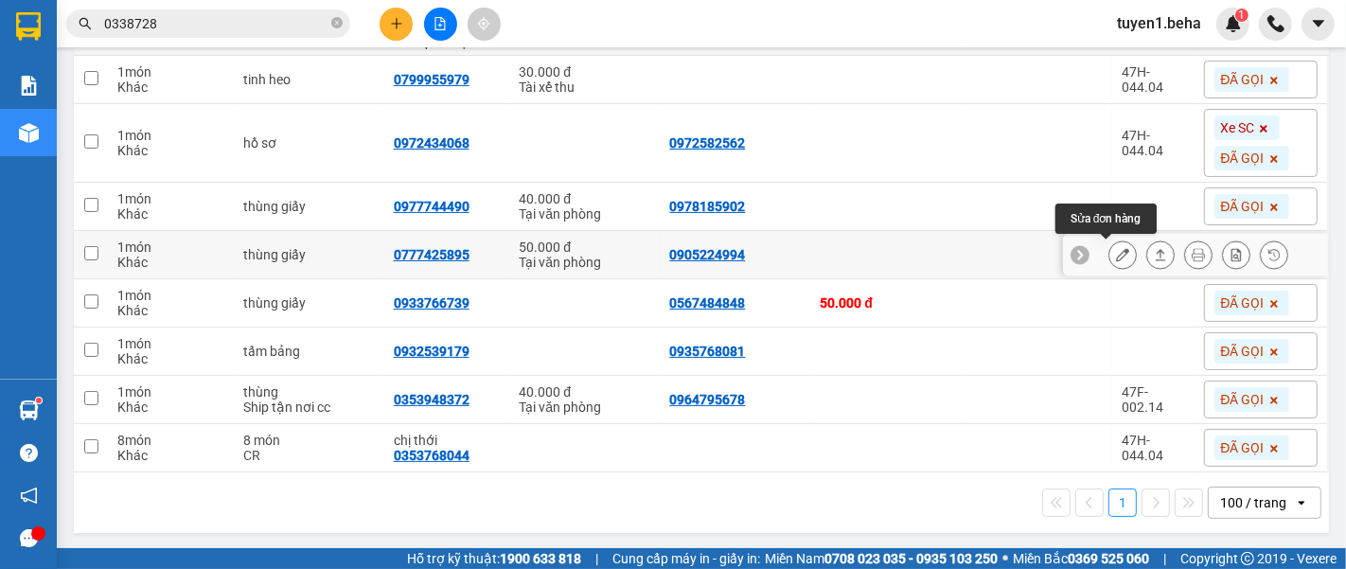
click at [1116, 252] on icon at bounding box center [1122, 254] width 13 height 13
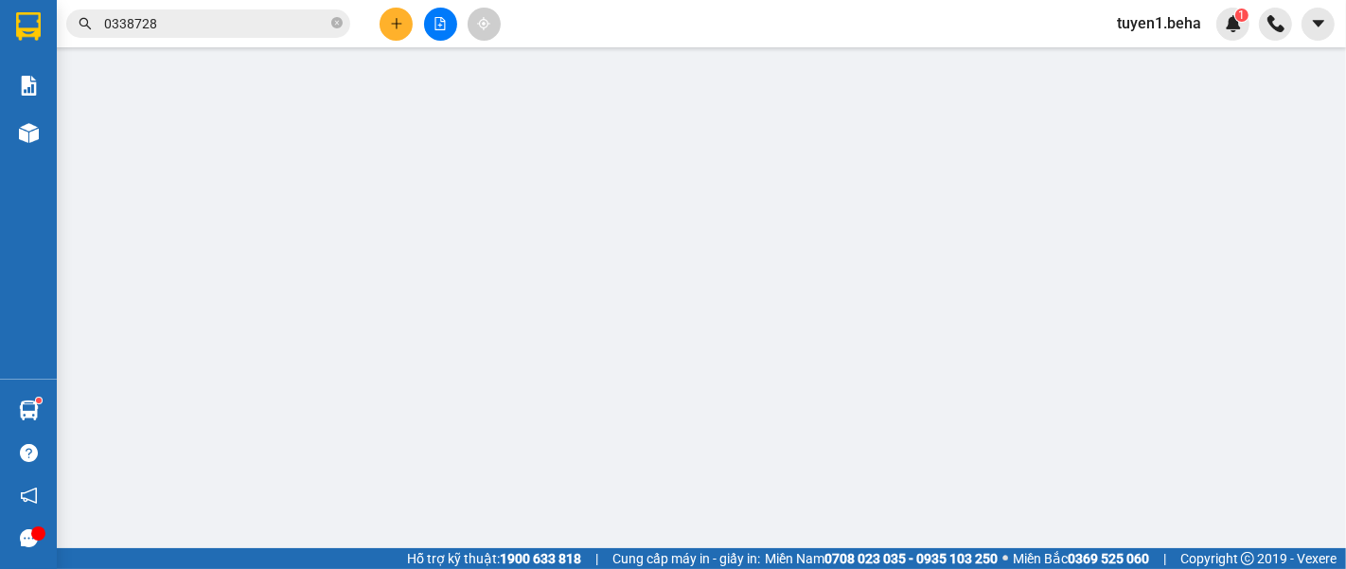
type input "0905224994"
type input "0777425895"
type input "50.000"
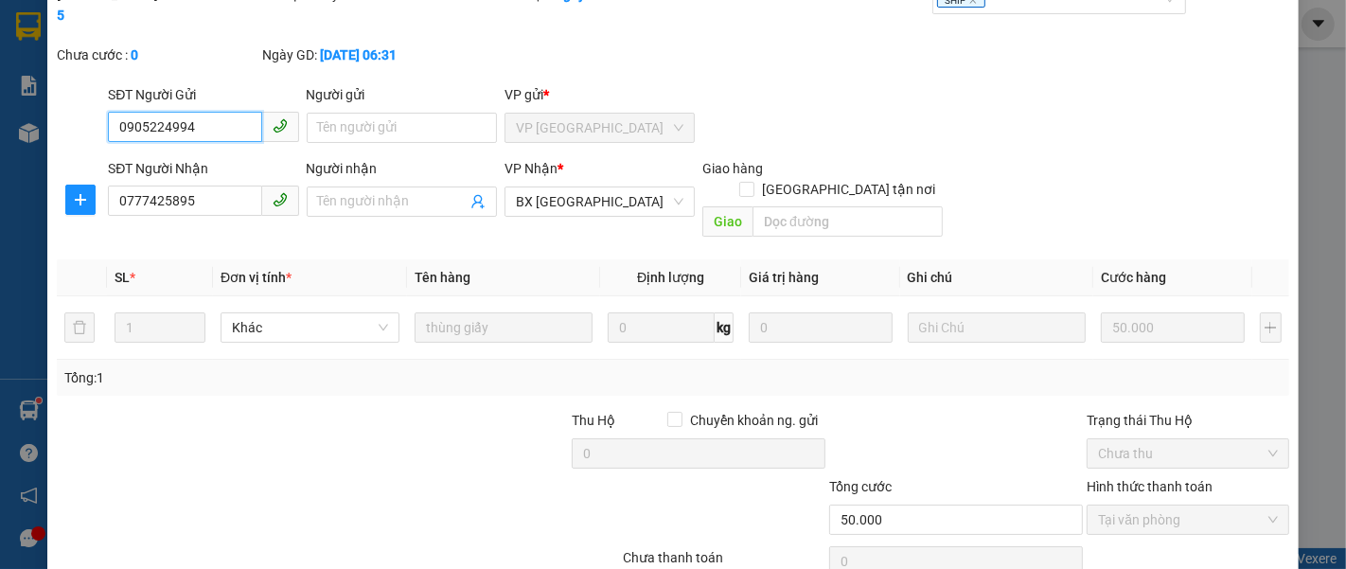
scroll to position [105, 0]
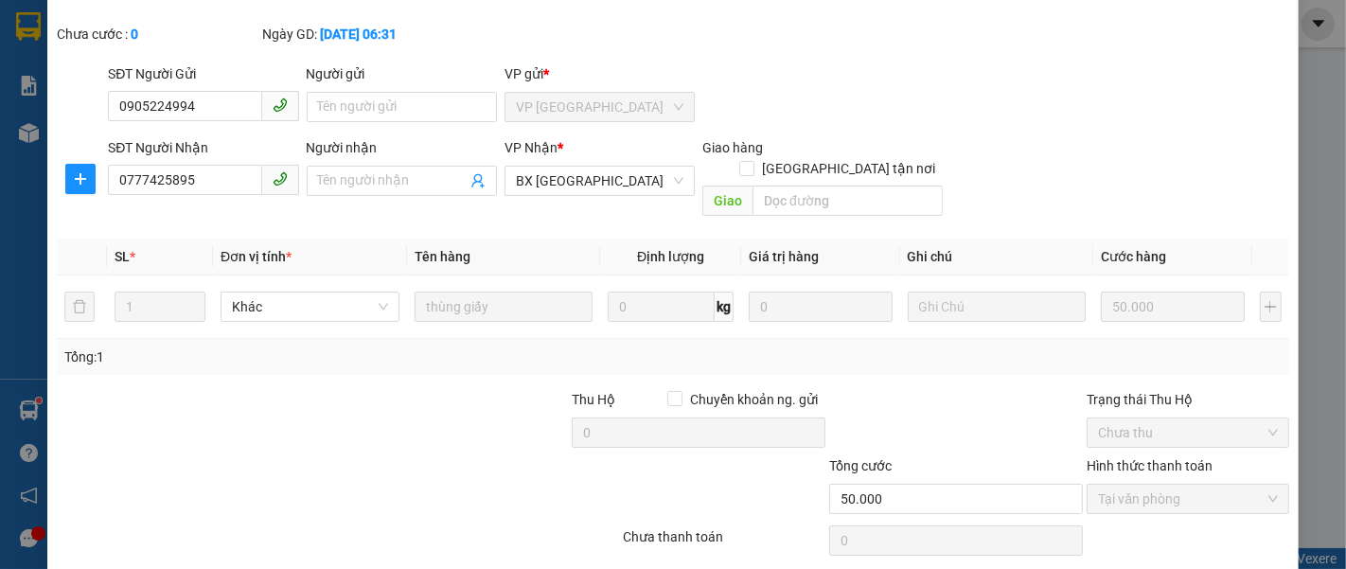
drag, startPoint x: 724, startPoint y: 550, endPoint x: 724, endPoint y: 530, distance: 19.9
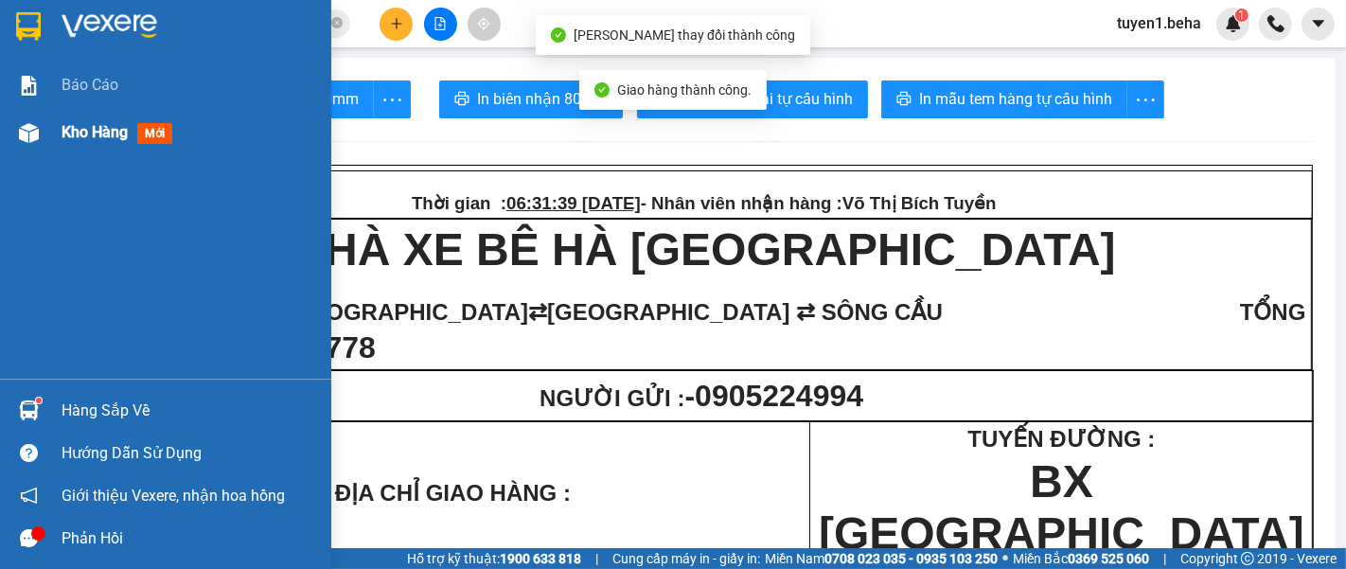
click at [100, 126] on span "Kho hàng" at bounding box center [95, 132] width 66 height 18
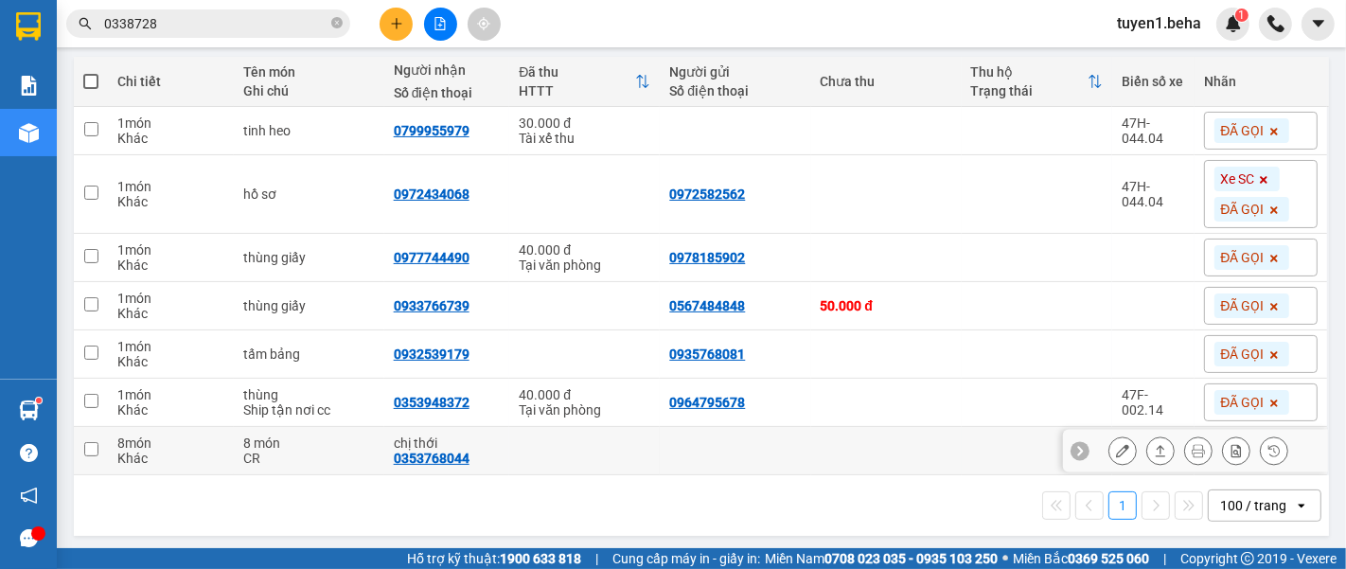
scroll to position [213, 0]
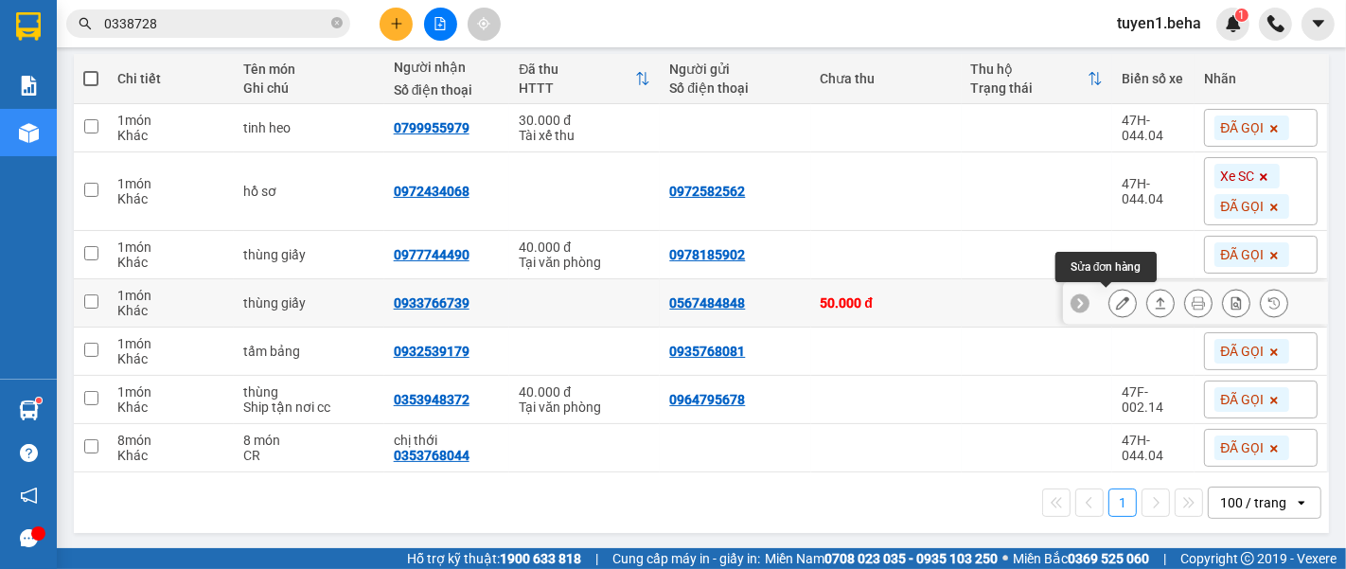
click at [1116, 304] on icon at bounding box center [1122, 302] width 13 height 13
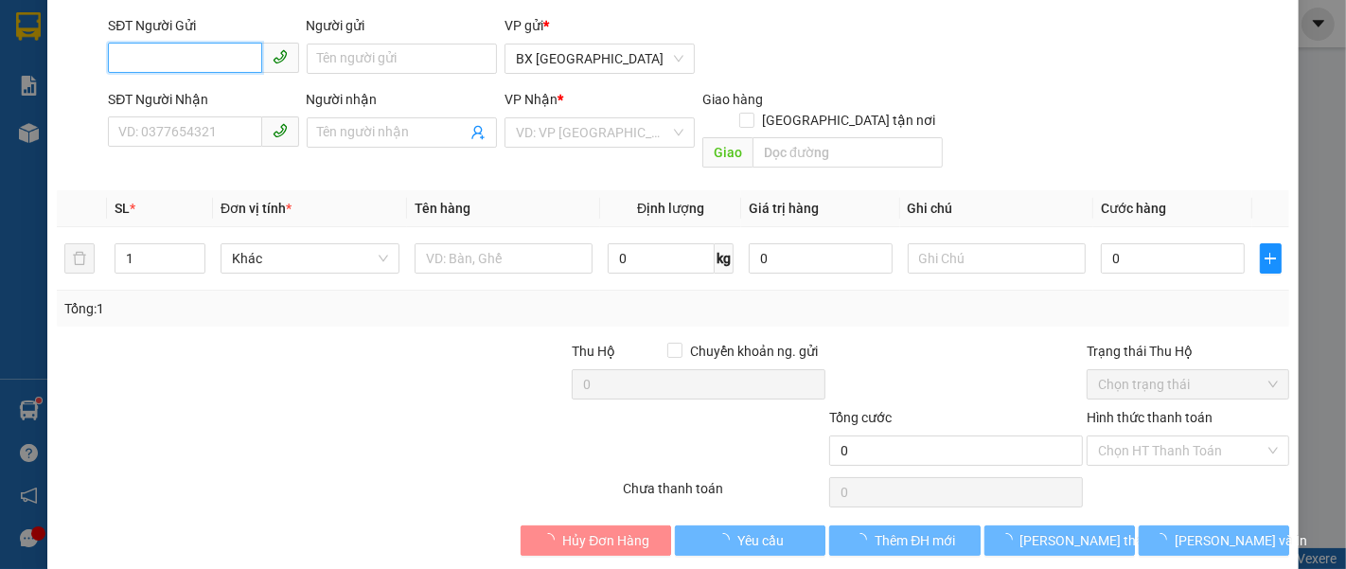
scroll to position [133, 0]
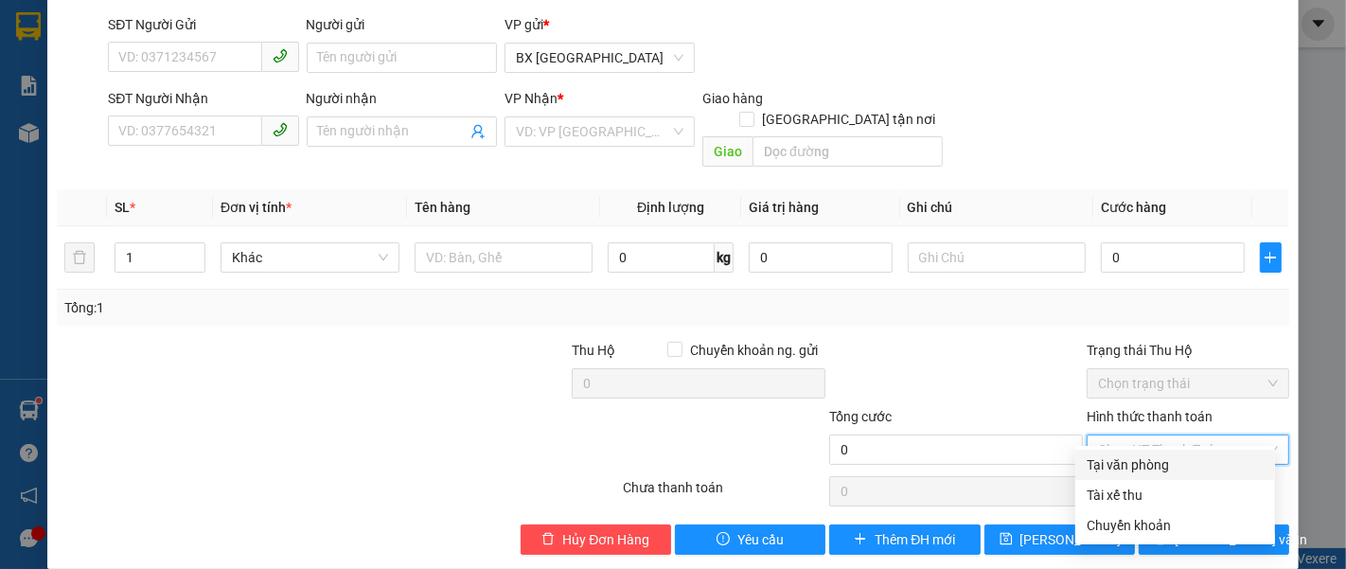
click at [1147, 435] on input "Hình thức thanh toán" at bounding box center [1181, 449] width 167 height 28
drag, startPoint x: 1138, startPoint y: 461, endPoint x: 1014, endPoint y: 493, distance: 128.1
click at [1138, 461] on div "Tại văn phòng" at bounding box center [1174, 464] width 177 height 21
type input "0"
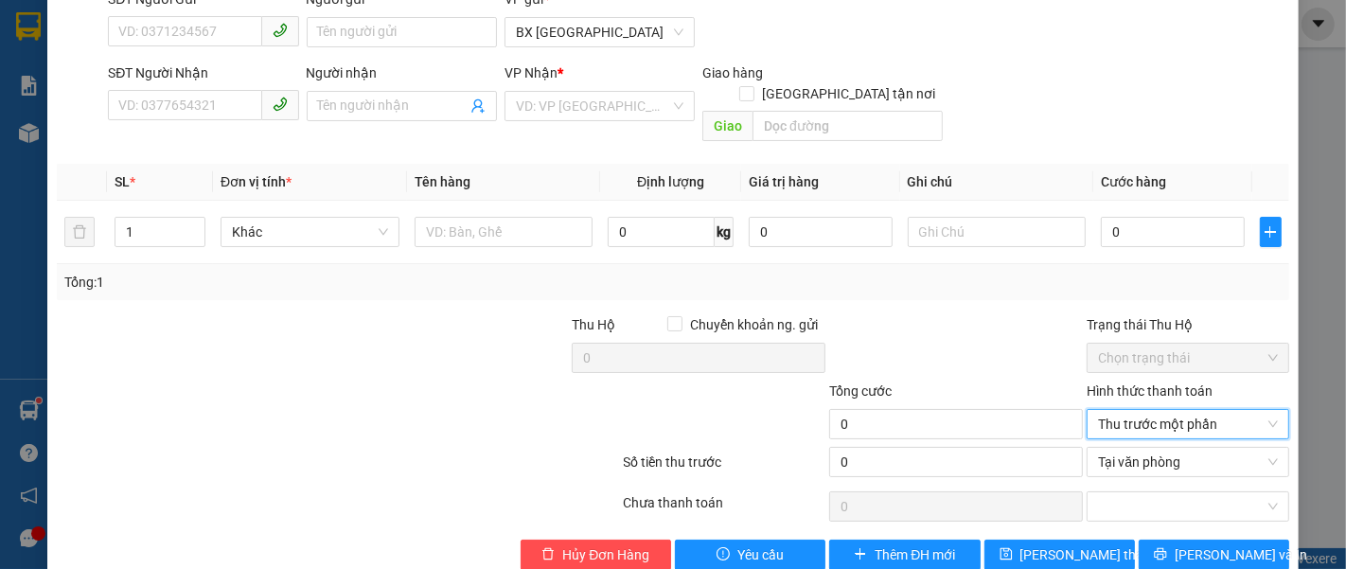
scroll to position [174, 0]
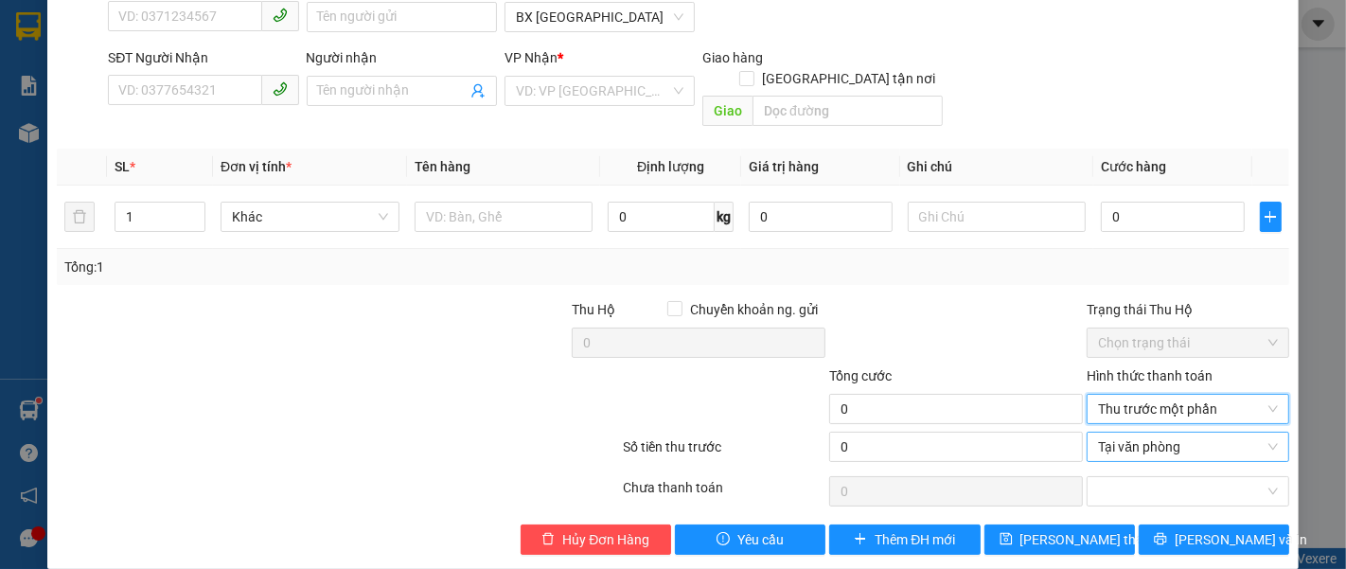
click at [1158, 432] on span "Tại văn phòng" at bounding box center [1188, 446] width 180 height 28
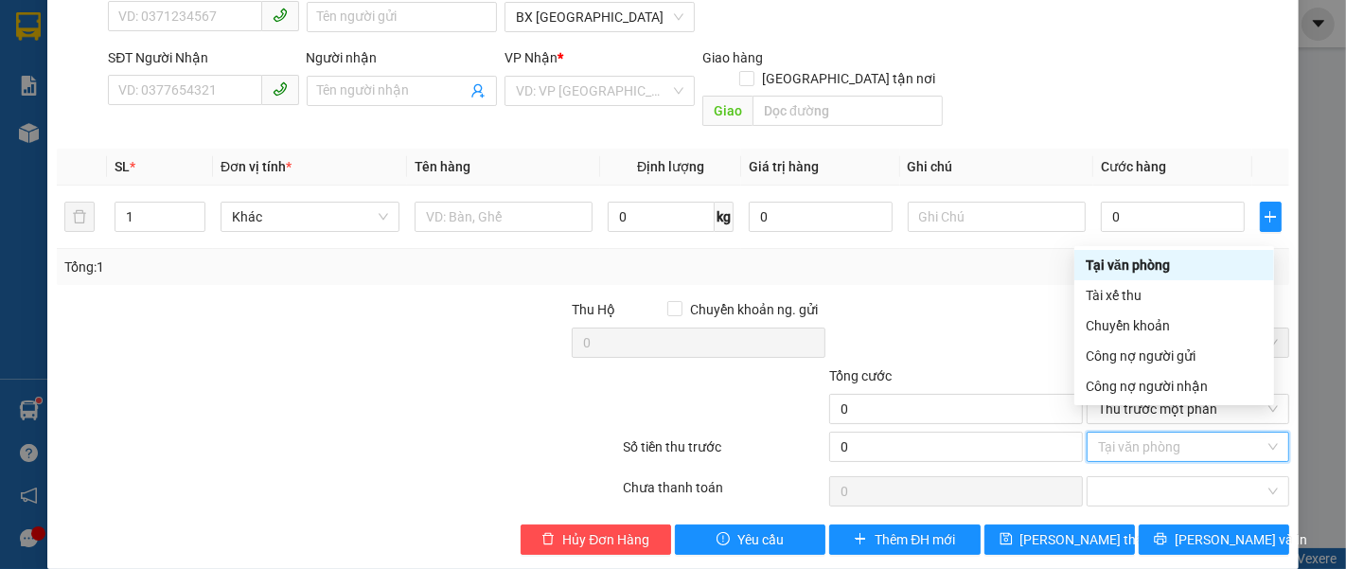
click at [1167, 263] on div "Tại văn phòng" at bounding box center [1173, 265] width 177 height 21
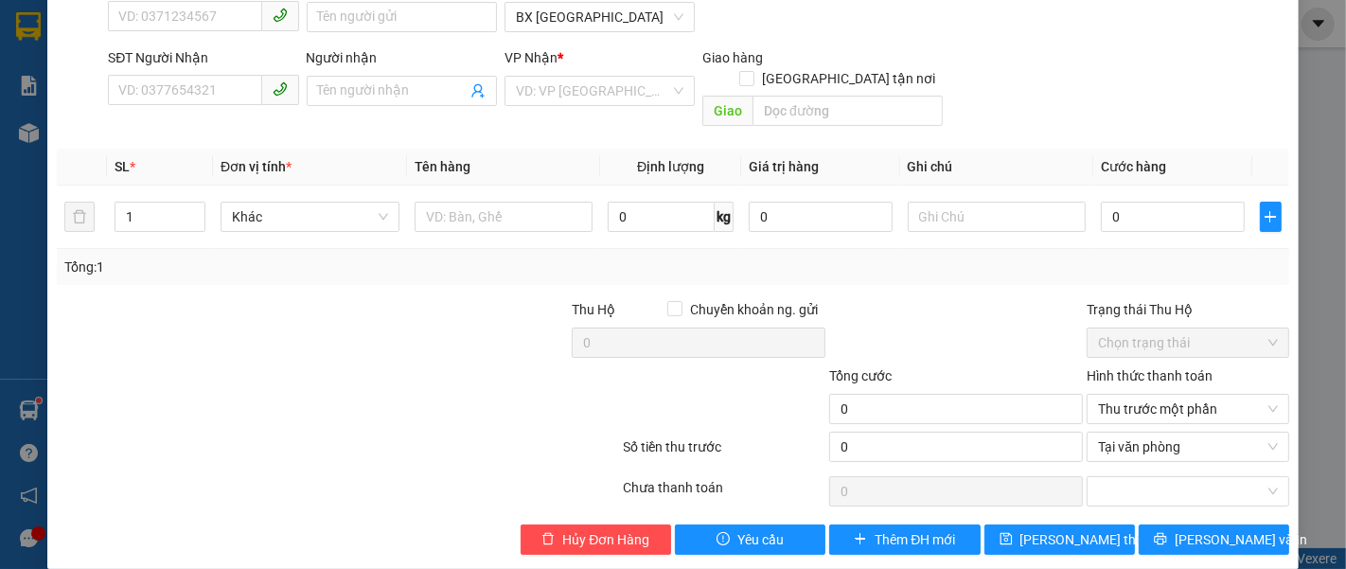
click at [1011, 314] on div at bounding box center [955, 332] width 257 height 66
click at [1167, 368] on label "Hình thức thanh toán" at bounding box center [1149, 375] width 126 height 15
click at [1167, 395] on input "Hình thức thanh toán" at bounding box center [1181, 409] width 167 height 28
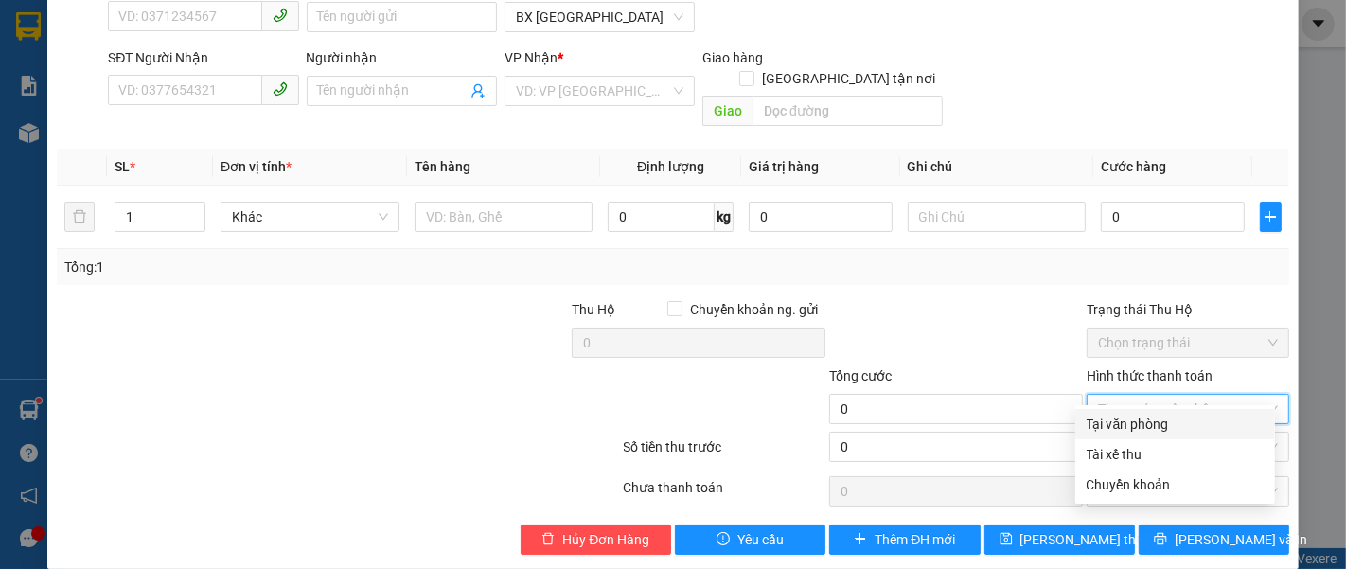
click at [1178, 414] on div "Tại văn phòng" at bounding box center [1174, 424] width 177 height 21
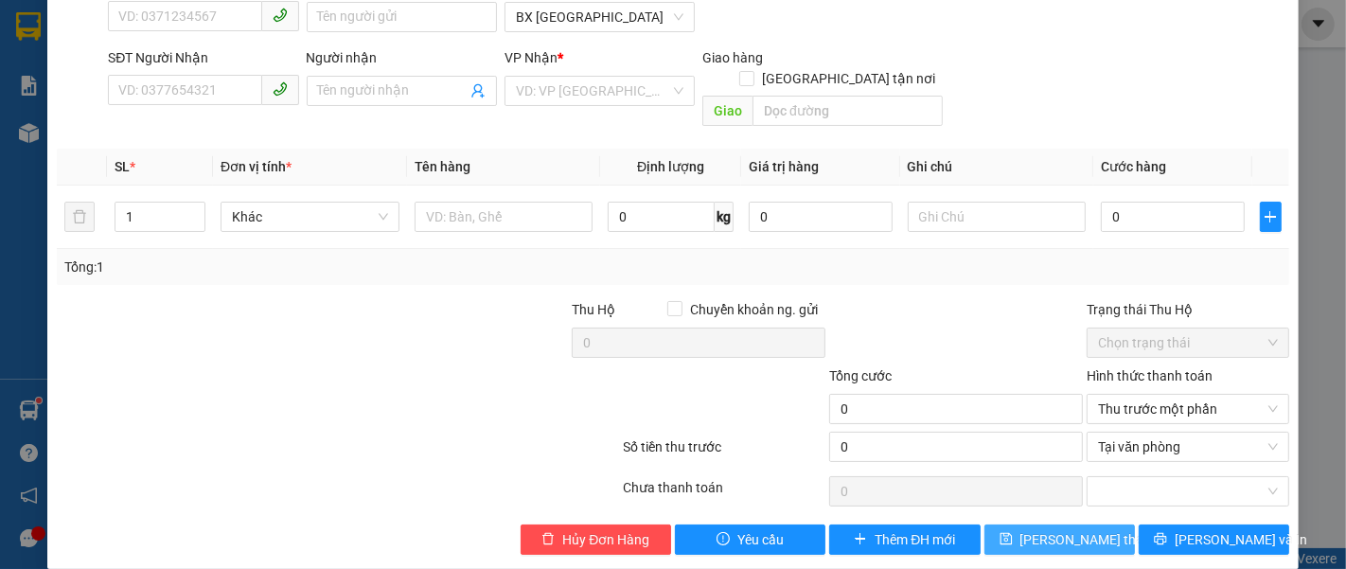
click at [1035, 529] on span "[PERSON_NAME] đổi" at bounding box center [1095, 539] width 151 height 21
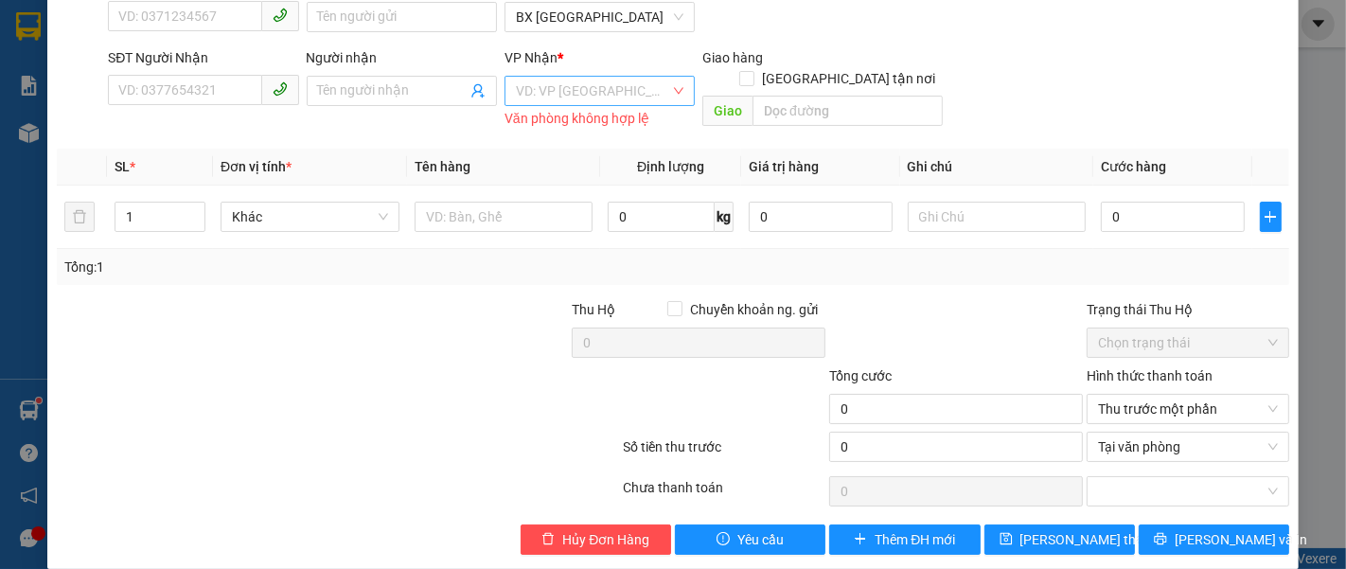
click at [580, 86] on input "search" at bounding box center [593, 91] width 154 height 28
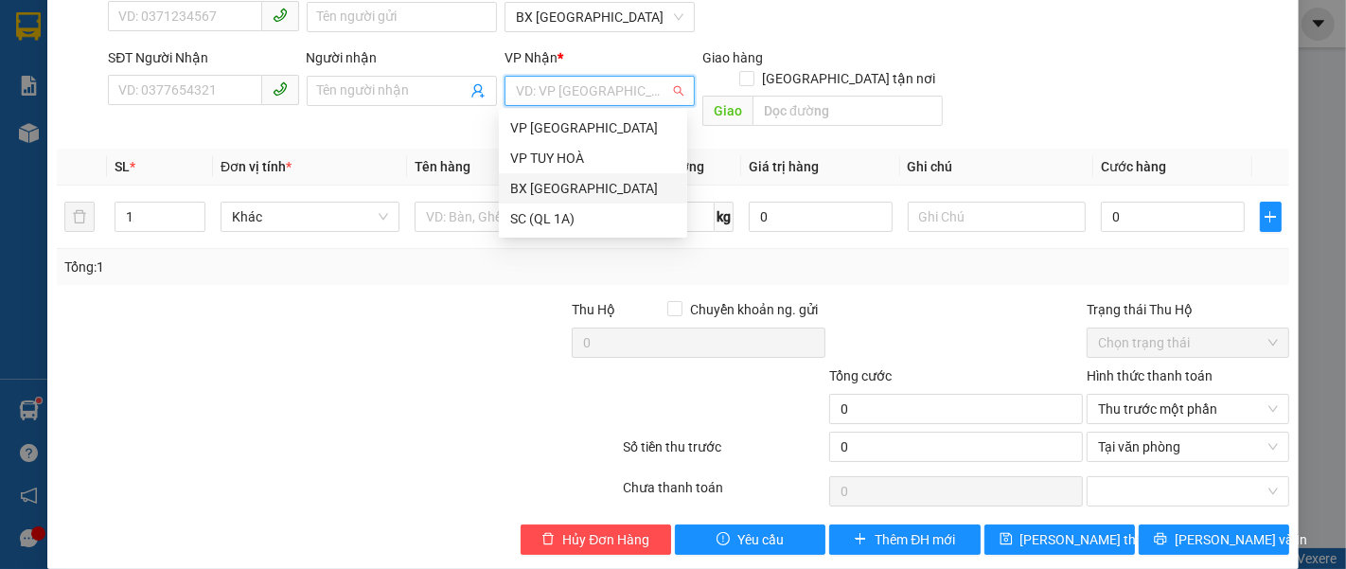
click at [570, 177] on div "BX [PERSON_NAME]" at bounding box center [593, 188] width 188 height 30
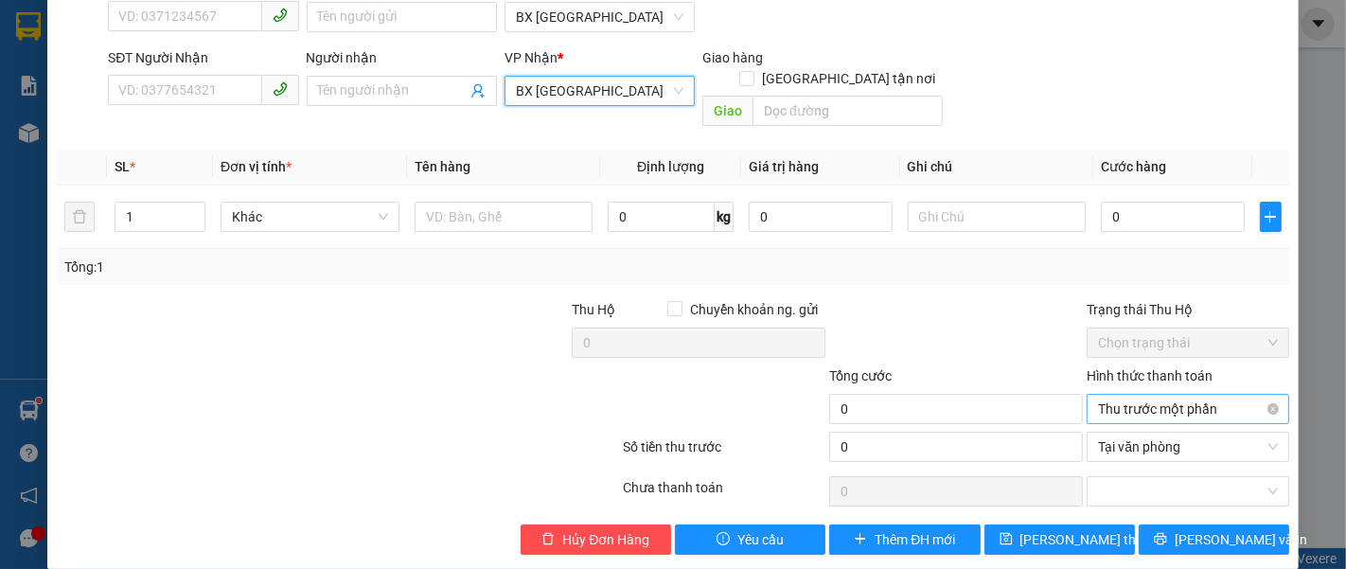
click at [1152, 395] on span "Thu trước một phần" at bounding box center [1188, 409] width 180 height 28
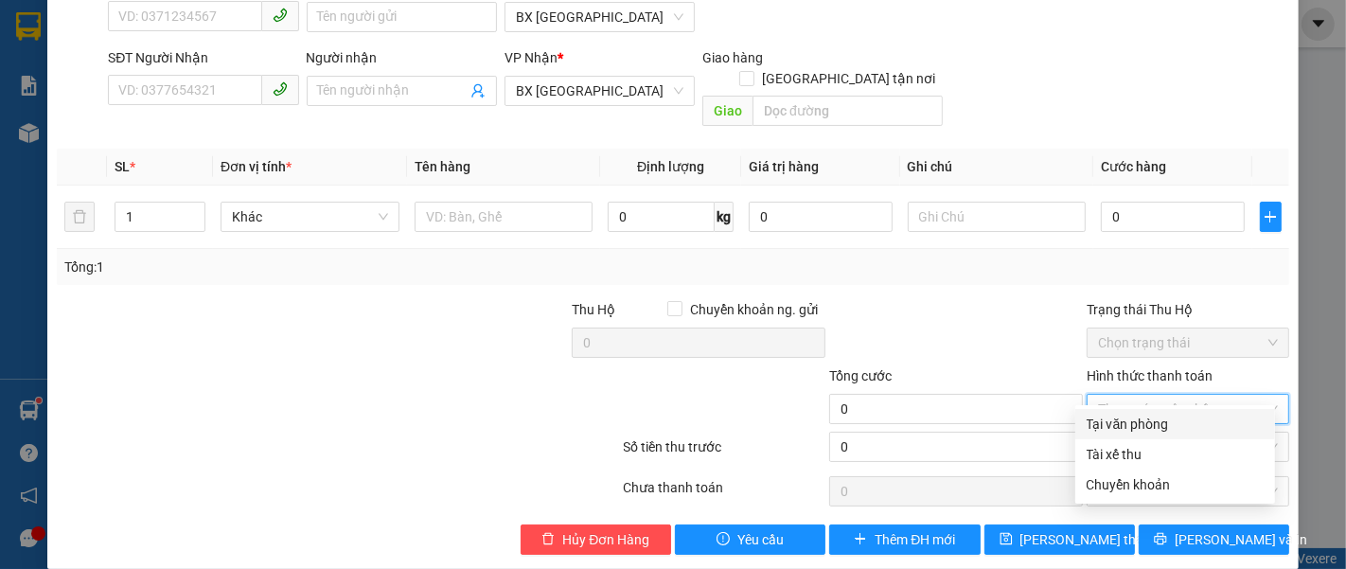
click at [1136, 415] on div "Tại văn phòng" at bounding box center [1174, 424] width 177 height 21
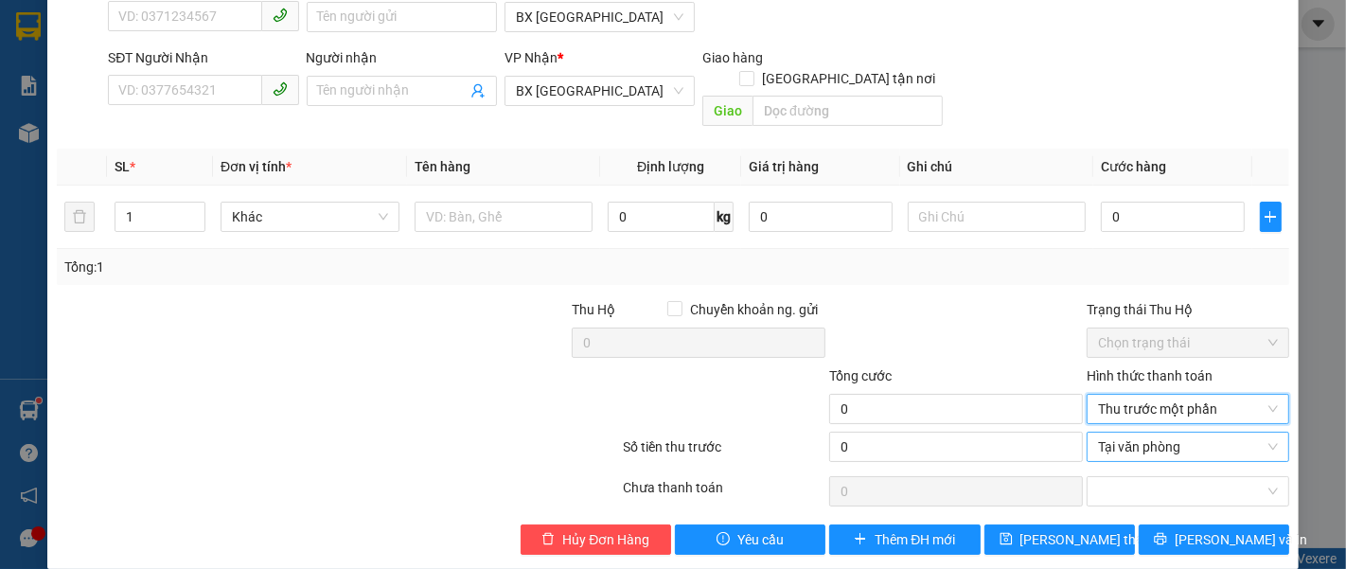
click at [1136, 432] on span "Tại văn phòng" at bounding box center [1188, 446] width 180 height 28
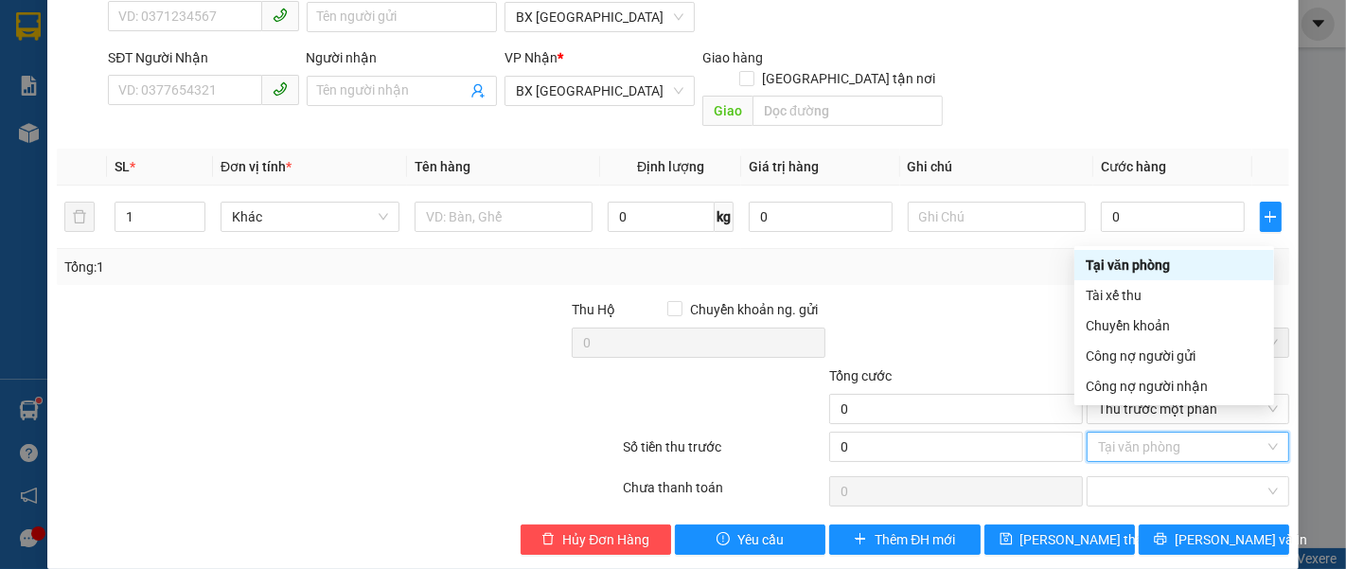
click at [1132, 274] on div "Tại văn phòng" at bounding box center [1174, 265] width 200 height 30
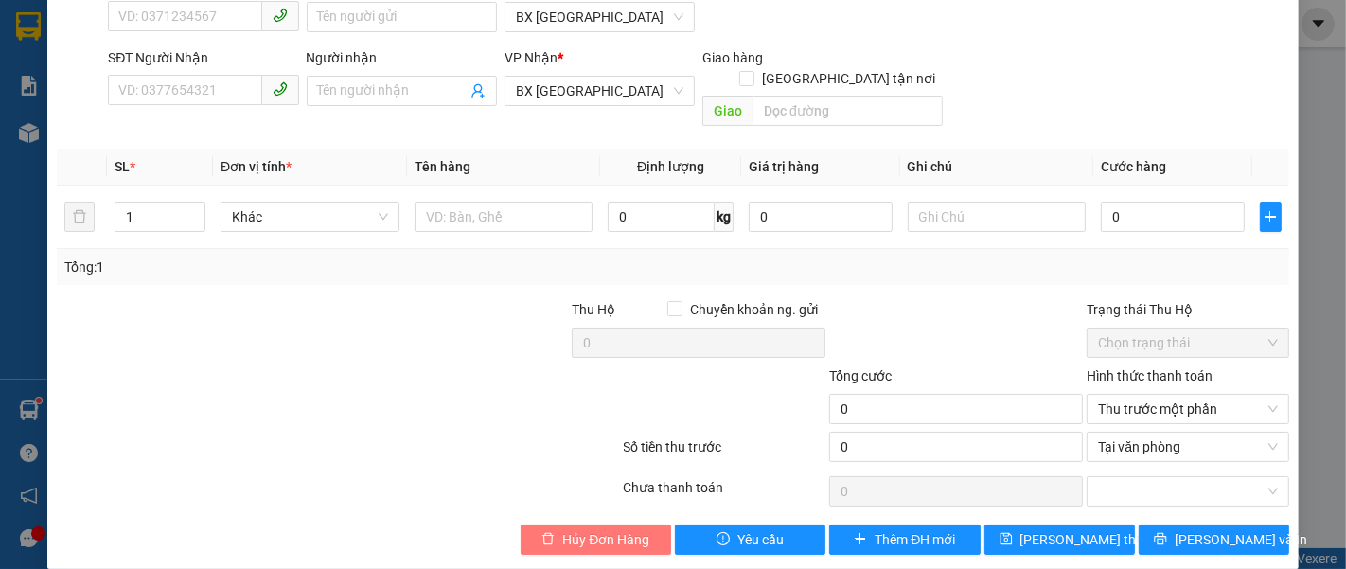
click at [568, 529] on span "Hủy Đơn Hàng" at bounding box center [605, 539] width 87 height 21
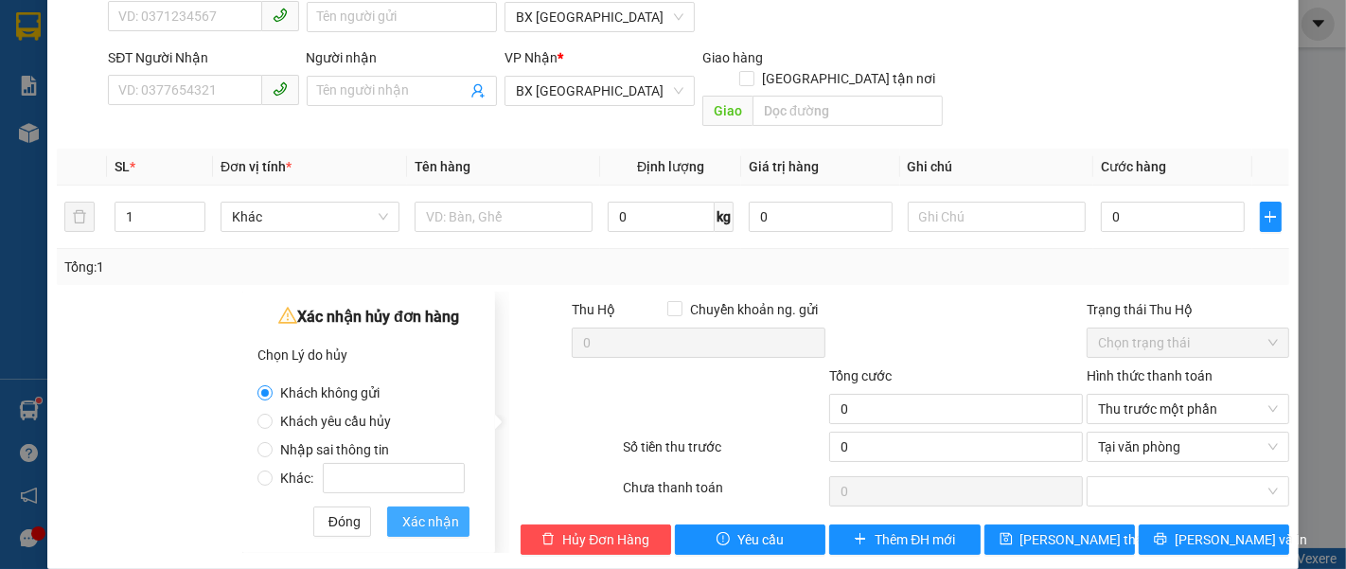
click at [433, 521] on span "Xác nhận" at bounding box center [430, 521] width 57 height 21
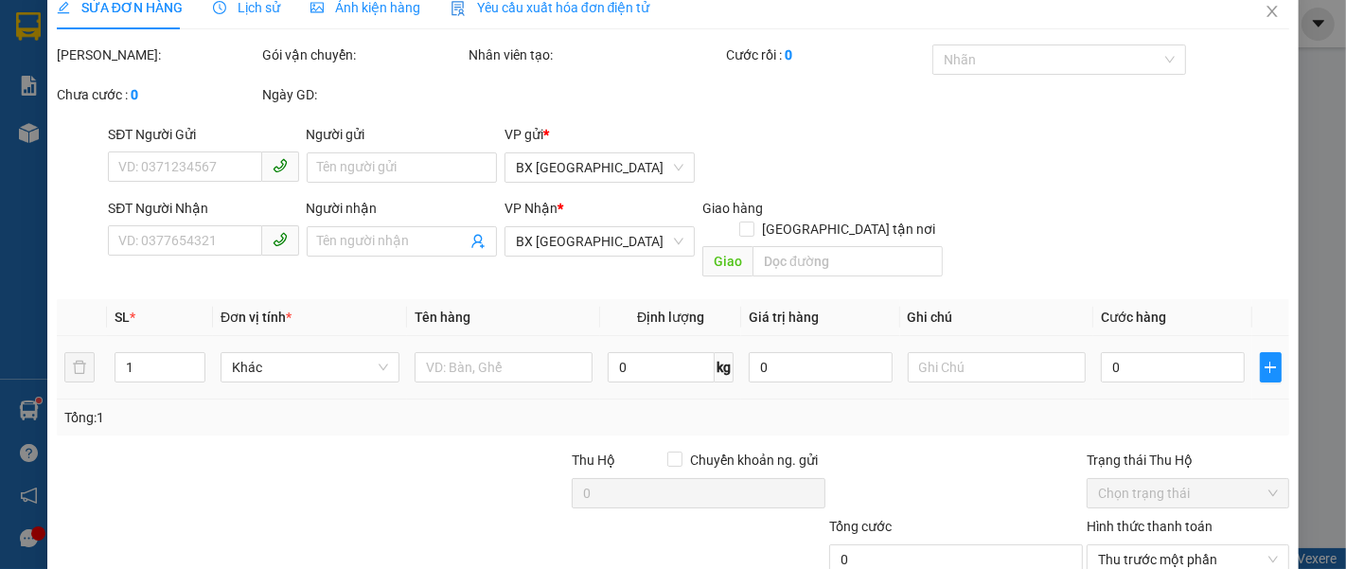
scroll to position [0, 0]
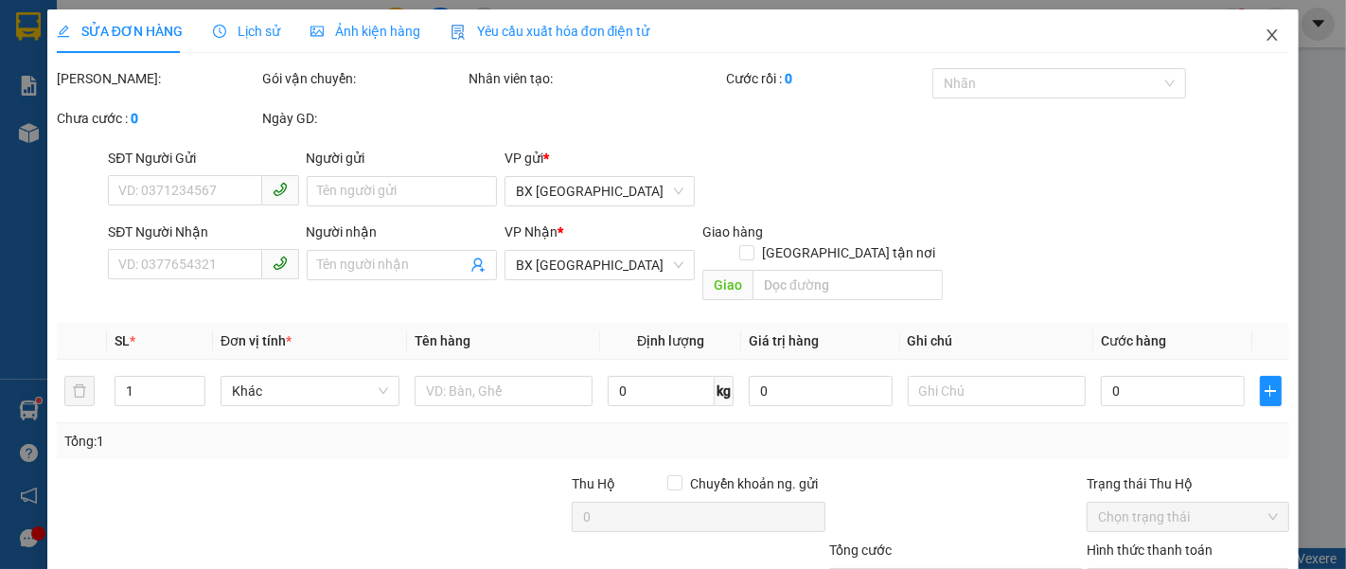
click at [1265, 32] on span "Close" at bounding box center [1271, 35] width 53 height 53
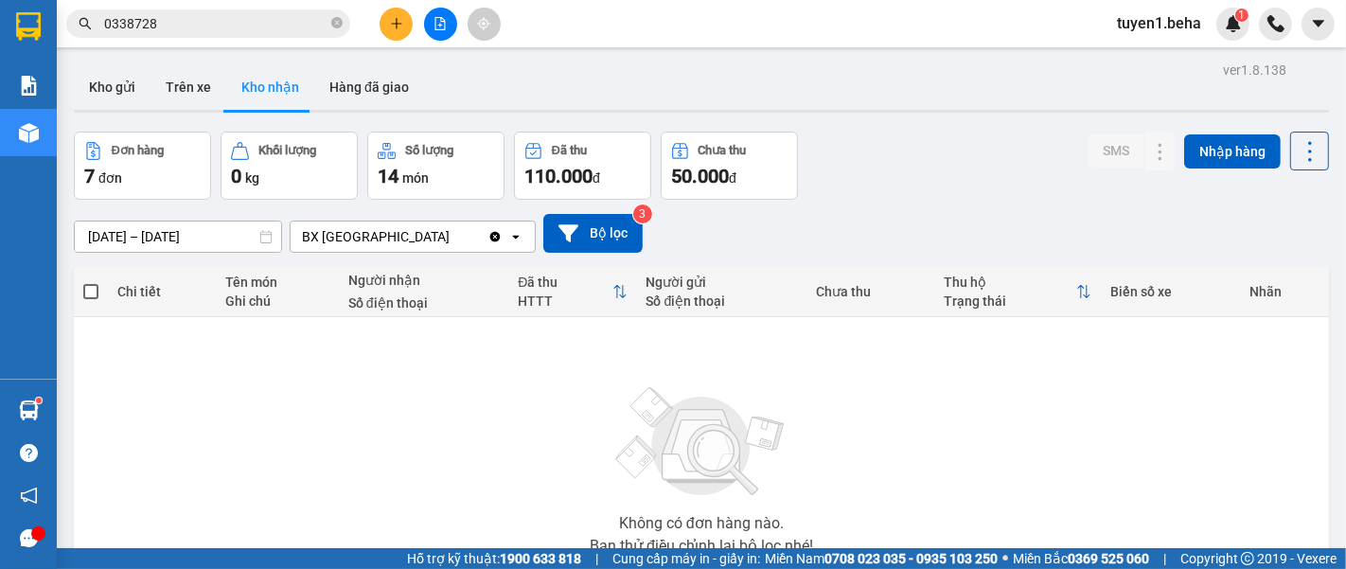
click at [267, 95] on button "Kho nhận" at bounding box center [270, 86] width 88 height 45
click at [115, 85] on button "Kho gửi" at bounding box center [112, 86] width 77 height 45
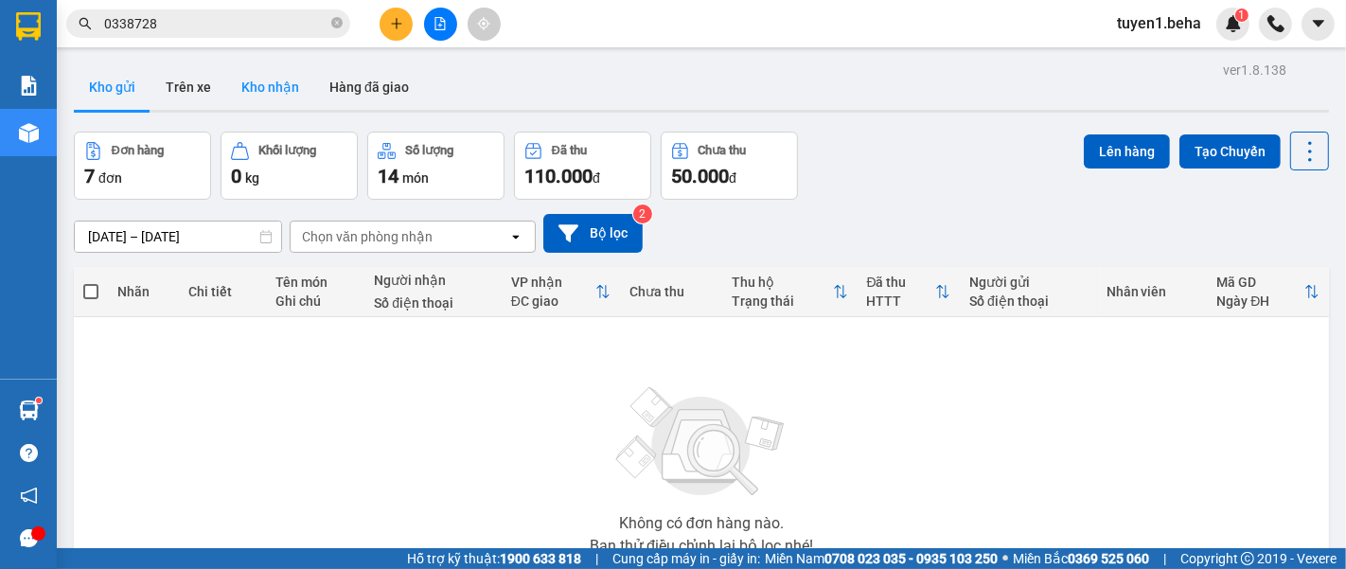
click at [265, 75] on button "Kho nhận" at bounding box center [270, 86] width 88 height 45
